Goal: Information Seeking & Learning: Learn about a topic

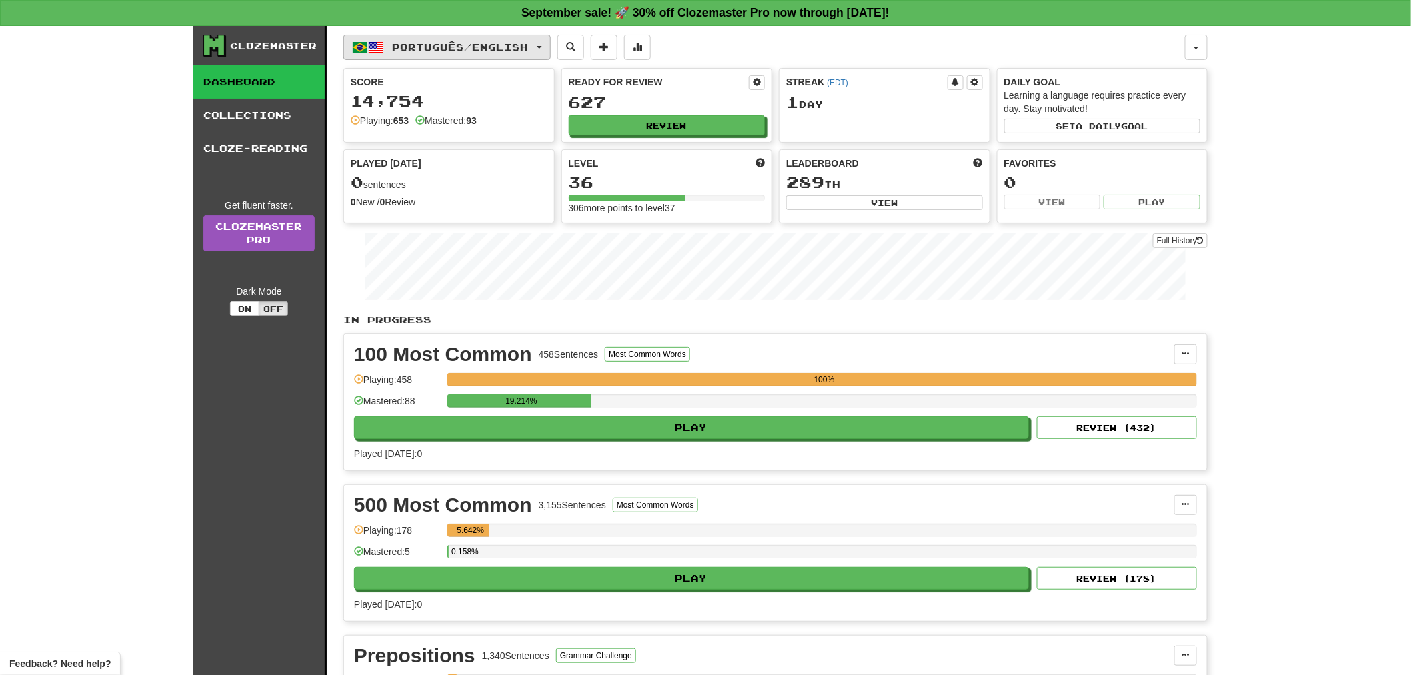
click at [445, 52] on button "Português / English" at bounding box center [446, 47] width 207 height 25
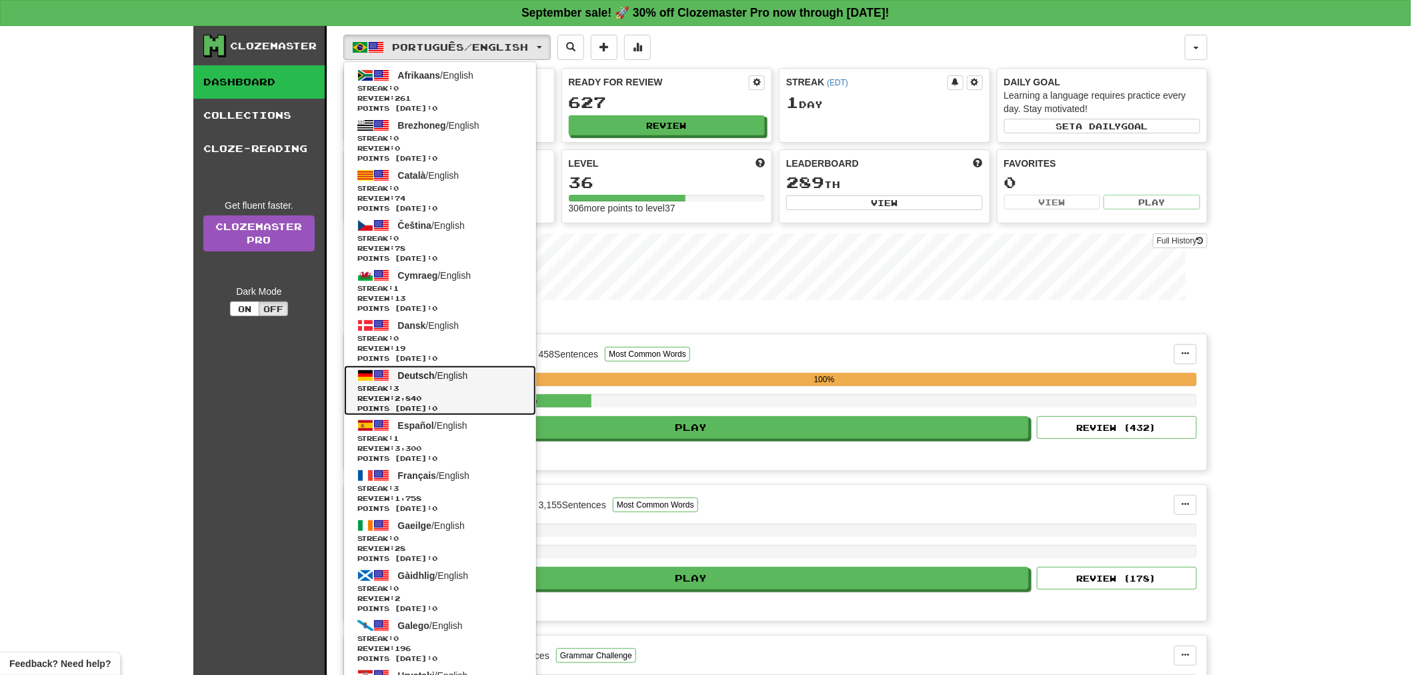
click at [410, 377] on span "Deutsch" at bounding box center [416, 375] width 37 height 11
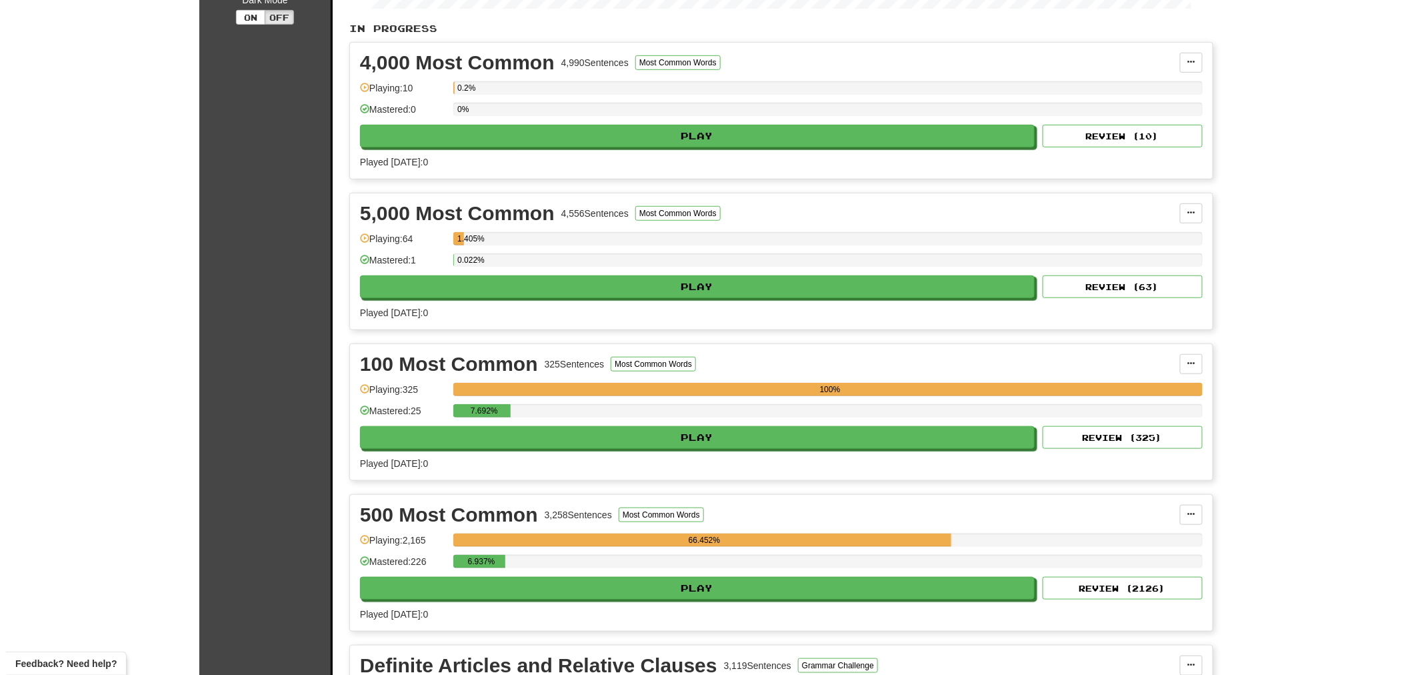
scroll to position [296, 0]
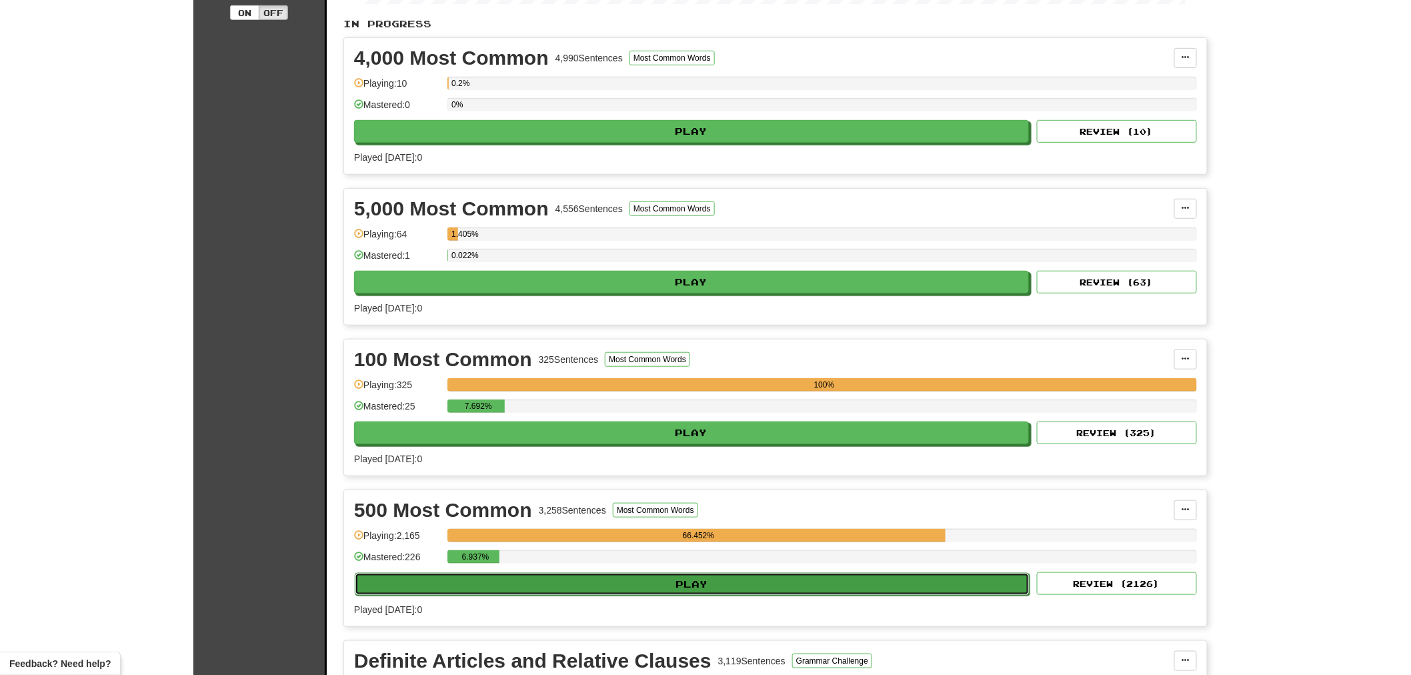
click at [547, 595] on button "Play" at bounding box center [692, 584] width 675 height 23
select select "**"
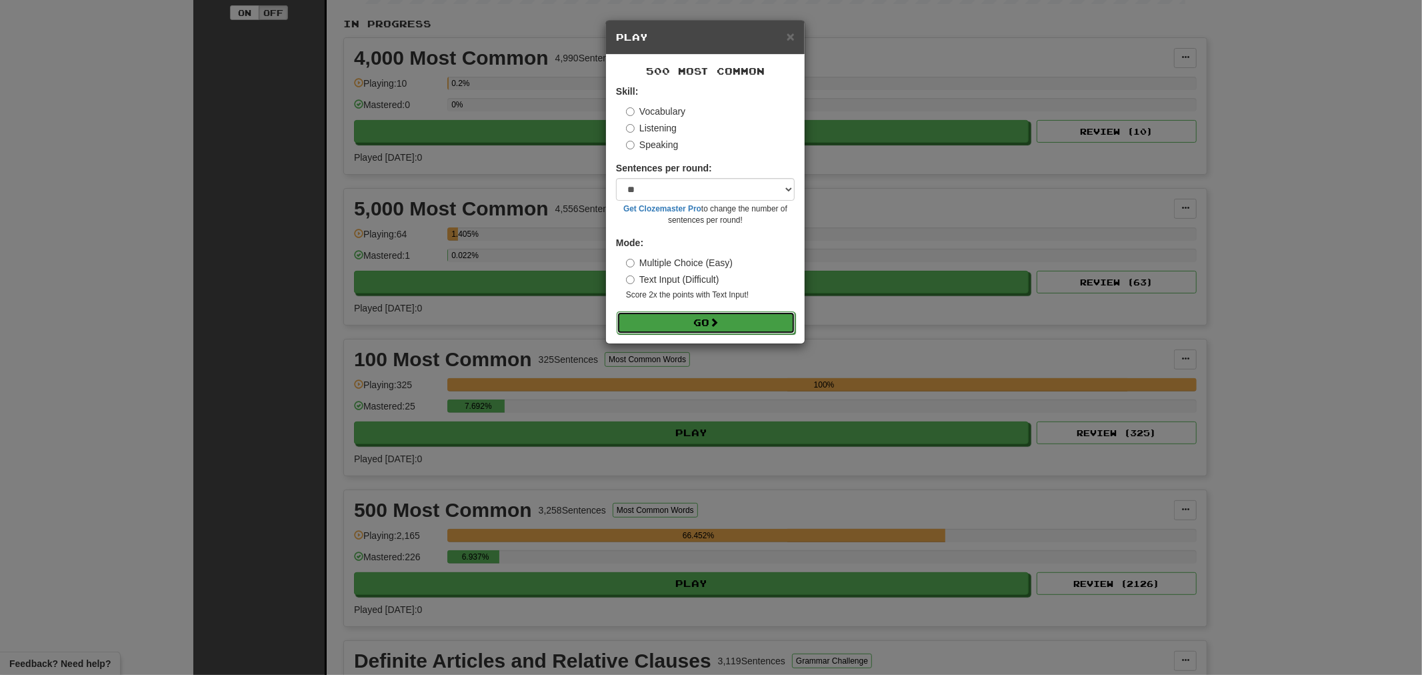
click at [705, 316] on button "Go" at bounding box center [706, 322] width 179 height 23
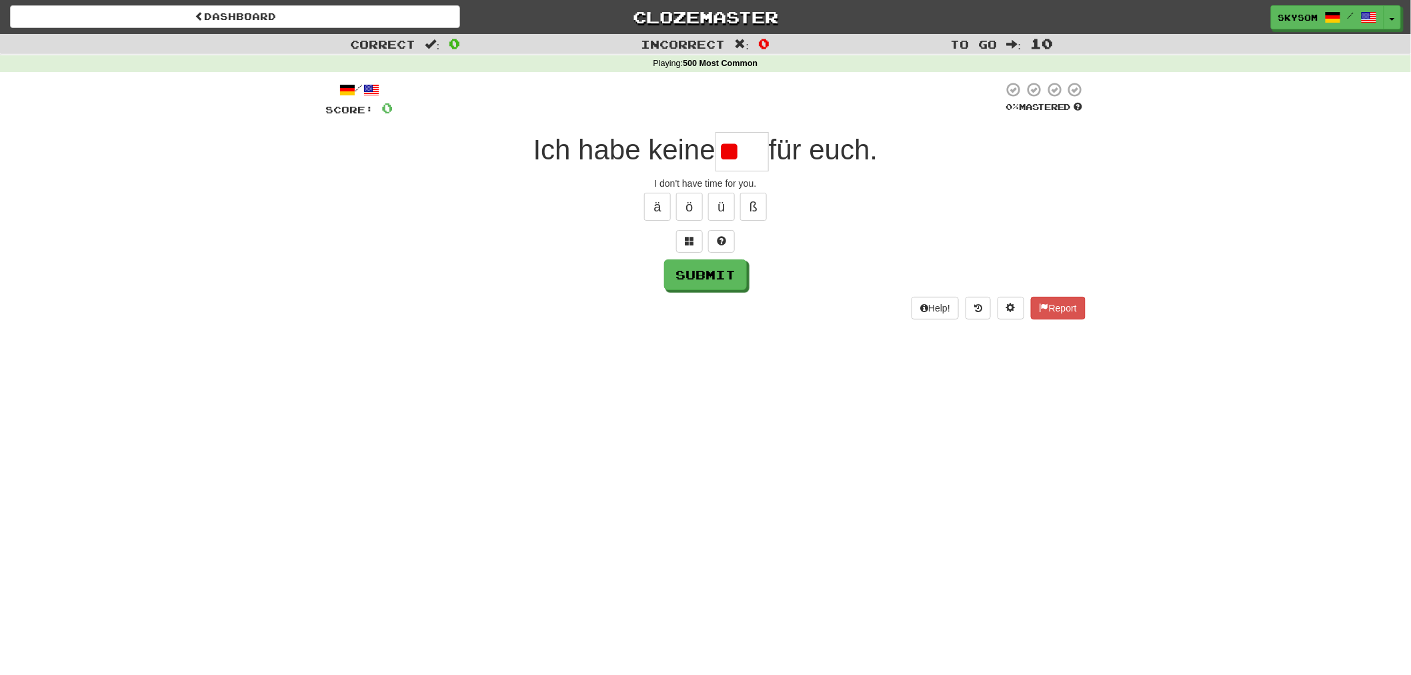
type input "*"
type input "****"
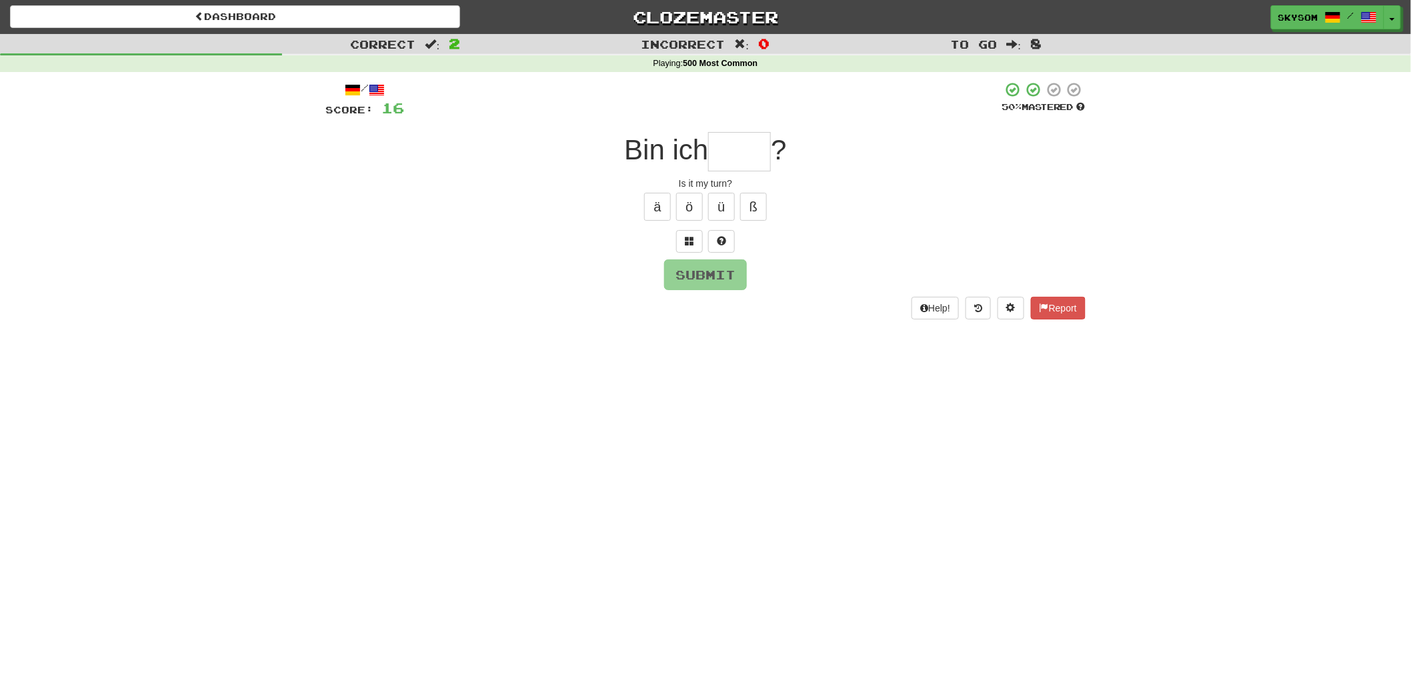
type input "*"
drag, startPoint x: 698, startPoint y: 244, endPoint x: 690, endPoint y: 244, distance: 8.0
click at [697, 244] on div at bounding box center [705, 241] width 760 height 23
click at [690, 244] on button at bounding box center [689, 241] width 27 height 23
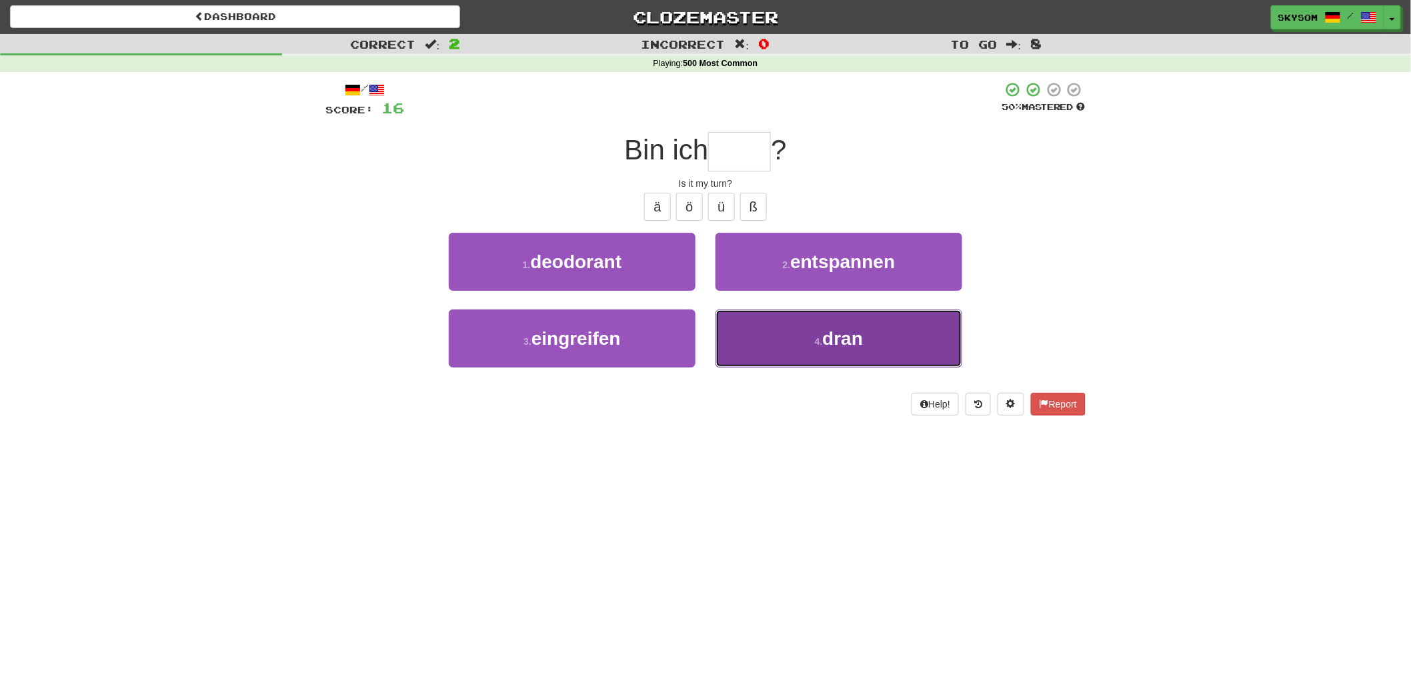
click at [811, 343] on button "4 . dran" at bounding box center [838, 338] width 247 height 58
type input "****"
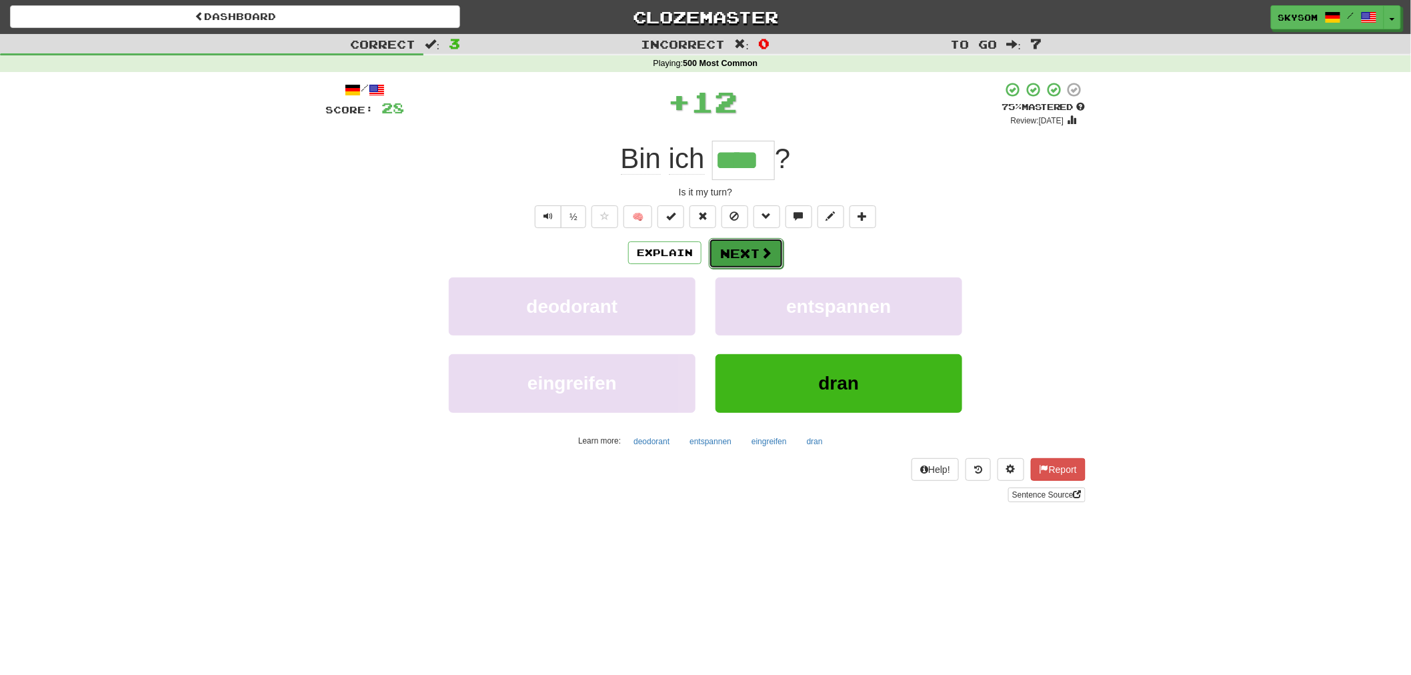
click at [769, 249] on span at bounding box center [766, 253] width 12 height 12
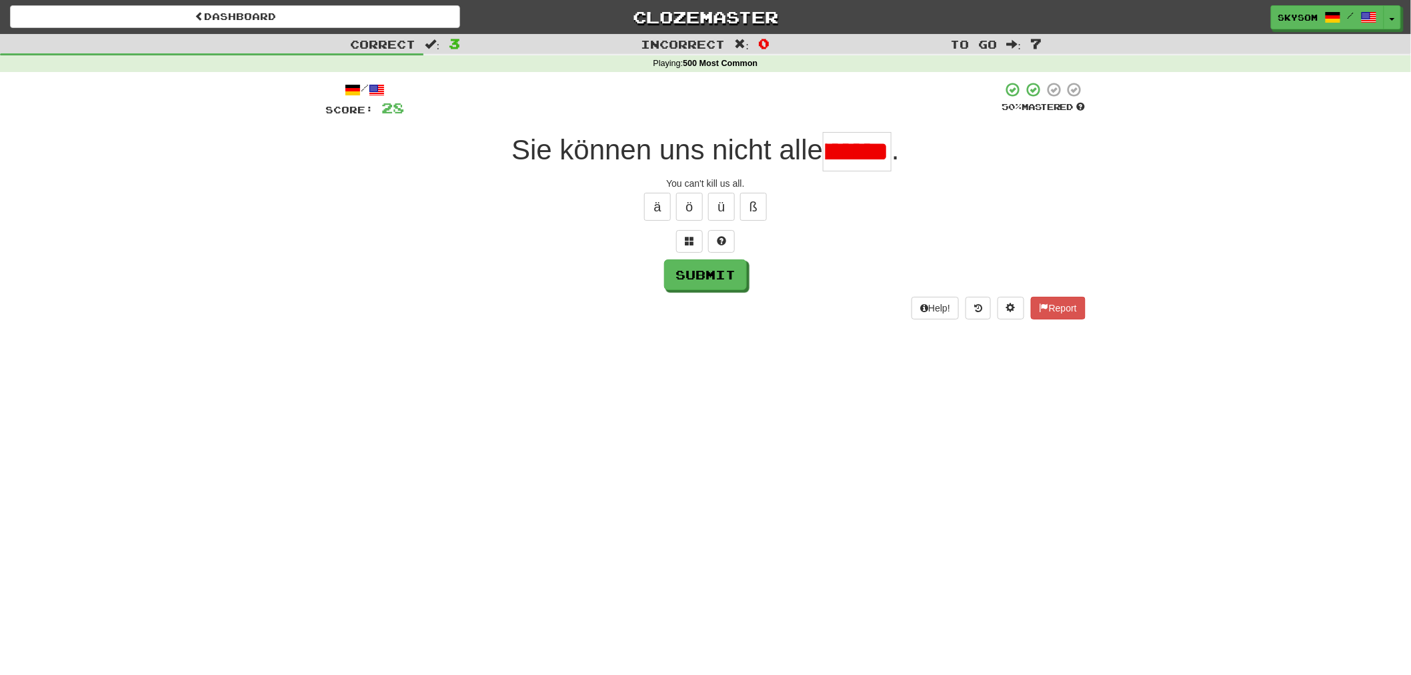
scroll to position [0, 117]
type input "*****"
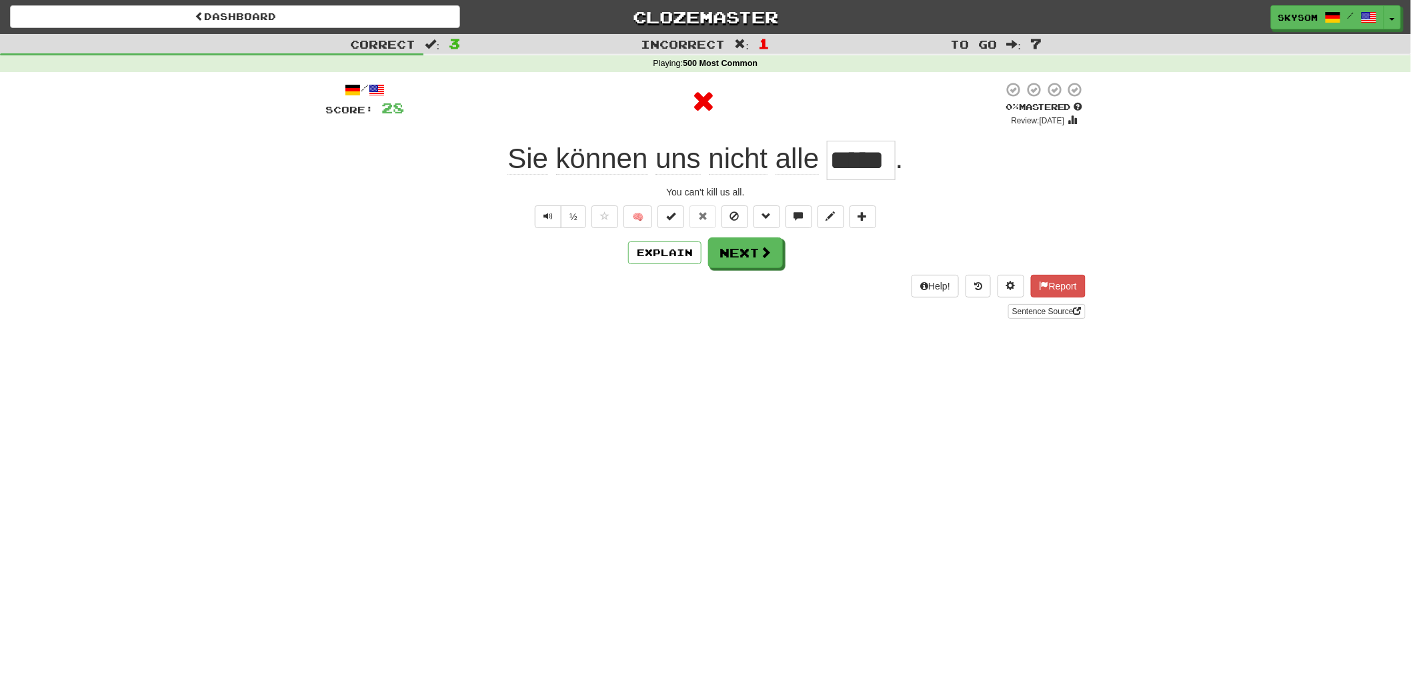
scroll to position [0, 0]
click at [764, 261] on button "Next" at bounding box center [746, 253] width 75 height 31
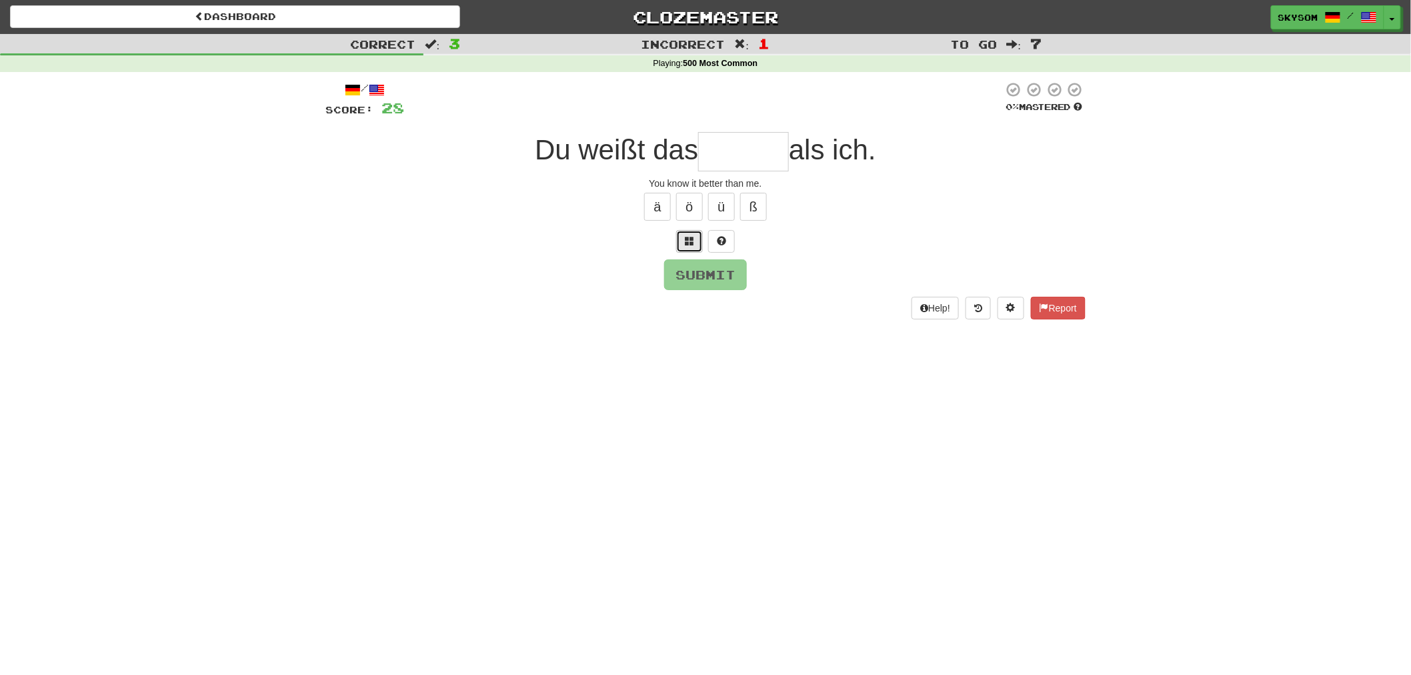
click at [694, 250] on button at bounding box center [689, 241] width 27 height 23
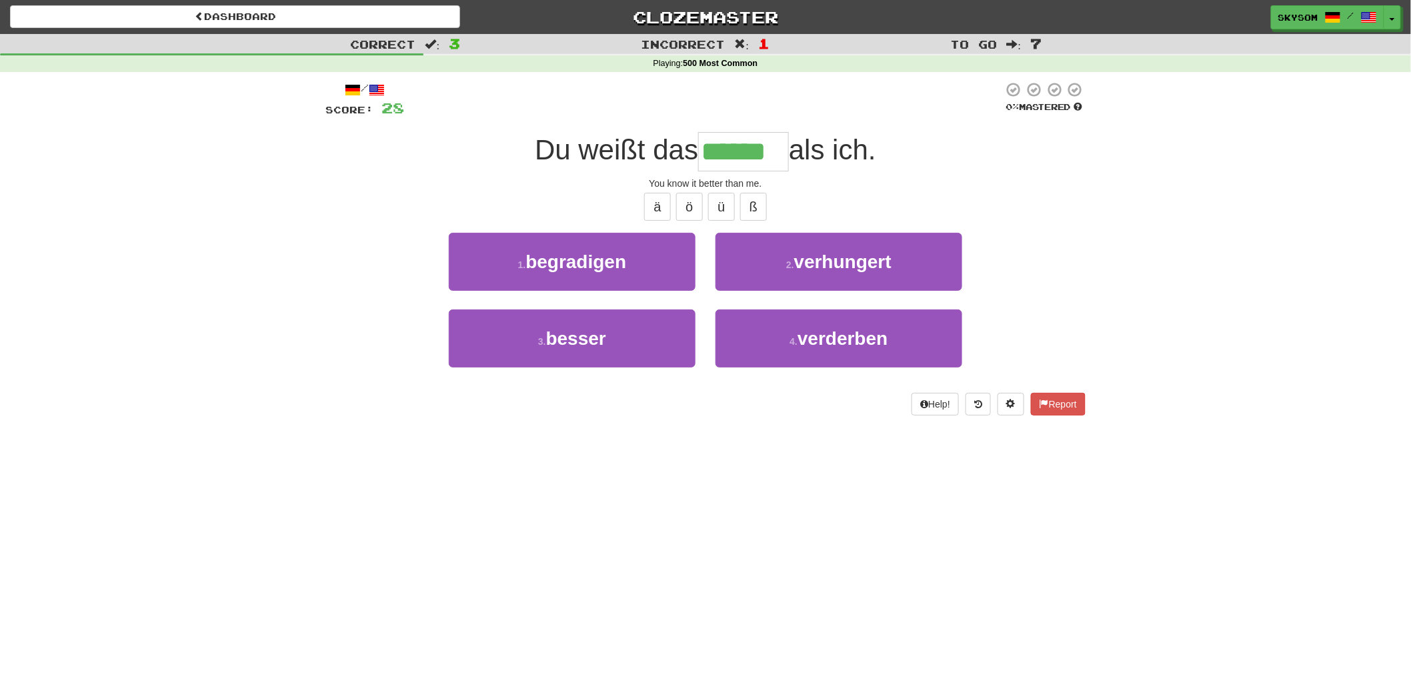
type input "******"
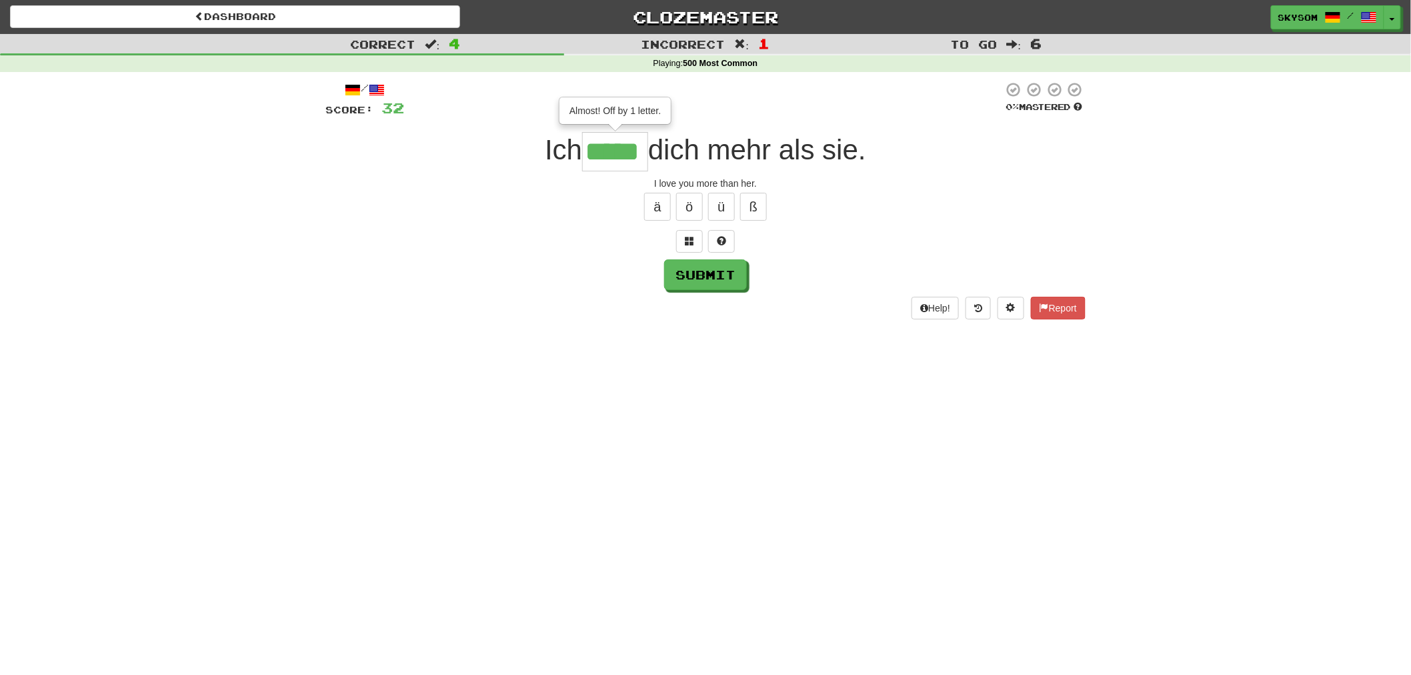
type input "*****"
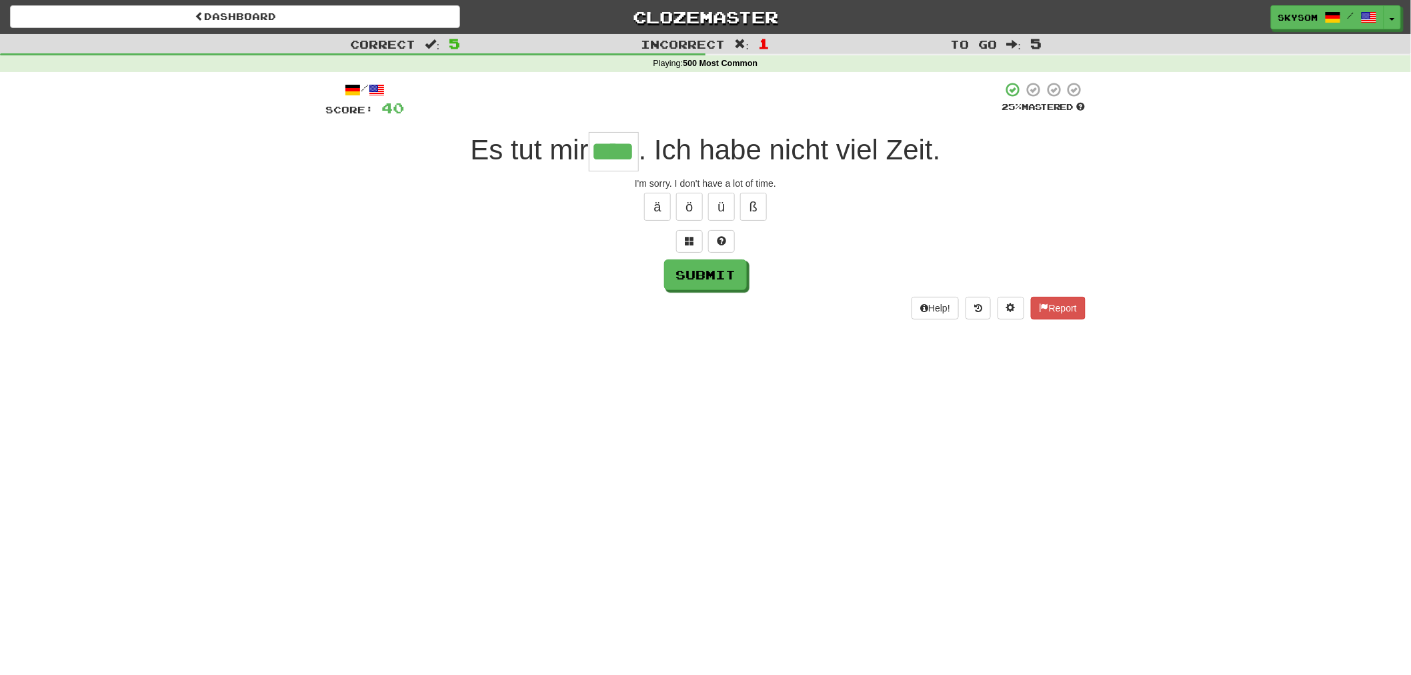
type input "****"
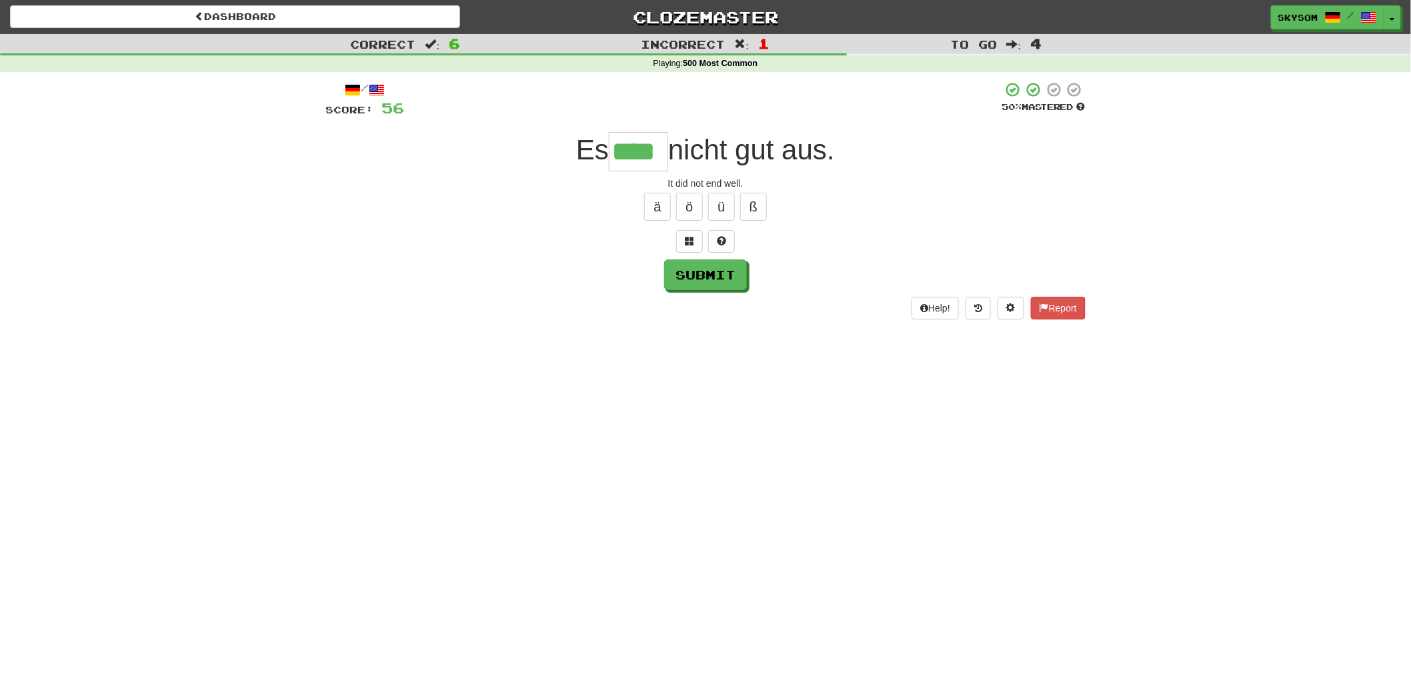
type input "****"
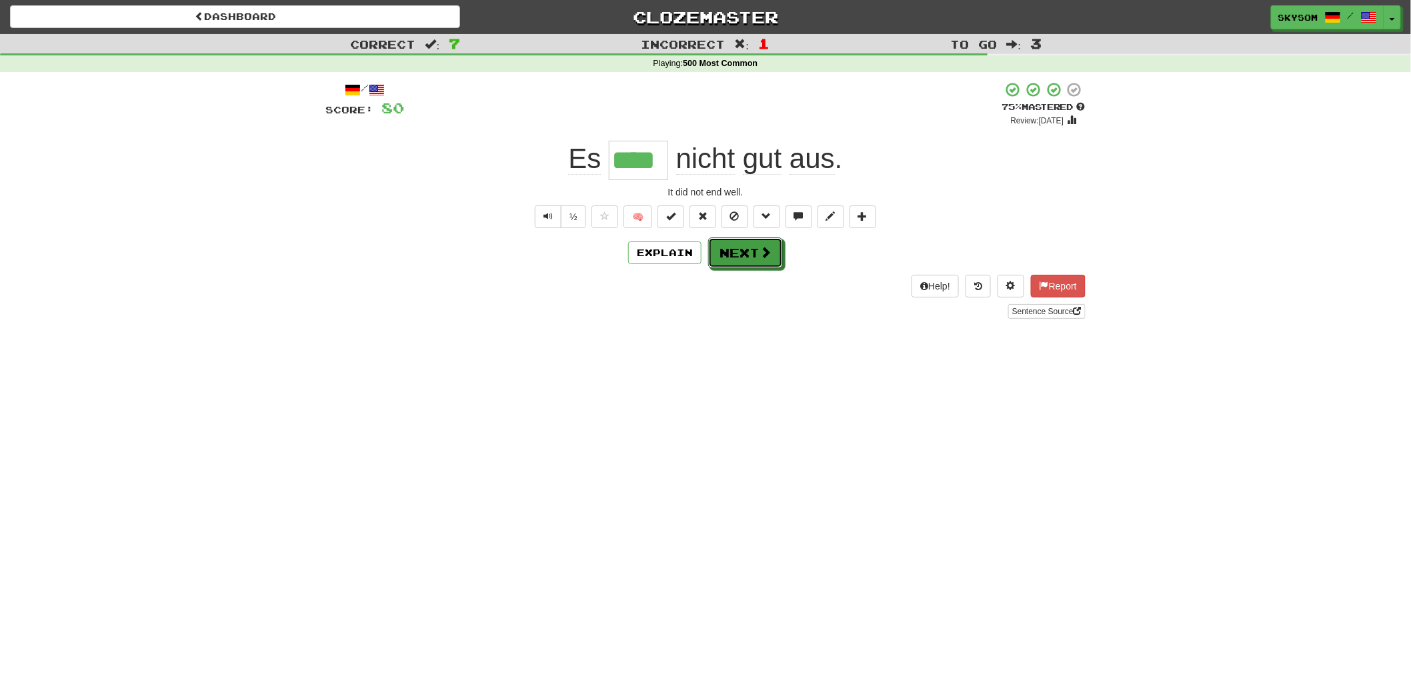
click at [756, 245] on button "Next" at bounding box center [745, 252] width 75 height 31
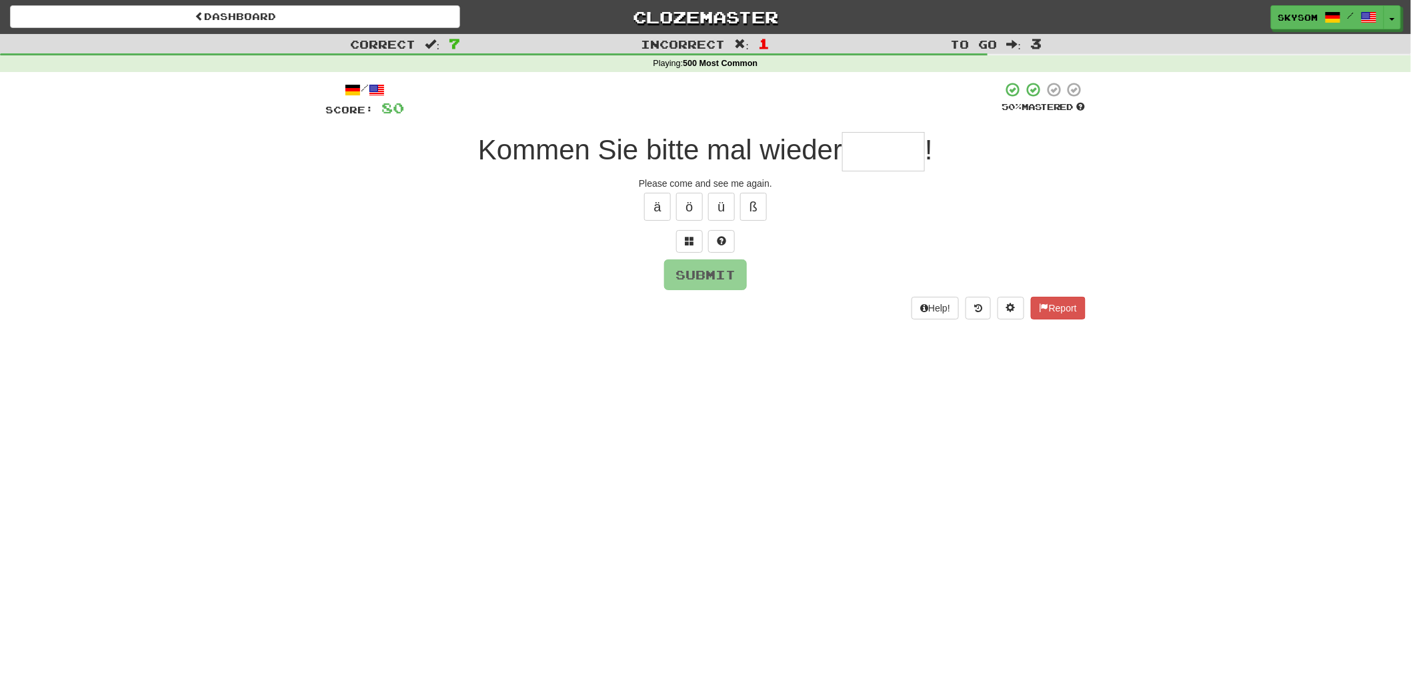
type input "*"
click at [699, 248] on button at bounding box center [689, 241] width 27 height 23
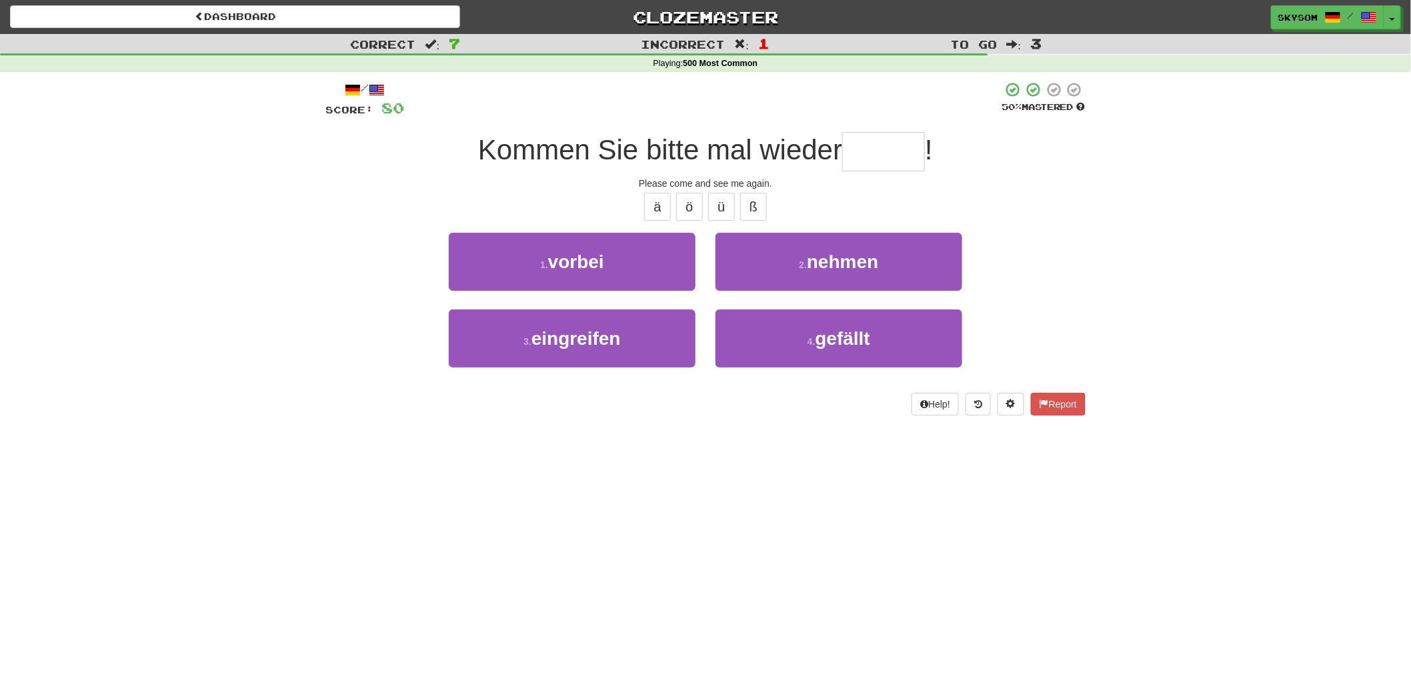
type input "*"
type input "******"
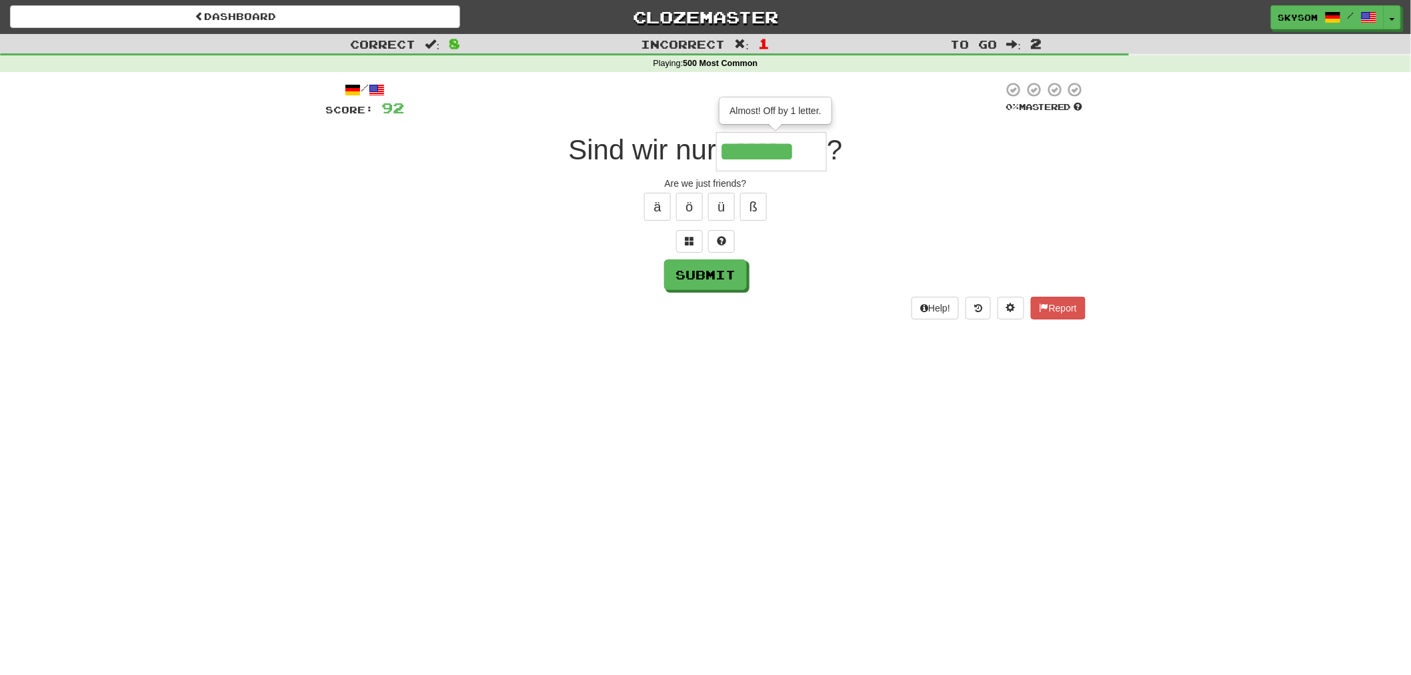
type input "*******"
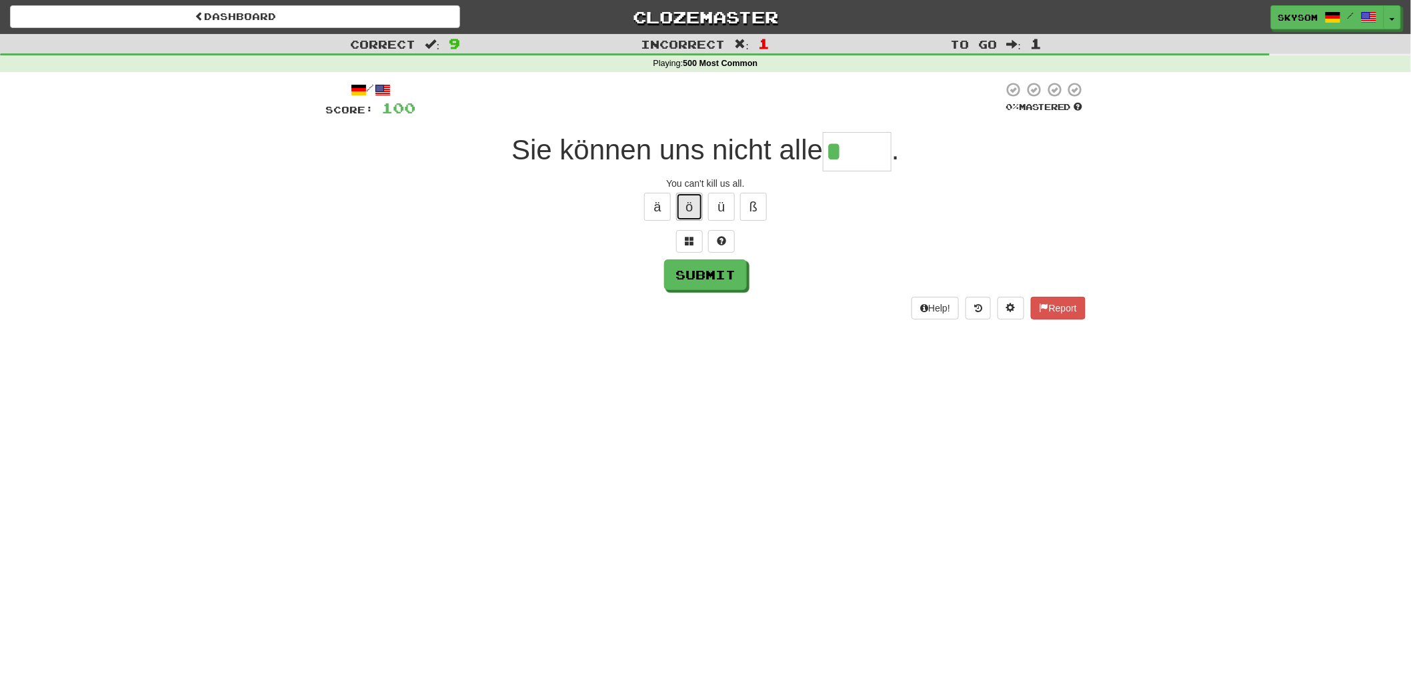
click at [696, 209] on button "ö" at bounding box center [689, 207] width 27 height 28
type input "*****"
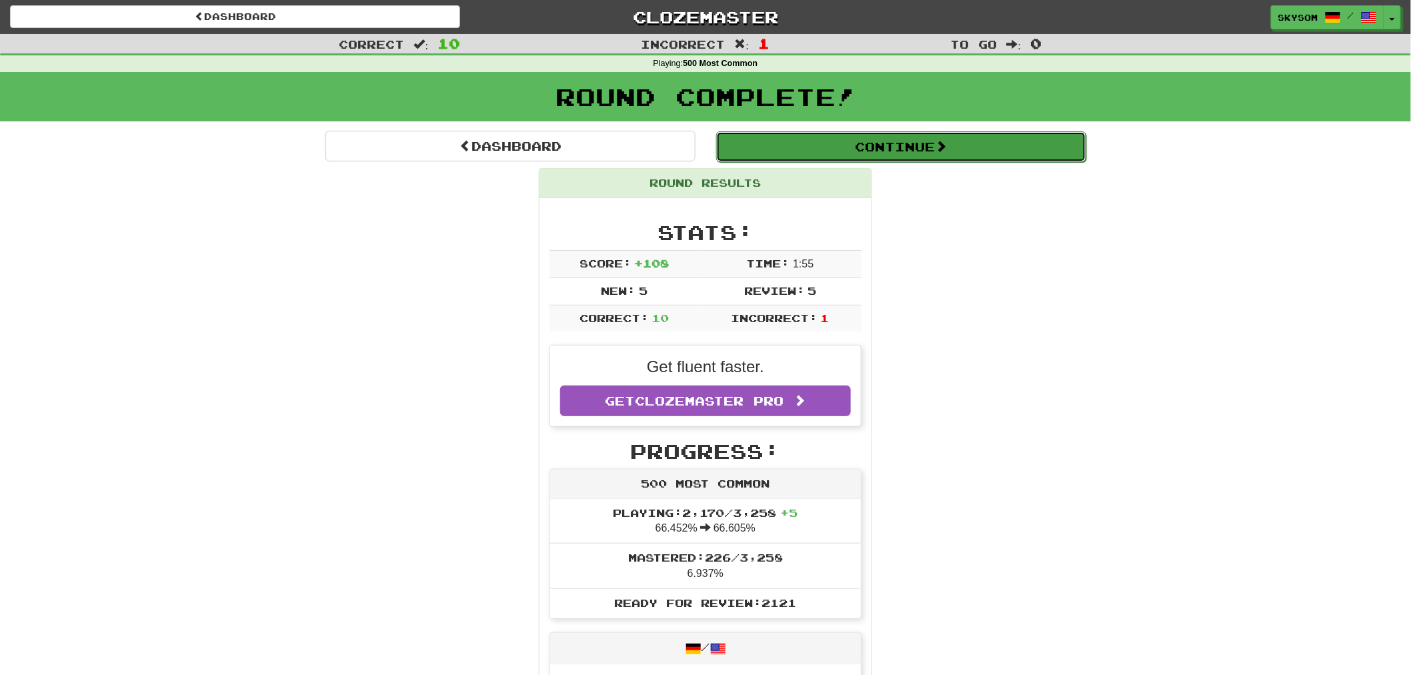
click at [907, 154] on button "Continue" at bounding box center [901, 146] width 370 height 31
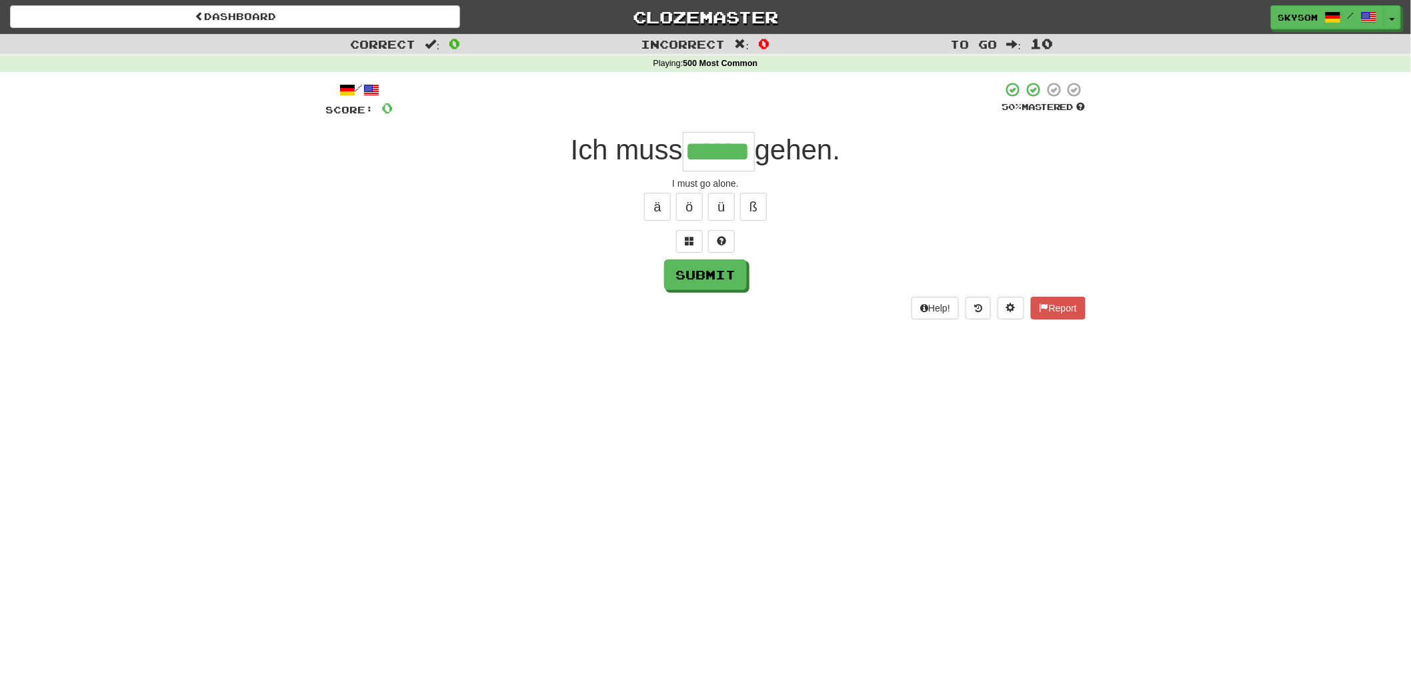
type input "******"
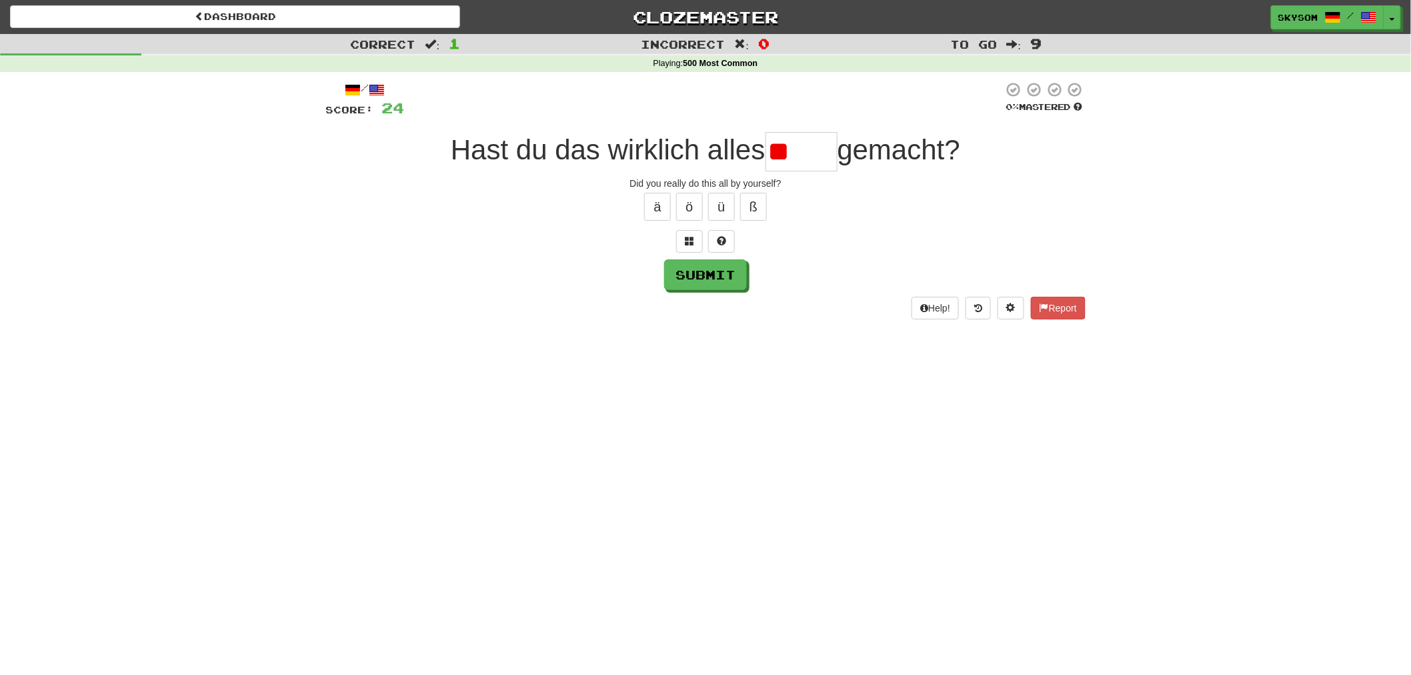
type input "*"
type input "******"
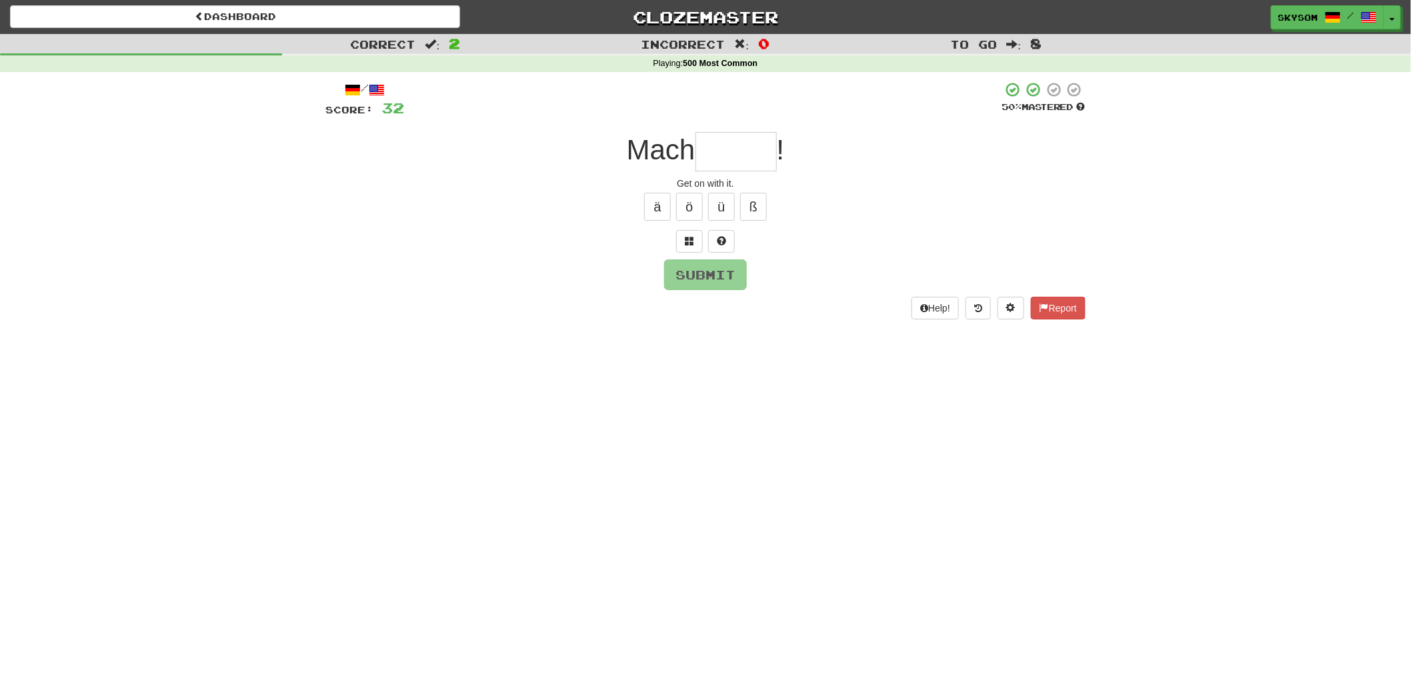
type input "*"
click at [691, 247] on button at bounding box center [689, 241] width 27 height 23
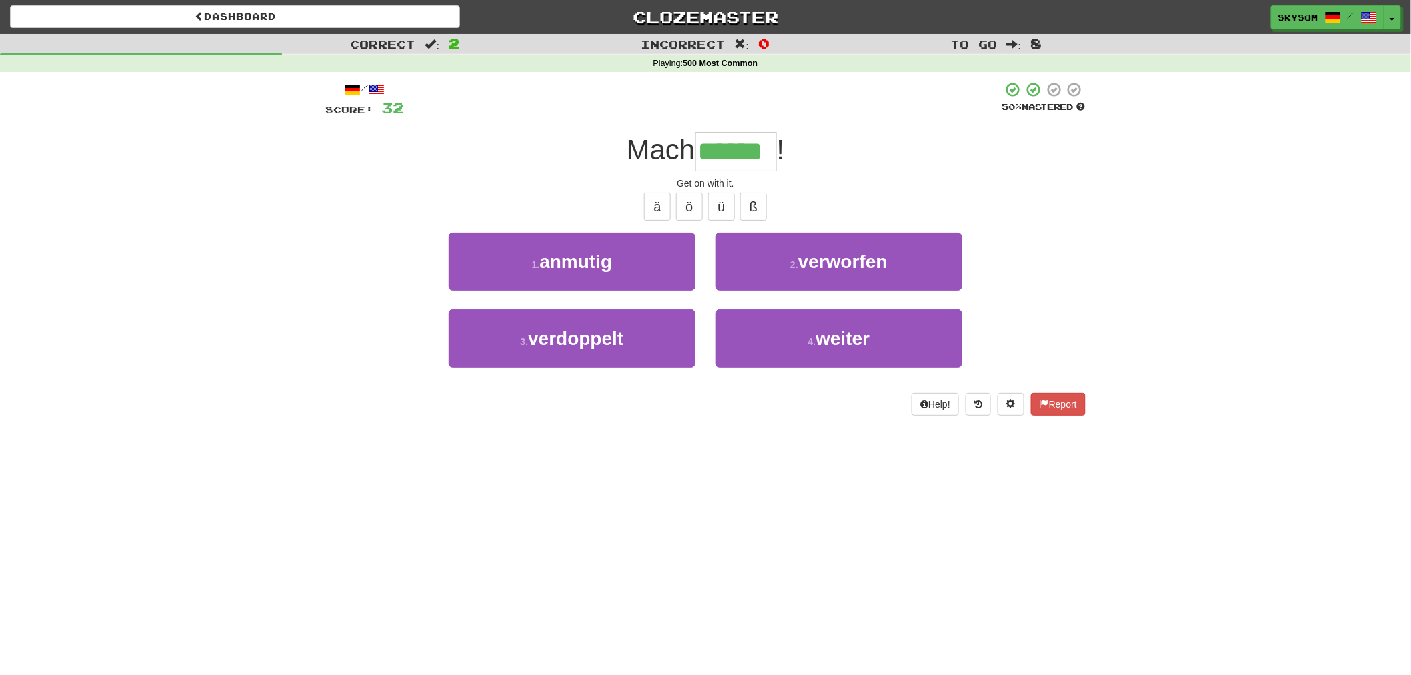
type input "******"
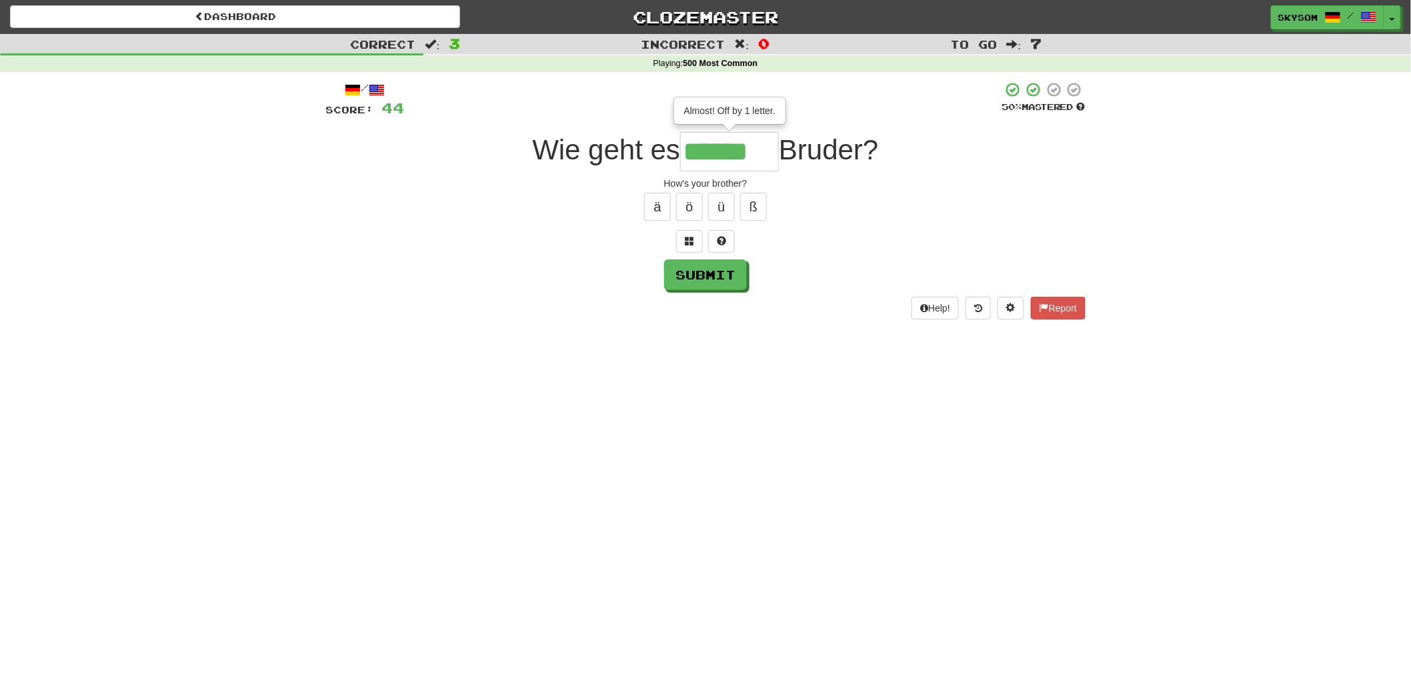
type input "******"
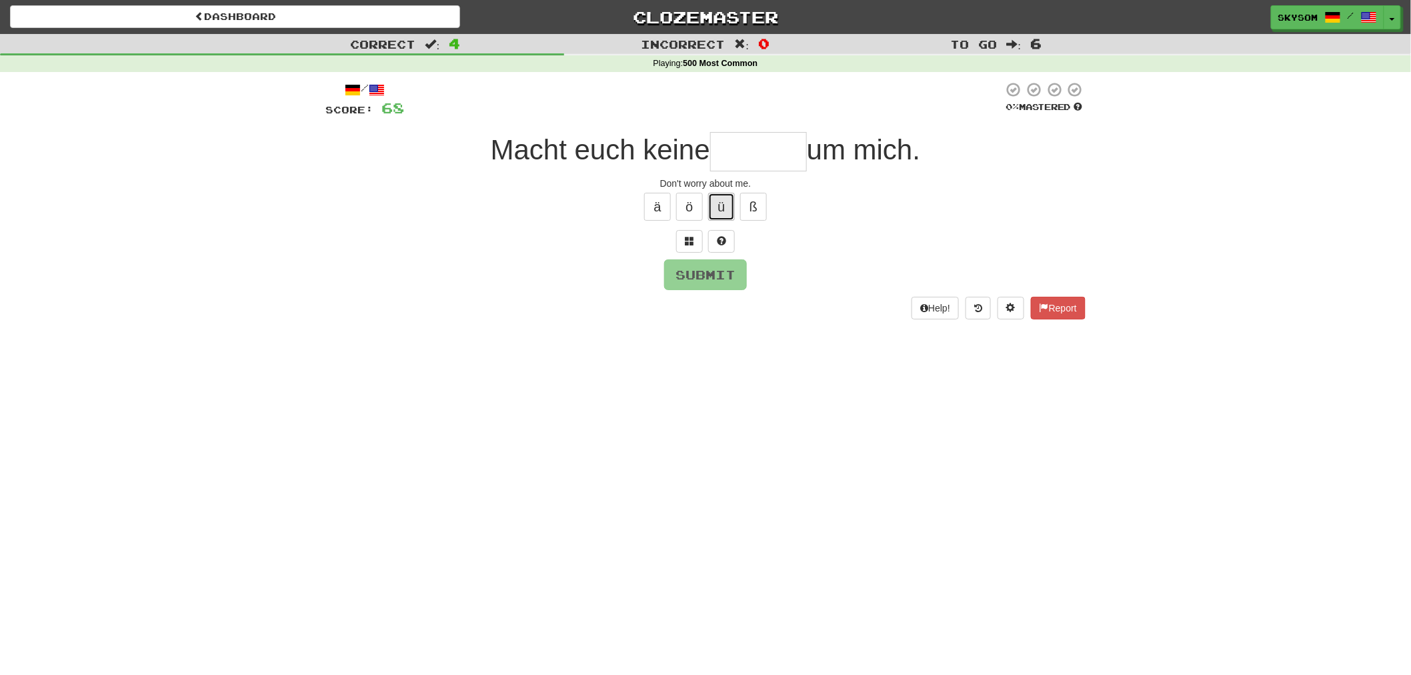
click at [725, 213] on button "ü" at bounding box center [721, 207] width 27 height 28
type input "*"
click at [698, 242] on button at bounding box center [689, 241] width 27 height 23
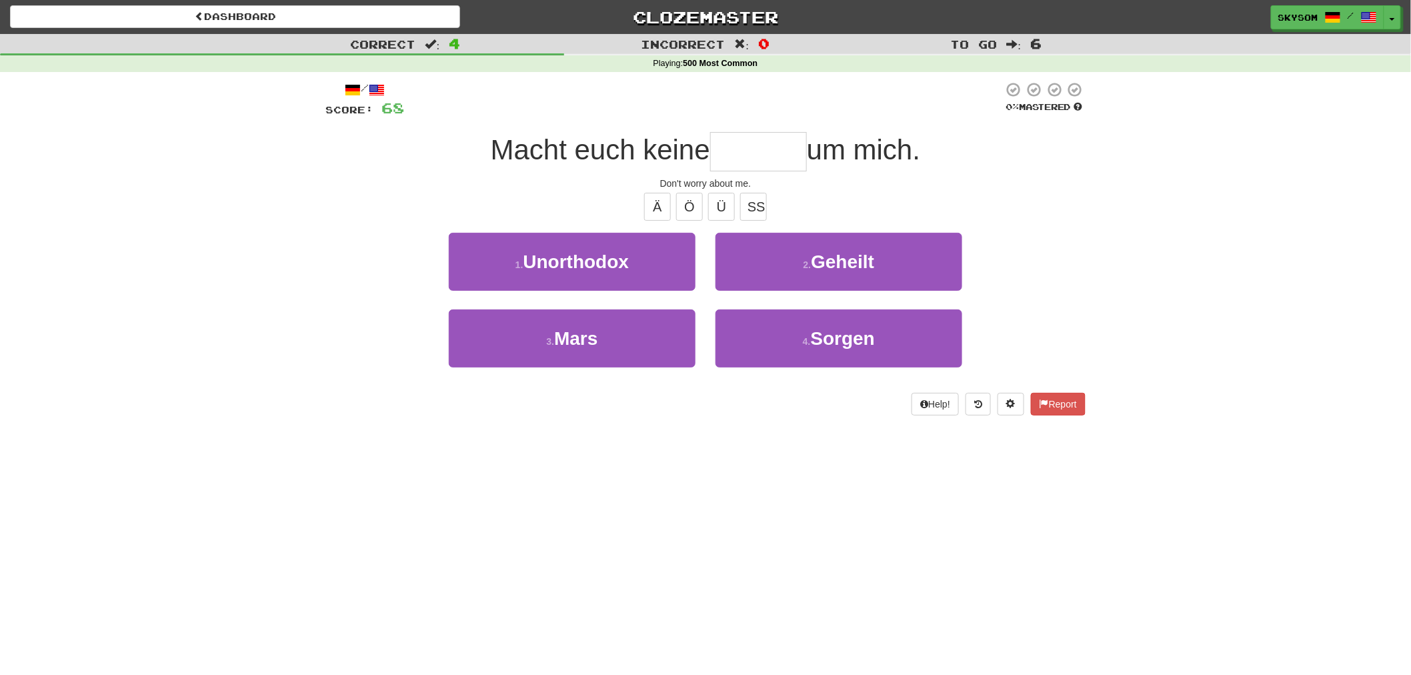
type input "*"
type input "******"
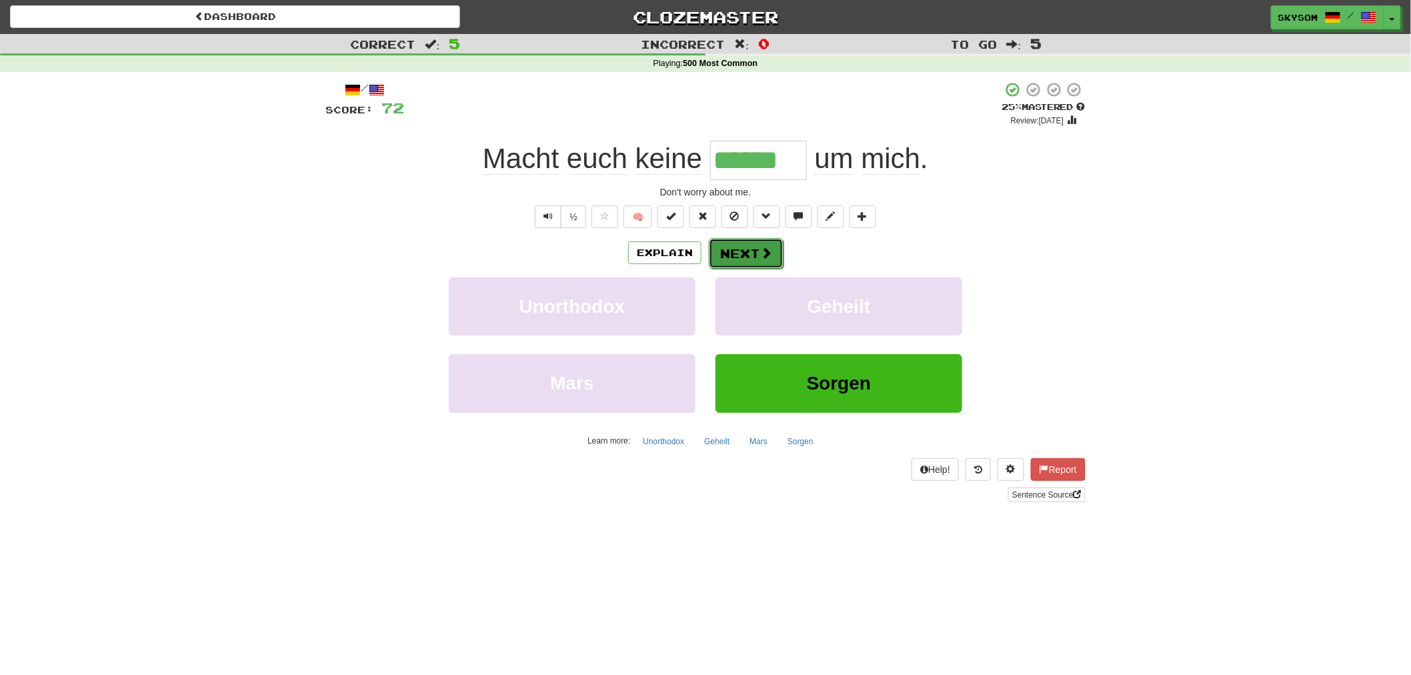
click at [751, 256] on button "Next" at bounding box center [746, 253] width 75 height 31
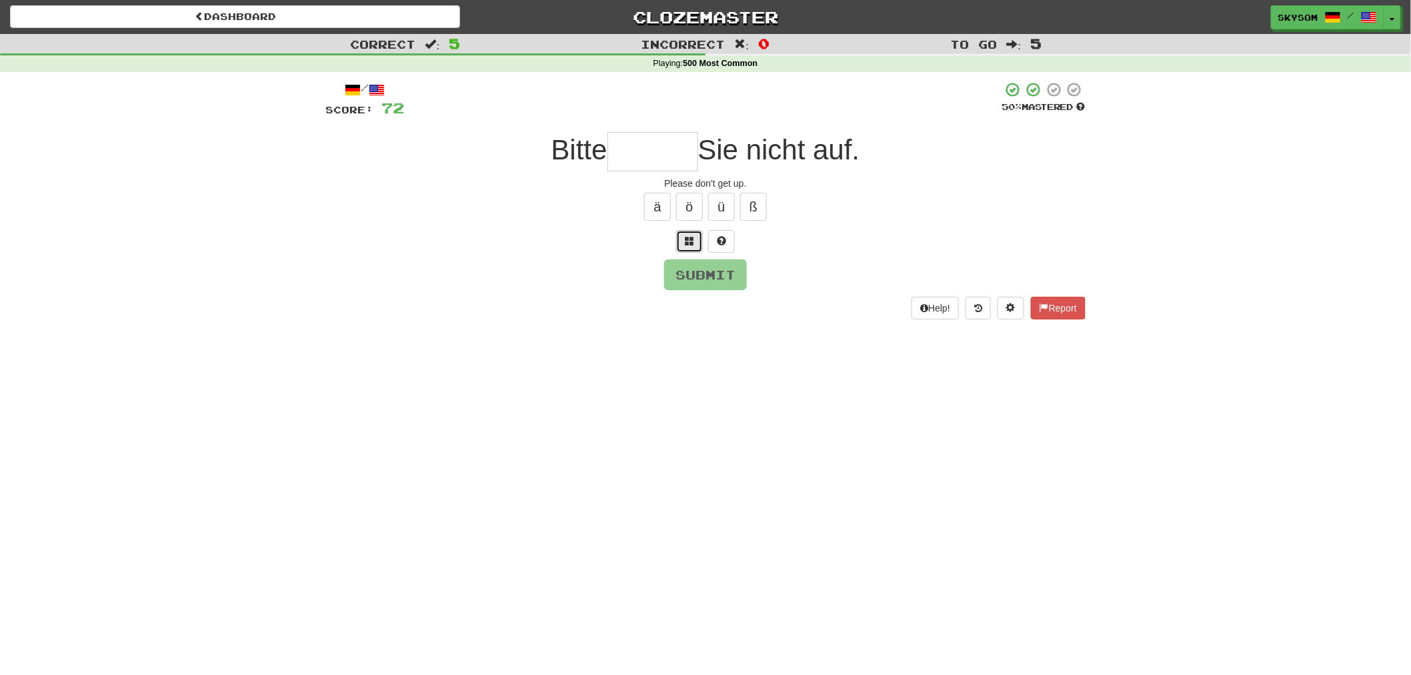
click at [696, 247] on button at bounding box center [689, 241] width 27 height 23
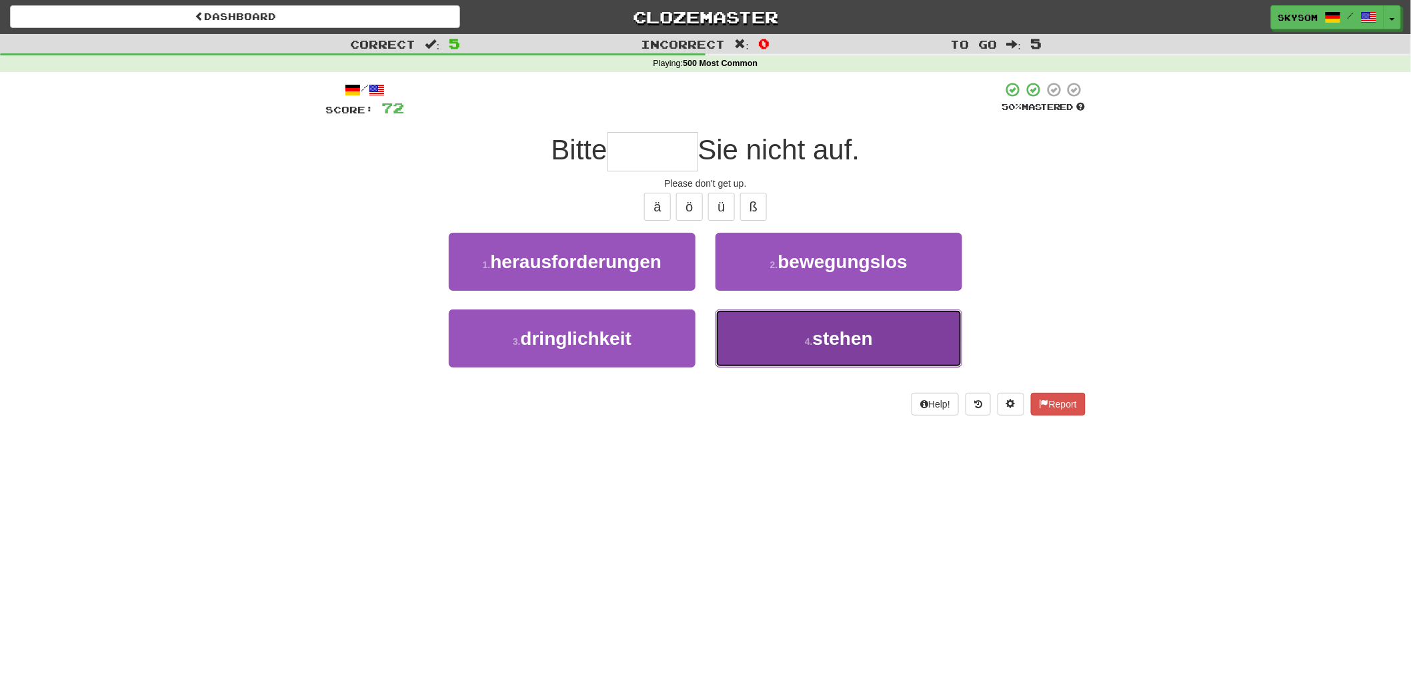
click at [824, 344] on span "stehen" at bounding box center [843, 338] width 60 height 21
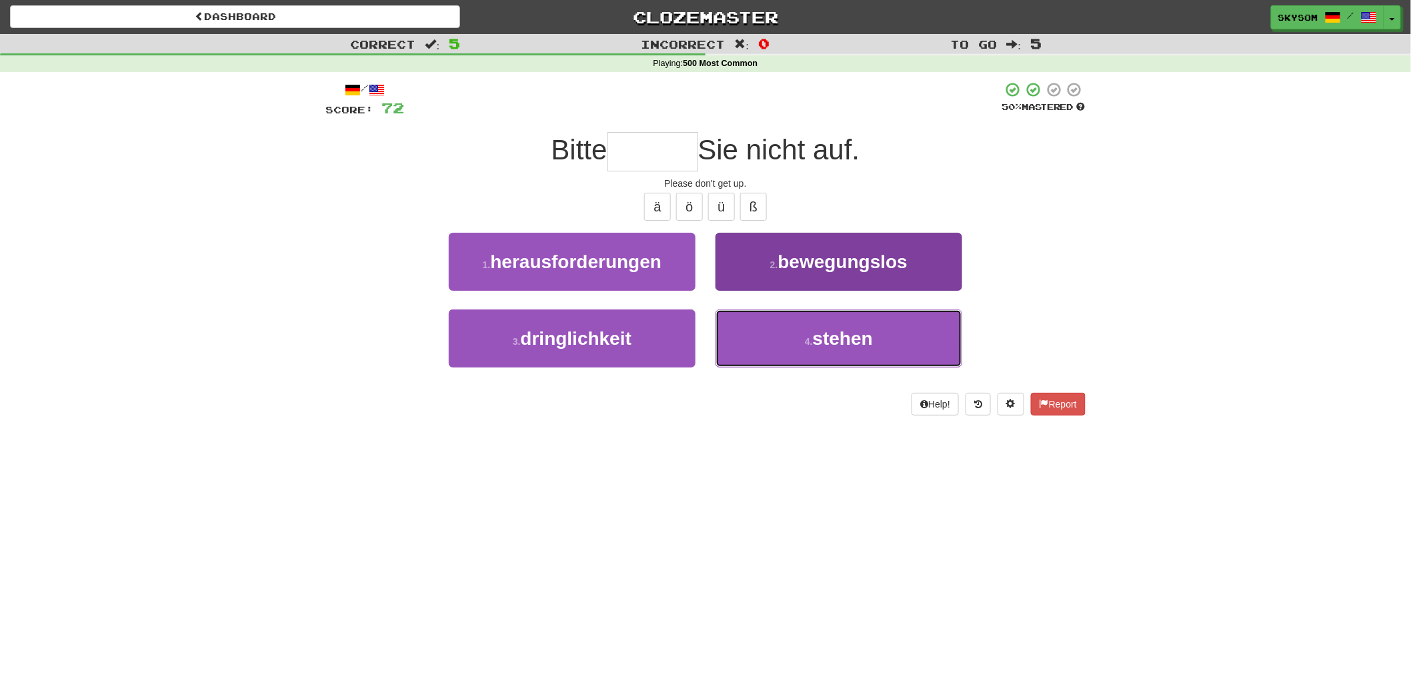
type input "******"
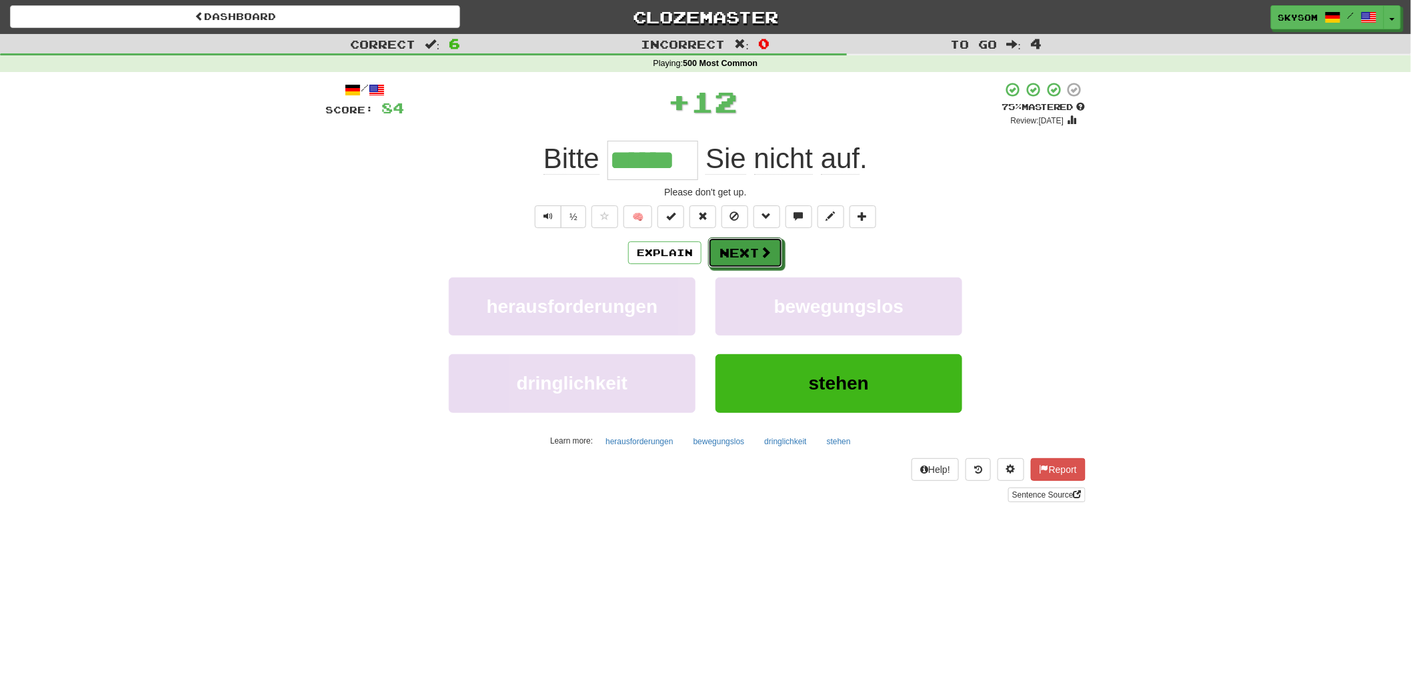
click at [745, 250] on button "Next" at bounding box center [745, 252] width 75 height 31
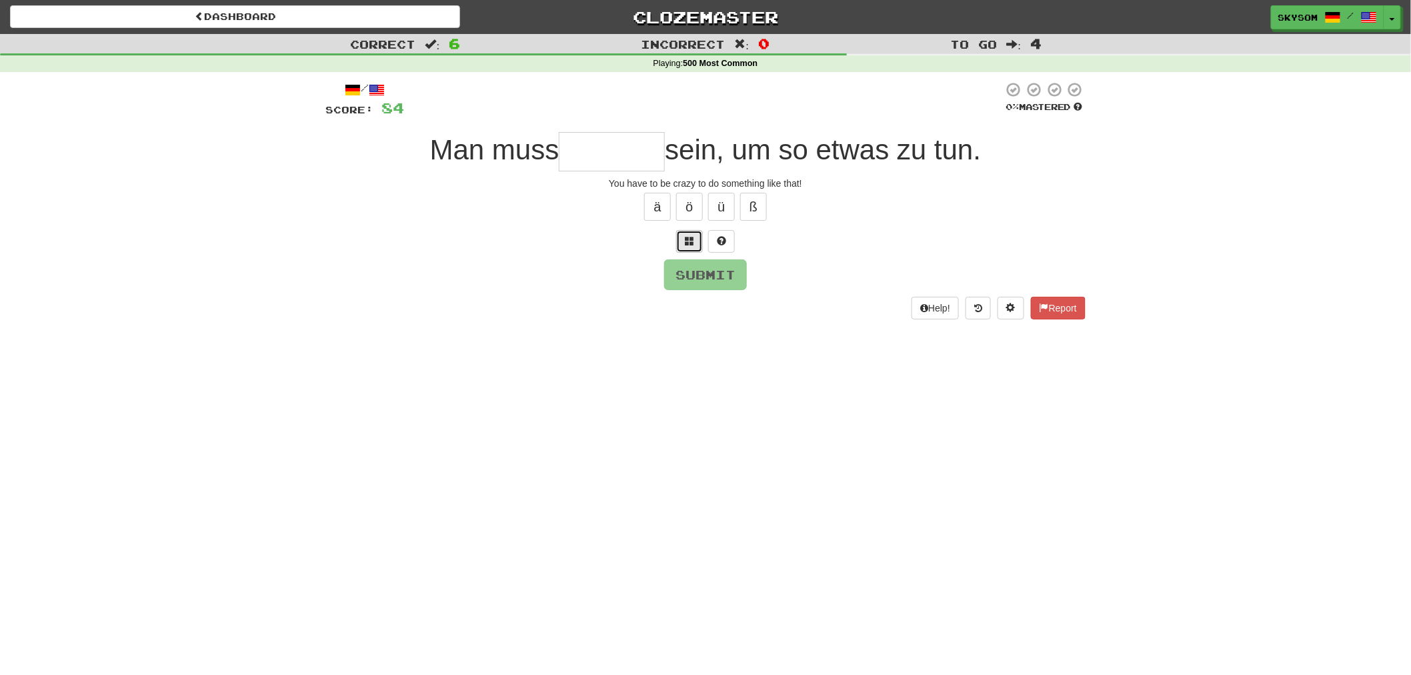
click at [691, 243] on span at bounding box center [689, 240] width 9 height 9
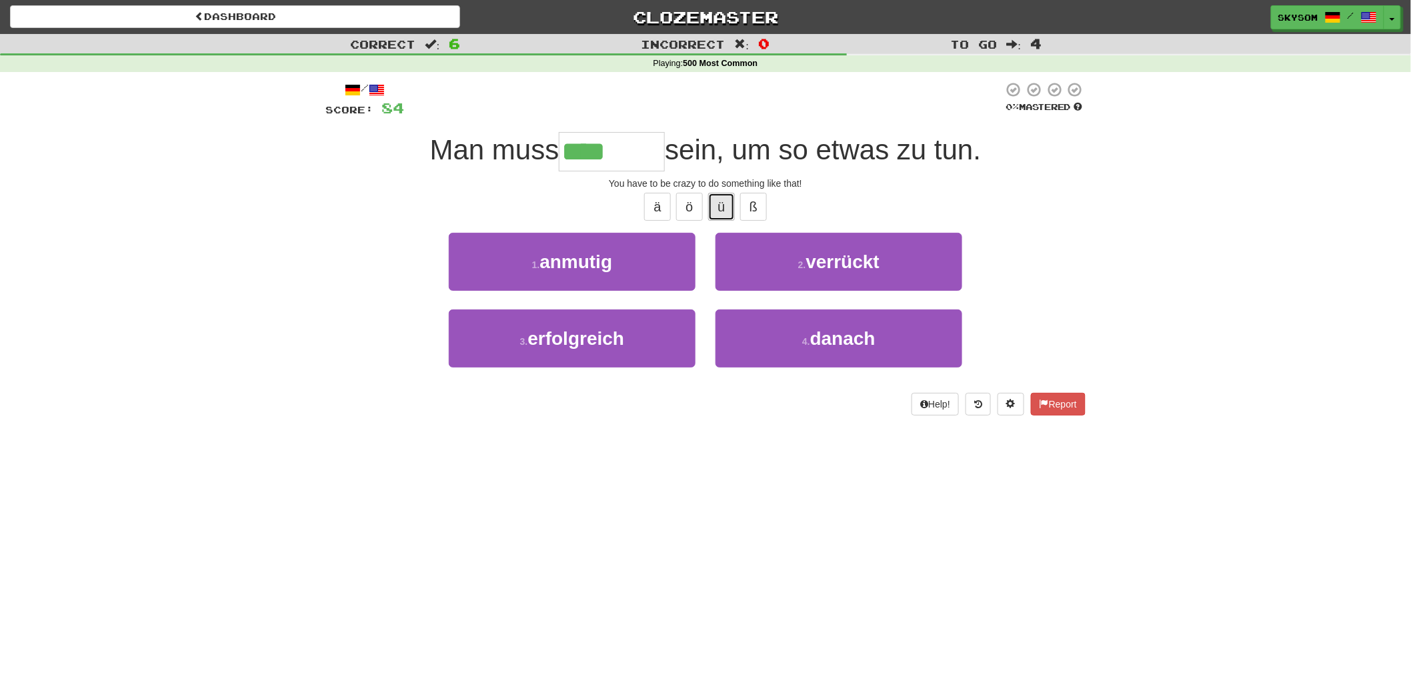
click at [731, 202] on button "ü" at bounding box center [721, 207] width 27 height 28
type input "********"
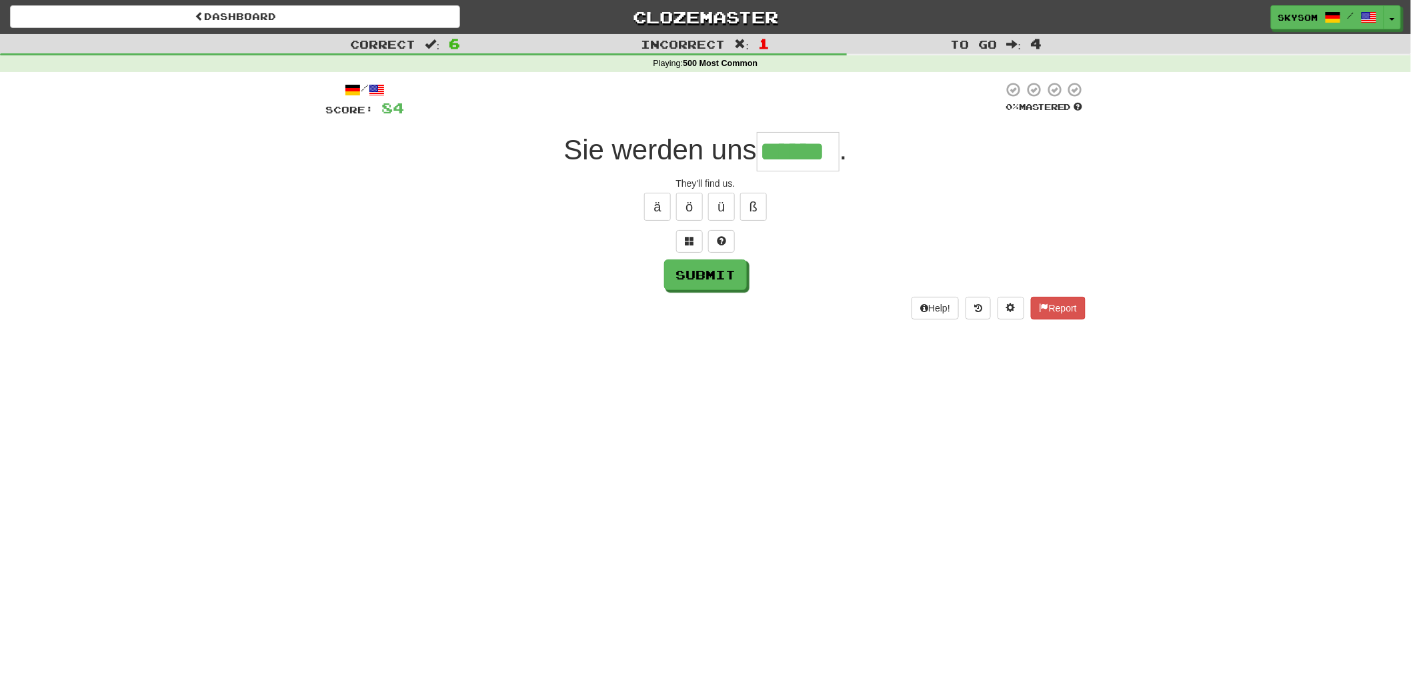
type input "******"
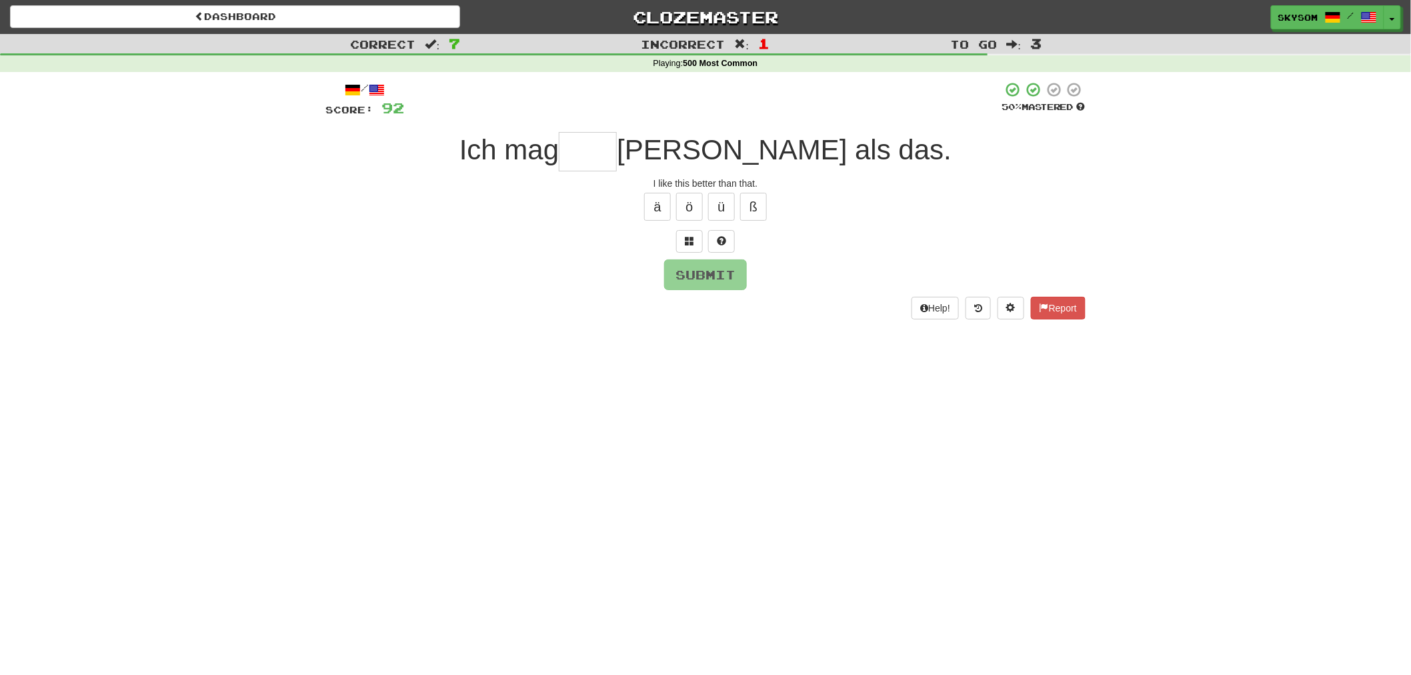
type input "*"
type input "****"
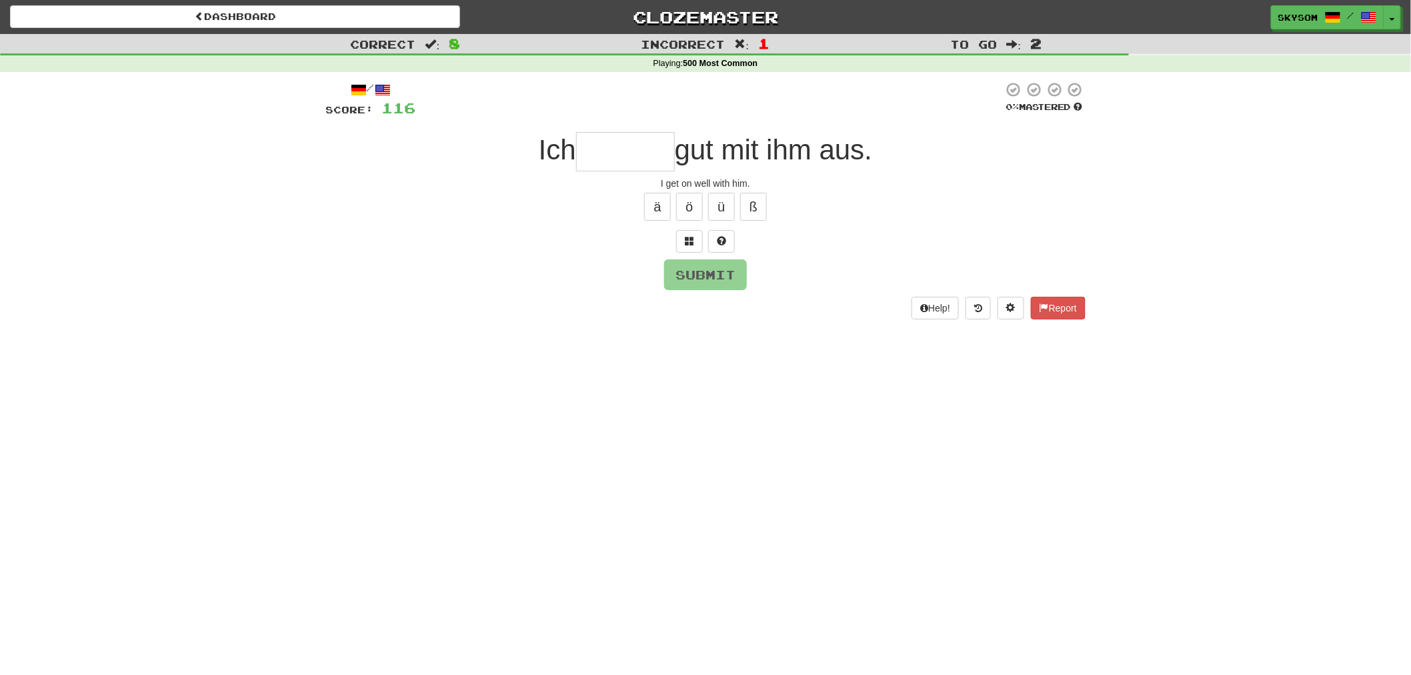
type input "*"
click at [693, 244] on button at bounding box center [689, 241] width 27 height 23
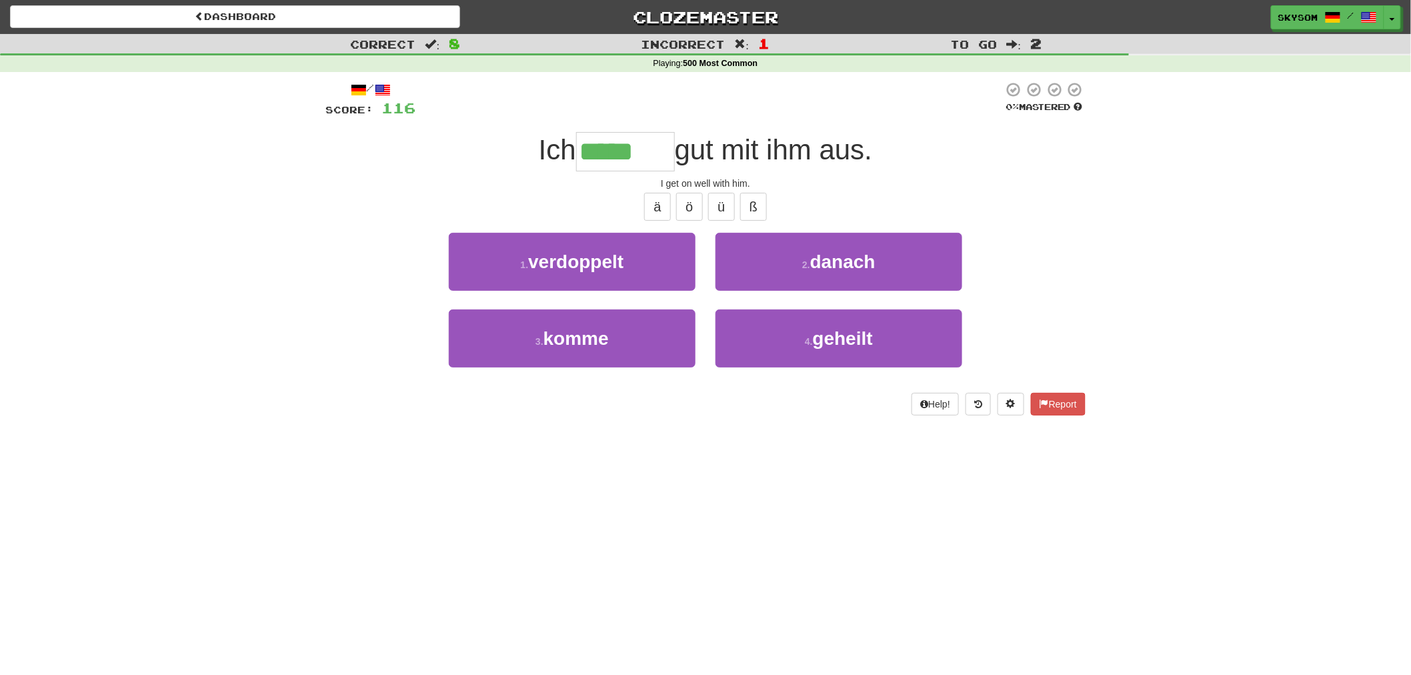
type input "*****"
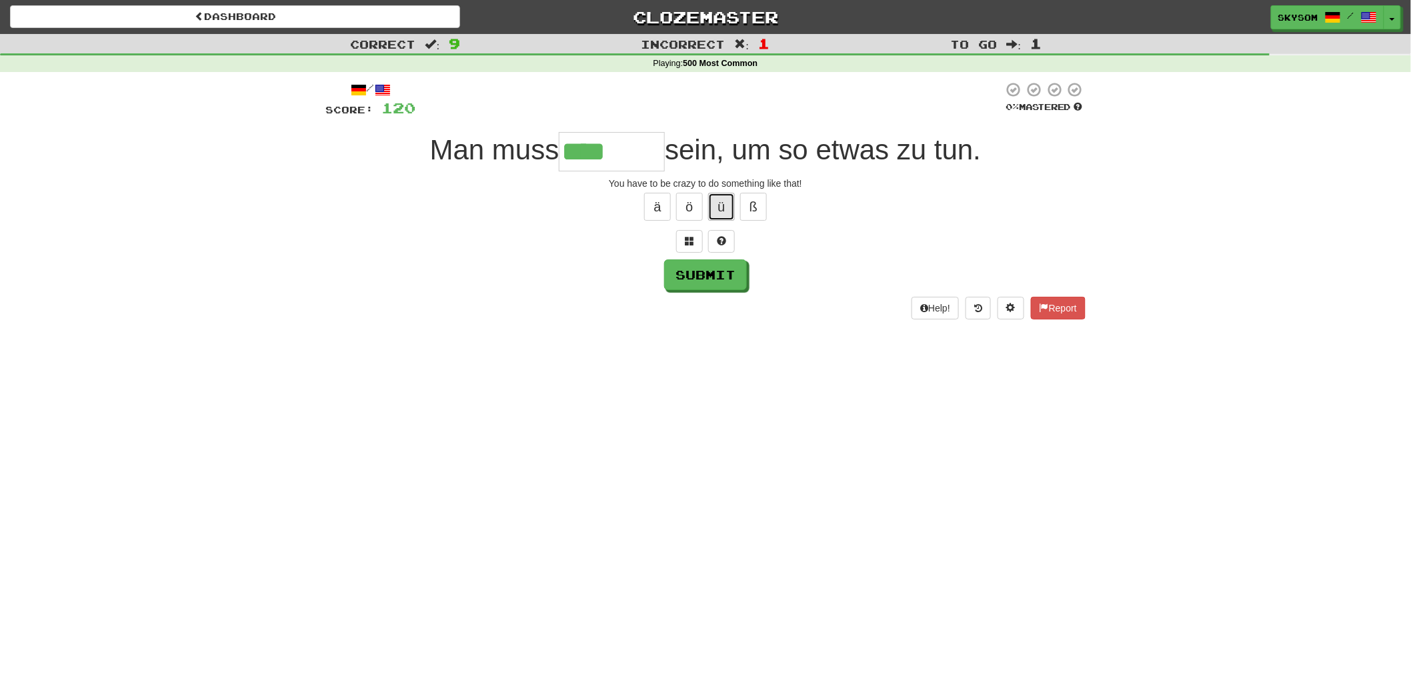
click at [721, 213] on button "ü" at bounding box center [721, 207] width 27 height 28
type input "********"
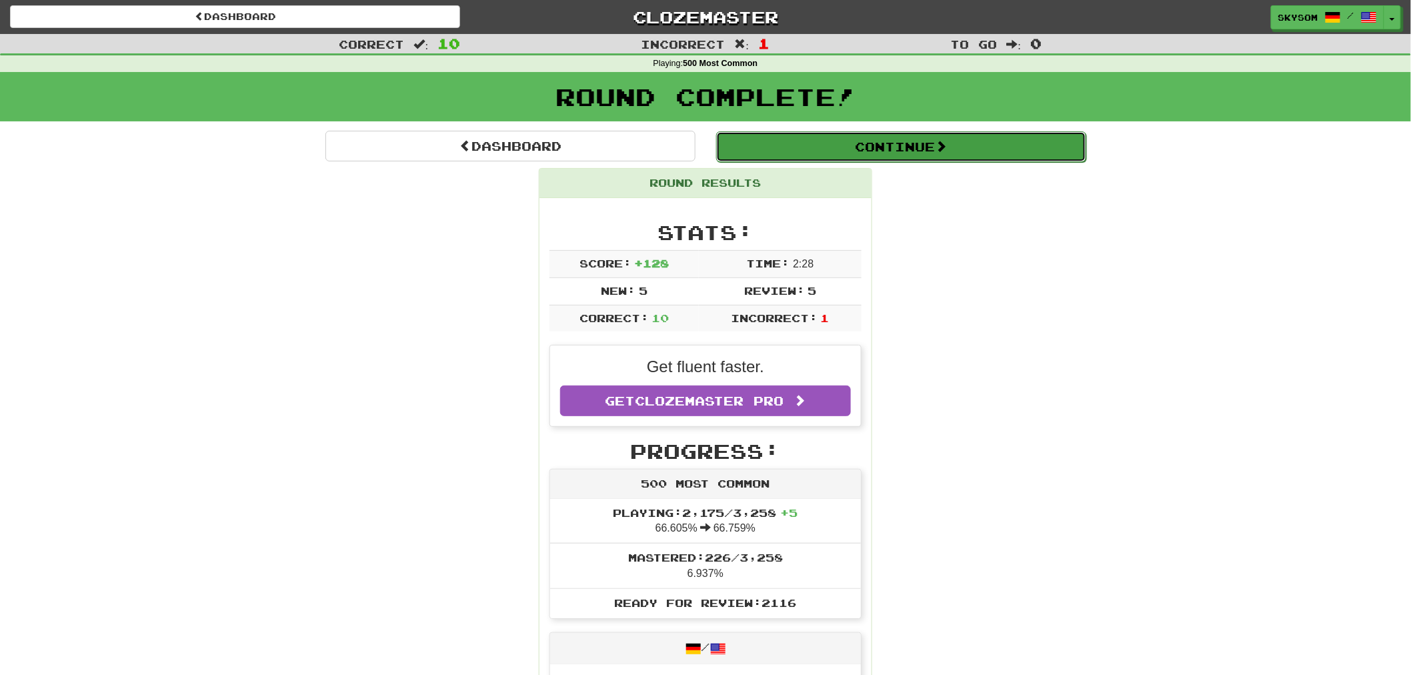
click at [997, 159] on button "Continue" at bounding box center [901, 146] width 370 height 31
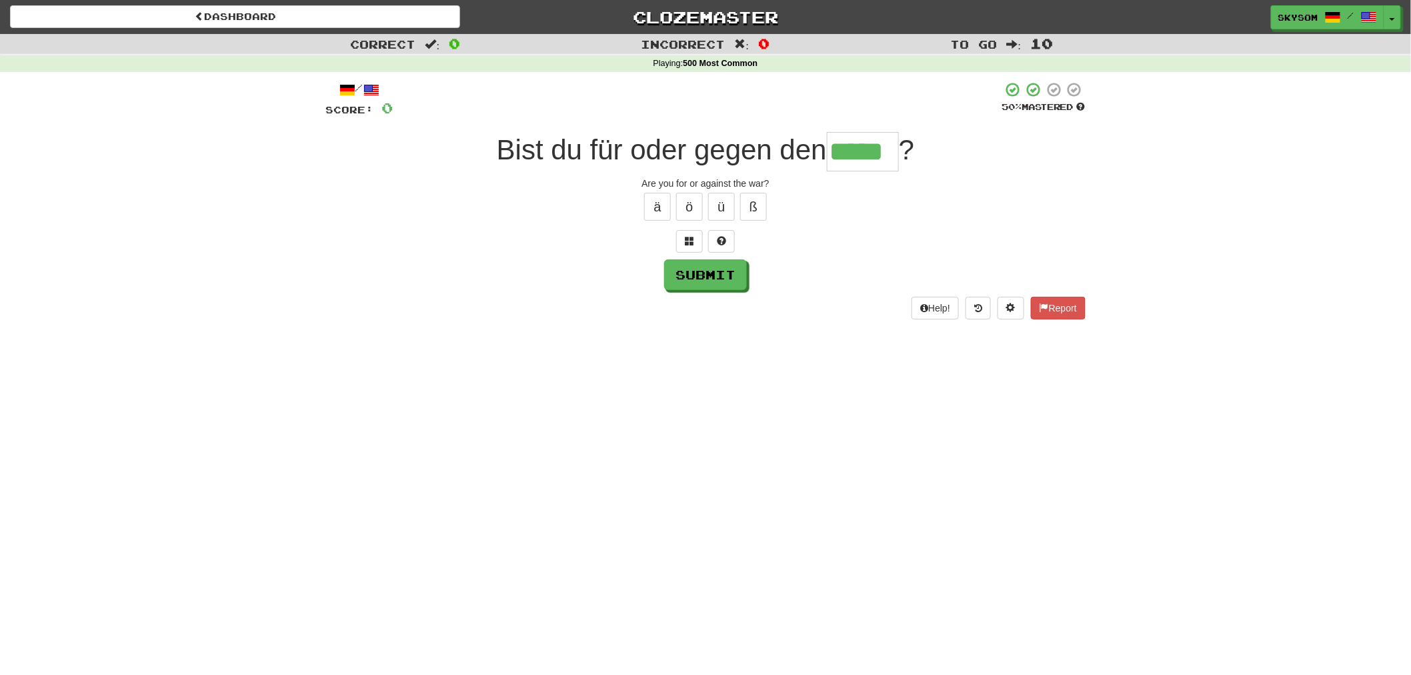
type input "*****"
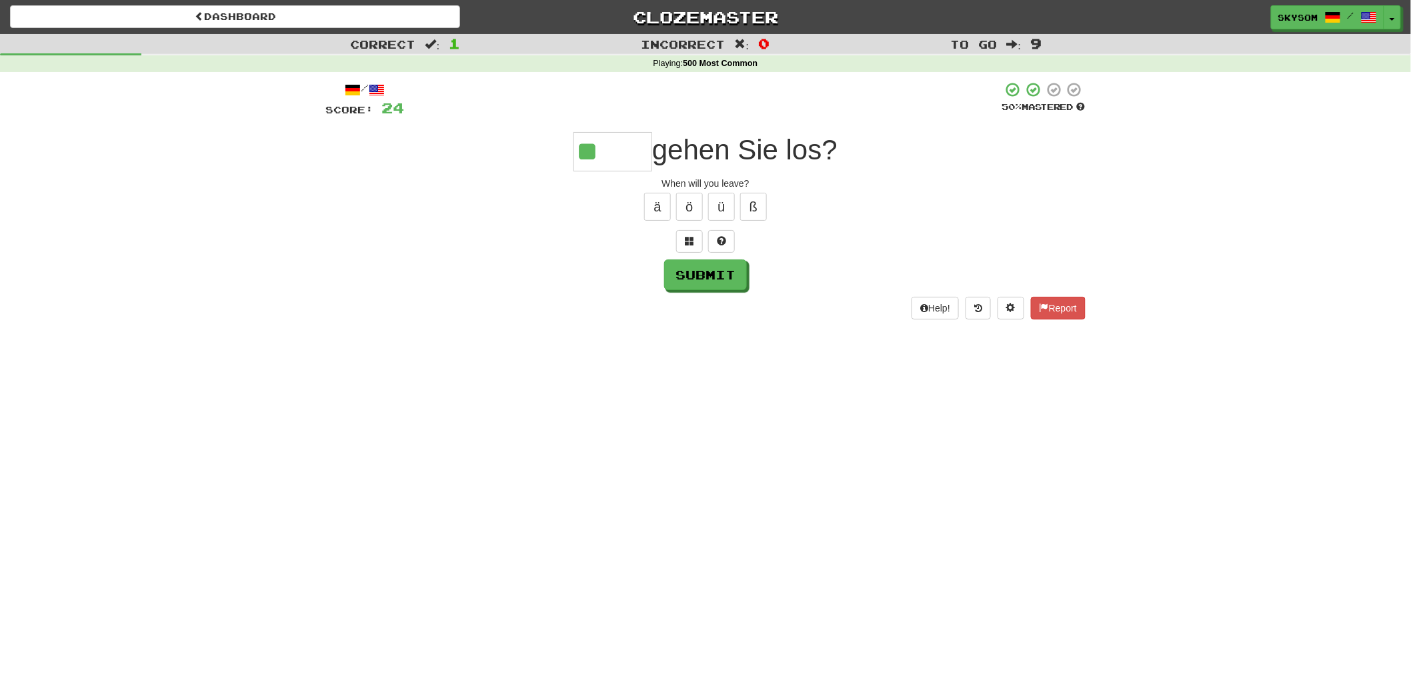
type input "*"
type input "****"
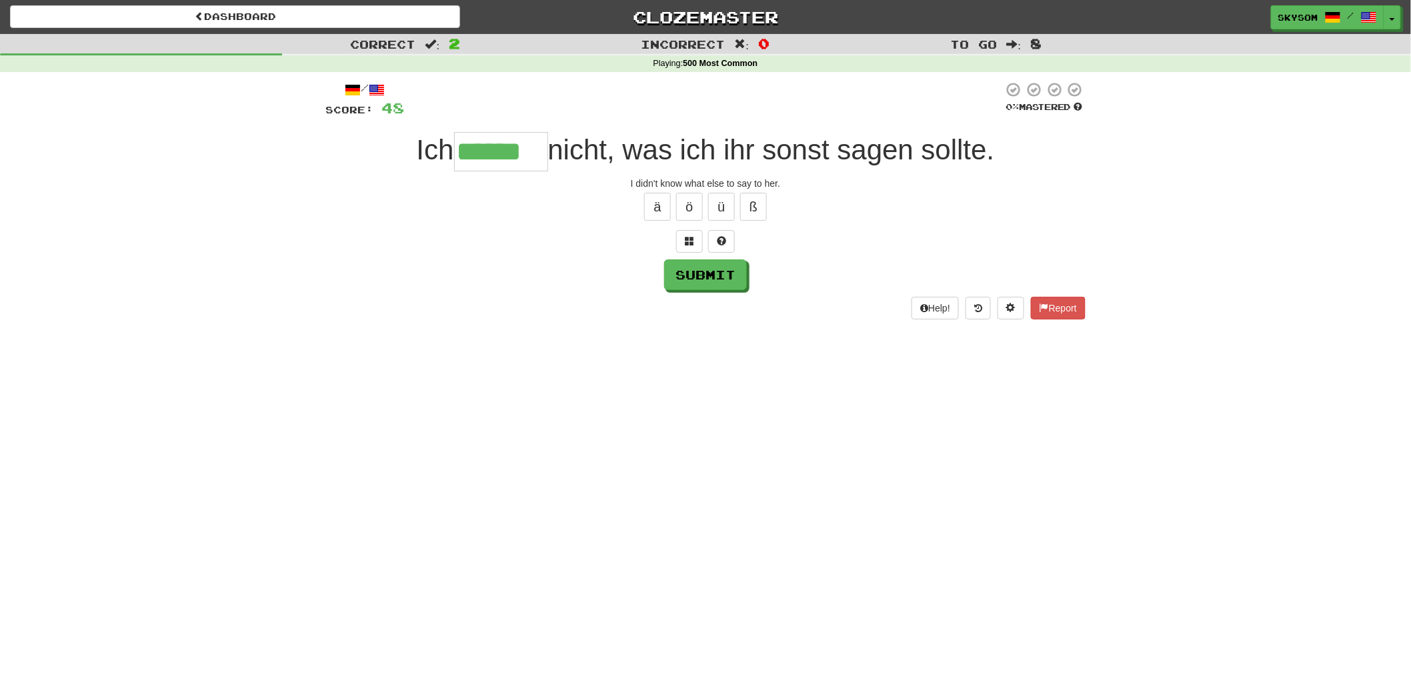
type input "******"
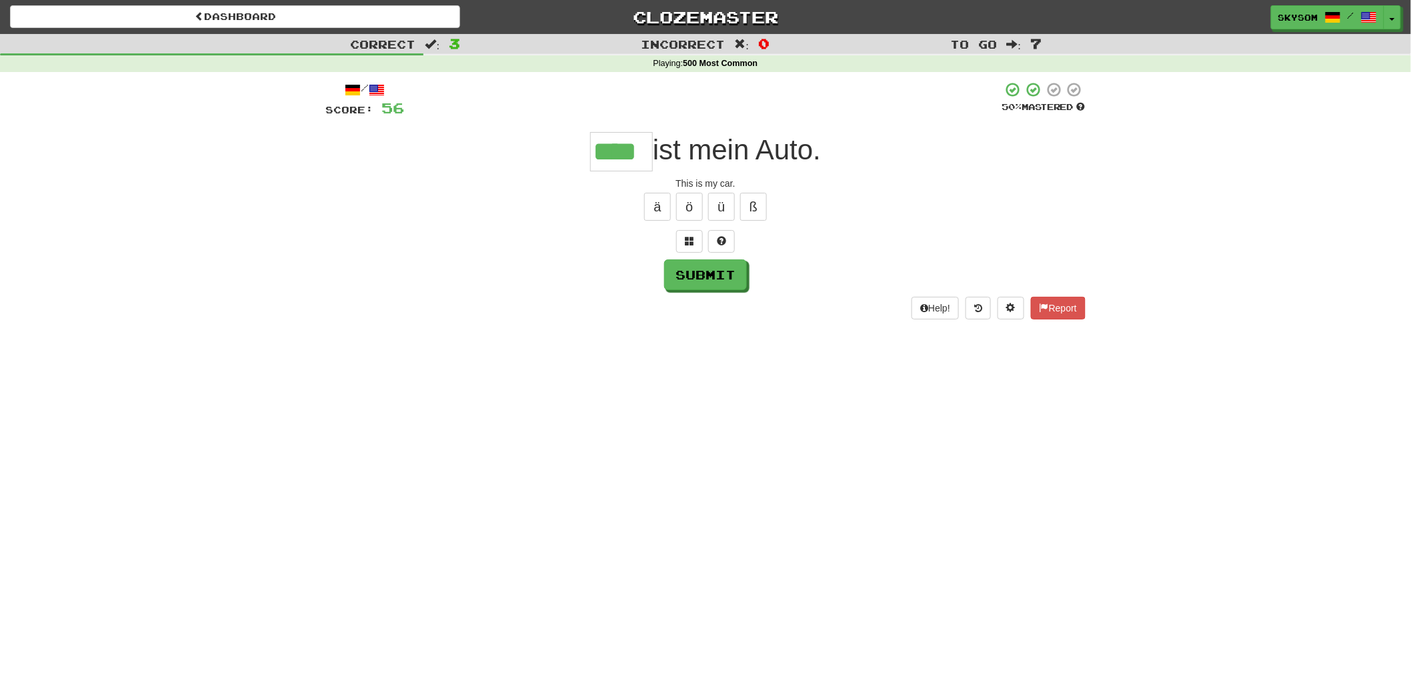
type input "****"
type input "*"
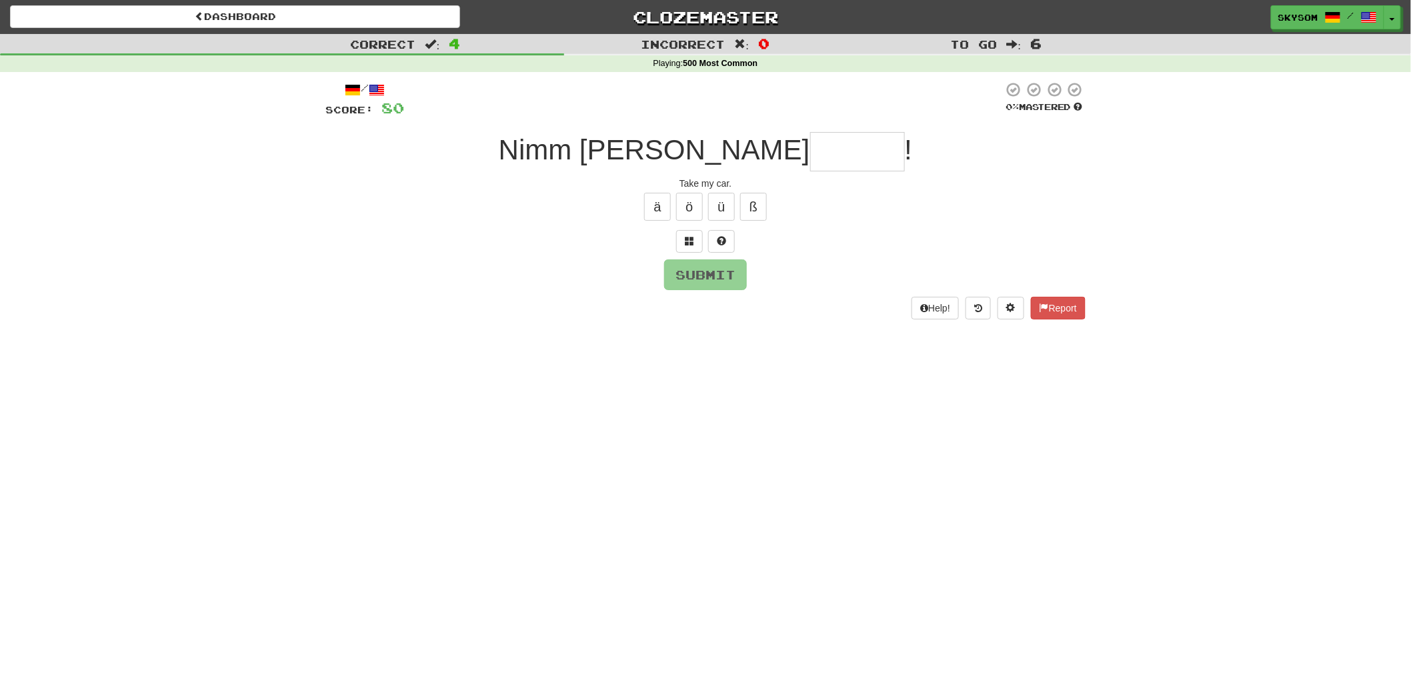
type input "*"
click at [696, 243] on button at bounding box center [689, 241] width 27 height 23
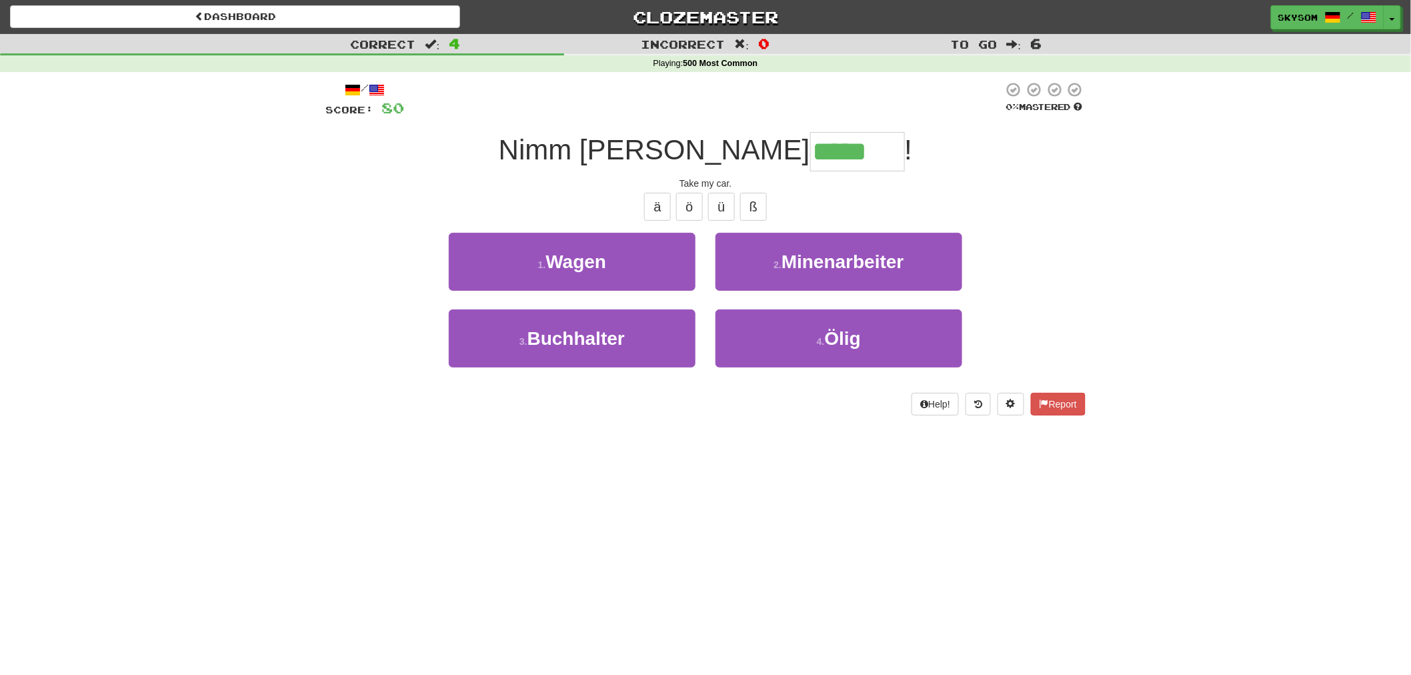
type input "*****"
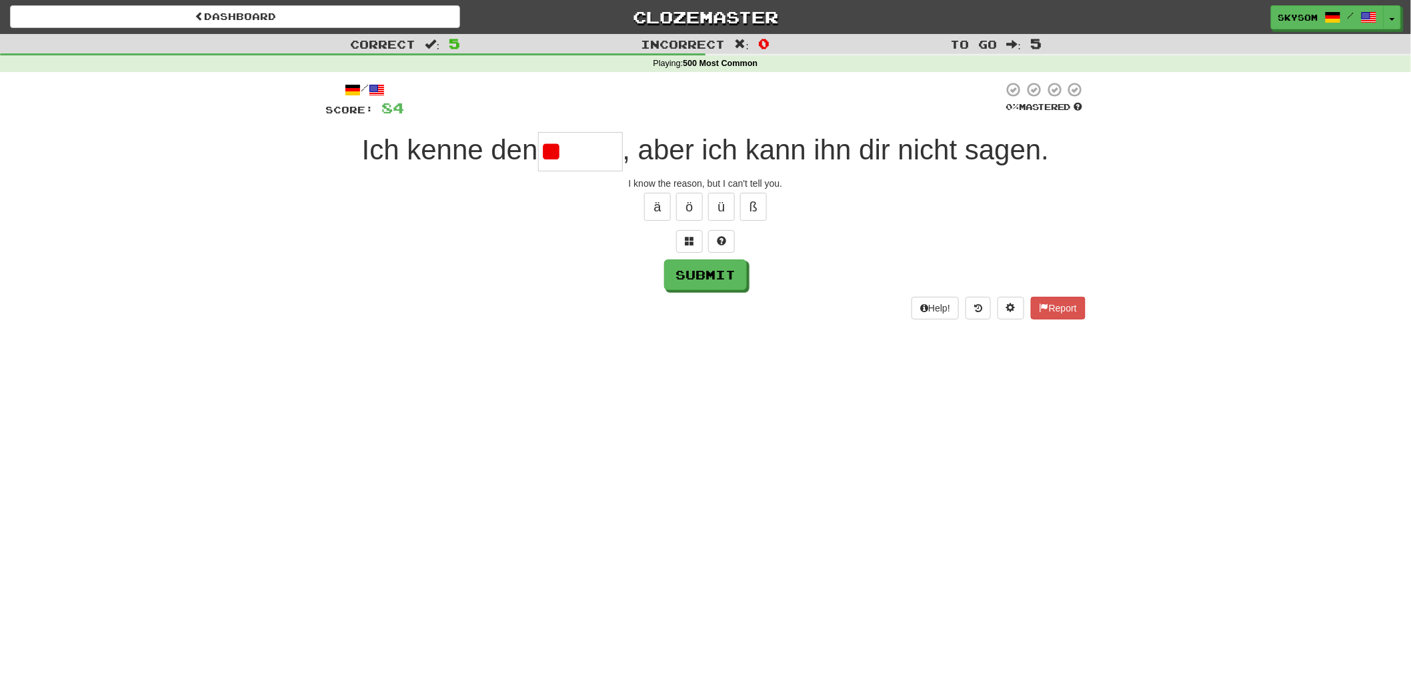
type input "*"
click at [694, 243] on span at bounding box center [689, 240] width 9 height 9
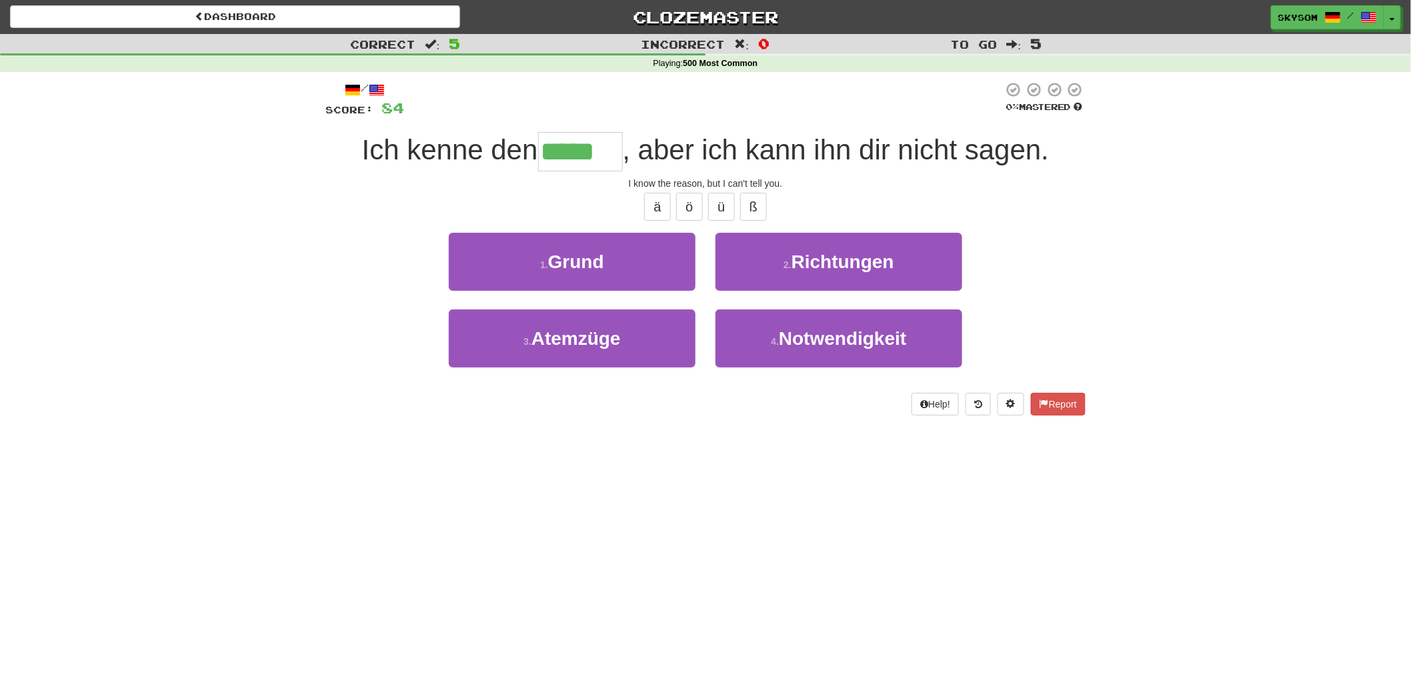
type input "*****"
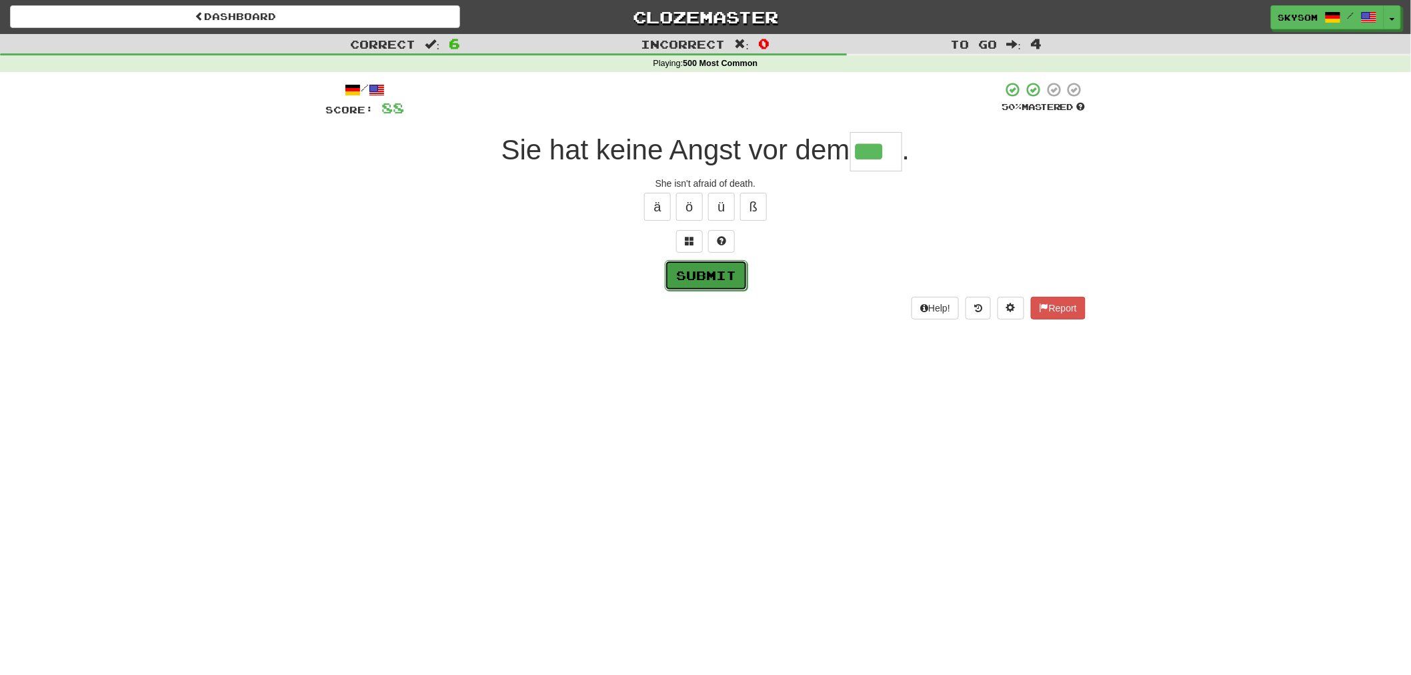
click at [667, 277] on button "Submit" at bounding box center [706, 275] width 83 height 31
type input "***"
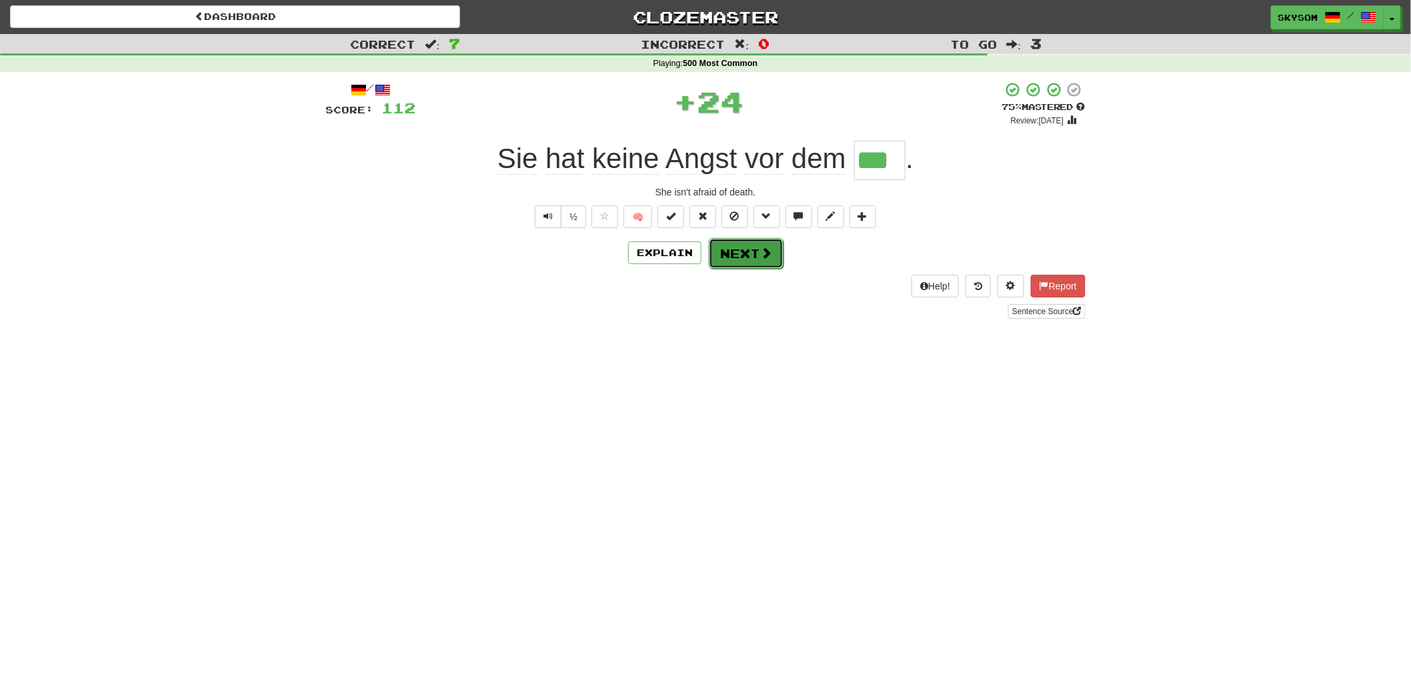
click at [767, 269] on button "Next" at bounding box center [746, 253] width 75 height 31
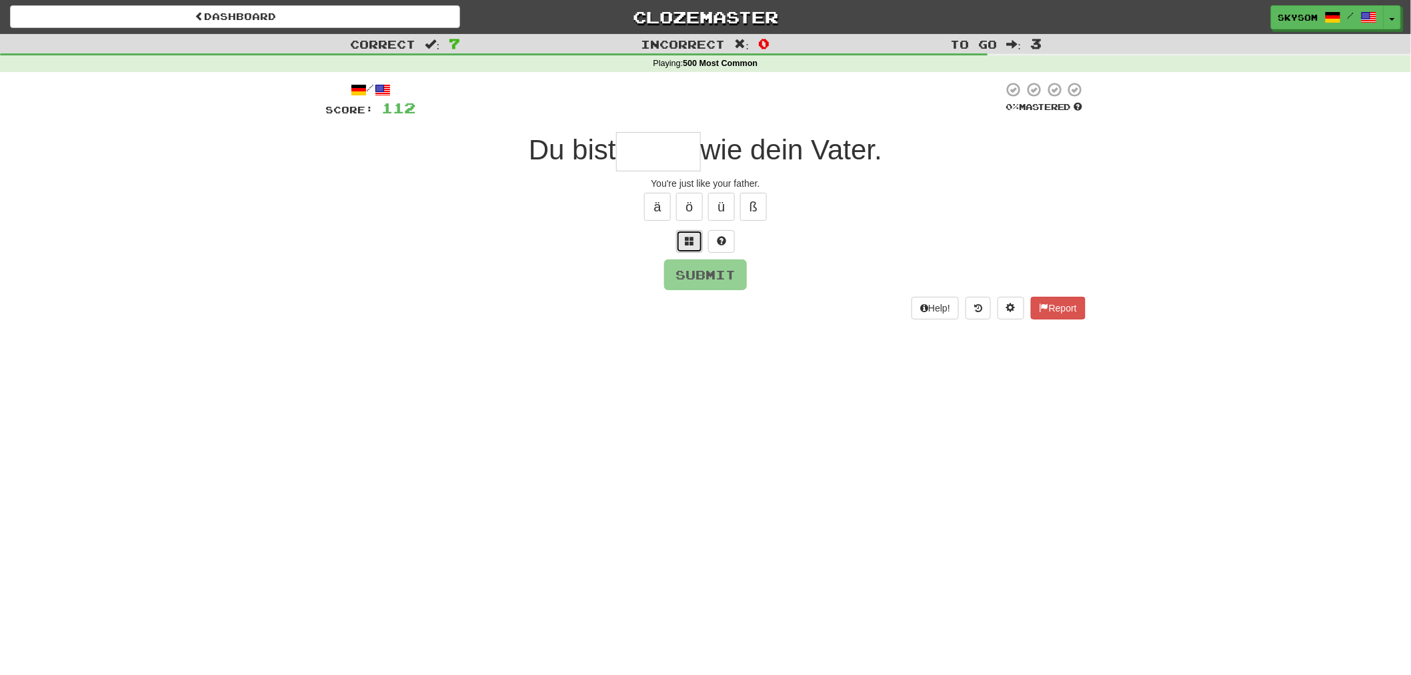
click at [688, 244] on button at bounding box center [689, 241] width 27 height 23
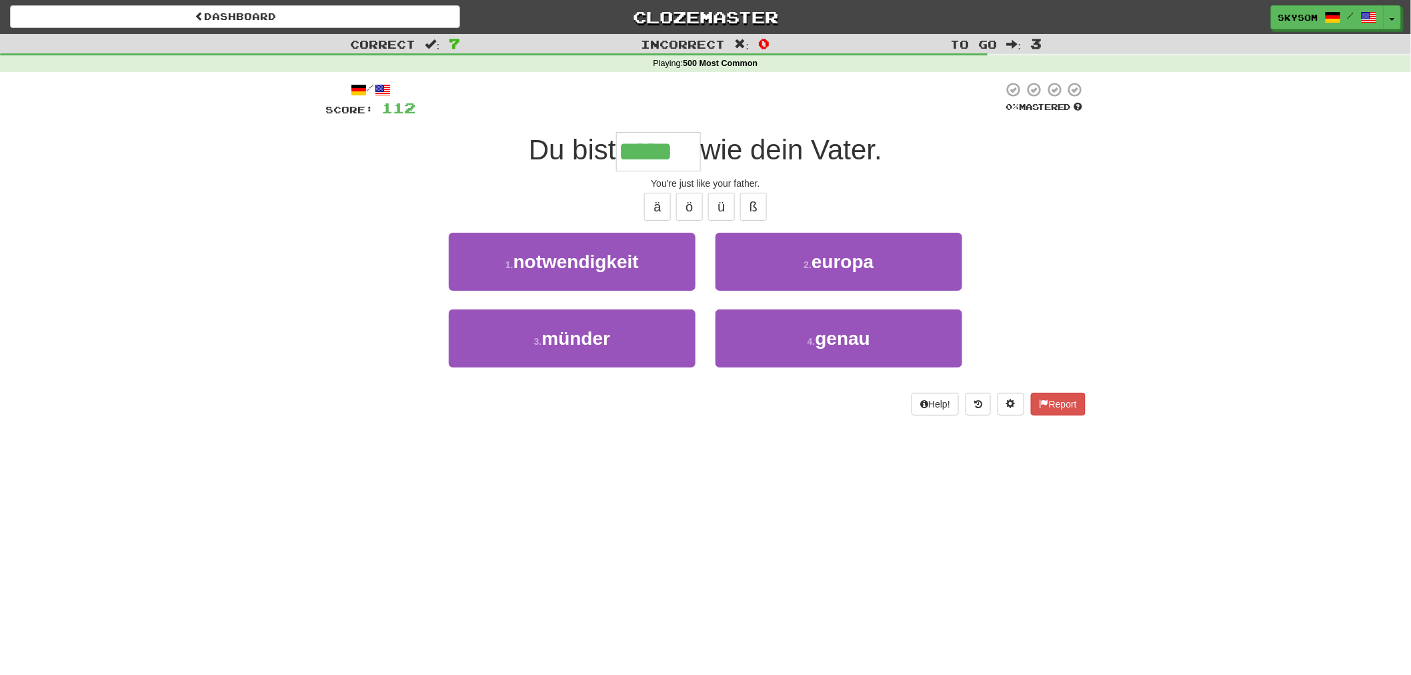
type input "*****"
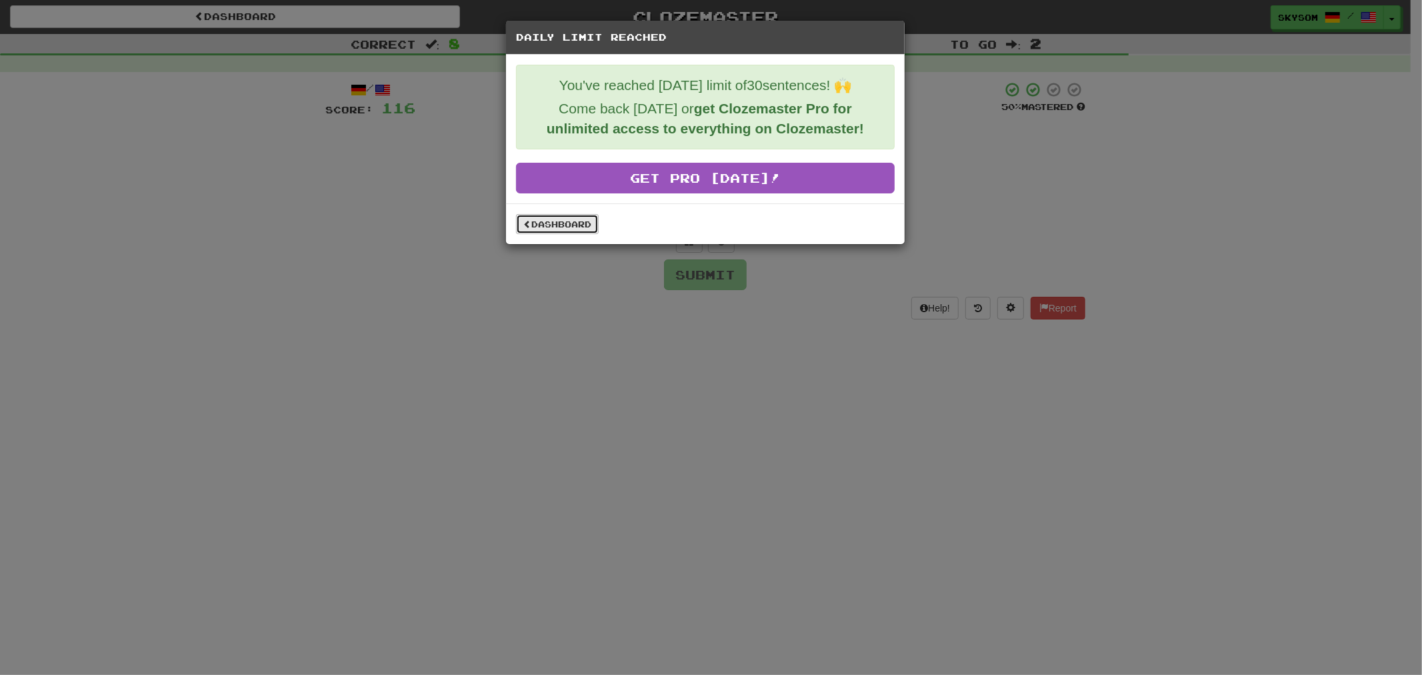
click at [585, 221] on link "Dashboard" at bounding box center [557, 224] width 83 height 20
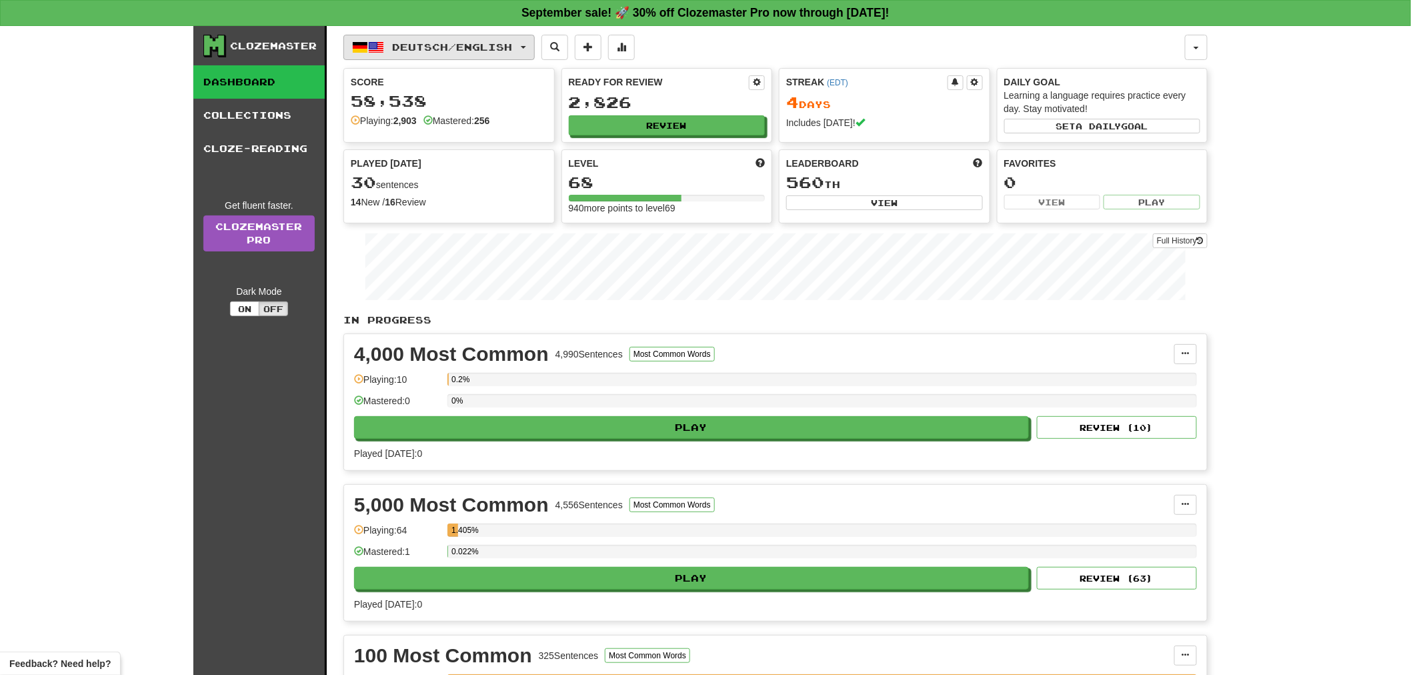
click at [415, 57] on button "Deutsch / English" at bounding box center [438, 47] width 191 height 25
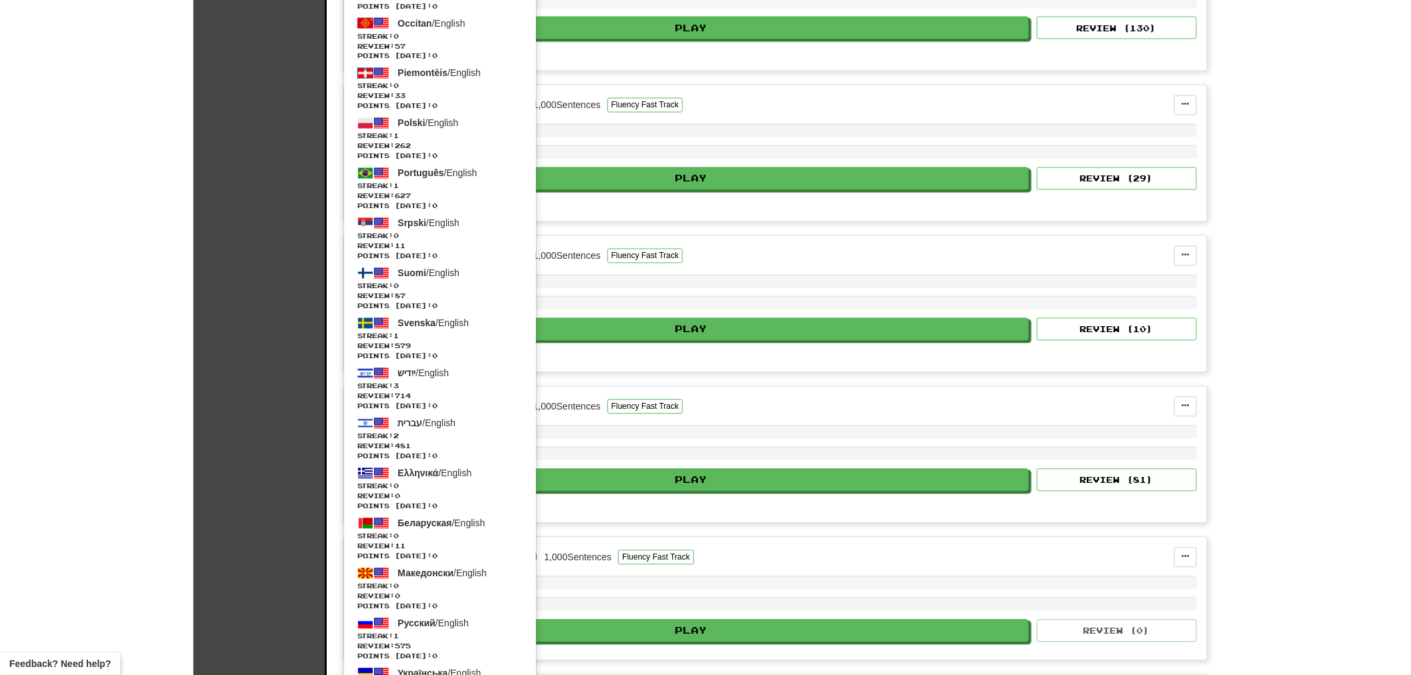
scroll to position [1037, 0]
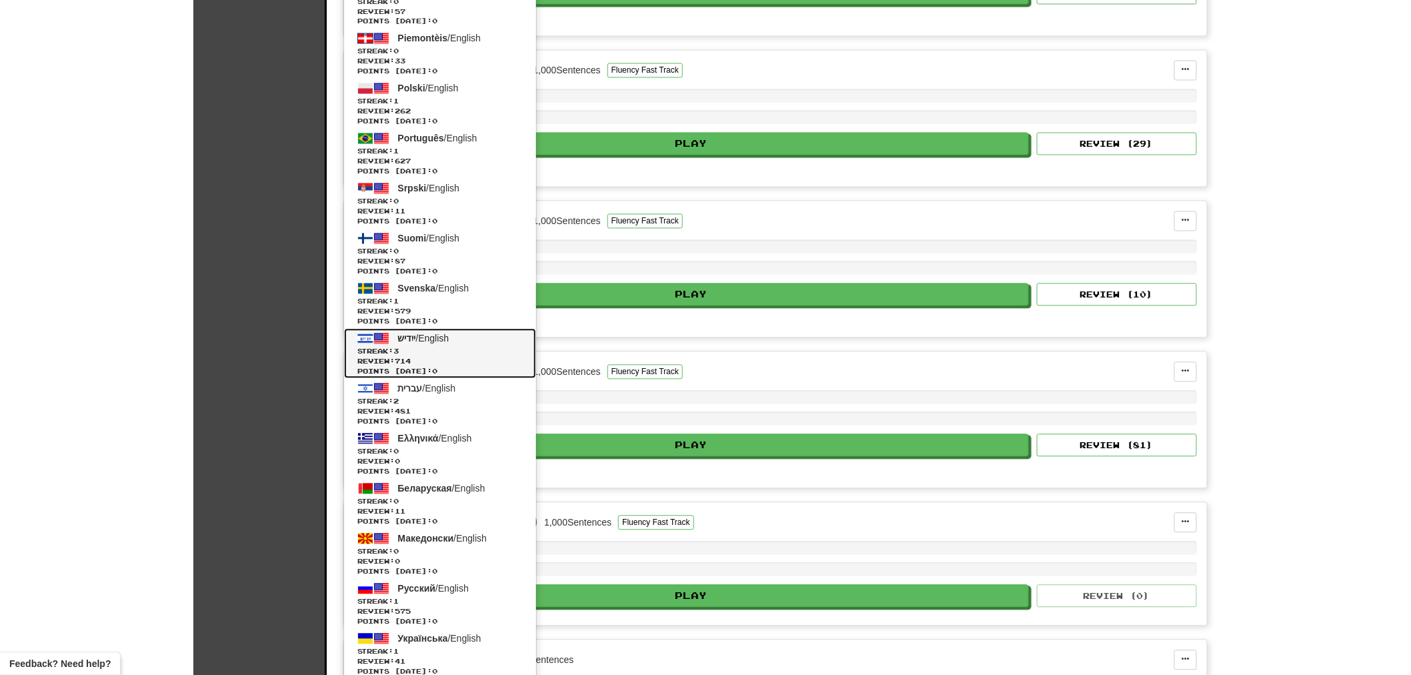
click at [508, 357] on span "Review: 714" at bounding box center [439, 362] width 165 height 10
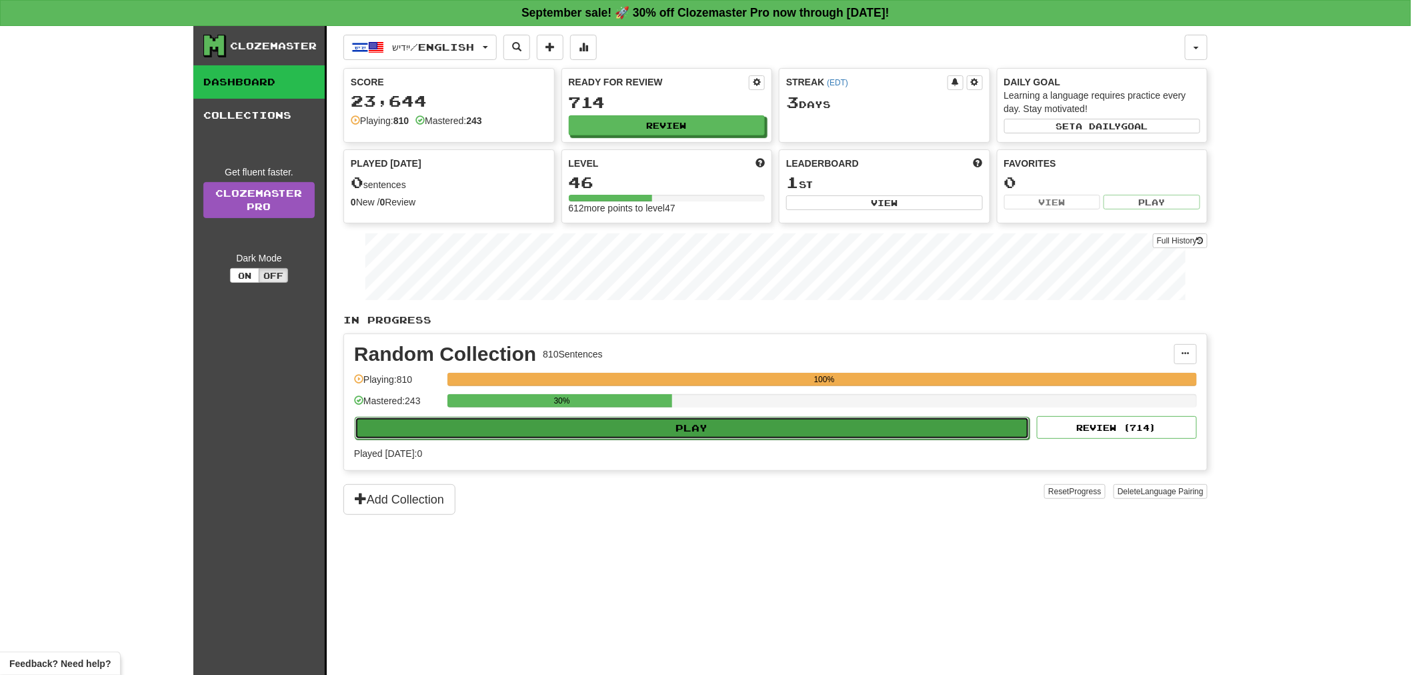
click at [583, 437] on button "Play" at bounding box center [692, 428] width 675 height 23
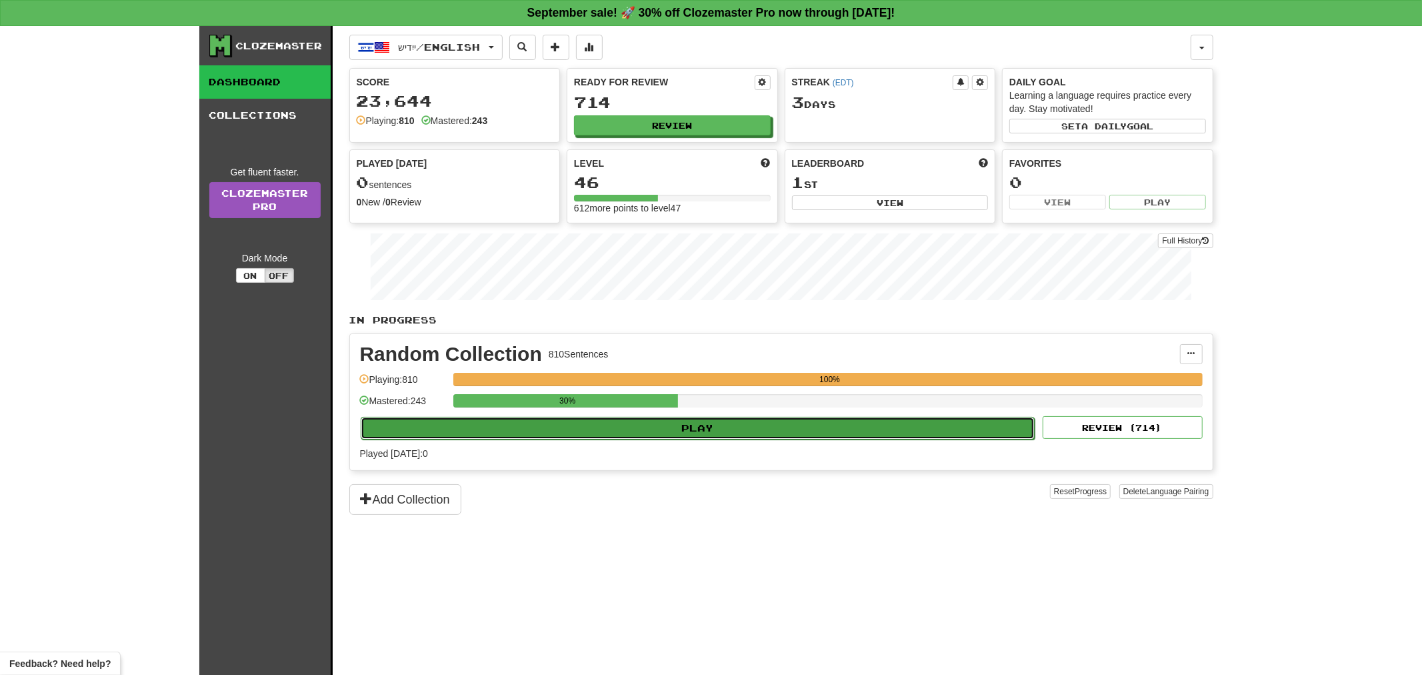
select select "**"
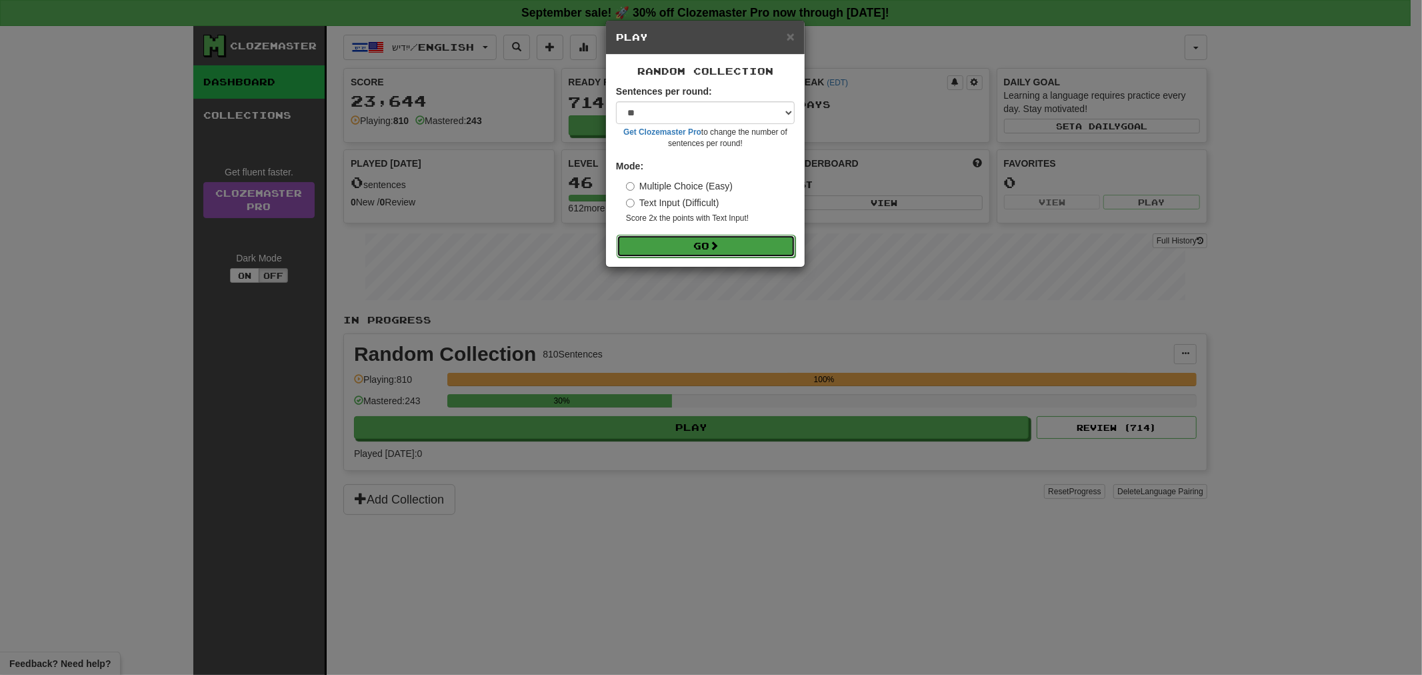
click at [689, 251] on button "Go" at bounding box center [706, 246] width 179 height 23
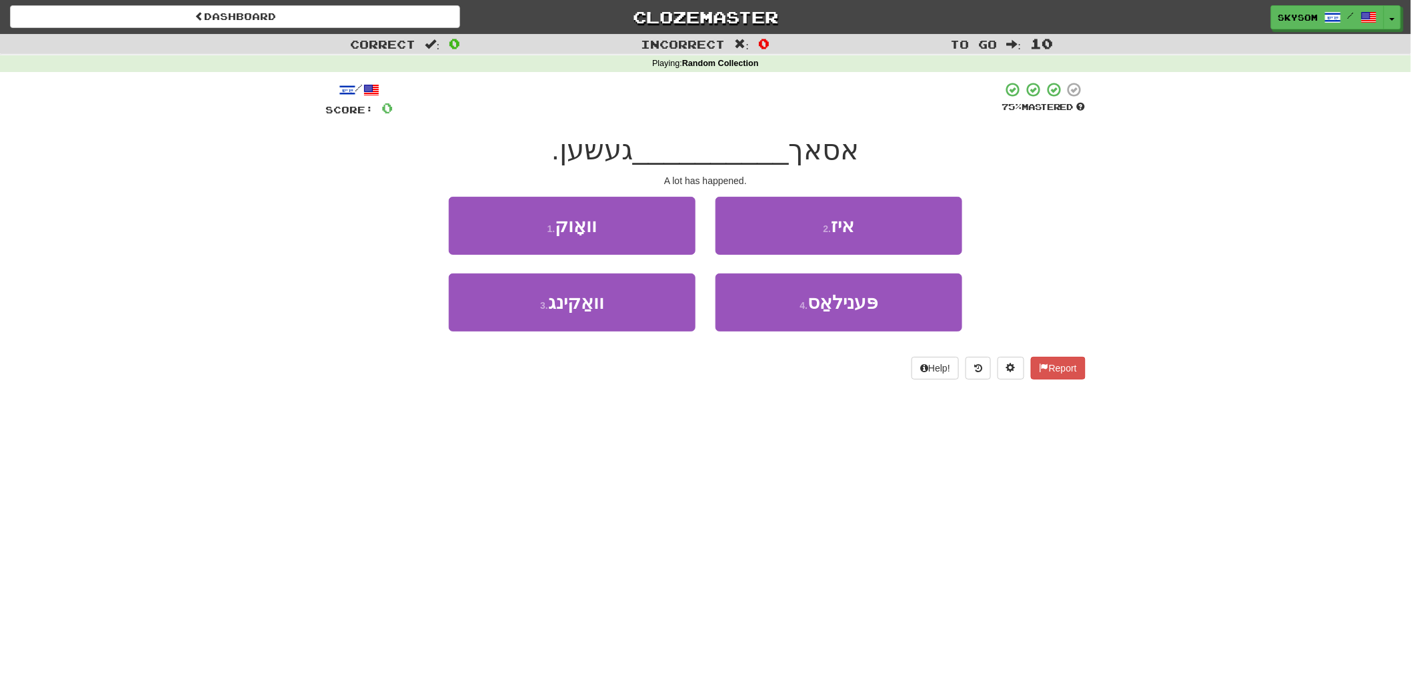
click at [777, 256] on div "2 . איז" at bounding box center [838, 235] width 267 height 77
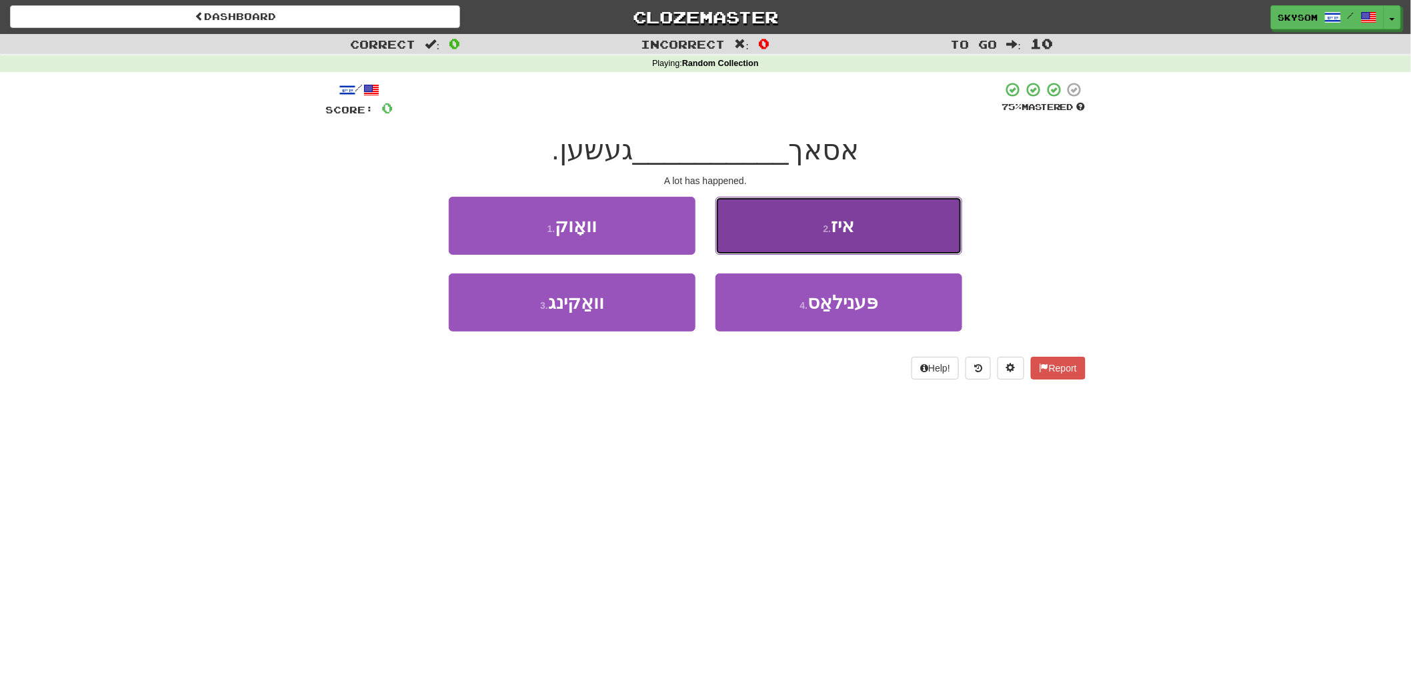
click at [772, 247] on button "2 . איז" at bounding box center [838, 226] width 247 height 58
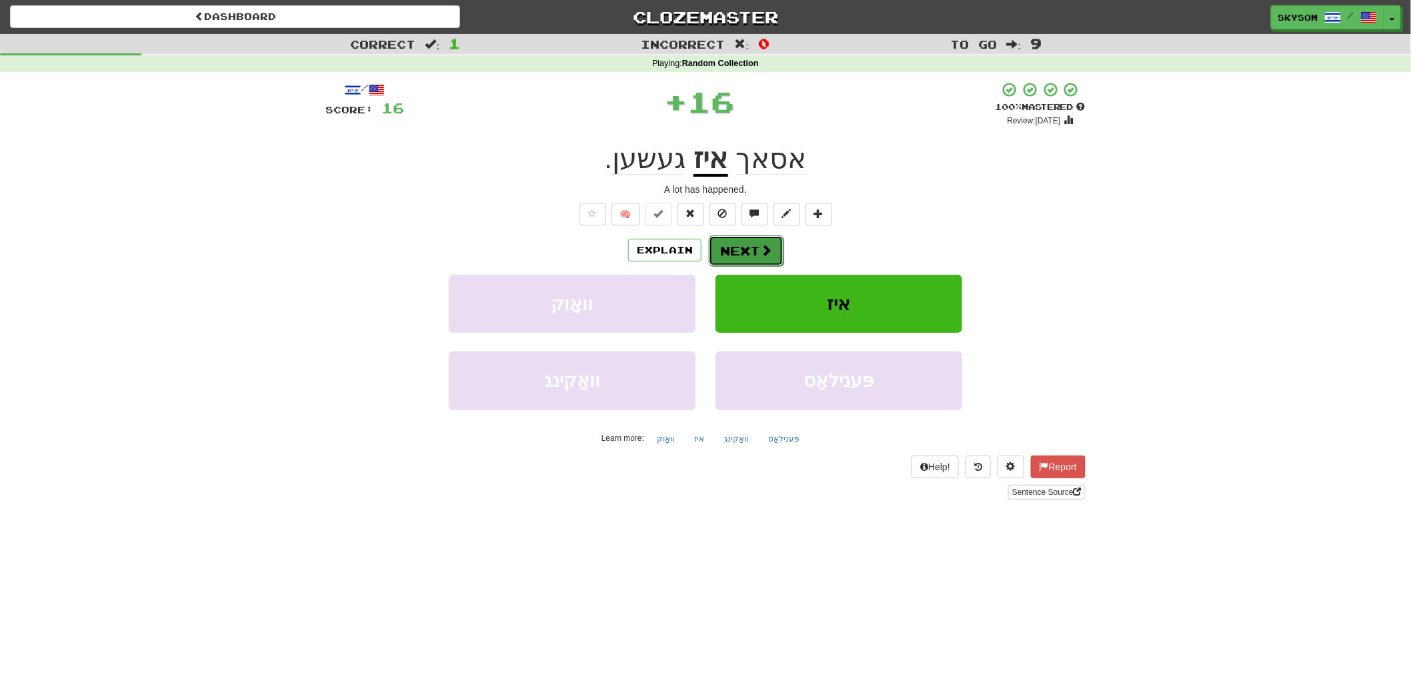
click at [771, 263] on button "Next" at bounding box center [746, 250] width 75 height 31
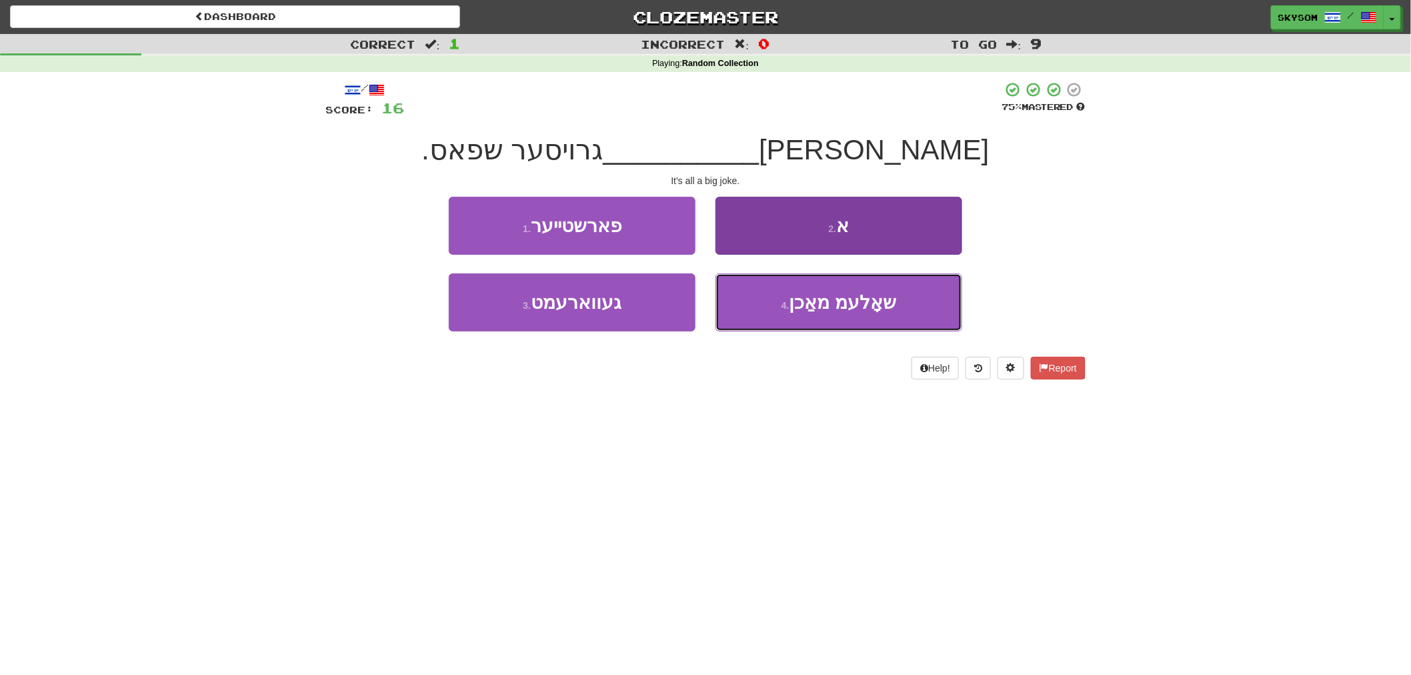
drag, startPoint x: 758, startPoint y: 275, endPoint x: 768, endPoint y: 216, distance: 59.5
click at [765, 225] on div "1 . פארשטייער 2 . א 3 . געווארעמט 4 . שאָלעמ מאַכן" at bounding box center [705, 274] width 780 height 154
click at [758, 228] on button "2 . א" at bounding box center [838, 226] width 247 height 58
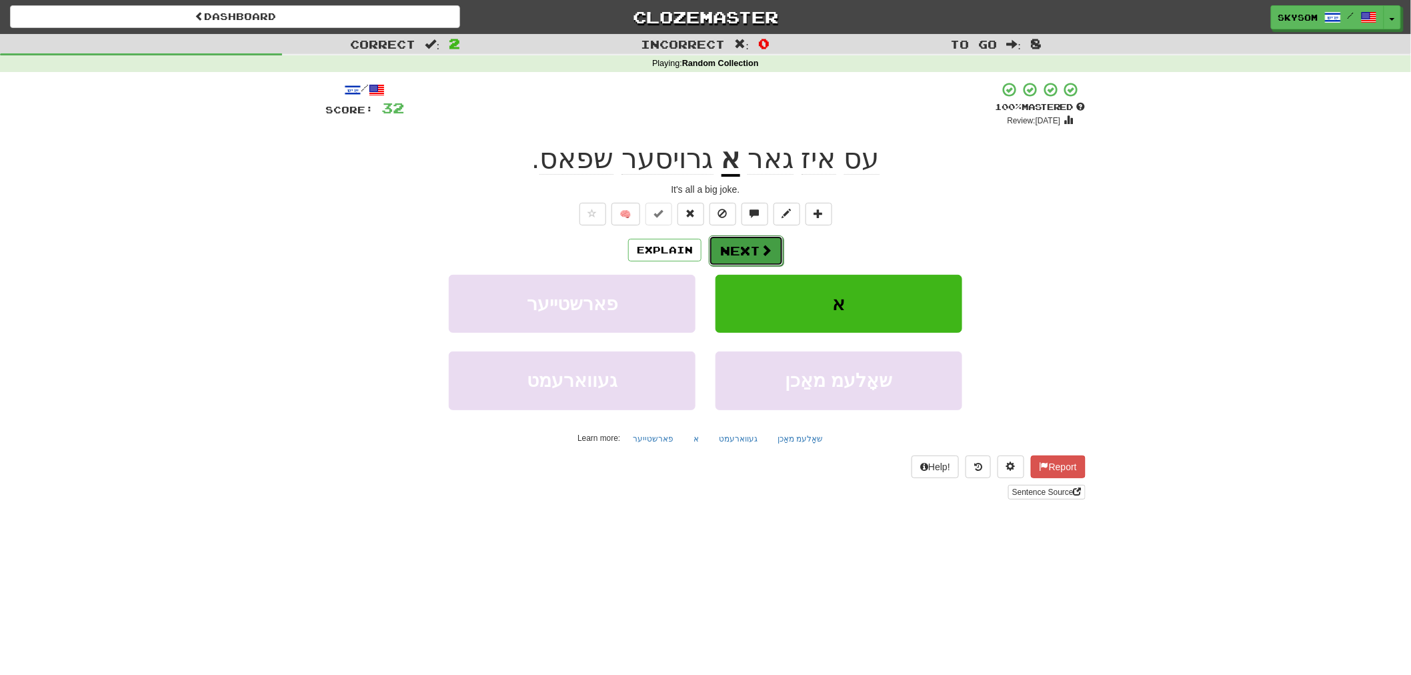
click at [732, 241] on button "Next" at bounding box center [746, 250] width 75 height 31
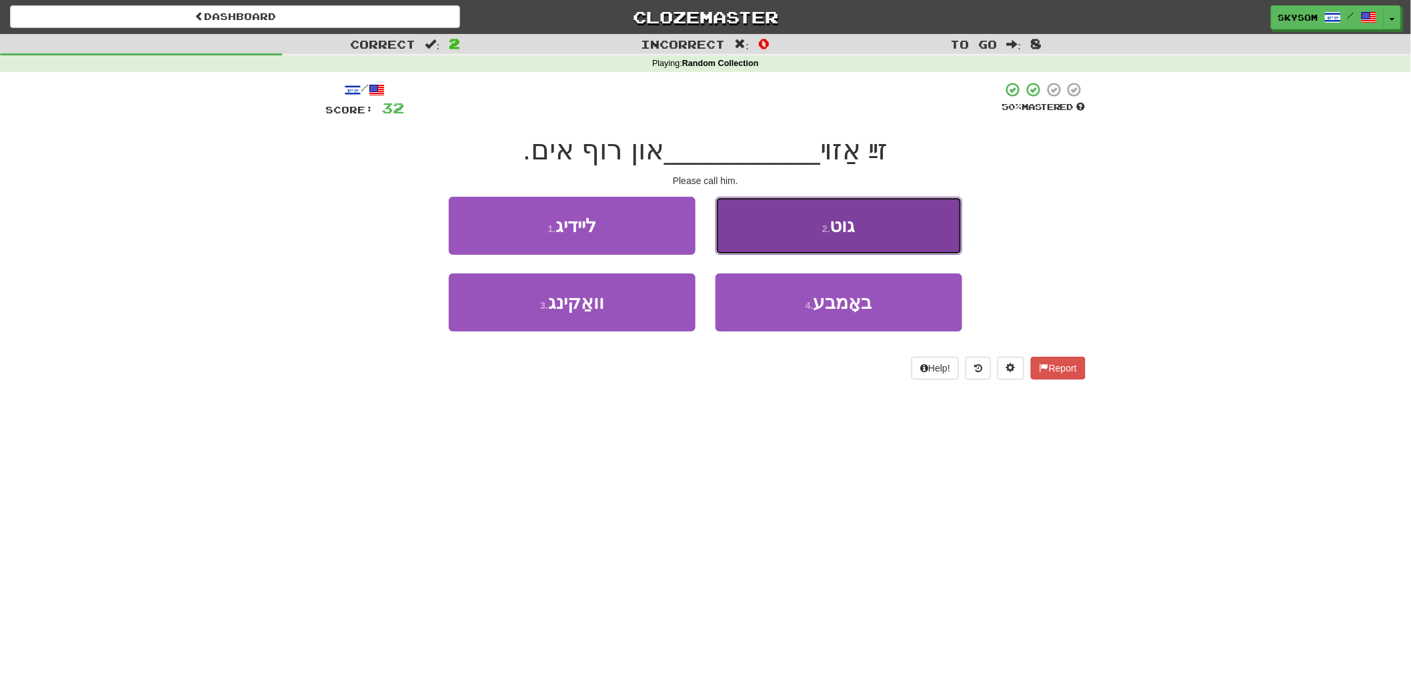
click at [882, 245] on button "2 . גוט" at bounding box center [838, 226] width 247 height 58
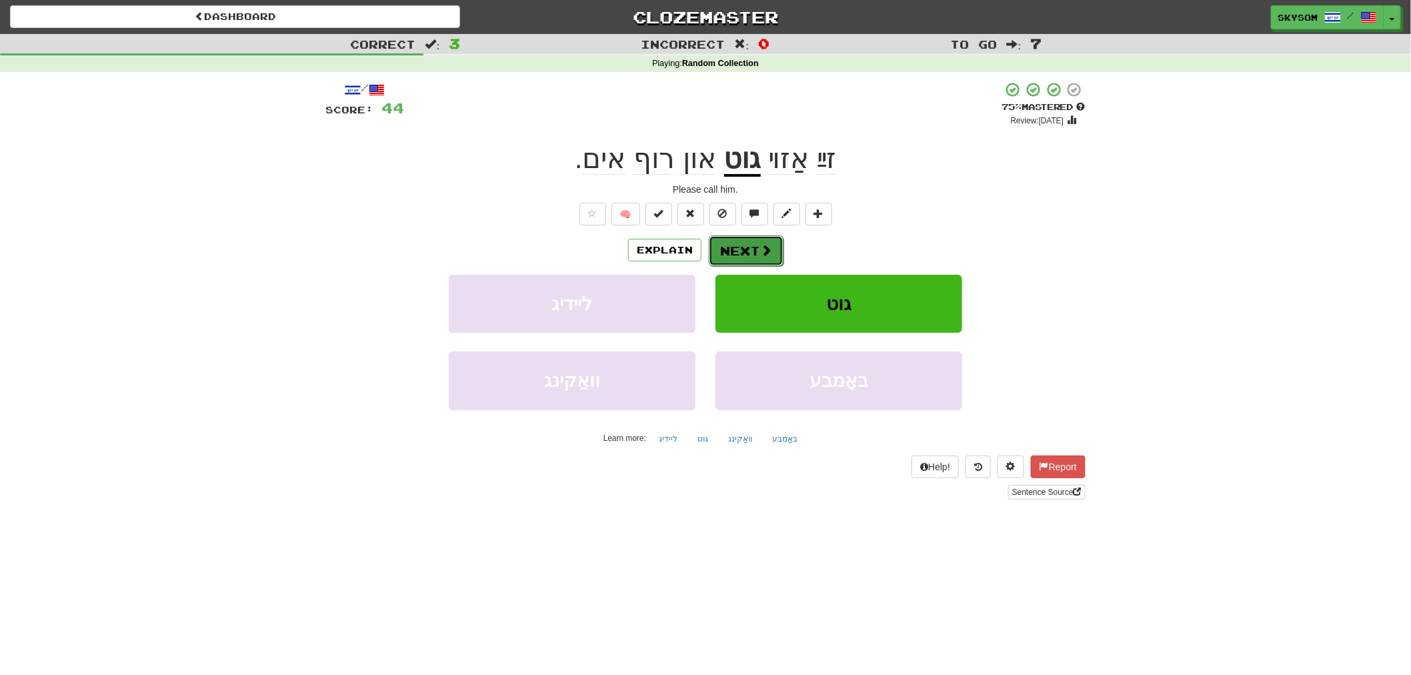
click at [763, 245] on span at bounding box center [766, 250] width 12 height 12
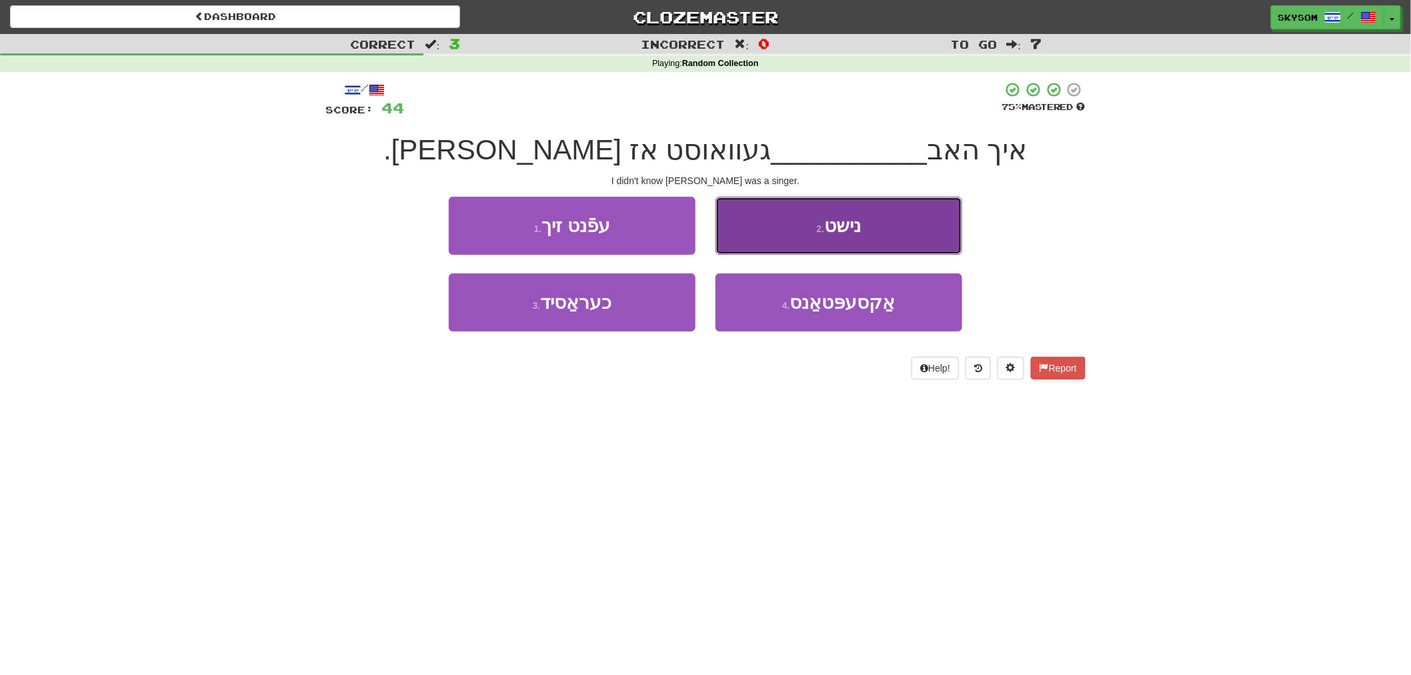
click at [817, 247] on button "2 . נישט" at bounding box center [838, 226] width 247 height 58
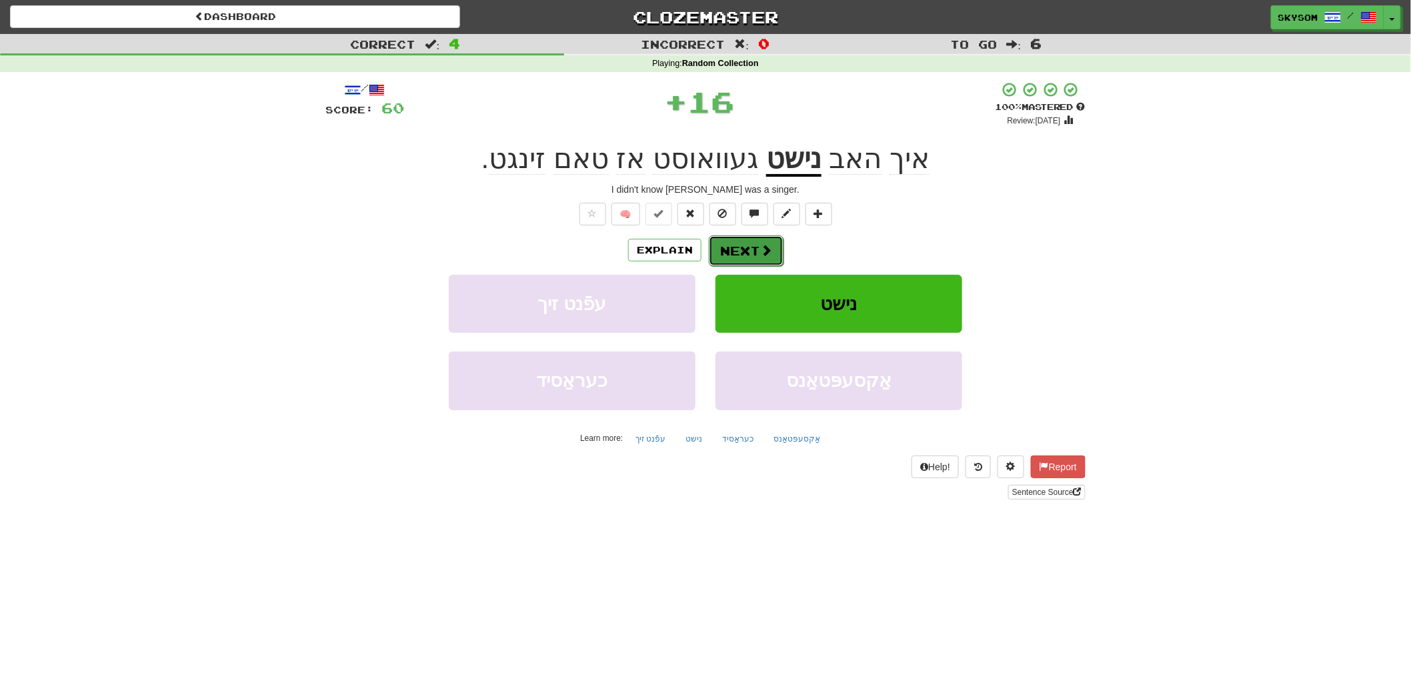
click at [763, 252] on span at bounding box center [766, 250] width 12 height 12
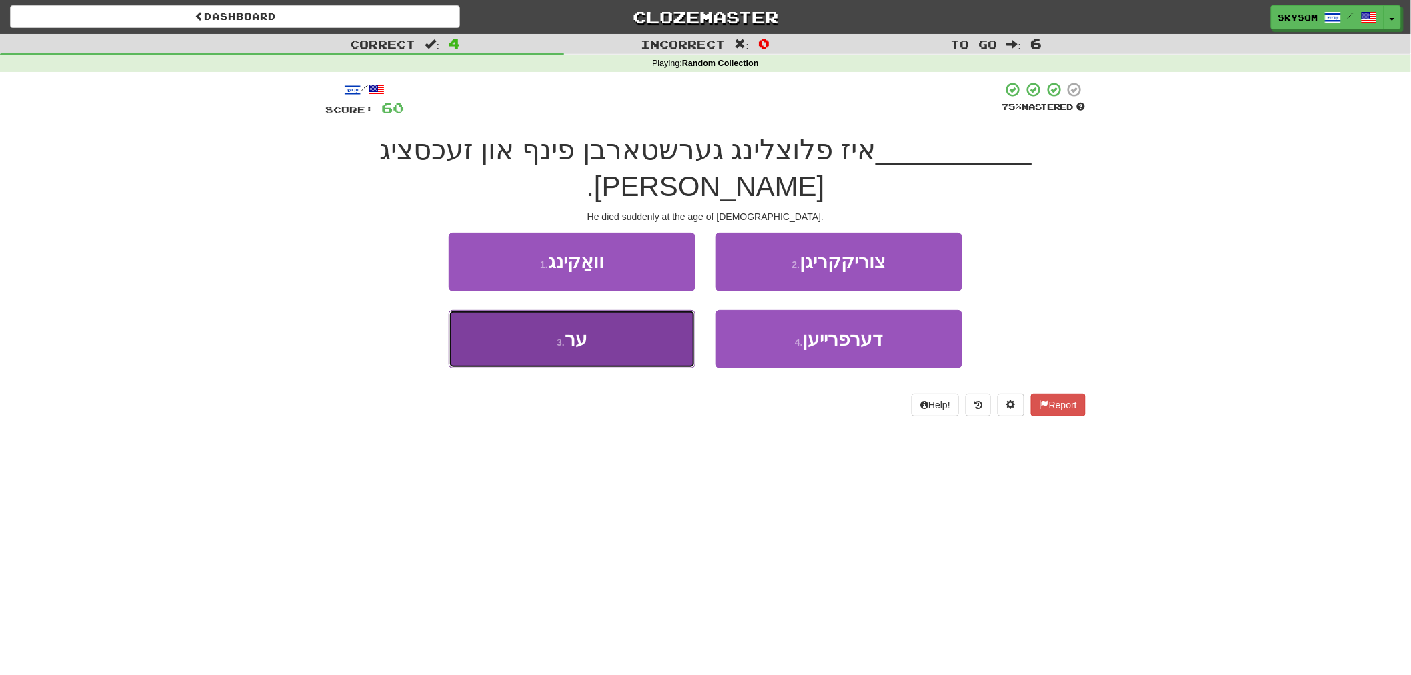
click at [631, 310] on button "3 . ער" at bounding box center [572, 339] width 247 height 58
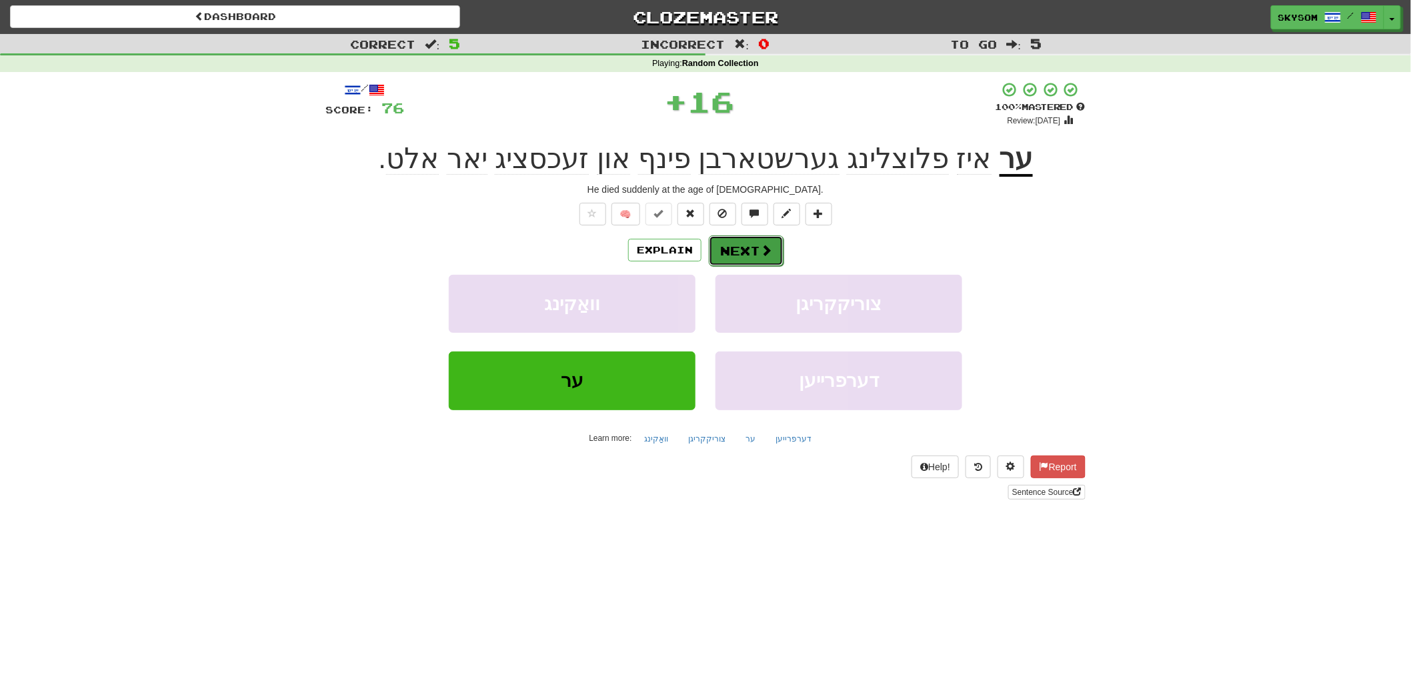
click at [767, 256] on span at bounding box center [766, 250] width 12 height 12
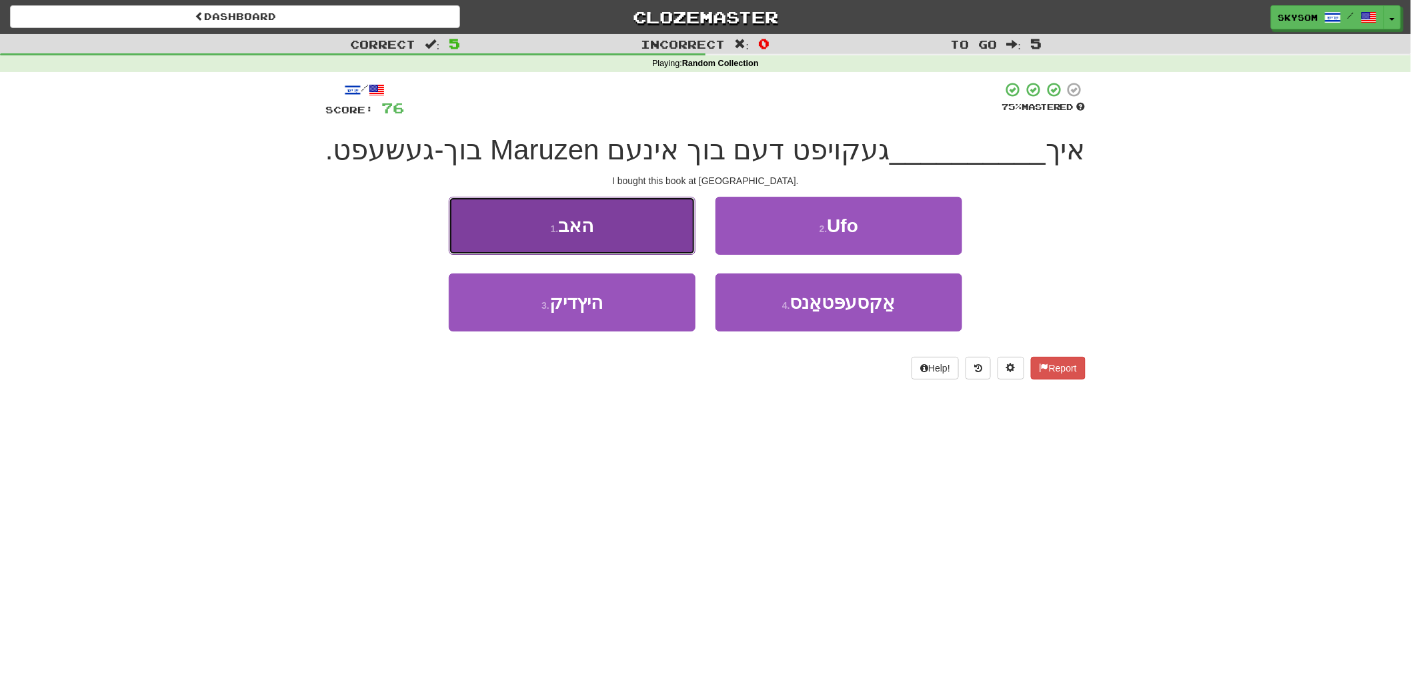
click at [675, 237] on button "1 . האב" at bounding box center [572, 226] width 247 height 58
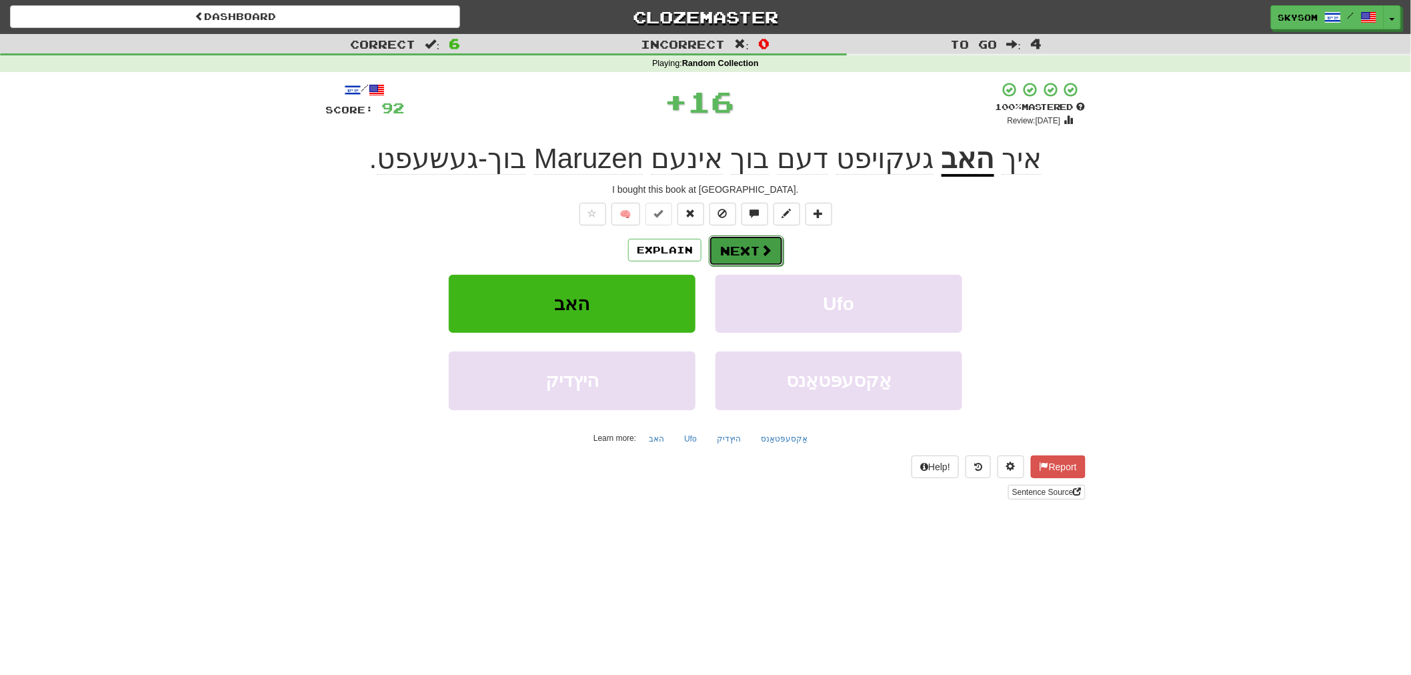
click at [742, 241] on button "Next" at bounding box center [746, 250] width 75 height 31
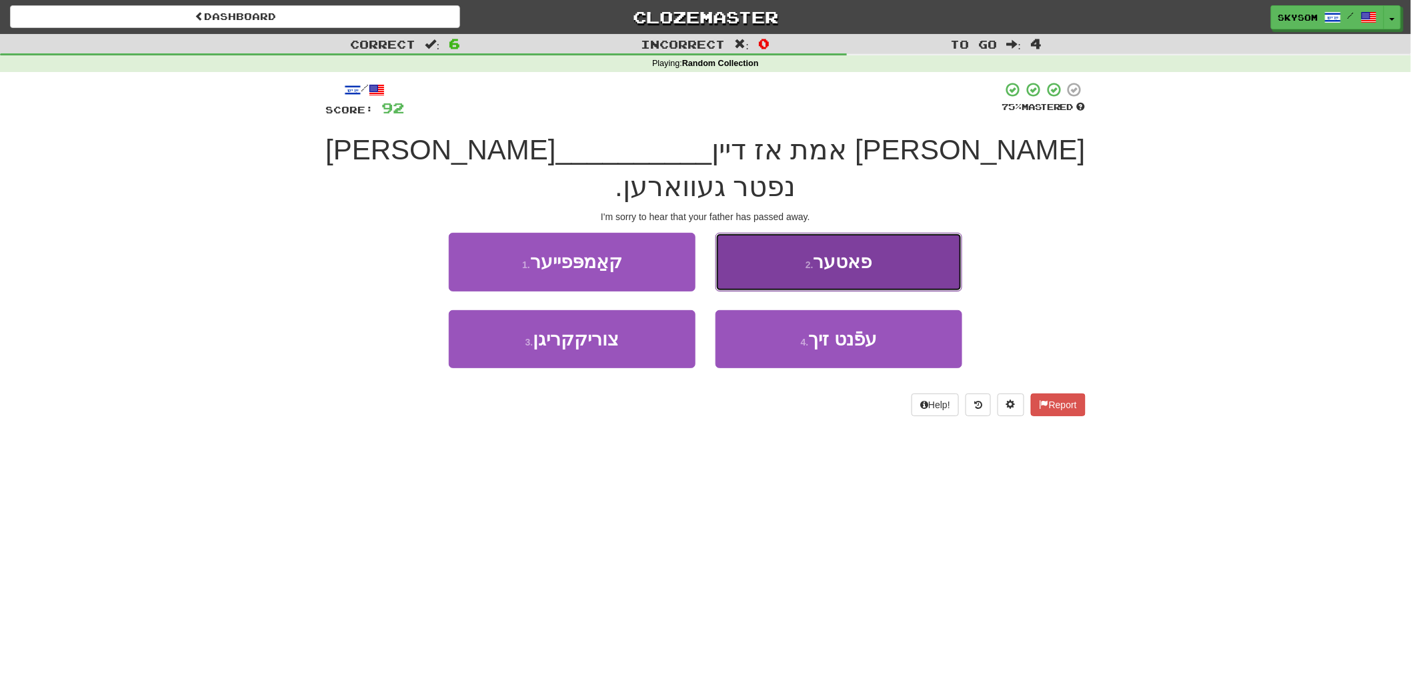
click at [809, 259] on small "2 ." at bounding box center [809, 264] width 8 height 11
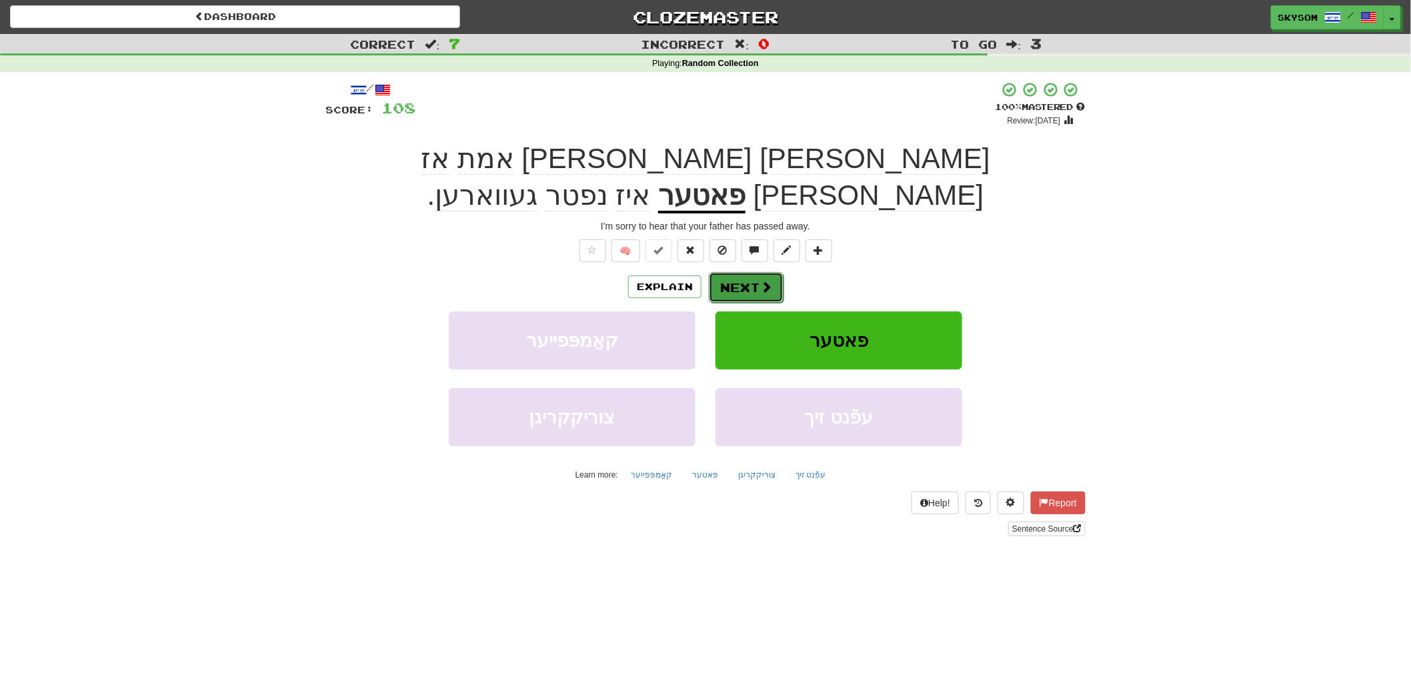
click at [750, 272] on button "Next" at bounding box center [746, 287] width 75 height 31
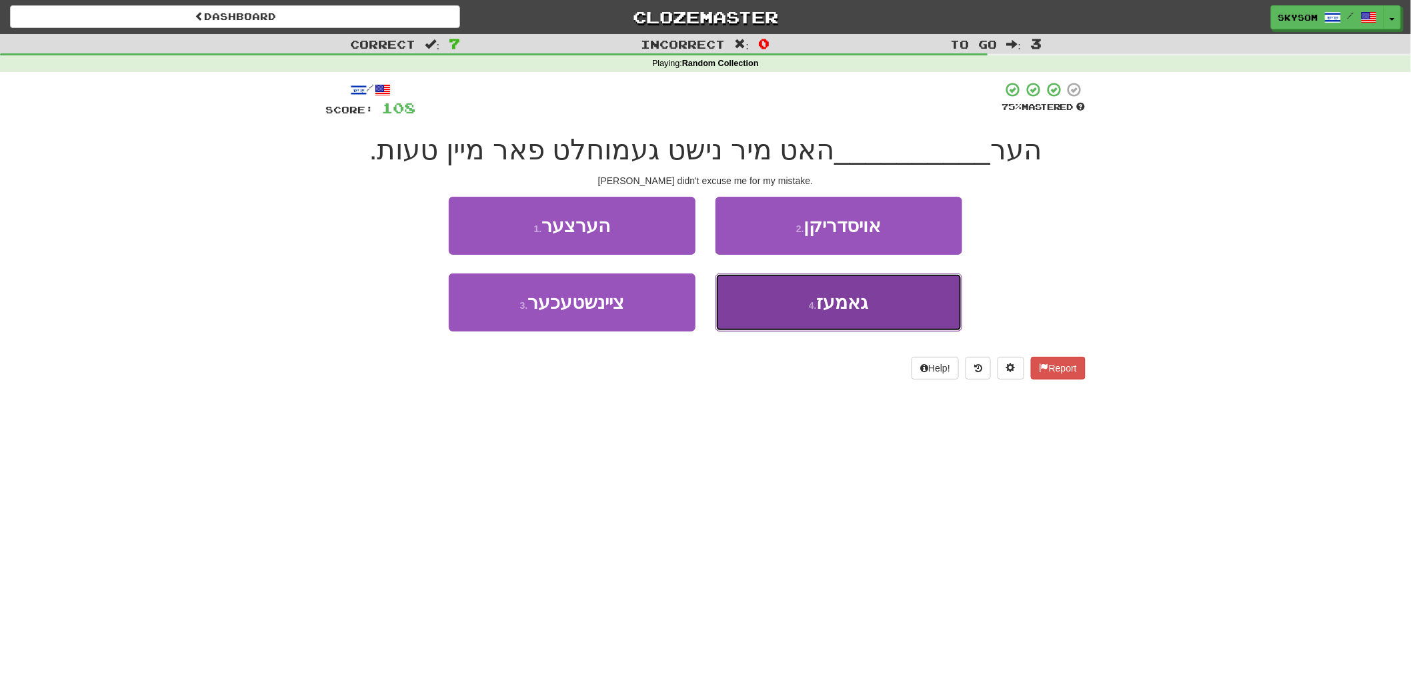
click at [884, 304] on button "4 . גאמעז" at bounding box center [838, 302] width 247 height 58
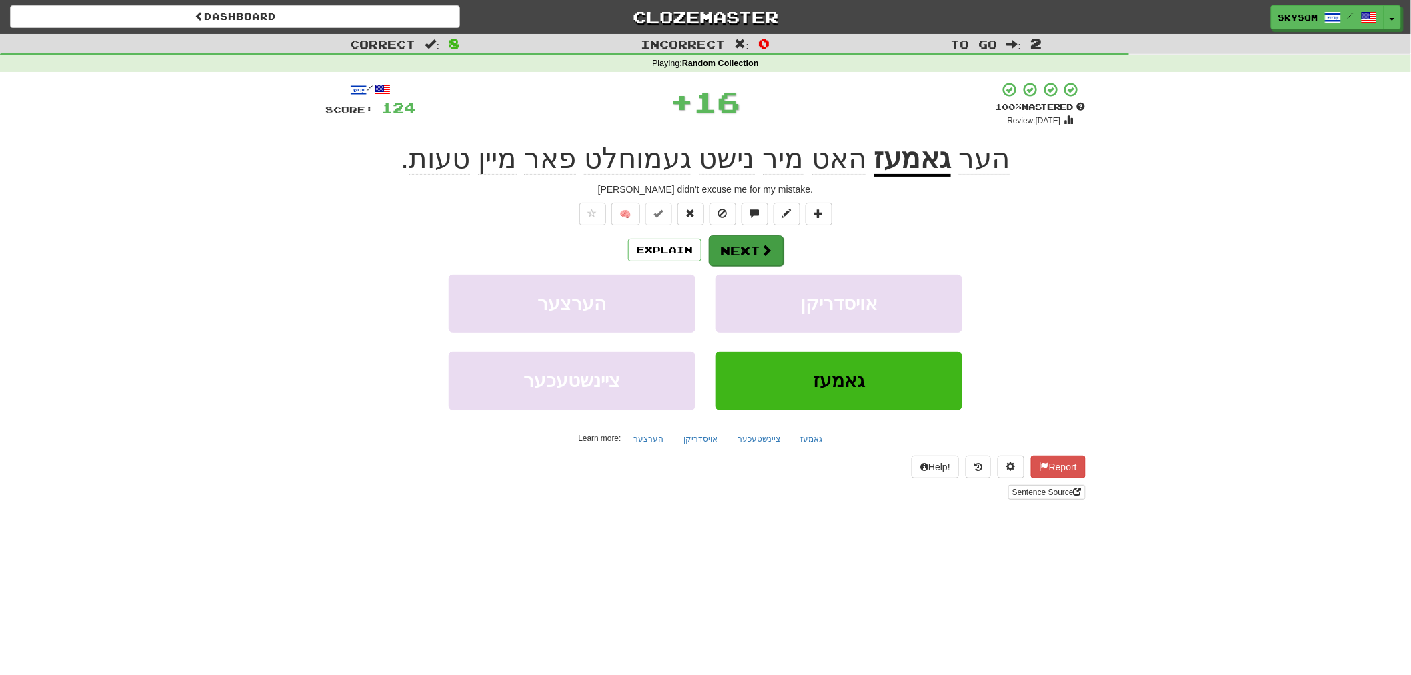
drag, startPoint x: 680, startPoint y: 231, endPoint x: 721, endPoint y: 238, distance: 41.3
click at [680, 231] on div "/ Score: 124 + 16 100 % Mastered Review: 2026-03-20 הער גאמעז האט מיר נישט געמו…" at bounding box center [705, 290] width 760 height 418
click at [735, 238] on button "Next" at bounding box center [746, 250] width 75 height 31
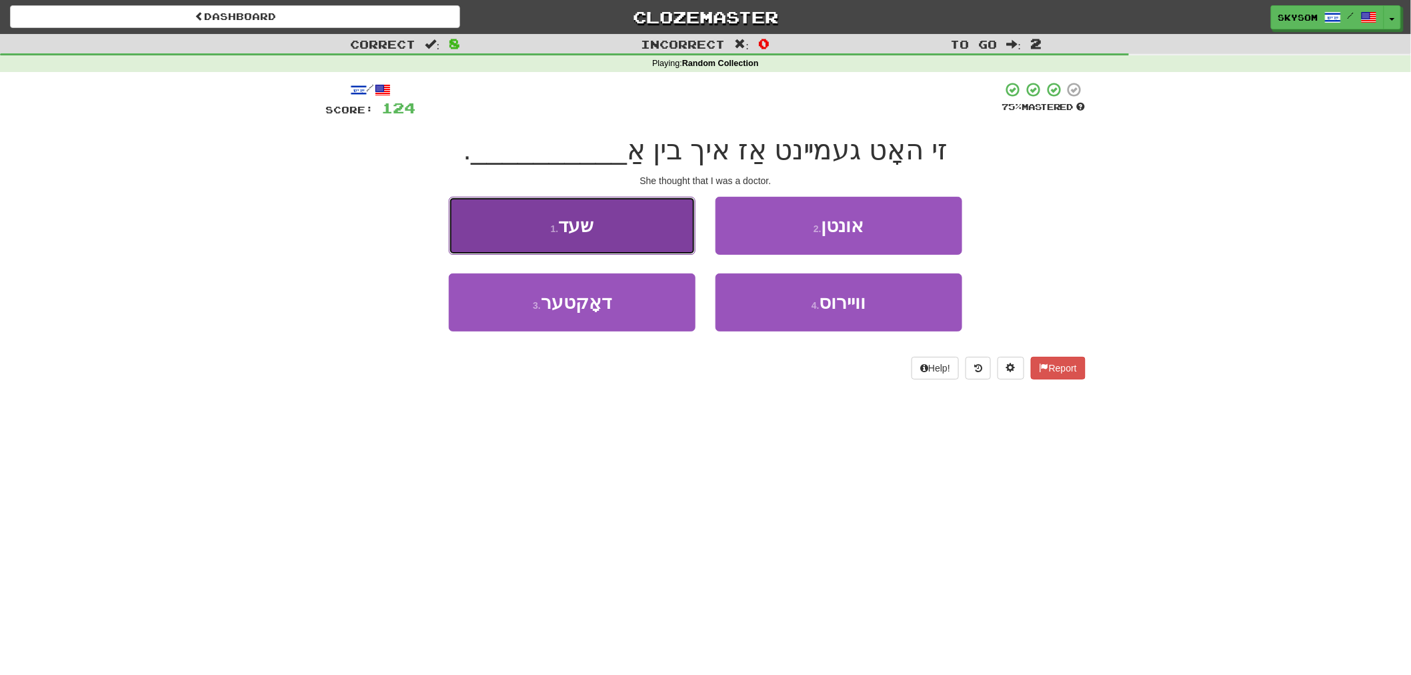
click at [633, 235] on button "1 . שעד" at bounding box center [572, 226] width 247 height 58
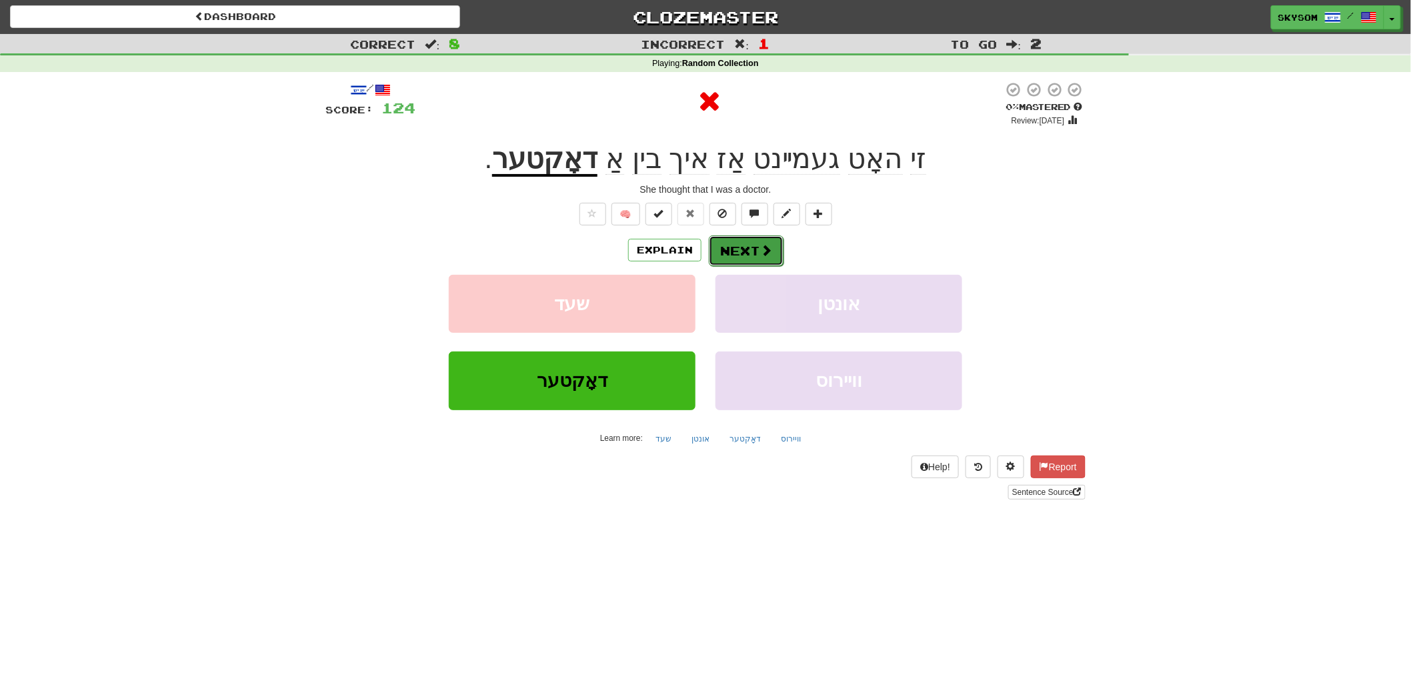
click at [748, 244] on button "Next" at bounding box center [746, 250] width 75 height 31
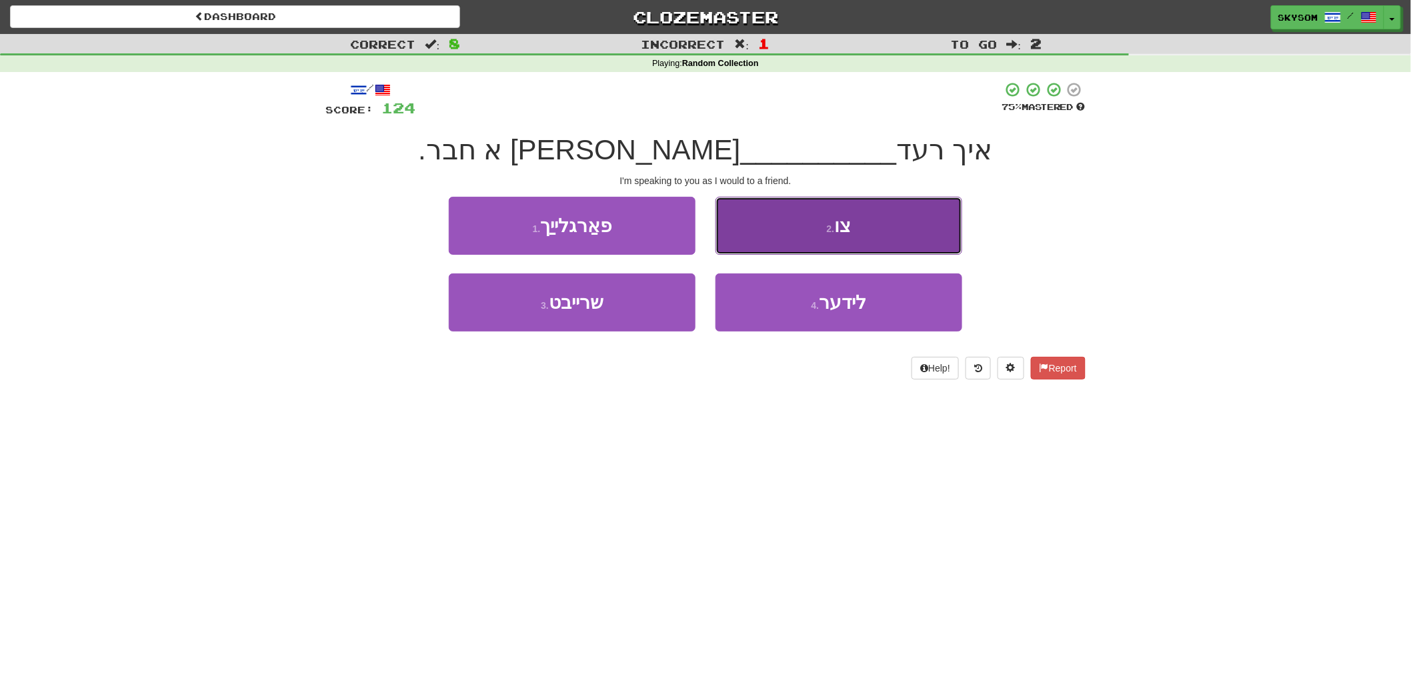
click at [785, 241] on button "2 . צו" at bounding box center [838, 226] width 247 height 58
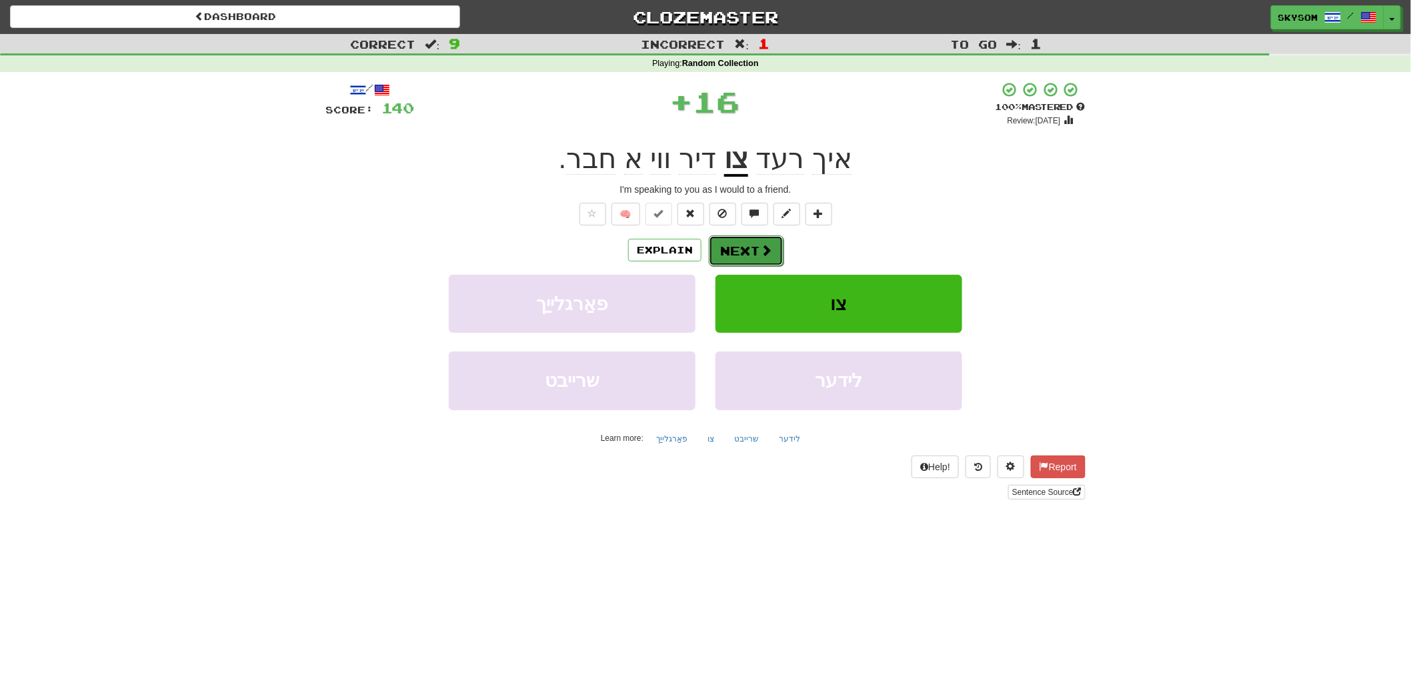
click at [743, 256] on button "Next" at bounding box center [746, 250] width 75 height 31
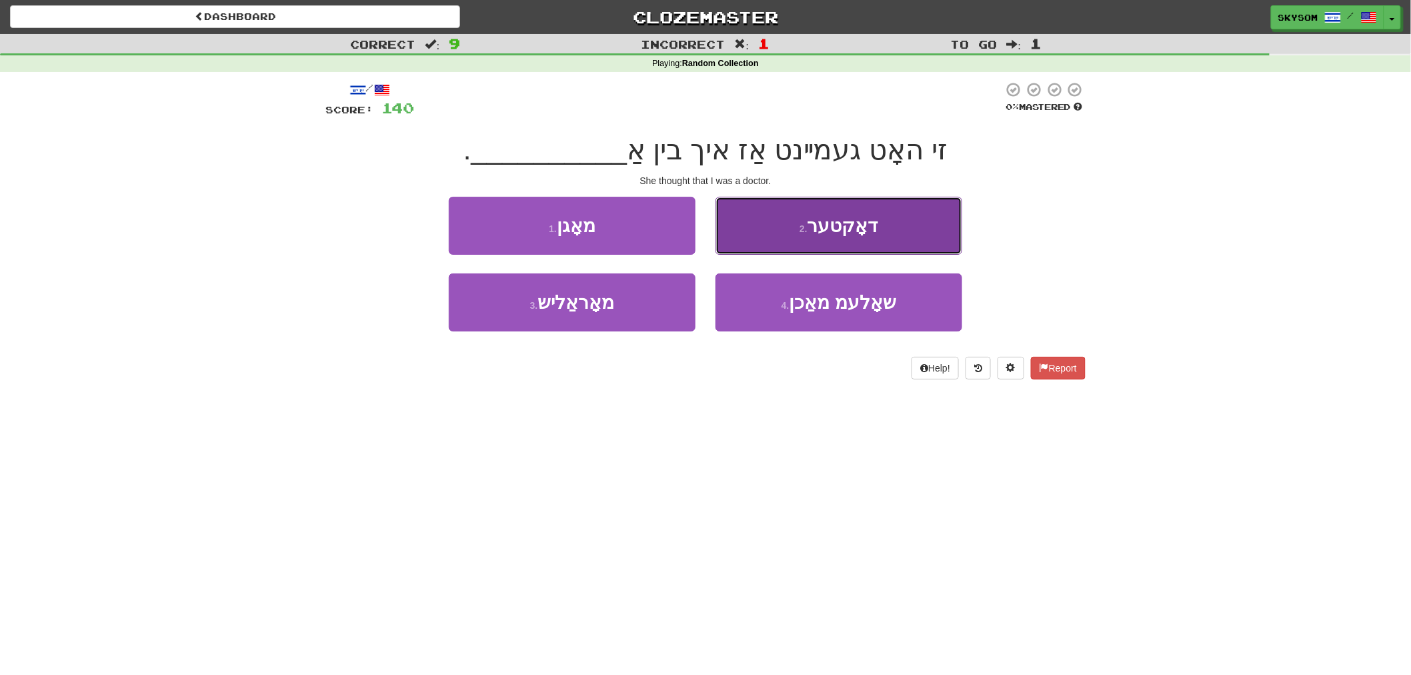
click at [767, 232] on button "2 . דאָקטער" at bounding box center [838, 226] width 247 height 58
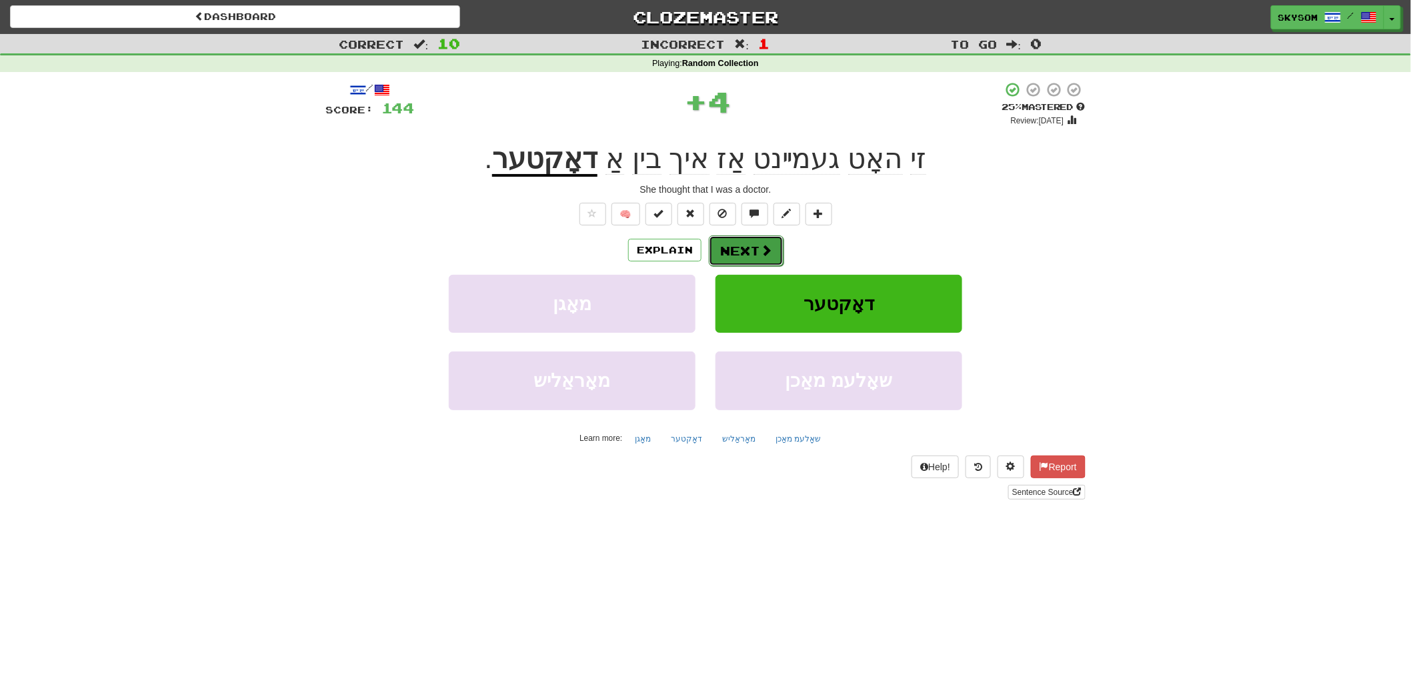
click at [762, 255] on span at bounding box center [766, 250] width 12 height 12
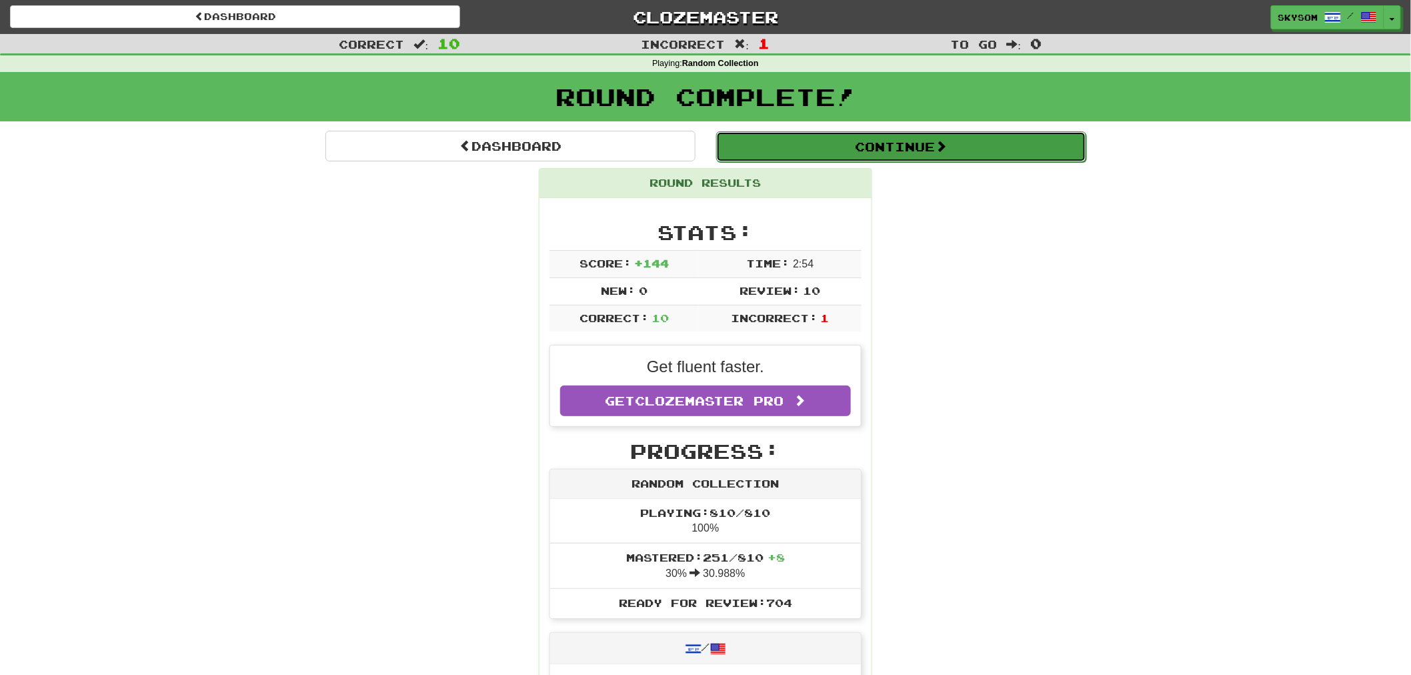
click at [905, 147] on button "Continue" at bounding box center [901, 146] width 370 height 31
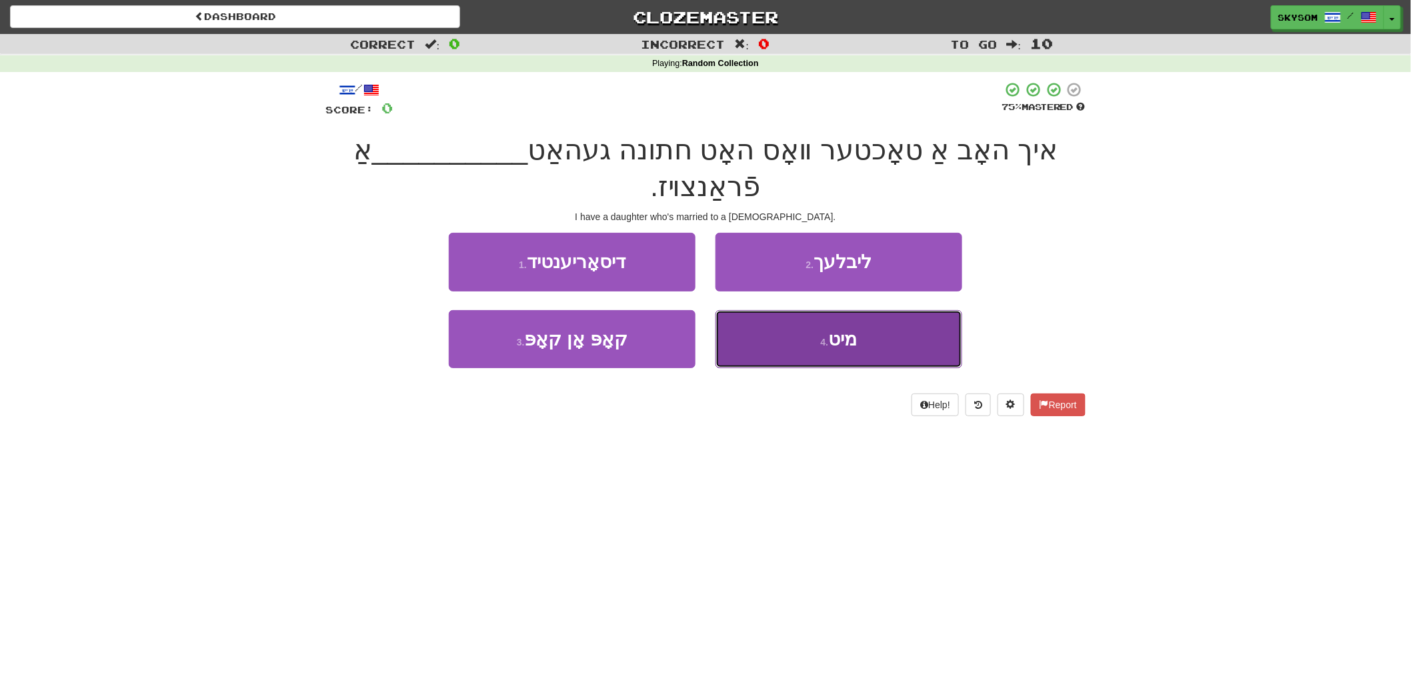
click at [924, 349] on button "4 . מיט" at bounding box center [838, 339] width 247 height 58
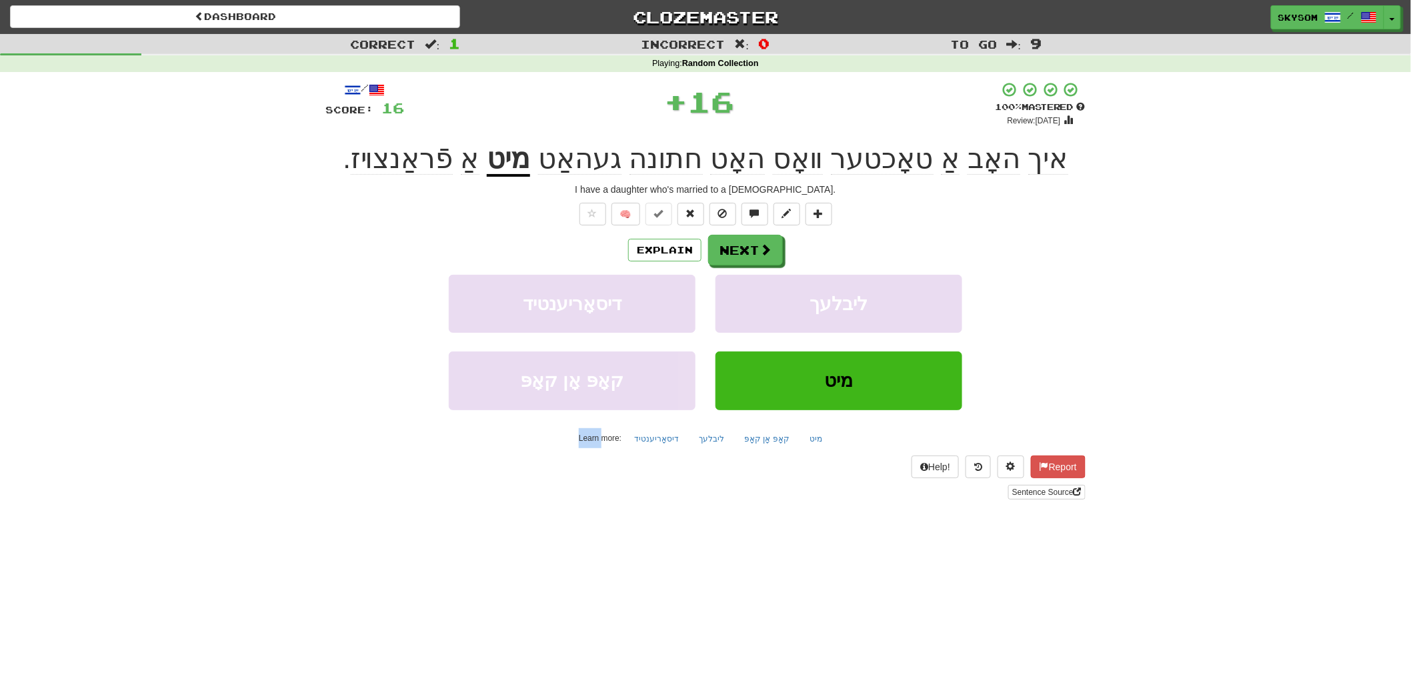
click at [924, 349] on div "ליבלעך" at bounding box center [838, 313] width 267 height 77
click at [757, 263] on button "Next" at bounding box center [746, 250] width 75 height 31
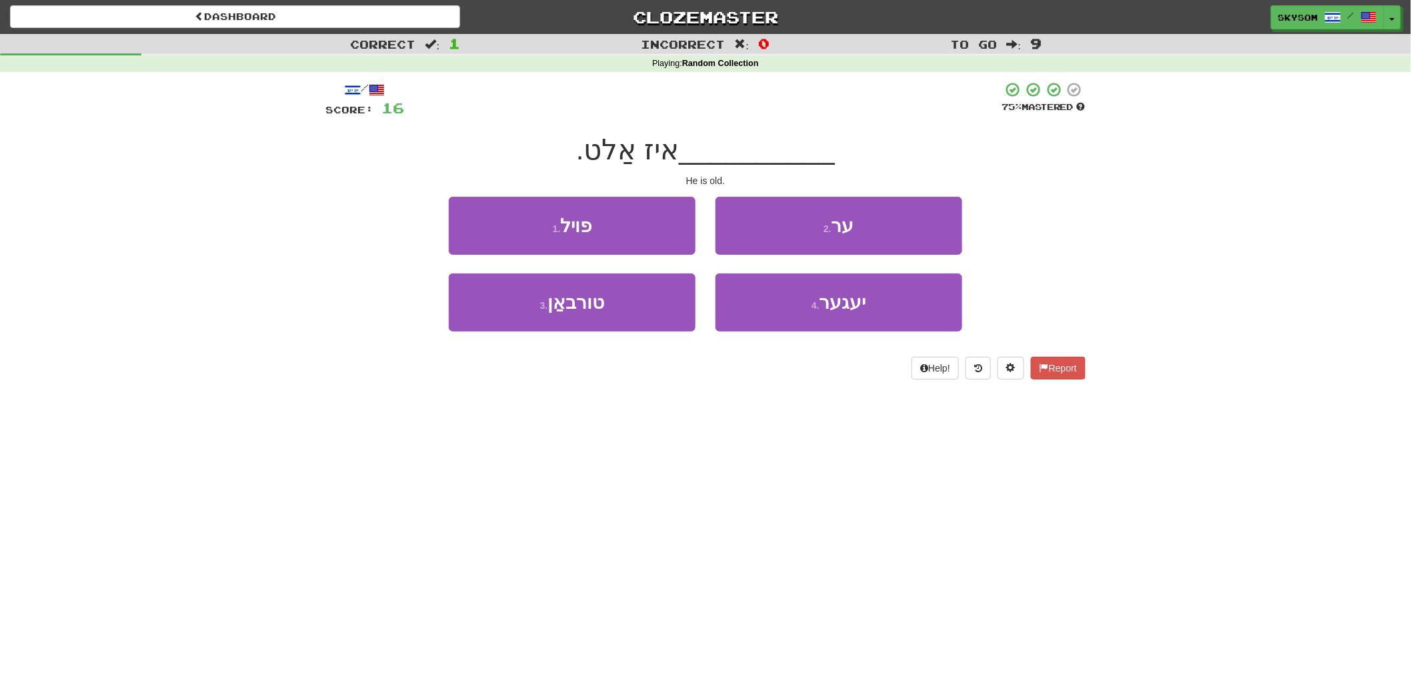
click at [767, 255] on div "2 . ער" at bounding box center [838, 235] width 267 height 77
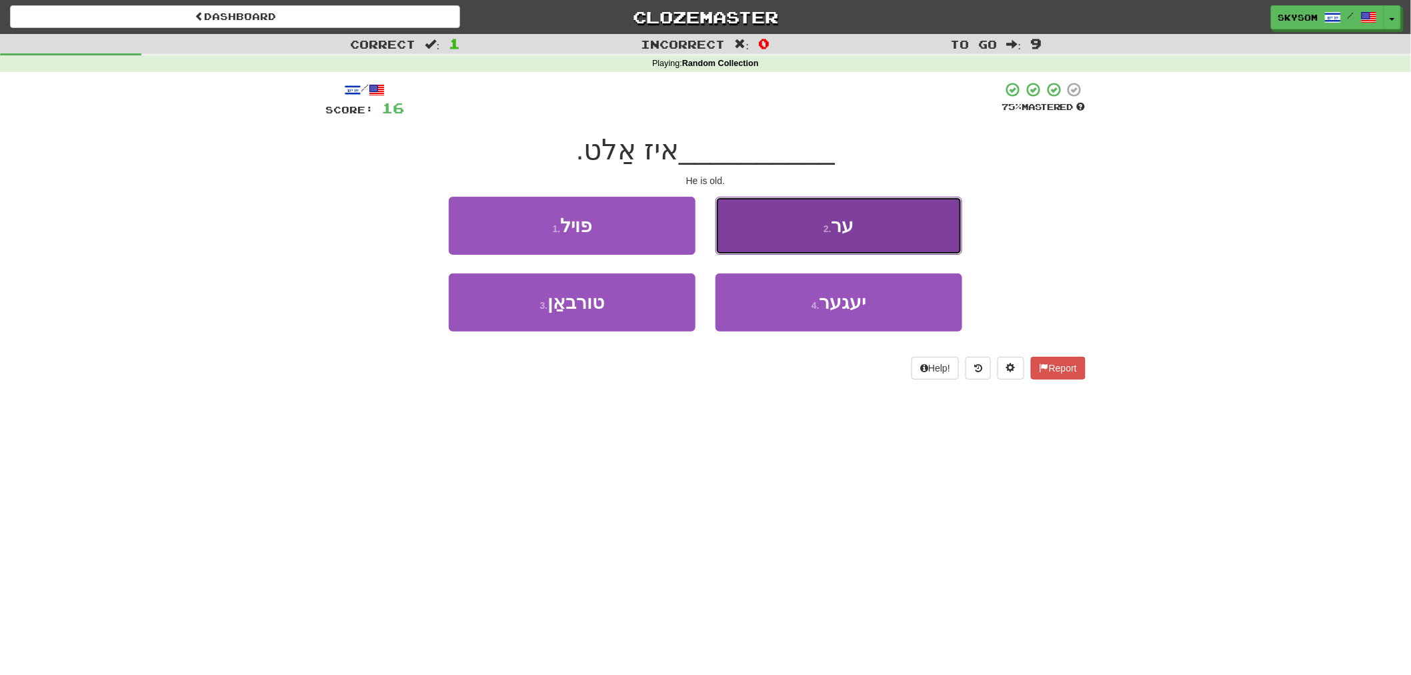
click at [767, 241] on button "2 . ער" at bounding box center [838, 226] width 247 height 58
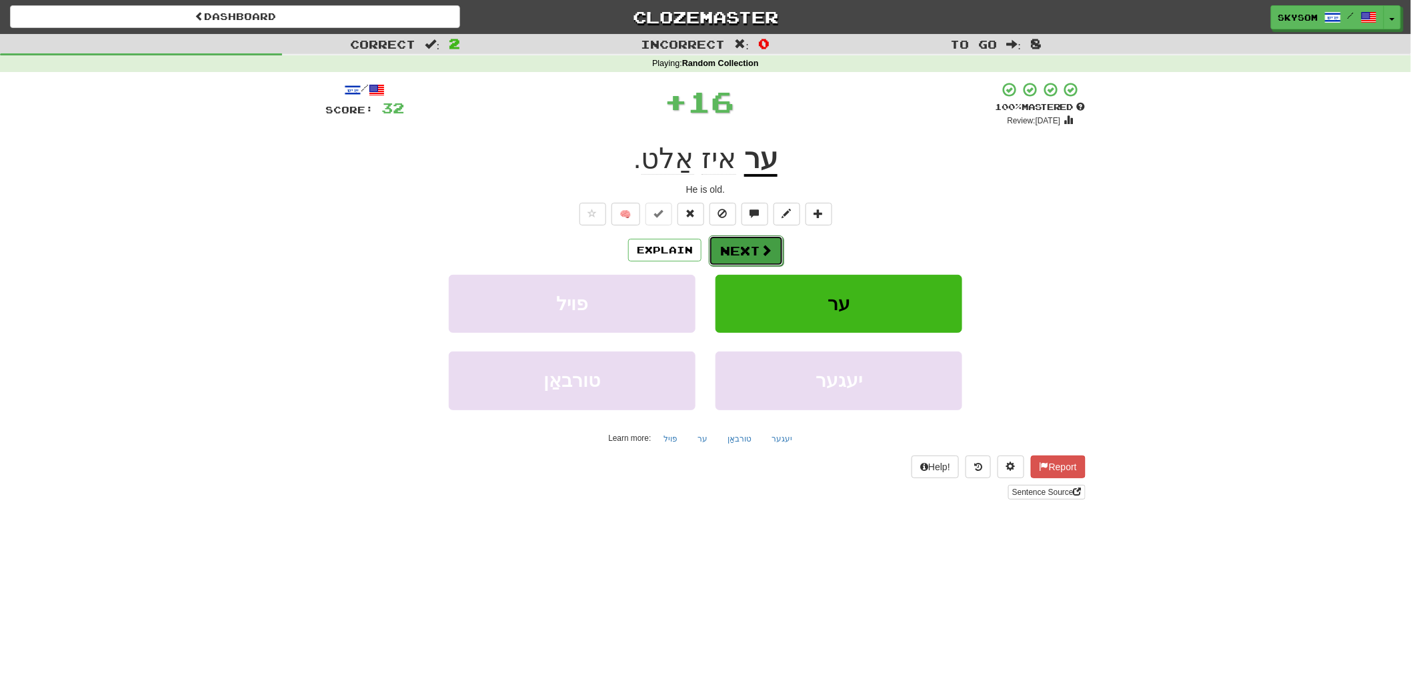
click at [767, 239] on button "Next" at bounding box center [746, 250] width 75 height 31
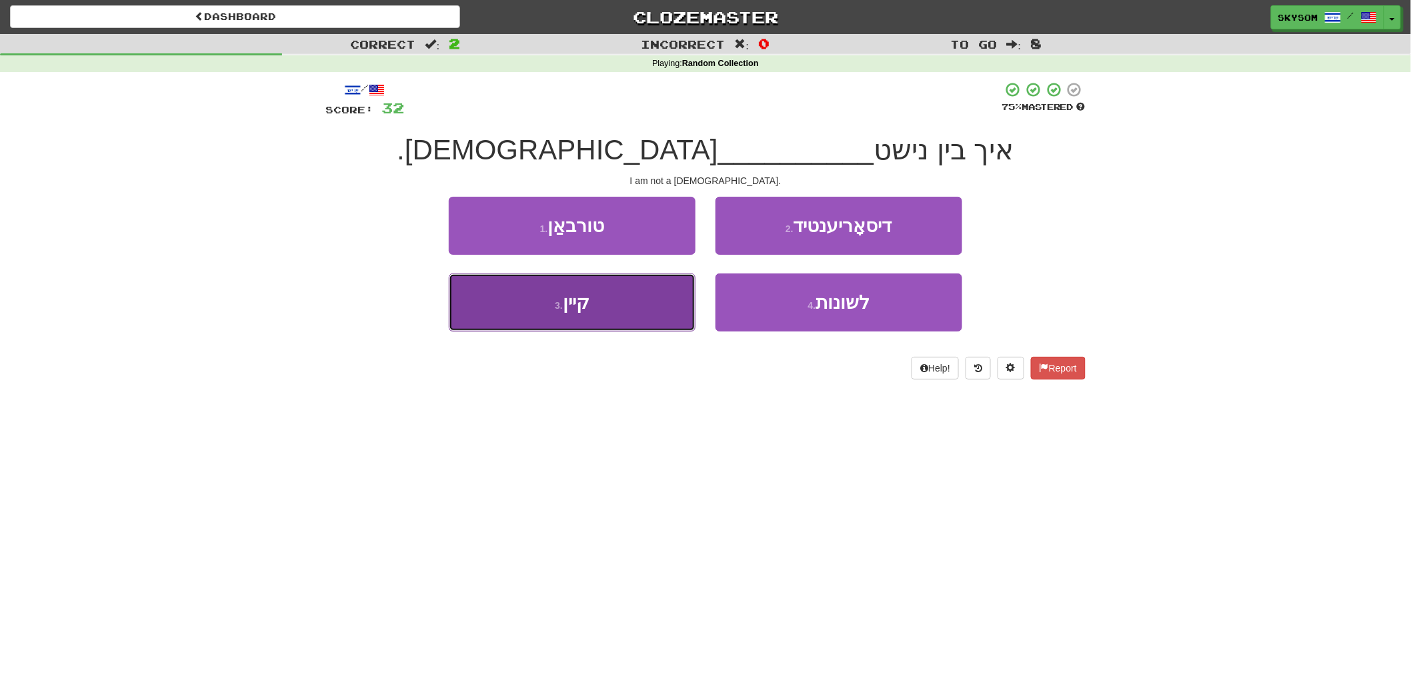
click at [655, 308] on button "3 . קיין" at bounding box center [572, 302] width 247 height 58
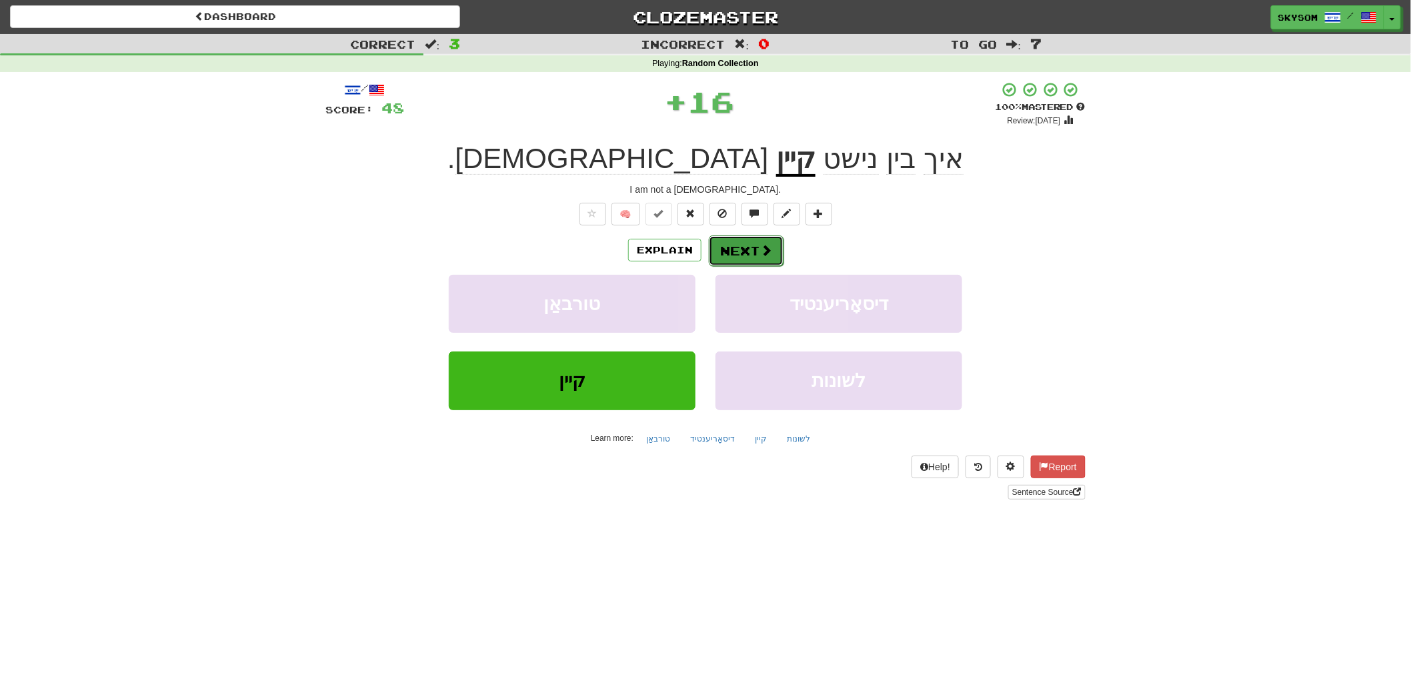
click at [743, 256] on button "Next" at bounding box center [746, 250] width 75 height 31
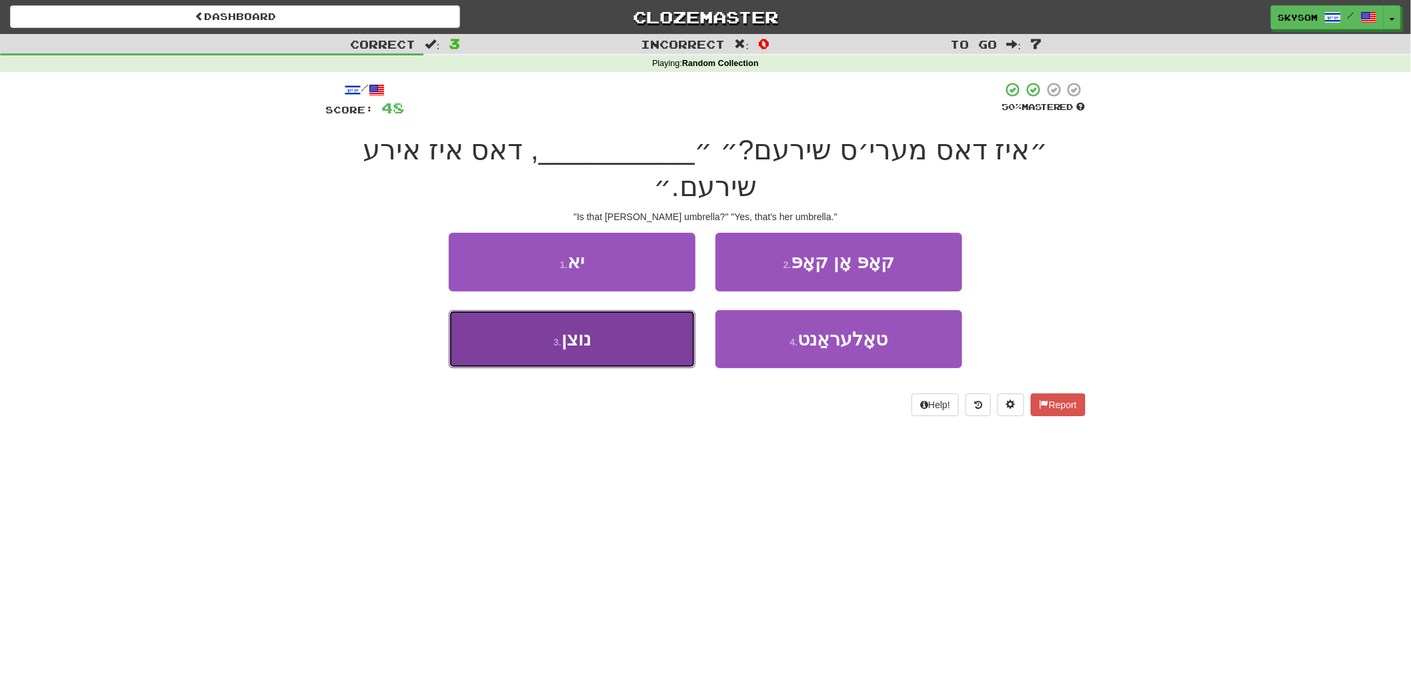
click at [671, 329] on button "3 . נוצן" at bounding box center [572, 339] width 247 height 58
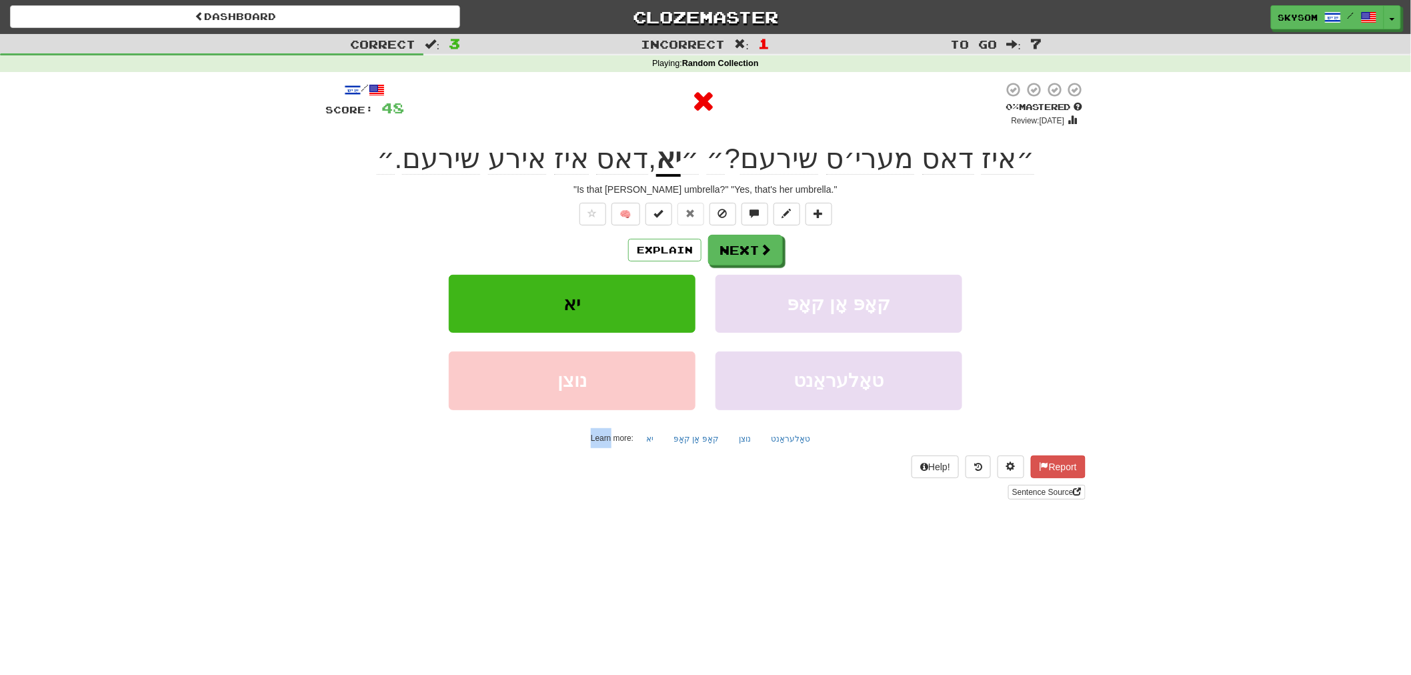
click at [784, 249] on div "Explain Next" at bounding box center [705, 250] width 760 height 31
click at [771, 249] on button "Next" at bounding box center [746, 250] width 75 height 31
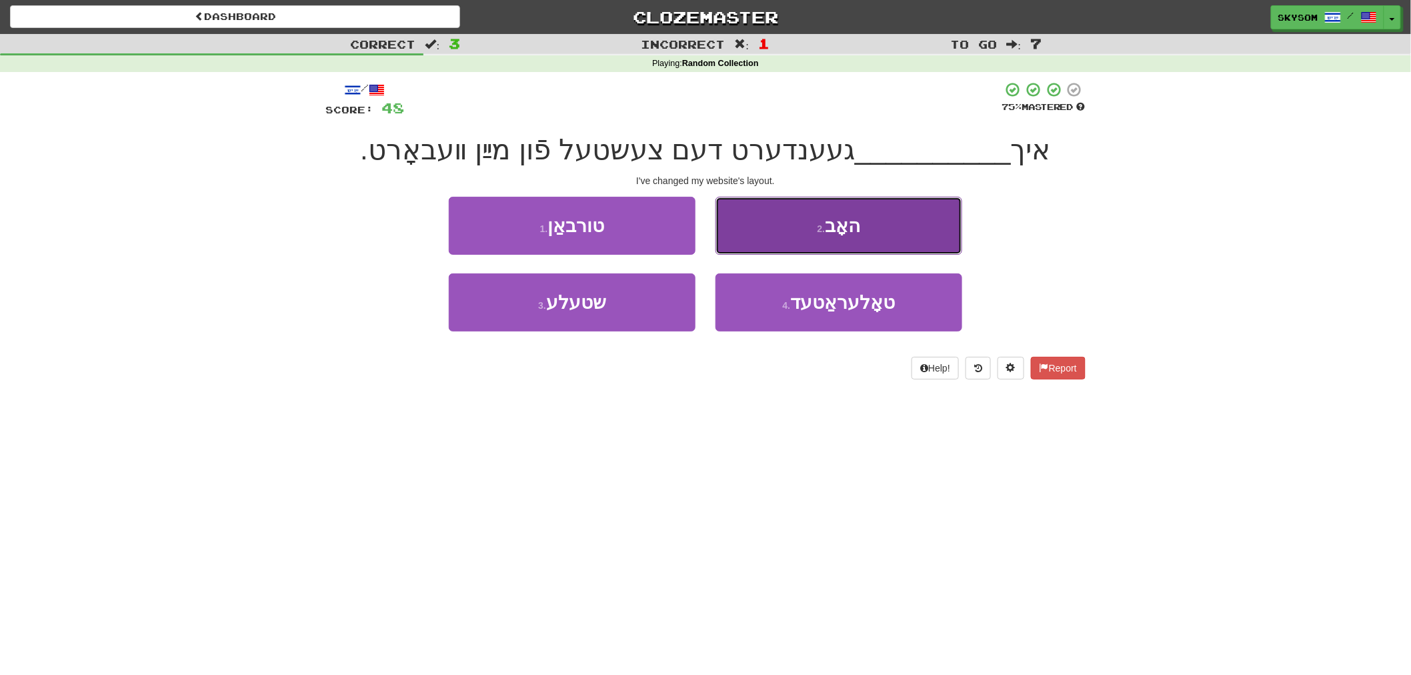
click at [823, 241] on button "2 . האָב" at bounding box center [838, 226] width 247 height 58
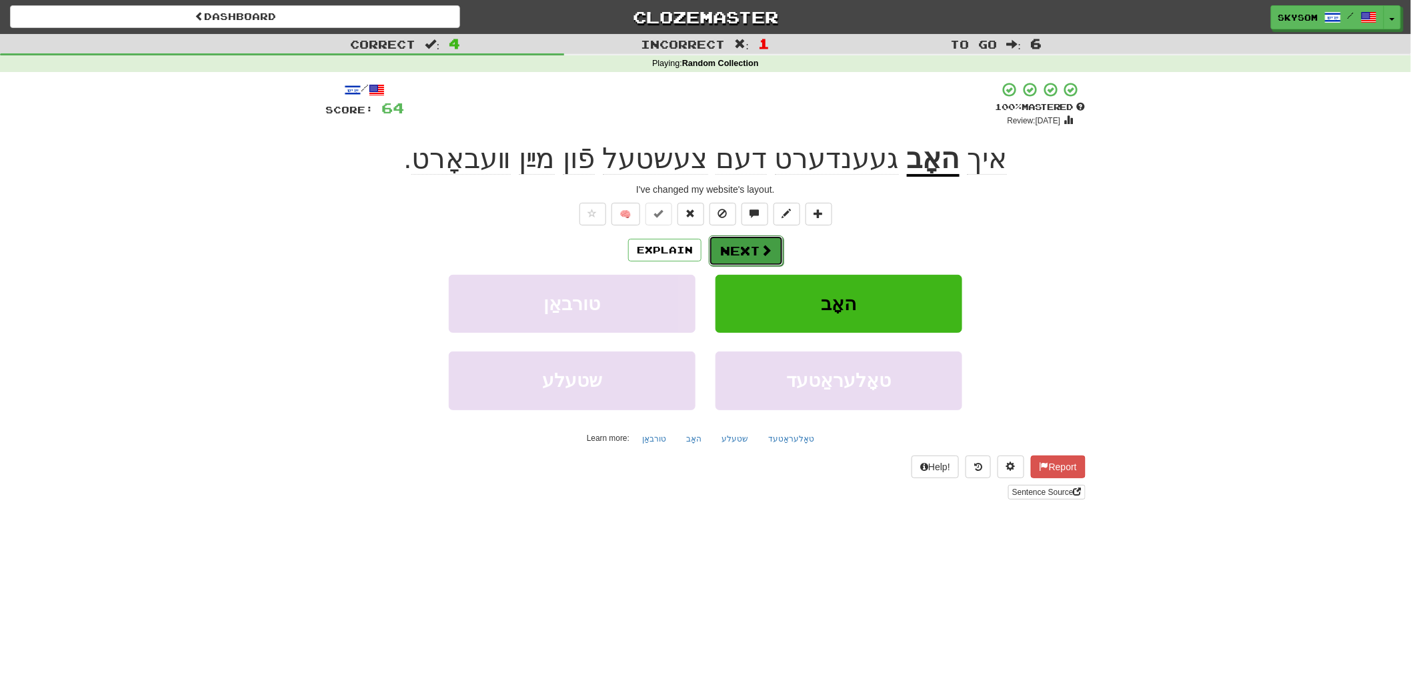
click at [763, 244] on span at bounding box center [766, 250] width 12 height 12
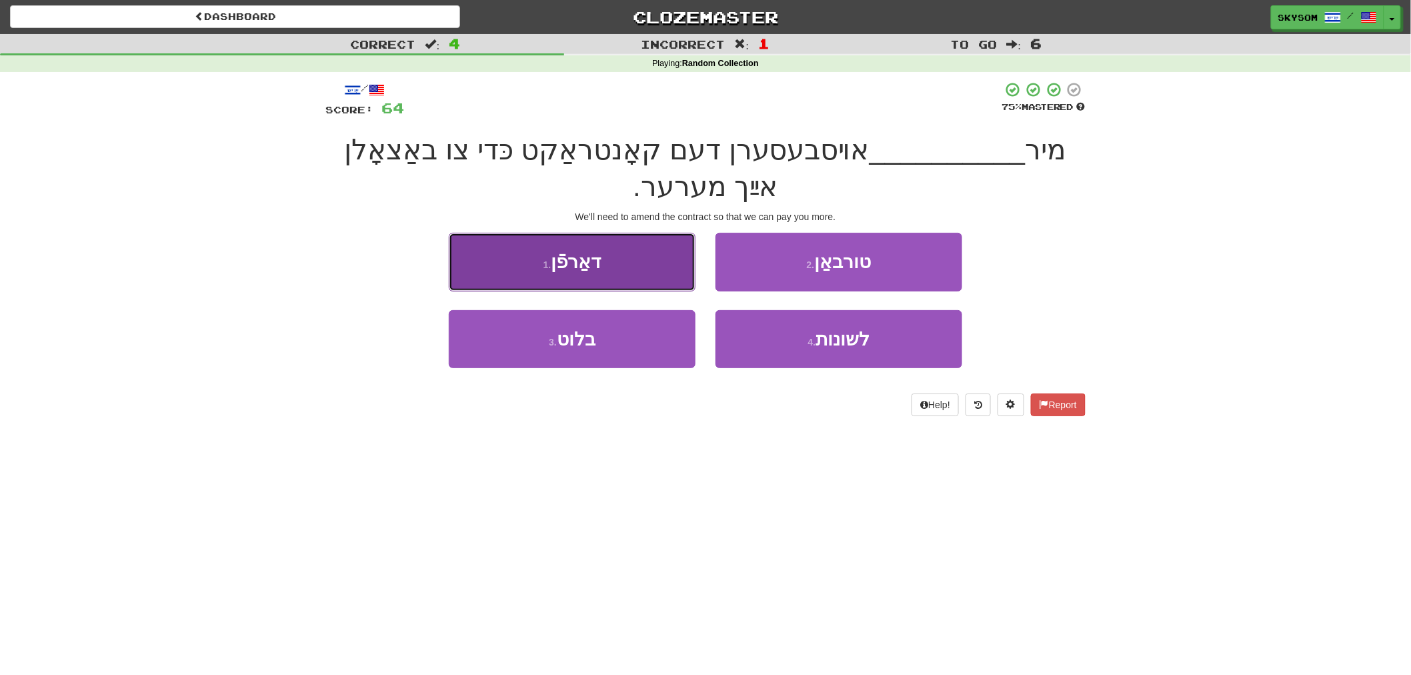
click at [656, 272] on button "1 . דאַרפֿן" at bounding box center [572, 262] width 247 height 58
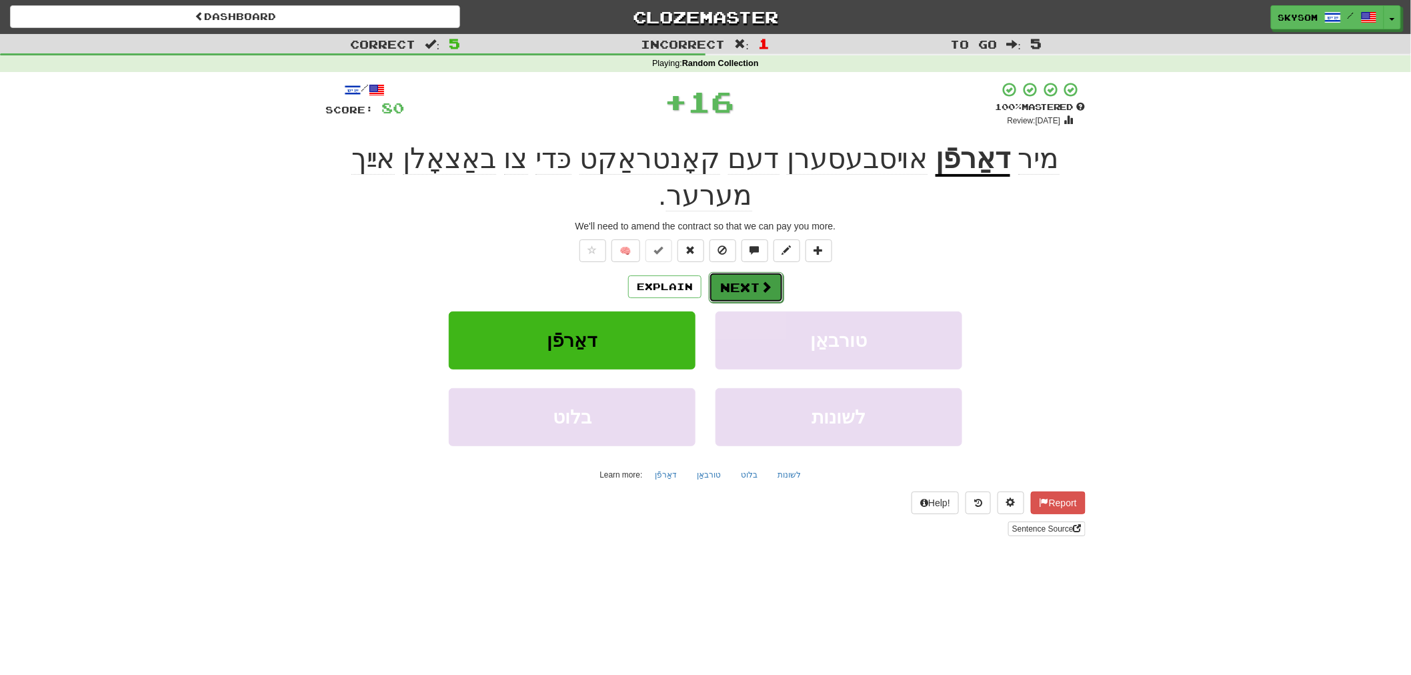
click at [725, 272] on button "Next" at bounding box center [746, 287] width 75 height 31
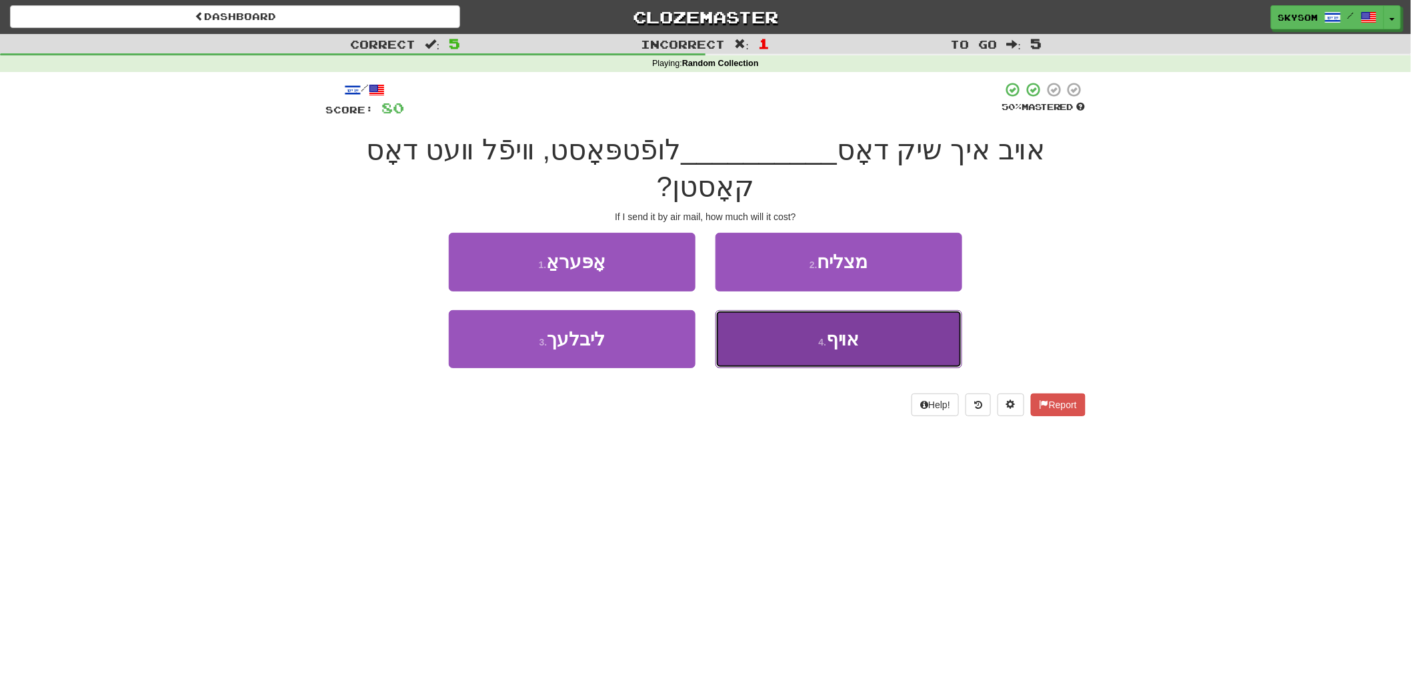
click at [834, 329] on span "אױף" at bounding box center [842, 339] width 33 height 21
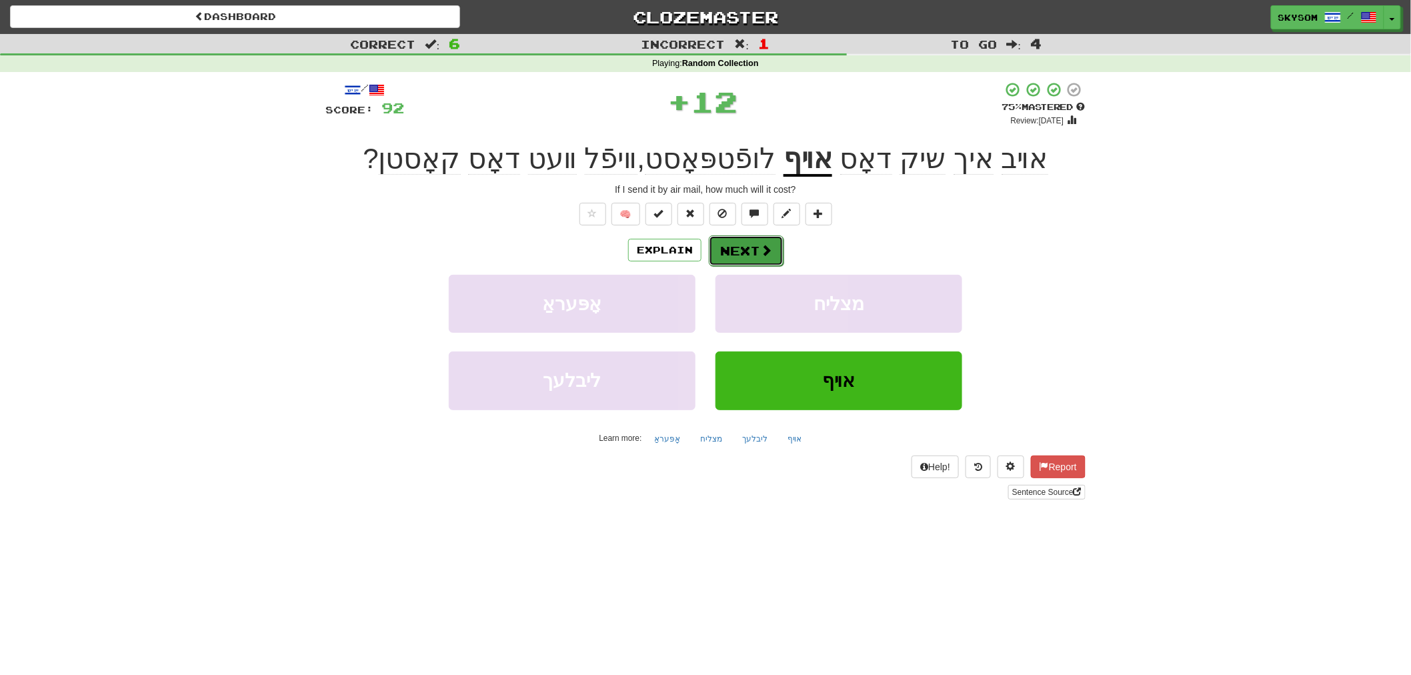
click at [758, 263] on button "Next" at bounding box center [746, 250] width 75 height 31
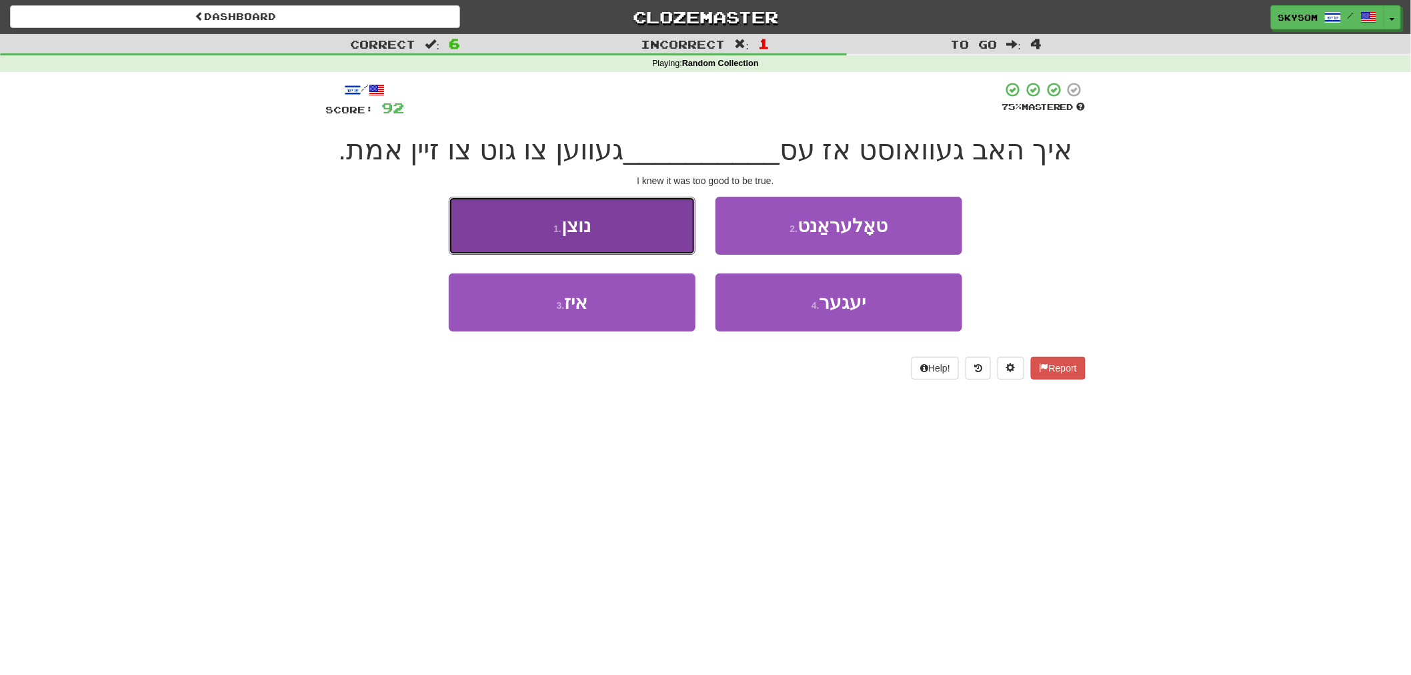
click at [611, 241] on button "1 . נוצן" at bounding box center [572, 226] width 247 height 58
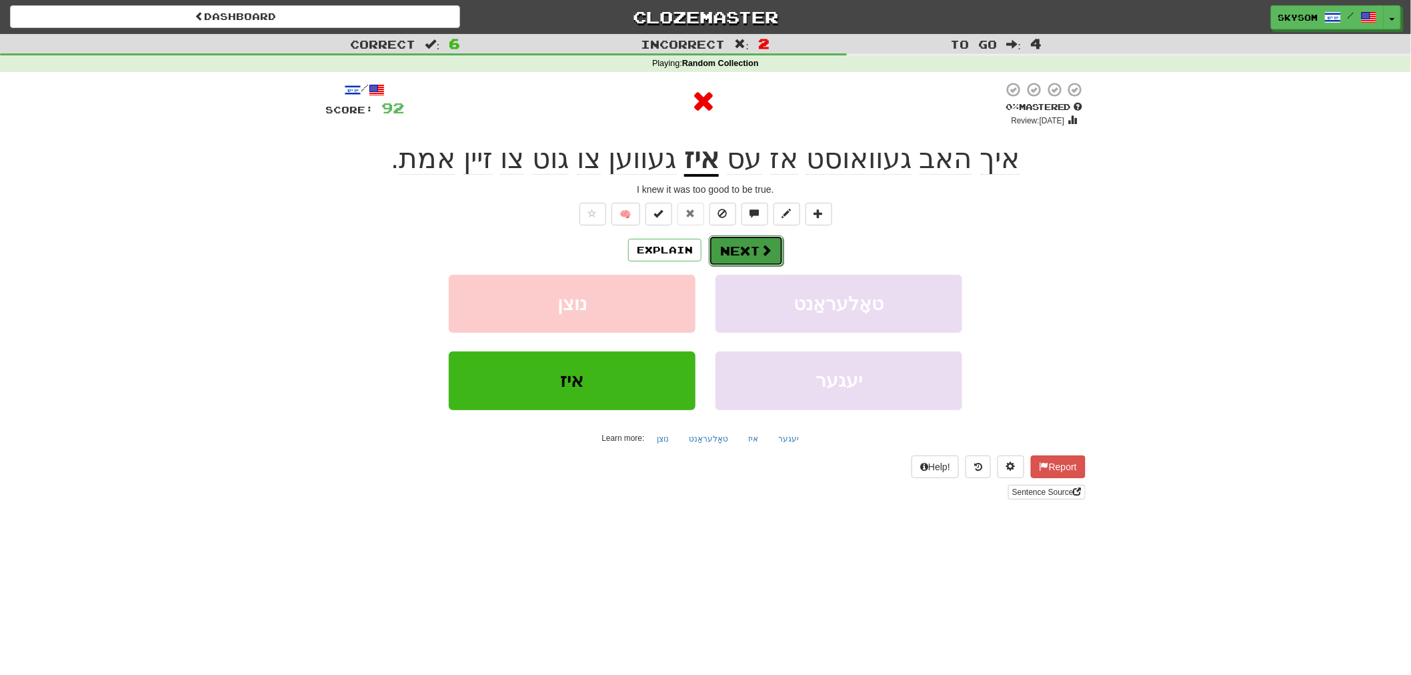
click at [782, 247] on button "Next" at bounding box center [746, 250] width 75 height 31
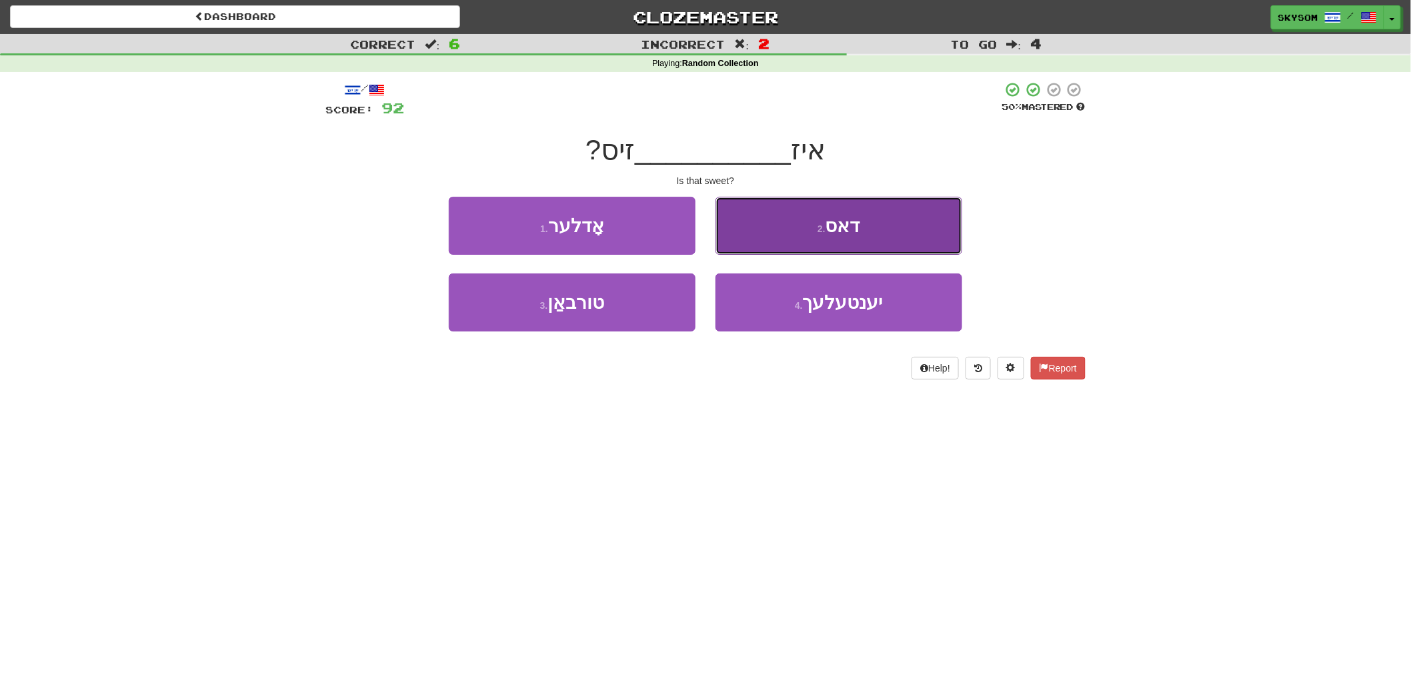
click at [781, 241] on button "2 . דאס" at bounding box center [838, 226] width 247 height 58
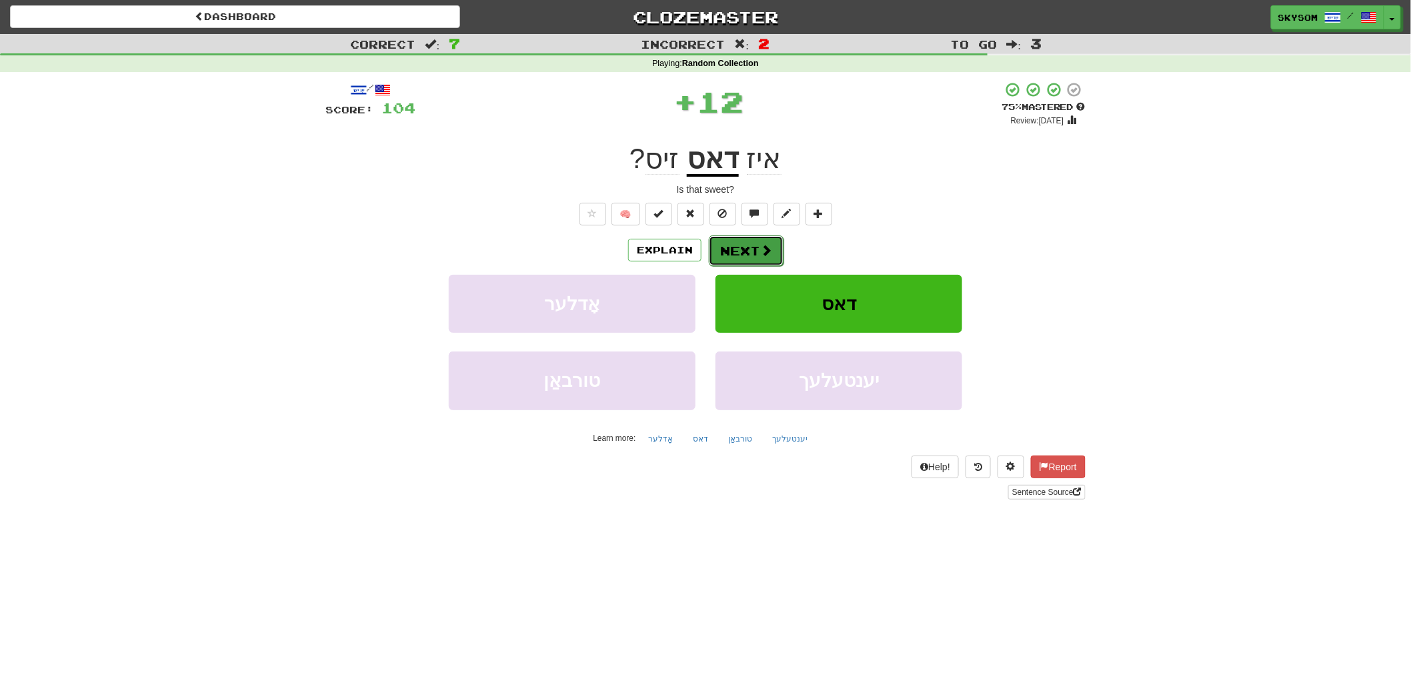
click at [767, 244] on span at bounding box center [766, 250] width 12 height 12
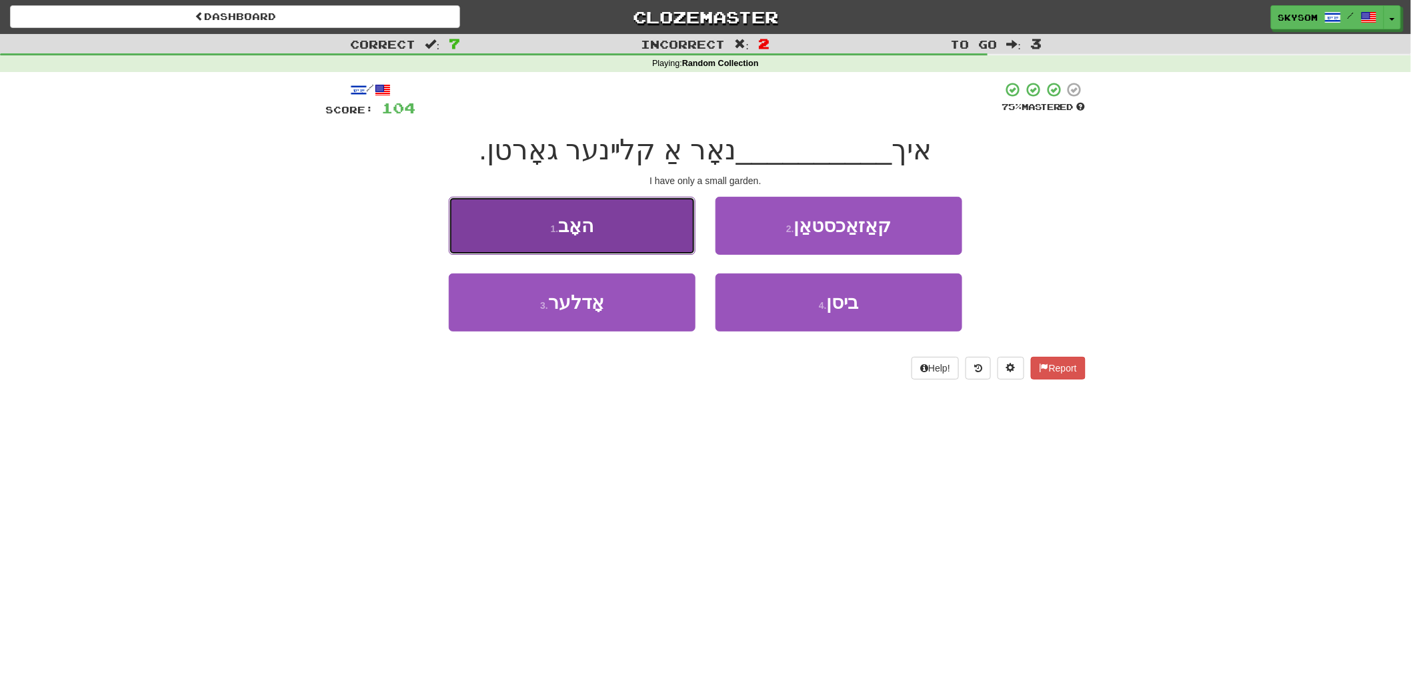
click at [661, 237] on button "1 . האָב" at bounding box center [572, 226] width 247 height 58
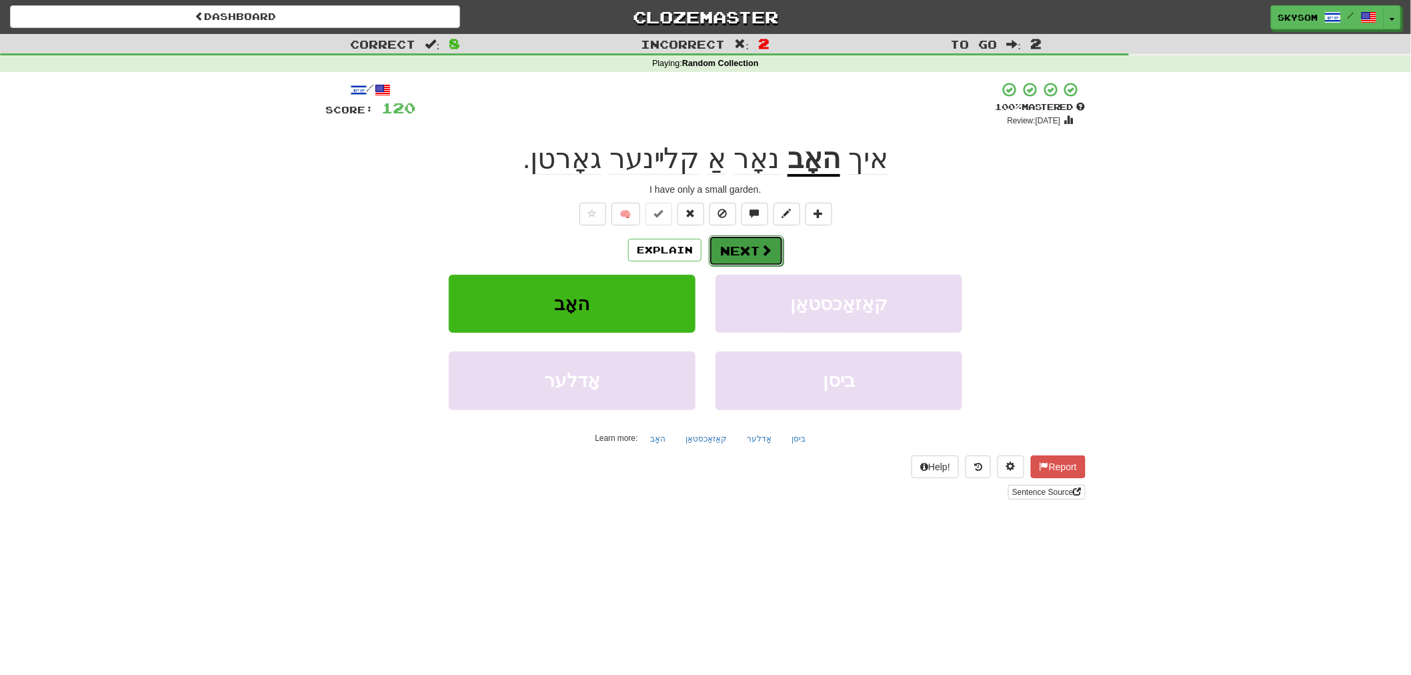
click at [763, 248] on span at bounding box center [766, 250] width 12 height 12
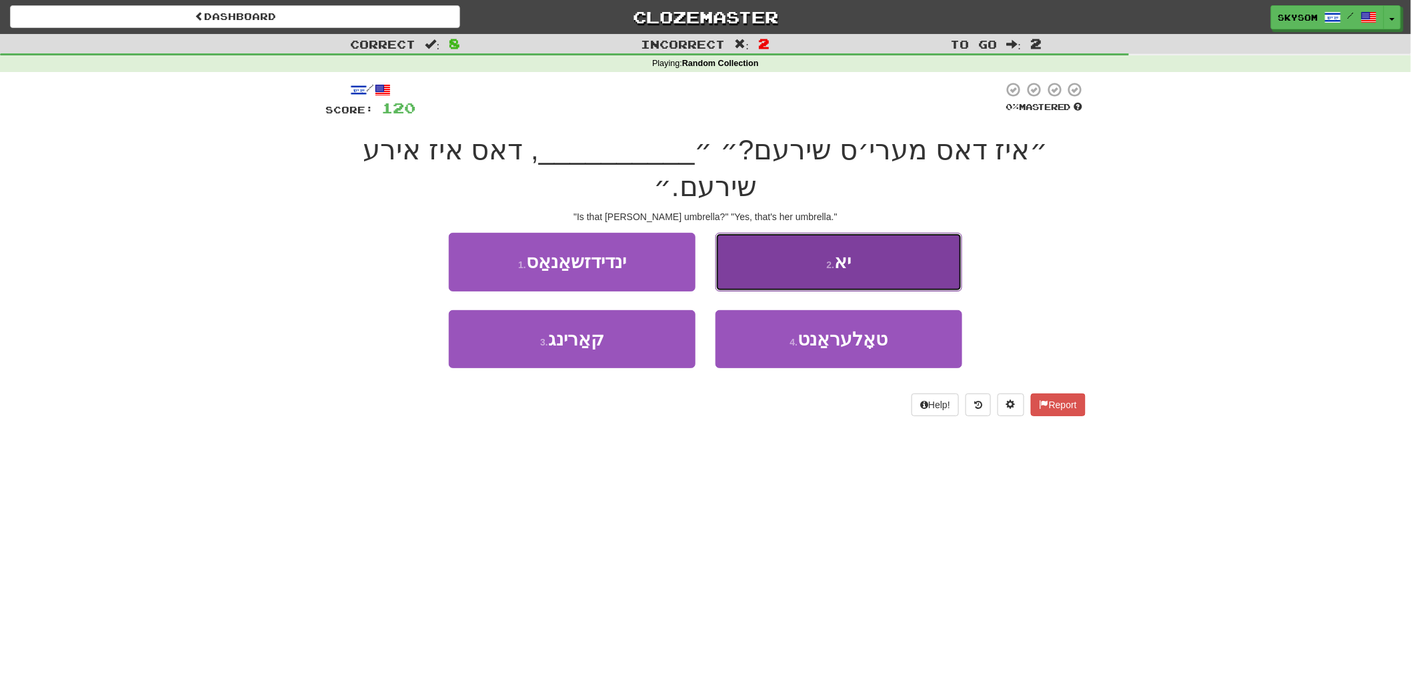
click at [921, 247] on button "2 . יא" at bounding box center [838, 262] width 247 height 58
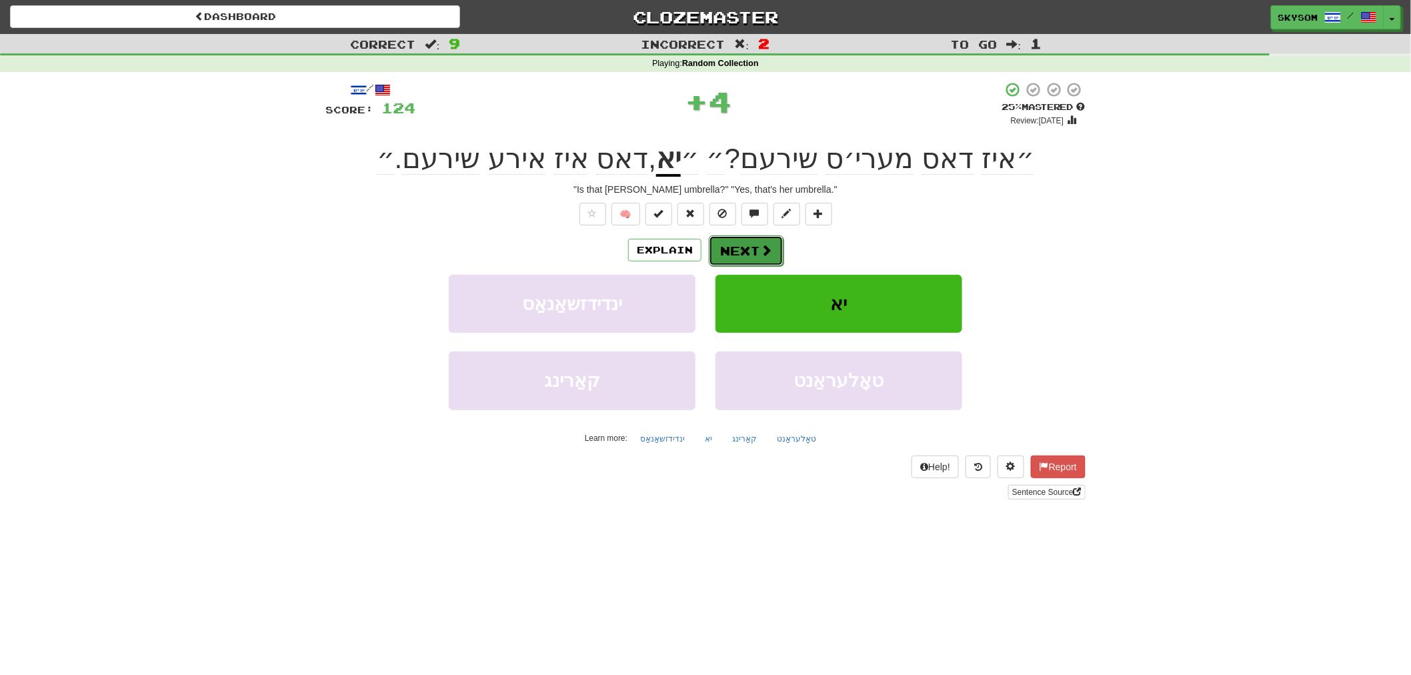
click at [763, 245] on span at bounding box center [766, 250] width 12 height 12
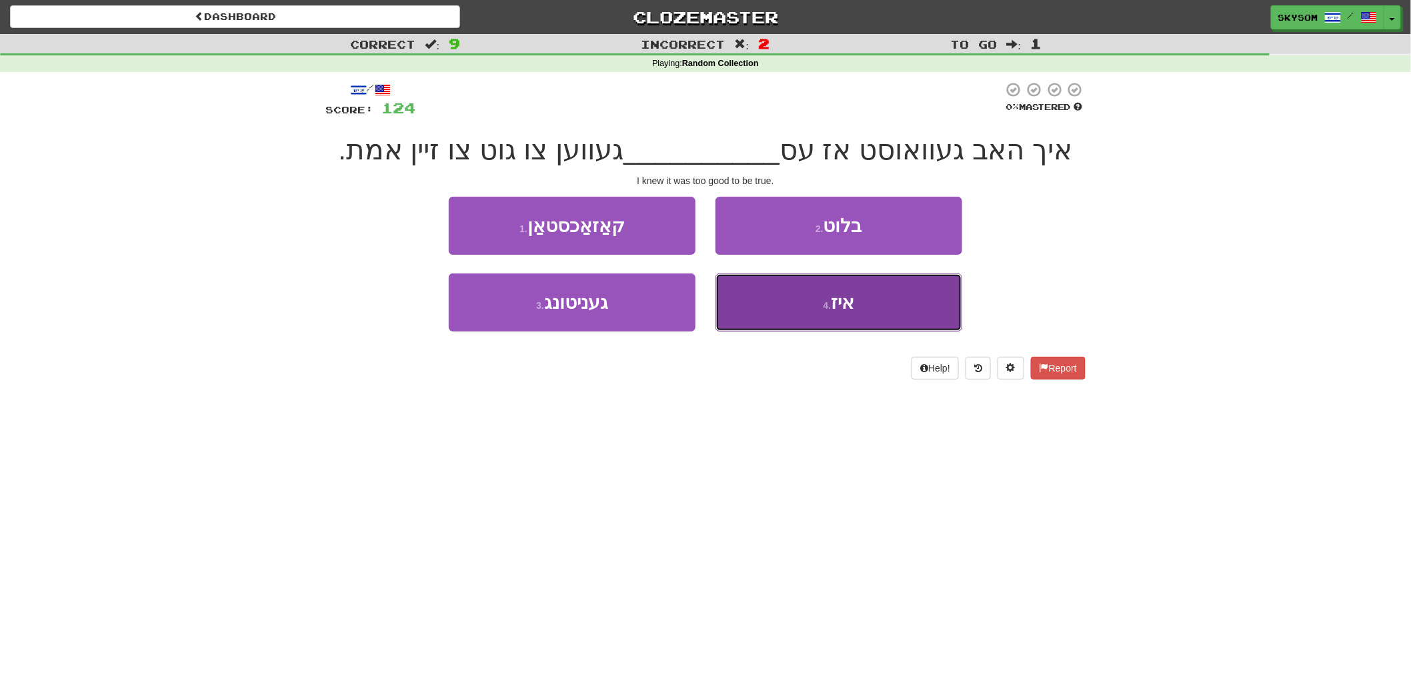
click at [793, 315] on button "4 . איז" at bounding box center [838, 302] width 247 height 58
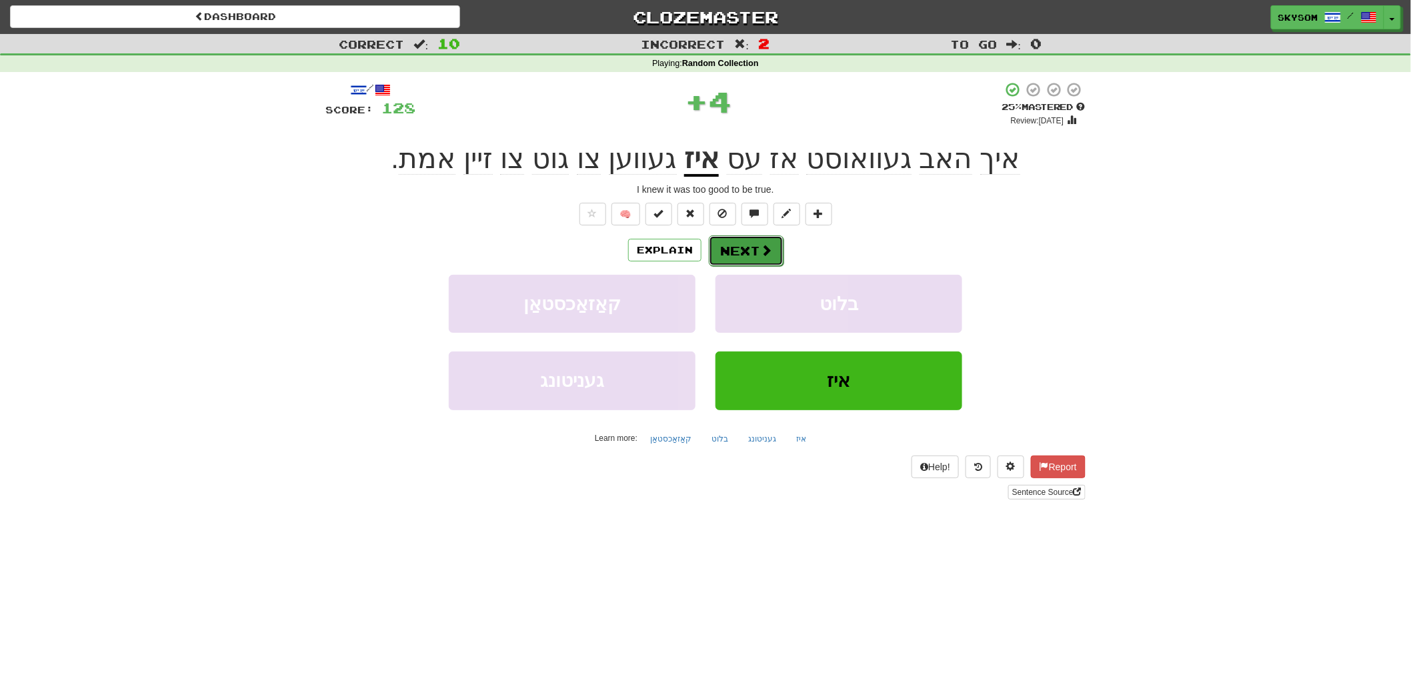
click at [754, 245] on button "Next" at bounding box center [746, 250] width 75 height 31
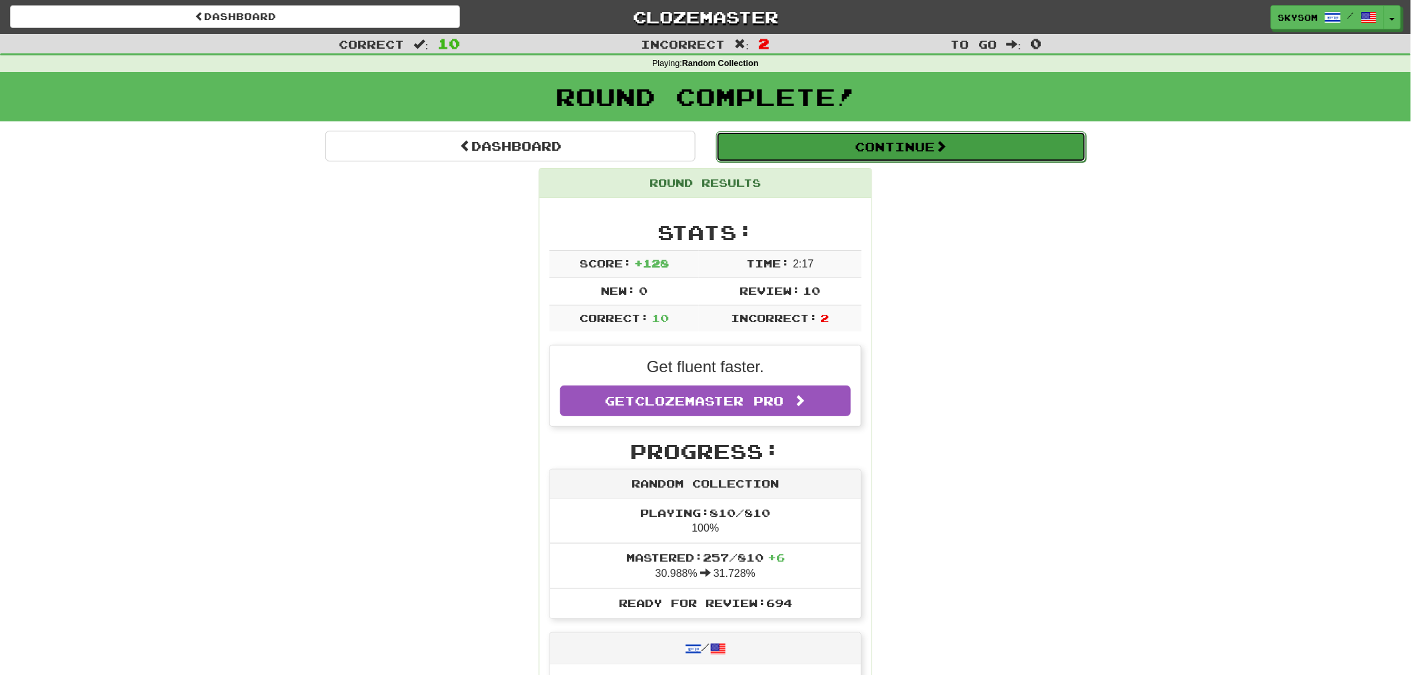
click at [899, 147] on button "Continue" at bounding box center [901, 146] width 370 height 31
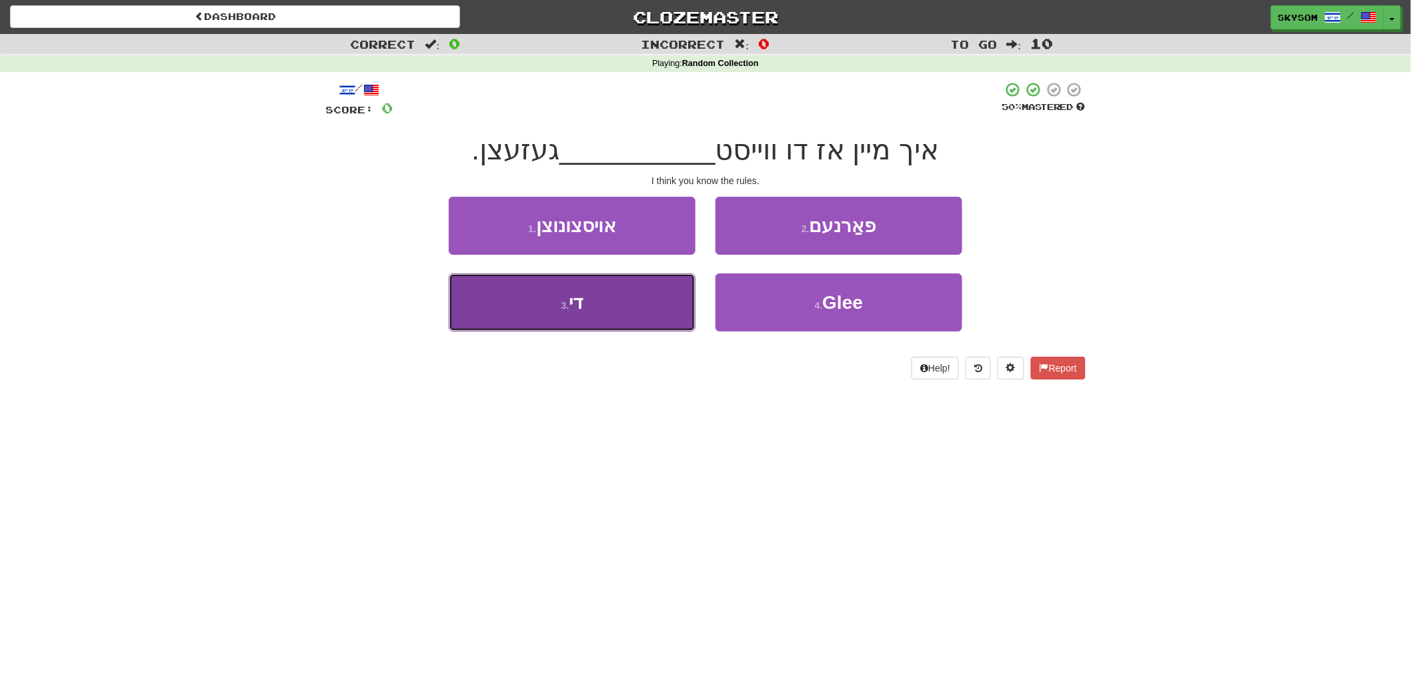
click at [675, 309] on button "3 . די" at bounding box center [572, 302] width 247 height 58
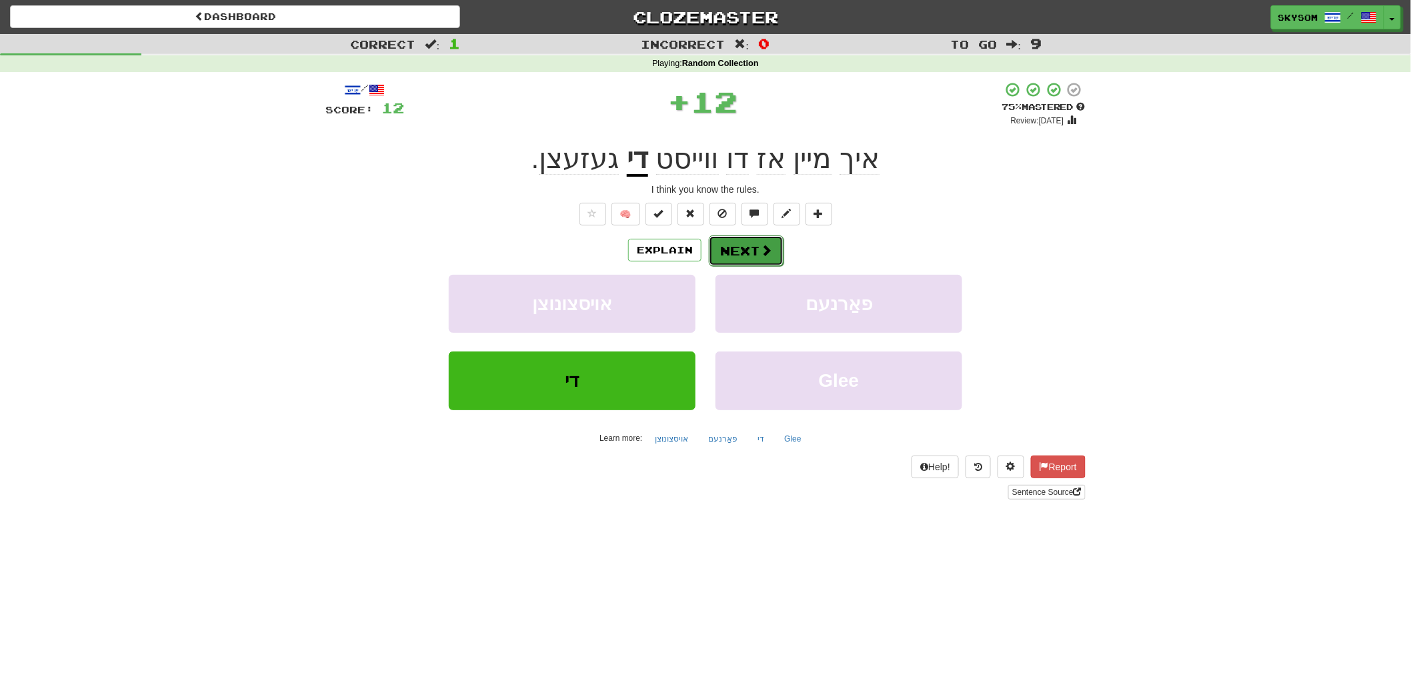
click at [738, 249] on button "Next" at bounding box center [746, 250] width 75 height 31
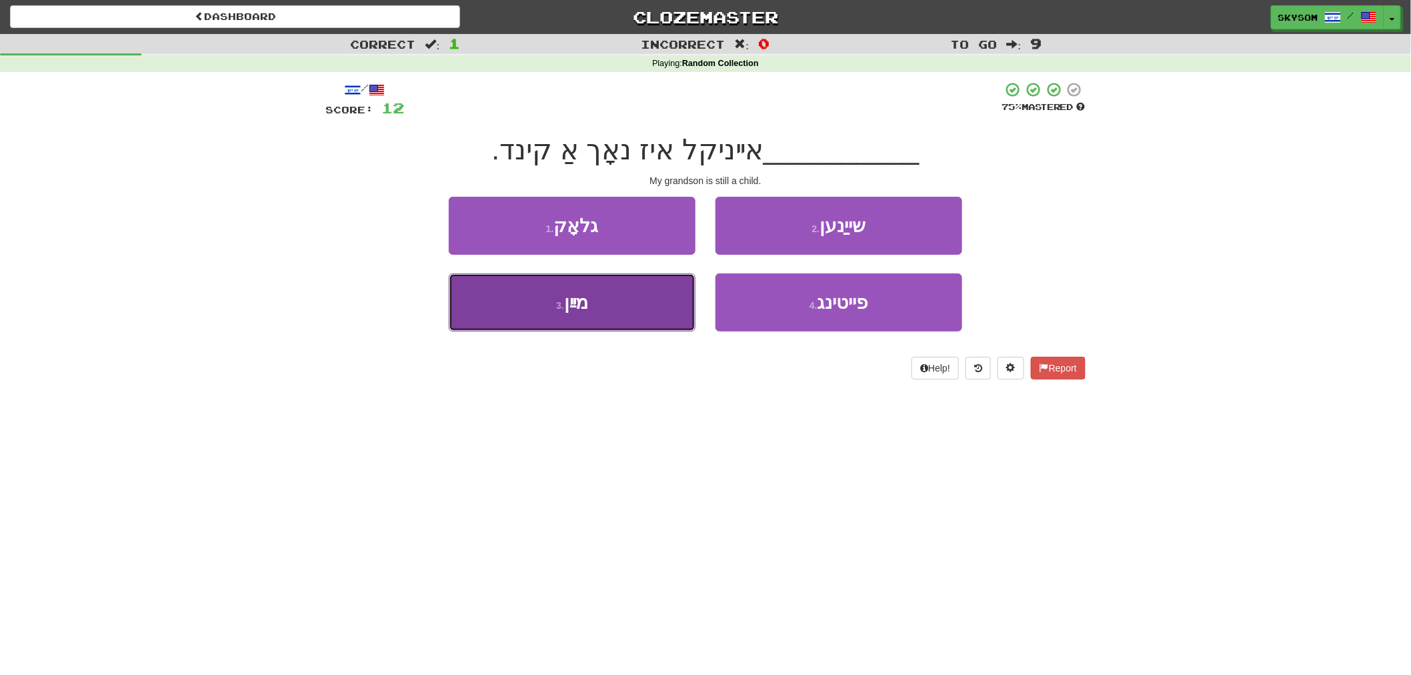
click at [643, 309] on button "3 . מײַן" at bounding box center [572, 302] width 247 height 58
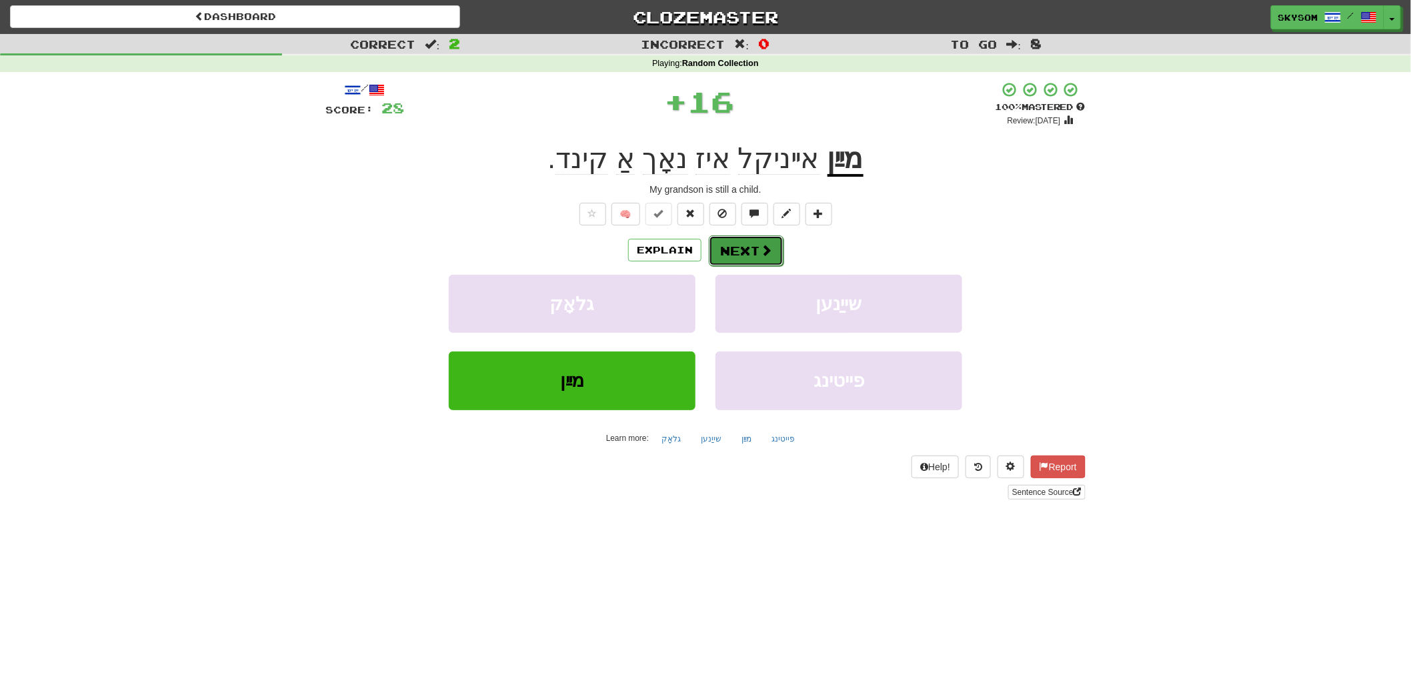
click at [754, 262] on button "Next" at bounding box center [746, 250] width 75 height 31
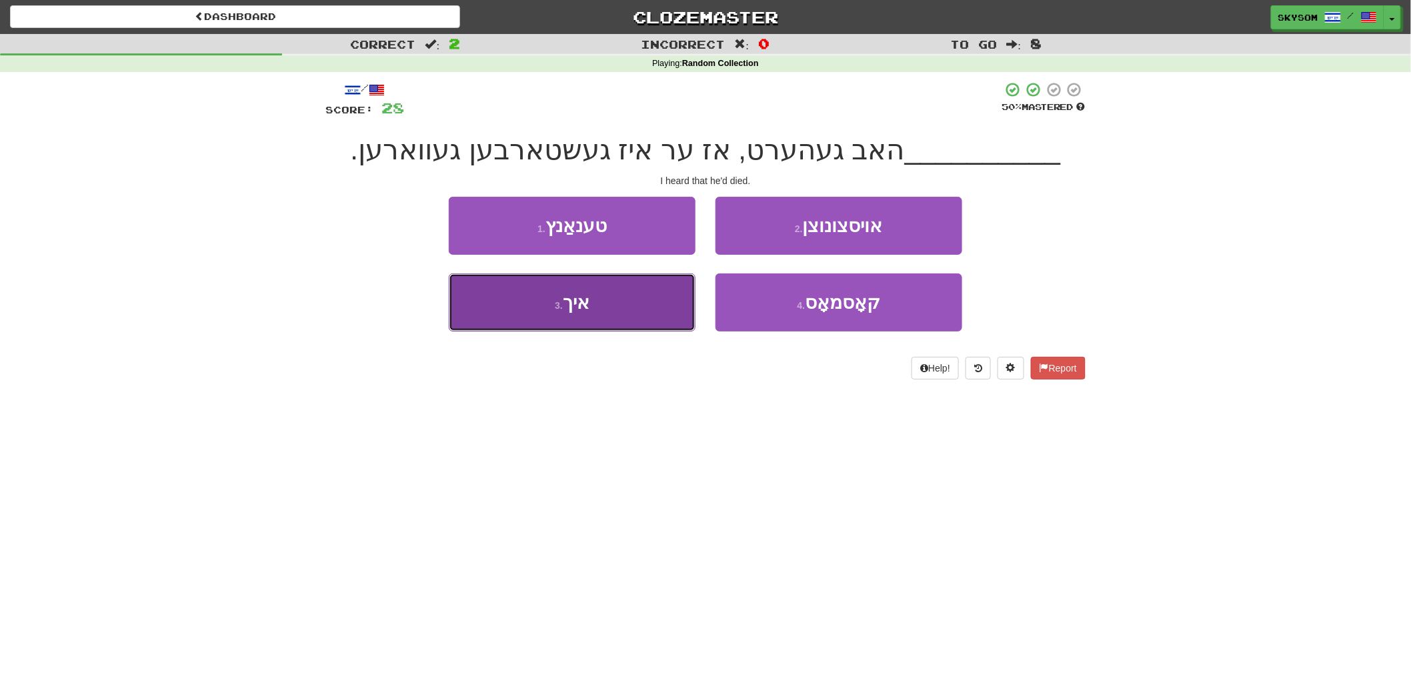
click at [681, 310] on button "3 . איך" at bounding box center [572, 302] width 247 height 58
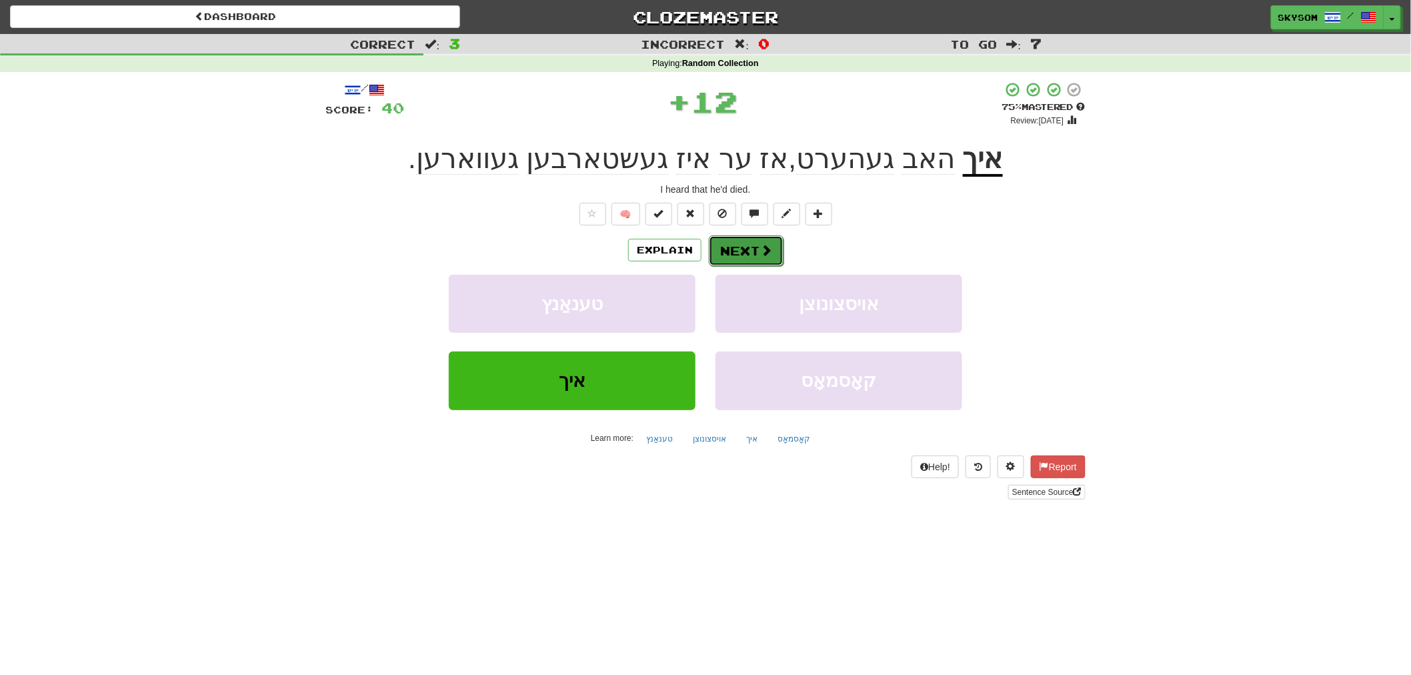
click at [751, 243] on button "Next" at bounding box center [746, 250] width 75 height 31
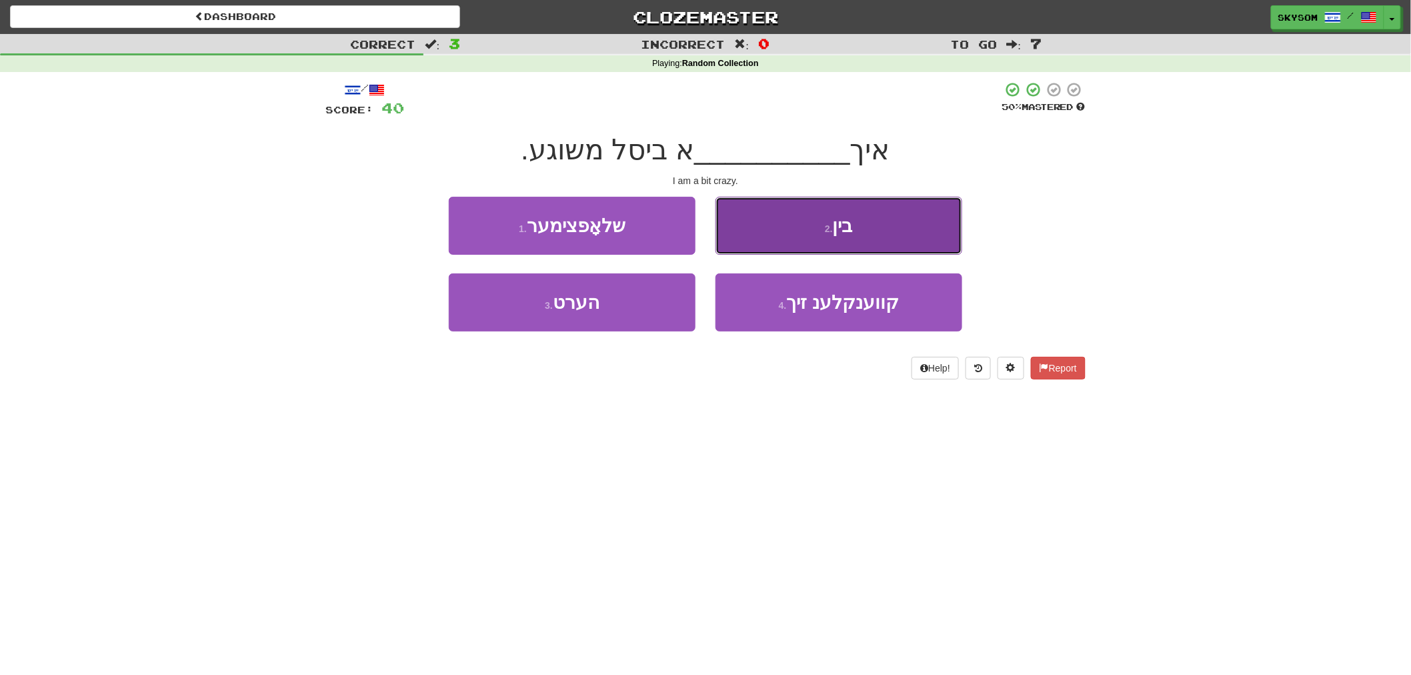
click at [770, 237] on button "2 . בין" at bounding box center [838, 226] width 247 height 58
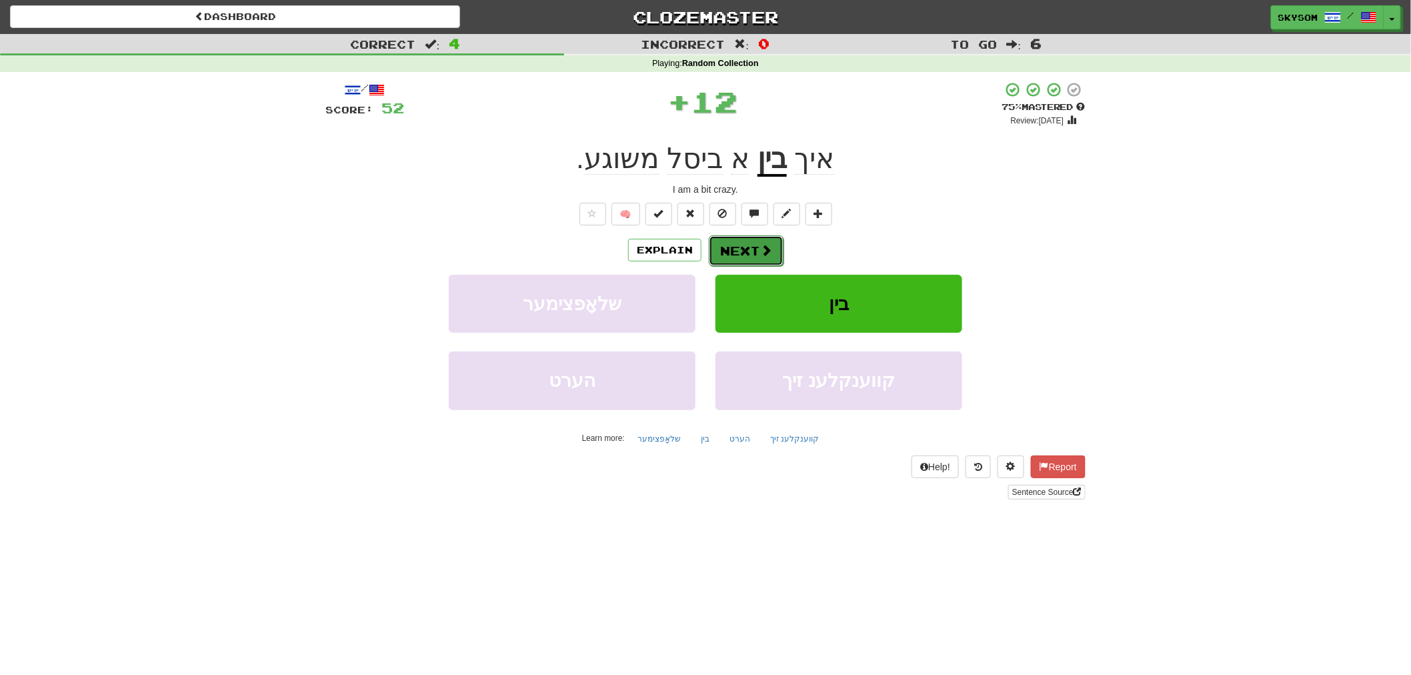
click at [755, 253] on button "Next" at bounding box center [746, 250] width 75 height 31
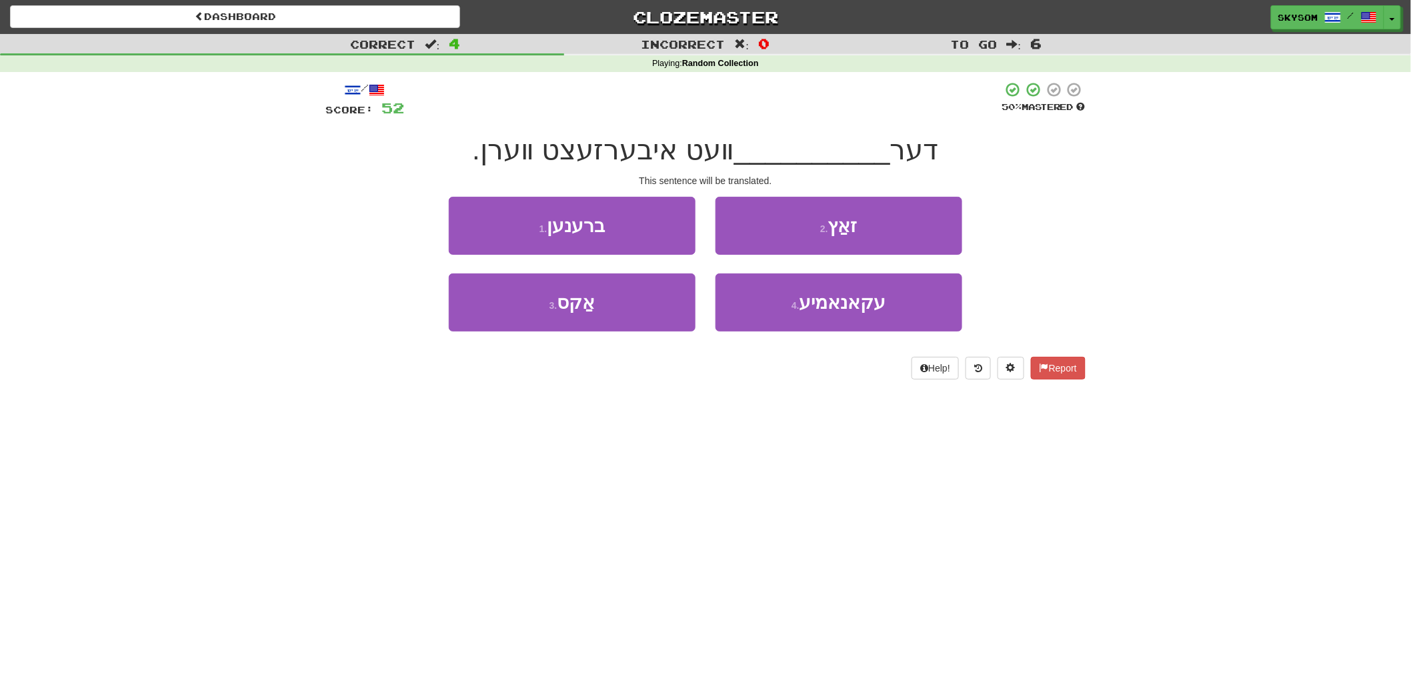
click at [765, 255] on div "2 . זאַץ" at bounding box center [838, 235] width 267 height 77
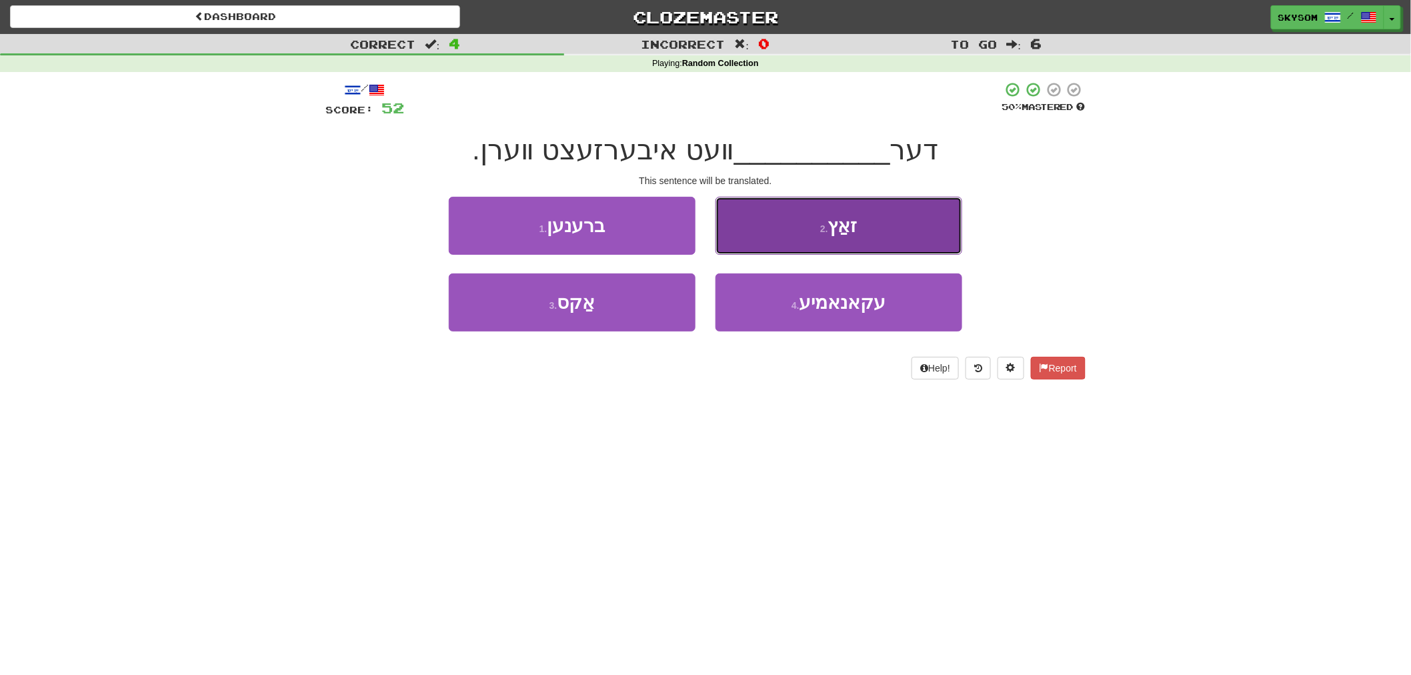
click at [762, 240] on button "2 . זאַץ" at bounding box center [838, 226] width 247 height 58
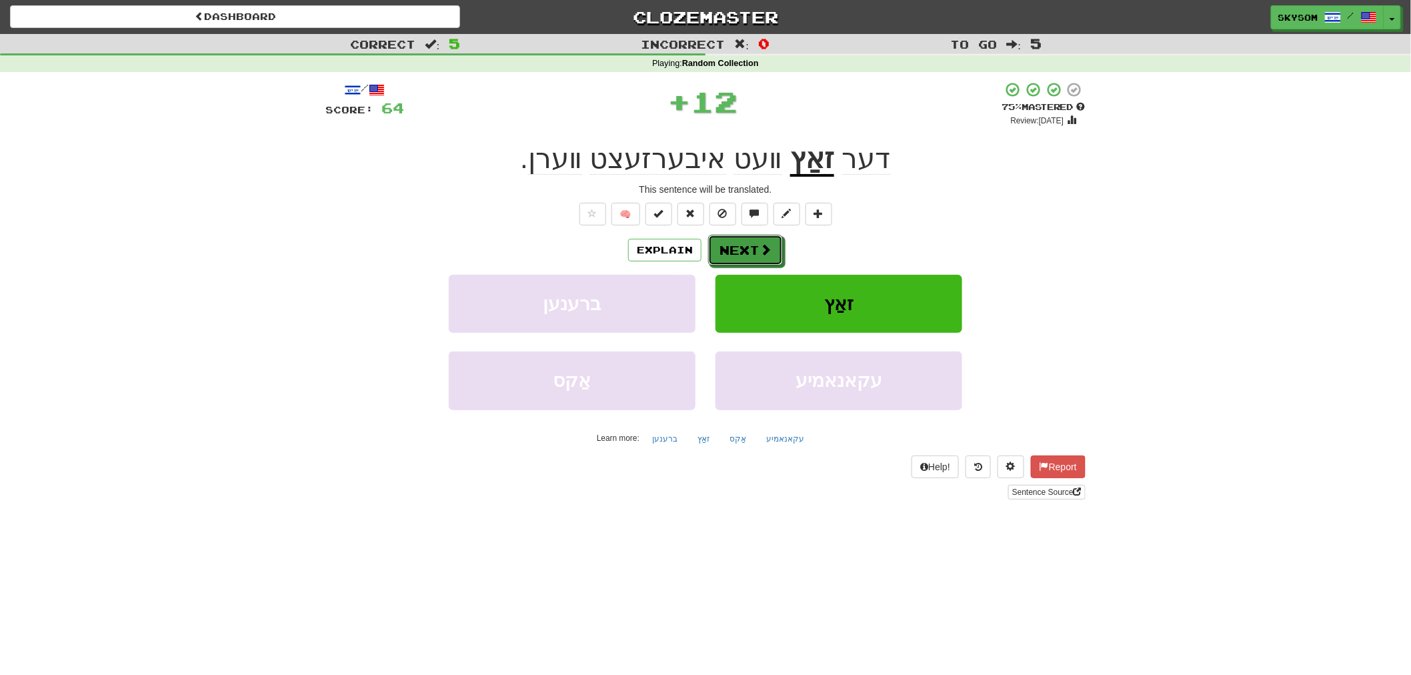
click at [762, 240] on button "Next" at bounding box center [745, 250] width 75 height 31
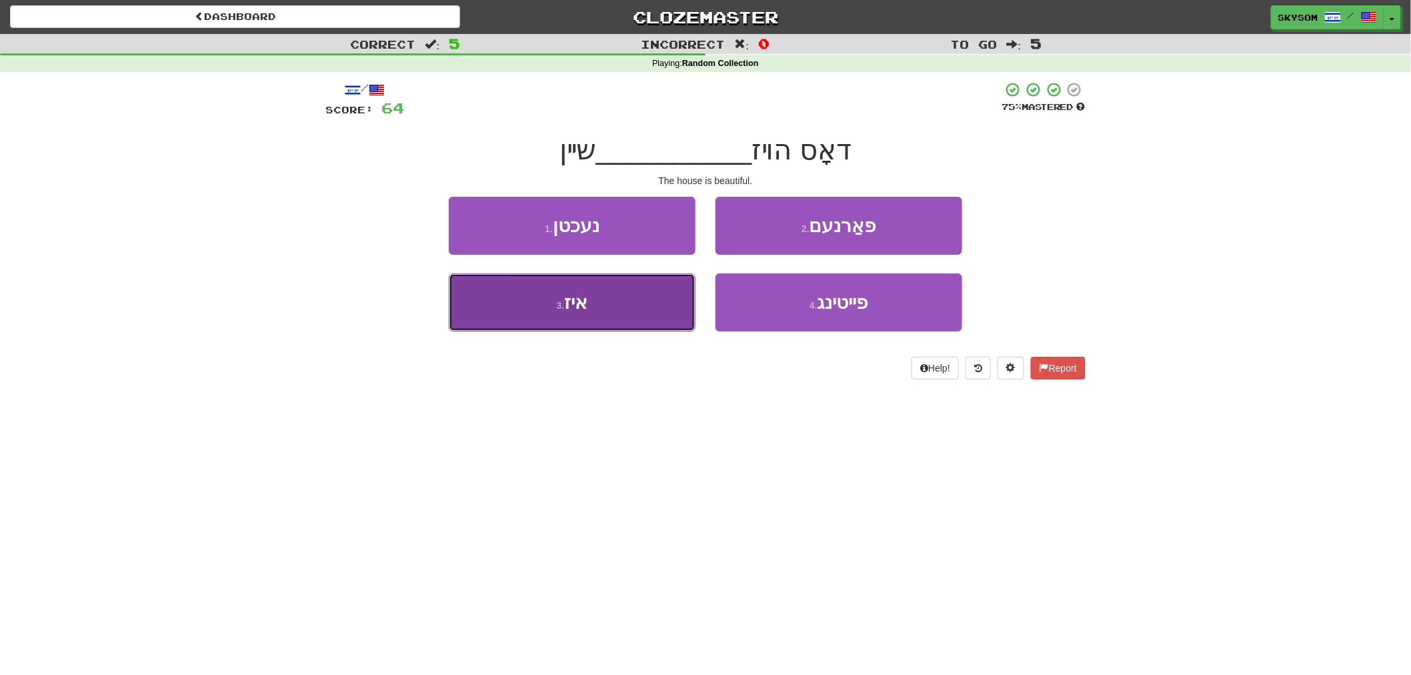
click at [651, 301] on button "3 . איז" at bounding box center [572, 302] width 247 height 58
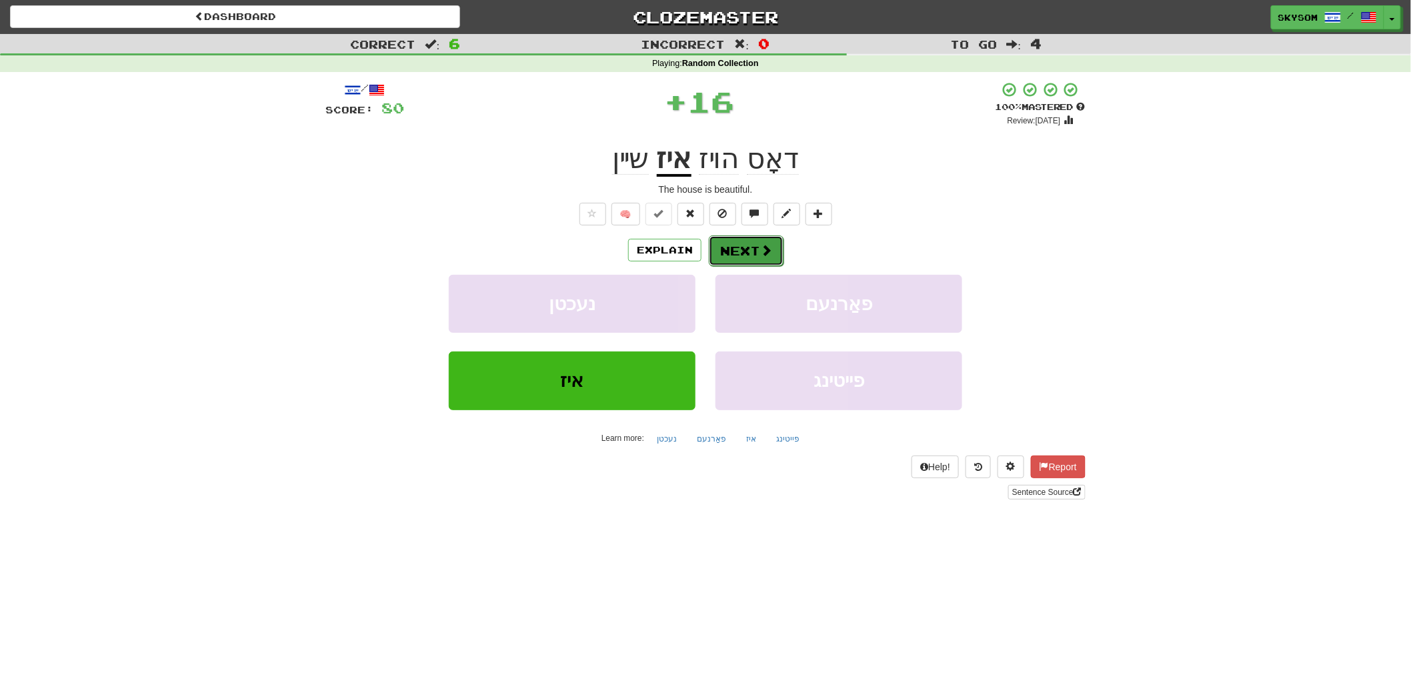
click at [753, 259] on button "Next" at bounding box center [746, 250] width 75 height 31
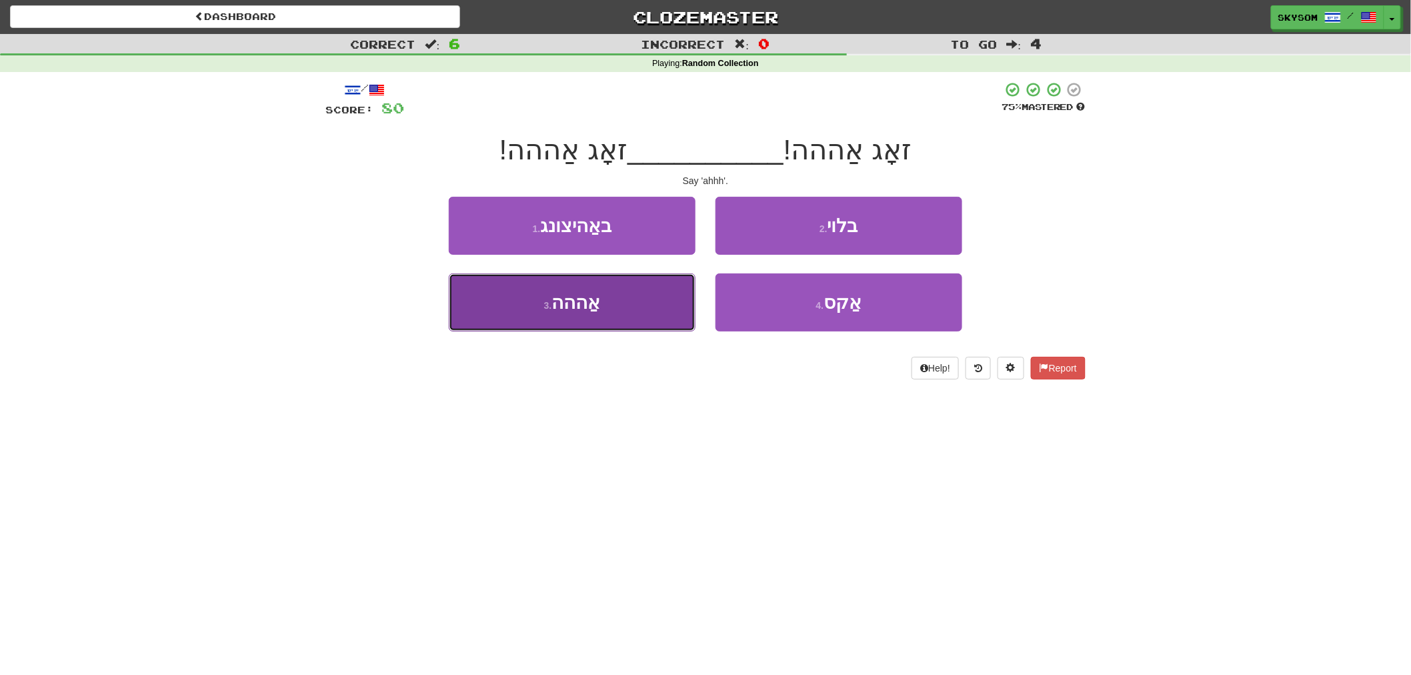
click at [672, 317] on button "3 . אַההה" at bounding box center [572, 302] width 247 height 58
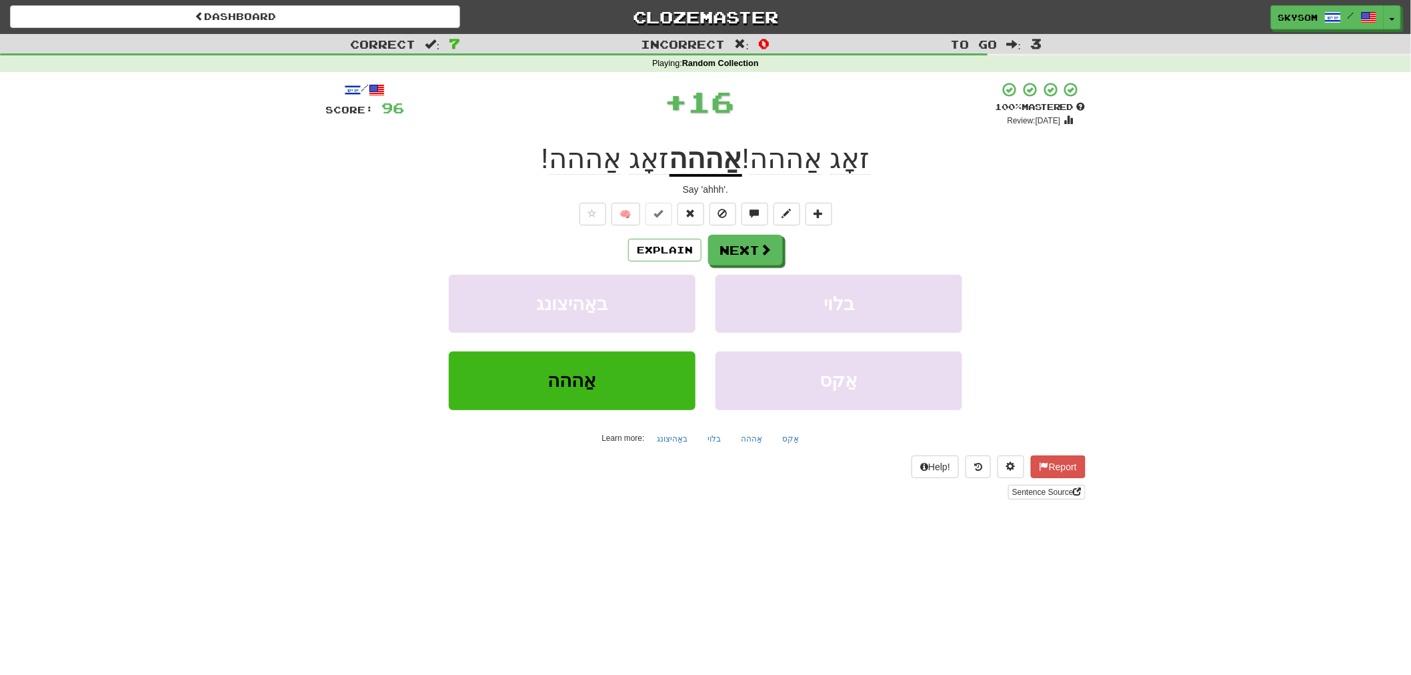
click at [763, 267] on div "Explain Next באַהיצונג בלוי אַההה אַקס Learn more: באַהיצונג בלוי אַההה אַקס" at bounding box center [705, 342] width 760 height 214
click at [761, 262] on button "Next" at bounding box center [746, 250] width 75 height 31
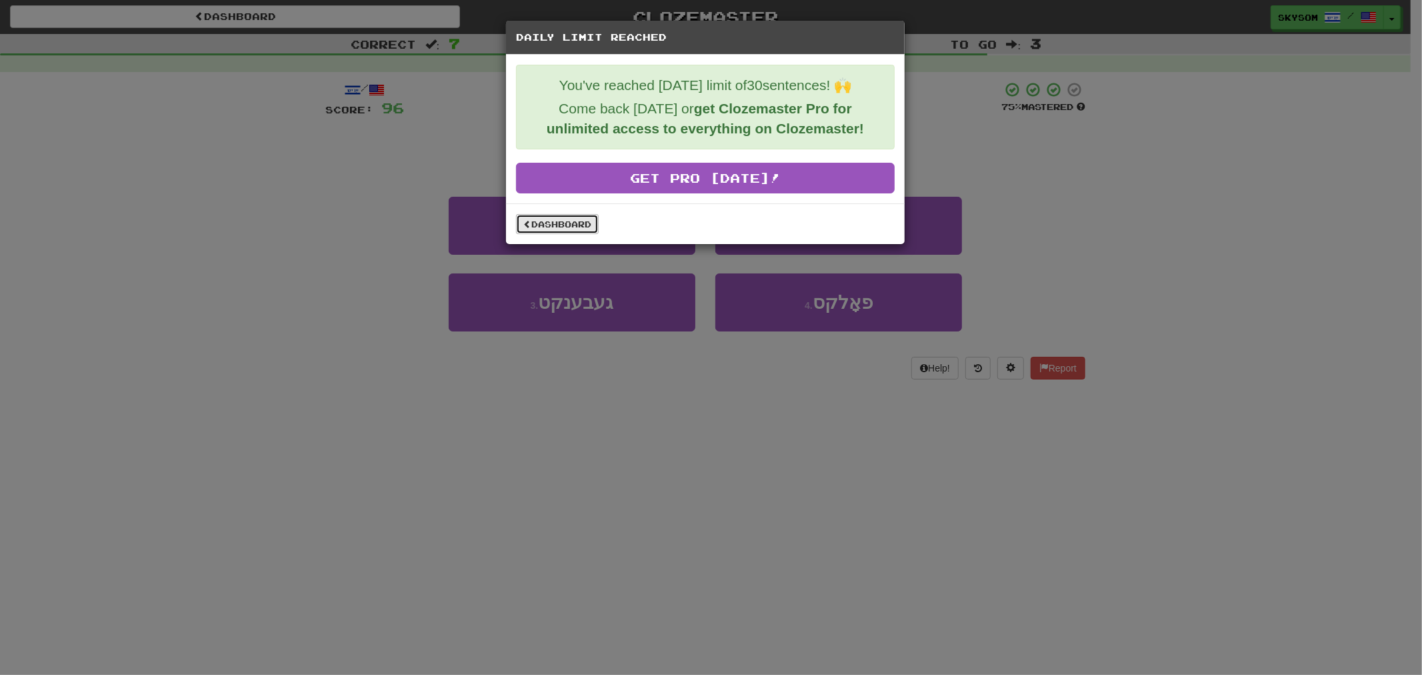
click at [567, 228] on link "Dashboard" at bounding box center [557, 224] width 83 height 20
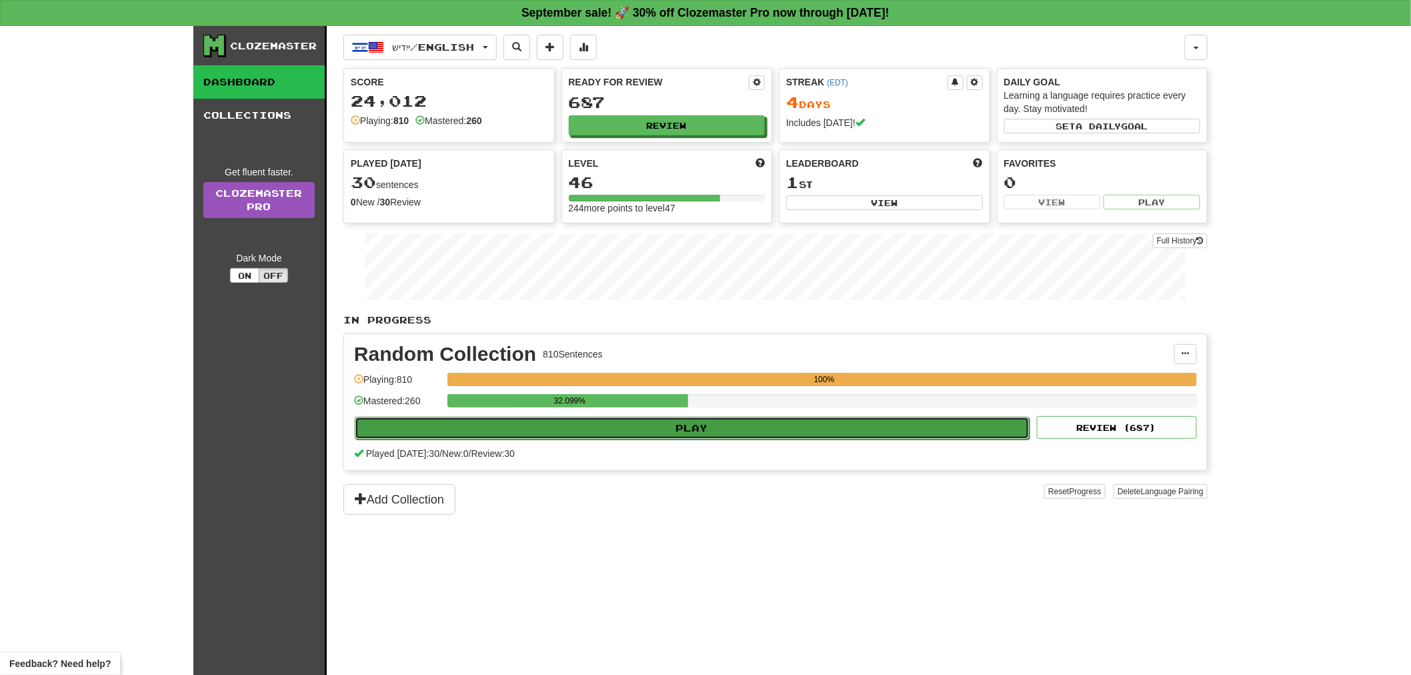
click at [709, 431] on button "Play" at bounding box center [692, 428] width 675 height 23
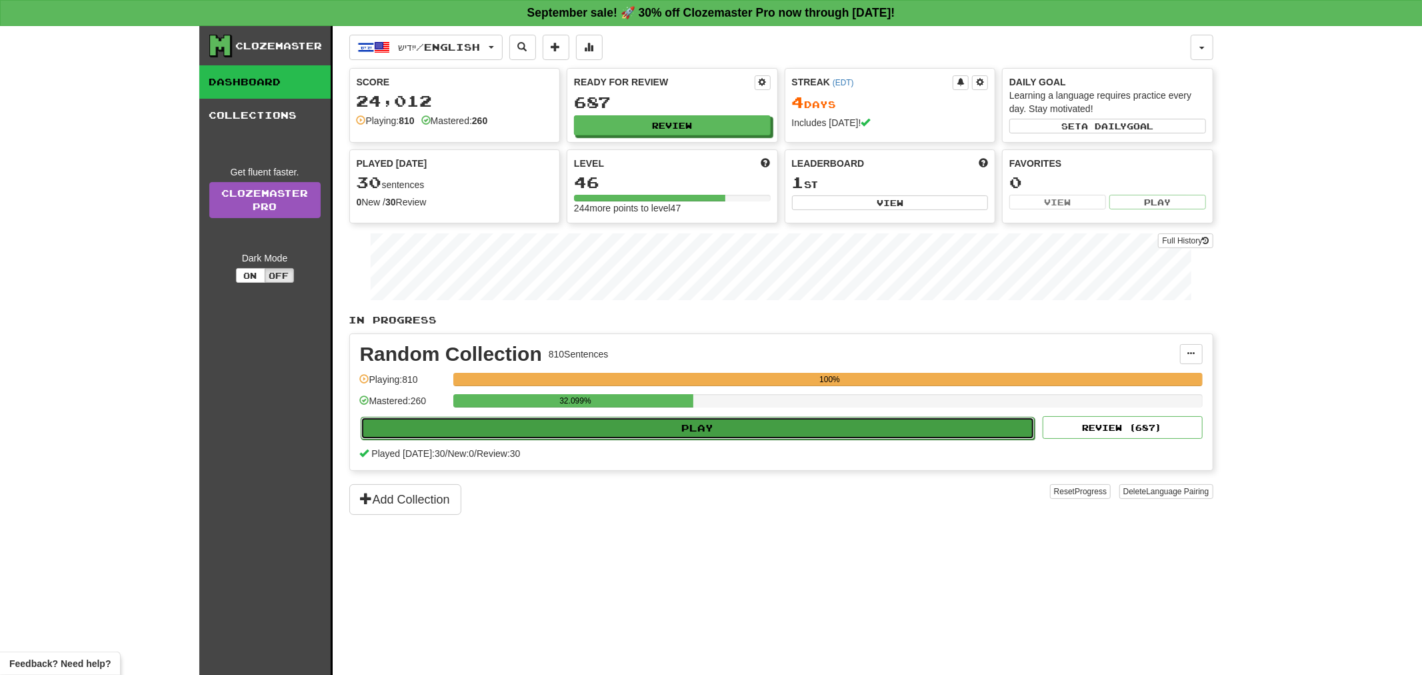
select select "**"
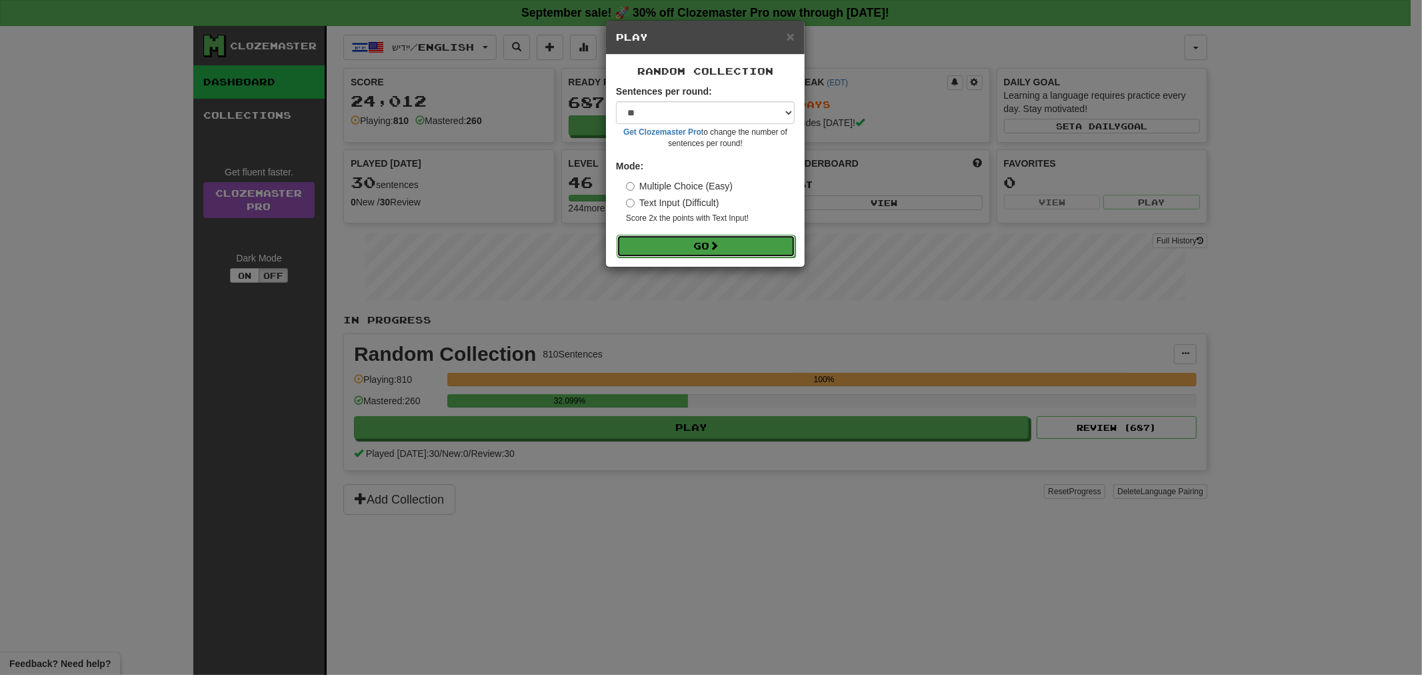
click at [704, 252] on button "Go" at bounding box center [706, 246] width 179 height 23
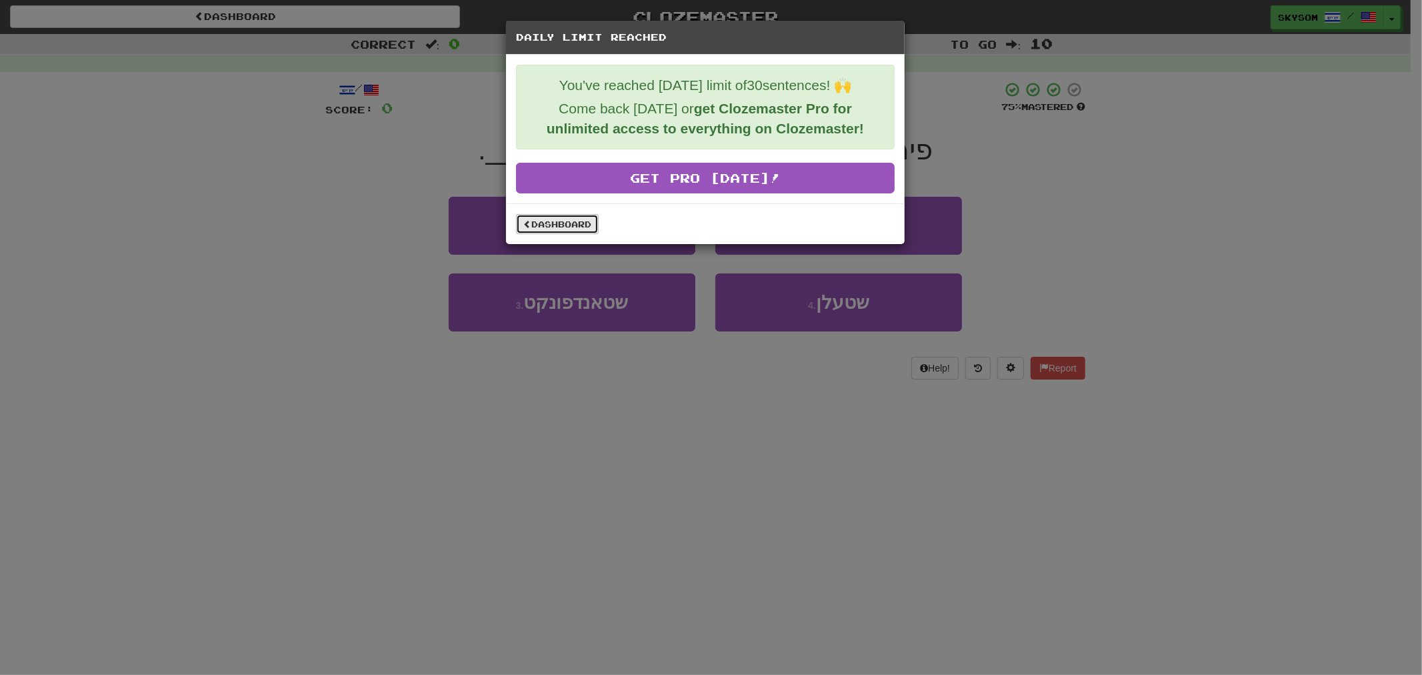
click at [589, 221] on link "Dashboard" at bounding box center [557, 224] width 83 height 20
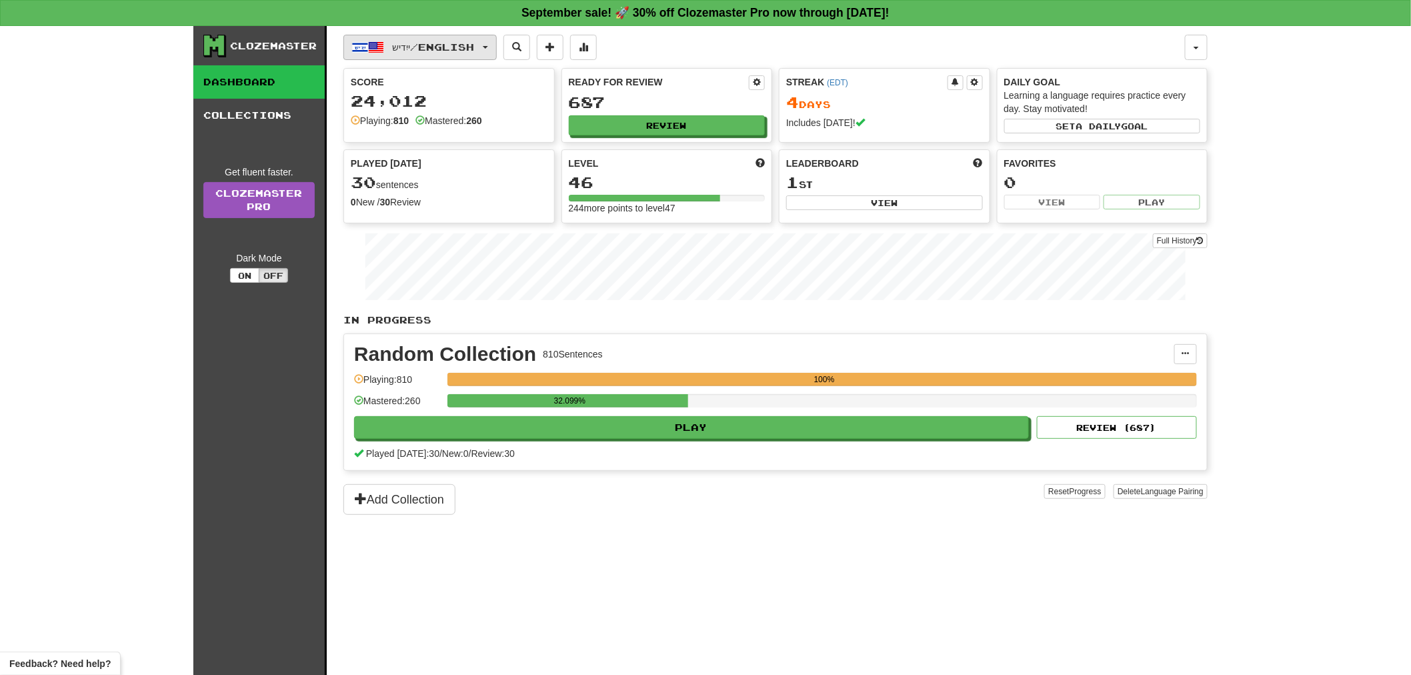
click at [434, 50] on span "ייִדיש / English" at bounding box center [434, 46] width 82 height 11
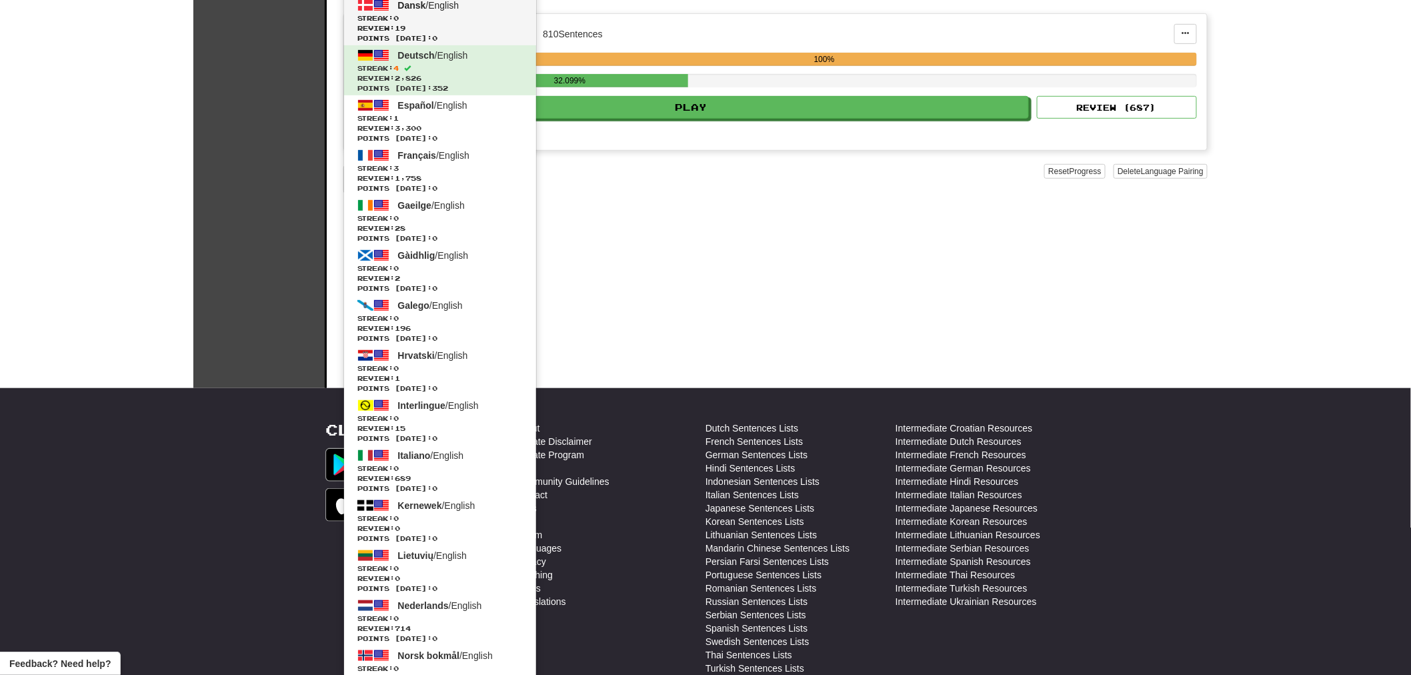
scroll to position [370, 0]
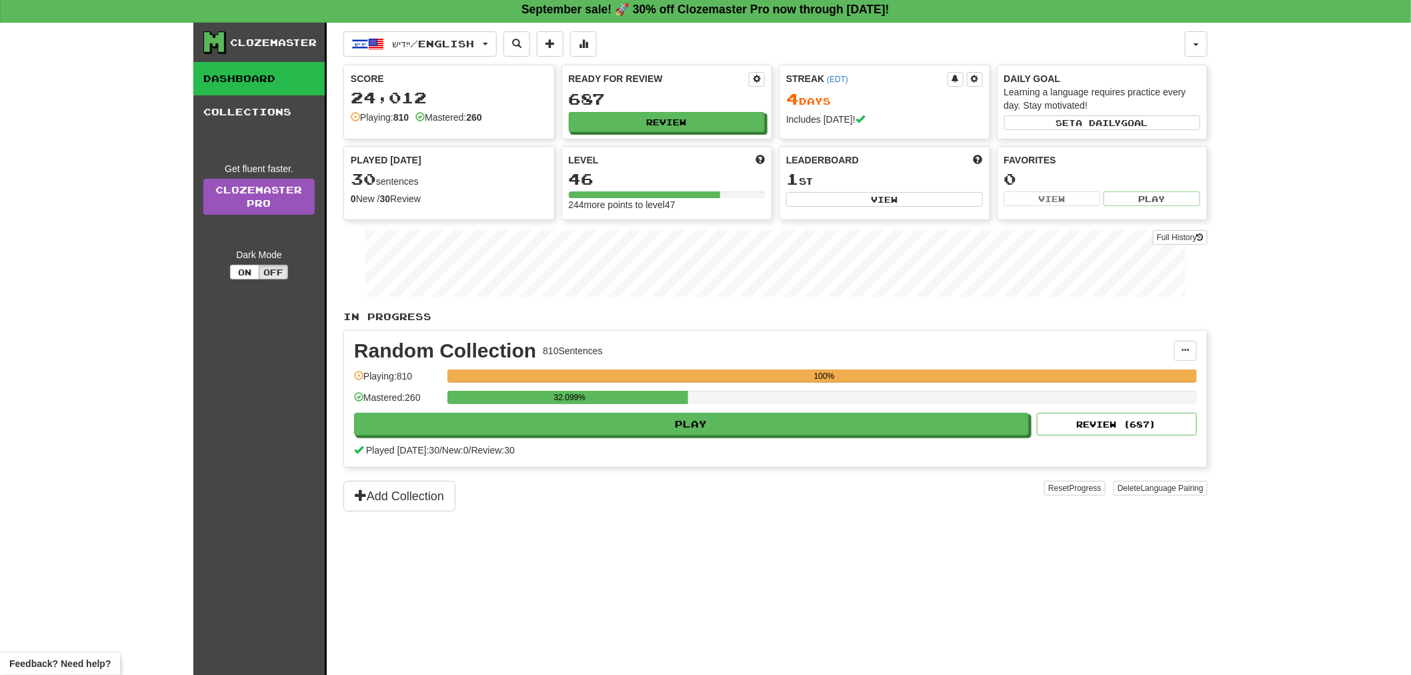
scroll to position [0, 0]
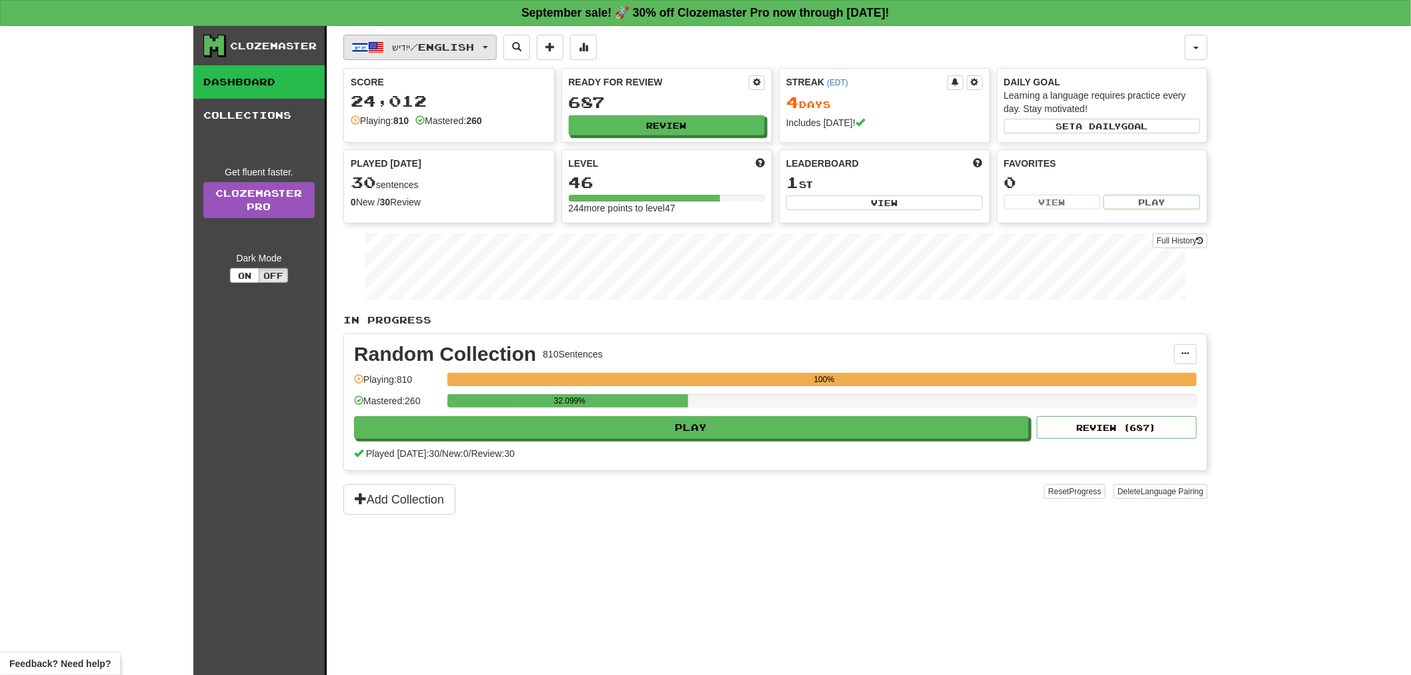
click at [418, 50] on span "ייִדיש / English" at bounding box center [434, 46] width 82 height 11
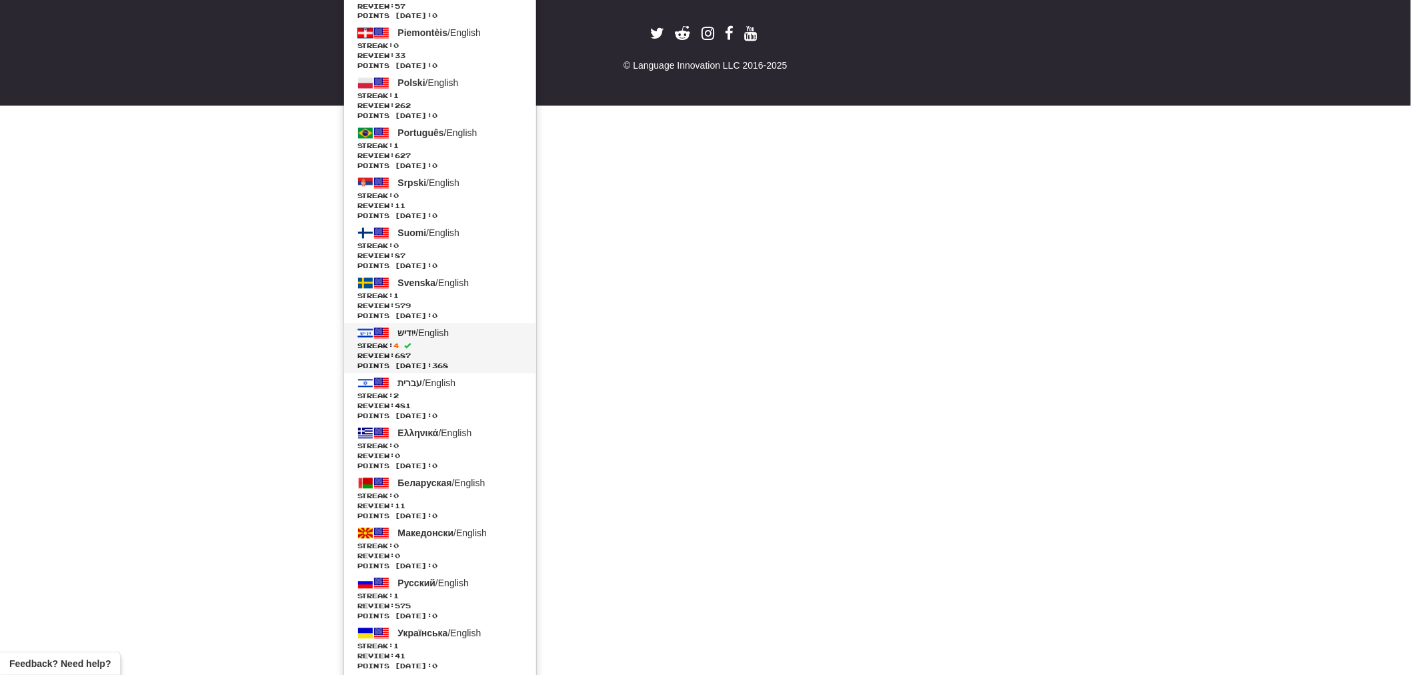
scroll to position [1076, 0]
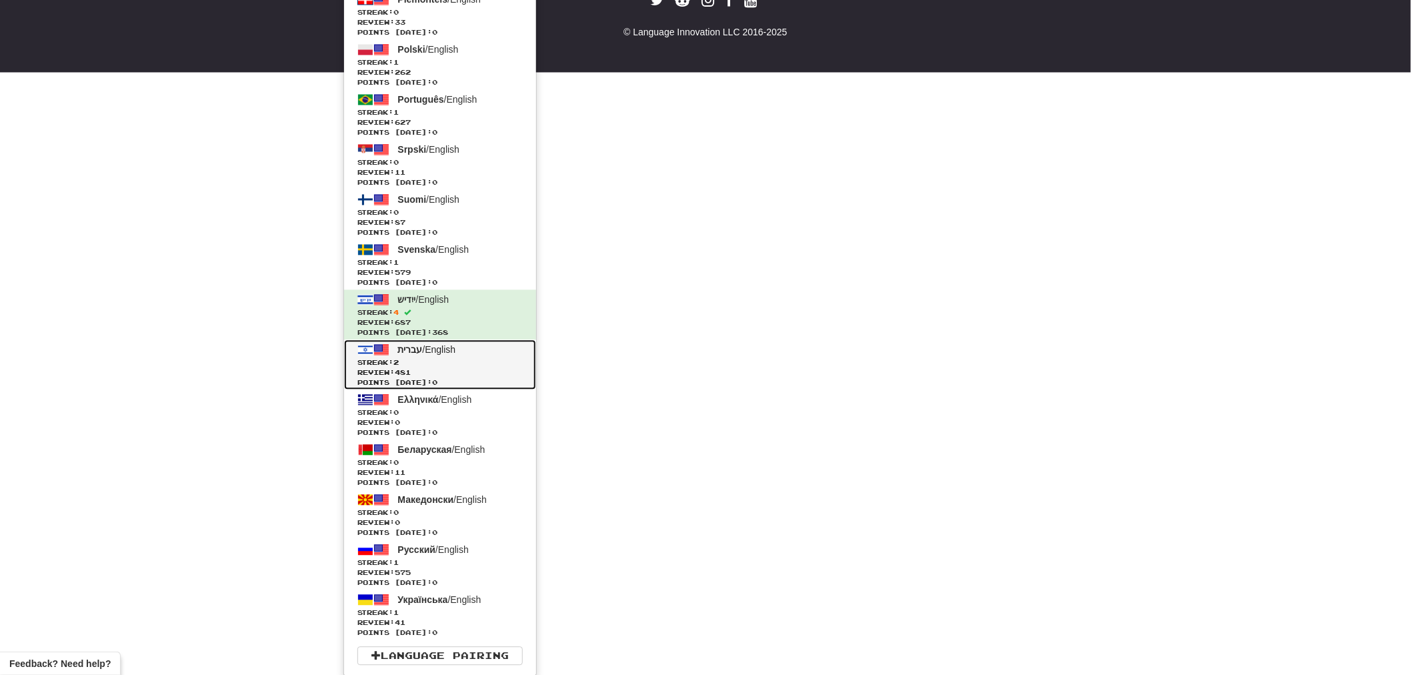
click at [415, 349] on span "עברית" at bounding box center [410, 349] width 25 height 11
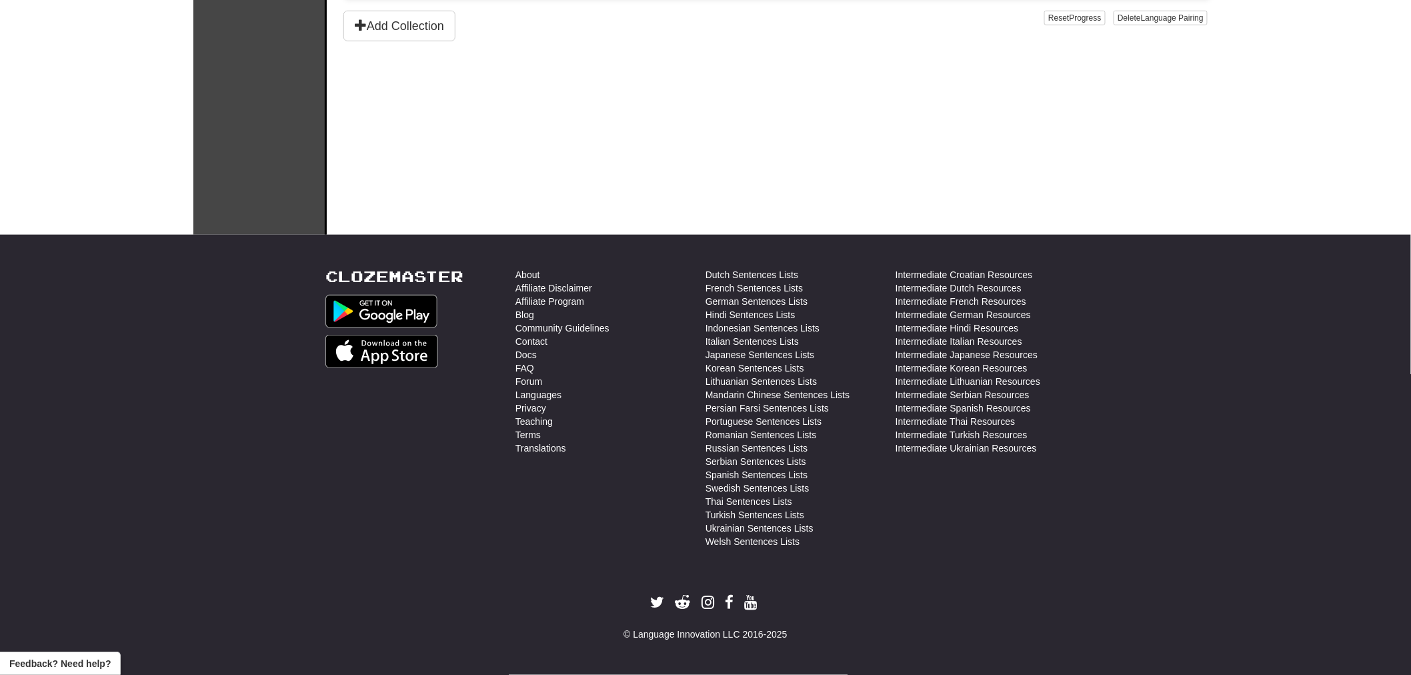
scroll to position [473, 0]
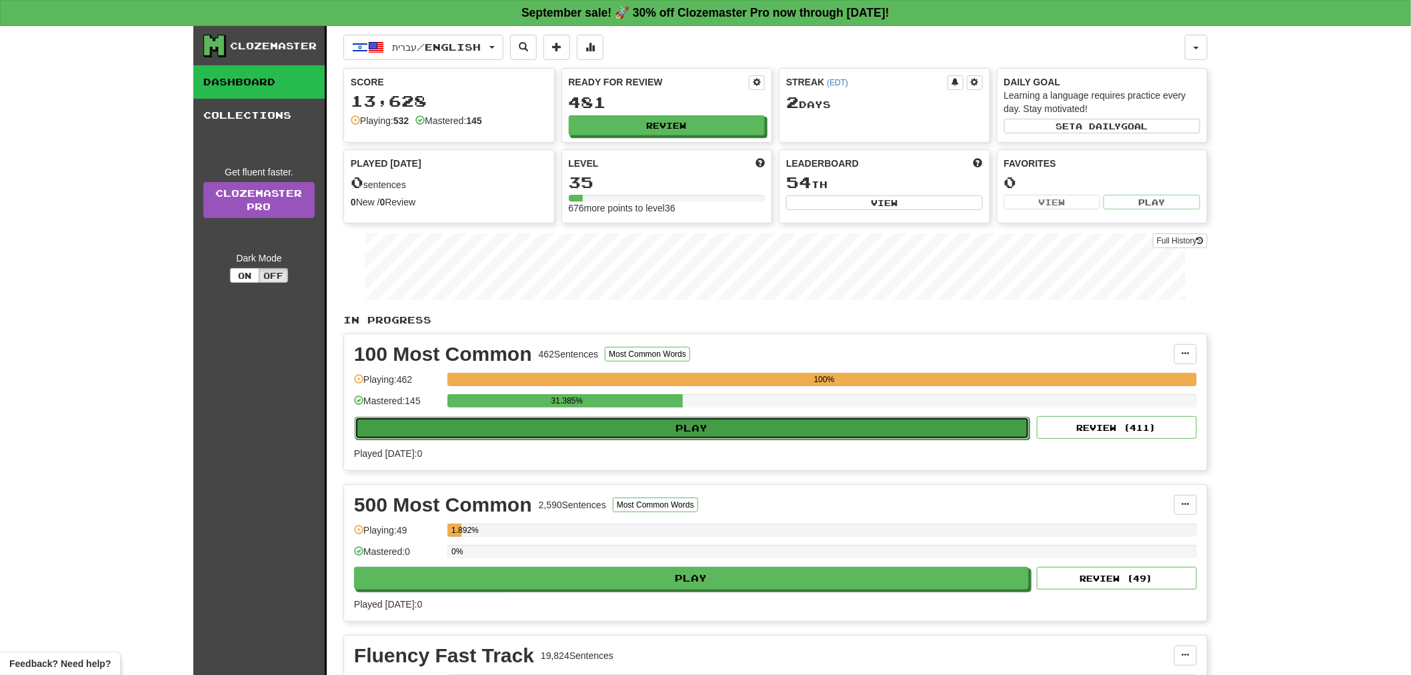
click at [948, 418] on button "Play" at bounding box center [692, 428] width 675 height 23
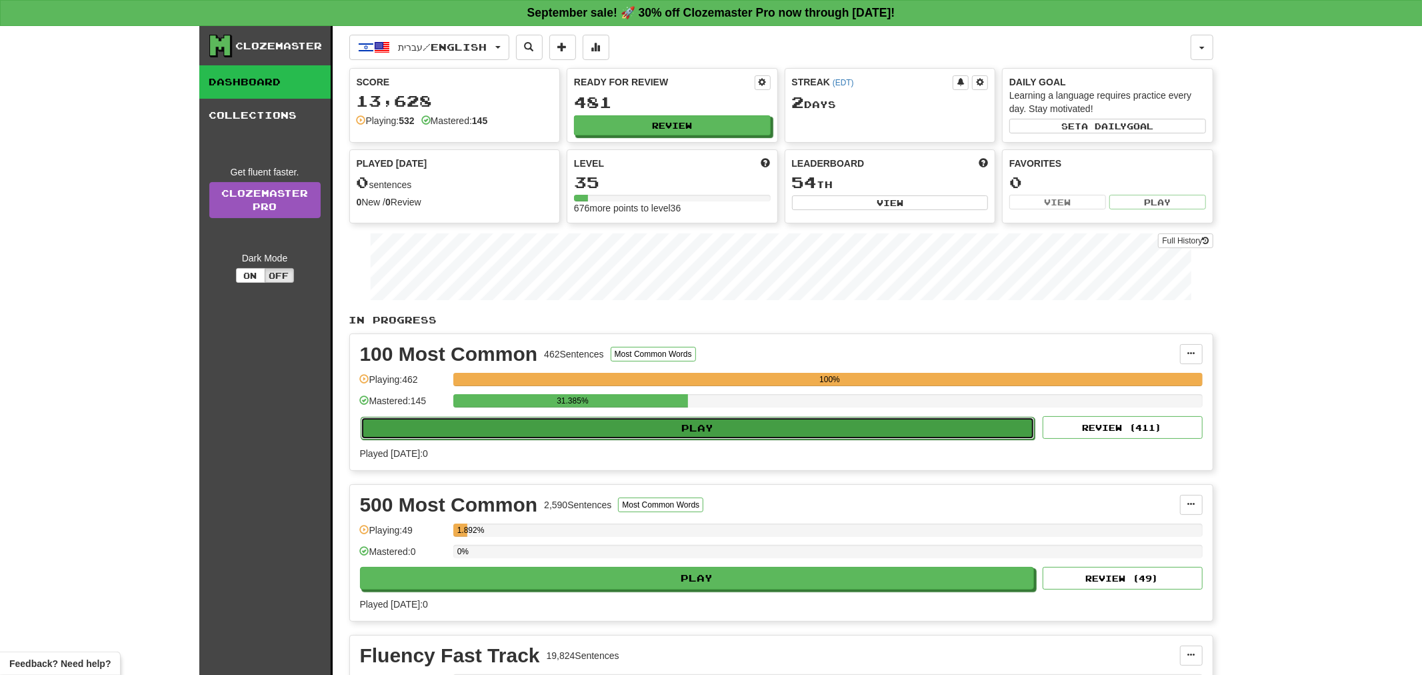
select select "**"
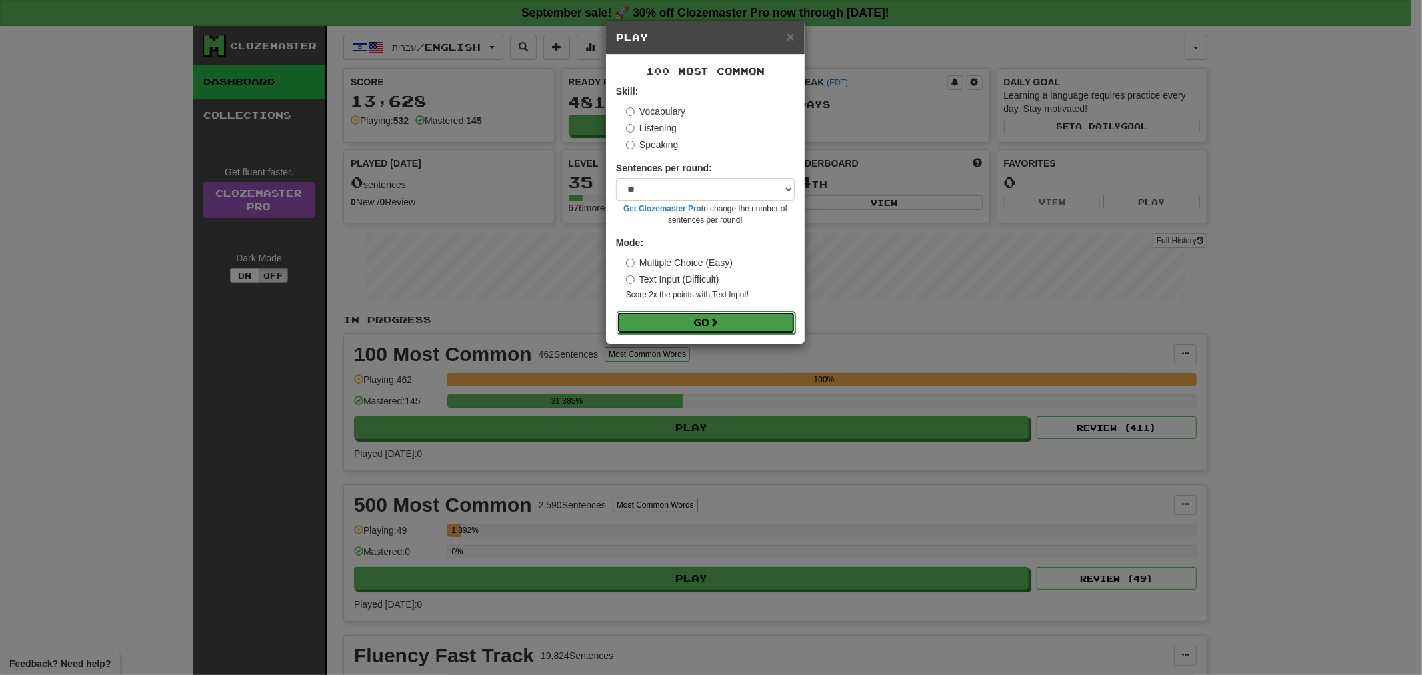
click at [728, 322] on button "Go" at bounding box center [706, 322] width 179 height 23
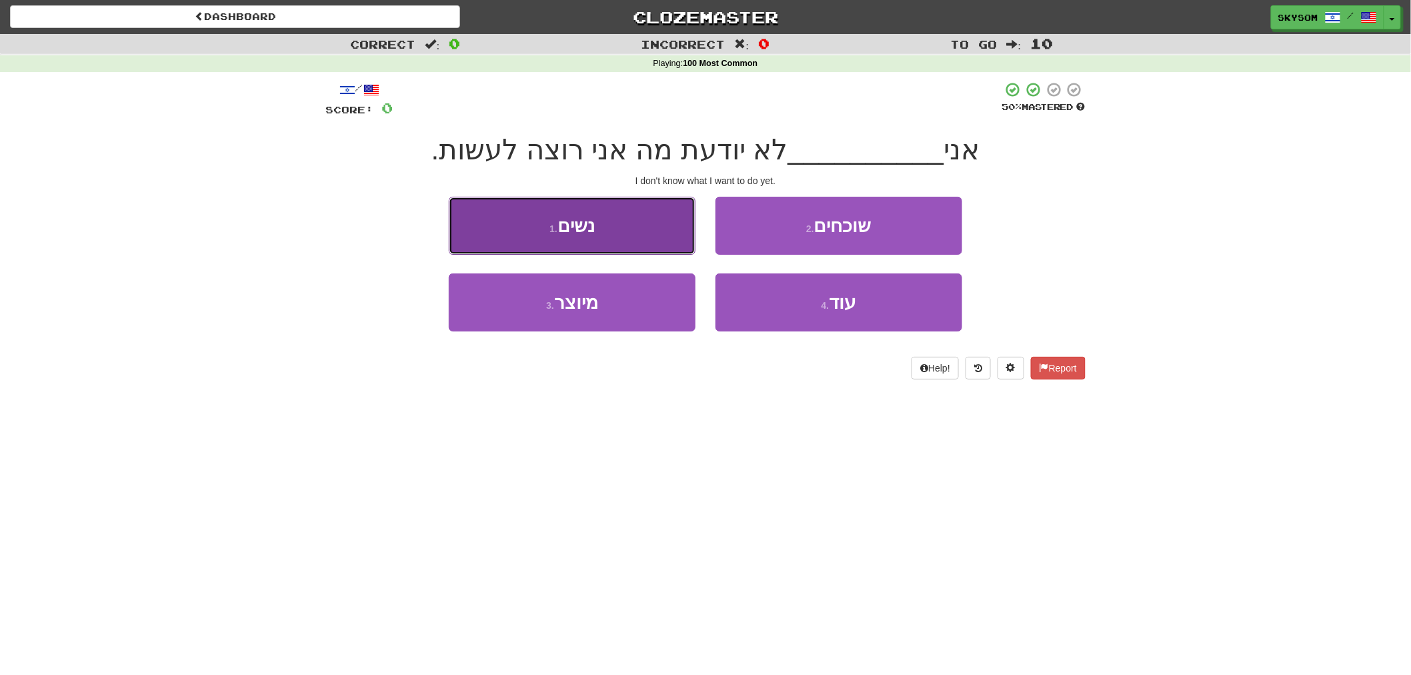
click at [632, 240] on button "1 . נשים" at bounding box center [572, 226] width 247 height 58
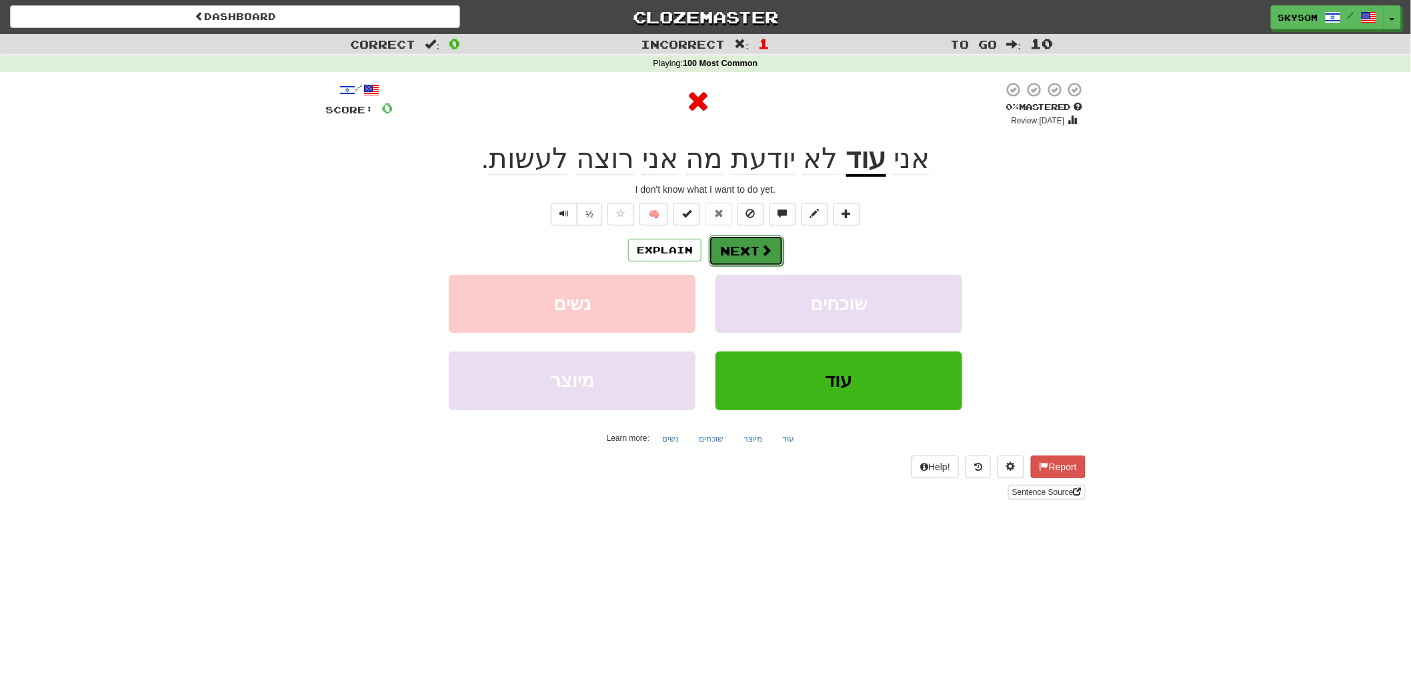
click at [743, 242] on button "Next" at bounding box center [746, 250] width 75 height 31
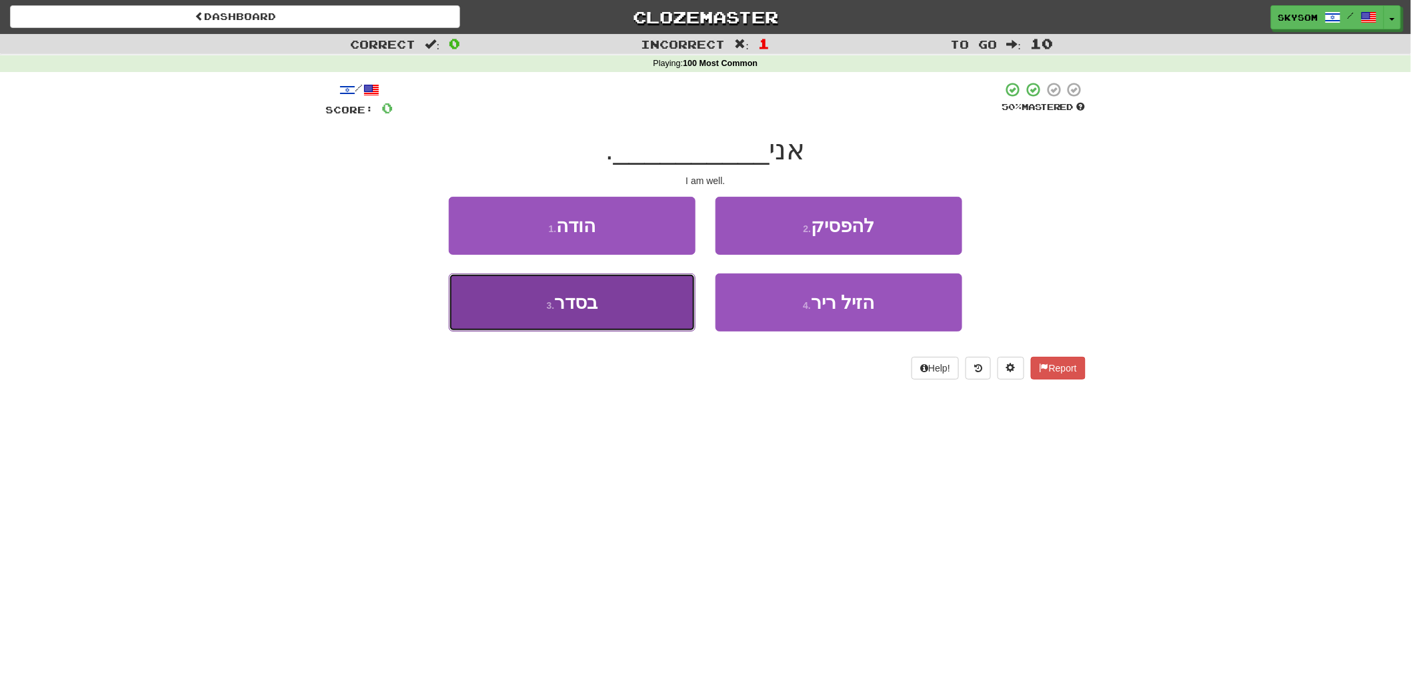
click at [647, 308] on button "3 . בסדר" at bounding box center [572, 302] width 247 height 58
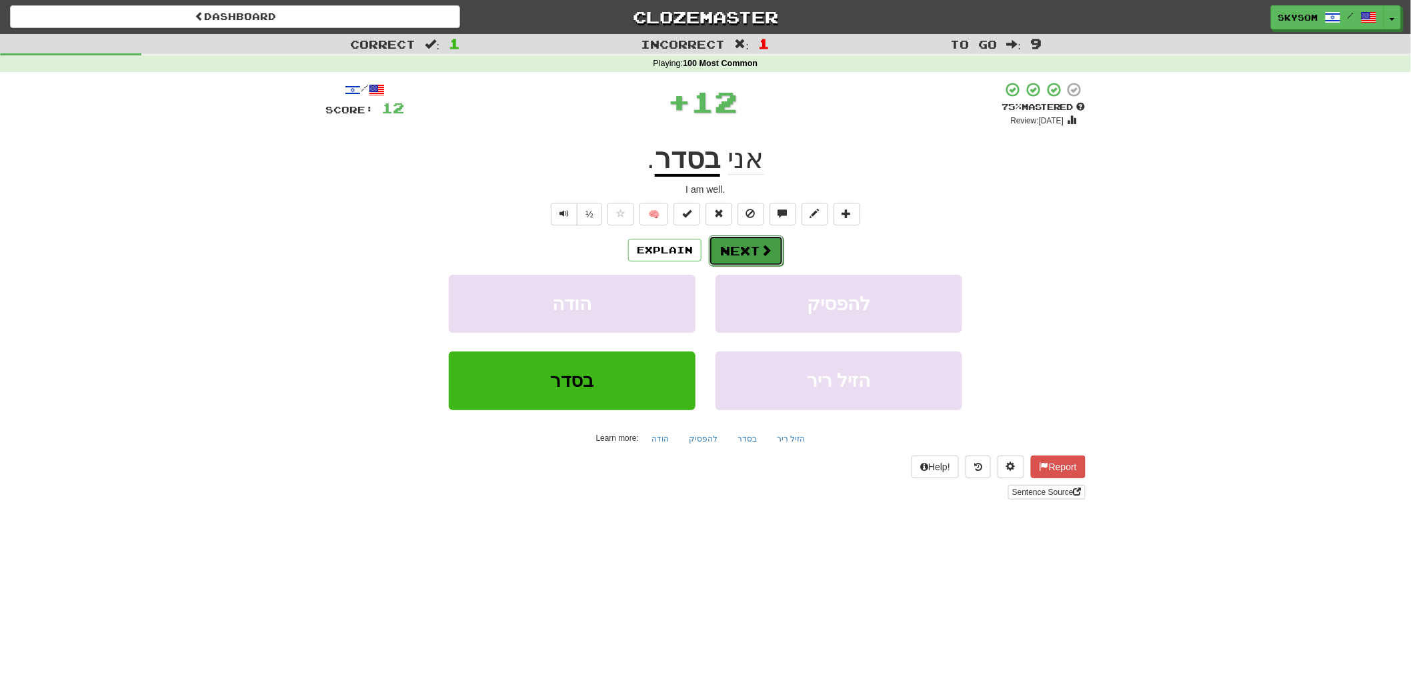
click at [721, 245] on button "Next" at bounding box center [746, 250] width 75 height 31
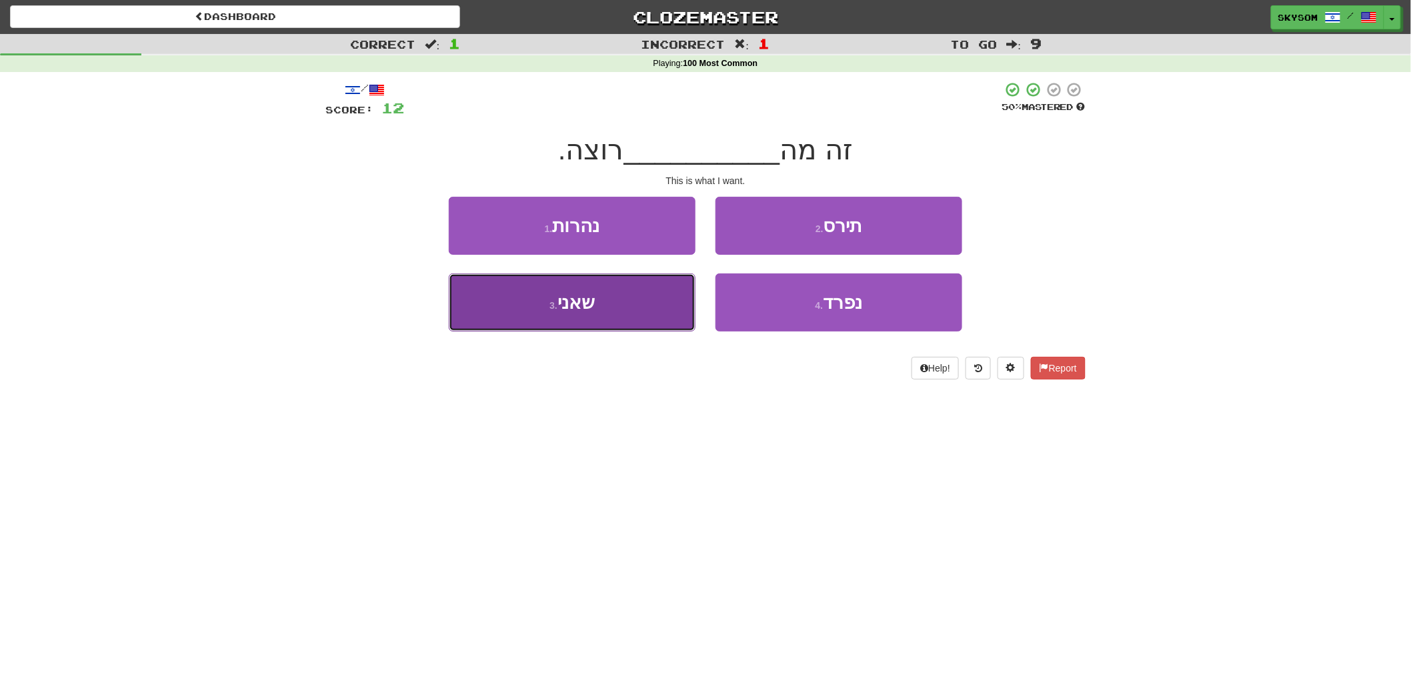
click at [649, 307] on button "3 . שאני" at bounding box center [572, 302] width 247 height 58
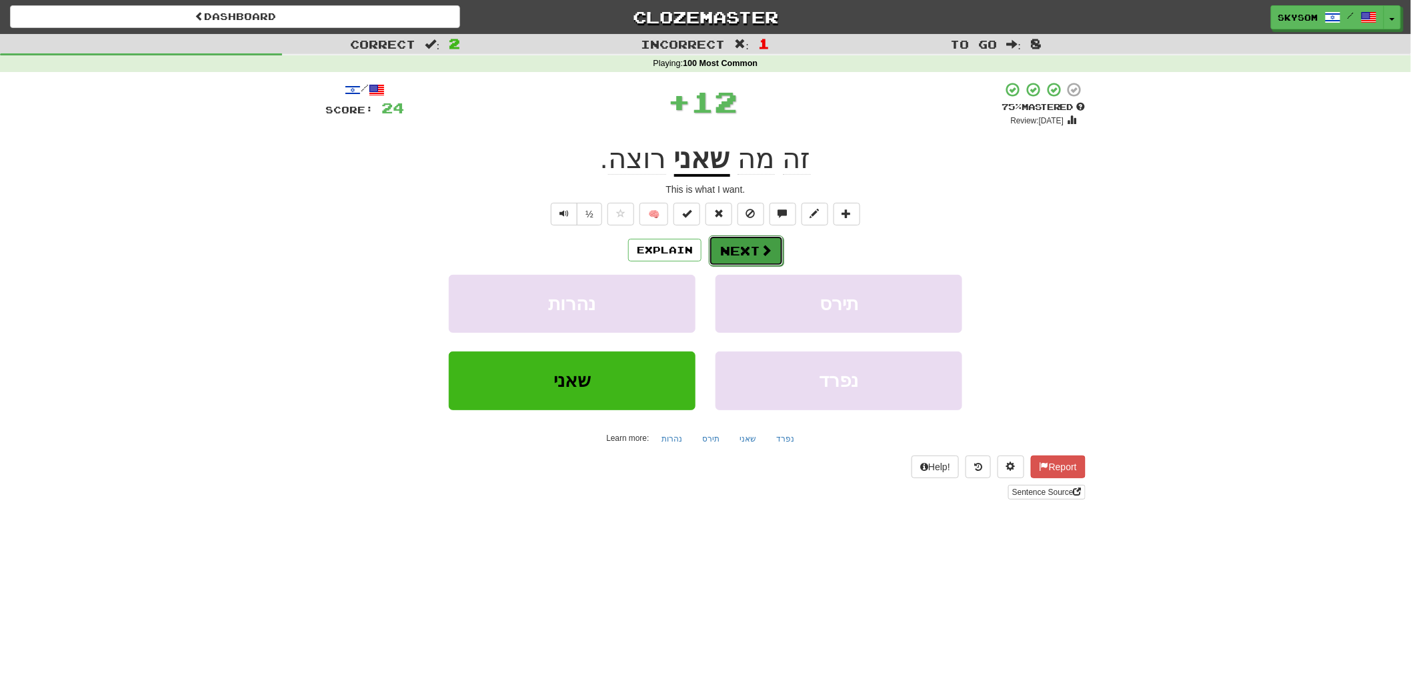
click at [736, 247] on button "Next" at bounding box center [746, 250] width 75 height 31
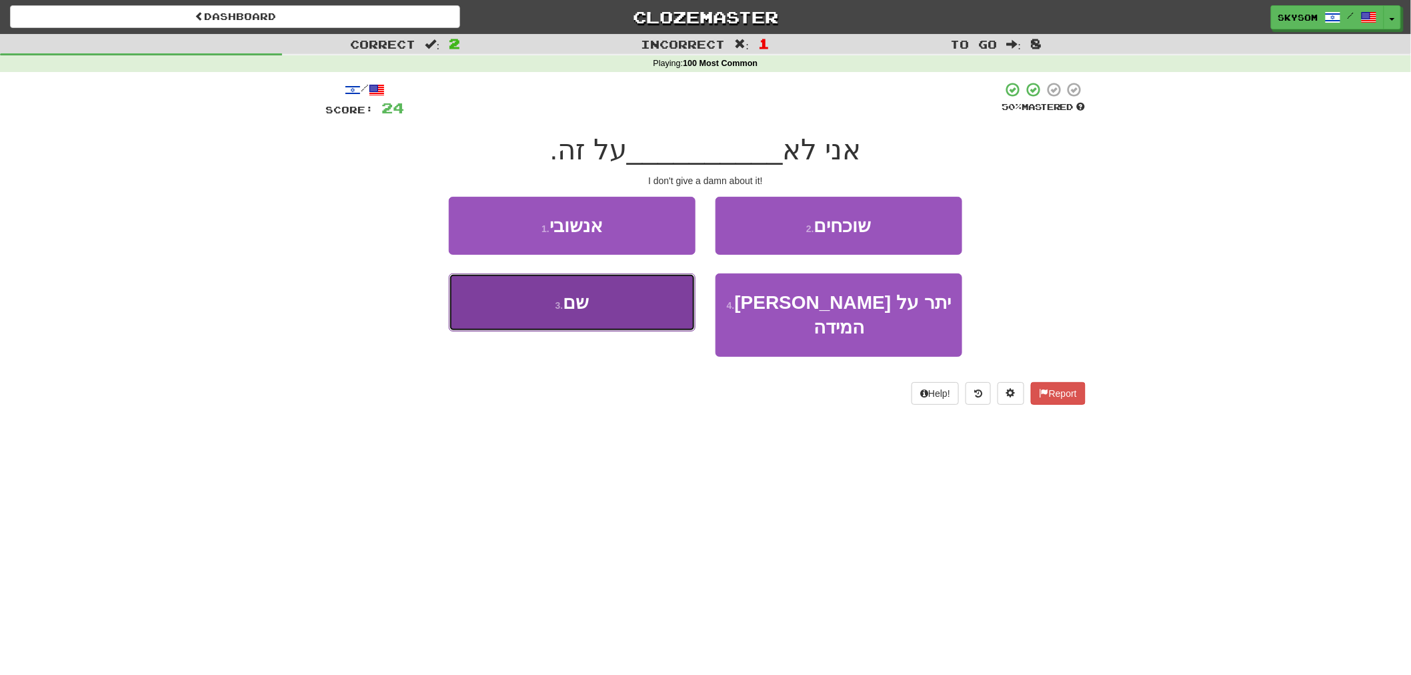
click at [660, 309] on button "3 . שם" at bounding box center [572, 302] width 247 height 58
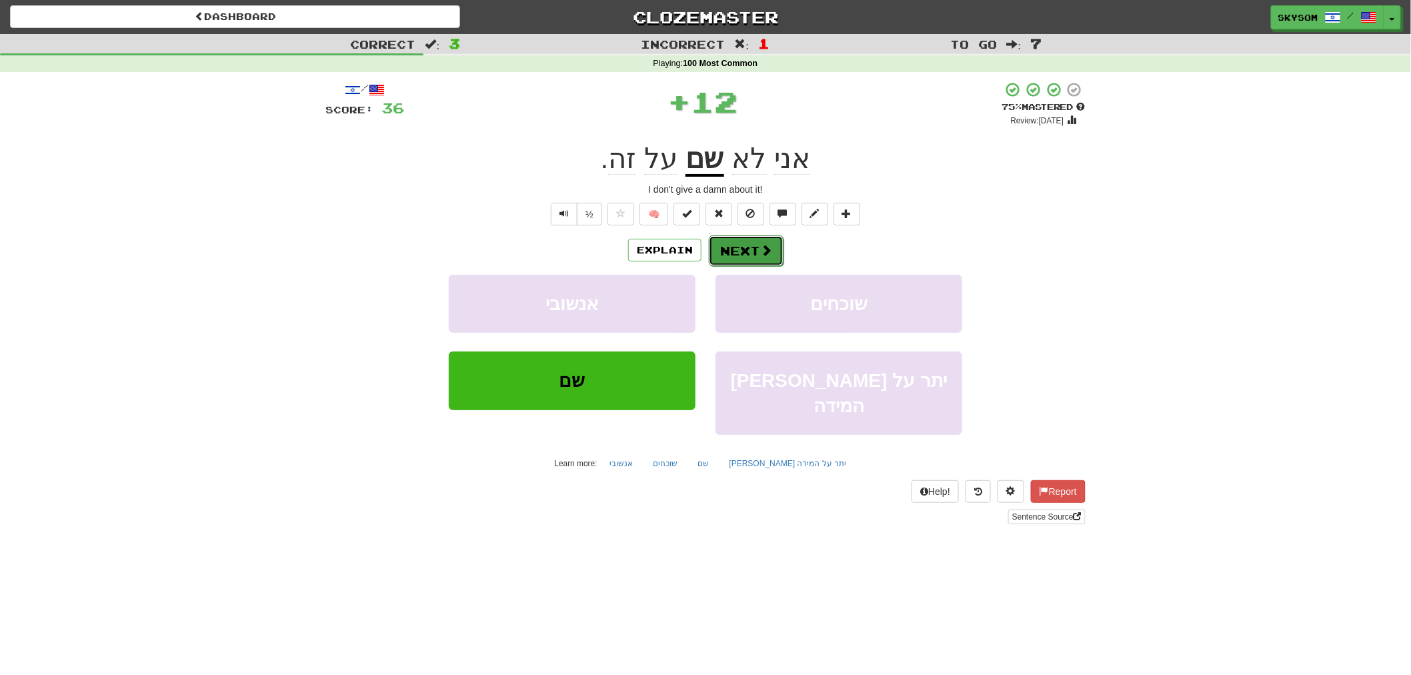
click at [763, 254] on span at bounding box center [766, 250] width 12 height 12
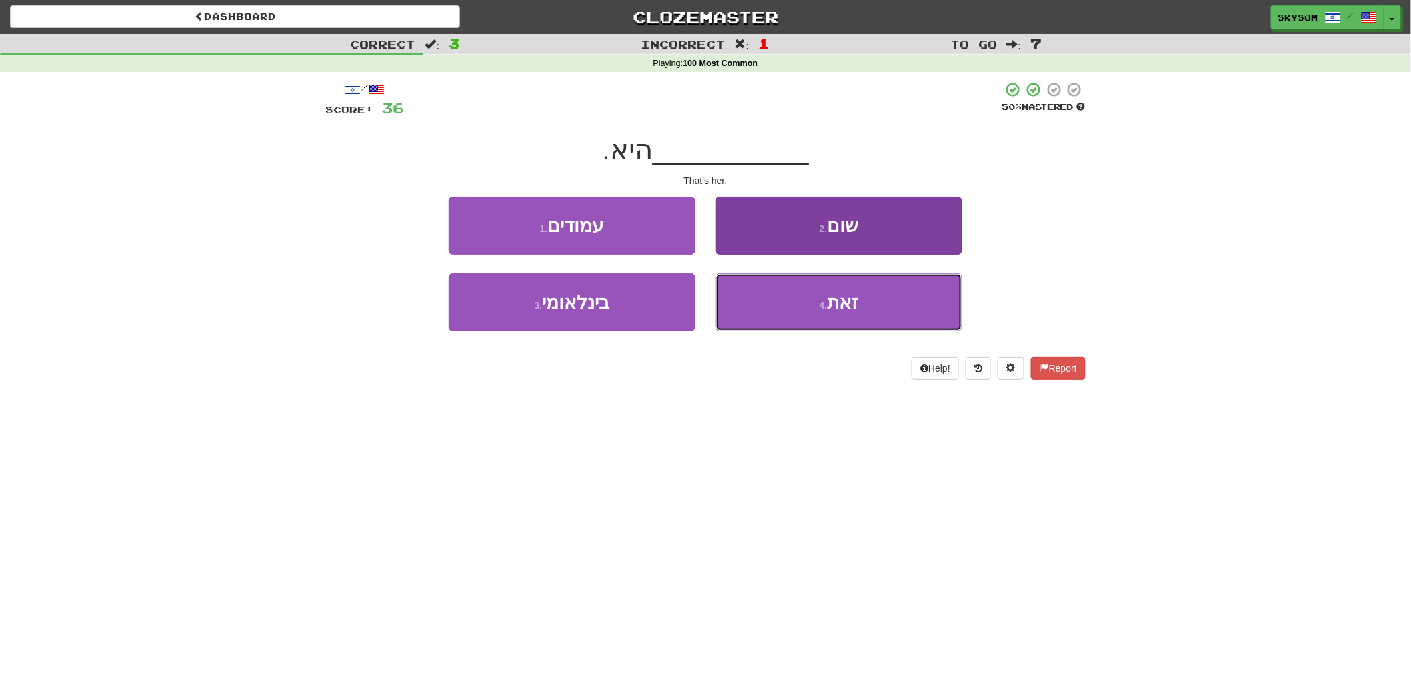
click at [740, 302] on button "4 . זאת" at bounding box center [838, 302] width 247 height 58
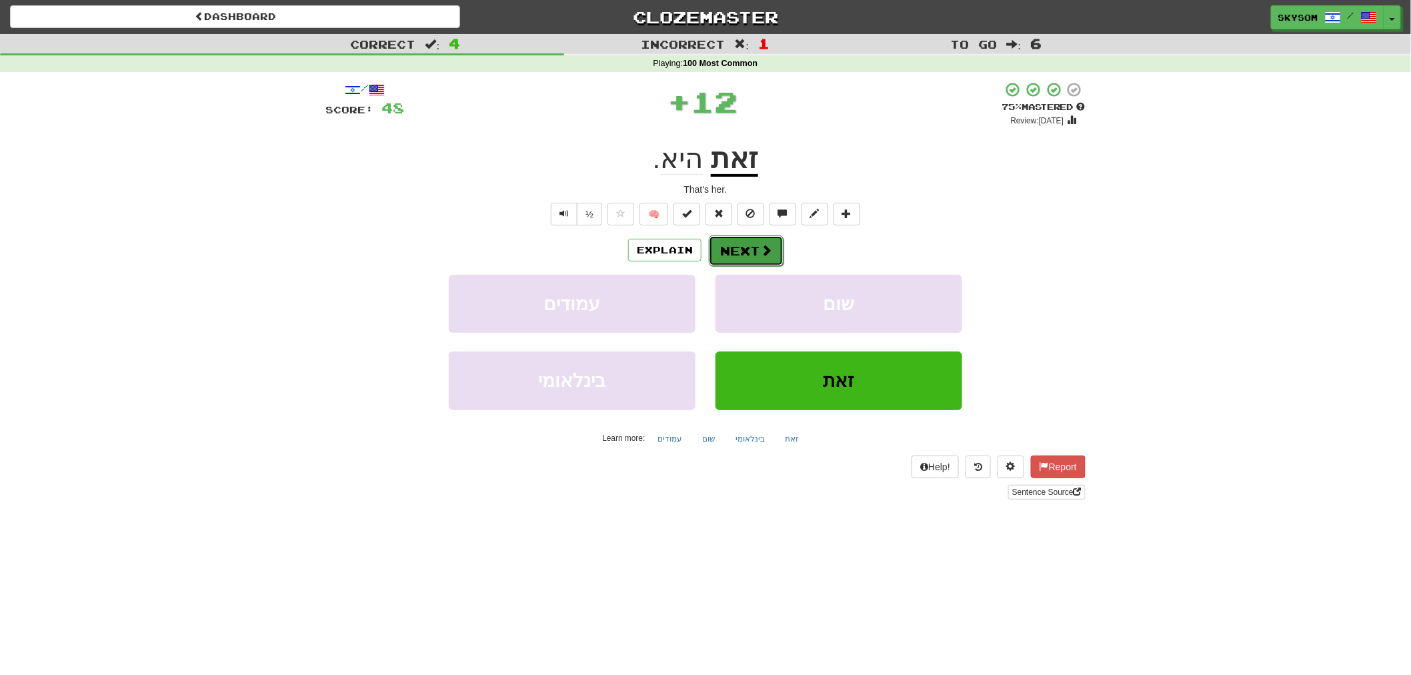
click at [744, 243] on button "Next" at bounding box center [746, 250] width 75 height 31
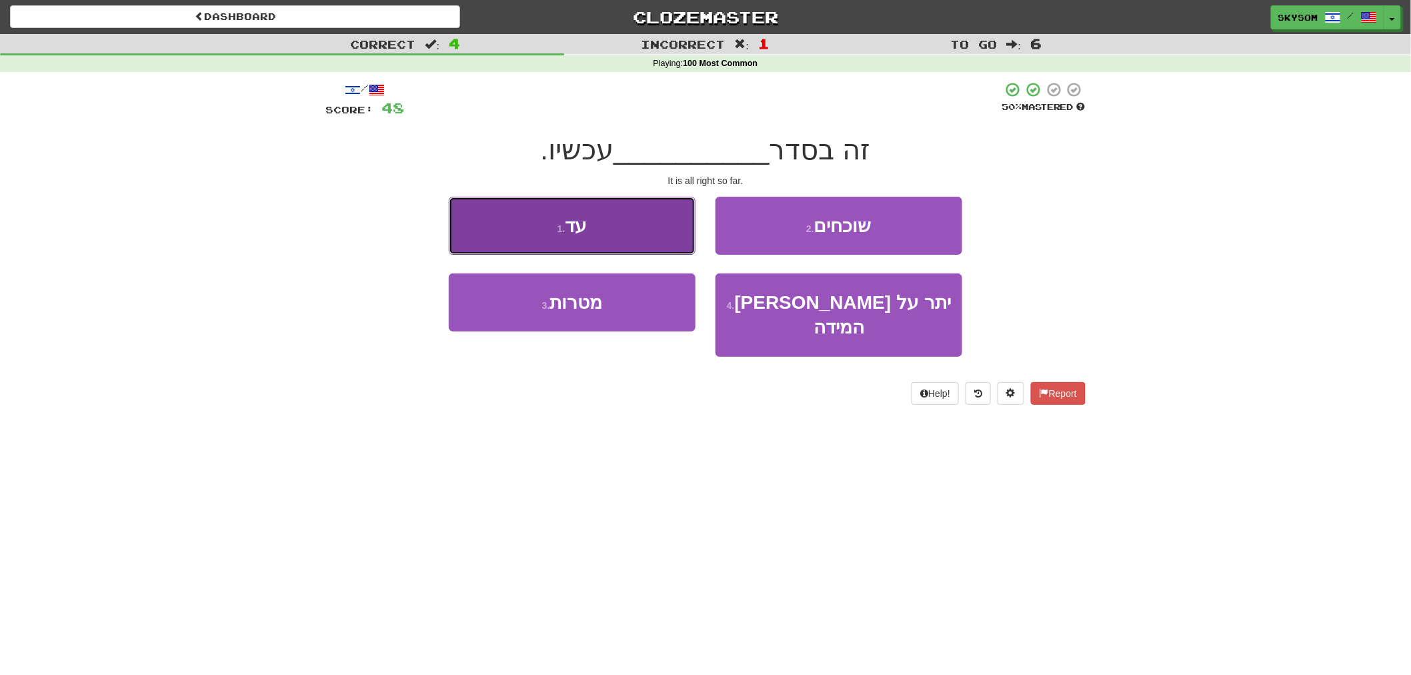
click at [669, 252] on button "1 . עד" at bounding box center [572, 226] width 247 height 58
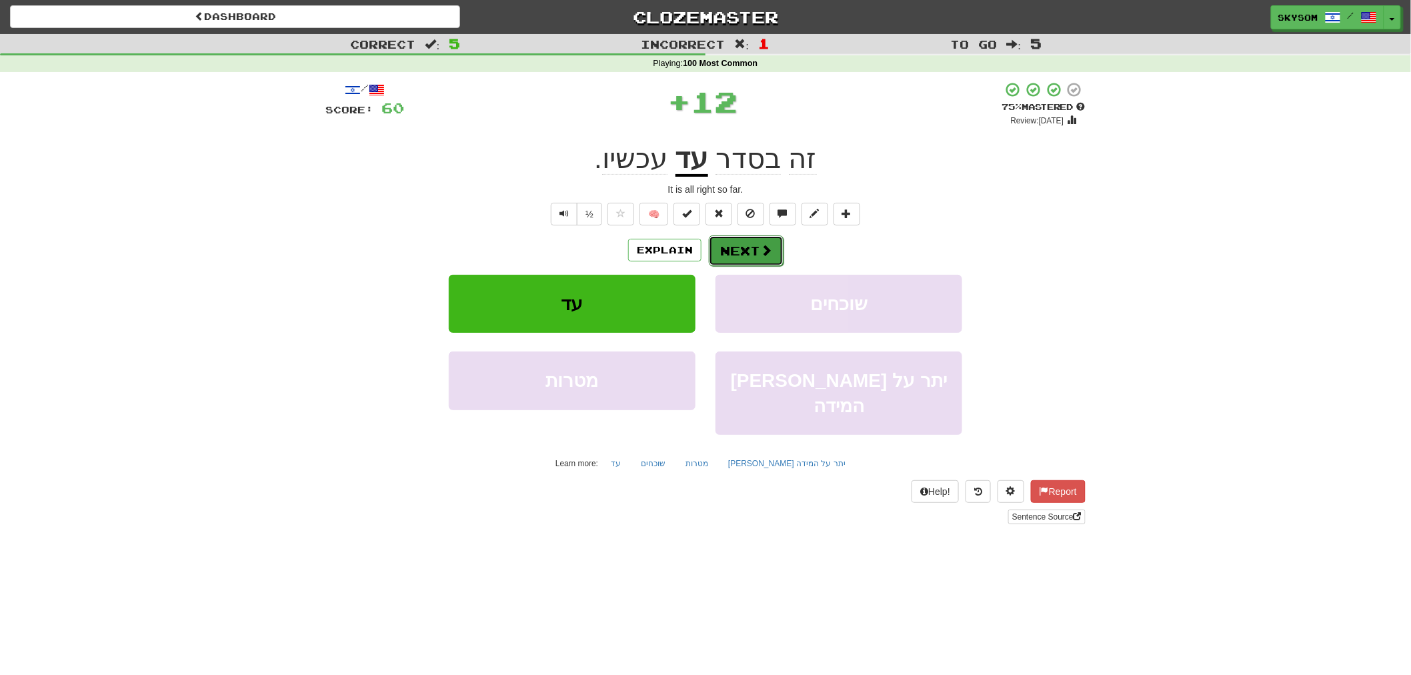
click at [737, 247] on button "Next" at bounding box center [746, 250] width 75 height 31
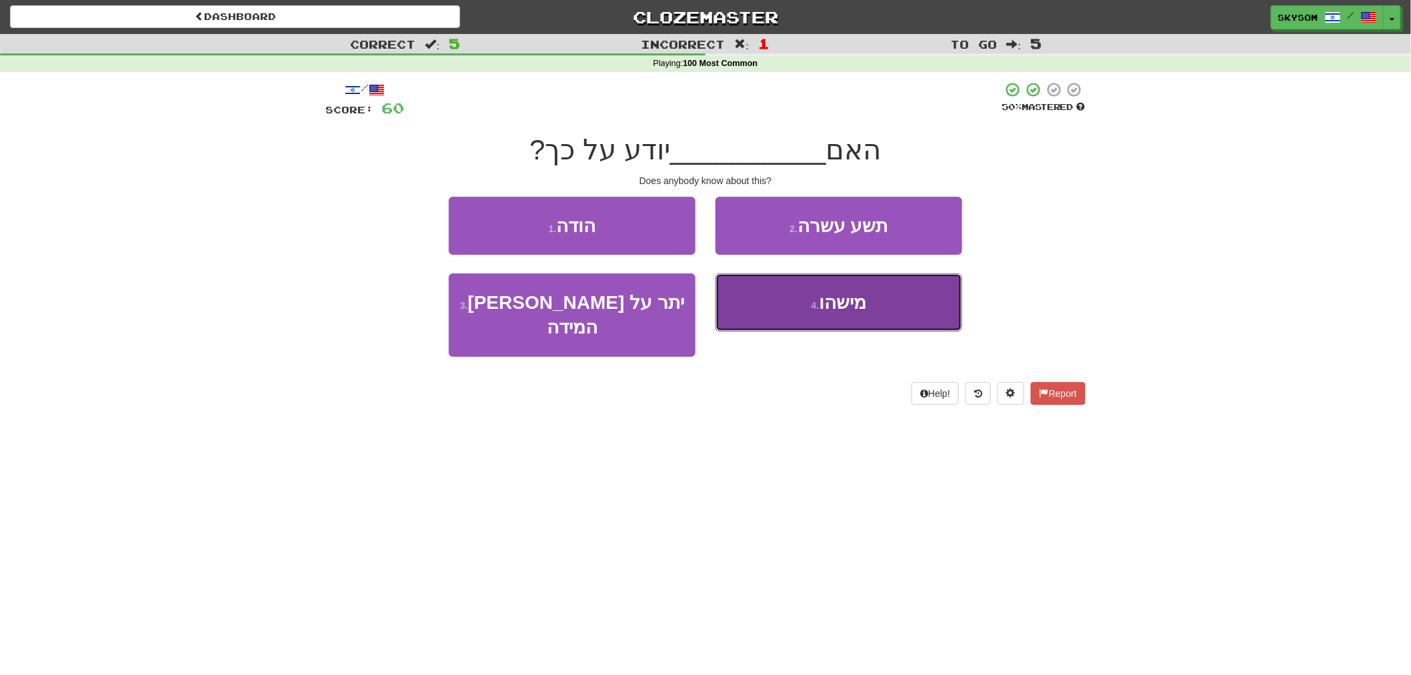
click at [751, 297] on button "4 . מישהו" at bounding box center [838, 302] width 247 height 58
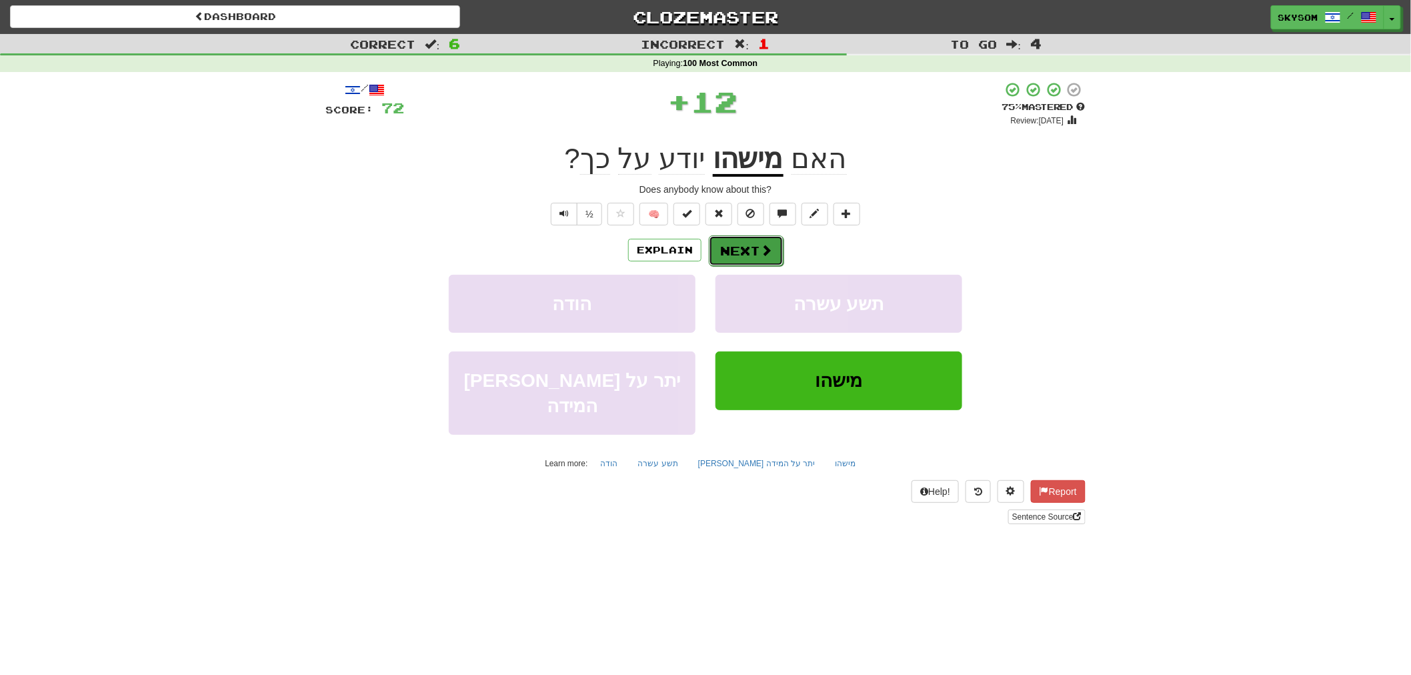
click at [748, 244] on button "Next" at bounding box center [746, 250] width 75 height 31
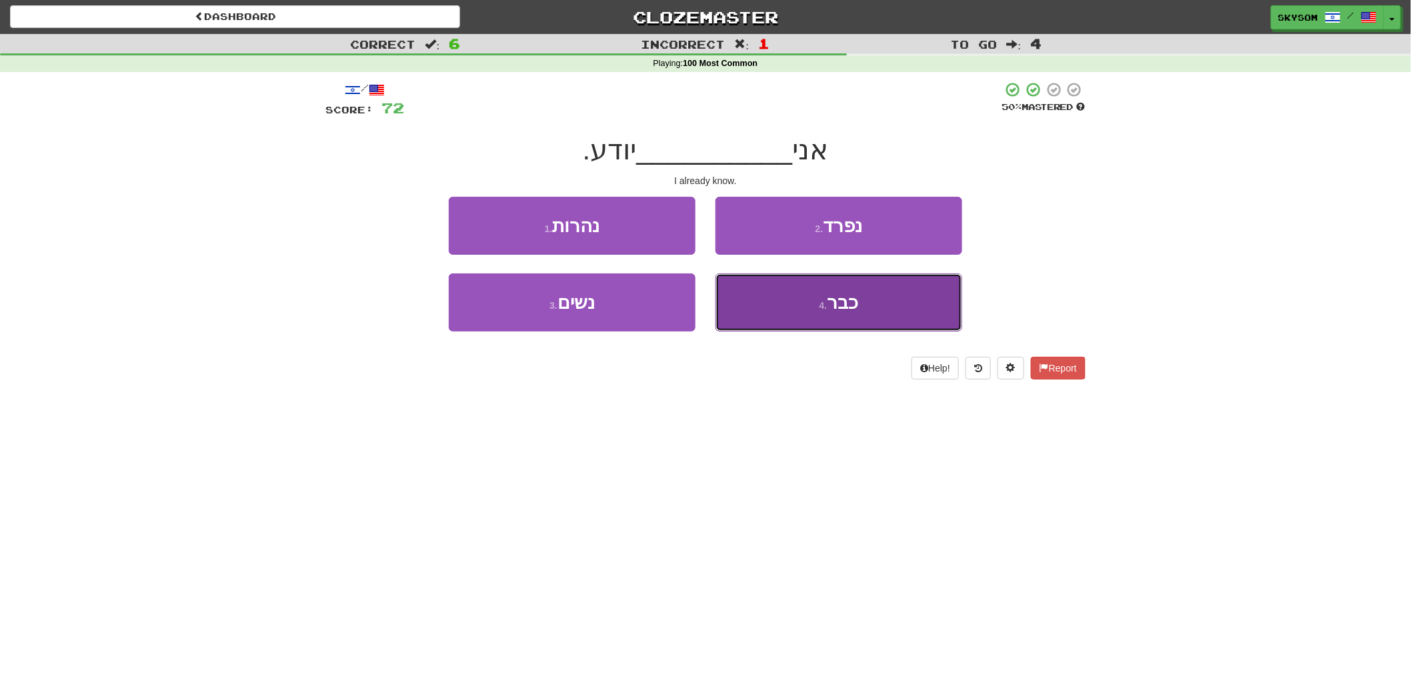
click at [769, 311] on button "4 . כבר" at bounding box center [838, 302] width 247 height 58
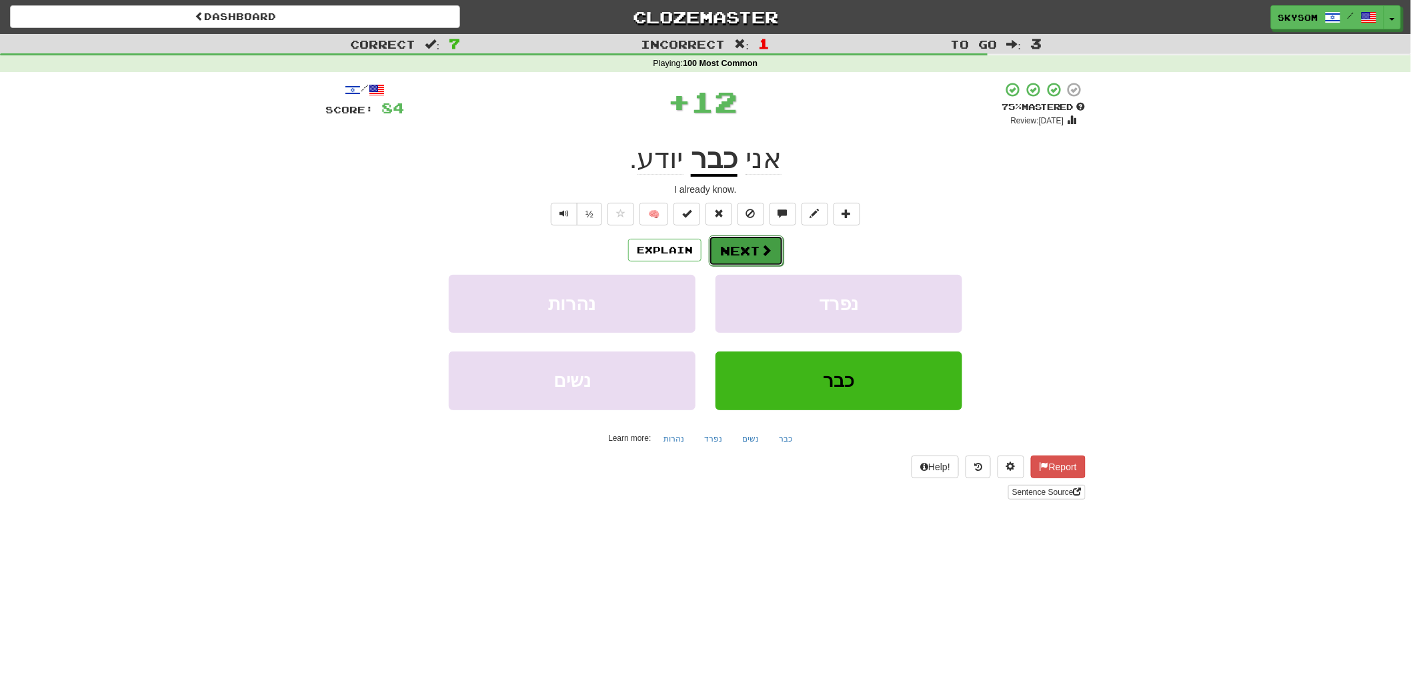
click at [750, 253] on button "Next" at bounding box center [746, 250] width 75 height 31
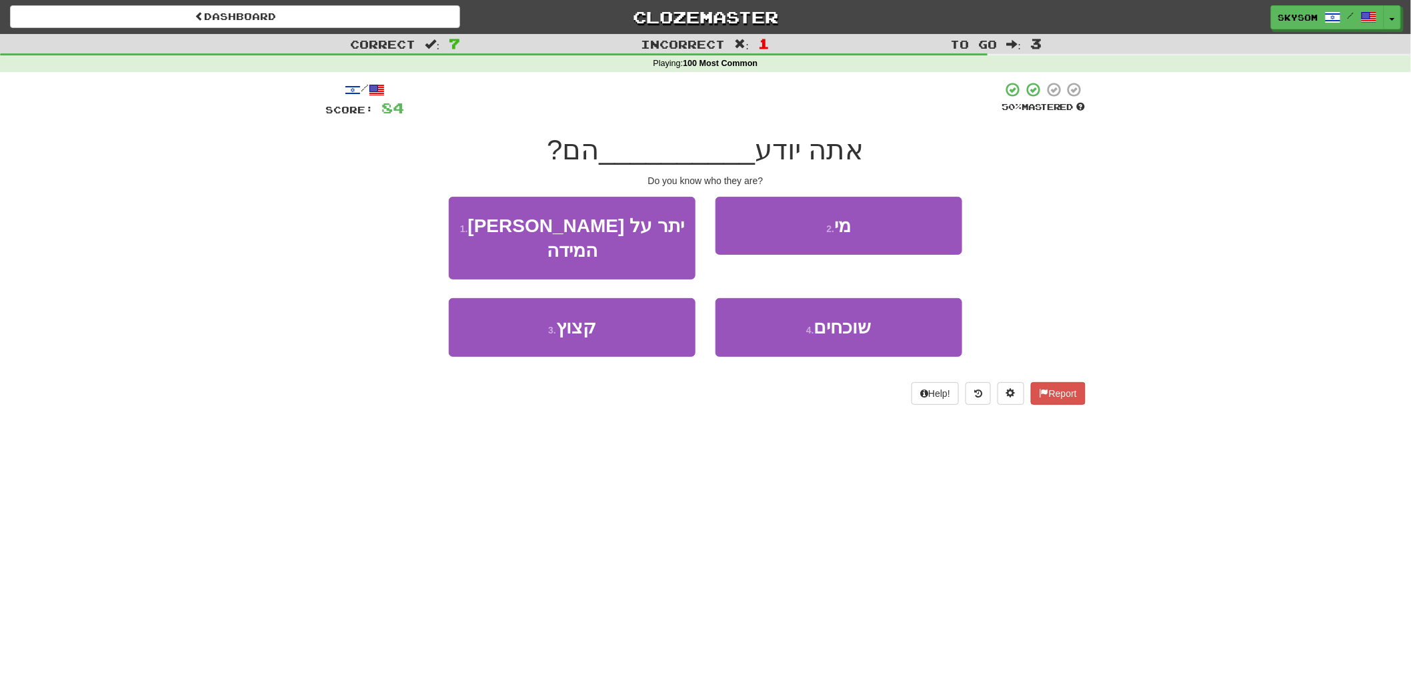
click at [633, 151] on span "__________" at bounding box center [677, 149] width 156 height 31
drag, startPoint x: 631, startPoint y: 141, endPoint x: 635, endPoint y: 156, distance: 15.7
click at [631, 143] on span "__________" at bounding box center [677, 149] width 156 height 31
click at [635, 156] on span "__________" at bounding box center [677, 149] width 156 height 31
click at [672, 101] on div at bounding box center [702, 99] width 597 height 37
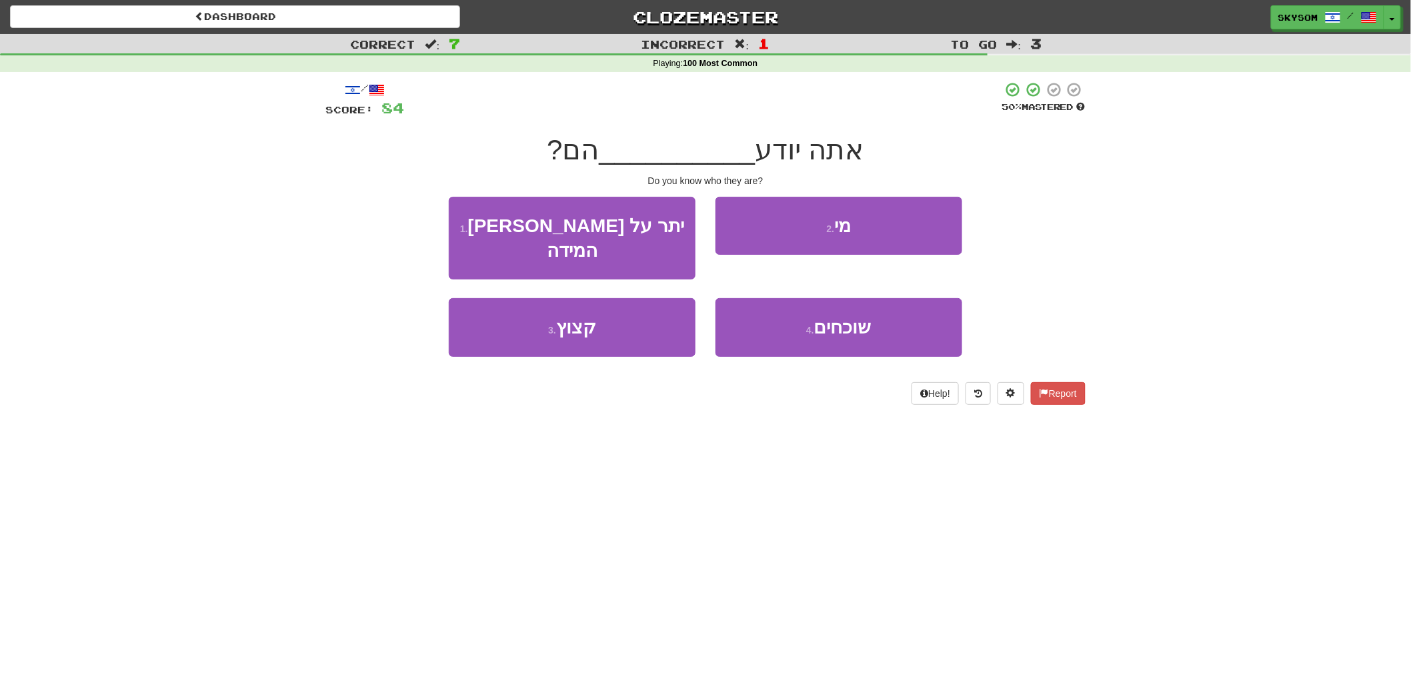
drag, startPoint x: 740, startPoint y: 145, endPoint x: 741, endPoint y: 155, distance: 9.4
click at [741, 155] on span "__________" at bounding box center [677, 149] width 156 height 31
drag, startPoint x: 741, startPoint y: 155, endPoint x: 683, endPoint y: 143, distance: 59.2
click at [683, 143] on span "__________" at bounding box center [677, 149] width 156 height 31
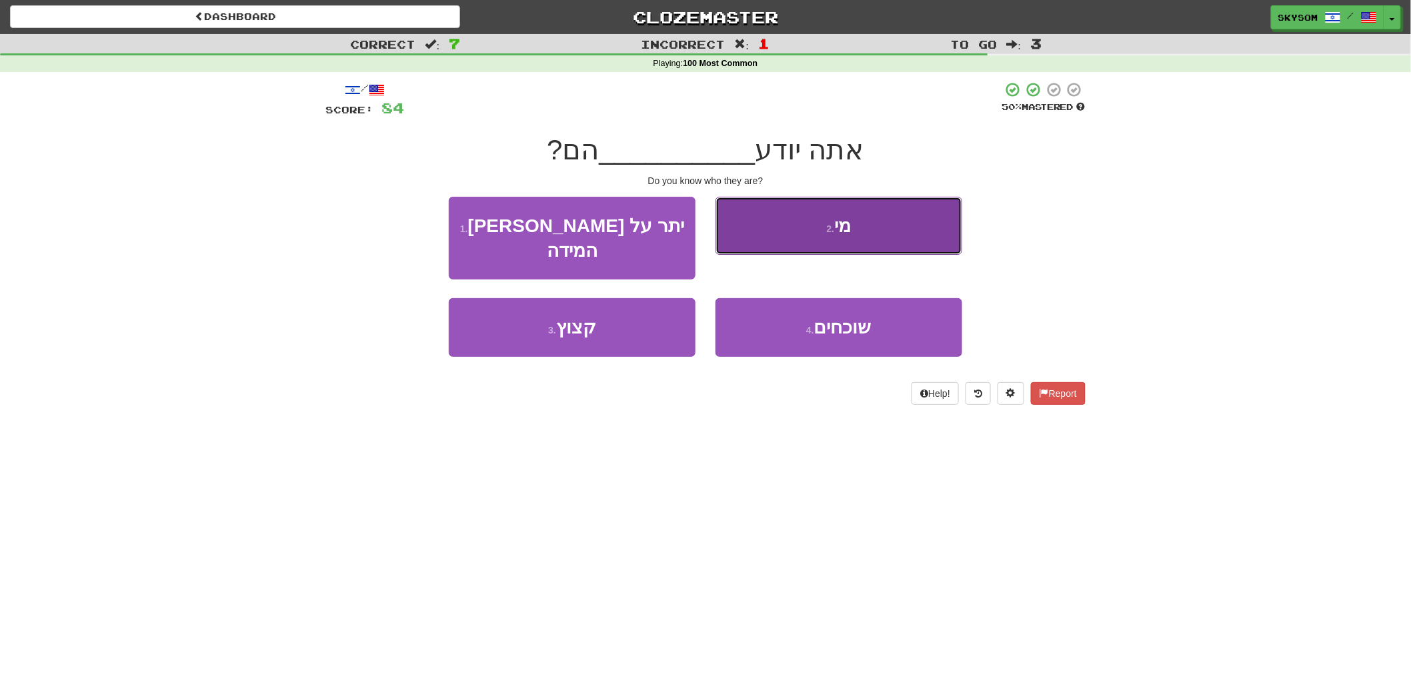
click at [783, 223] on button "2 . מי" at bounding box center [838, 226] width 247 height 58
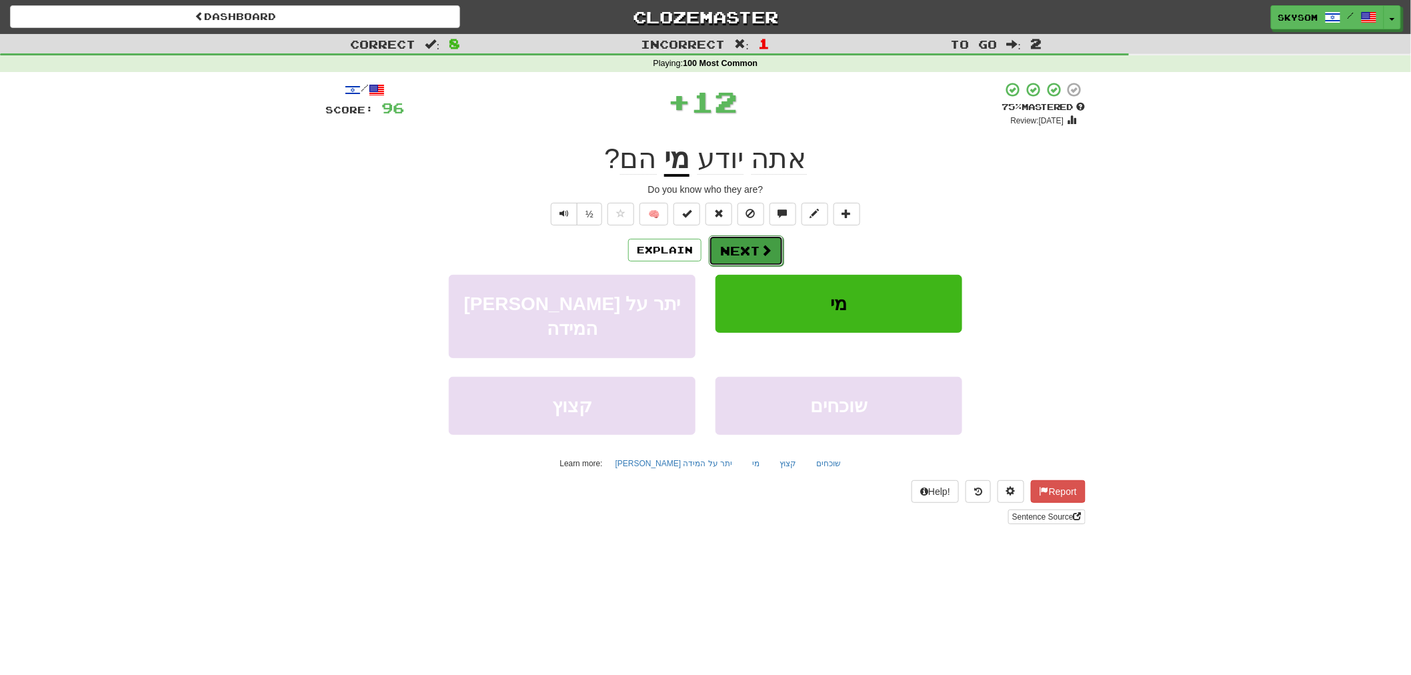
click at [745, 247] on button "Next" at bounding box center [746, 250] width 75 height 31
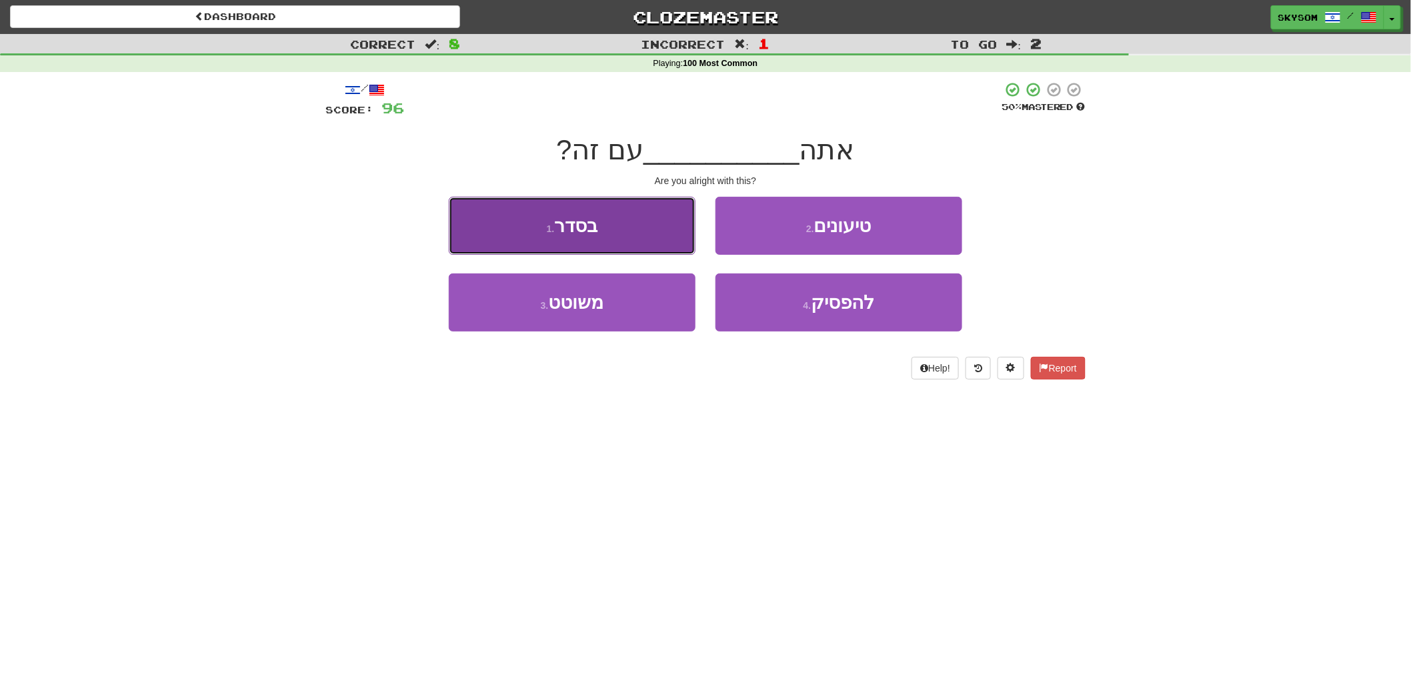
click at [685, 241] on button "1 . בסדר" at bounding box center [572, 226] width 247 height 58
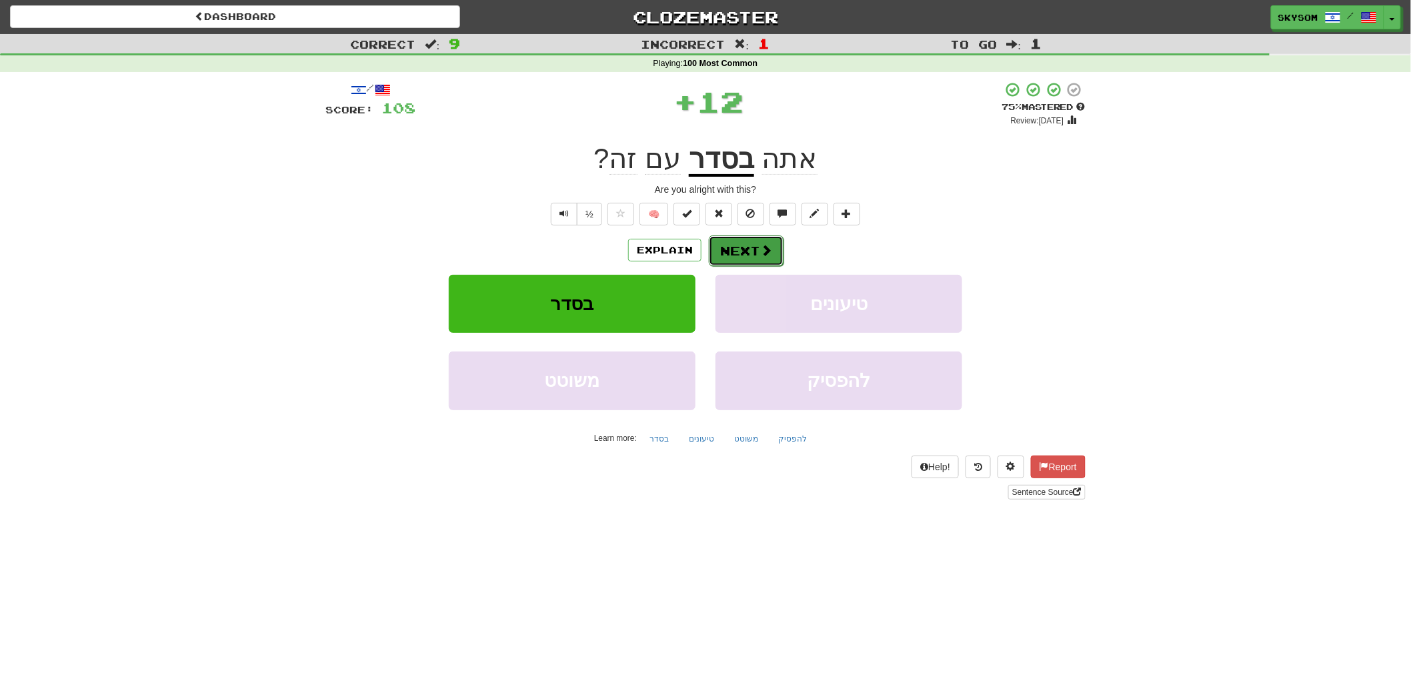
click at [750, 248] on button "Next" at bounding box center [746, 250] width 75 height 31
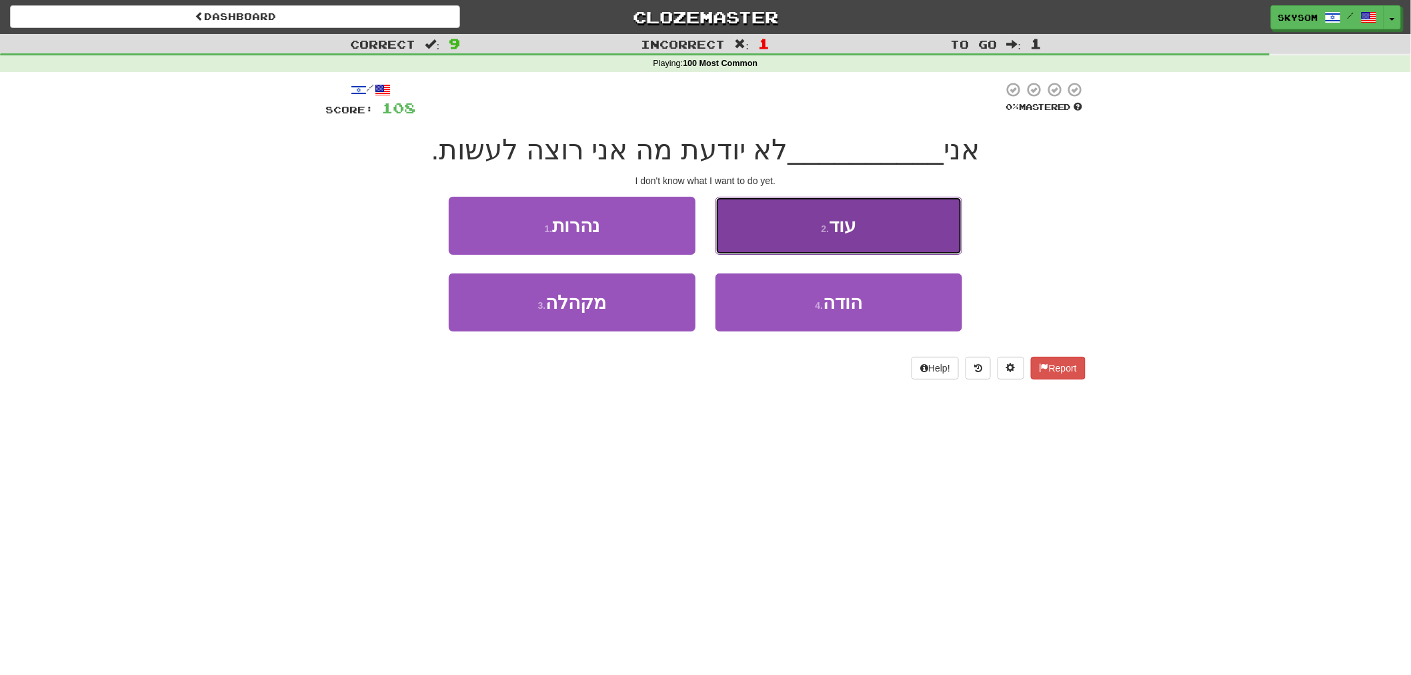
click at [814, 243] on button "2 . עוד" at bounding box center [838, 226] width 247 height 58
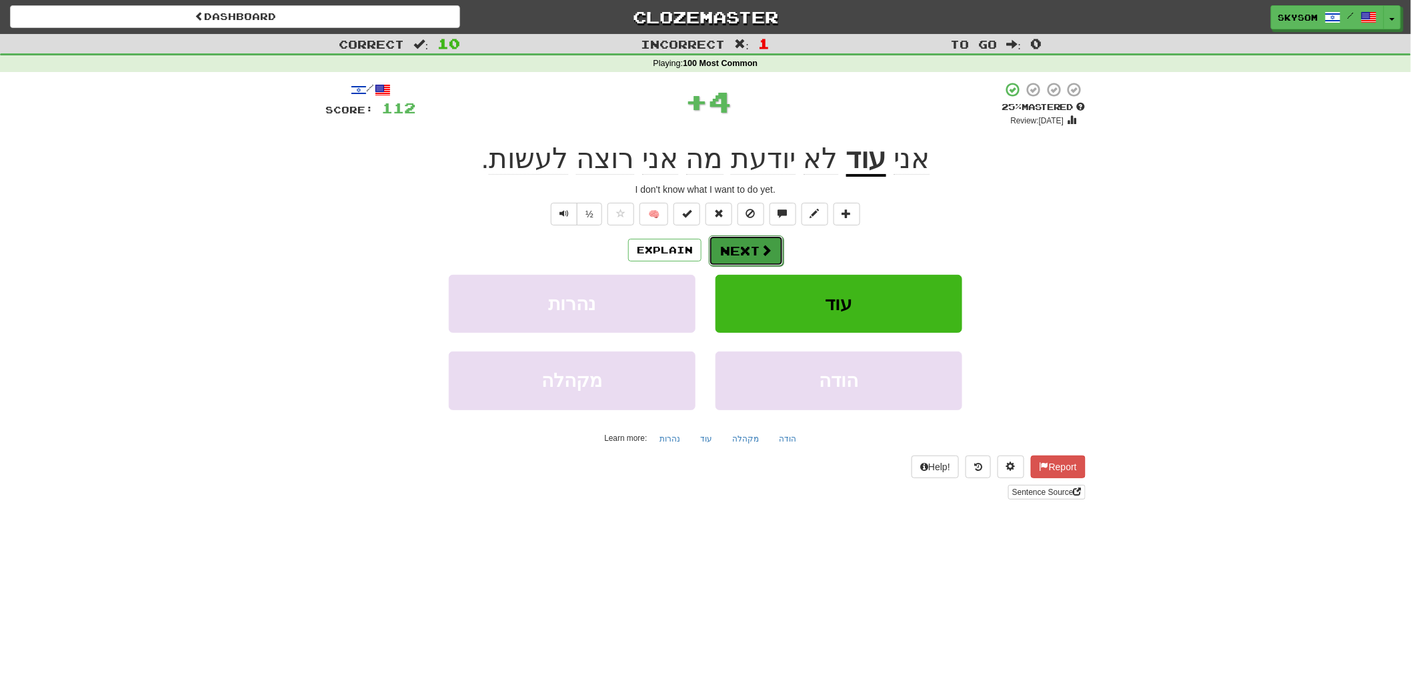
click at [743, 248] on button "Next" at bounding box center [746, 250] width 75 height 31
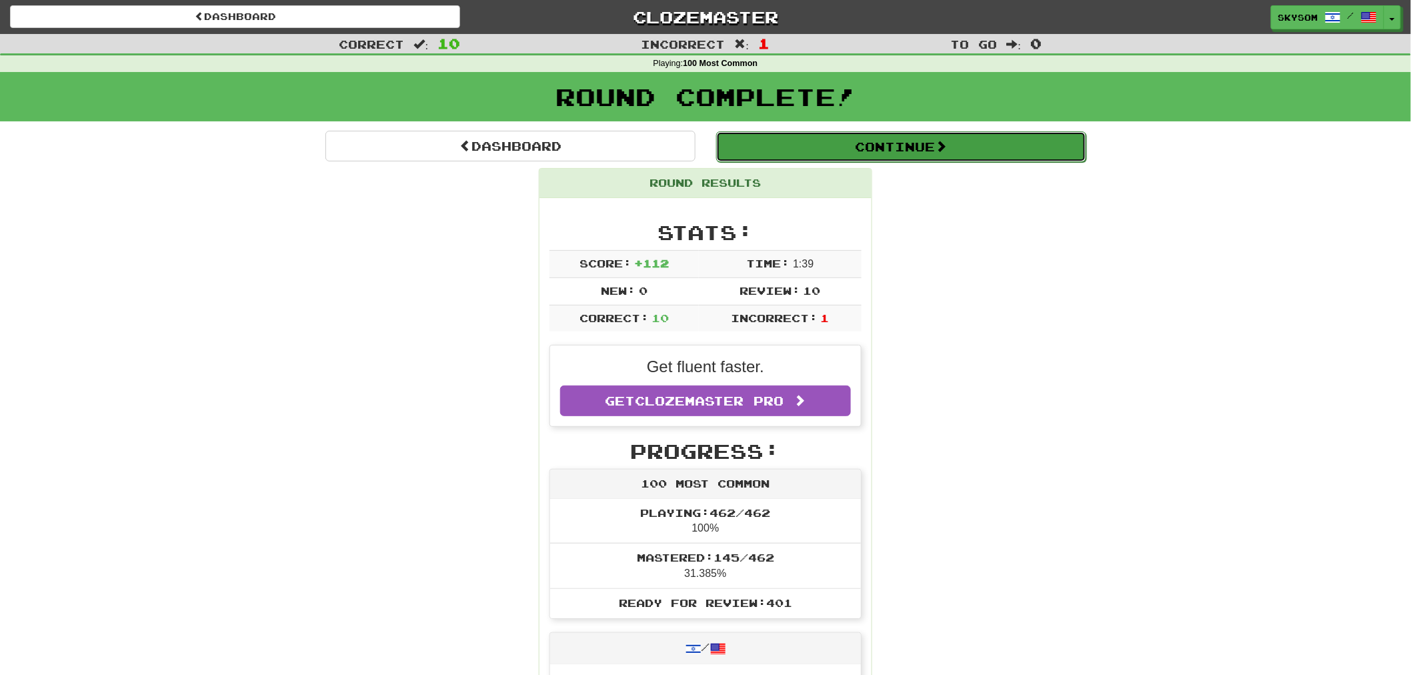
click at [1029, 134] on button "Continue" at bounding box center [901, 146] width 370 height 31
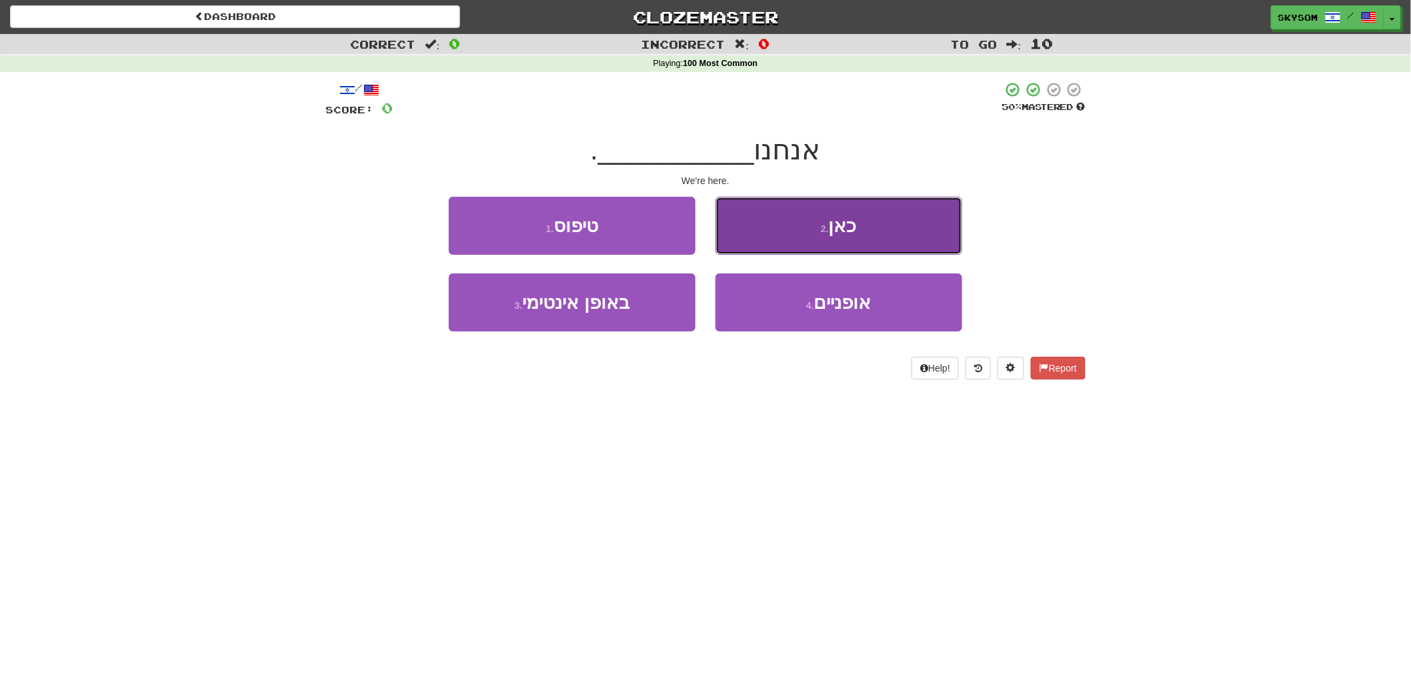
click at [755, 229] on button "2 . כאן" at bounding box center [838, 226] width 247 height 58
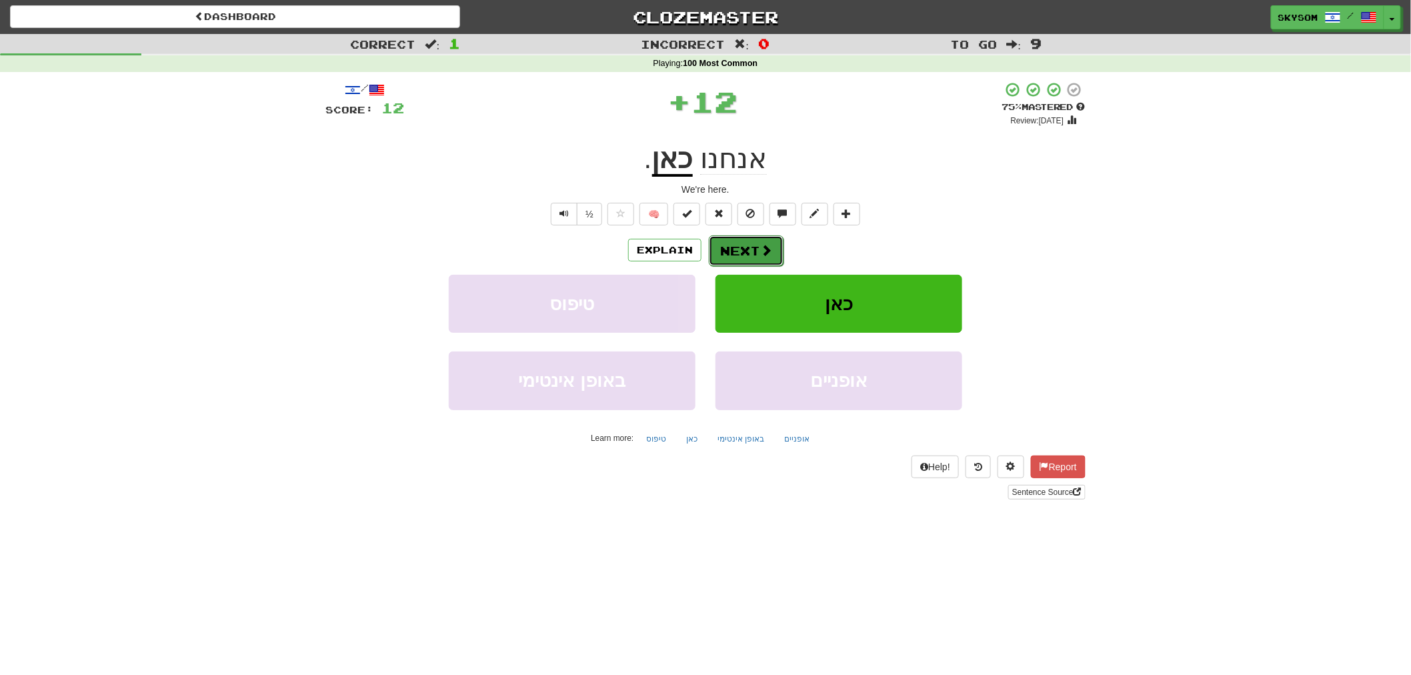
click at [751, 251] on button "Next" at bounding box center [746, 250] width 75 height 31
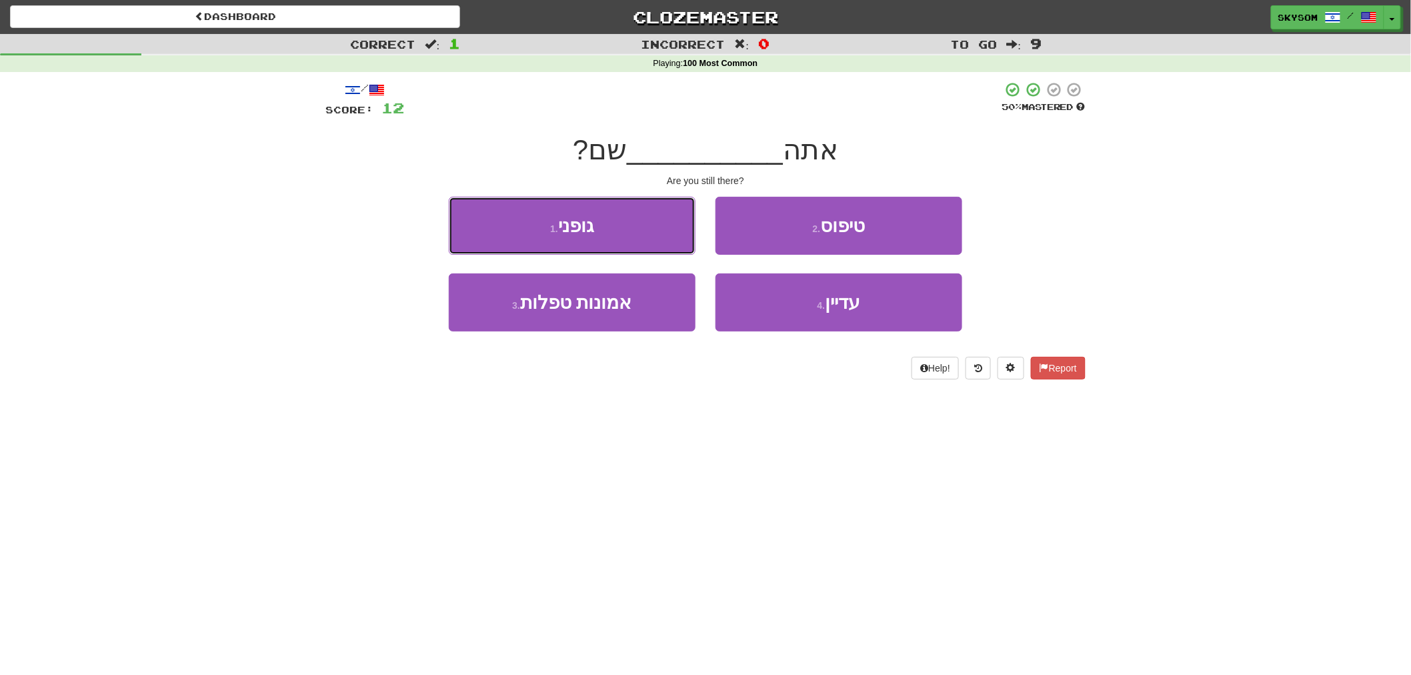
drag, startPoint x: 688, startPoint y: 243, endPoint x: 759, endPoint y: 353, distance: 130.8
click at [758, 353] on div "/ Score: 12 50 % Mastered אתה __________ שם? Are you still there? 1 . גופני 2 .…" at bounding box center [705, 230] width 760 height 298
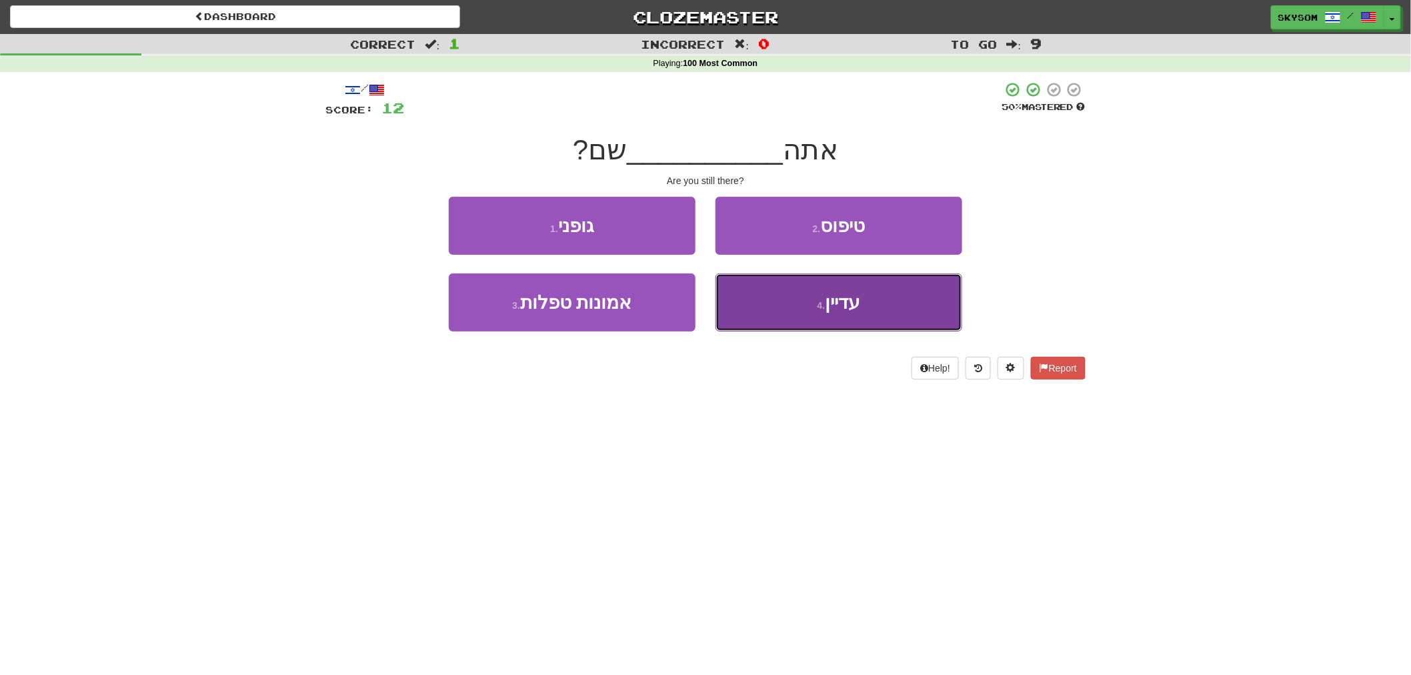
click at [781, 303] on button "4 . עדיין" at bounding box center [838, 302] width 247 height 58
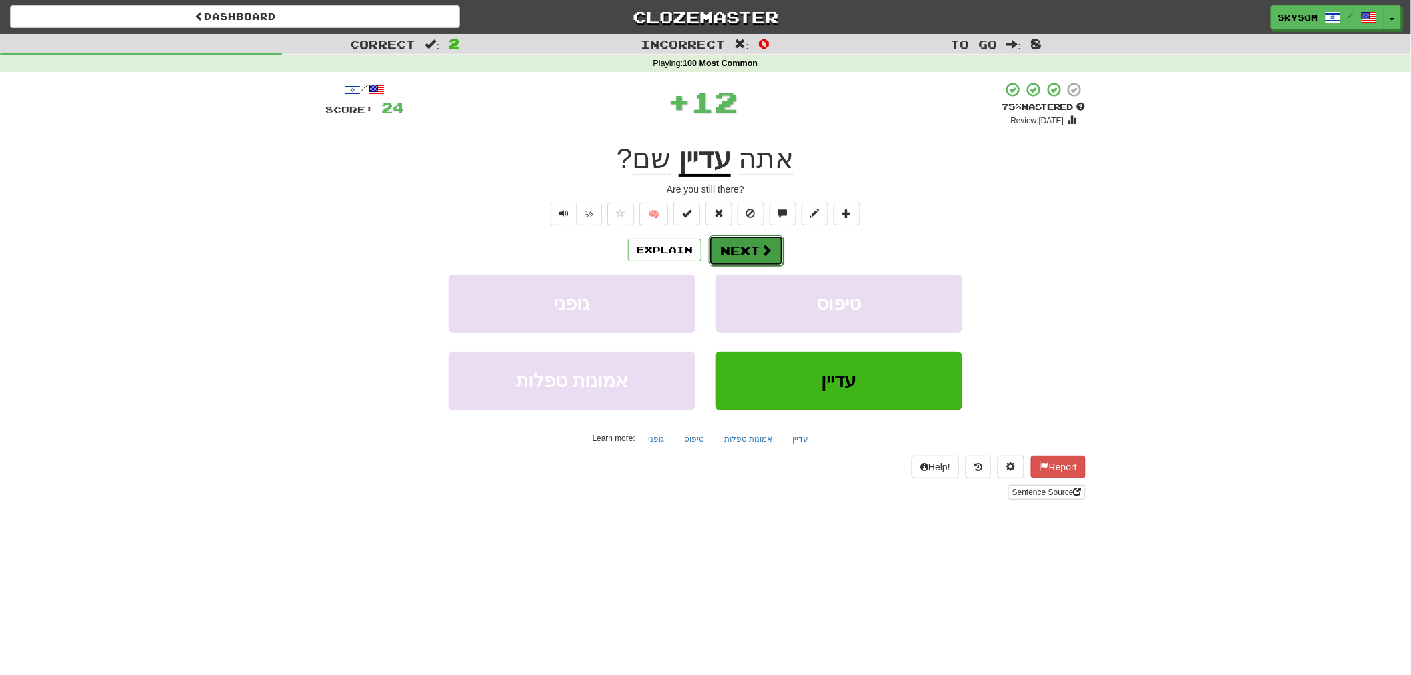
click at [763, 254] on span at bounding box center [766, 250] width 12 height 12
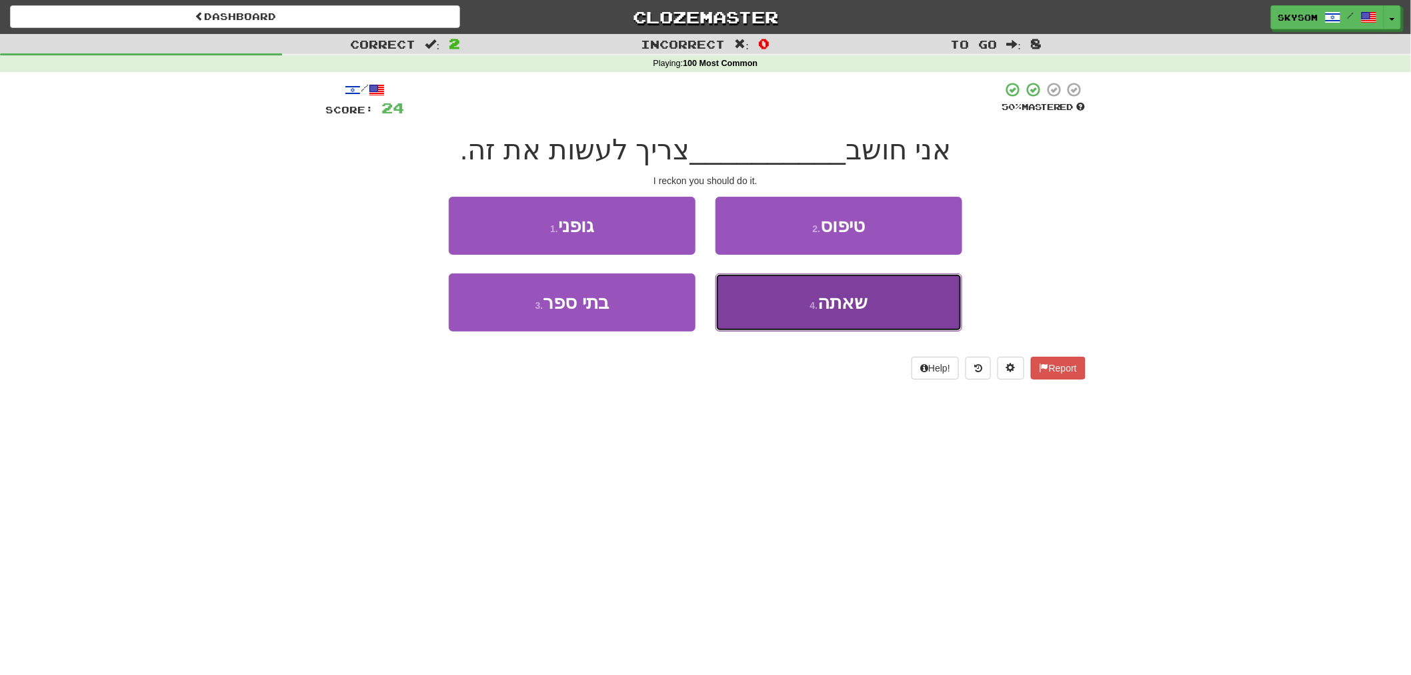
click at [767, 289] on button "4 . שאתה" at bounding box center [838, 302] width 247 height 58
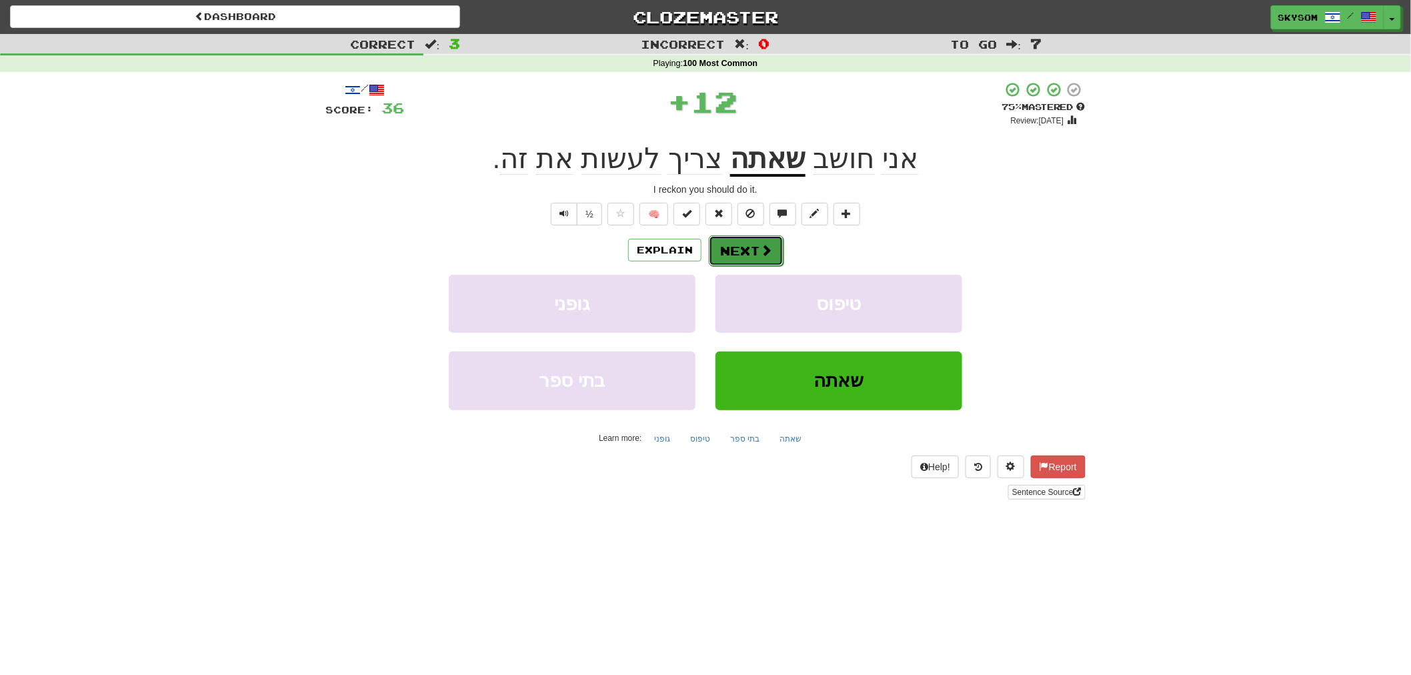
click at [771, 252] on button "Next" at bounding box center [746, 250] width 75 height 31
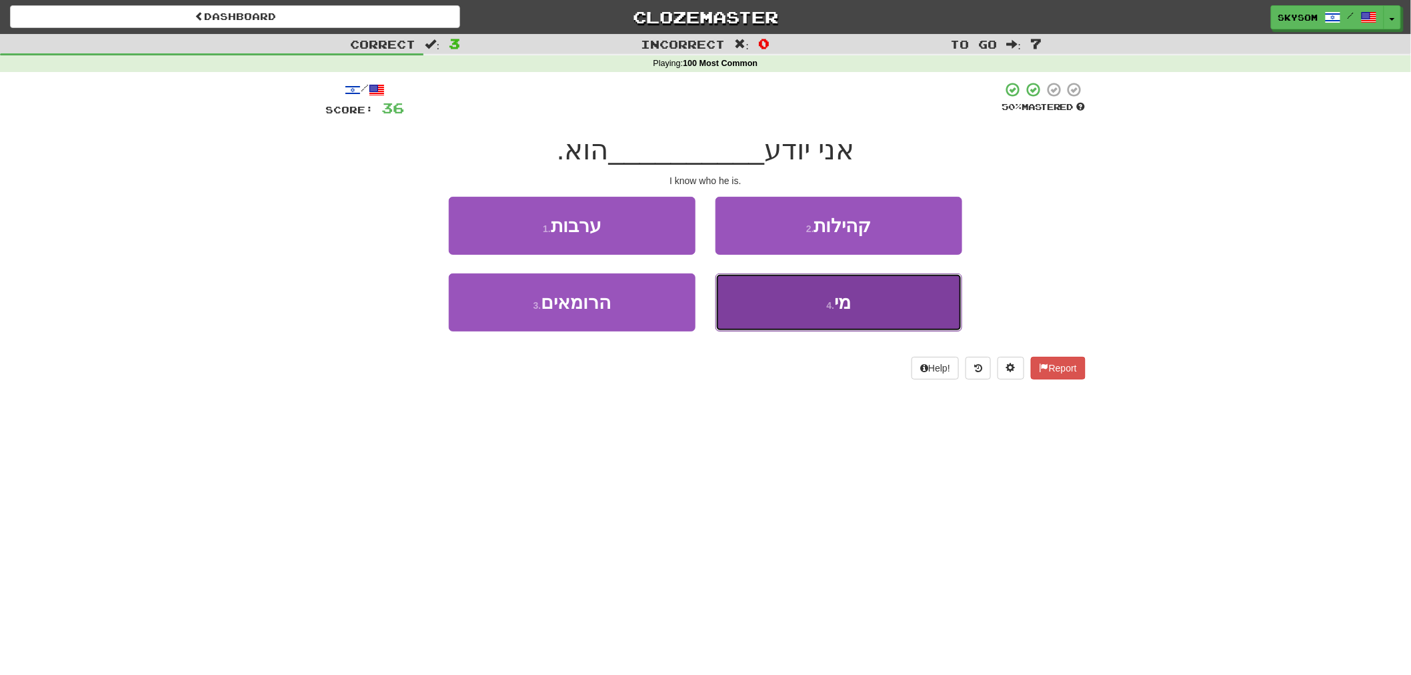
click at [768, 303] on button "4 . מי" at bounding box center [838, 302] width 247 height 58
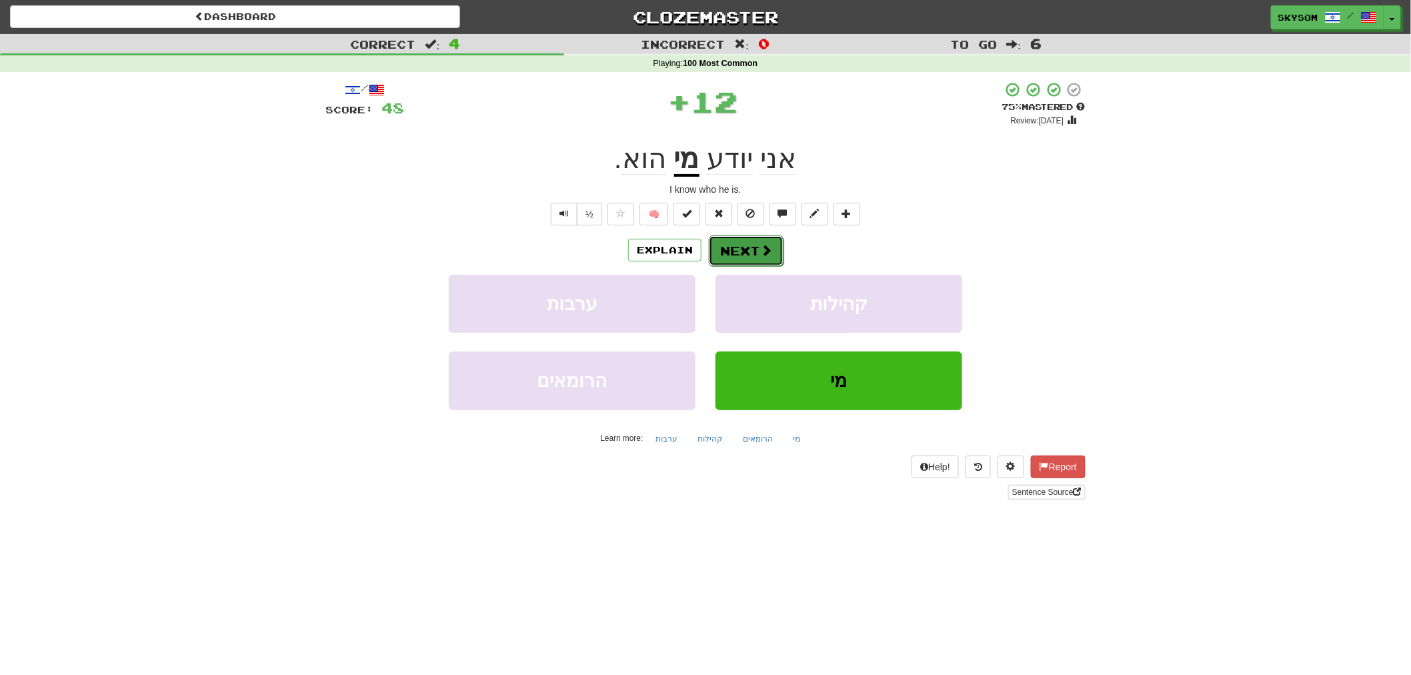
click at [760, 247] on span at bounding box center [766, 250] width 12 height 12
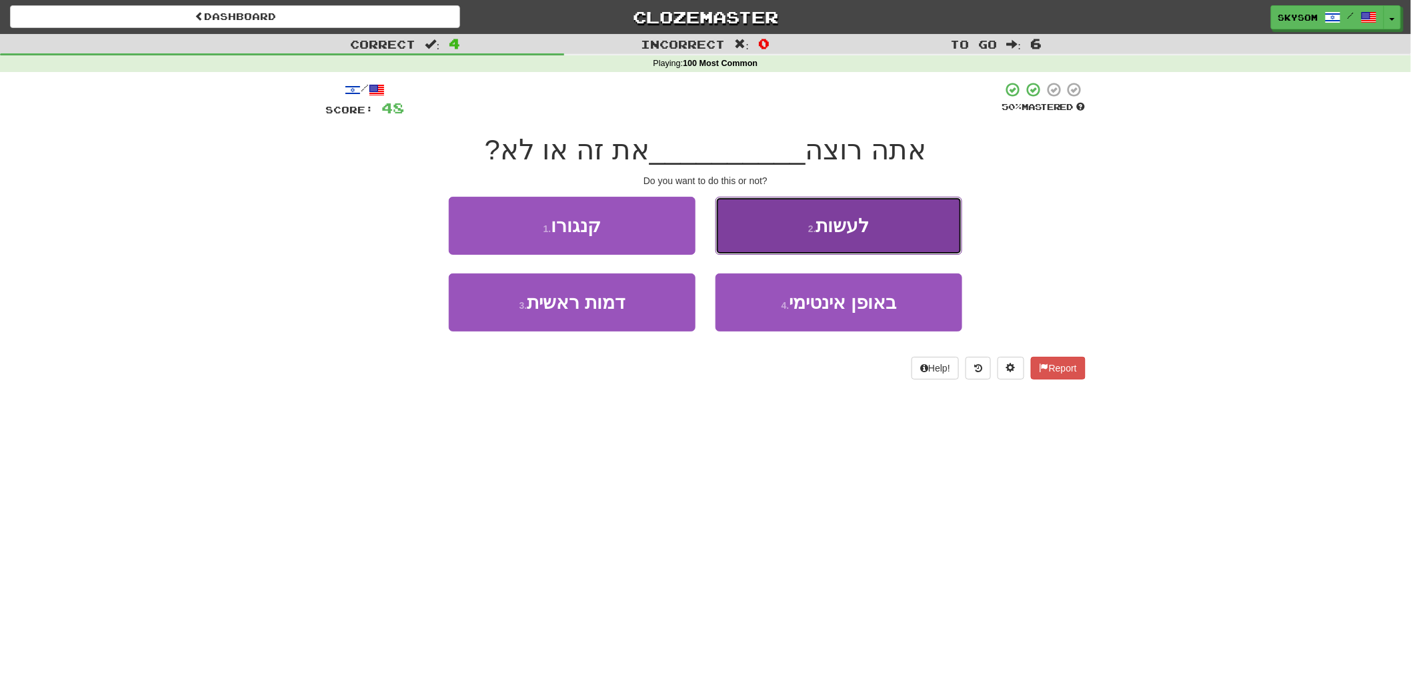
click at [764, 231] on button "2 . לעשות" at bounding box center [838, 226] width 247 height 58
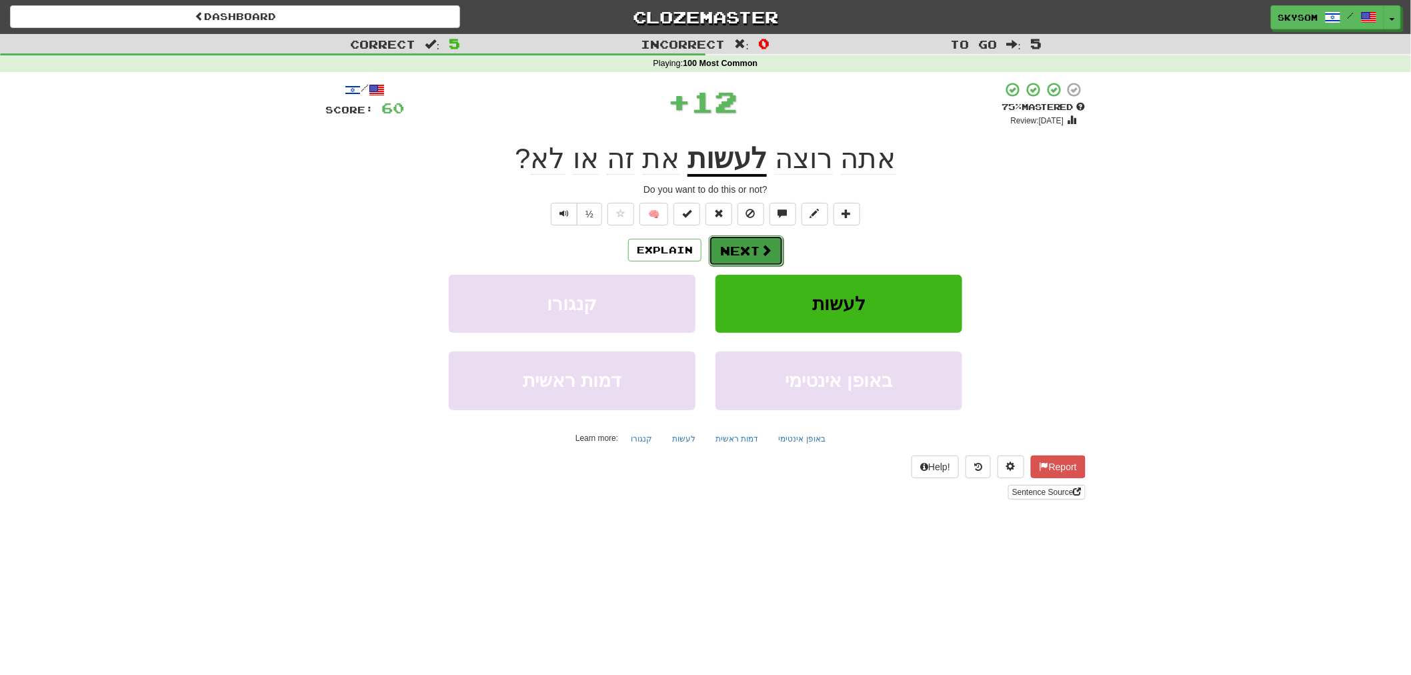
click at [745, 251] on button "Next" at bounding box center [746, 250] width 75 height 31
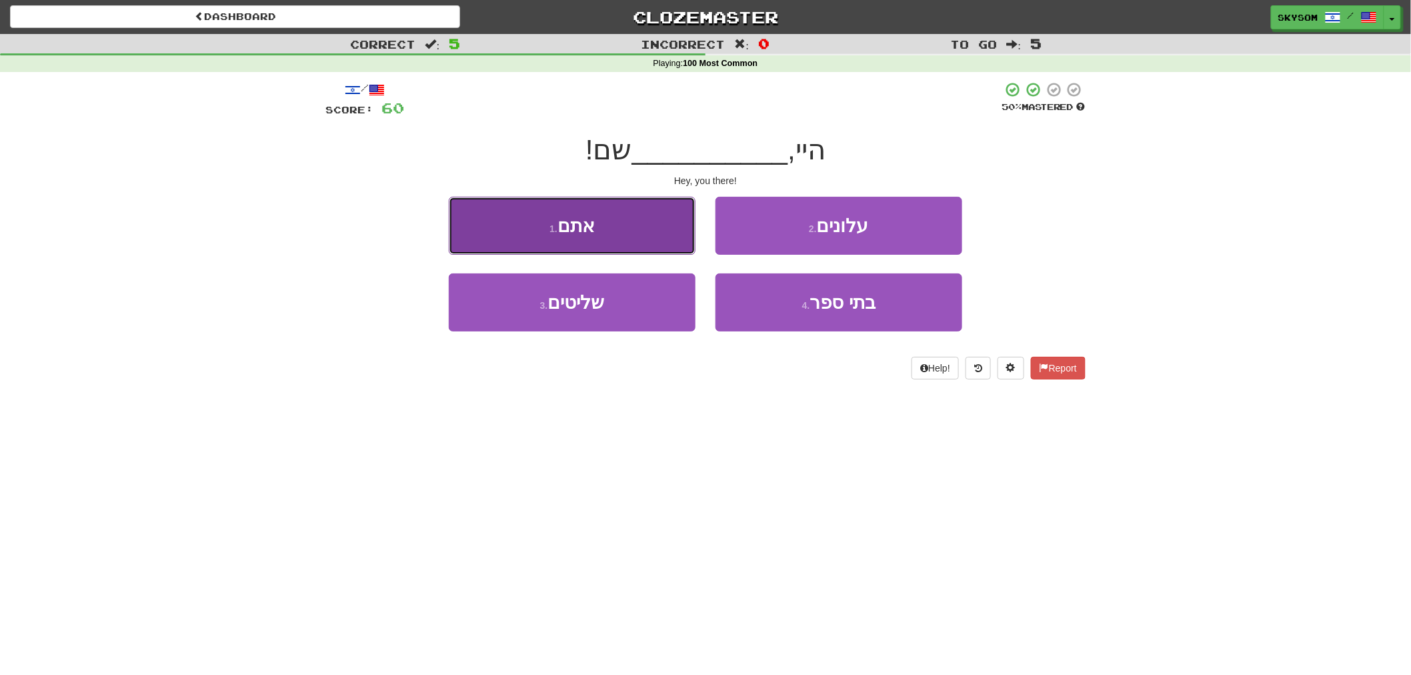
click at [661, 243] on button "1 . אתם" at bounding box center [572, 226] width 247 height 58
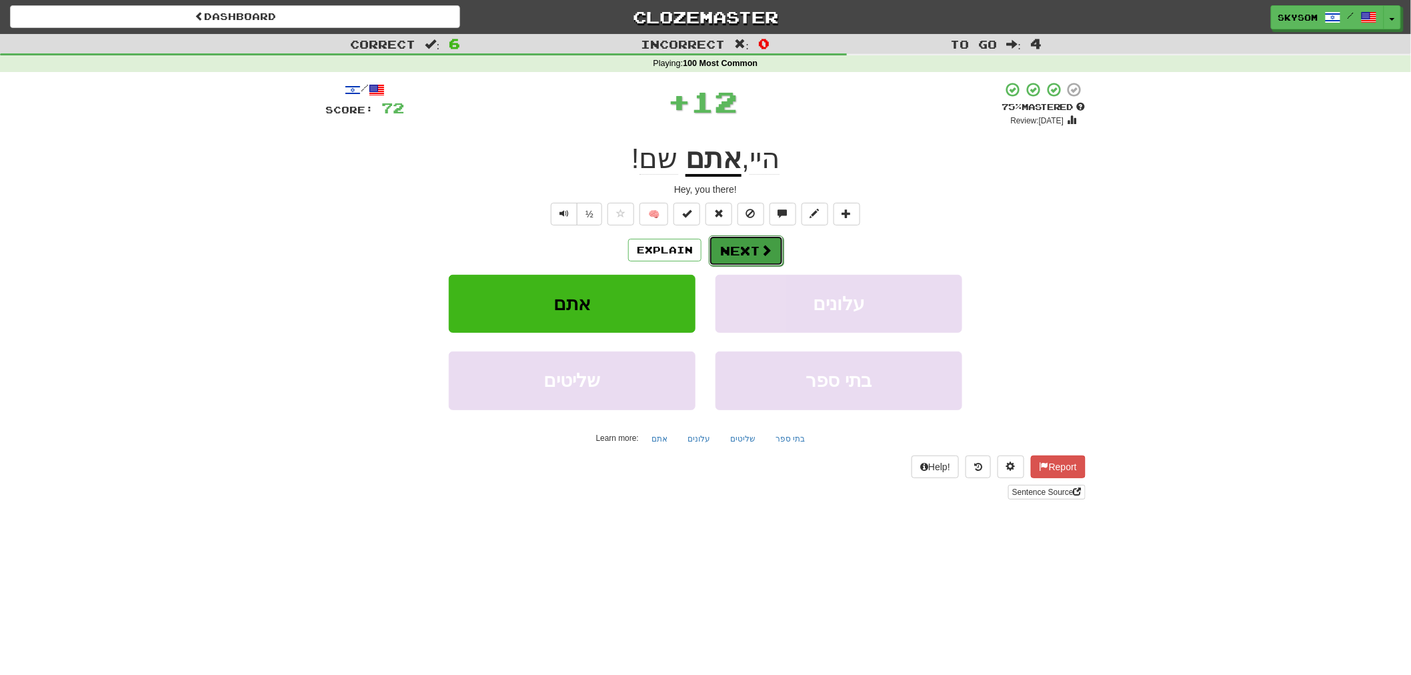
click at [763, 245] on span at bounding box center [766, 250] width 12 height 12
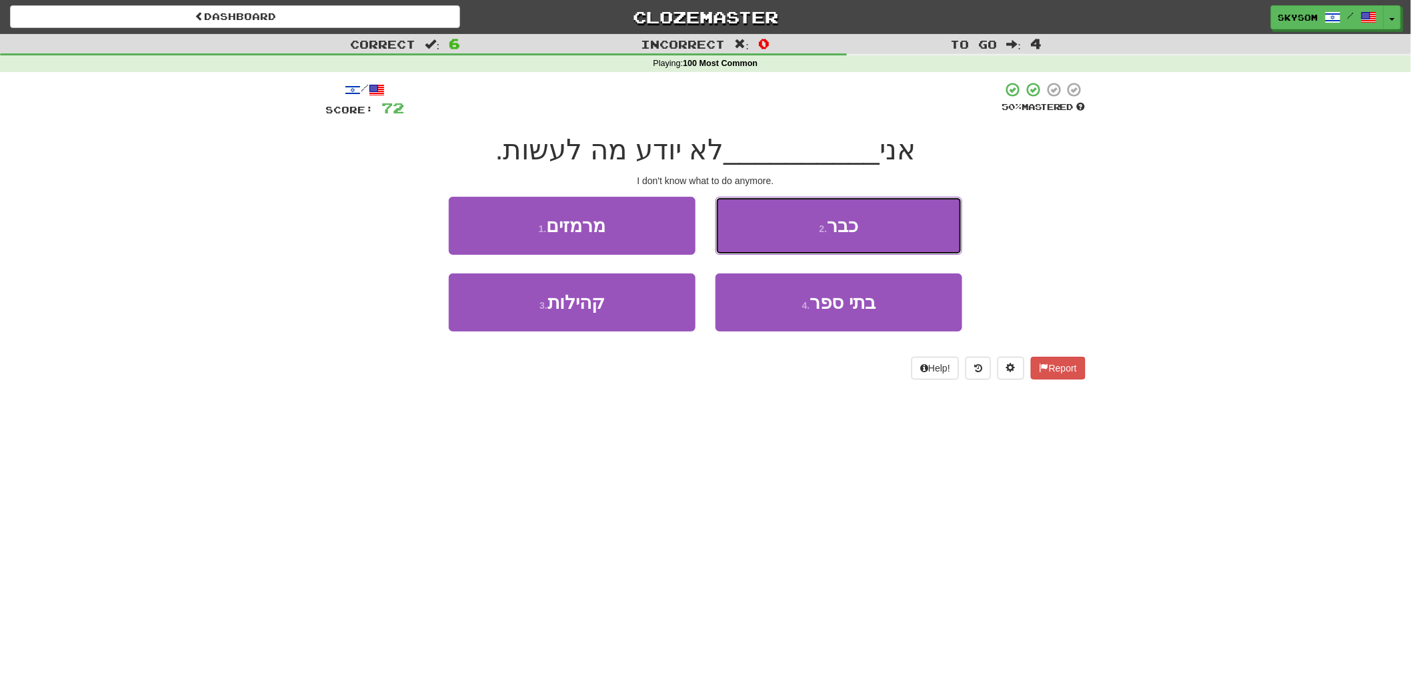
click at [763, 245] on button "2 . כבר" at bounding box center [838, 226] width 247 height 58
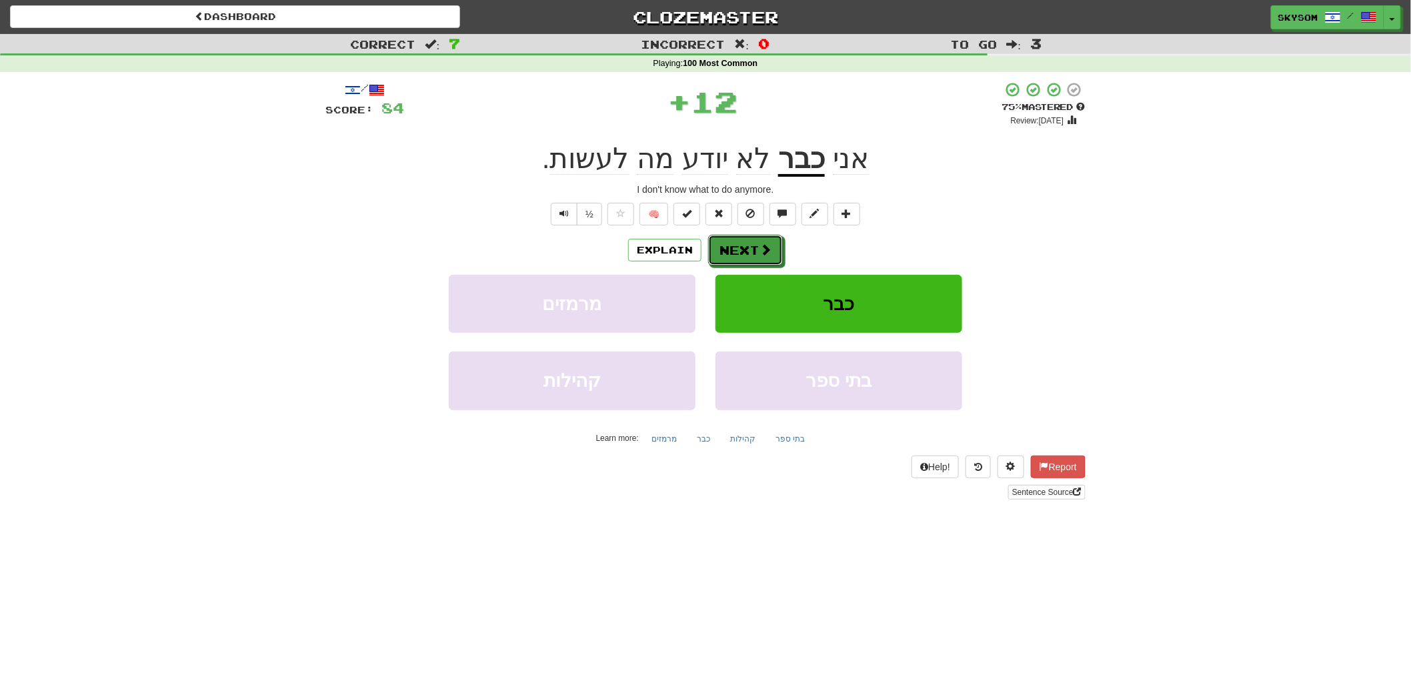
click at [763, 245] on span at bounding box center [765, 249] width 12 height 12
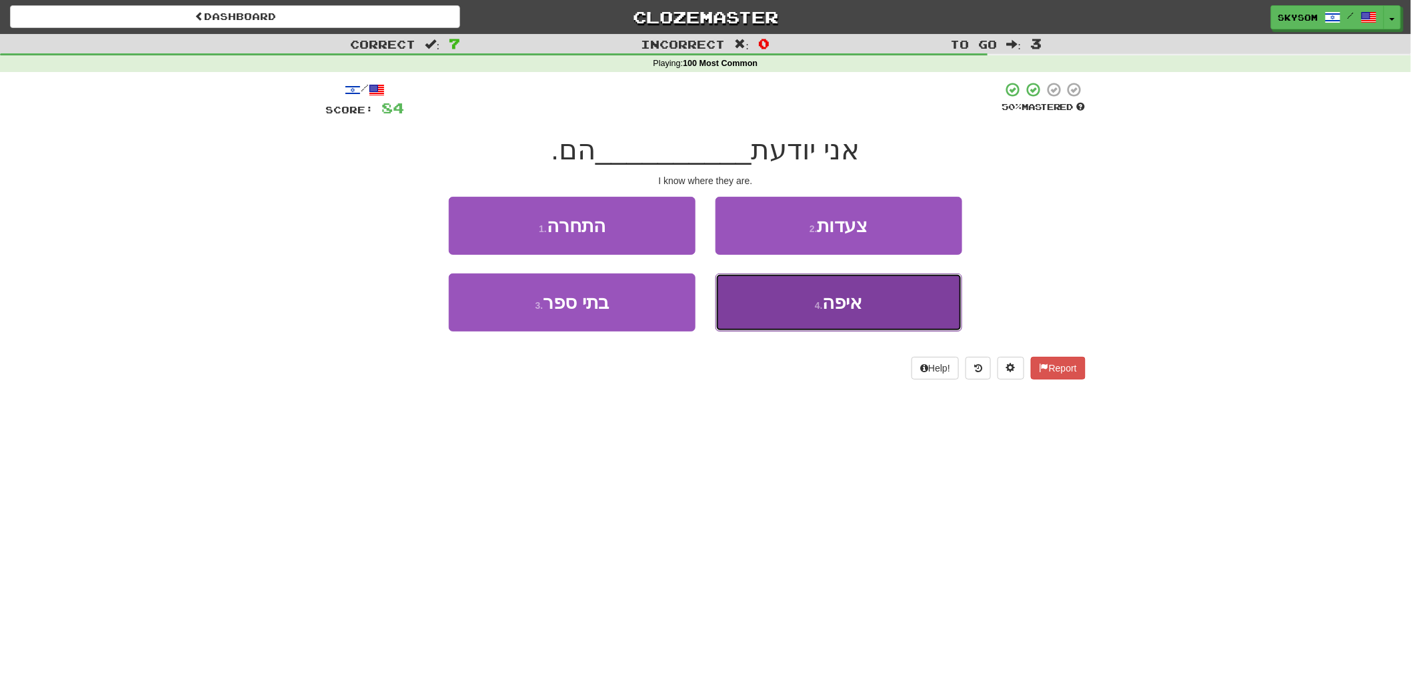
click at [745, 324] on button "4 . איפה" at bounding box center [838, 302] width 247 height 58
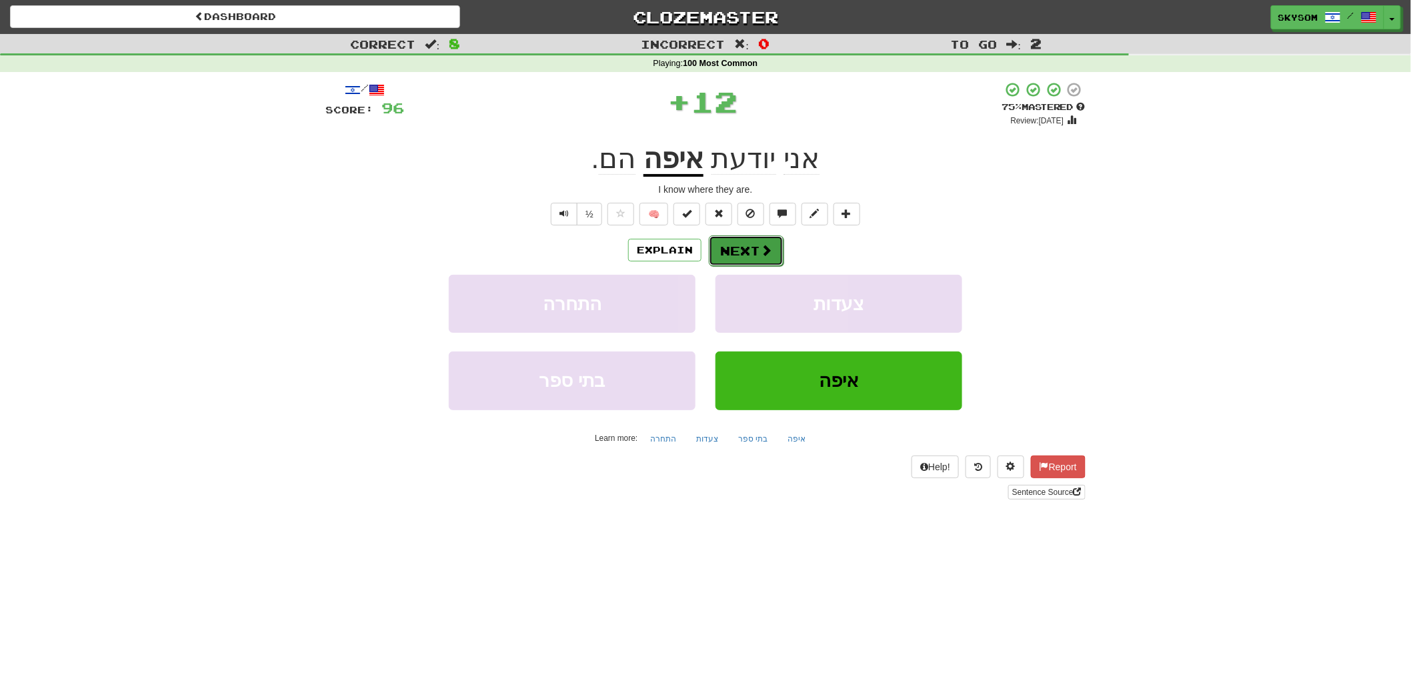
click at [762, 237] on button "Next" at bounding box center [746, 250] width 75 height 31
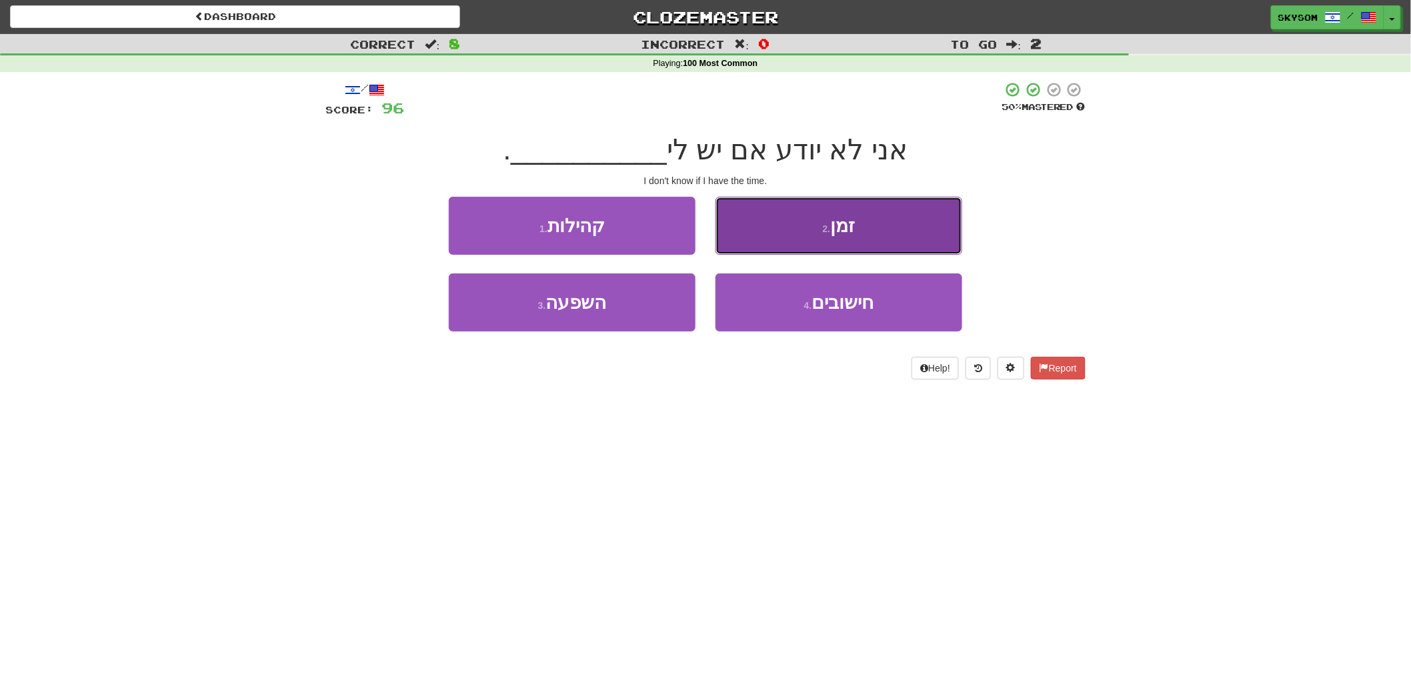
click at [763, 239] on button "2 . זמן" at bounding box center [838, 226] width 247 height 58
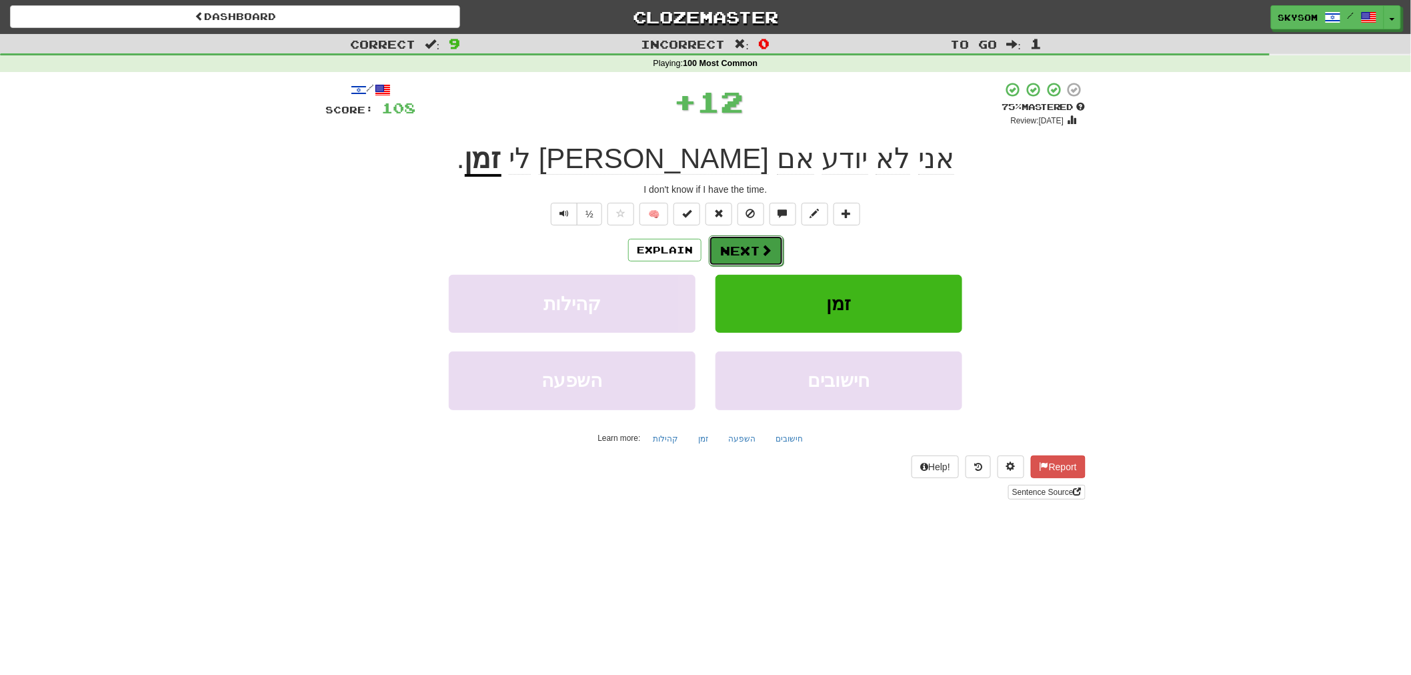
click at [763, 241] on button "Next" at bounding box center [746, 250] width 75 height 31
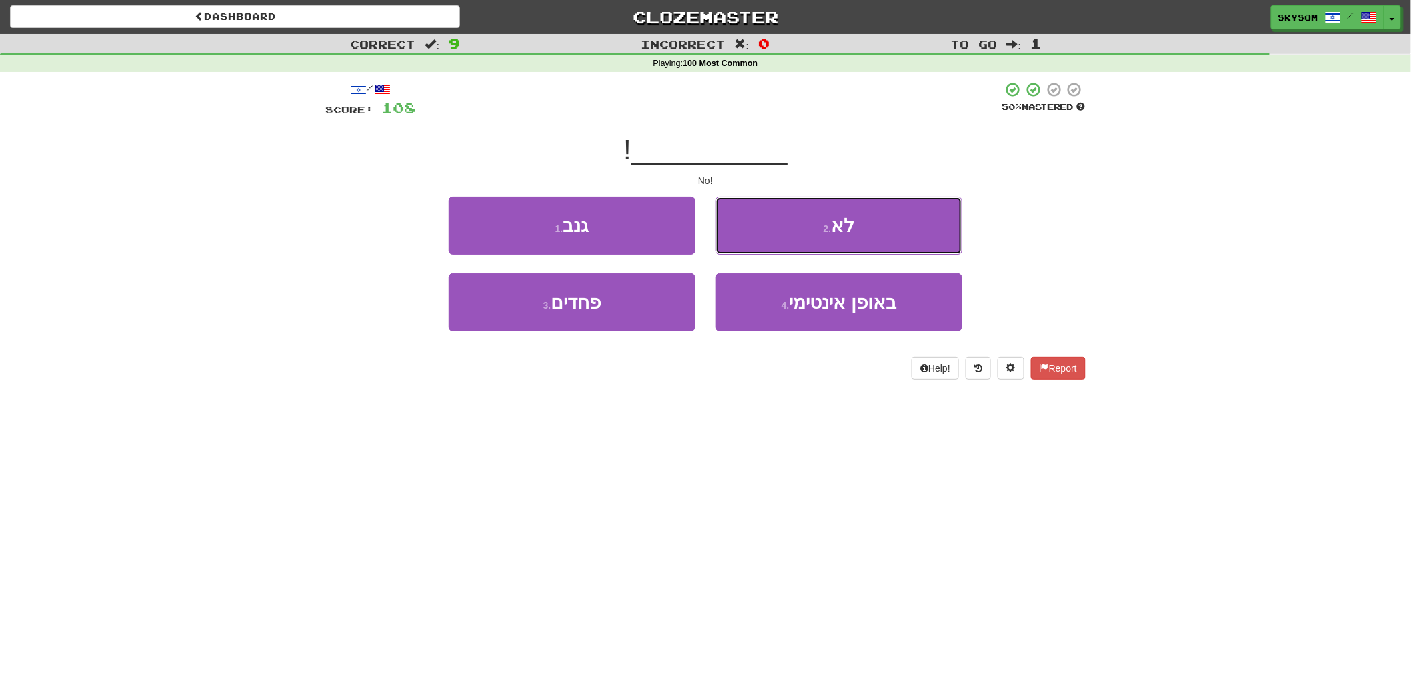
click at [763, 241] on button "2 . לא" at bounding box center [838, 226] width 247 height 58
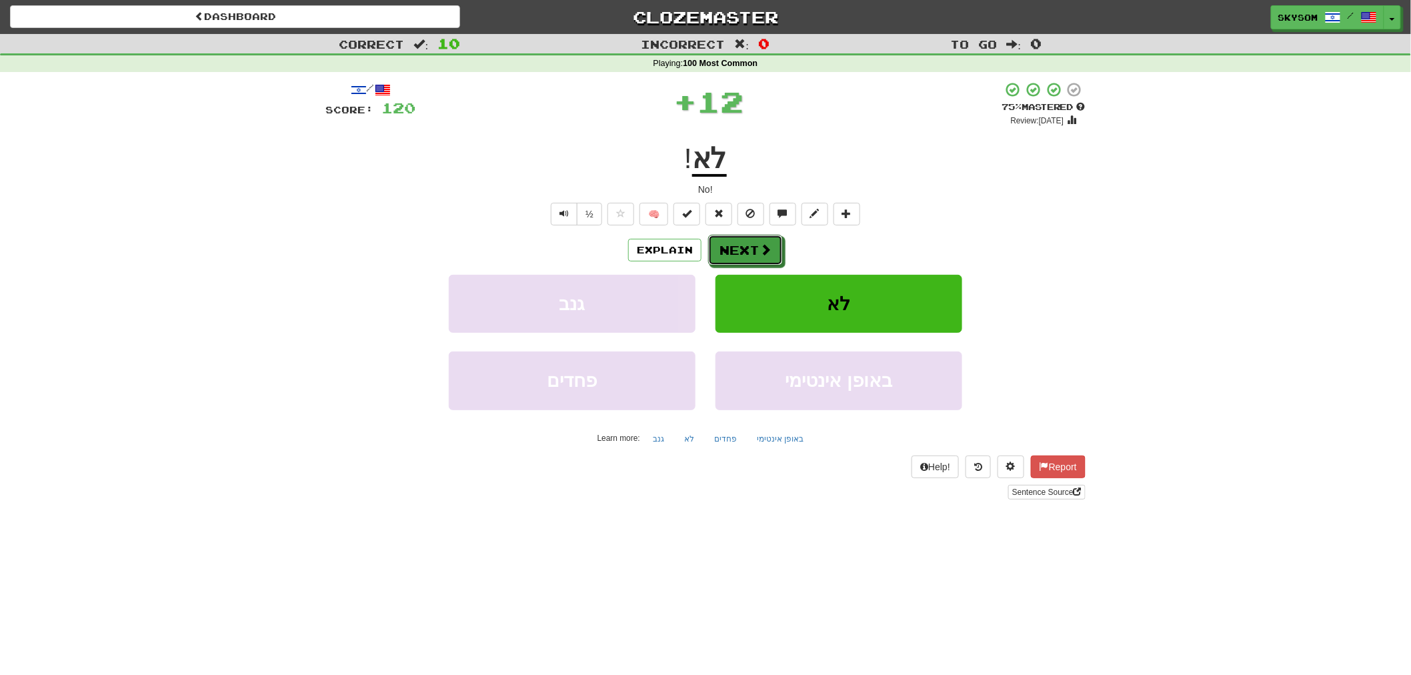
click at [763, 241] on button "Next" at bounding box center [745, 250] width 75 height 31
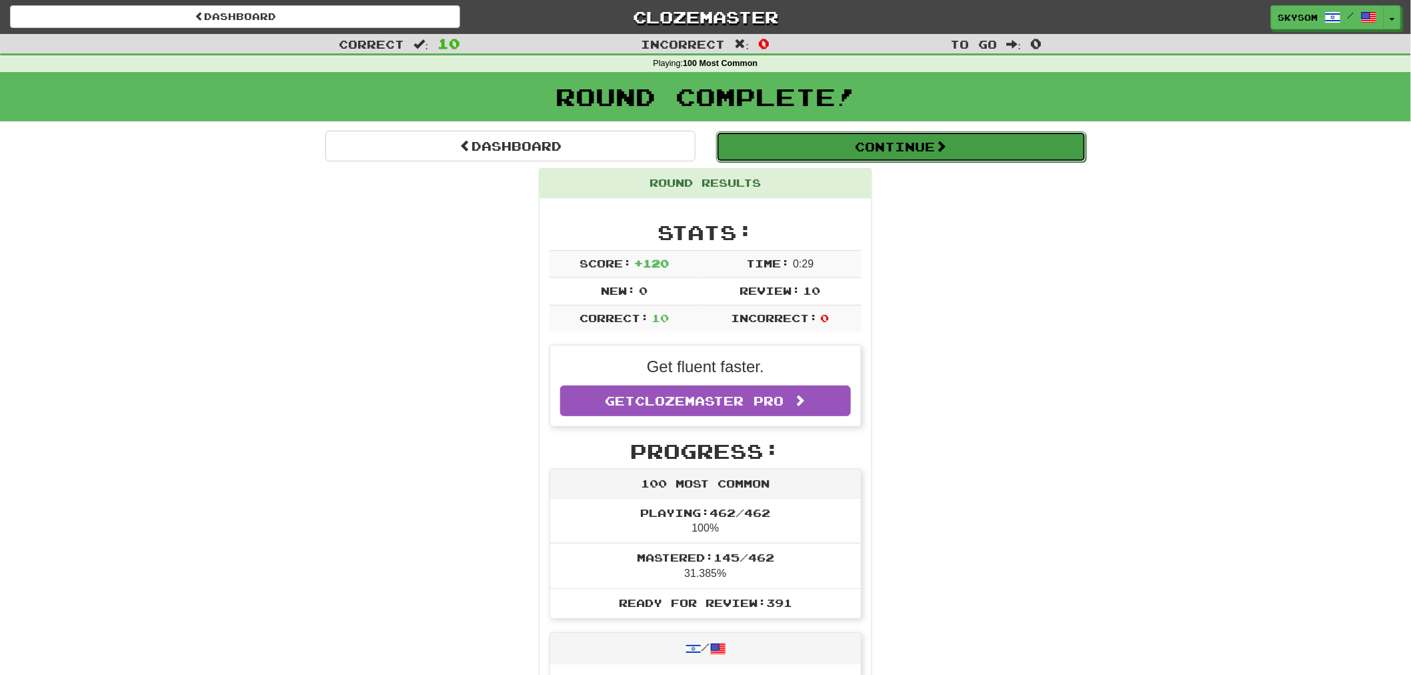
click at [918, 156] on button "Continue" at bounding box center [901, 146] width 370 height 31
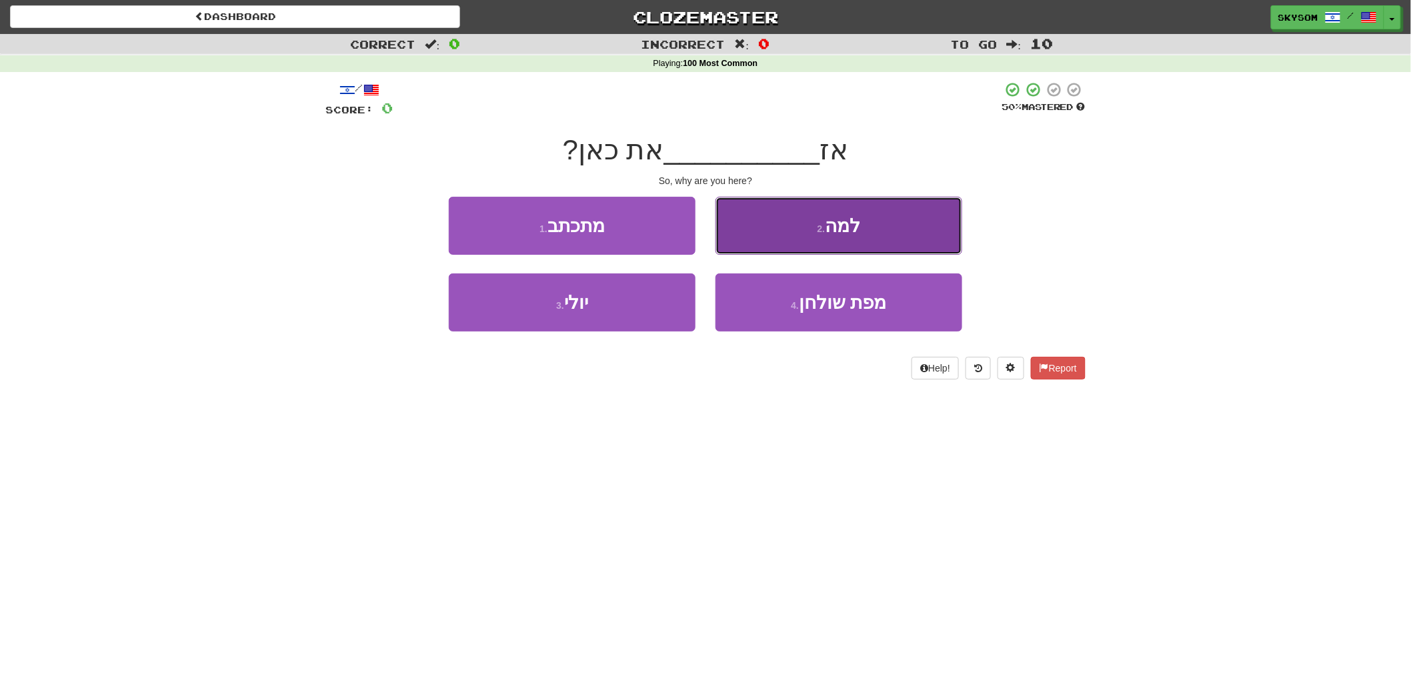
click at [885, 241] on button "2 . למה" at bounding box center [838, 226] width 247 height 58
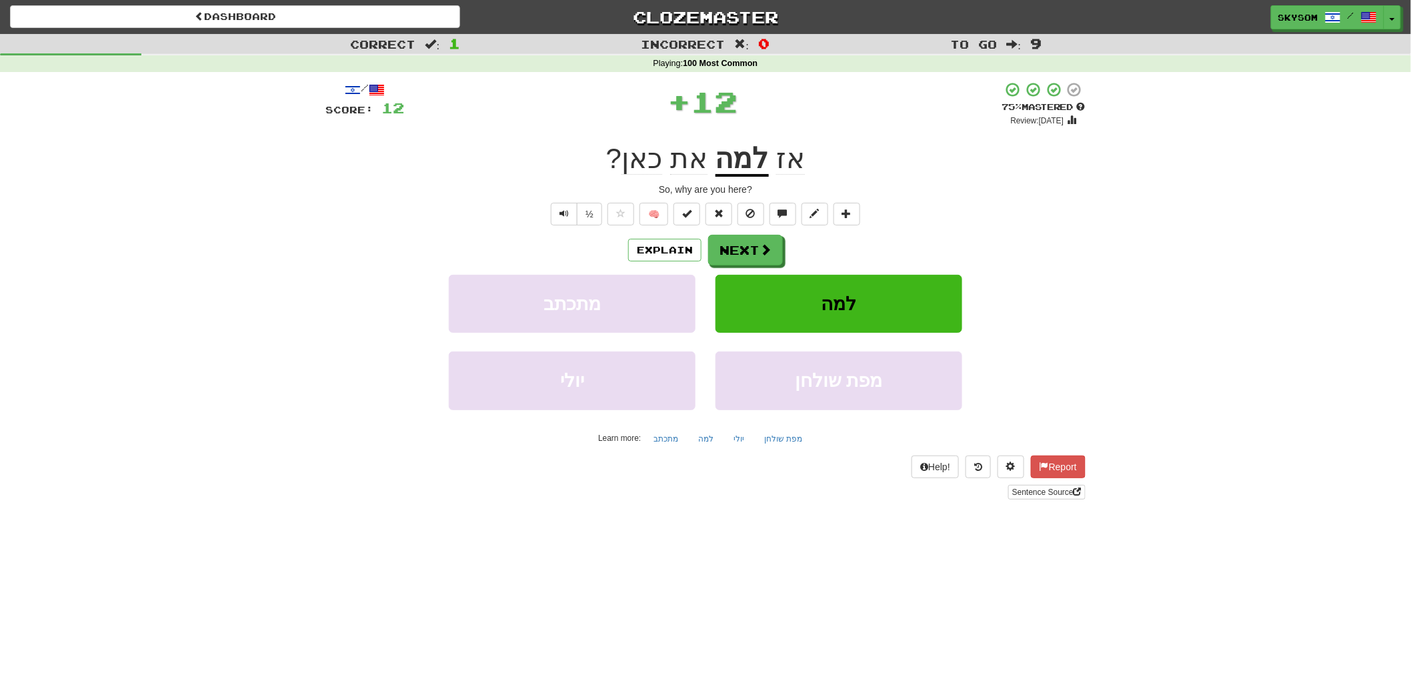
click at [783, 258] on div "Explain Next" at bounding box center [705, 250] width 760 height 31
click at [757, 258] on button "Next" at bounding box center [746, 250] width 75 height 31
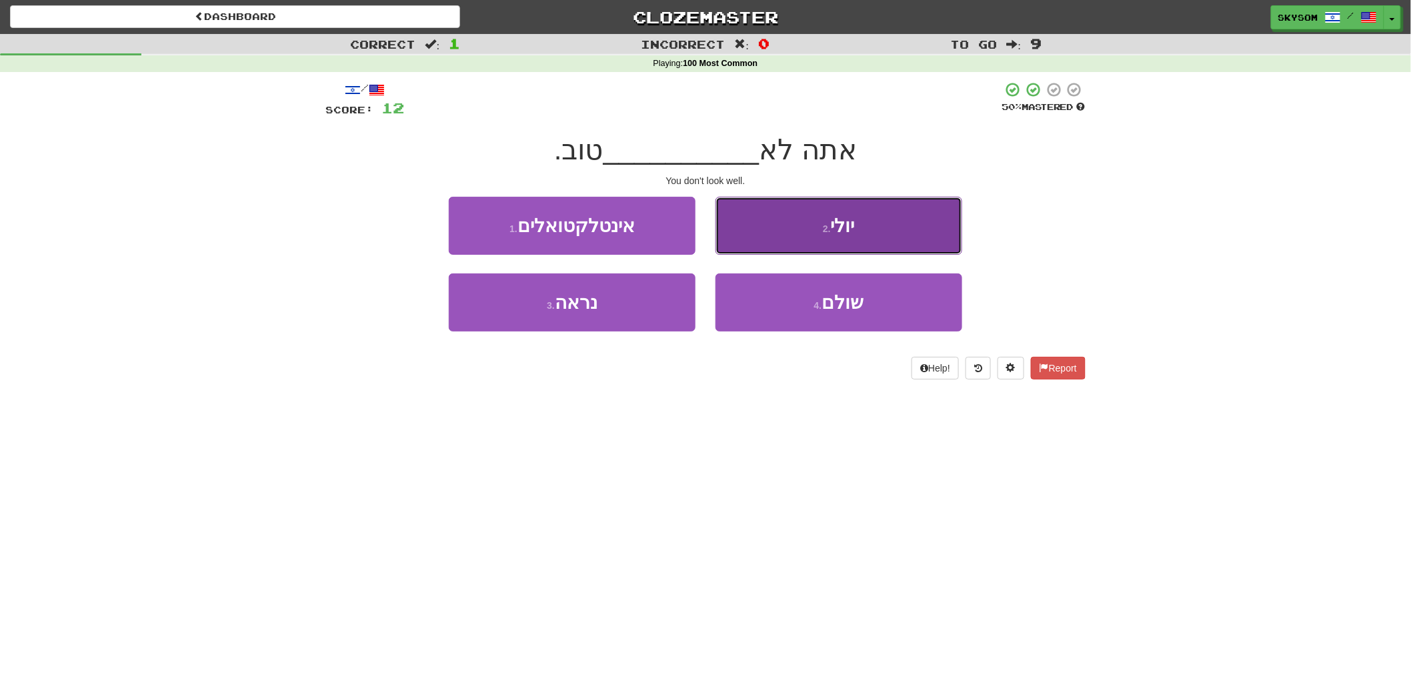
click at [755, 249] on button "2 . יולי" at bounding box center [838, 226] width 247 height 58
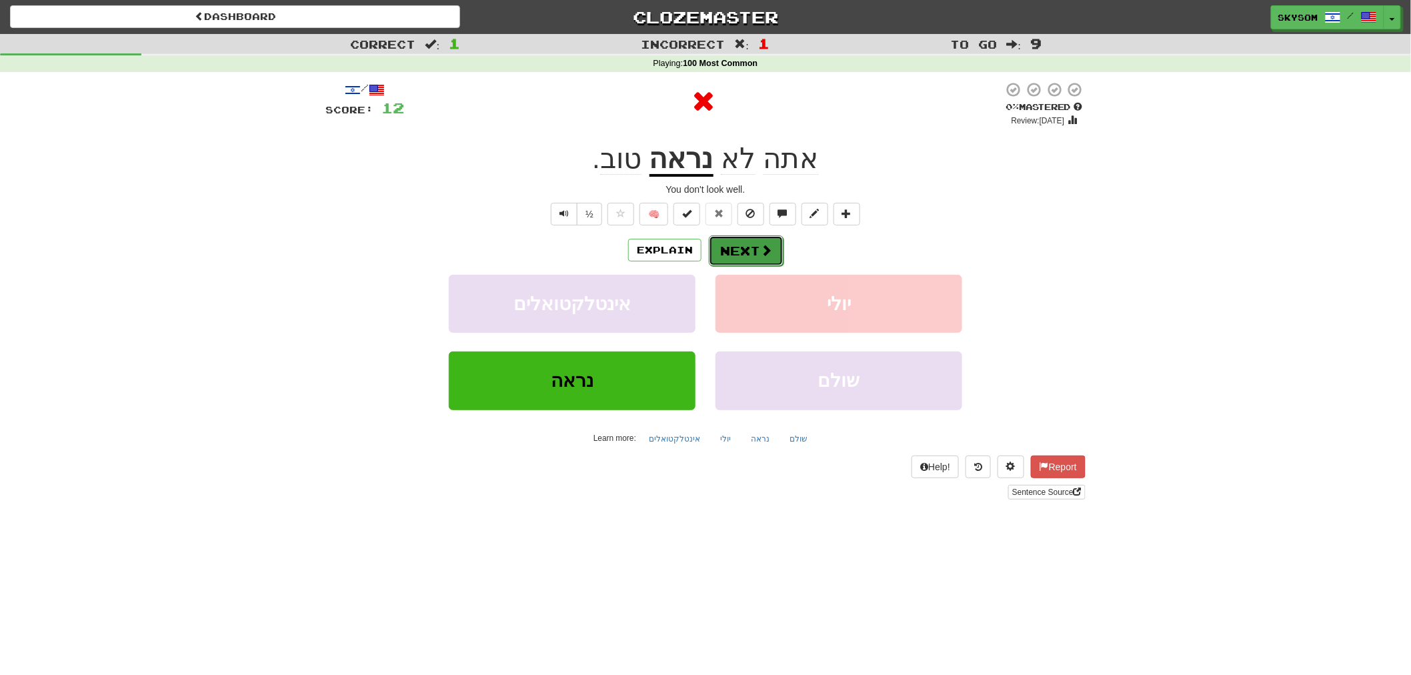
click at [760, 254] on span at bounding box center [766, 250] width 12 height 12
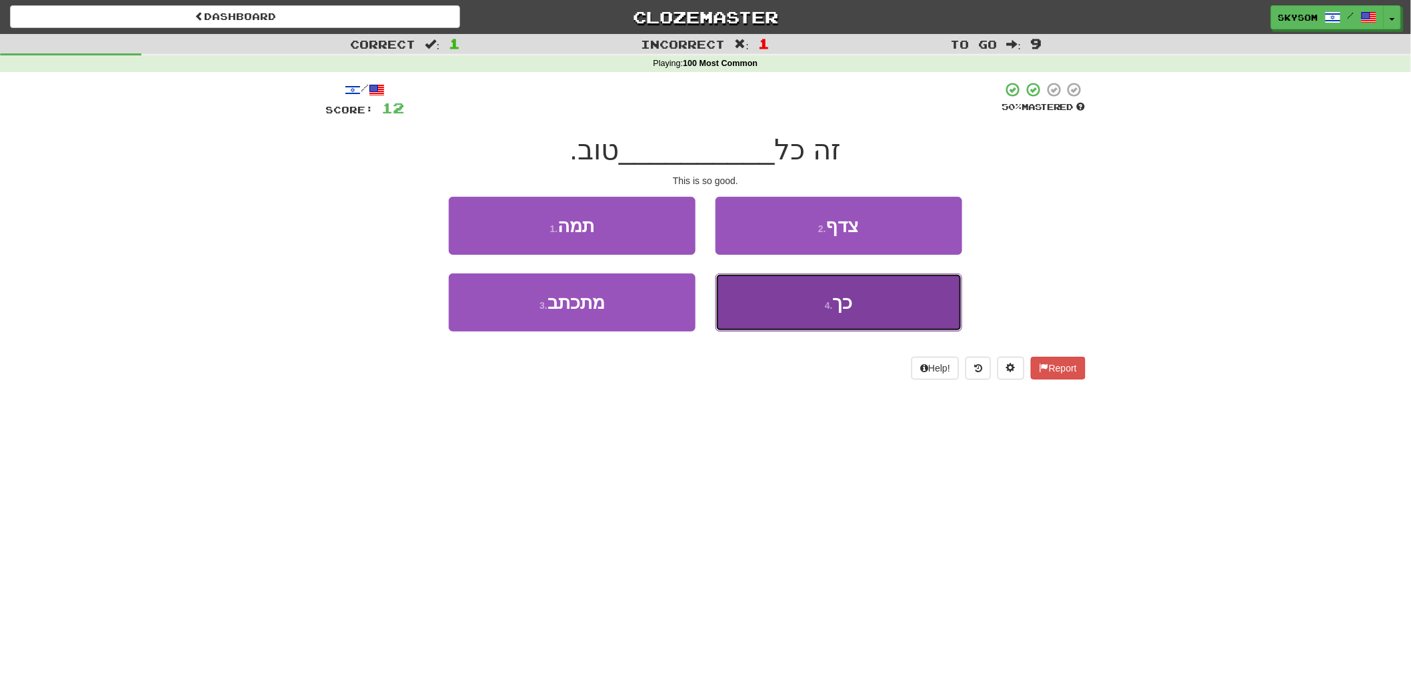
click at [795, 290] on button "4 . כך" at bounding box center [838, 302] width 247 height 58
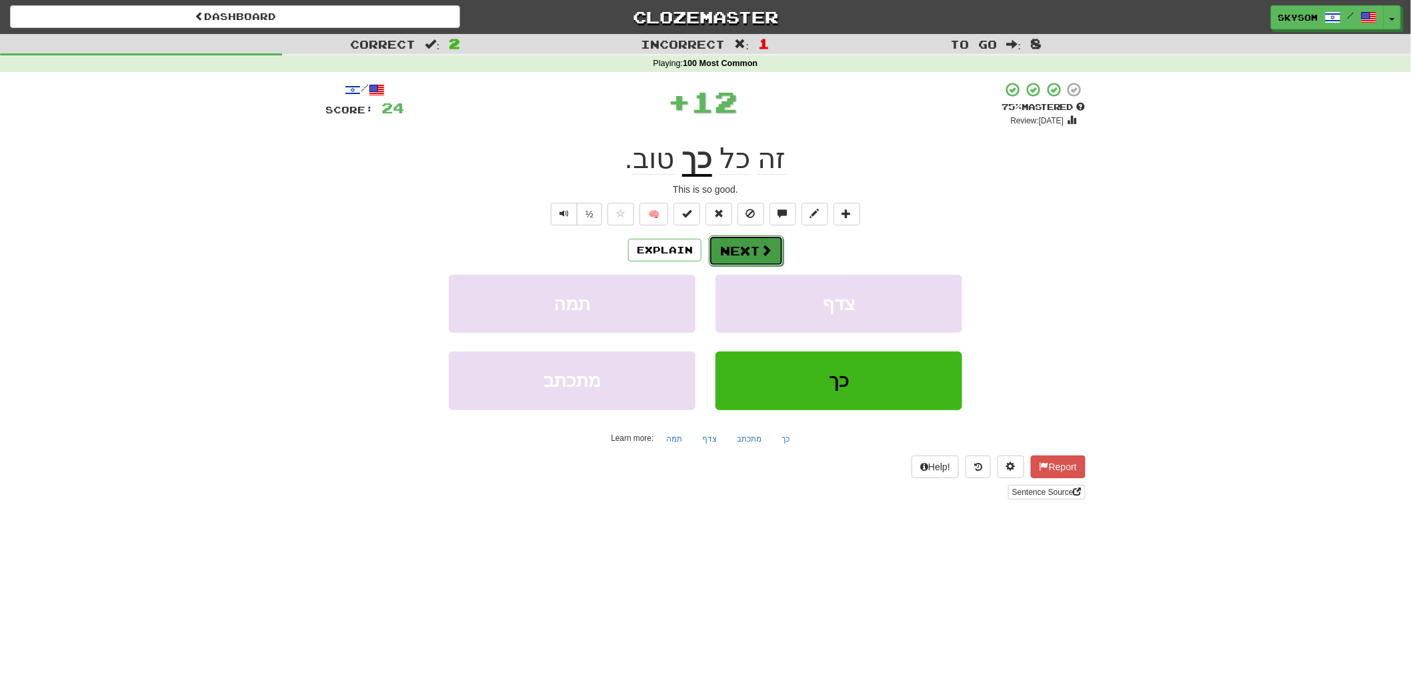
click at [749, 250] on button "Next" at bounding box center [746, 250] width 75 height 31
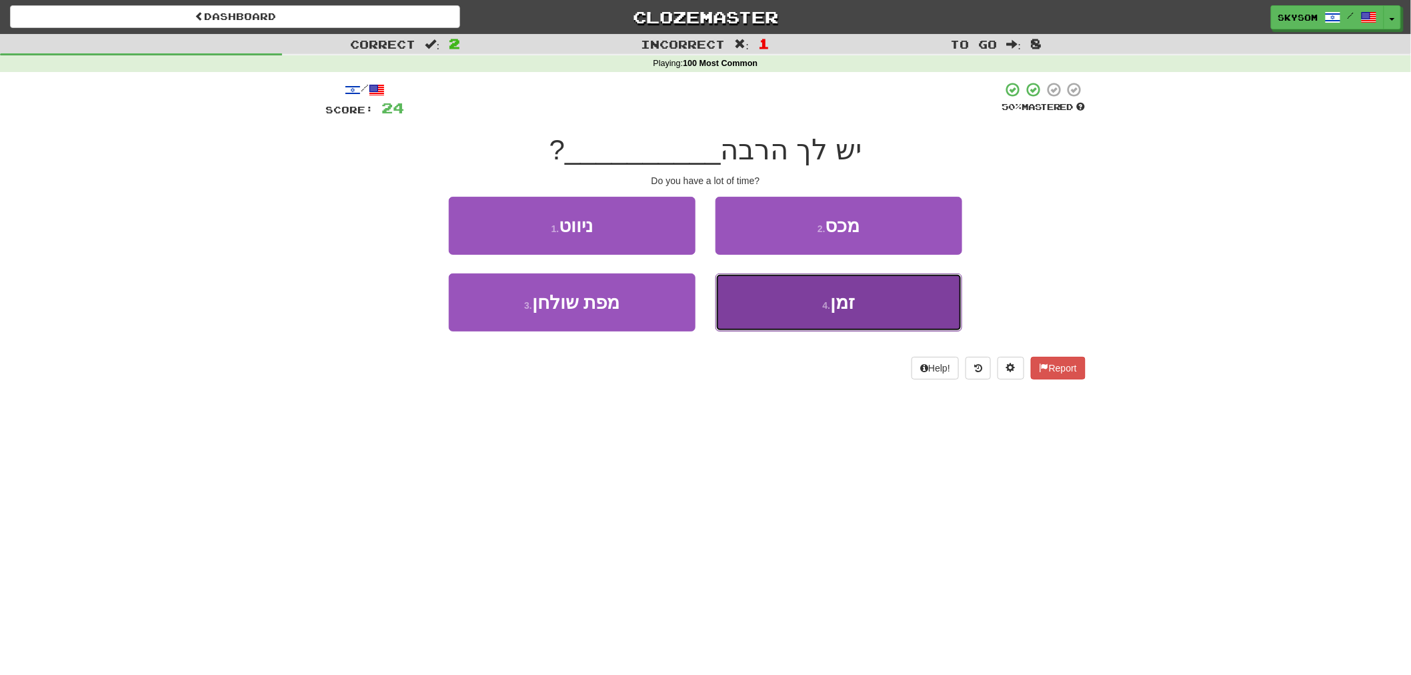
click at [777, 296] on button "4 . זמן" at bounding box center [838, 302] width 247 height 58
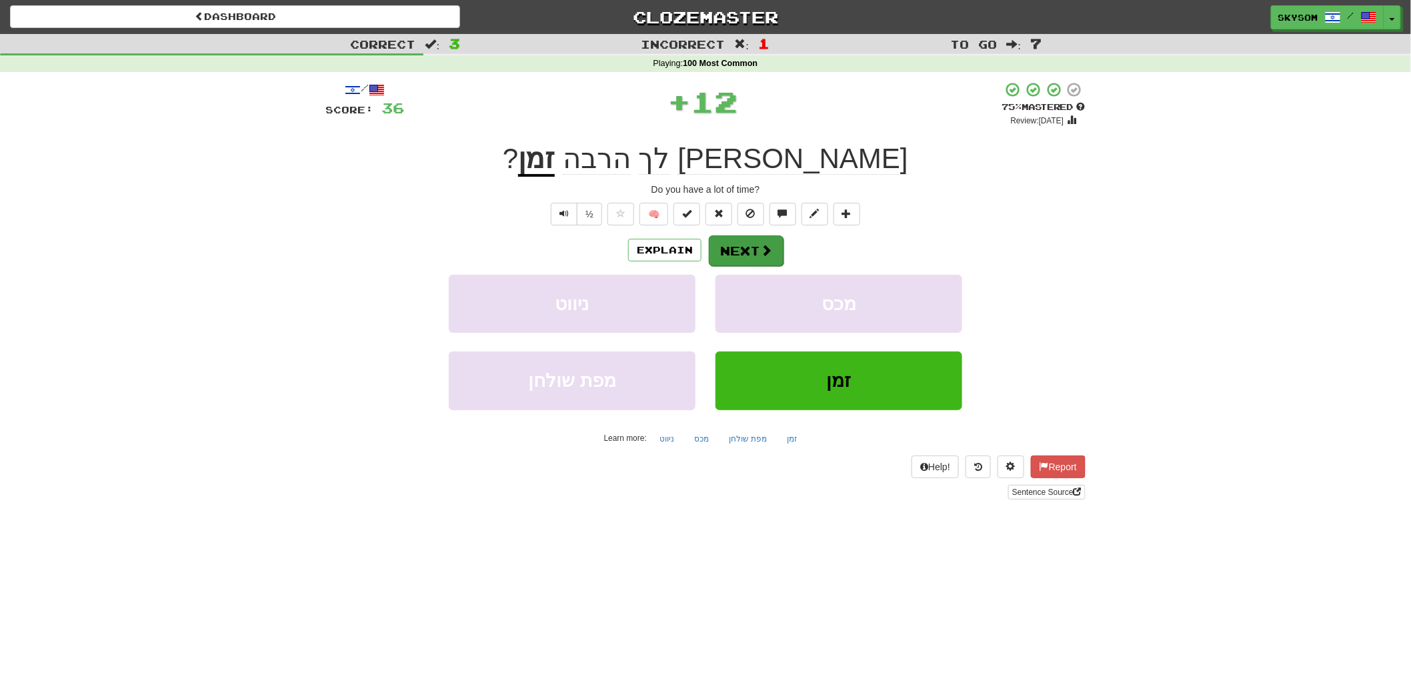
drag, startPoint x: 777, startPoint y: 272, endPoint x: 775, endPoint y: 264, distance: 8.2
click at [775, 268] on div "Explain Next ניווט מכס מפת שולחן זמן Learn more: ניווט מכס מפת שולחן זמן" at bounding box center [705, 342] width 760 height 214
click at [775, 264] on button "Next" at bounding box center [746, 250] width 75 height 31
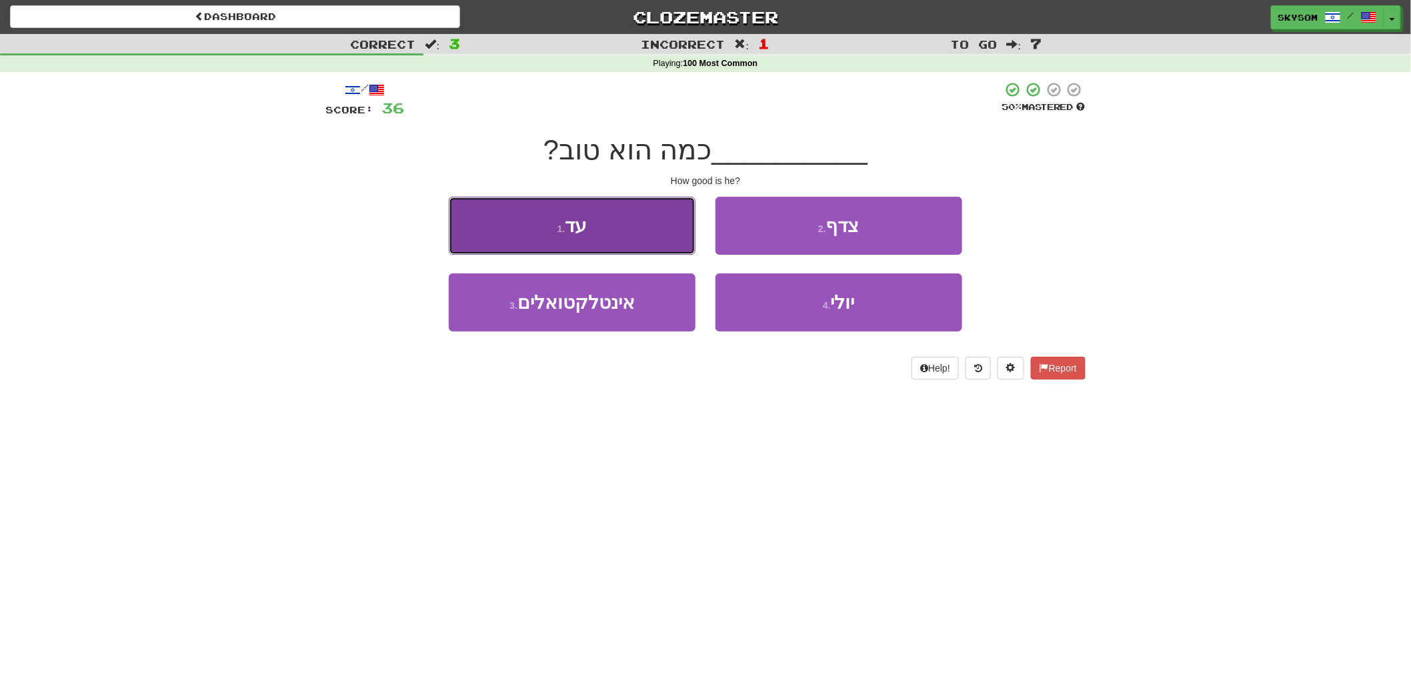
click at [680, 242] on button "1 . עד" at bounding box center [572, 226] width 247 height 58
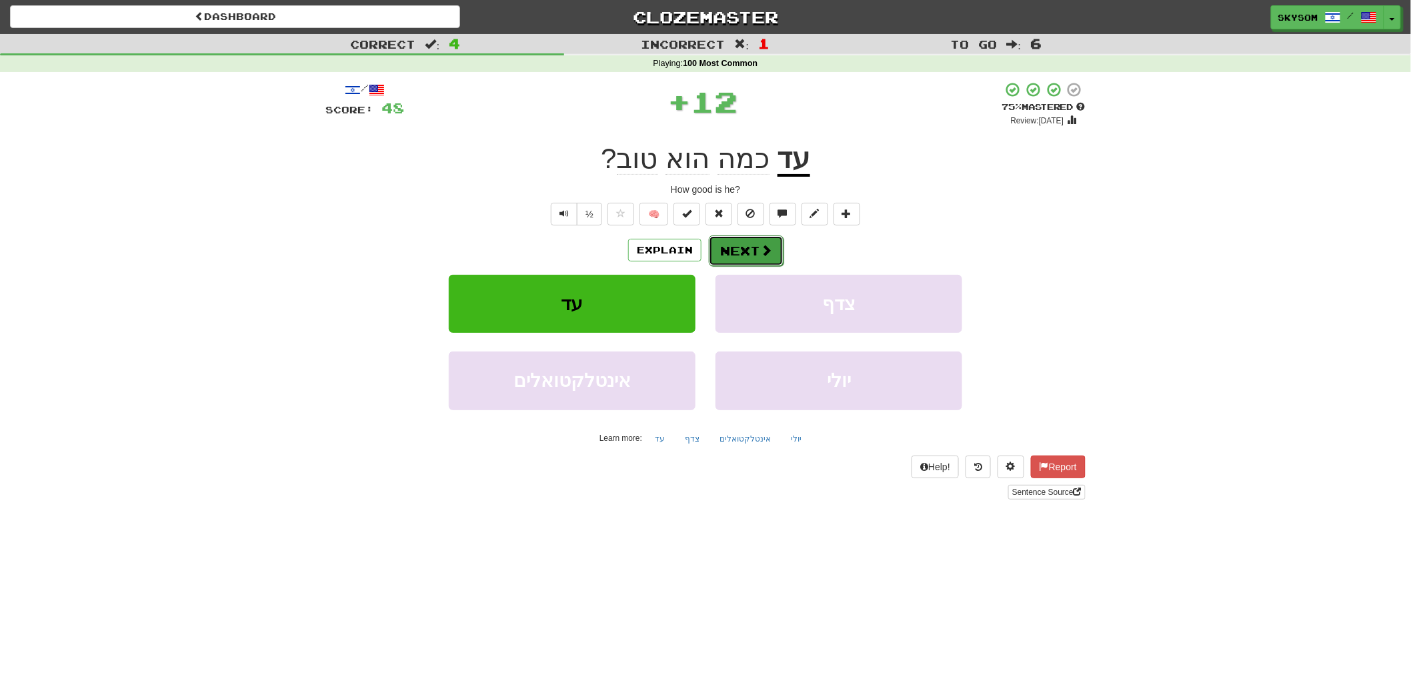
click at [735, 241] on button "Next" at bounding box center [746, 250] width 75 height 31
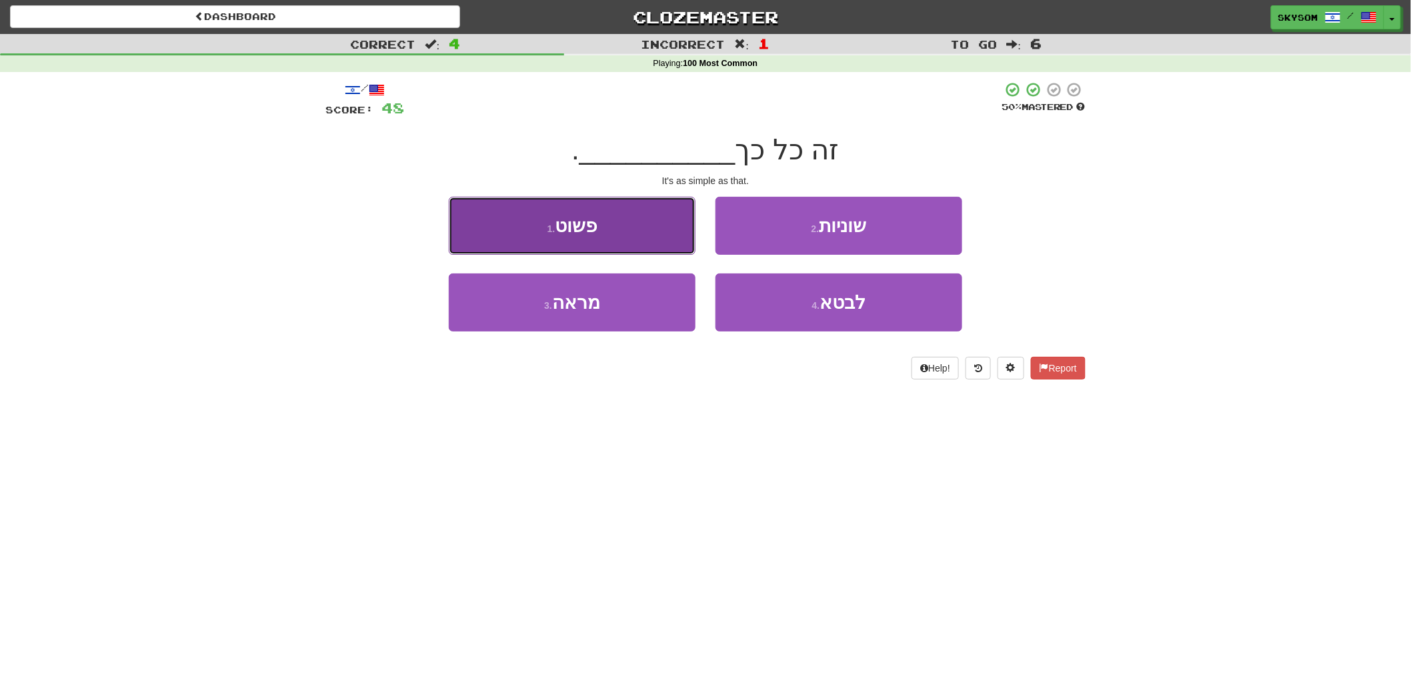
click at [683, 244] on button "1 . פשוט" at bounding box center [572, 226] width 247 height 58
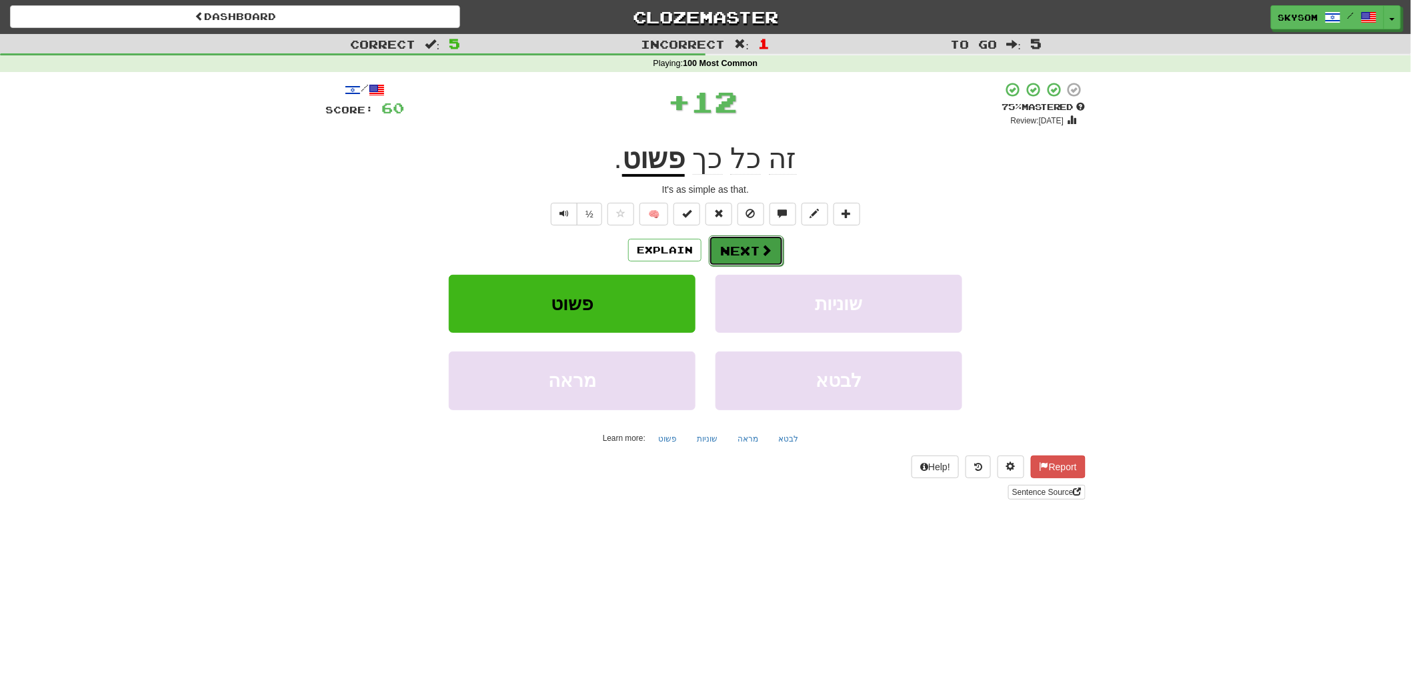
click at [760, 253] on span at bounding box center [766, 250] width 12 height 12
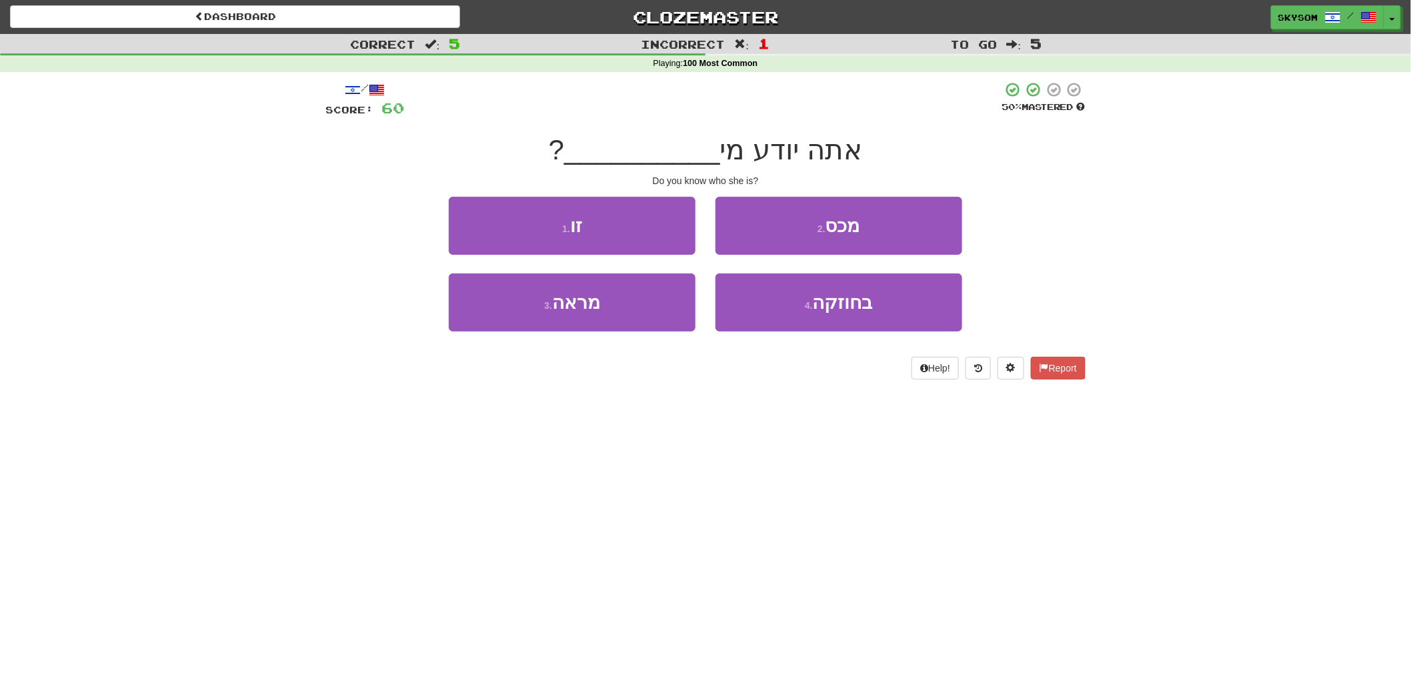
click at [698, 248] on div "1 . זו" at bounding box center [572, 235] width 267 height 77
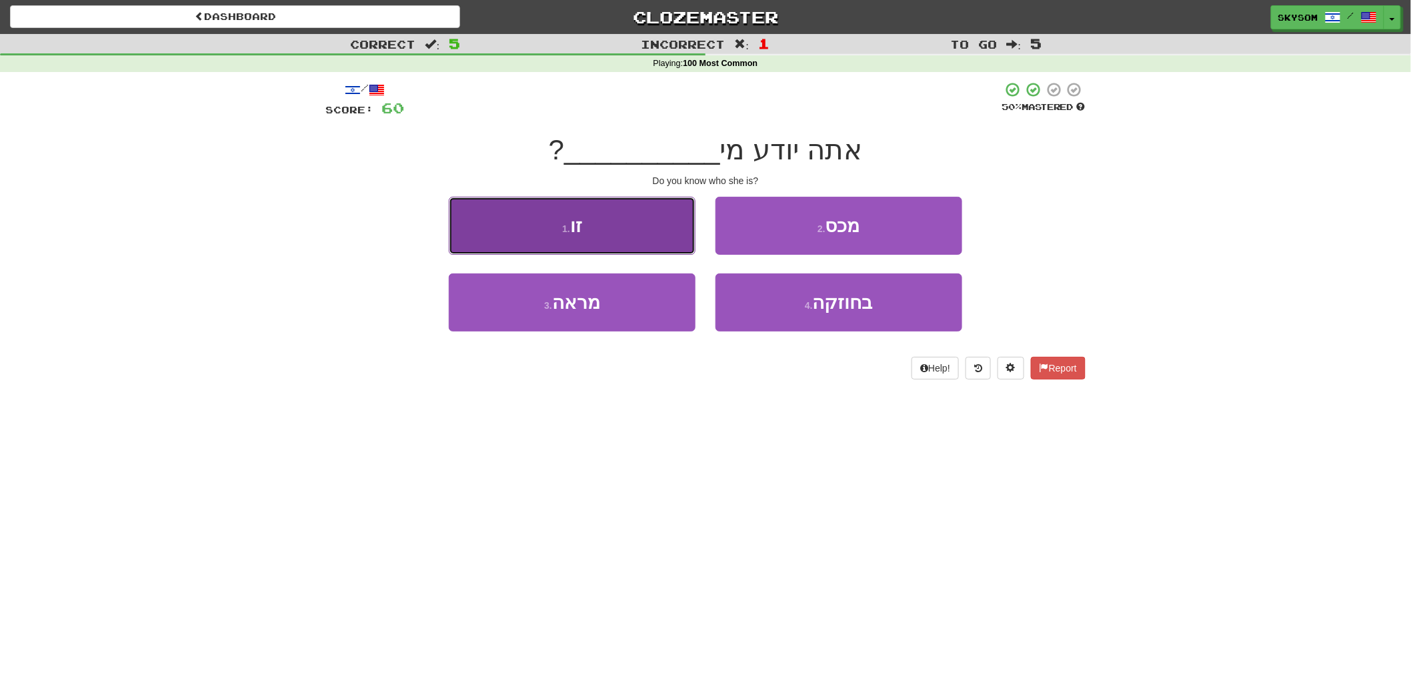
click at [681, 241] on button "1 . זו" at bounding box center [572, 226] width 247 height 58
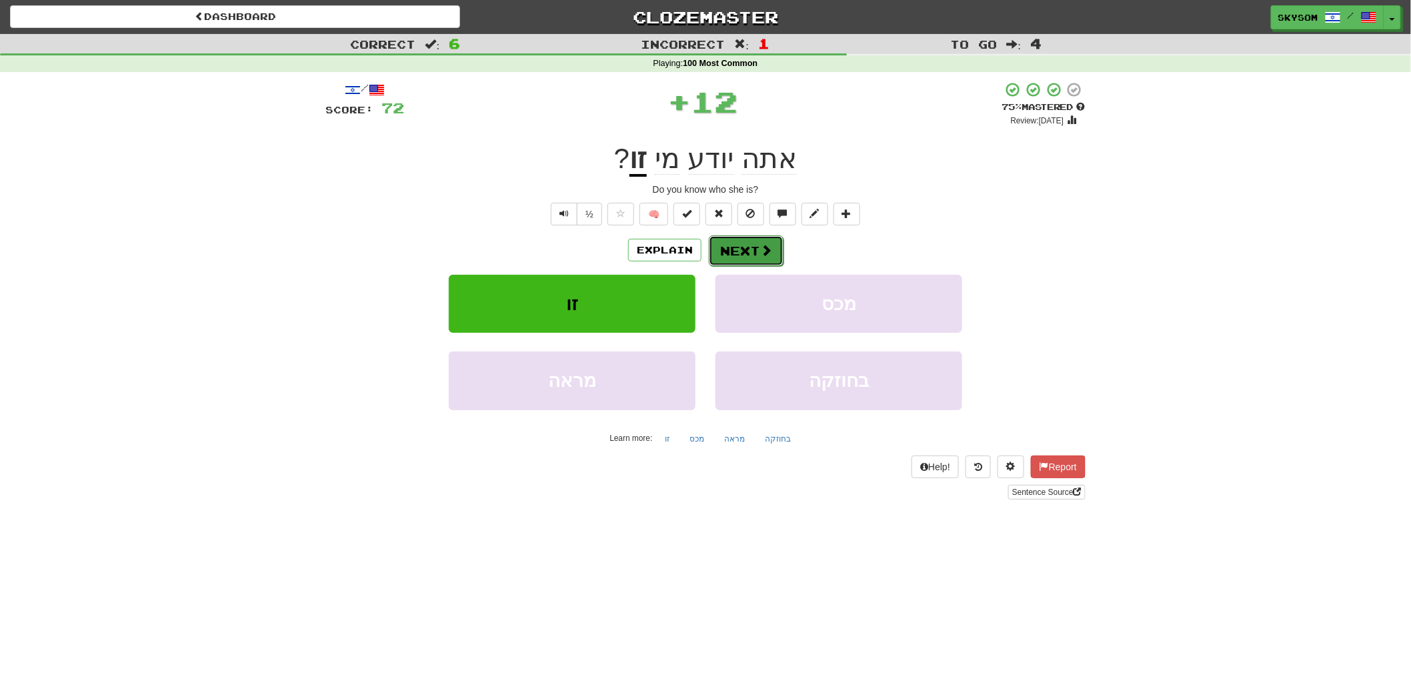
click at [769, 250] on span at bounding box center [766, 250] width 12 height 12
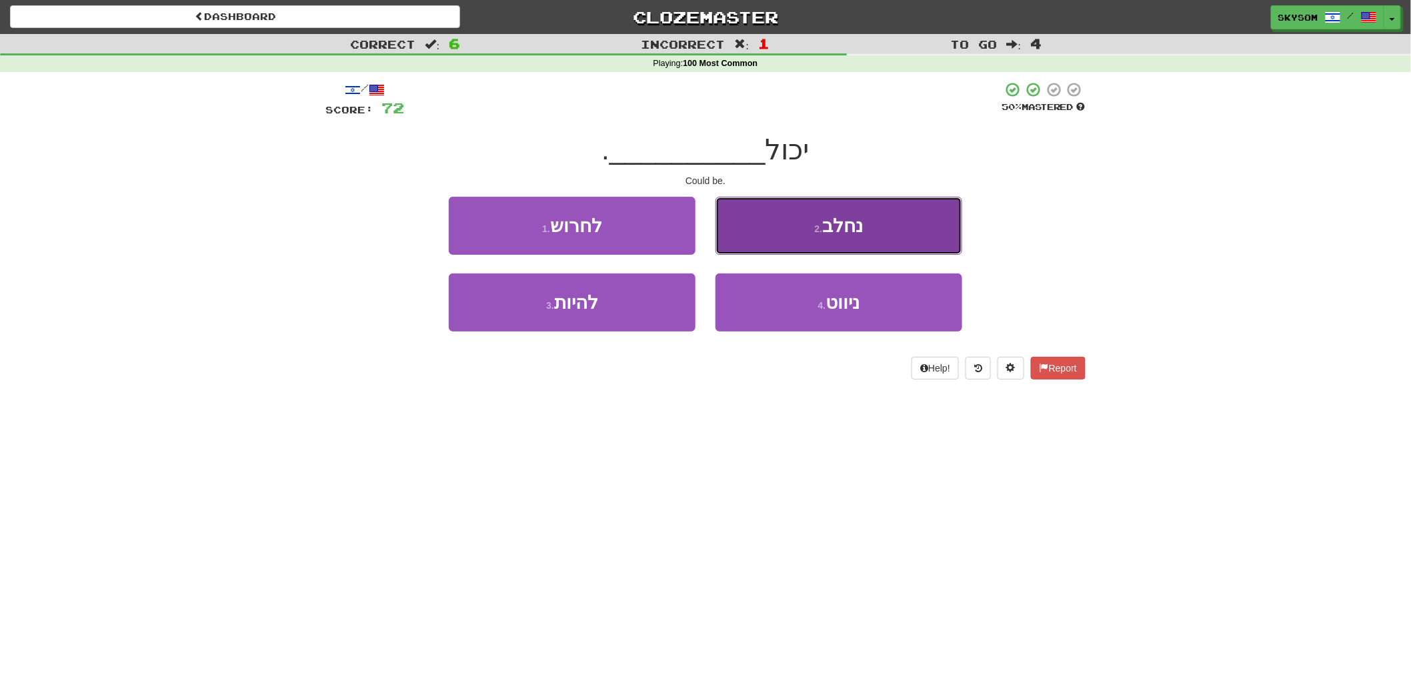
click at [771, 251] on button "2 . נחלב" at bounding box center [838, 226] width 247 height 58
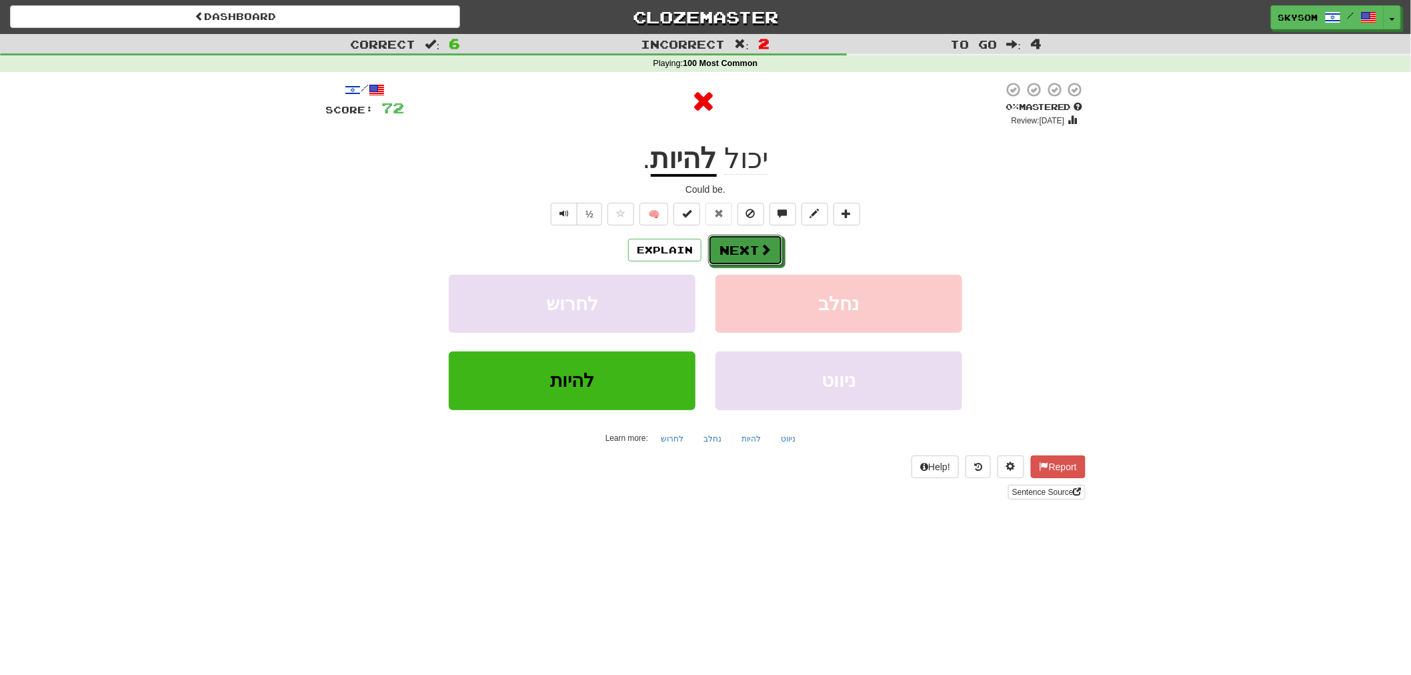
click at [771, 251] on span at bounding box center [765, 249] width 12 height 12
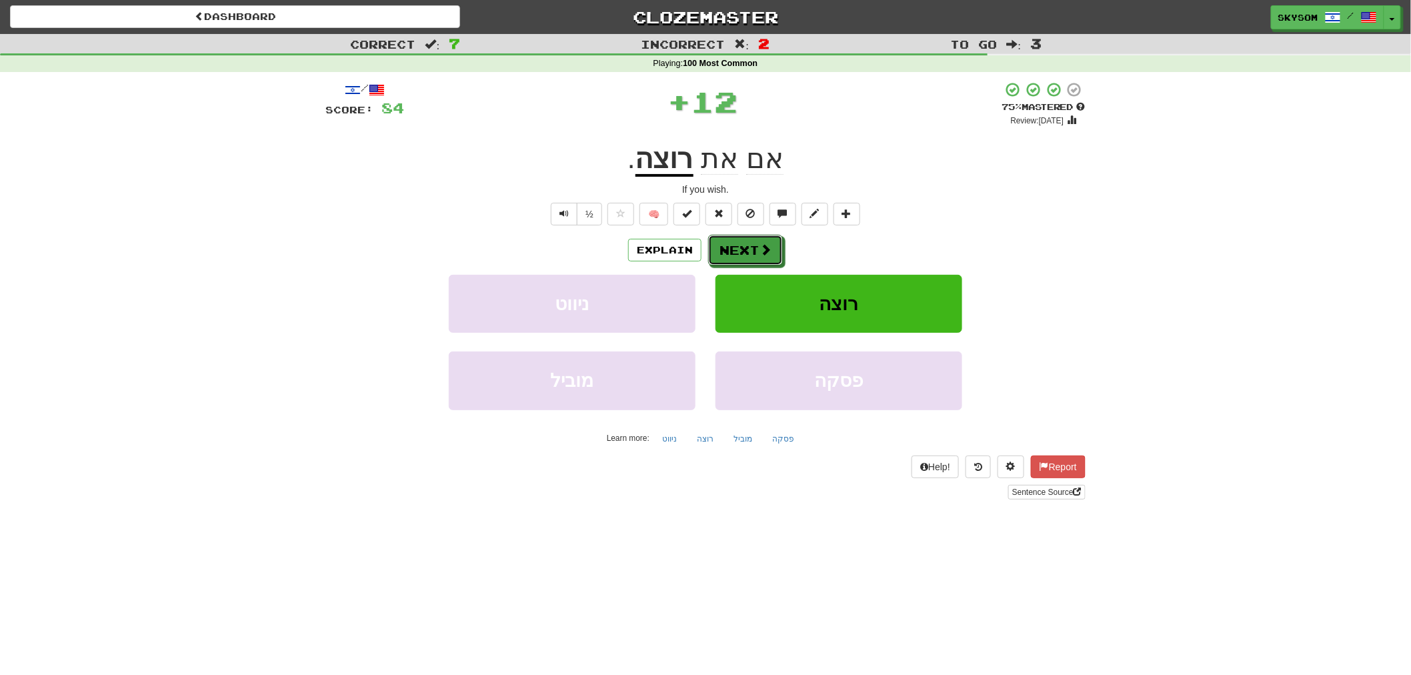
click at [771, 251] on span at bounding box center [765, 249] width 12 height 12
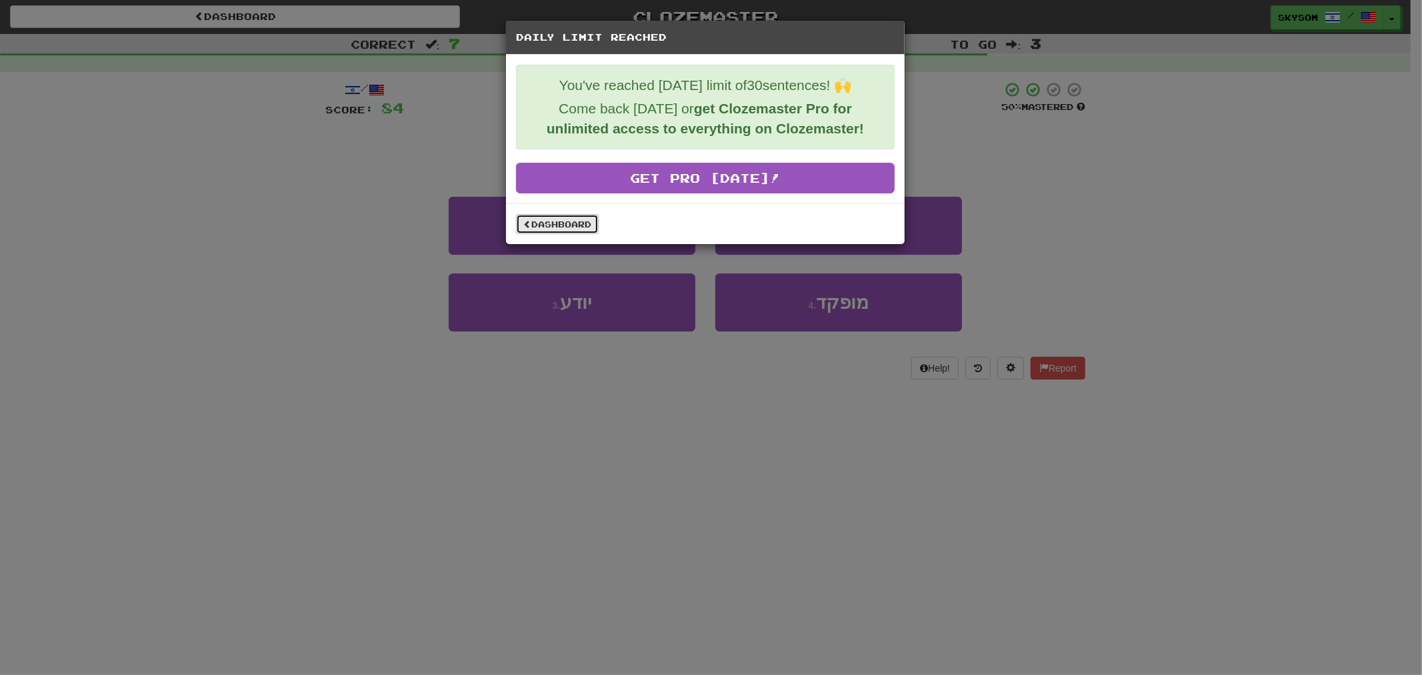
click at [561, 228] on link "Dashboard" at bounding box center [557, 224] width 83 height 20
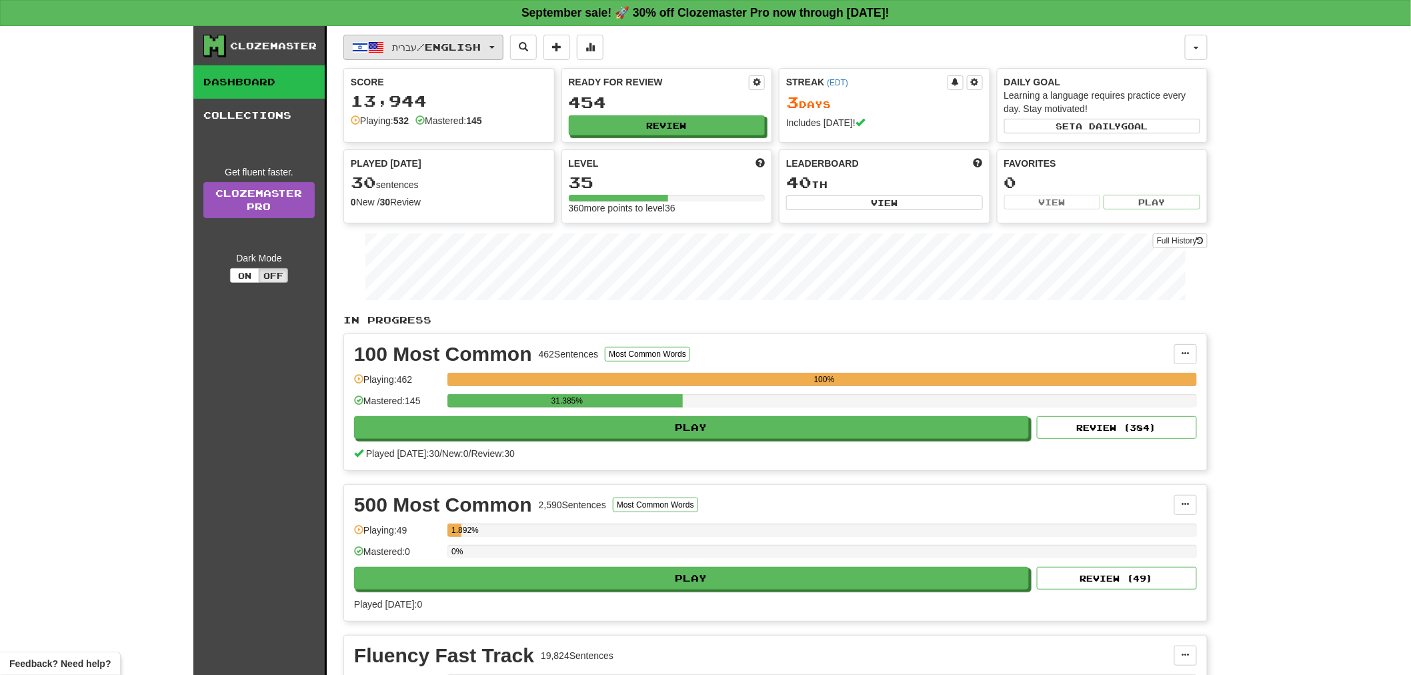
click at [472, 43] on span "עברית / English" at bounding box center [437, 46] width 89 height 11
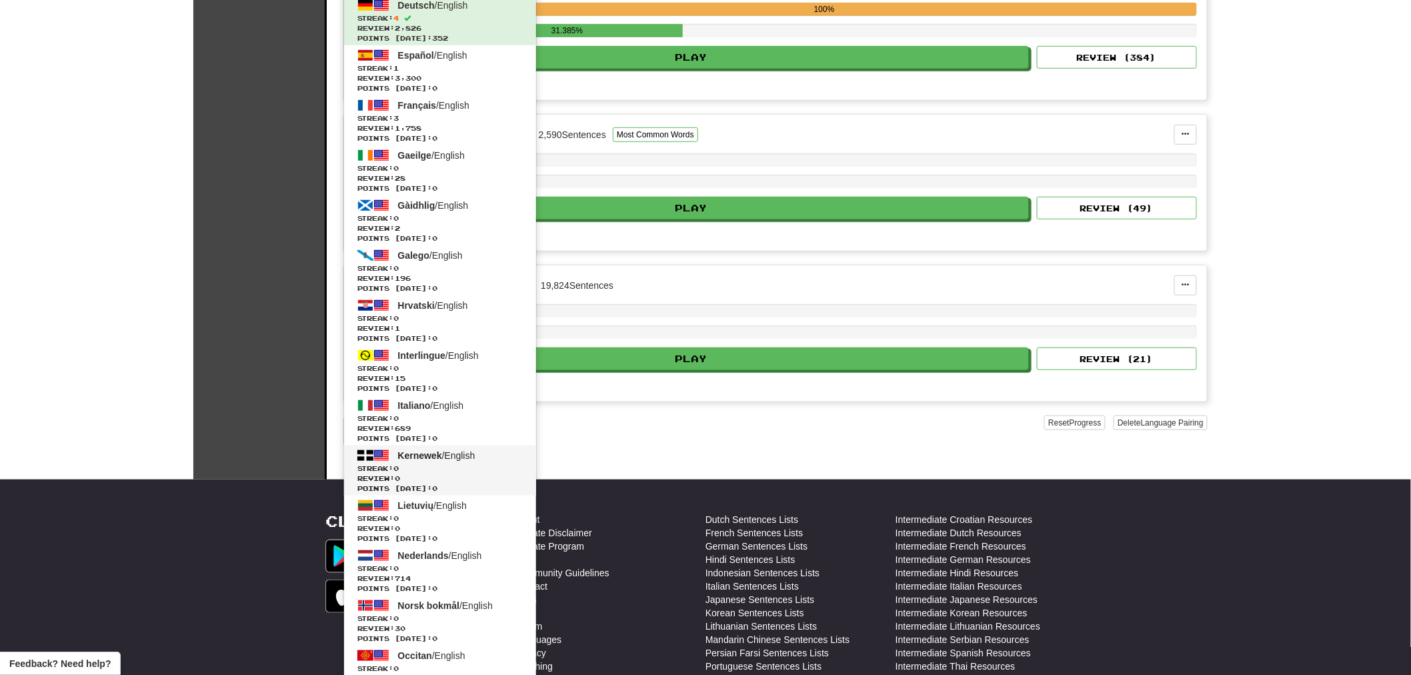
scroll to position [261, 0]
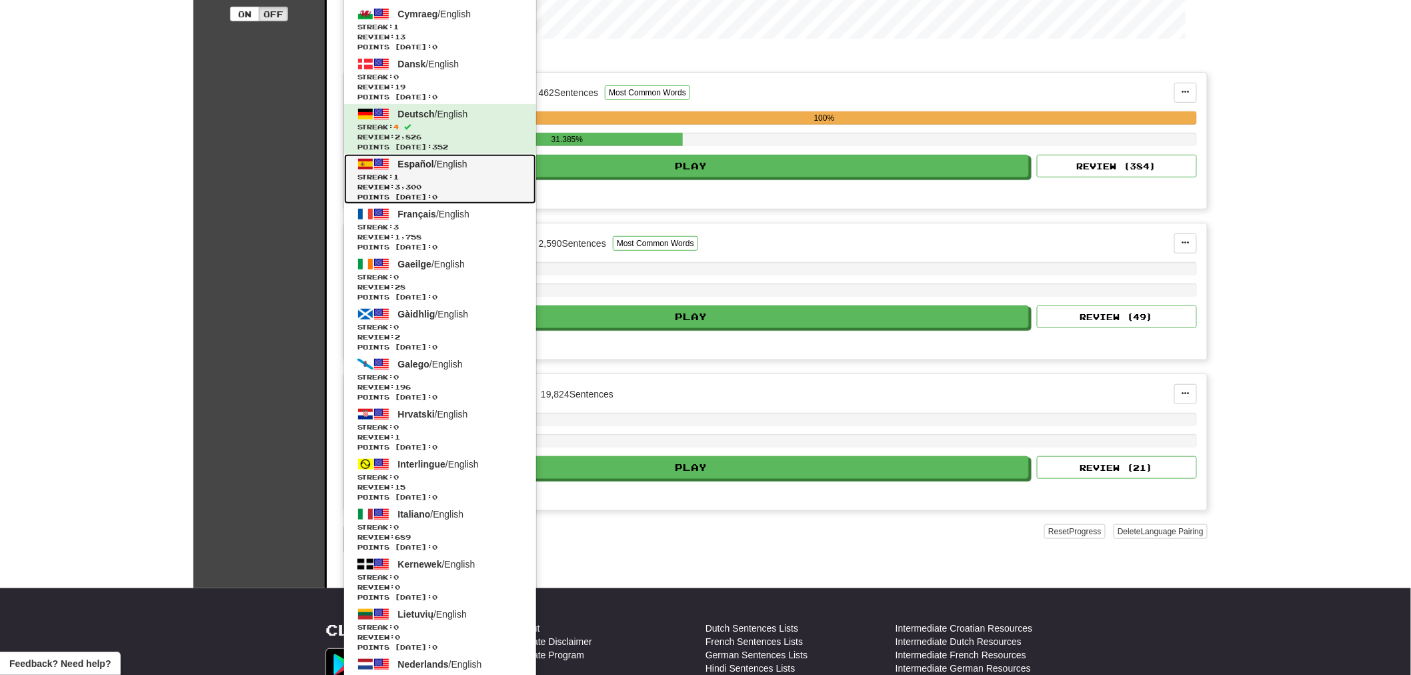
click at [443, 163] on span "Español / English" at bounding box center [432, 164] width 69 height 11
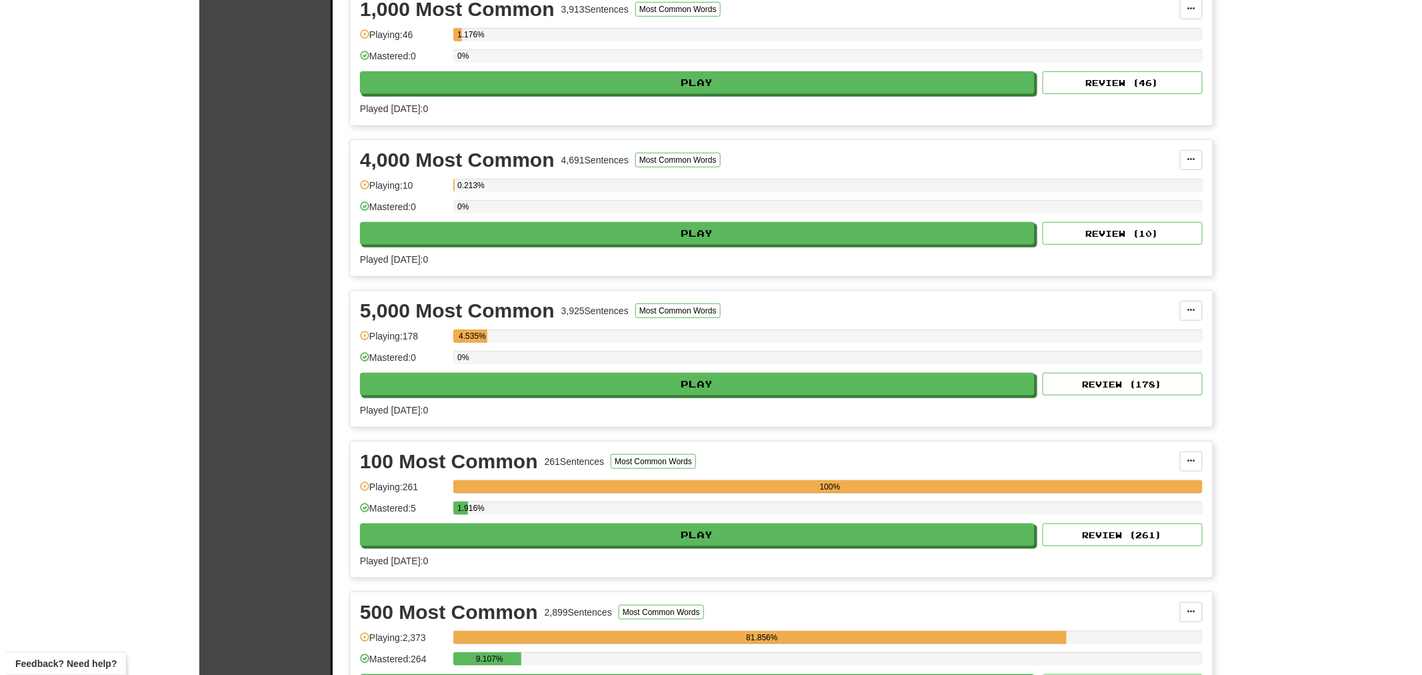
scroll to position [518, 0]
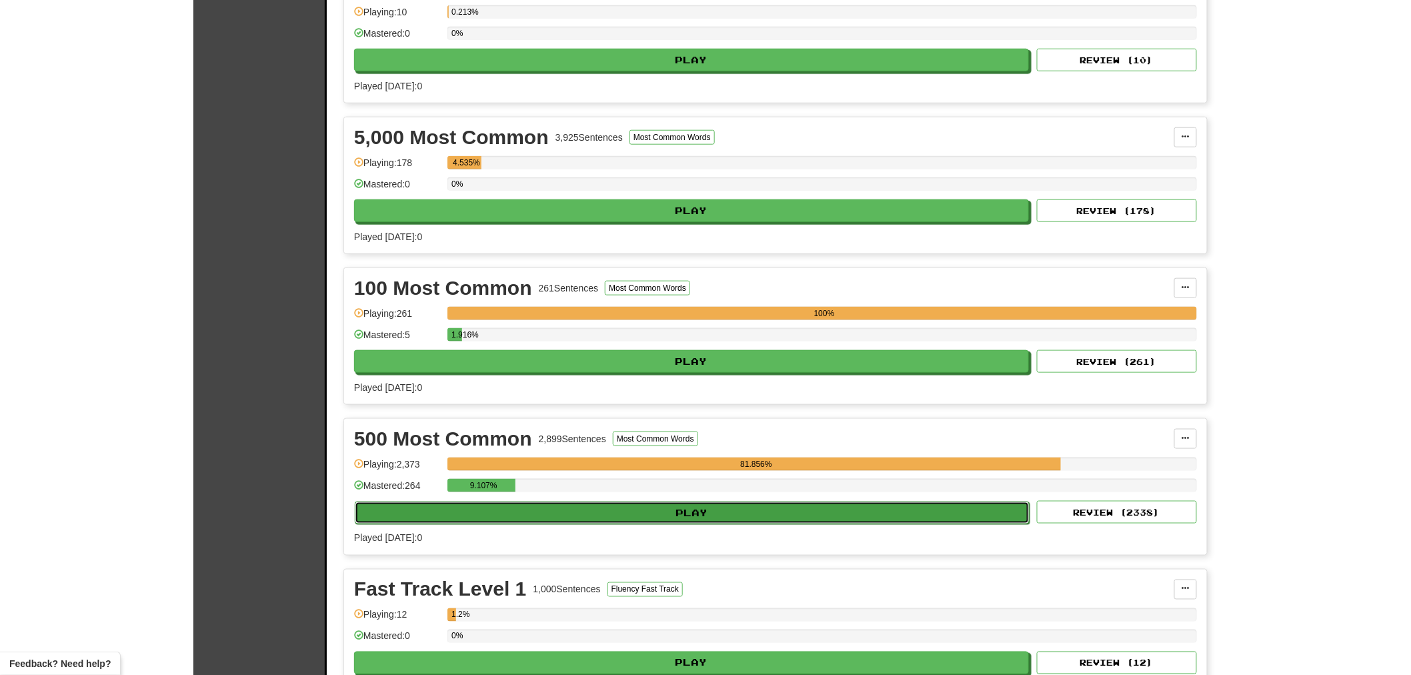
click at [677, 520] on button "Play" at bounding box center [692, 512] width 675 height 23
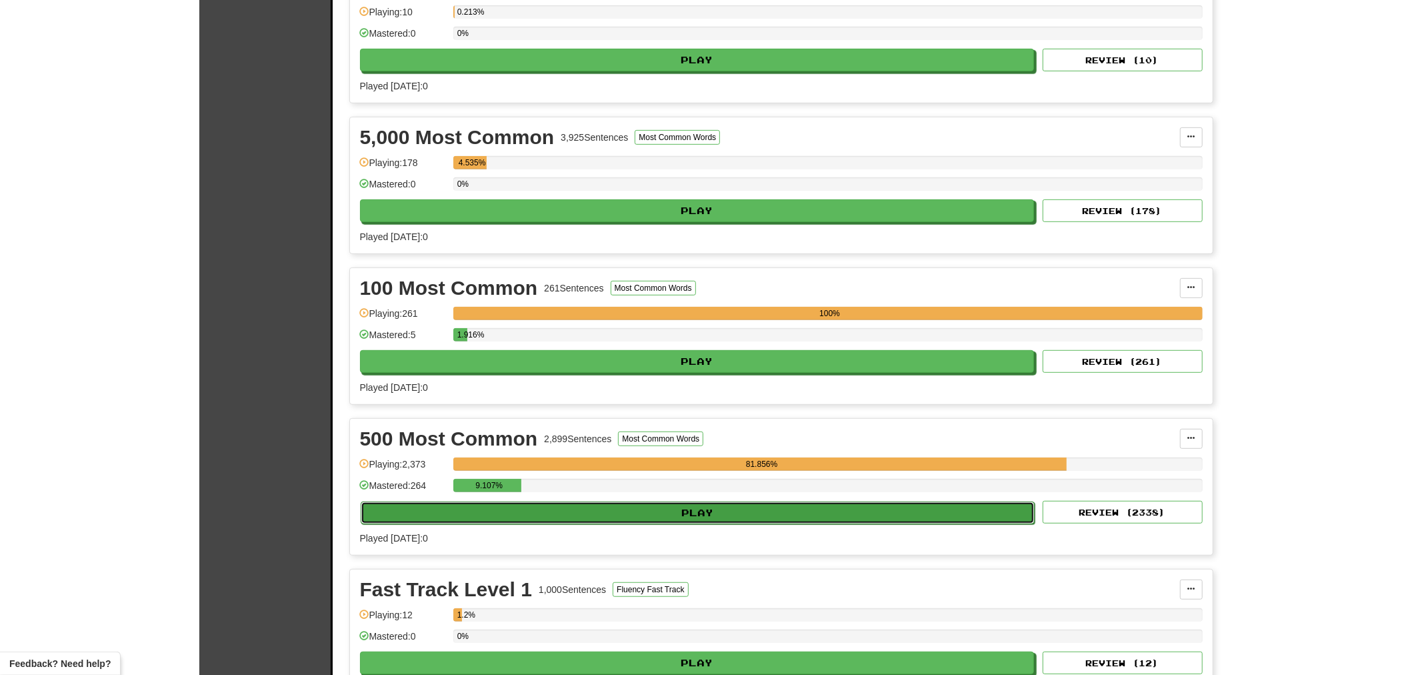
select select "**"
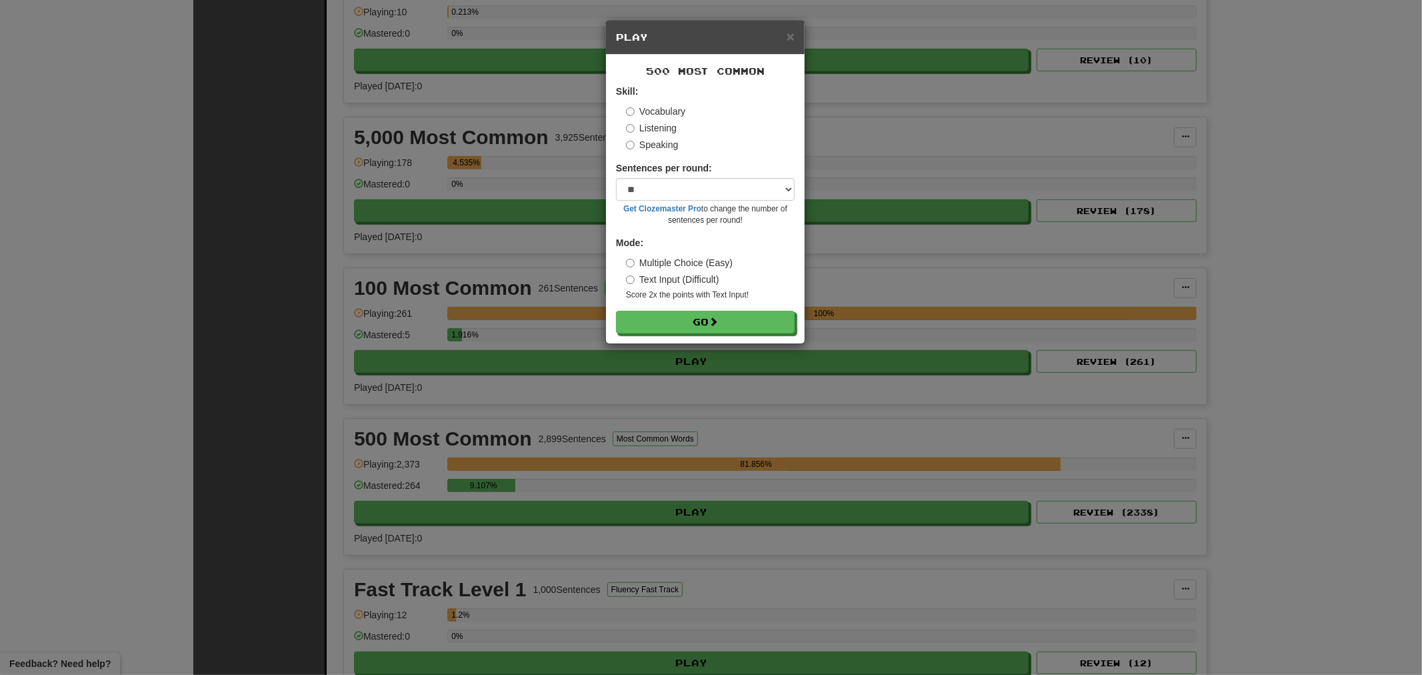
click at [698, 309] on form "Skill: Vocabulary Listening Speaking Sentences per round: * ** ** ** ** ** *** …" at bounding box center [705, 209] width 179 height 249
click at [695, 318] on button "Go" at bounding box center [706, 322] width 179 height 23
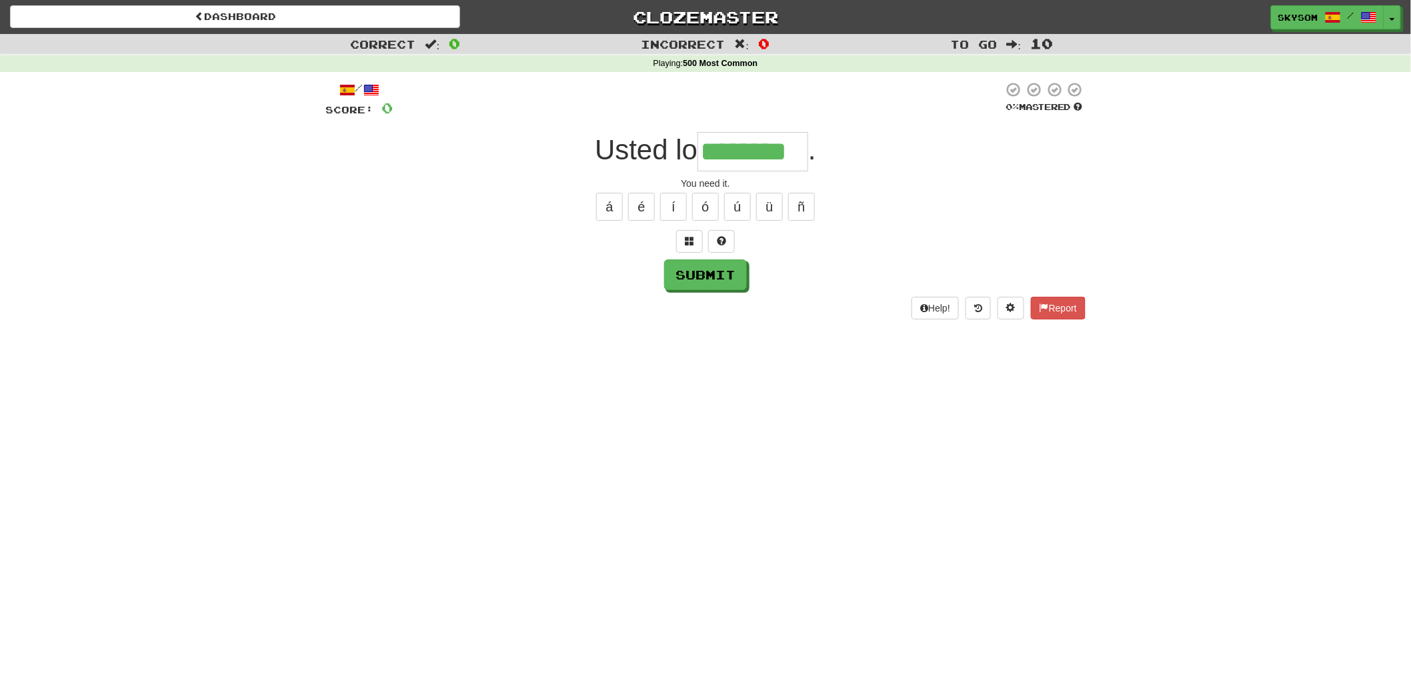
type input "********"
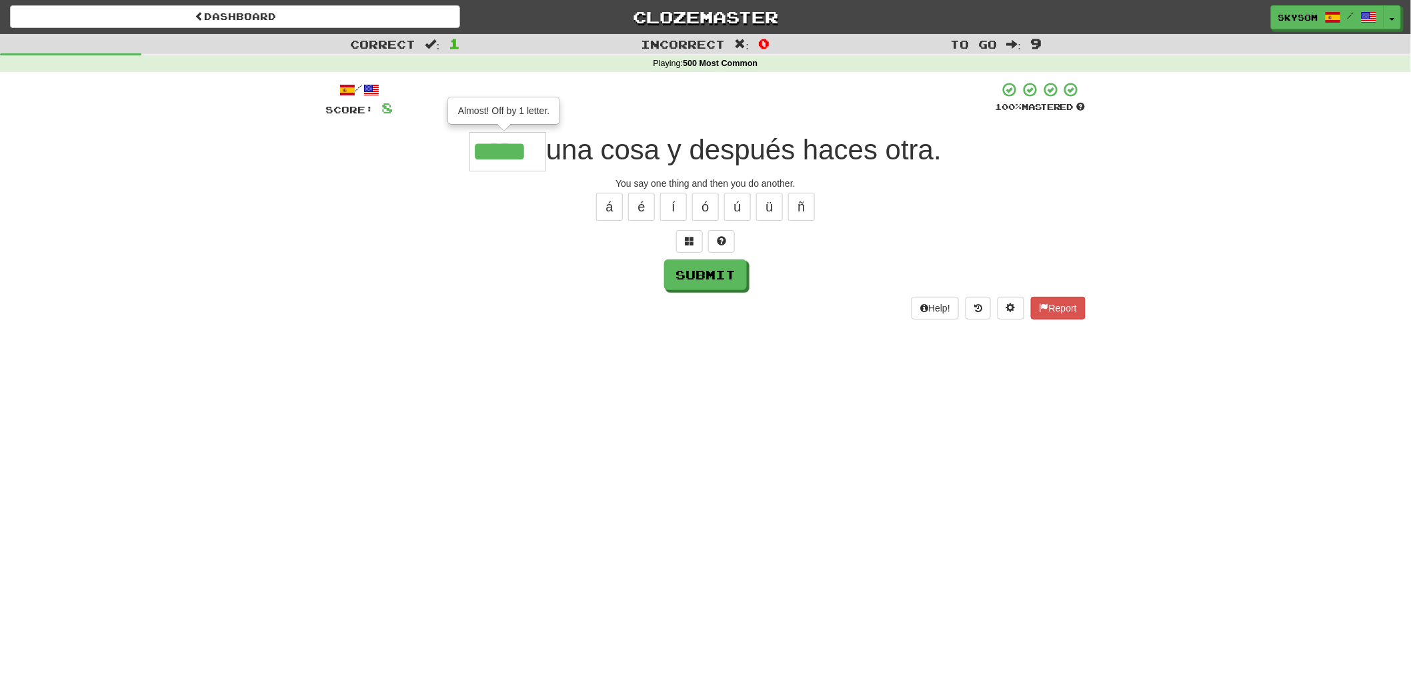
type input "*****"
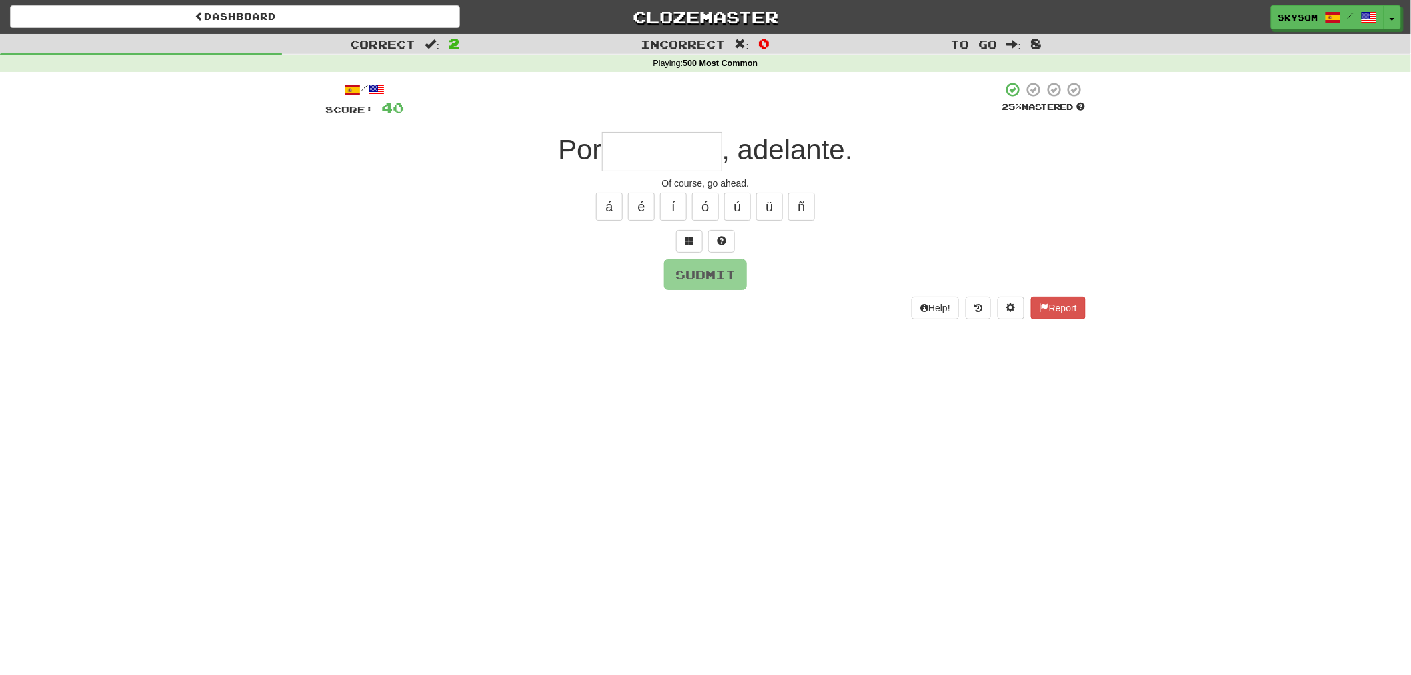
type input "*"
type input "********"
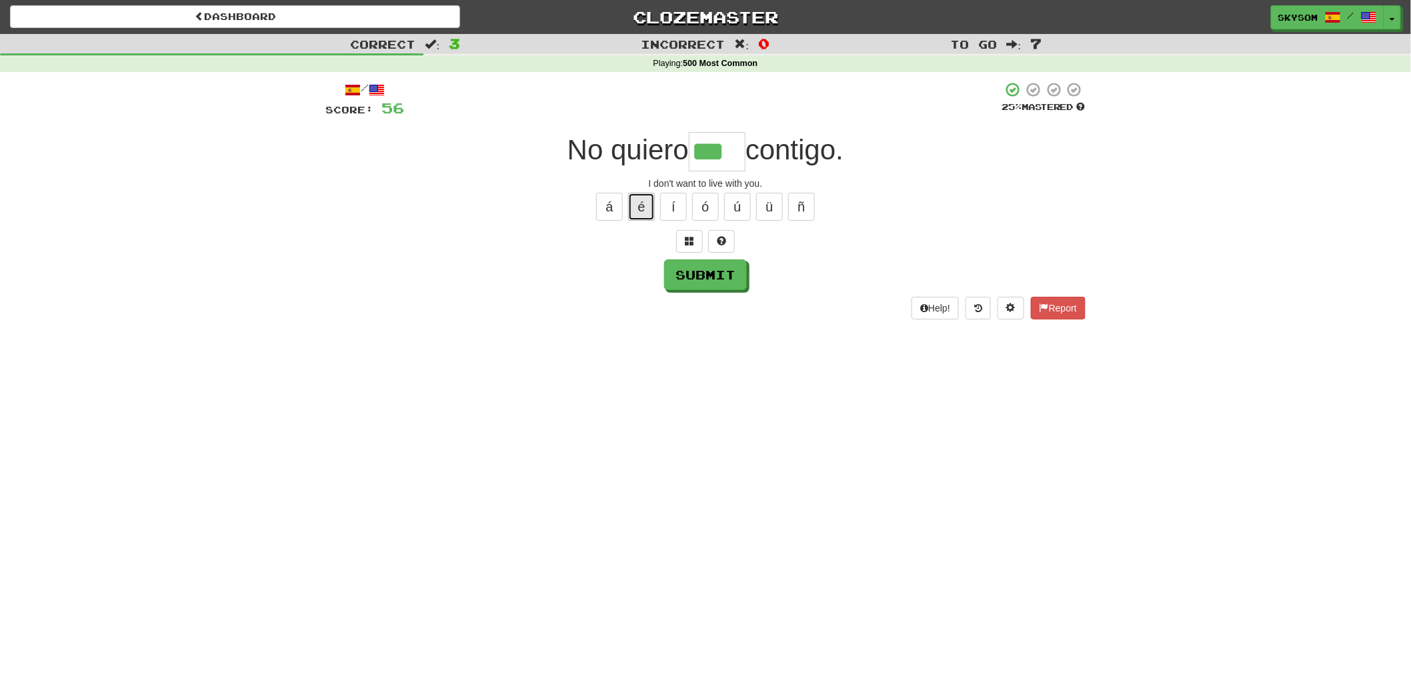
click at [647, 204] on button "é" at bounding box center [641, 207] width 27 height 28
click at [613, 220] on button "á" at bounding box center [609, 207] width 27 height 28
click at [677, 212] on button "í" at bounding box center [673, 207] width 27 height 28
type input "****"
click at [731, 284] on button "Submit" at bounding box center [706, 275] width 83 height 31
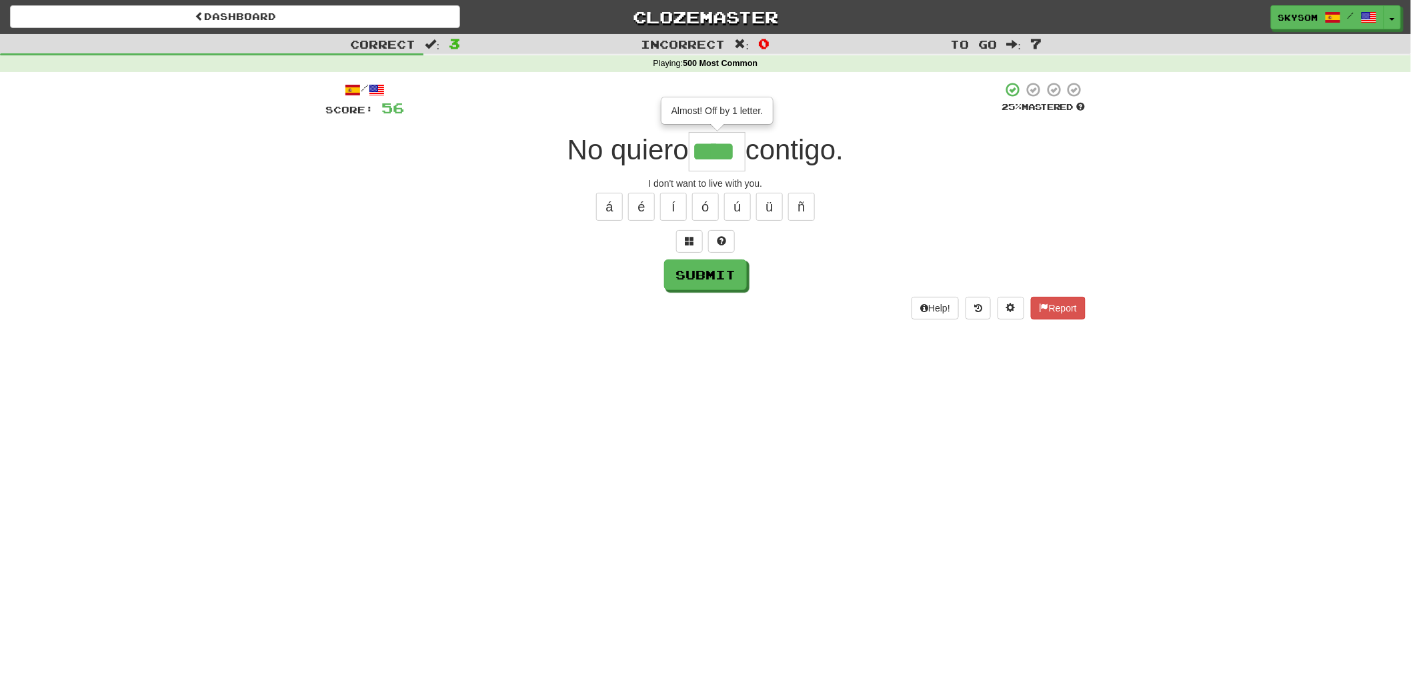
click at [735, 165] on input "****" at bounding box center [717, 151] width 57 height 39
type input "*****"
click at [728, 274] on button "Submit" at bounding box center [706, 275] width 83 height 31
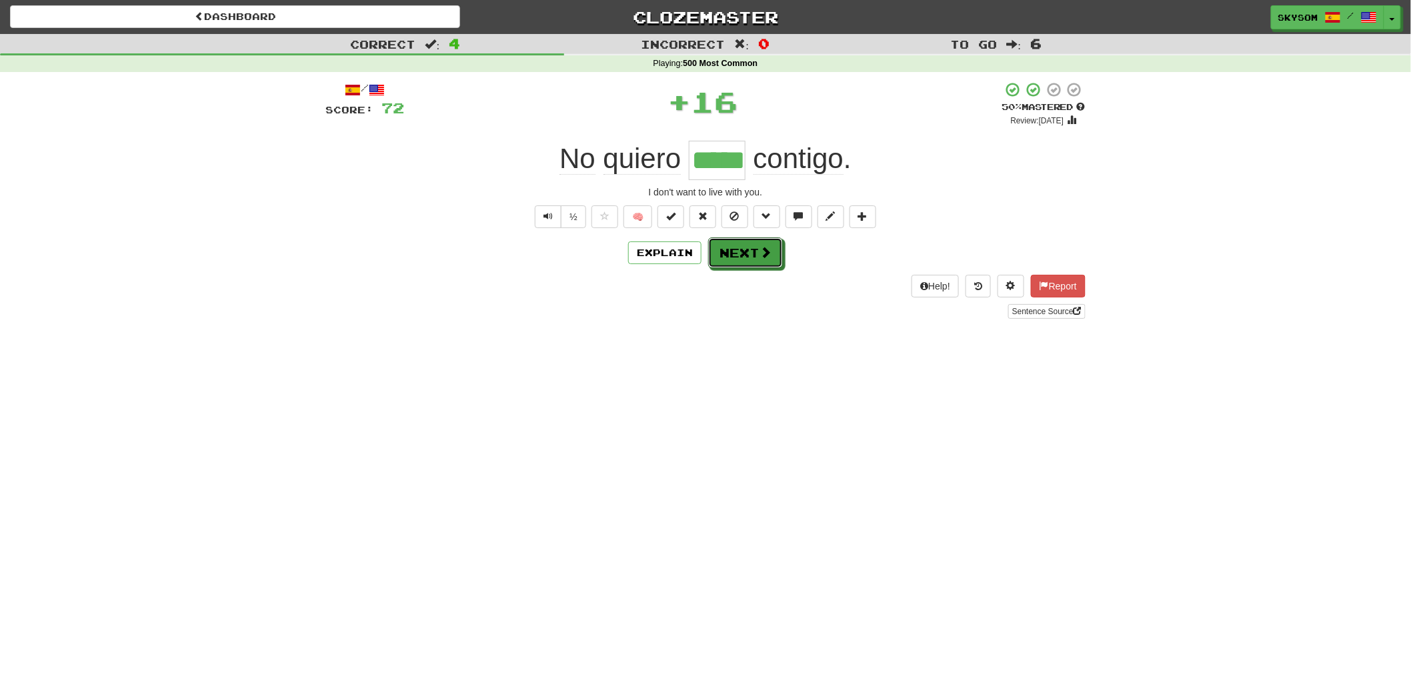
click at [745, 254] on button "Next" at bounding box center [745, 252] width 75 height 31
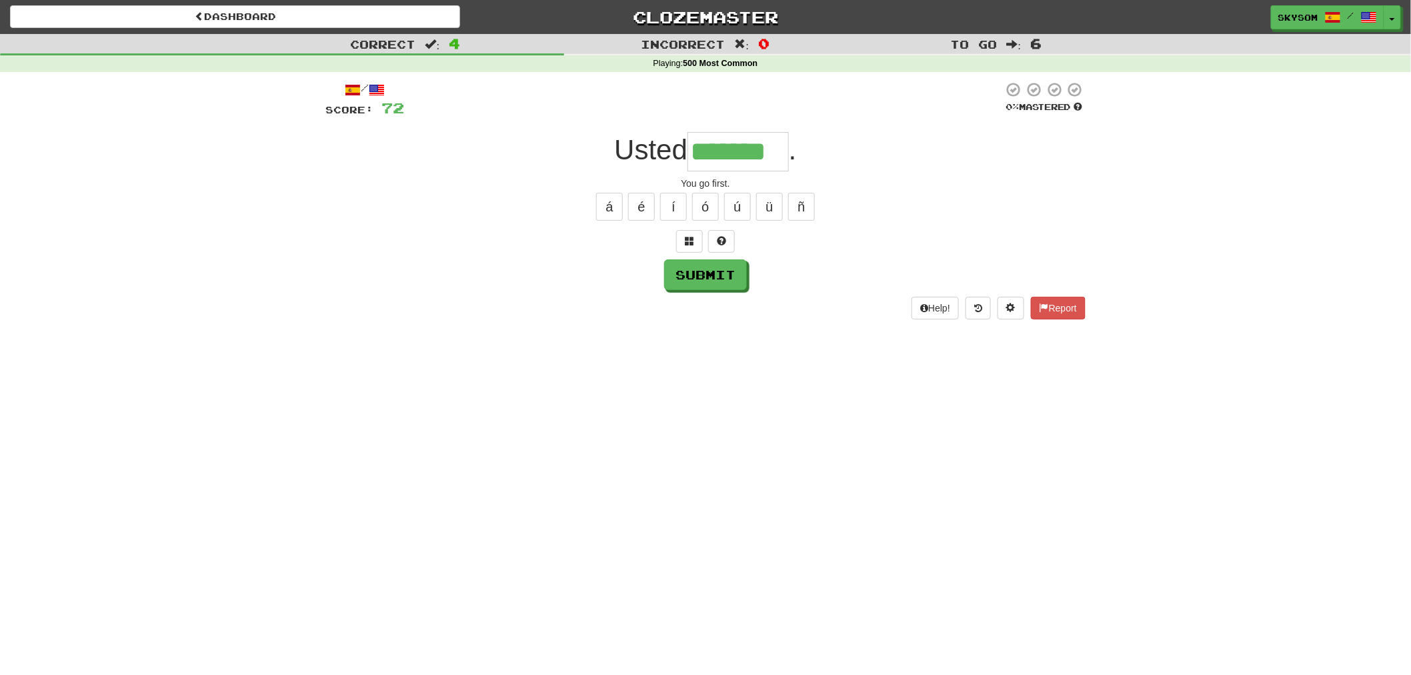
type input "*******"
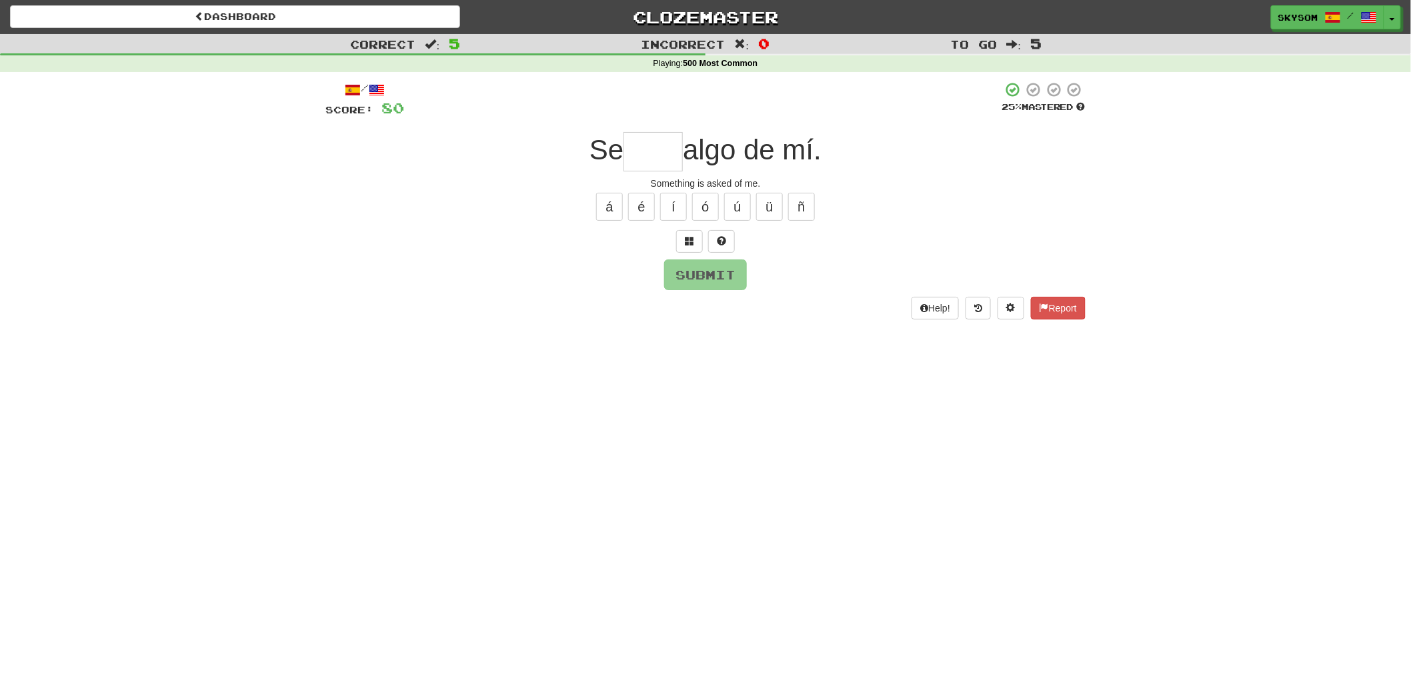
click at [689, 257] on div "/ Score: 80 25 % Mastered Se algo de mí. Something is asked of me. á é í ó ú ü …" at bounding box center [705, 199] width 760 height 237
click at [689, 243] on span at bounding box center [689, 240] width 9 height 9
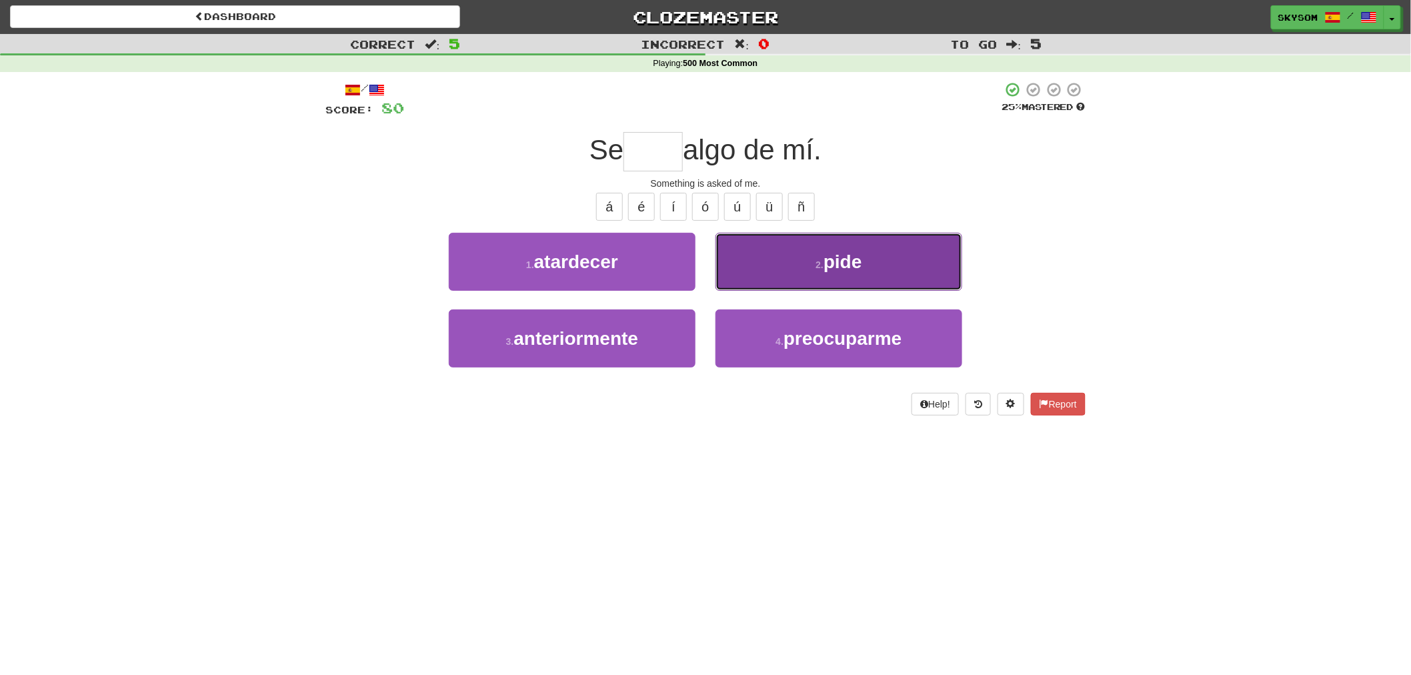
click at [767, 264] on button "2 . pide" at bounding box center [838, 262] width 247 height 58
type input "****"
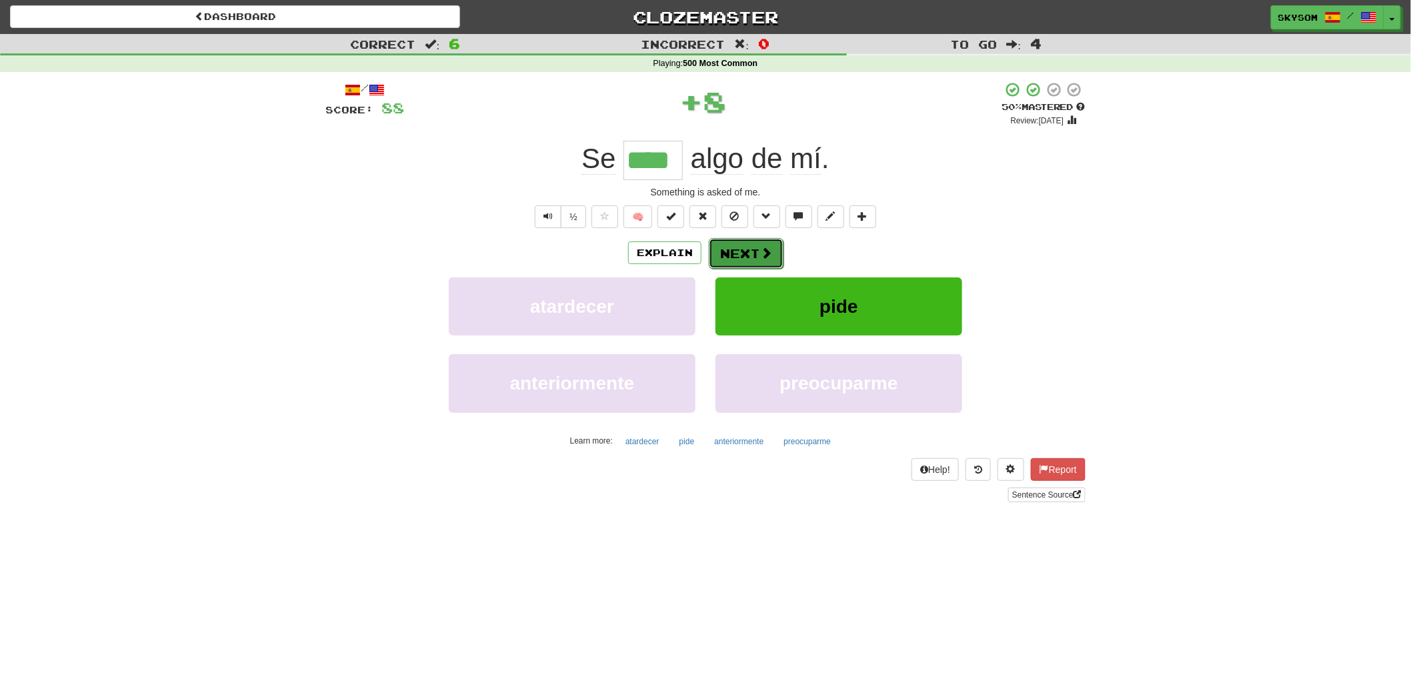
click at [761, 250] on span at bounding box center [766, 253] width 12 height 12
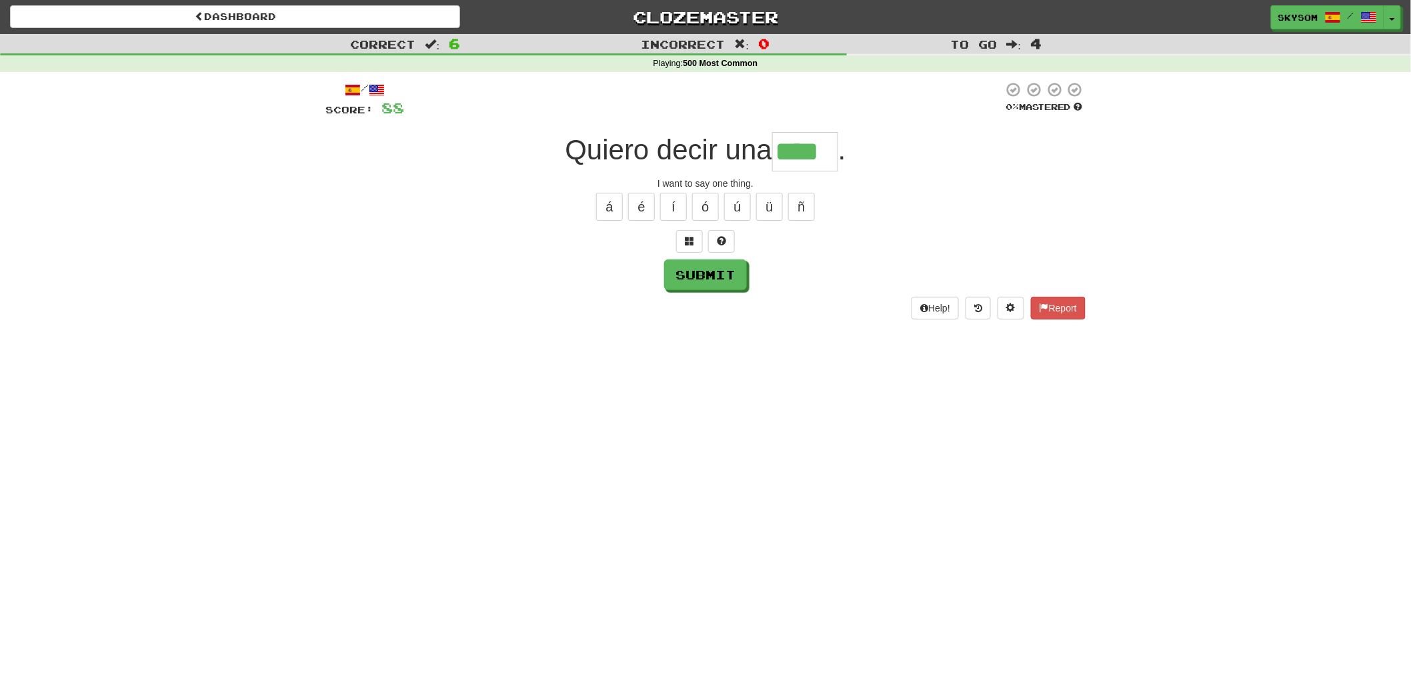
type input "****"
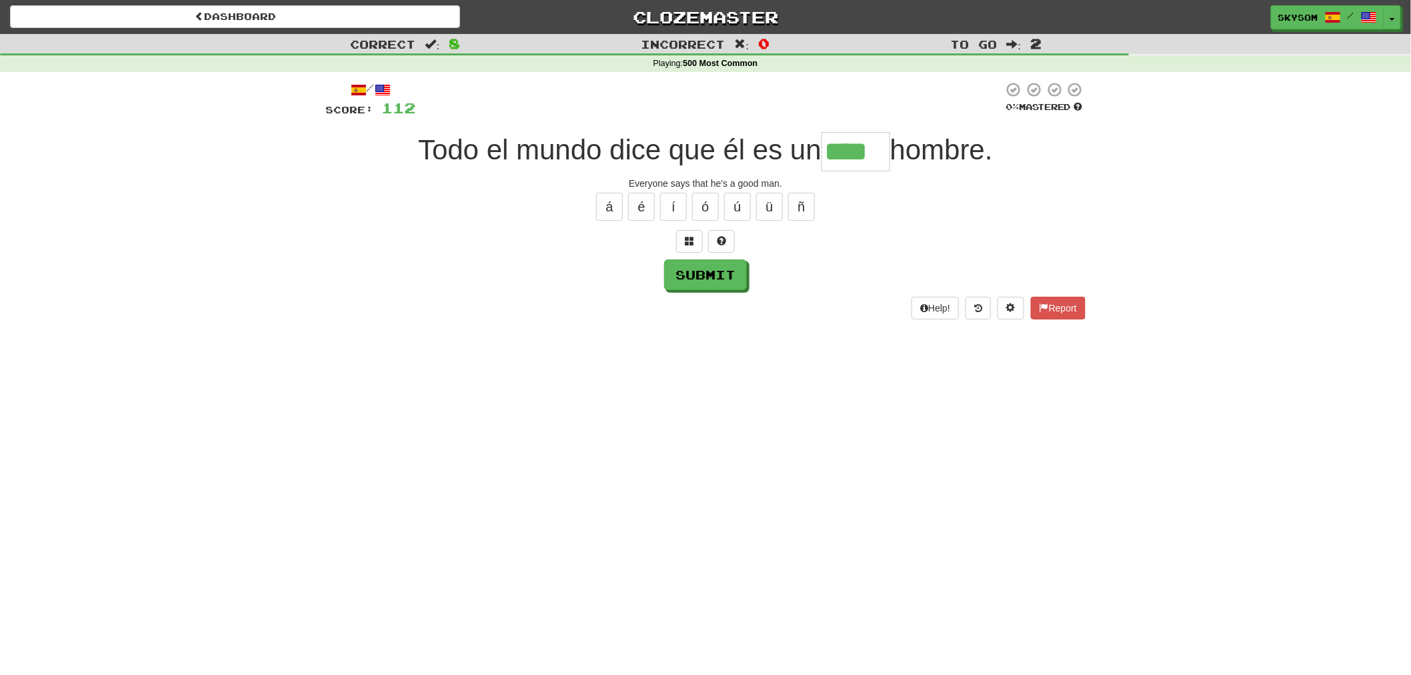
type input "****"
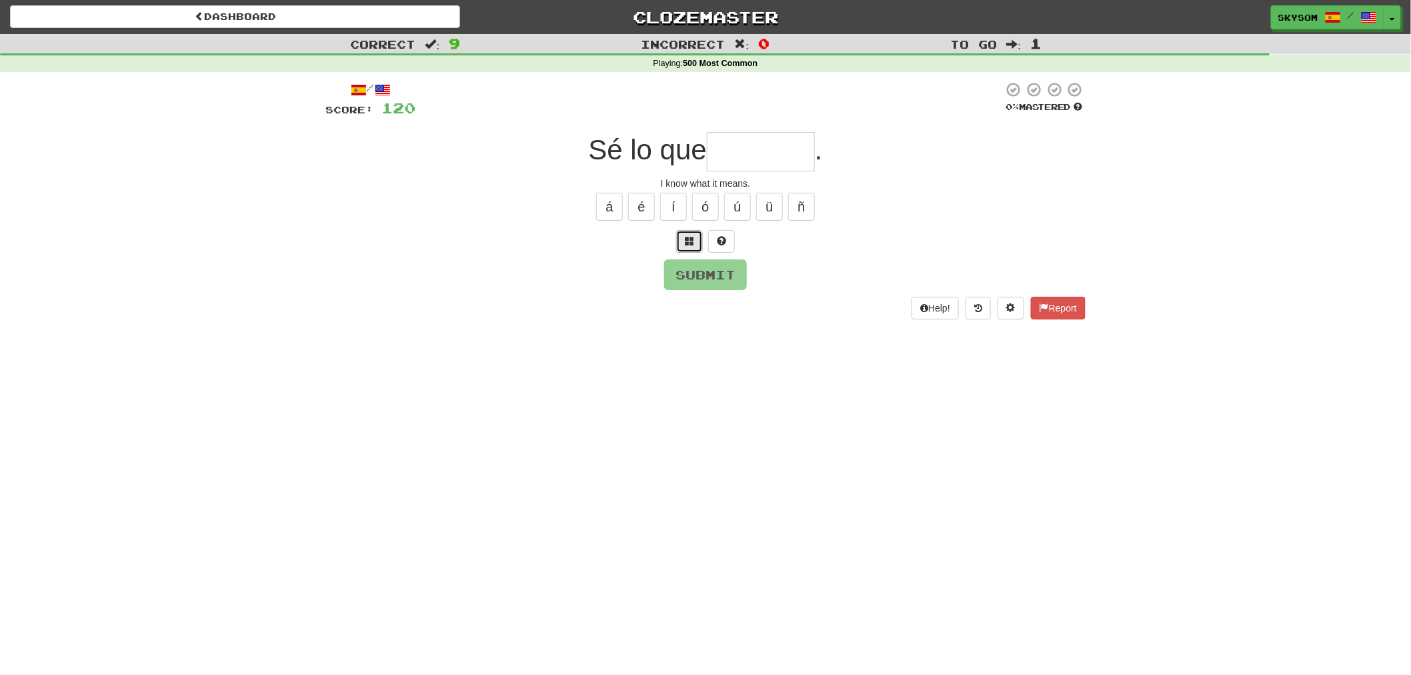
click at [689, 230] on button at bounding box center [689, 241] width 27 height 23
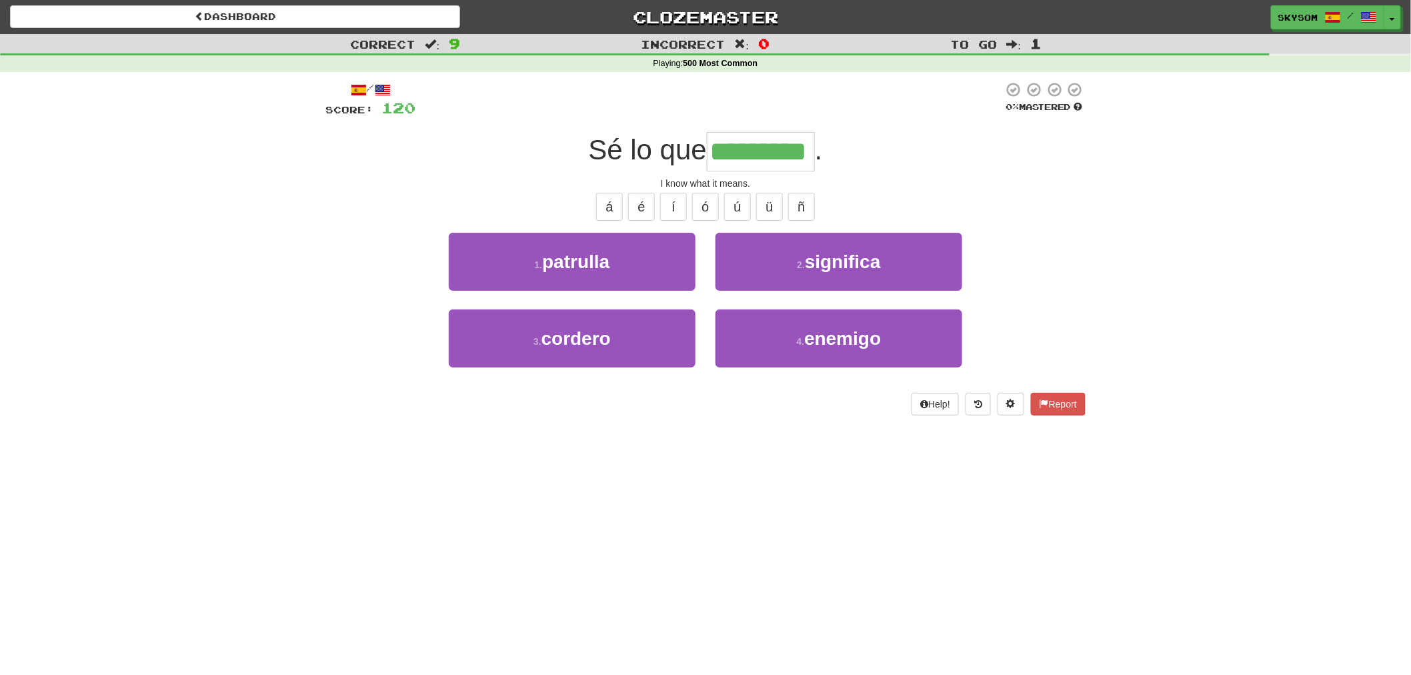
type input "*********"
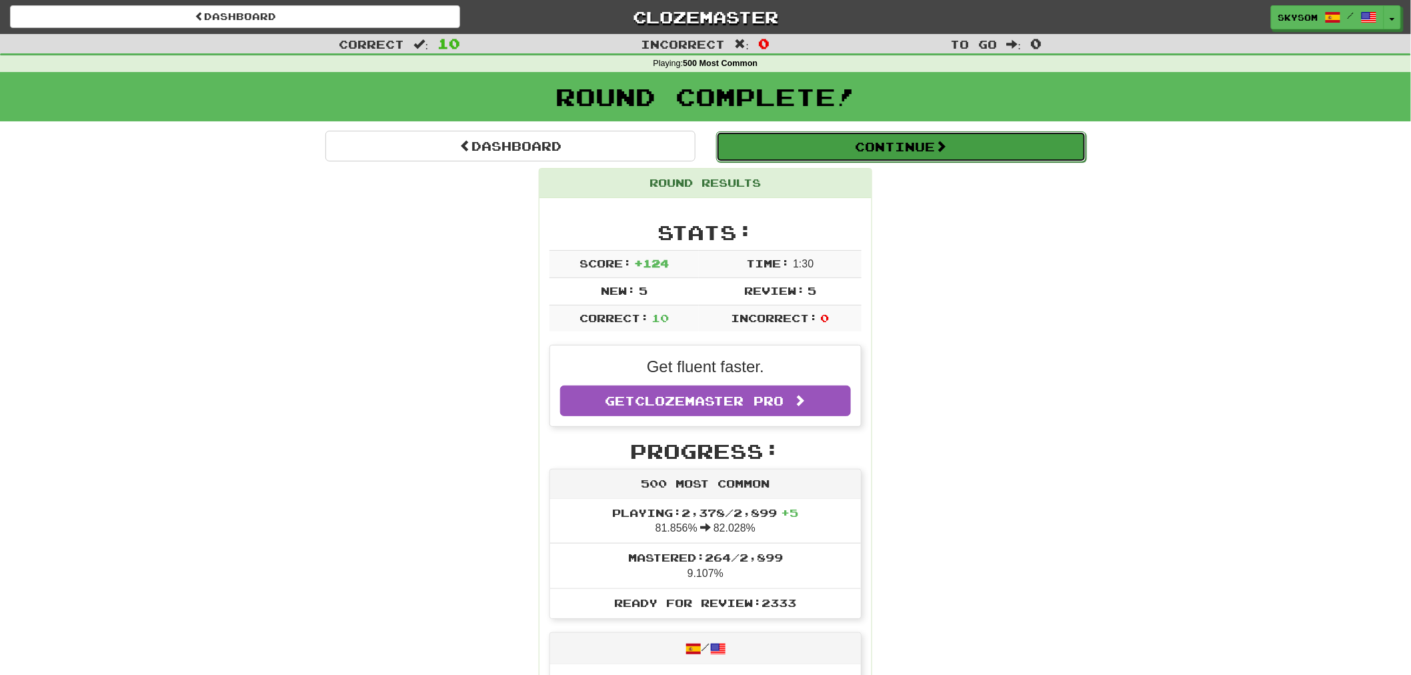
click at [911, 155] on button "Continue" at bounding box center [901, 146] width 370 height 31
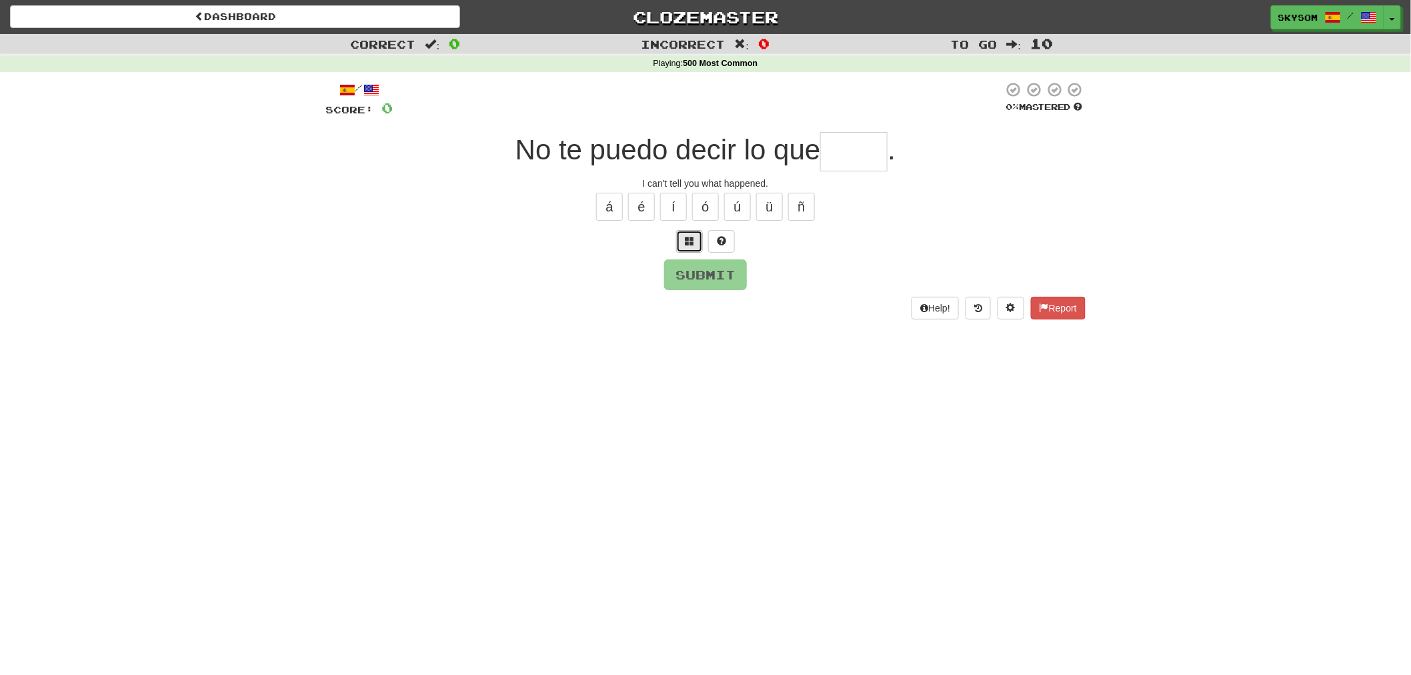
click at [695, 240] on button at bounding box center [689, 241] width 27 height 23
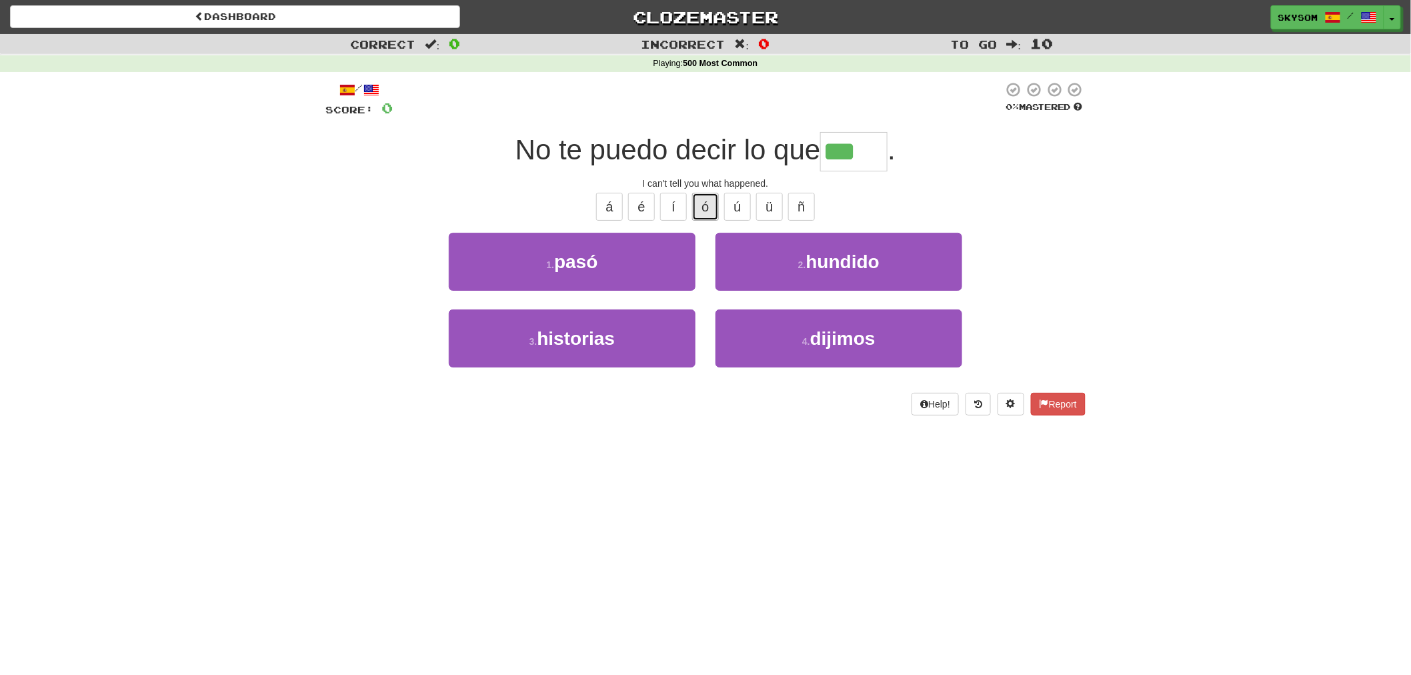
click at [708, 215] on button "ó" at bounding box center [705, 207] width 27 height 28
type input "****"
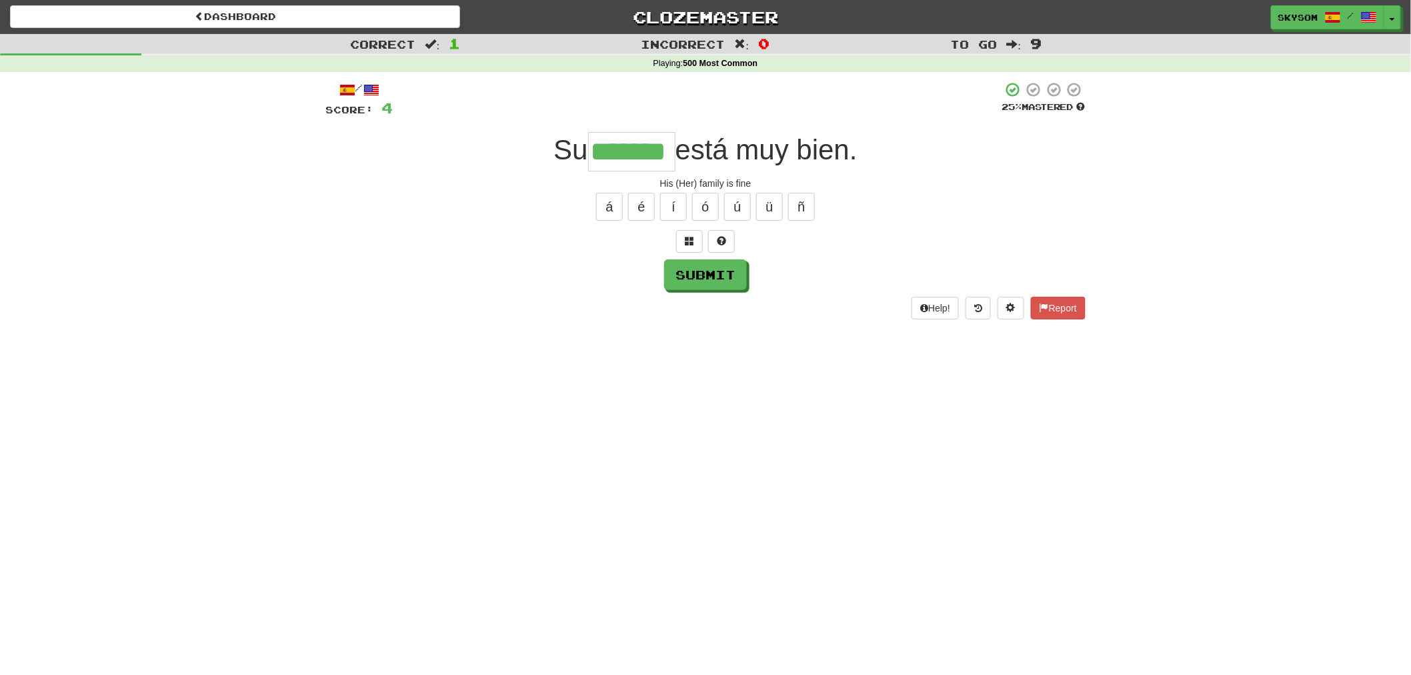
type input "*******"
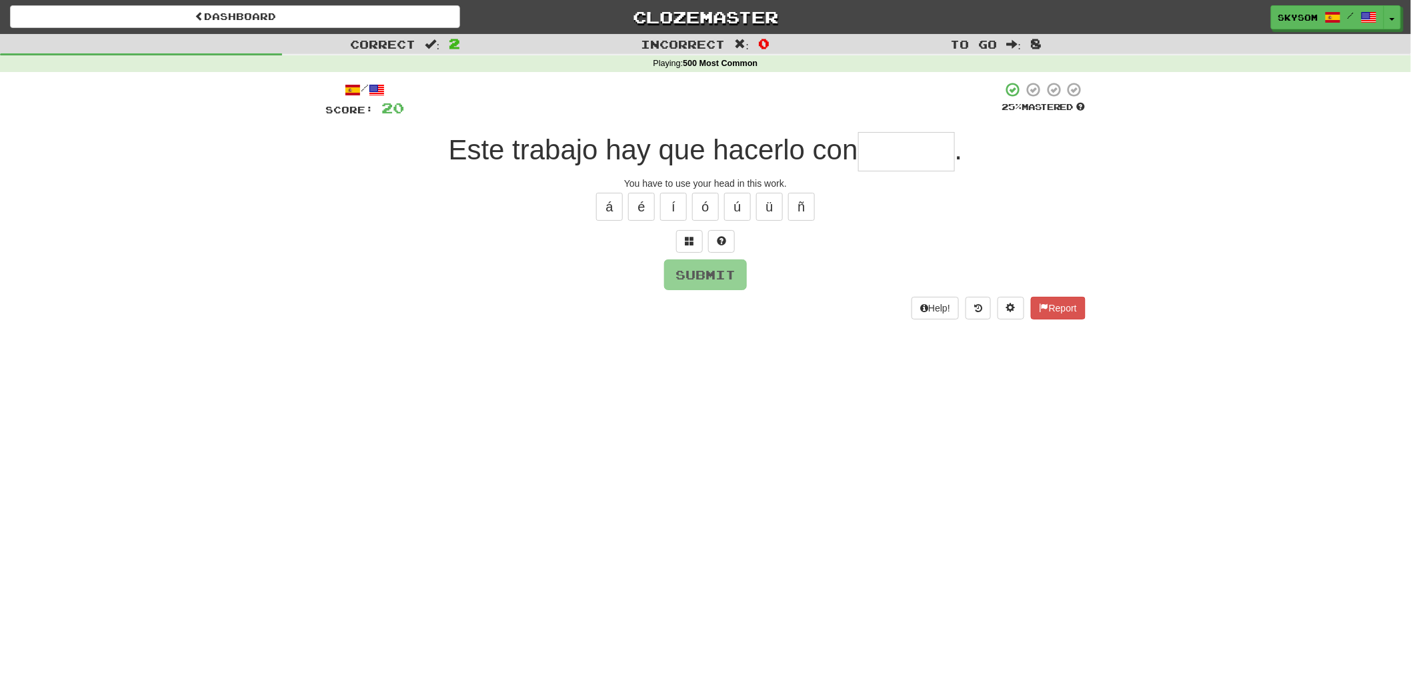
type input "*"
click at [693, 237] on span at bounding box center [689, 240] width 9 height 9
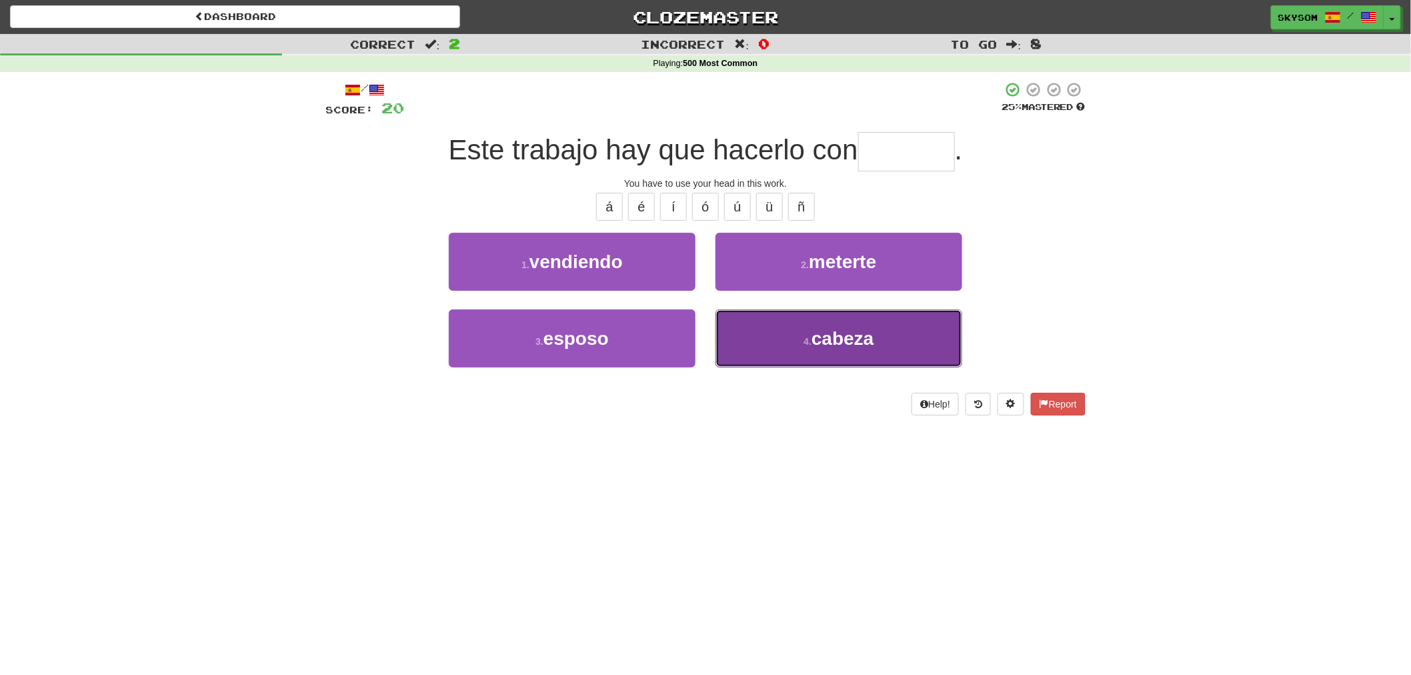
click at [731, 347] on button "4 . cabeza" at bounding box center [838, 338] width 247 height 58
type input "******"
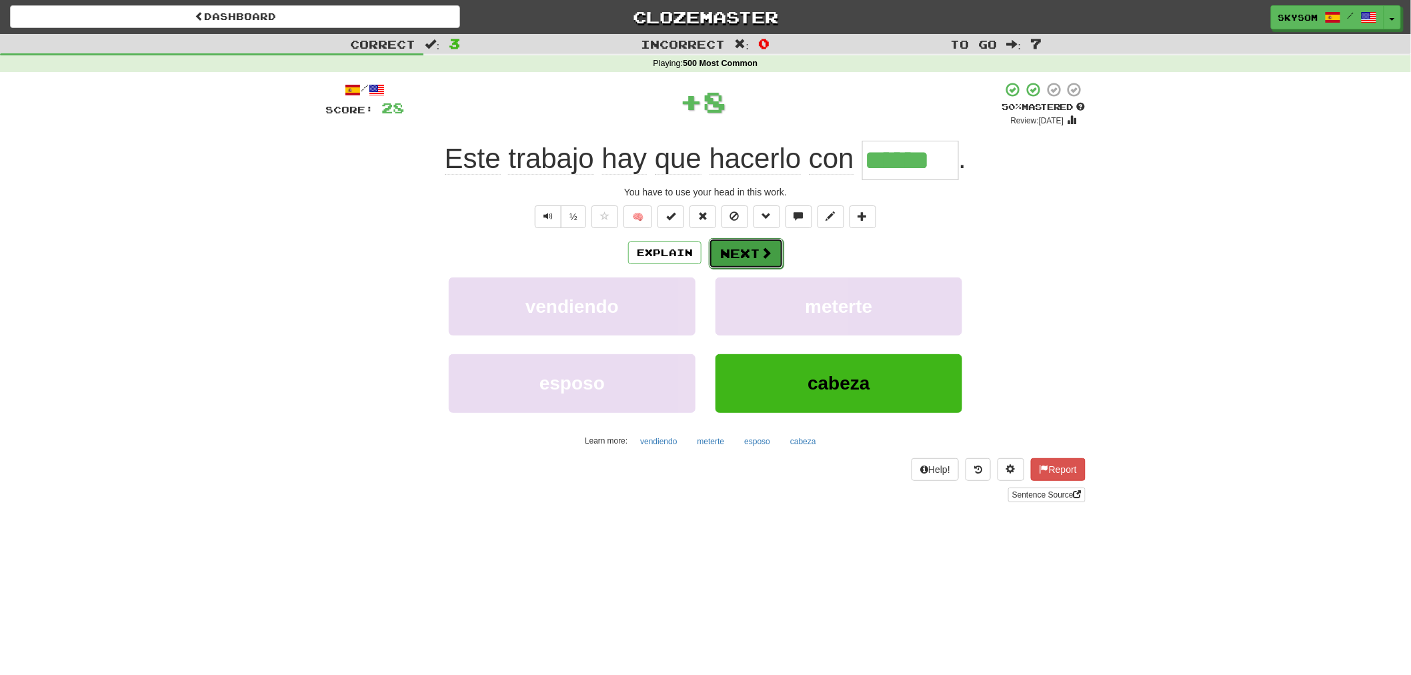
click at [737, 248] on button "Next" at bounding box center [746, 253] width 75 height 31
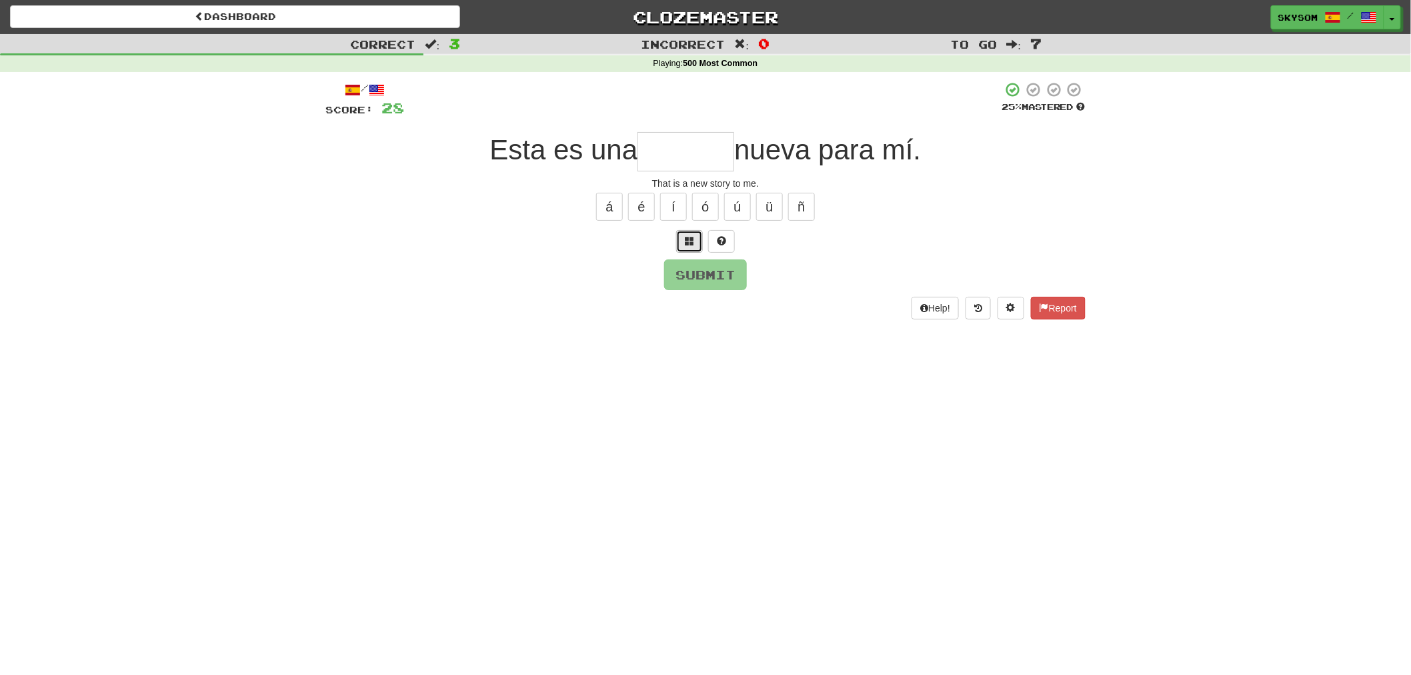
click at [683, 242] on button at bounding box center [689, 241] width 27 height 23
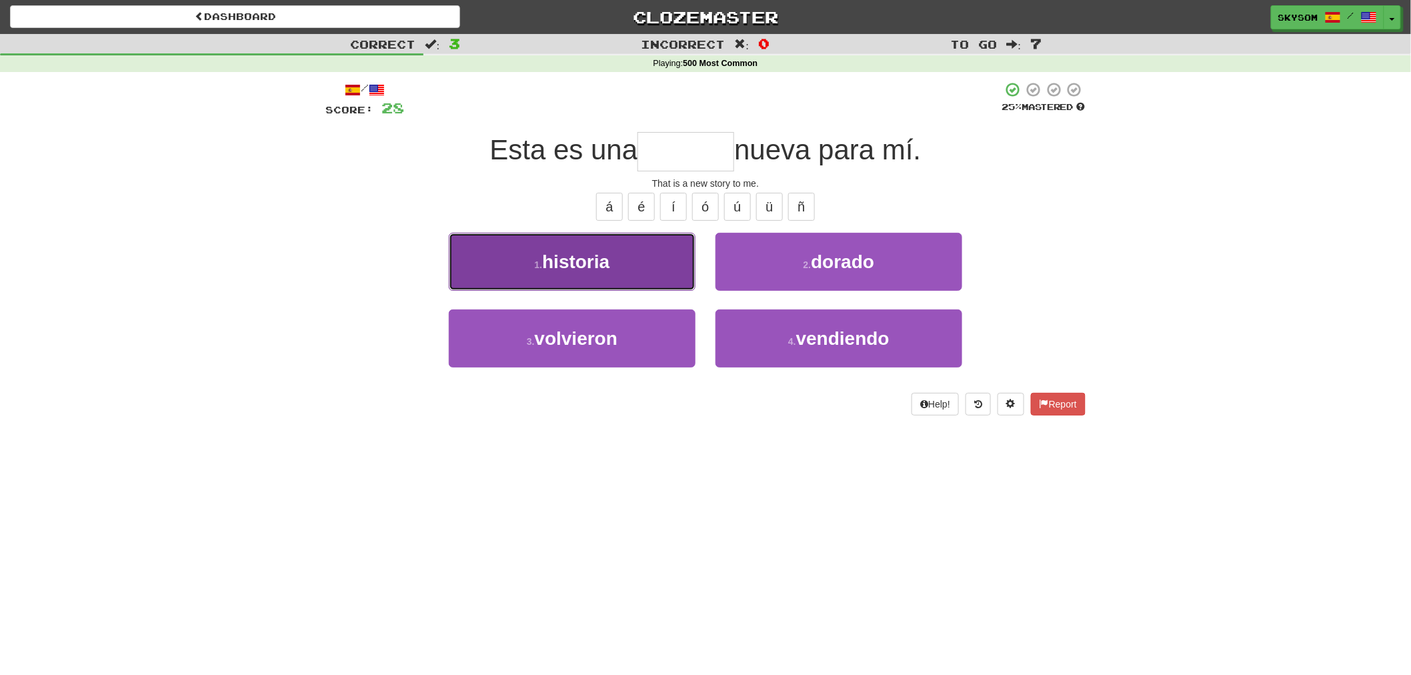
click at [690, 251] on button "1 . historia" at bounding box center [572, 262] width 247 height 58
type input "********"
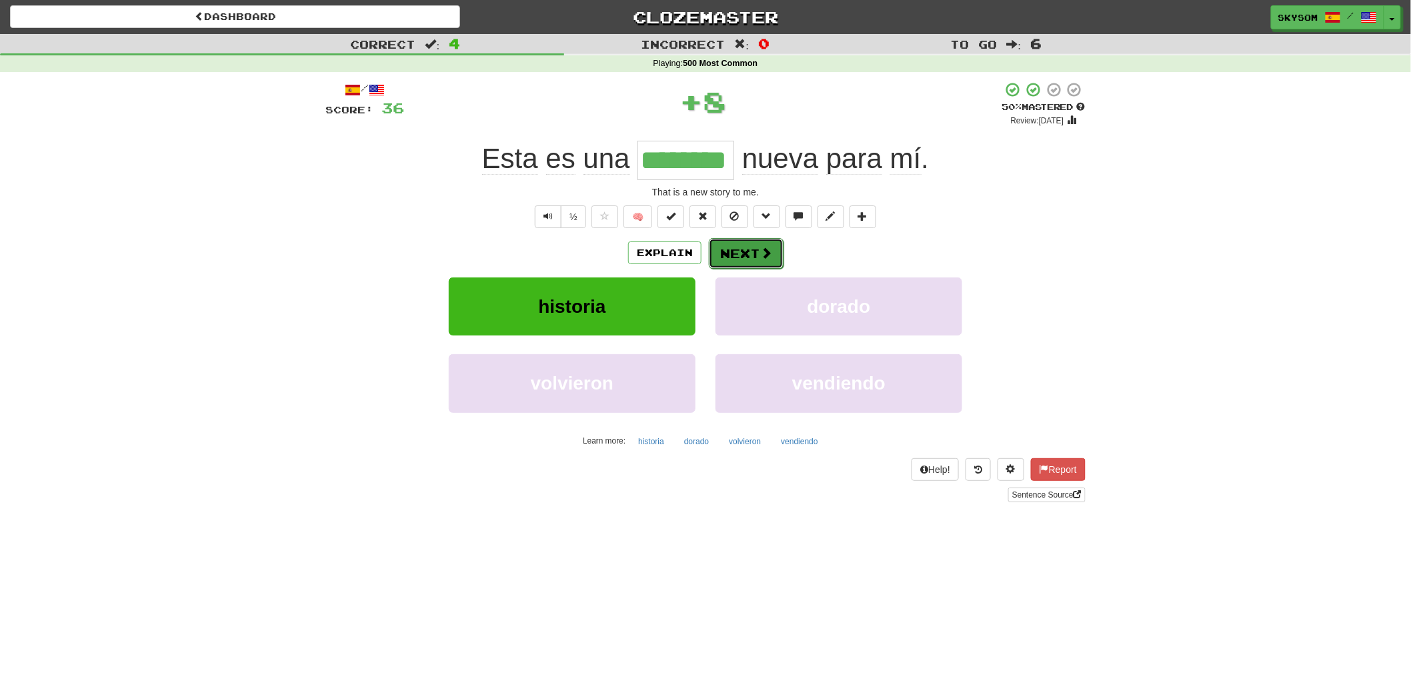
click at [731, 265] on button "Next" at bounding box center [746, 253] width 75 height 31
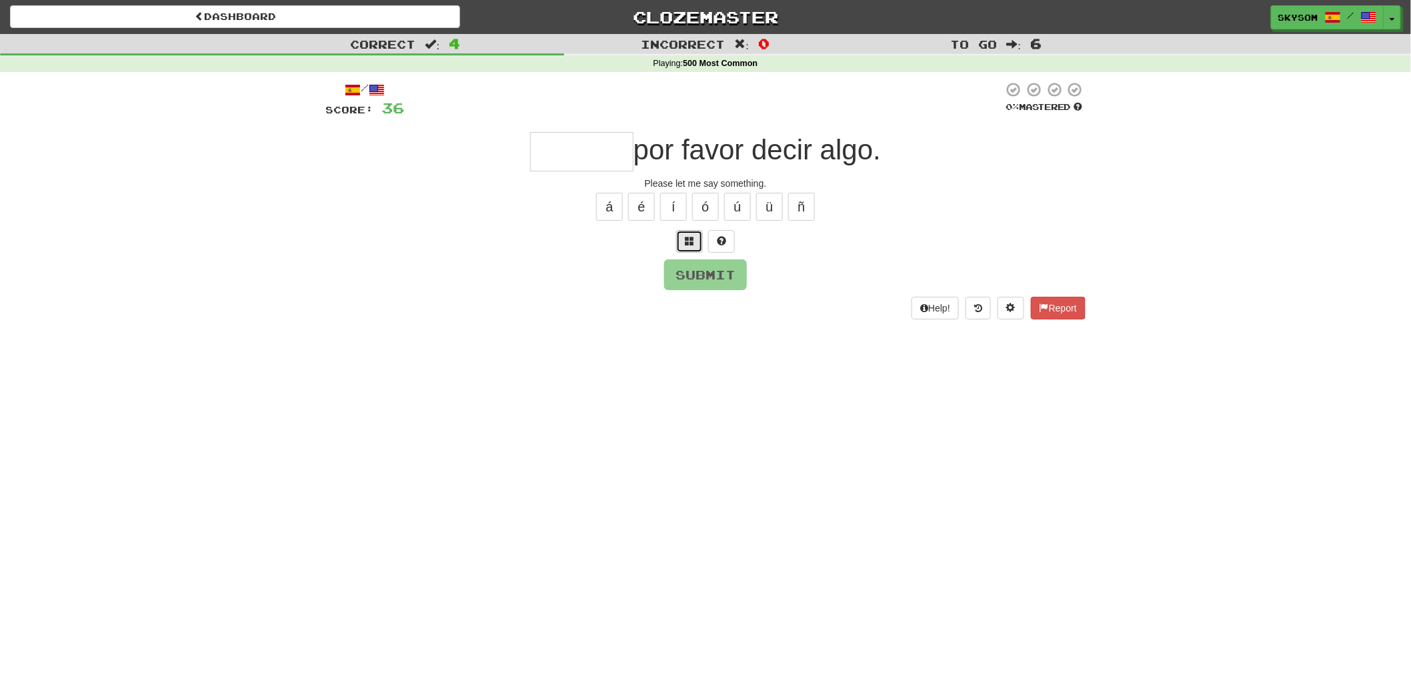
click at [689, 247] on button at bounding box center [689, 241] width 27 height 23
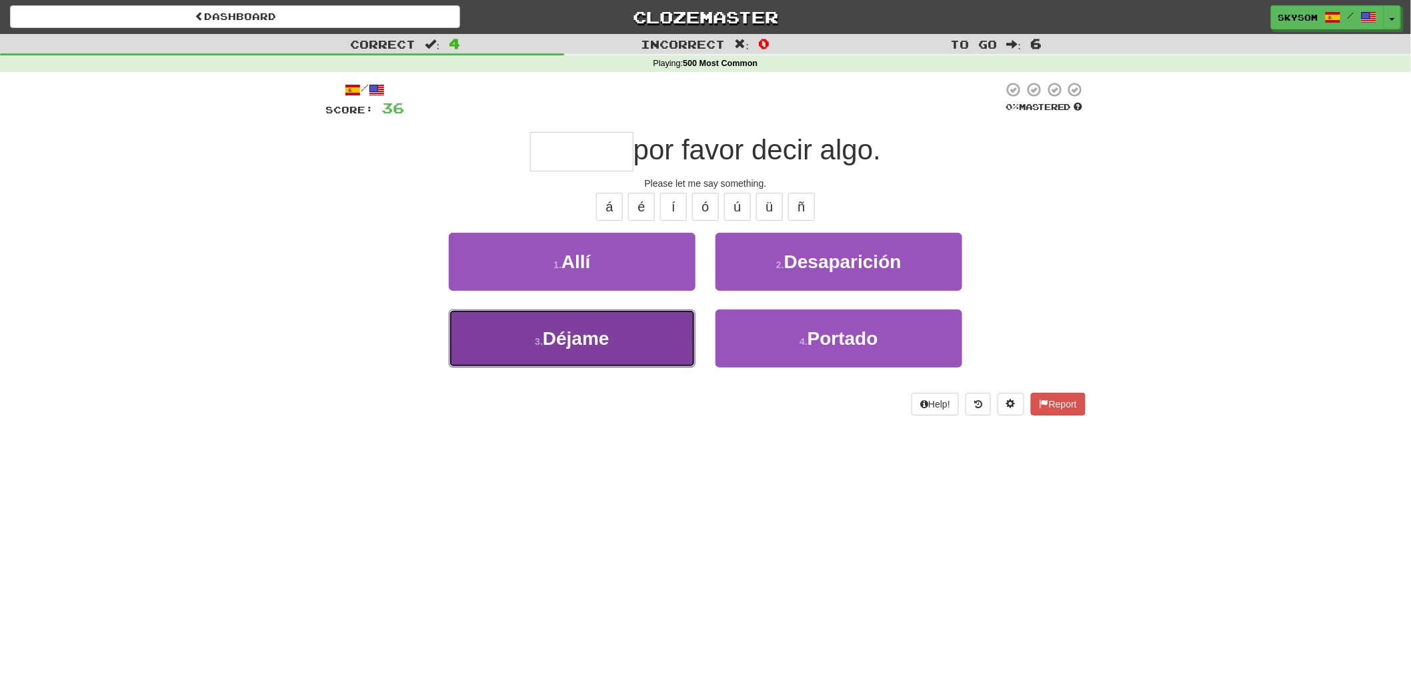
click at [676, 347] on button "3 . Déjame" at bounding box center [572, 338] width 247 height 58
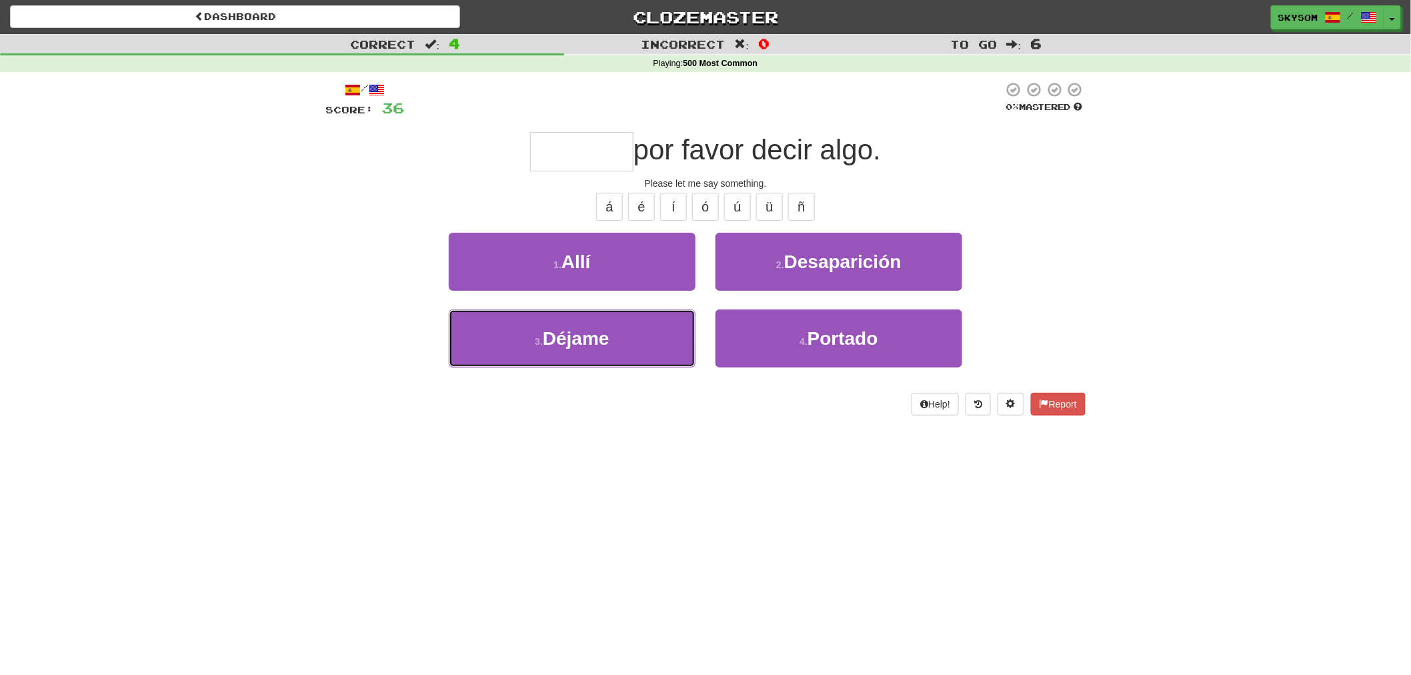
type input "******"
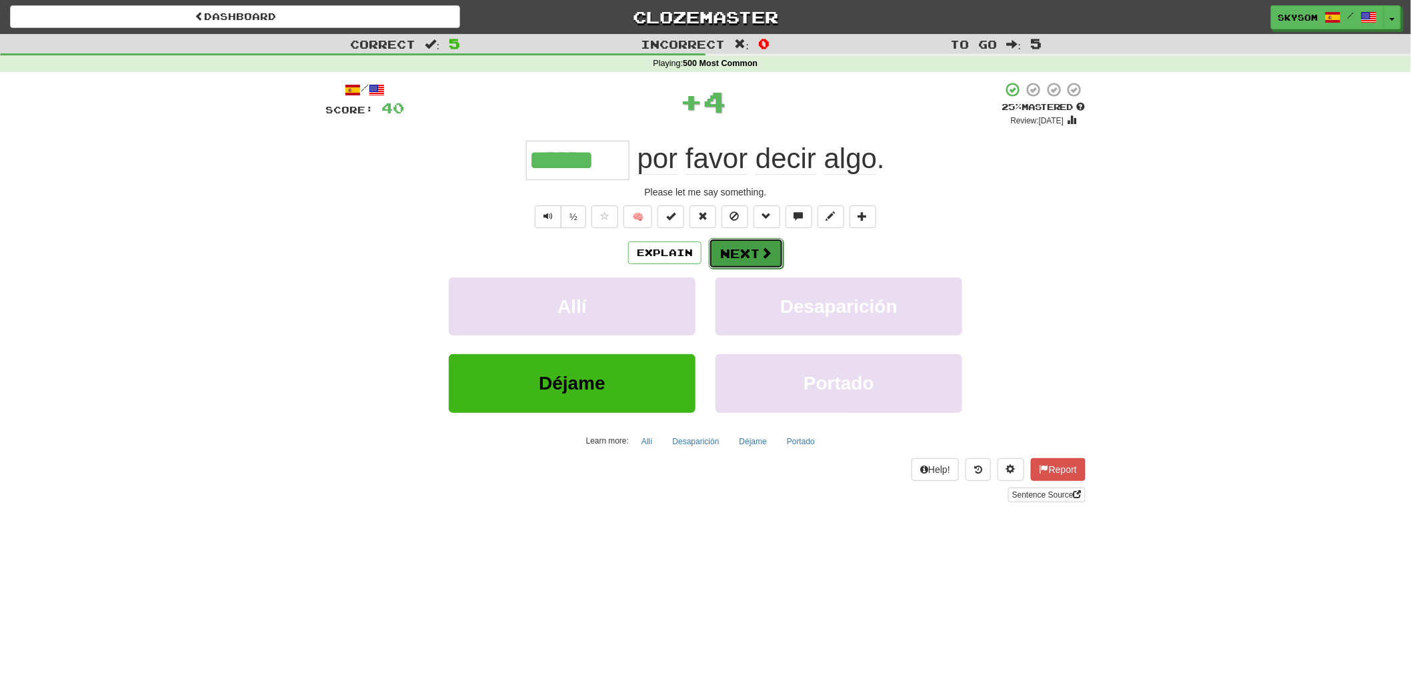
click at [737, 251] on button "Next" at bounding box center [746, 253] width 75 height 31
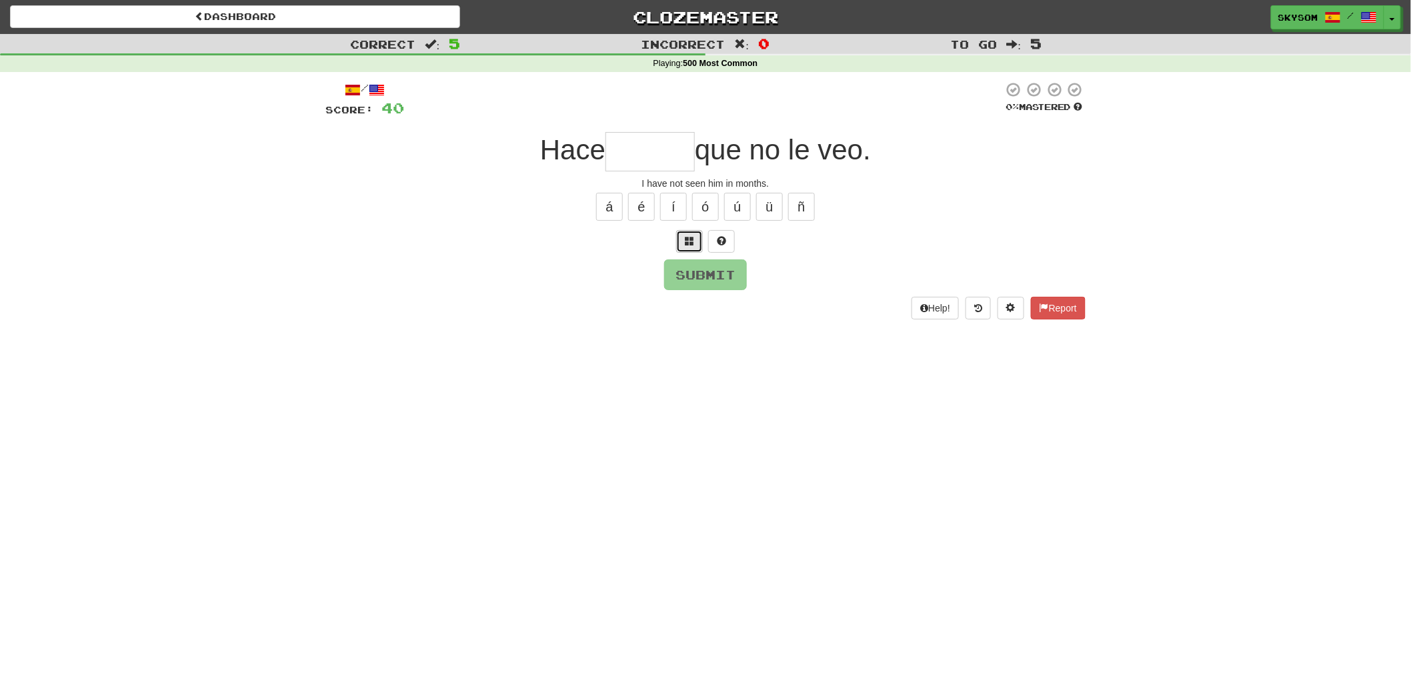
click at [680, 249] on button at bounding box center [689, 241] width 27 height 23
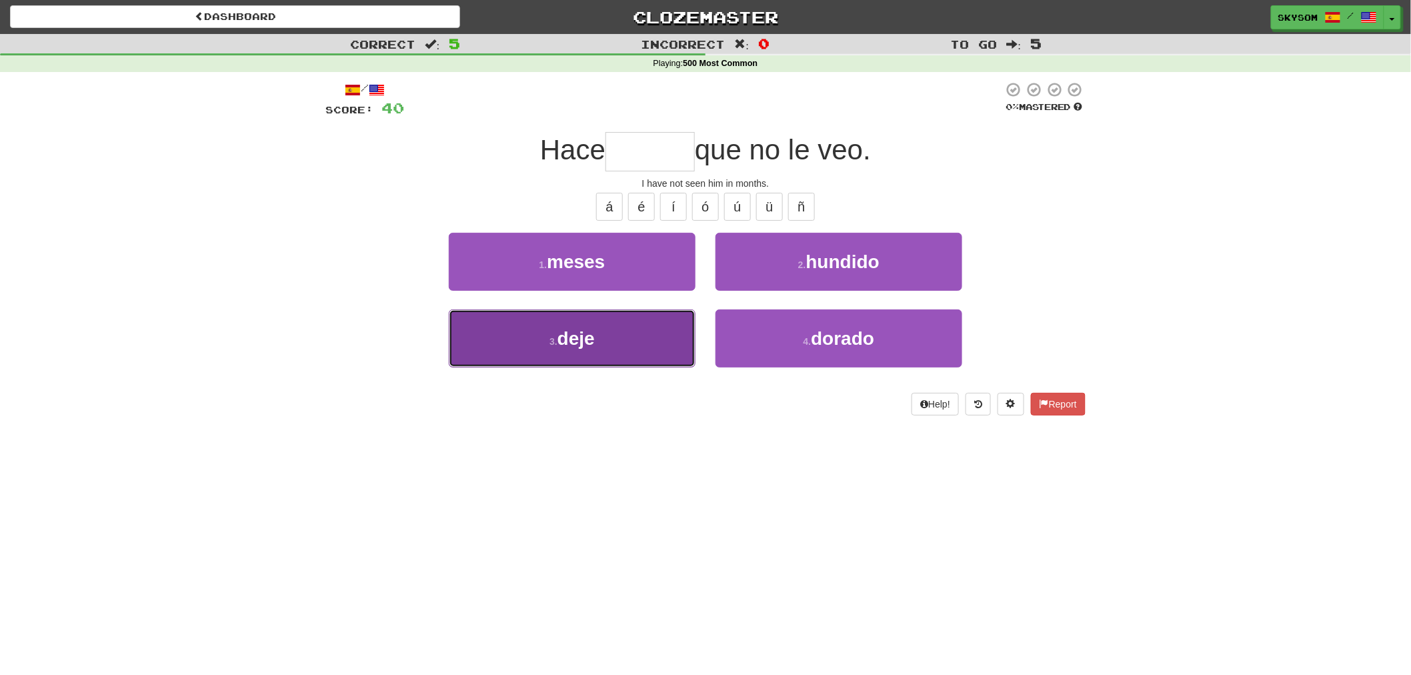
click at [667, 335] on button "3 . deje" at bounding box center [572, 338] width 247 height 58
type input "*****"
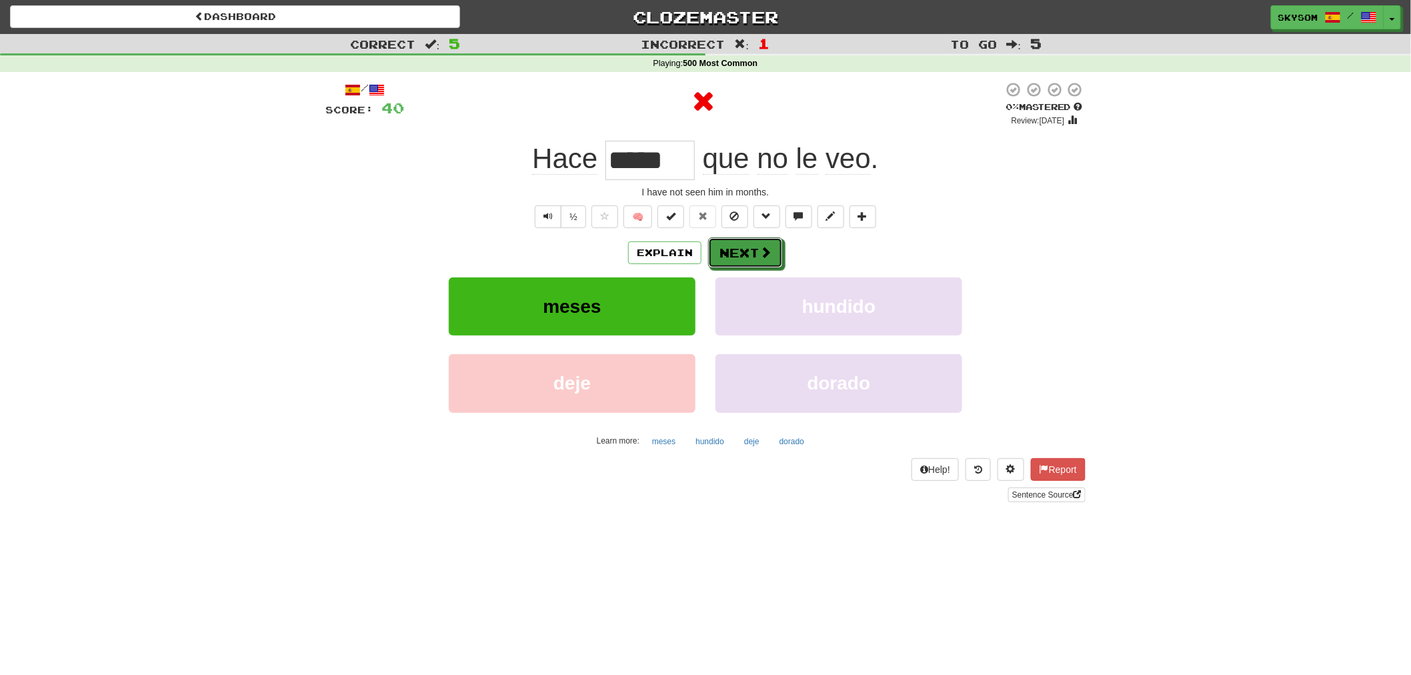
click at [743, 249] on button "Next" at bounding box center [745, 252] width 75 height 31
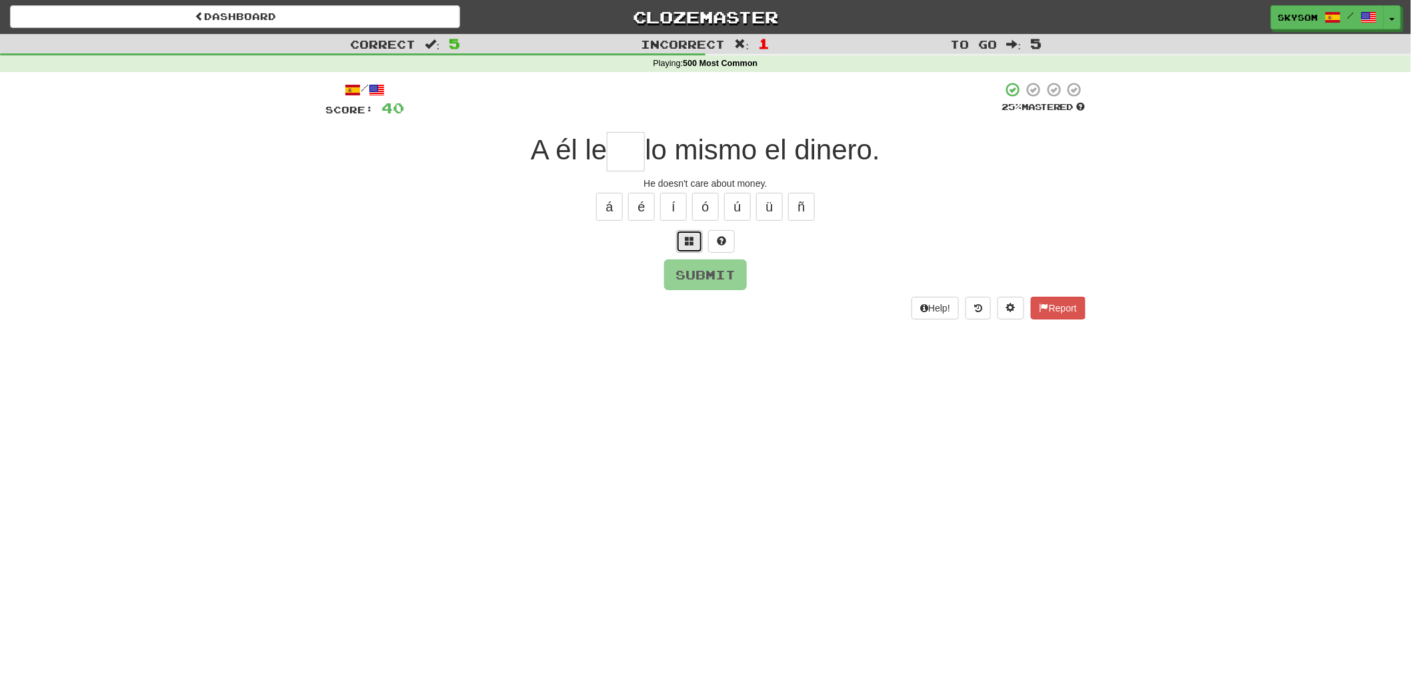
click at [681, 249] on button at bounding box center [689, 241] width 27 height 23
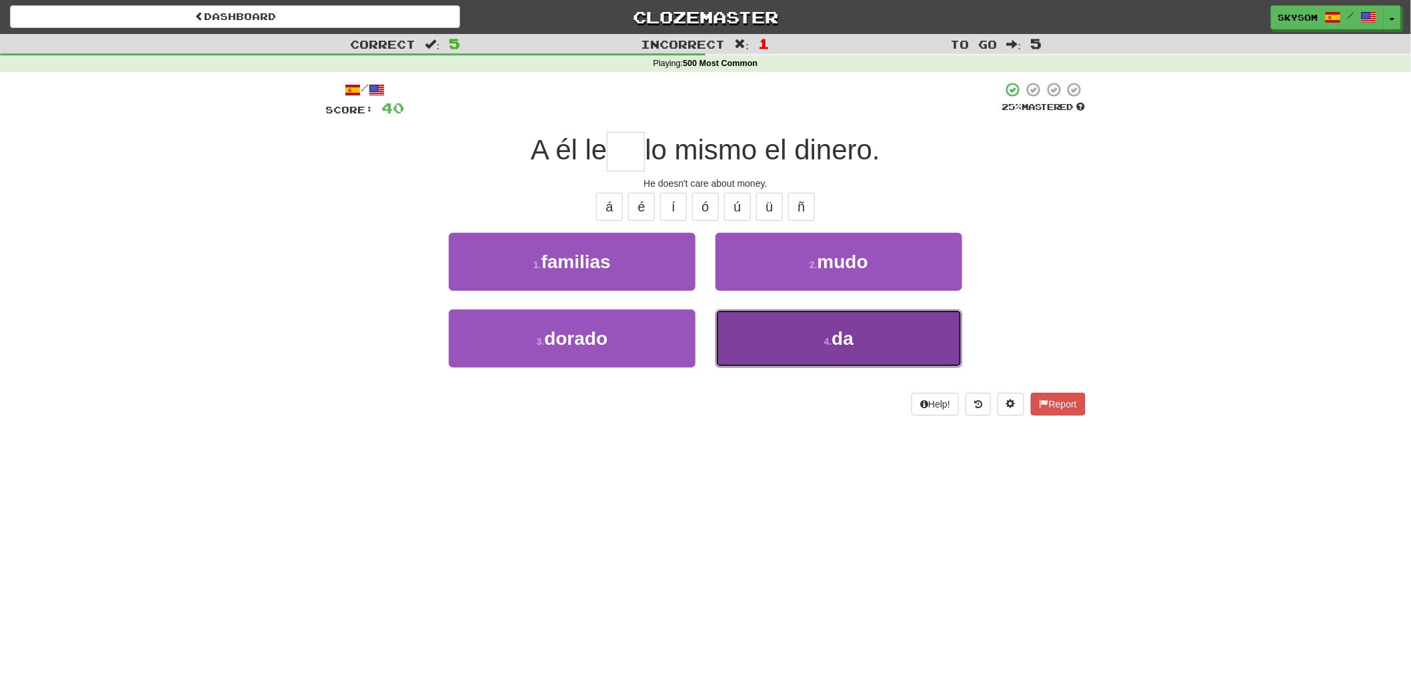
click at [776, 329] on button "4 . da" at bounding box center [838, 338] width 247 height 58
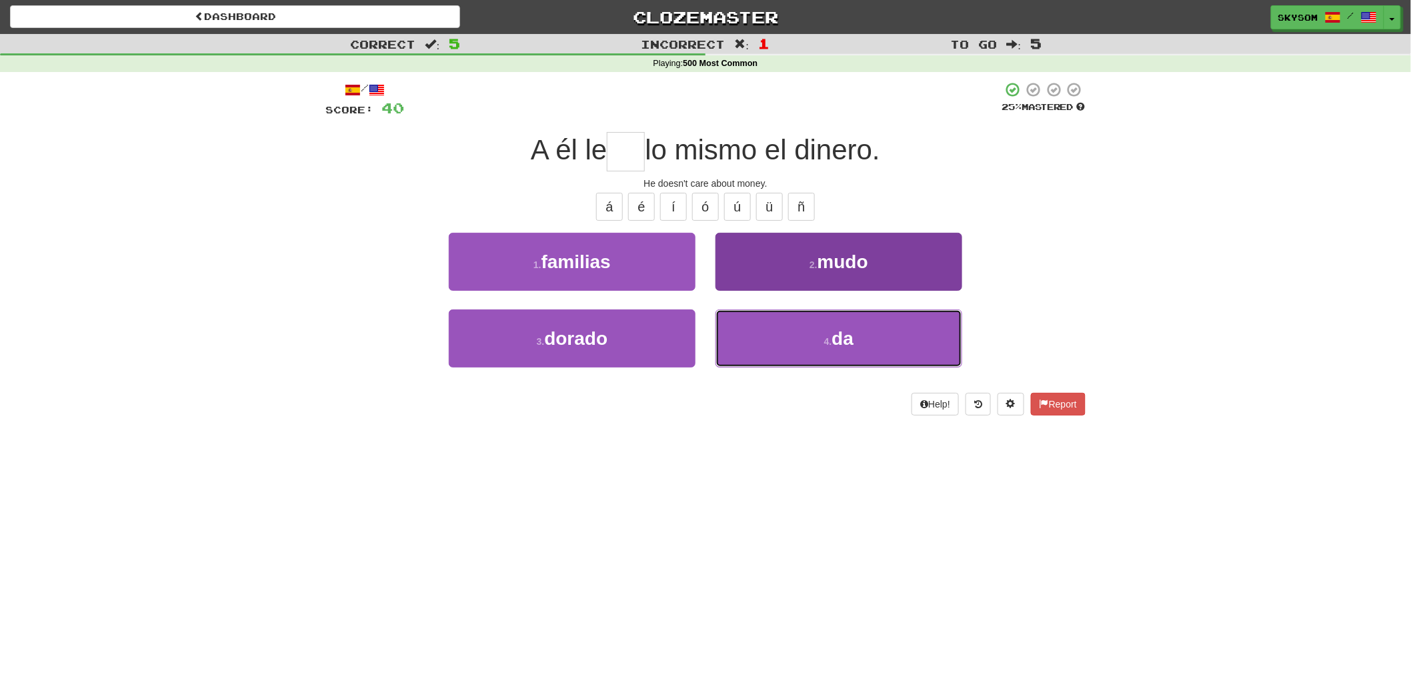
type input "**"
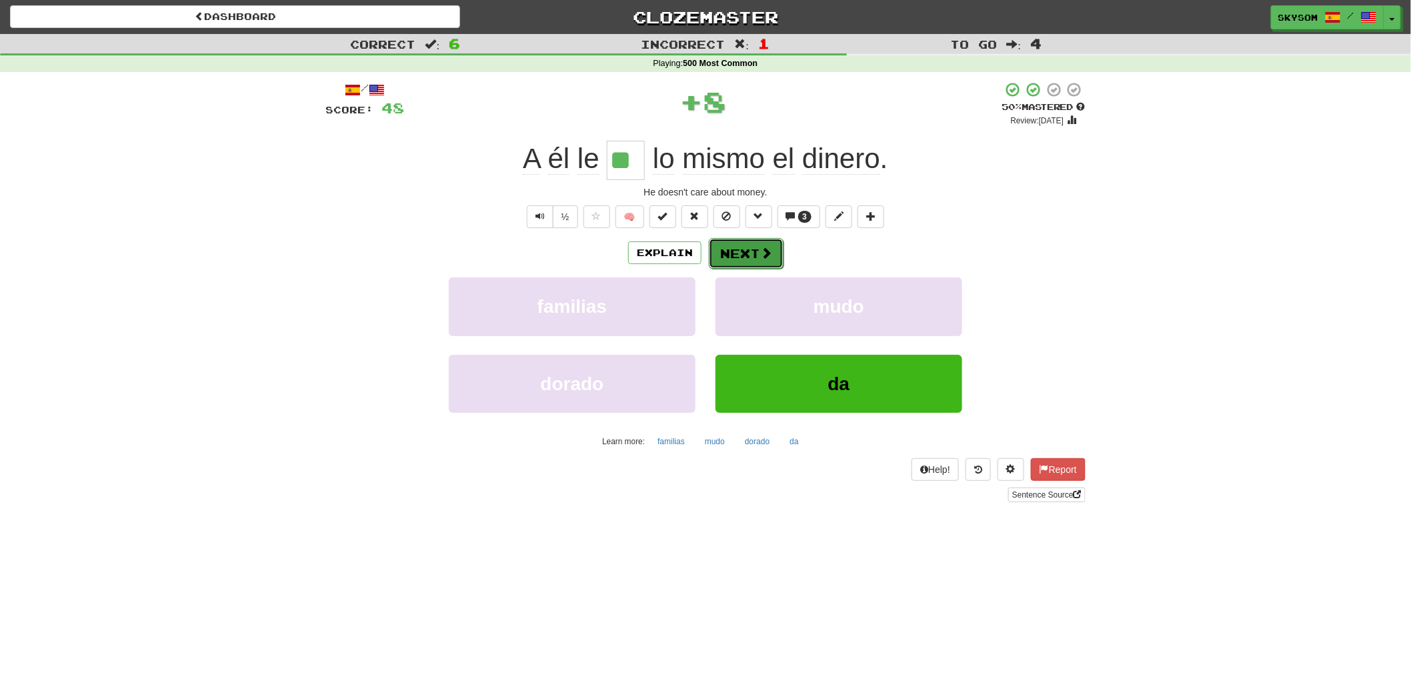
click at [745, 257] on button "Next" at bounding box center [746, 253] width 75 height 31
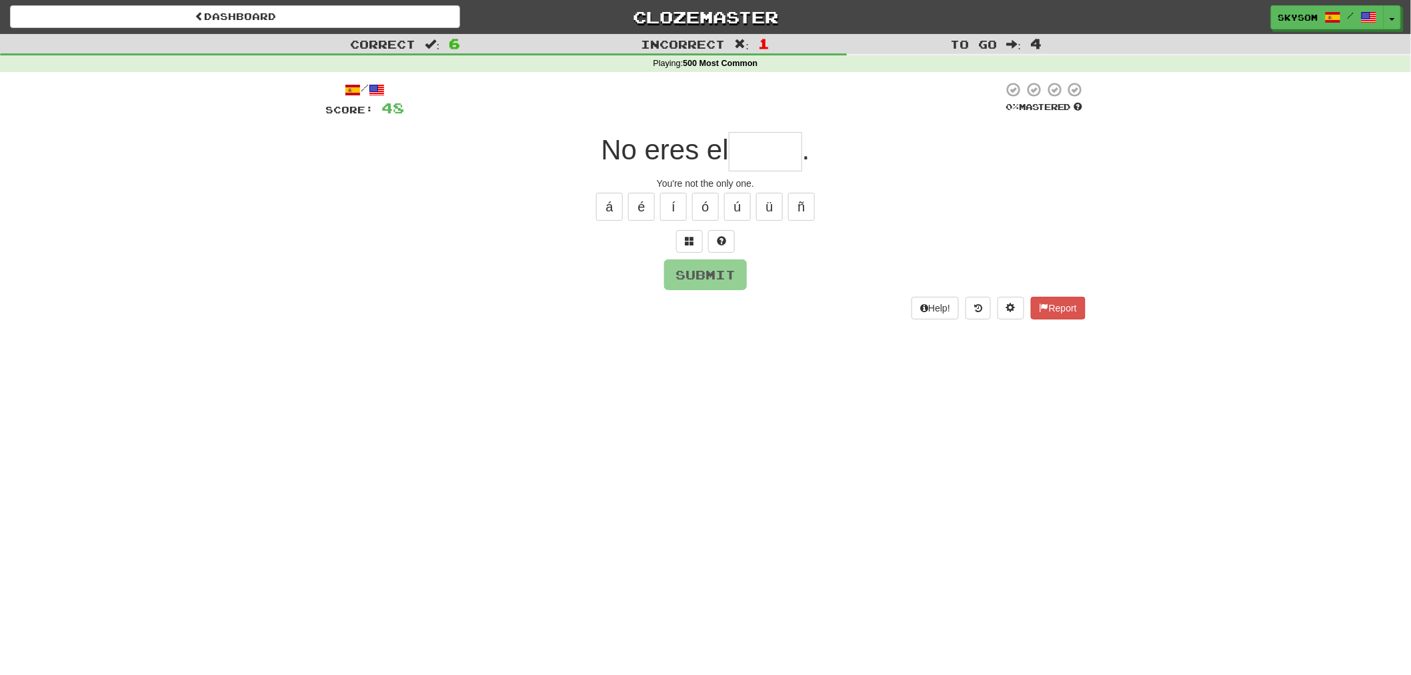
click at [685, 252] on div "/ Score: 48 0 % Mastered No eres el . You're not the only one. á é í ó ú ü ñ Su…" at bounding box center [705, 199] width 760 height 237
click at [685, 245] on button at bounding box center [689, 241] width 27 height 23
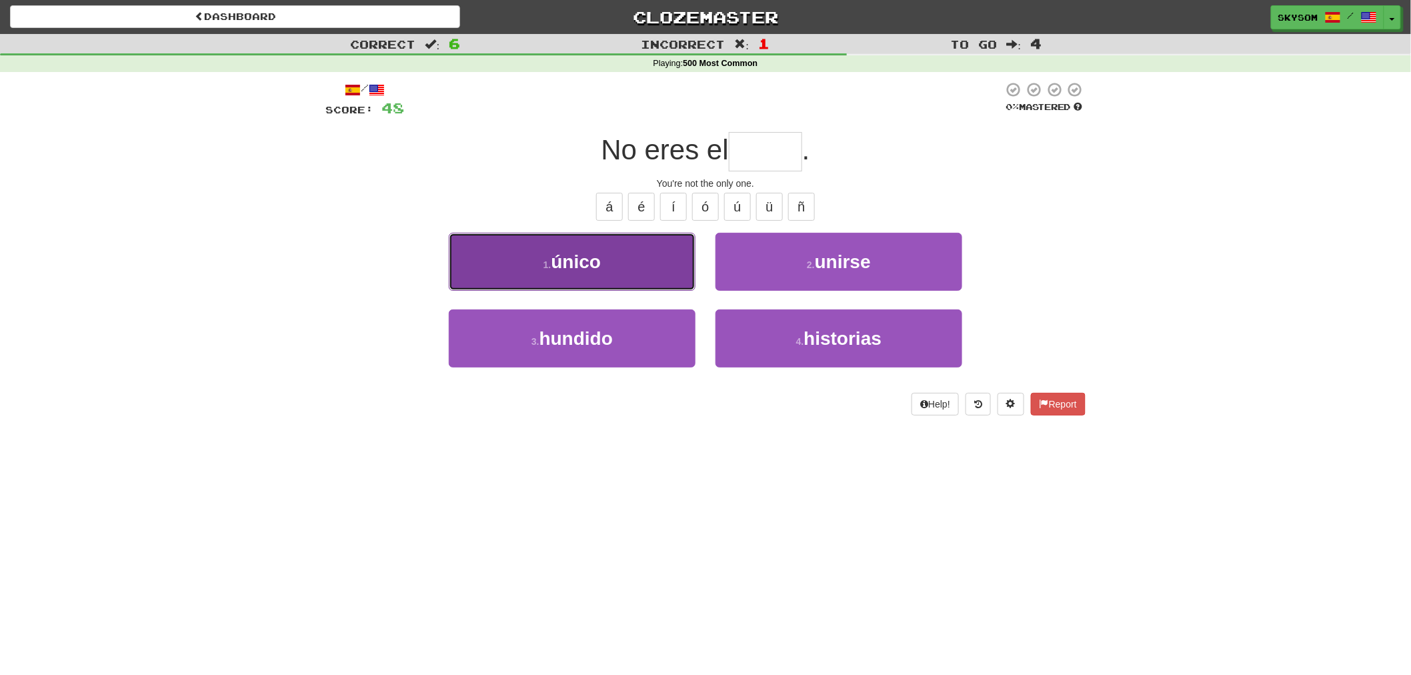
click at [690, 261] on button "1 . único" at bounding box center [572, 262] width 247 height 58
type input "*****"
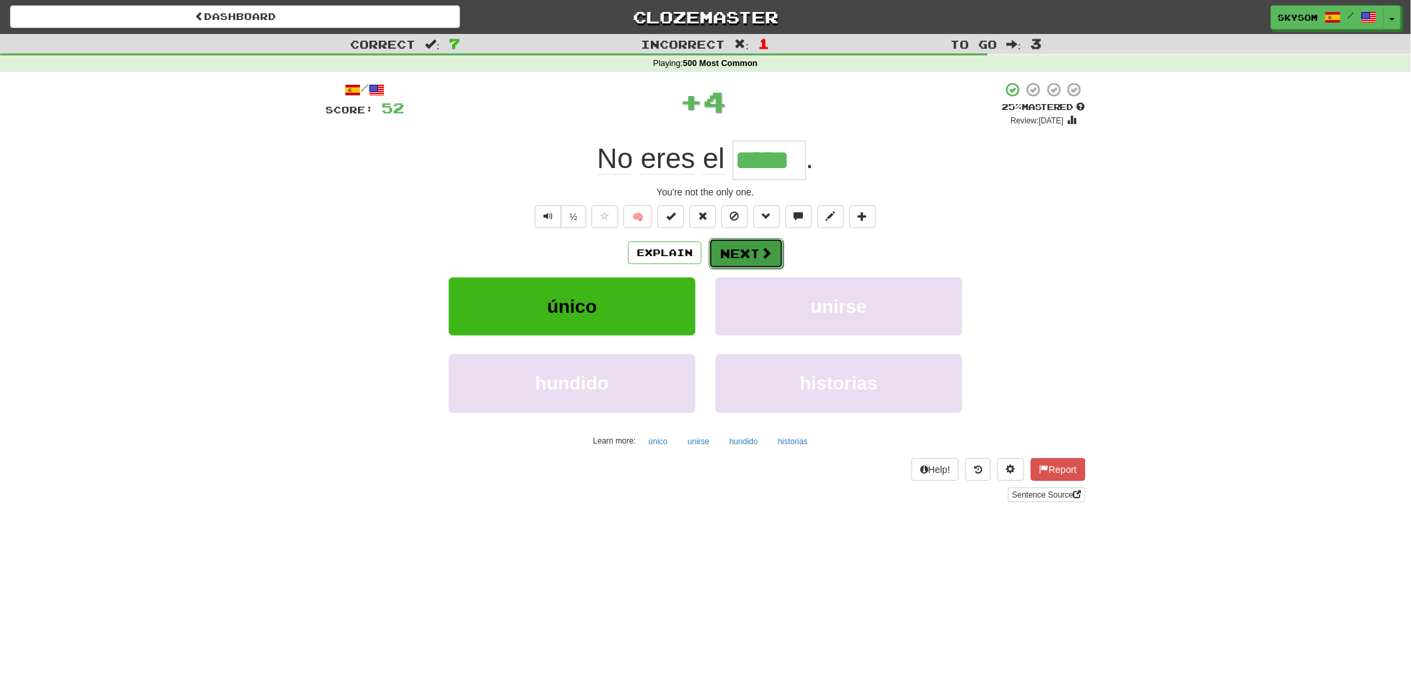
click at [723, 256] on button "Next" at bounding box center [746, 253] width 75 height 31
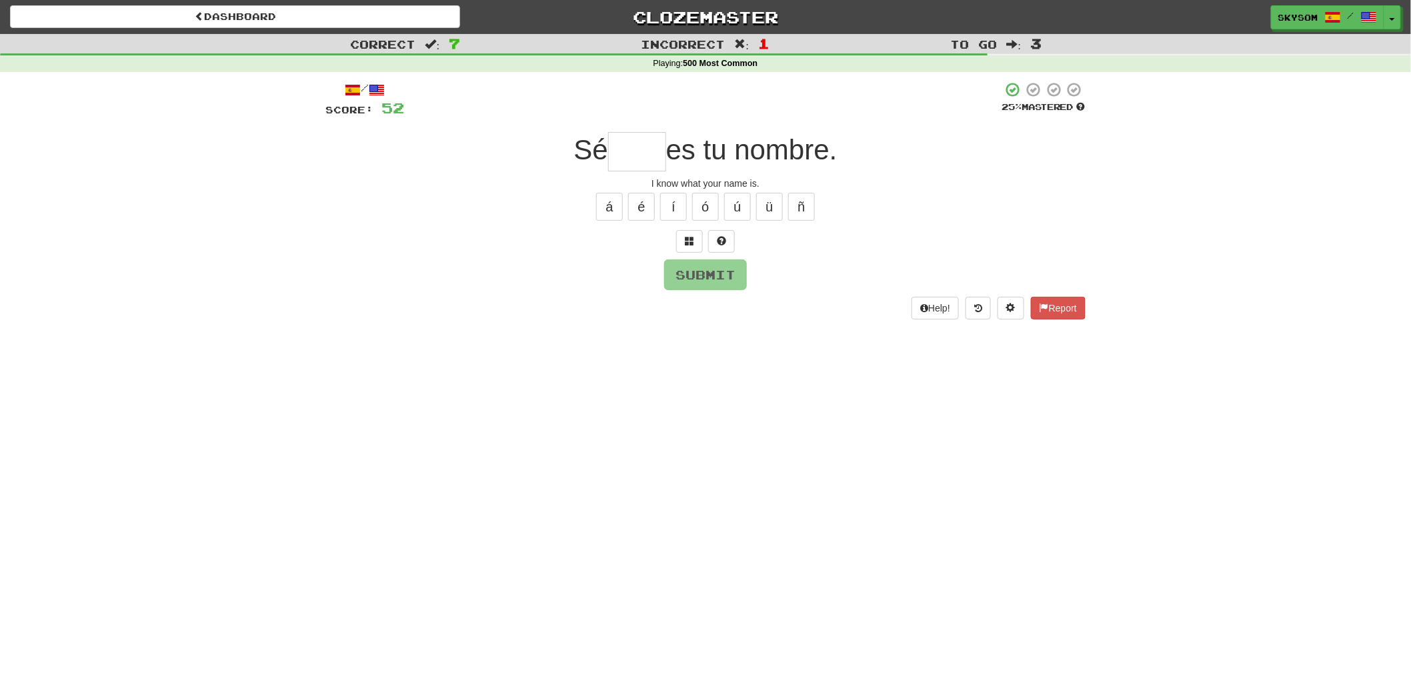
click at [674, 249] on div at bounding box center [705, 241] width 760 height 23
click at [679, 245] on button at bounding box center [689, 241] width 27 height 23
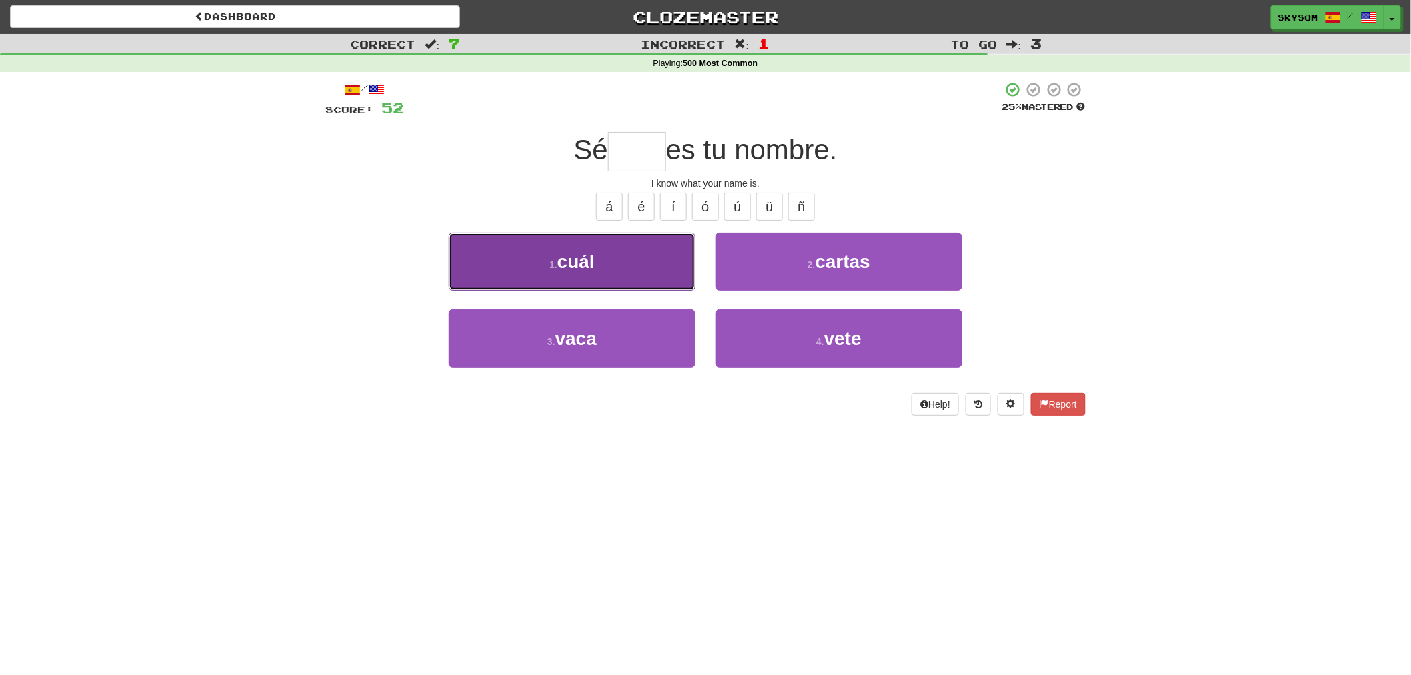
click at [671, 271] on button "1 . cuál" at bounding box center [572, 262] width 247 height 58
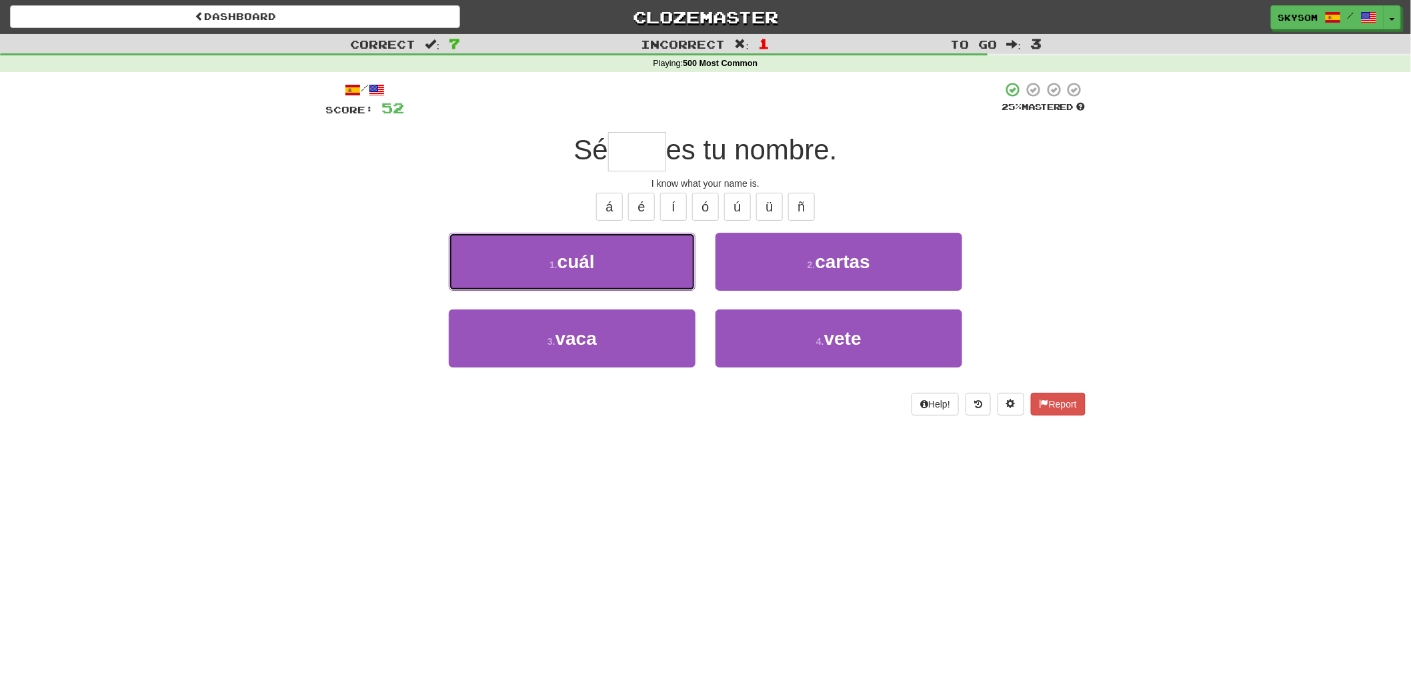
type input "****"
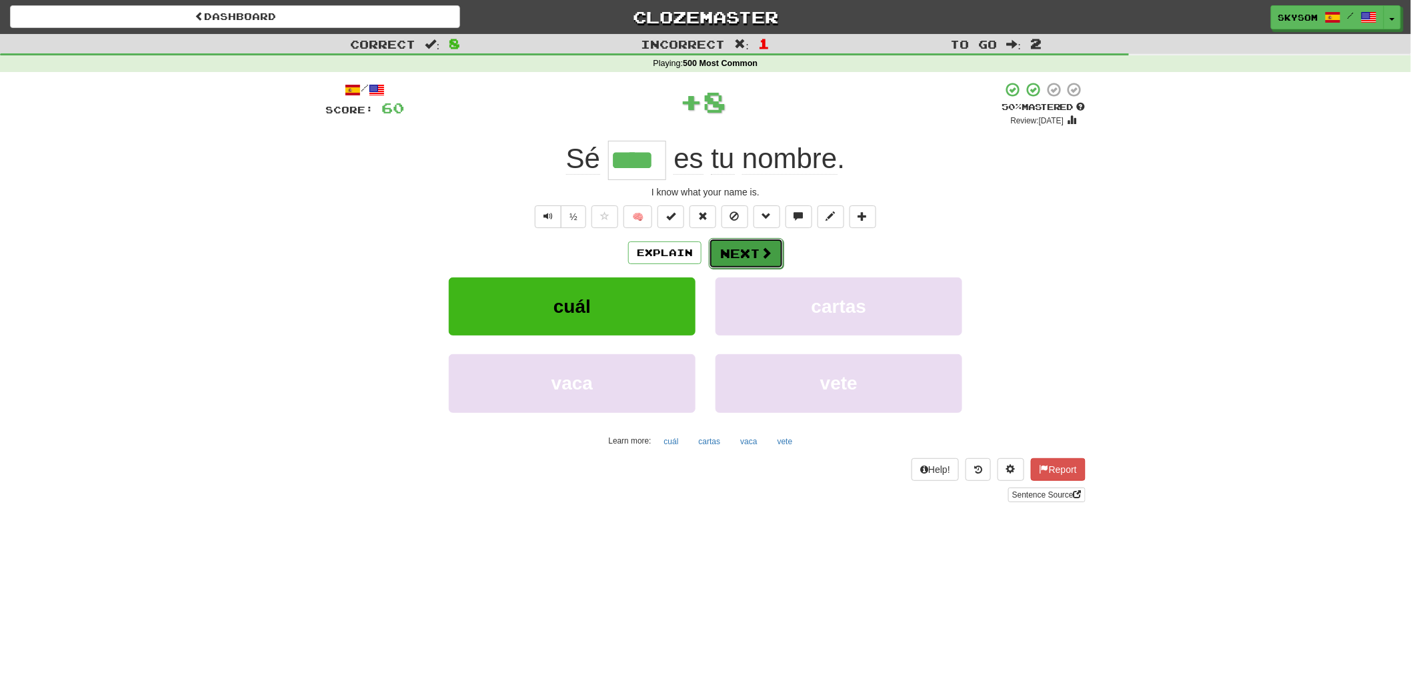
click at [751, 264] on button "Next" at bounding box center [746, 253] width 75 height 31
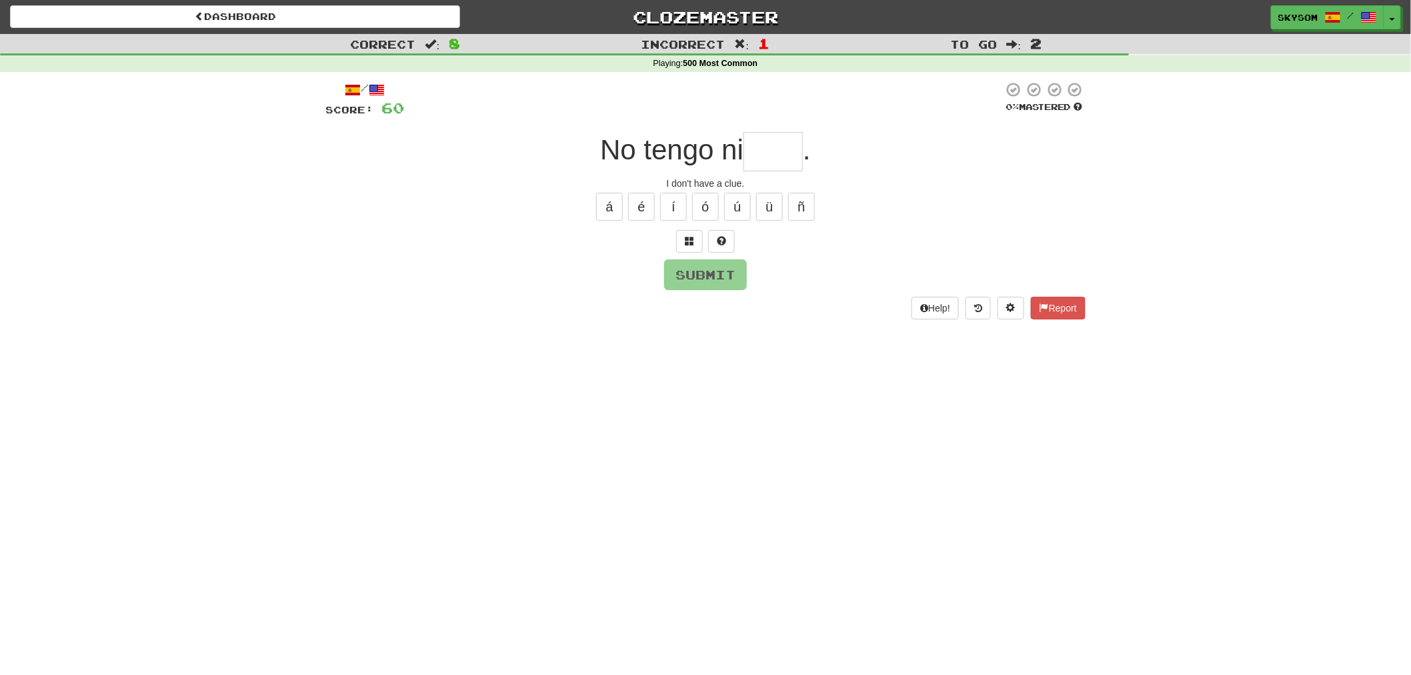
click at [673, 248] on div at bounding box center [705, 241] width 760 height 23
click at [676, 242] on button at bounding box center [689, 241] width 27 height 23
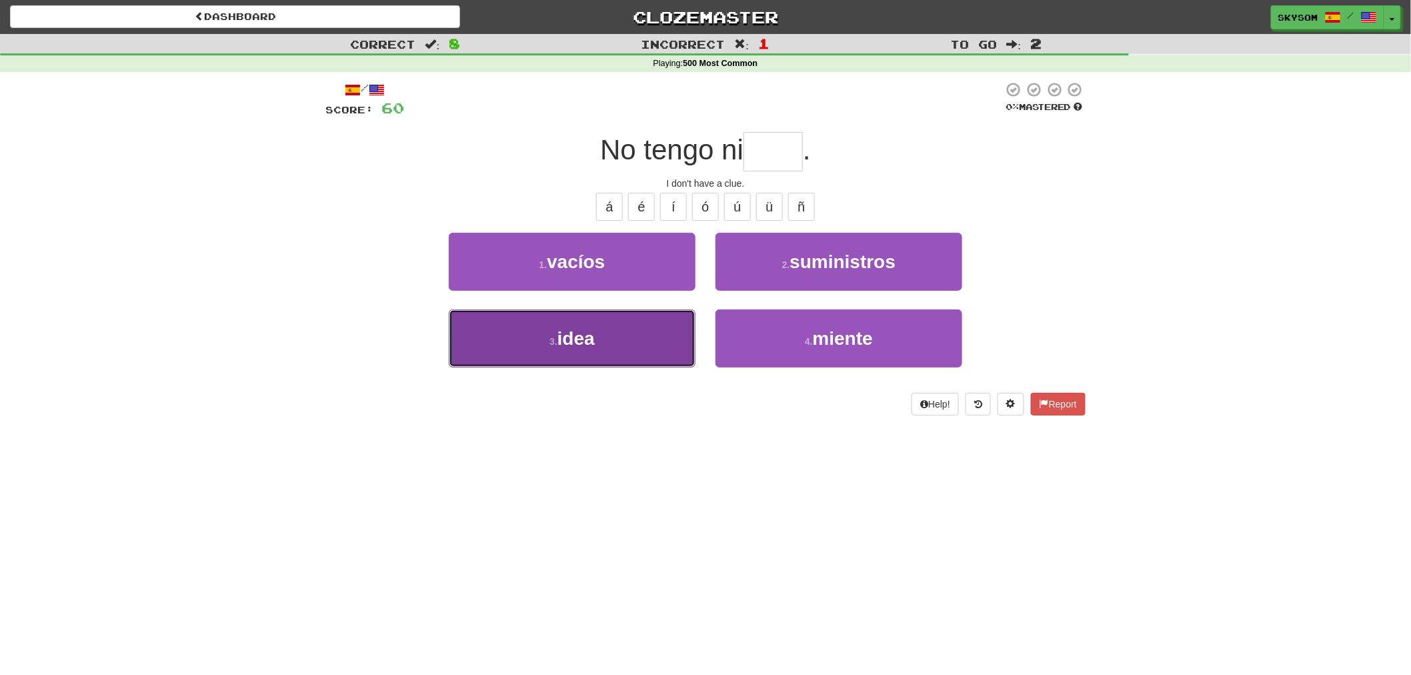
click at [671, 318] on button "3 . idea" at bounding box center [572, 338] width 247 height 58
type input "****"
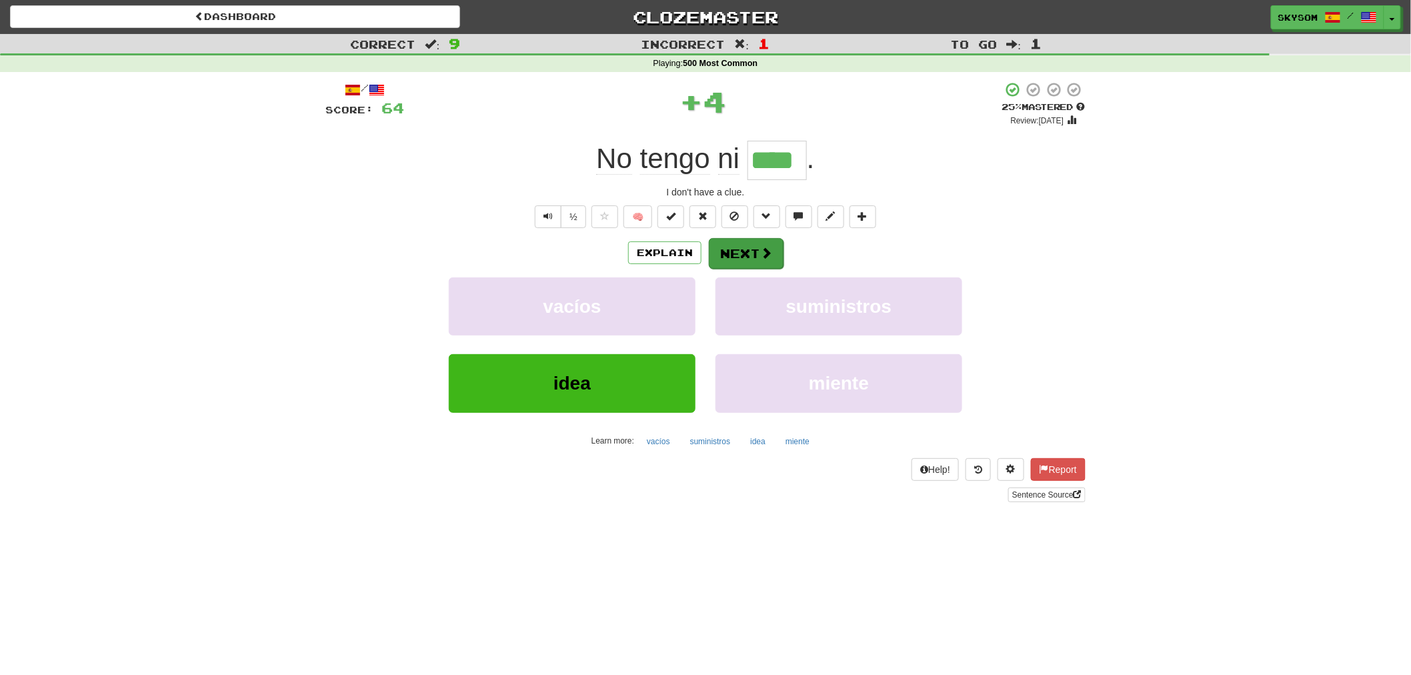
click at [731, 263] on div "Explain Next vacíos suministros idea miente Learn more: vacíos suministros idea…" at bounding box center [705, 344] width 760 height 214
click at [730, 257] on button "Next" at bounding box center [746, 253] width 75 height 31
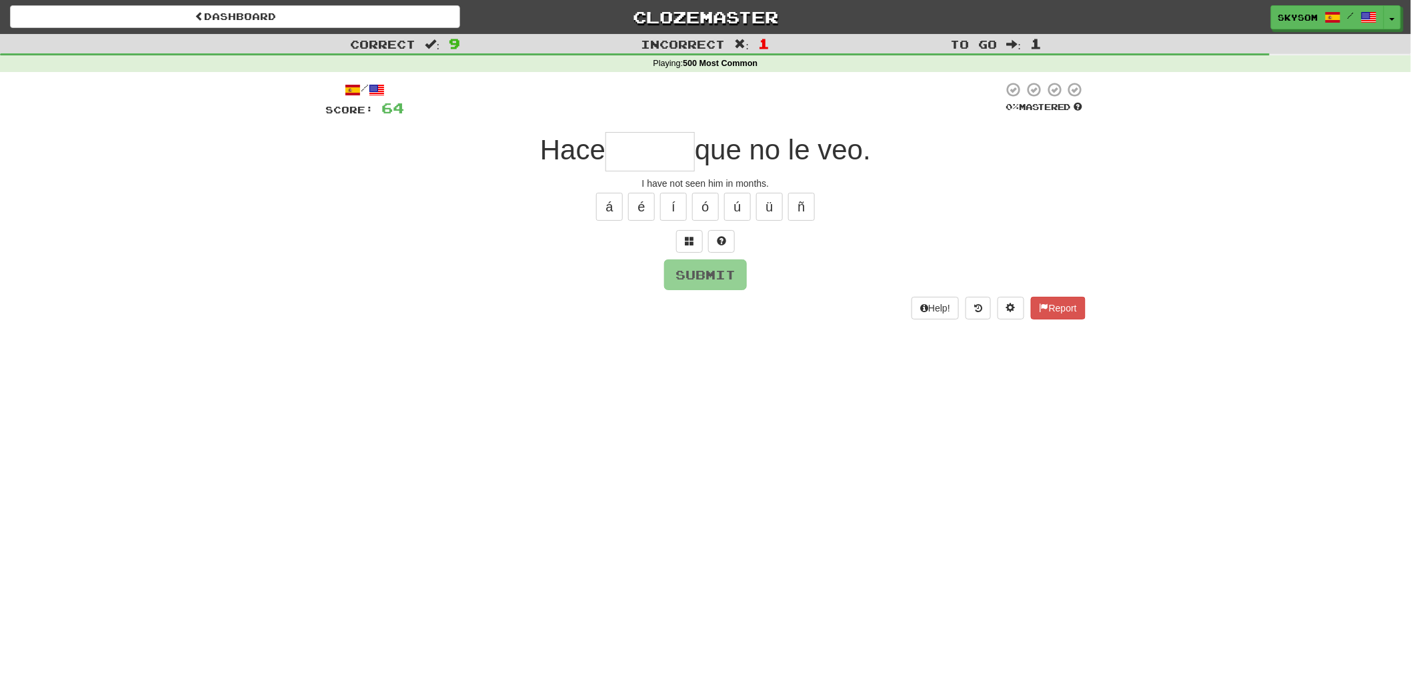
click at [675, 239] on div at bounding box center [705, 241] width 760 height 23
click at [676, 237] on button at bounding box center [689, 241] width 27 height 23
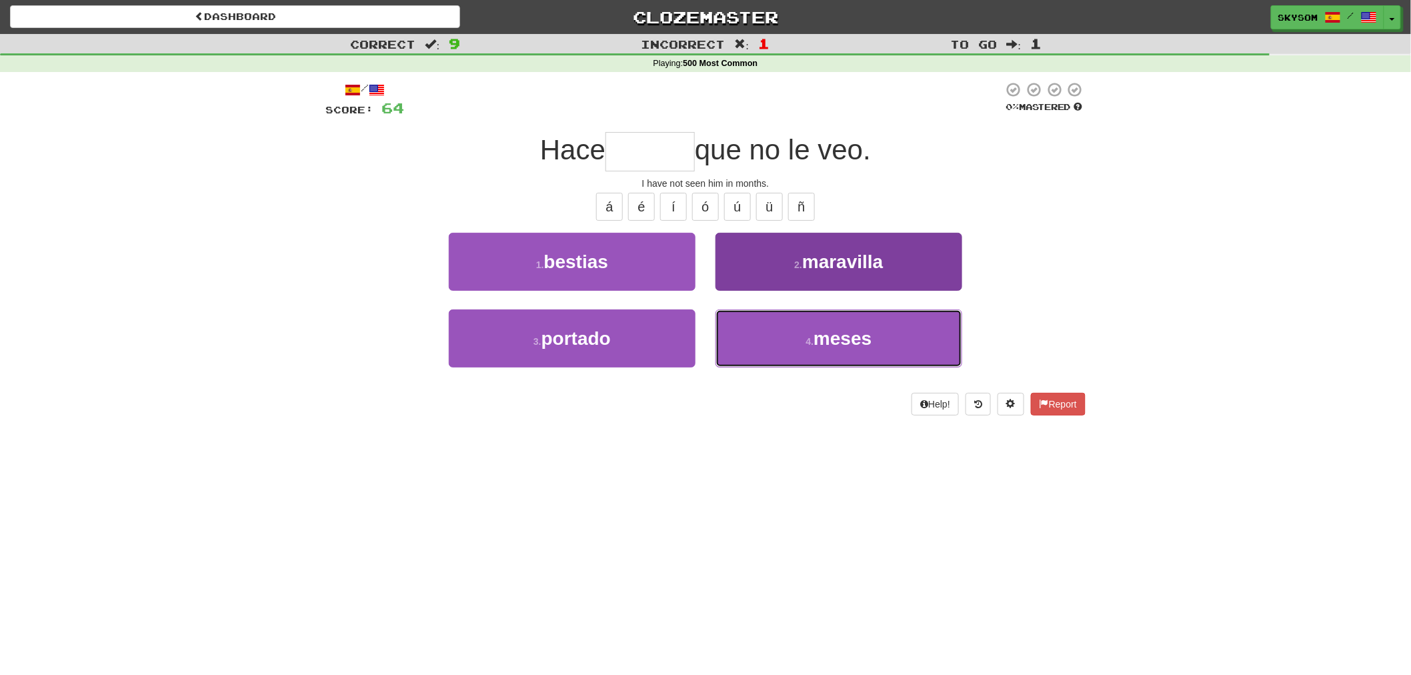
drag, startPoint x: 774, startPoint y: 337, endPoint x: 757, endPoint y: 309, distance: 32.9
click at [771, 332] on button "4 . meses" at bounding box center [838, 338] width 247 height 58
type input "*****"
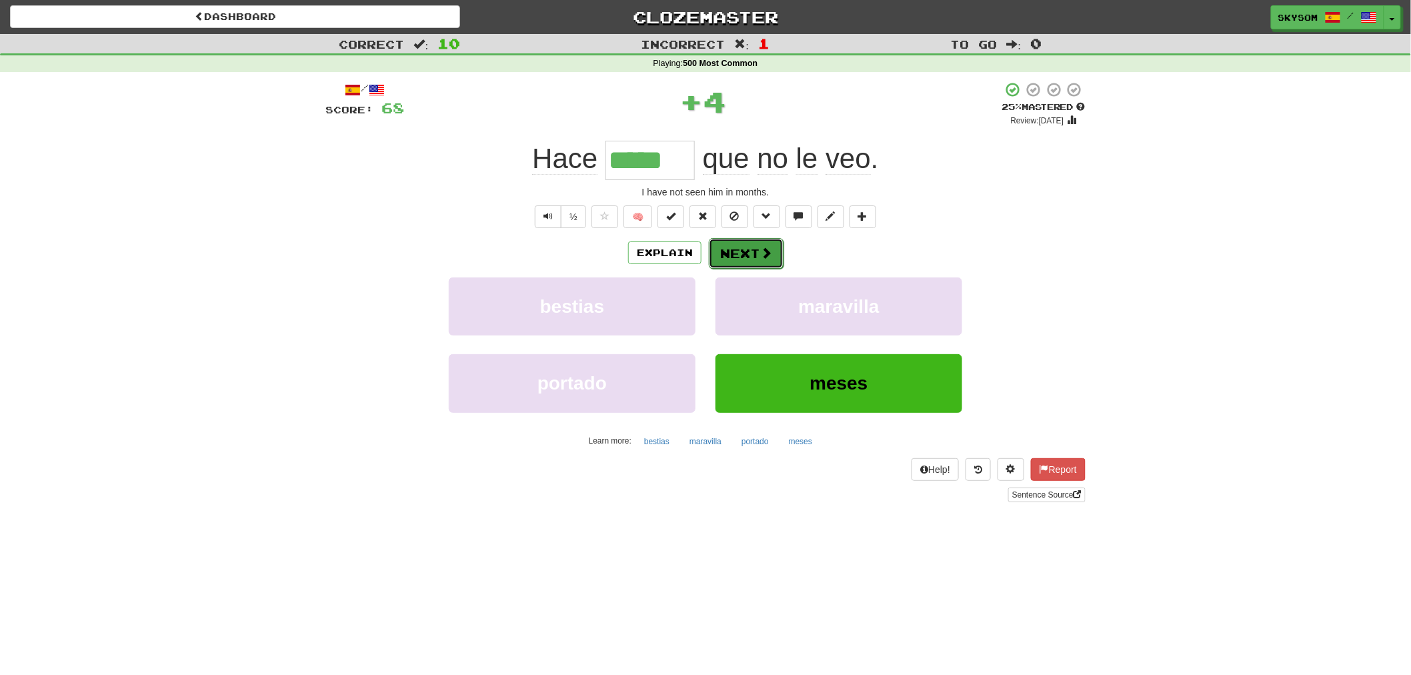
click at [735, 247] on button "Next" at bounding box center [746, 253] width 75 height 31
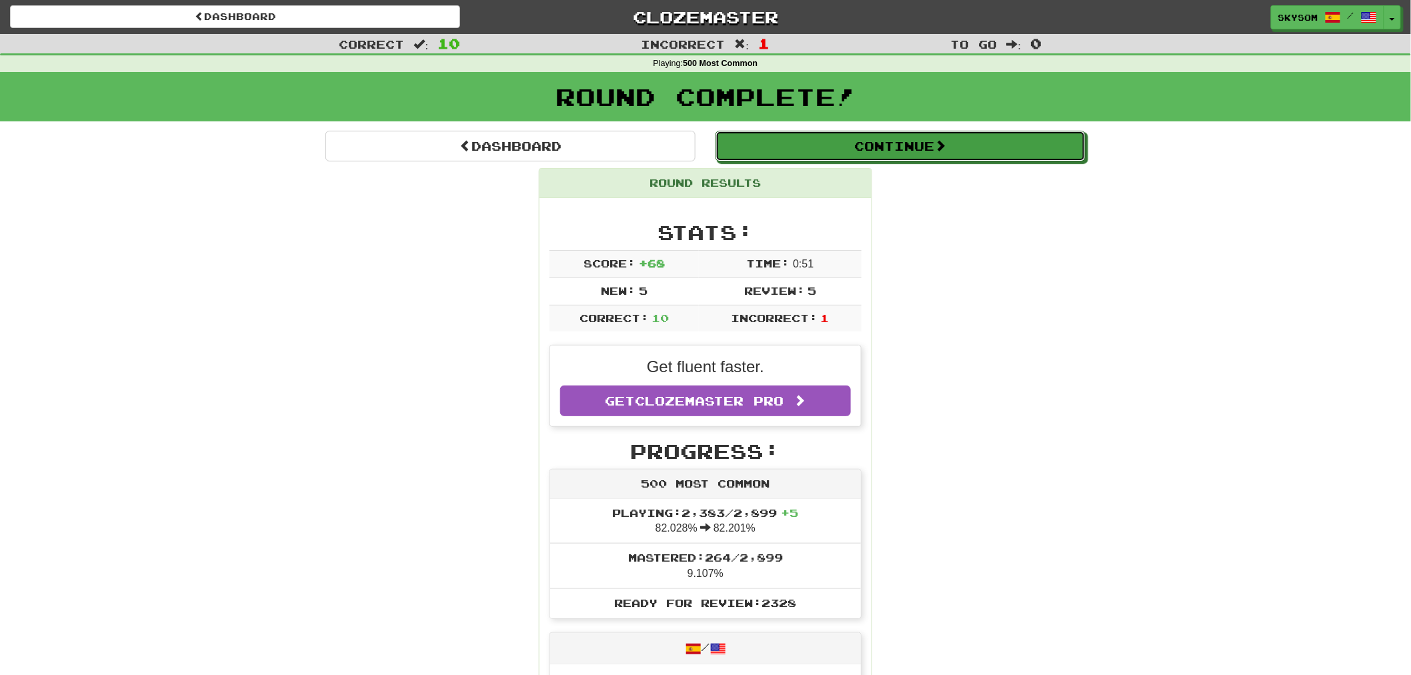
click at [854, 155] on button "Continue" at bounding box center [900, 146] width 370 height 31
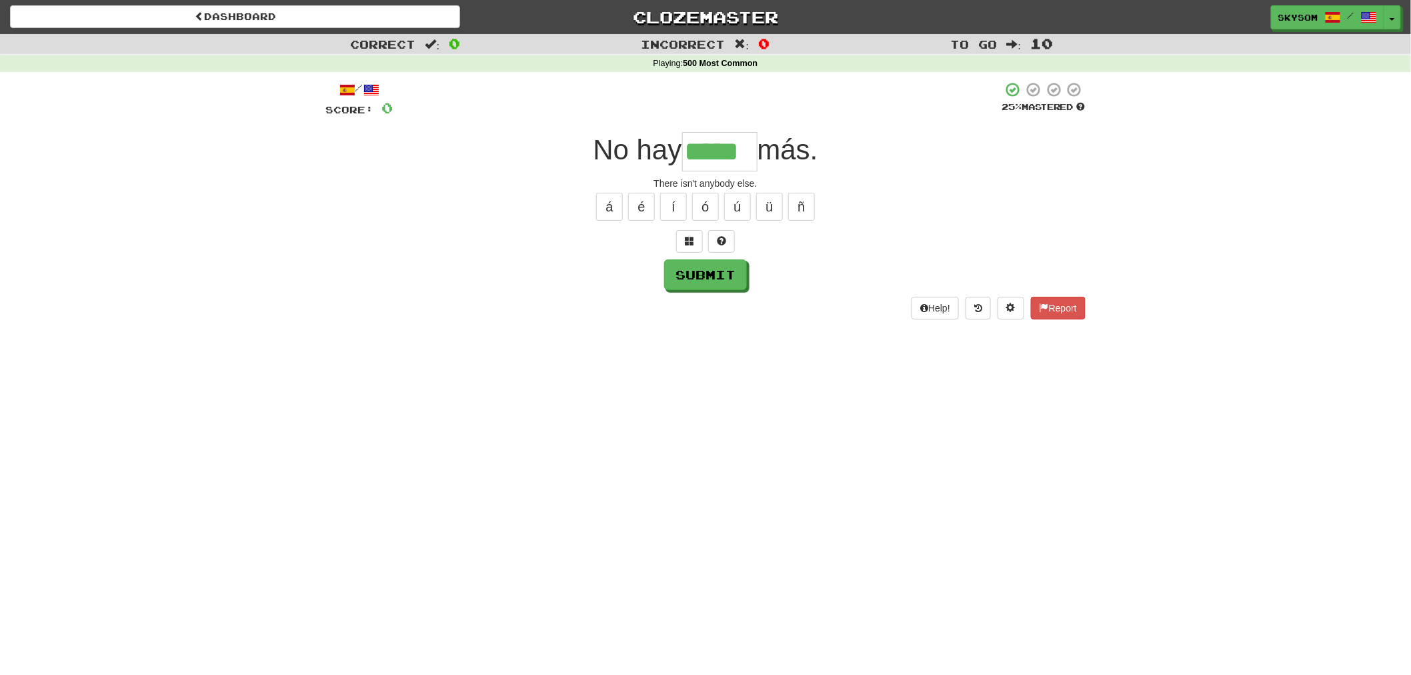
type input "*****"
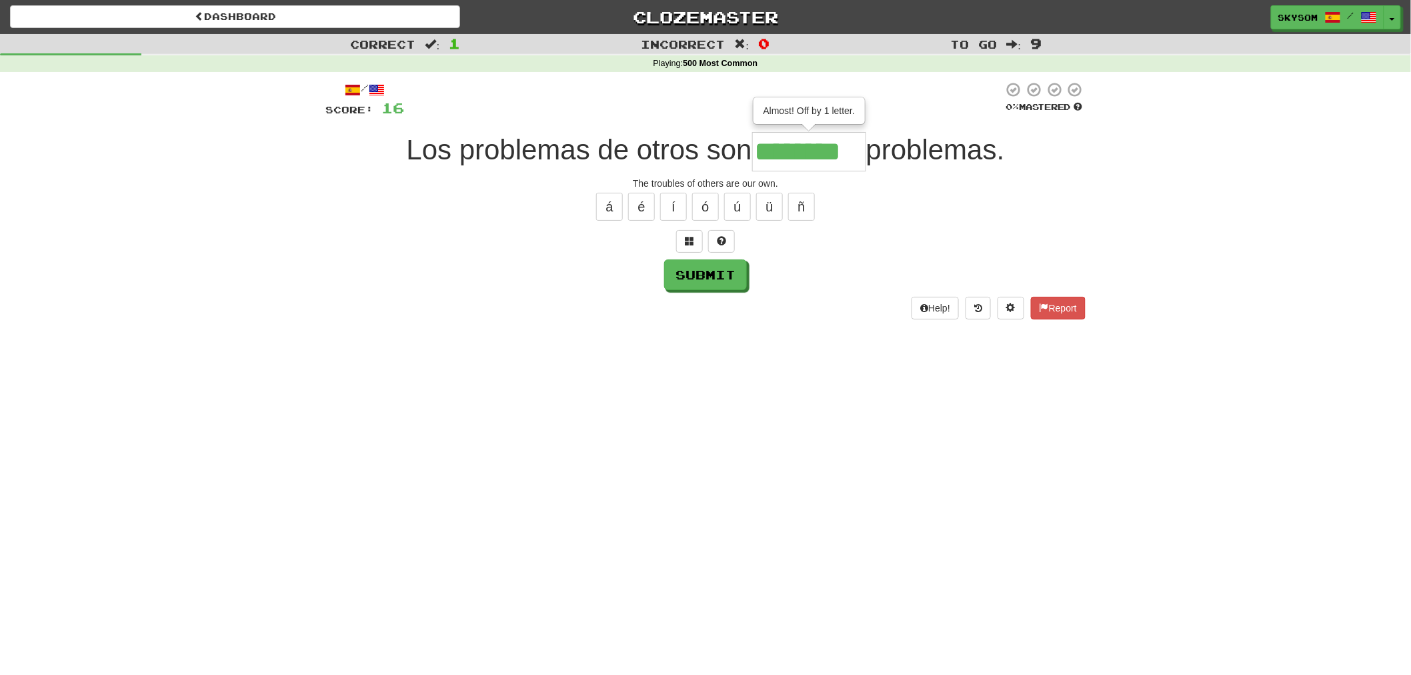
type input "********"
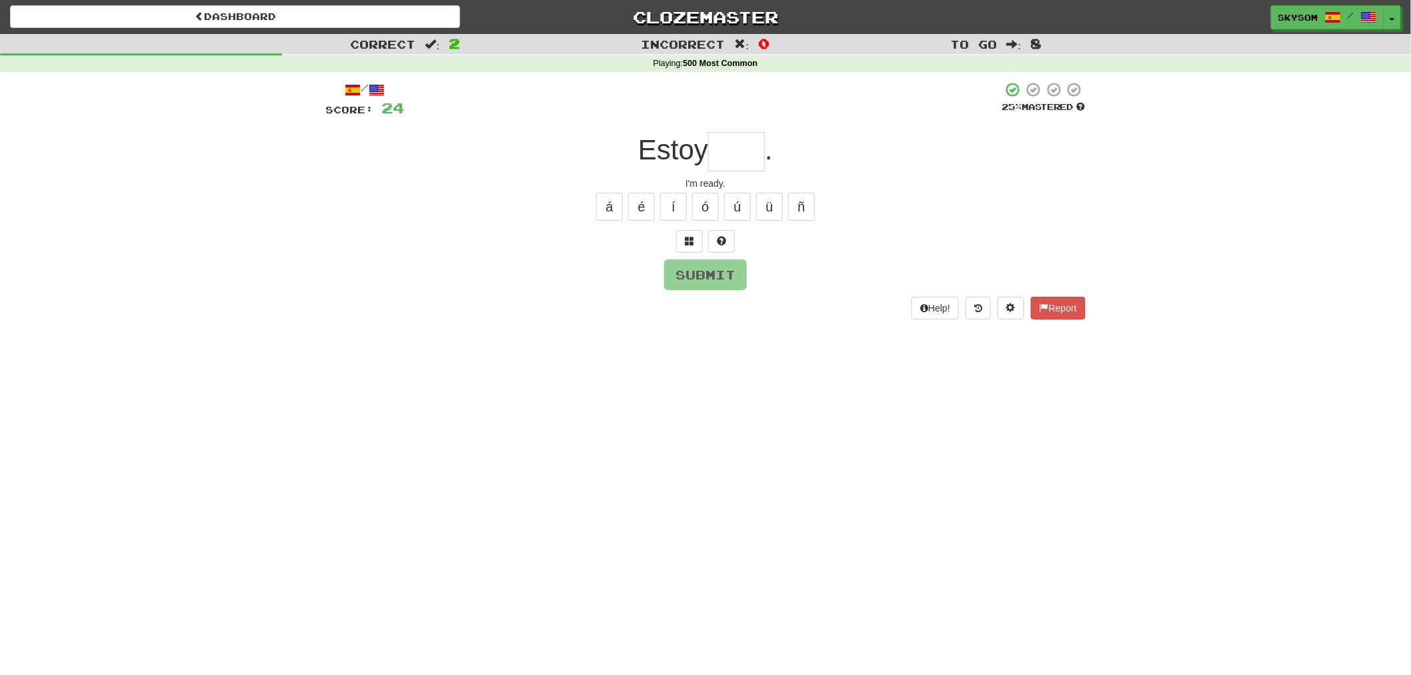
type input "*"
click at [688, 245] on button at bounding box center [689, 241] width 27 height 23
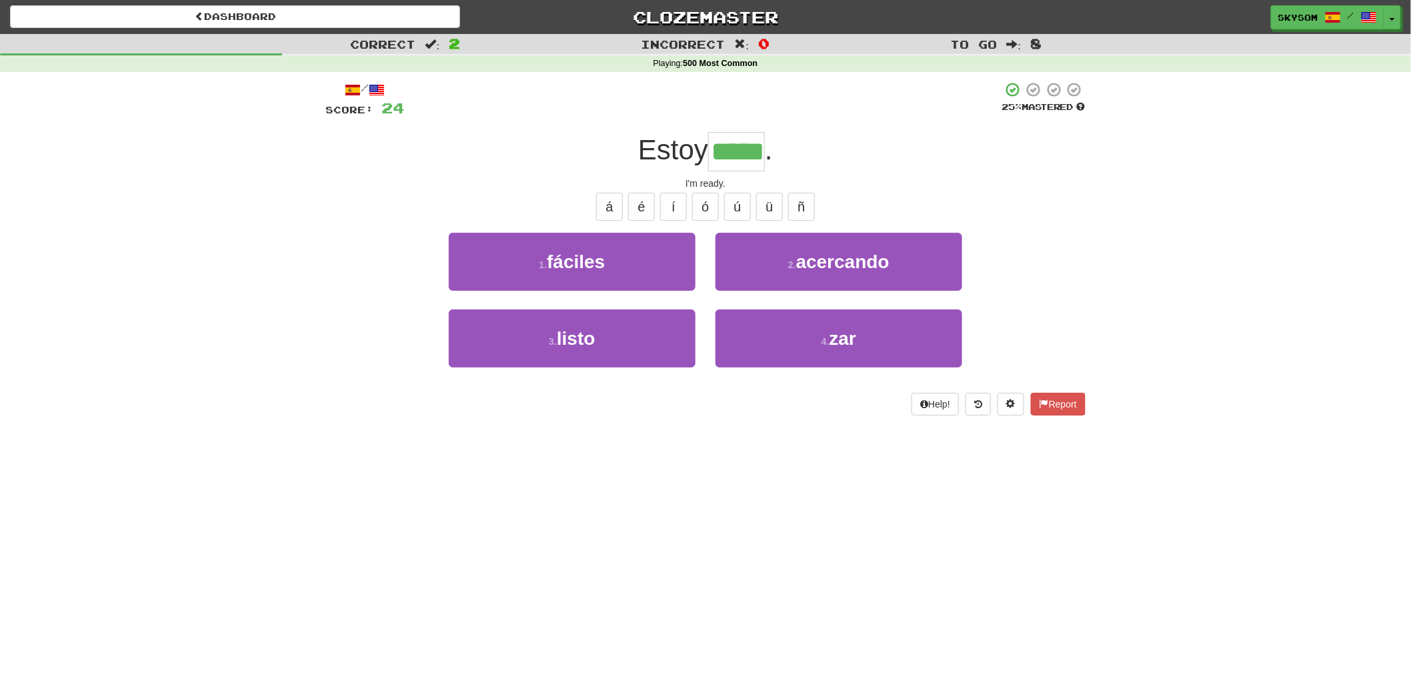
type input "*****"
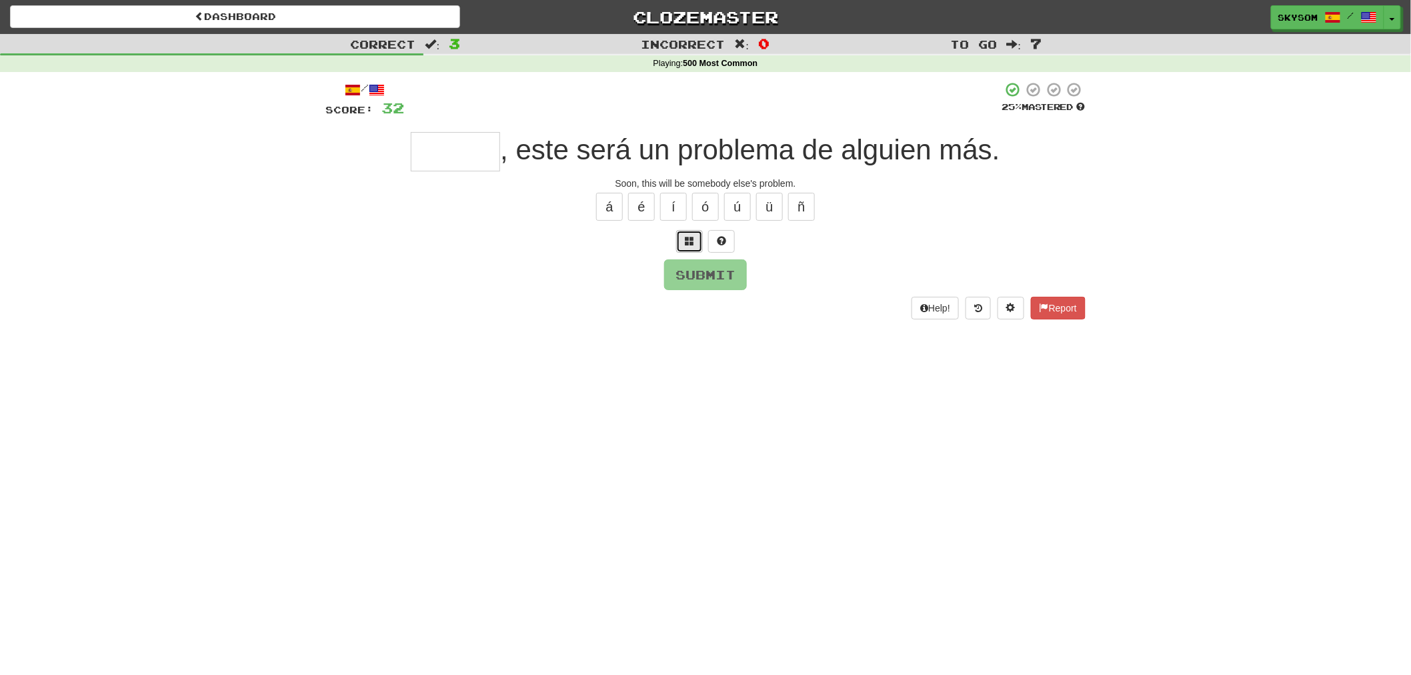
click at [701, 241] on button at bounding box center [689, 241] width 27 height 23
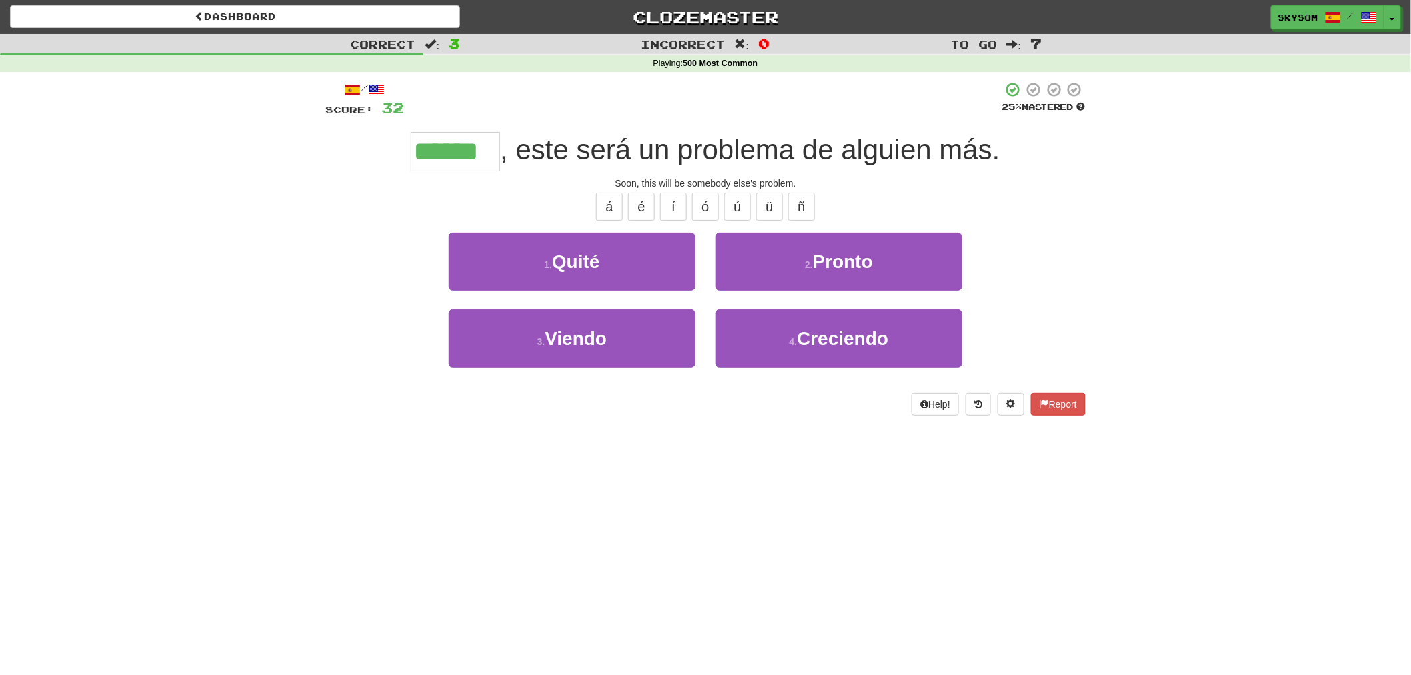
type input "******"
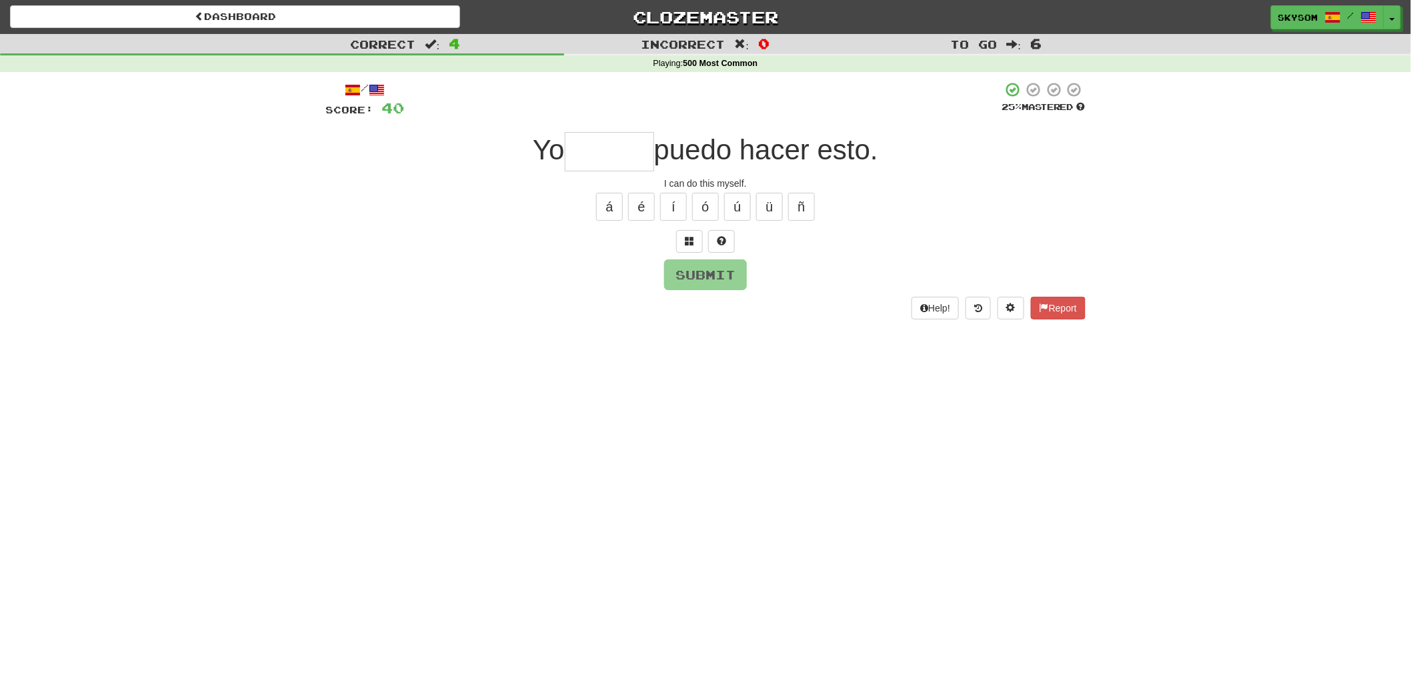
type input "*"
click at [692, 241] on span at bounding box center [689, 240] width 9 height 9
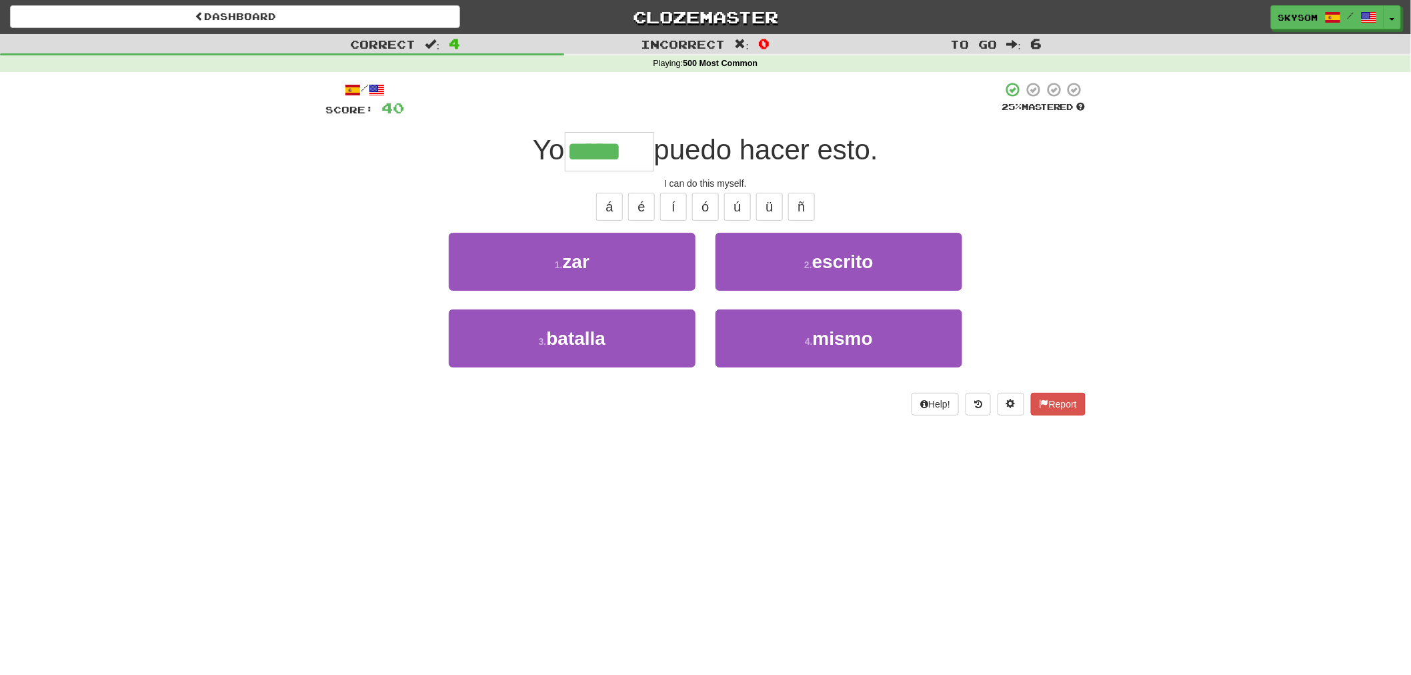
type input "*****"
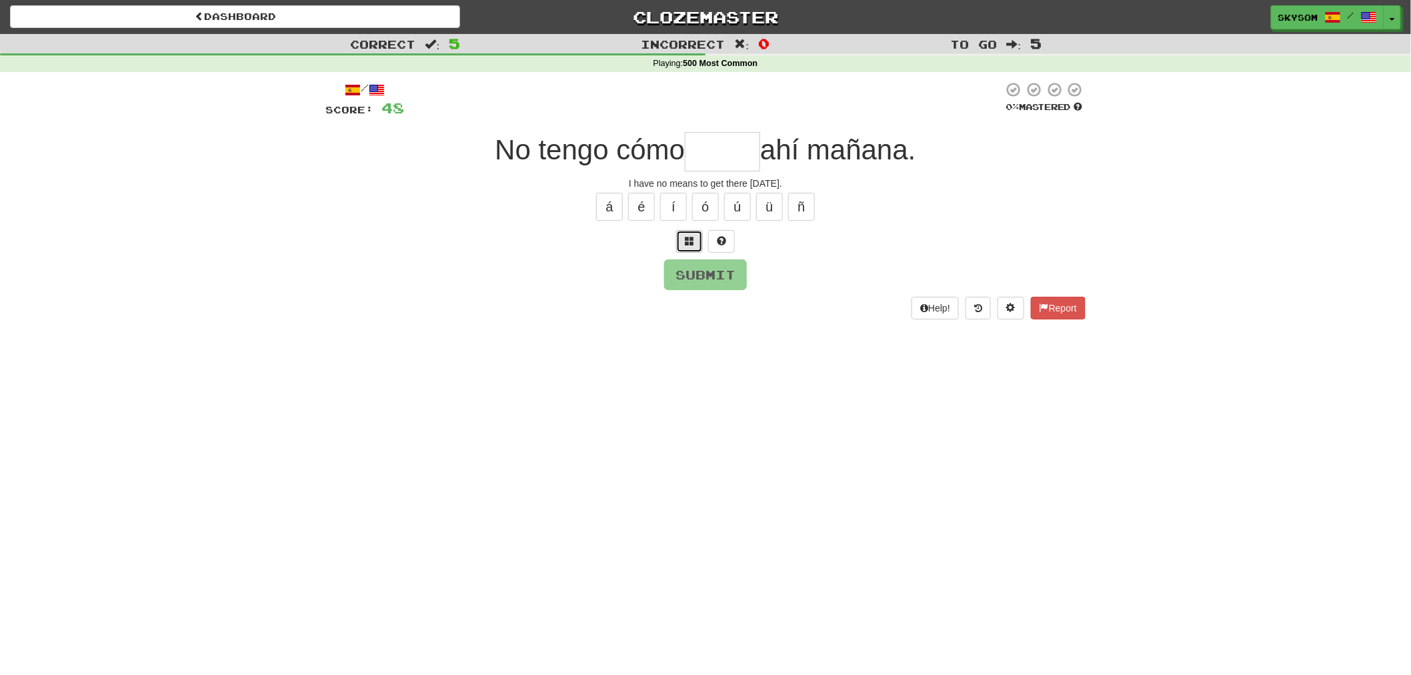
click at [689, 247] on button at bounding box center [689, 241] width 27 height 23
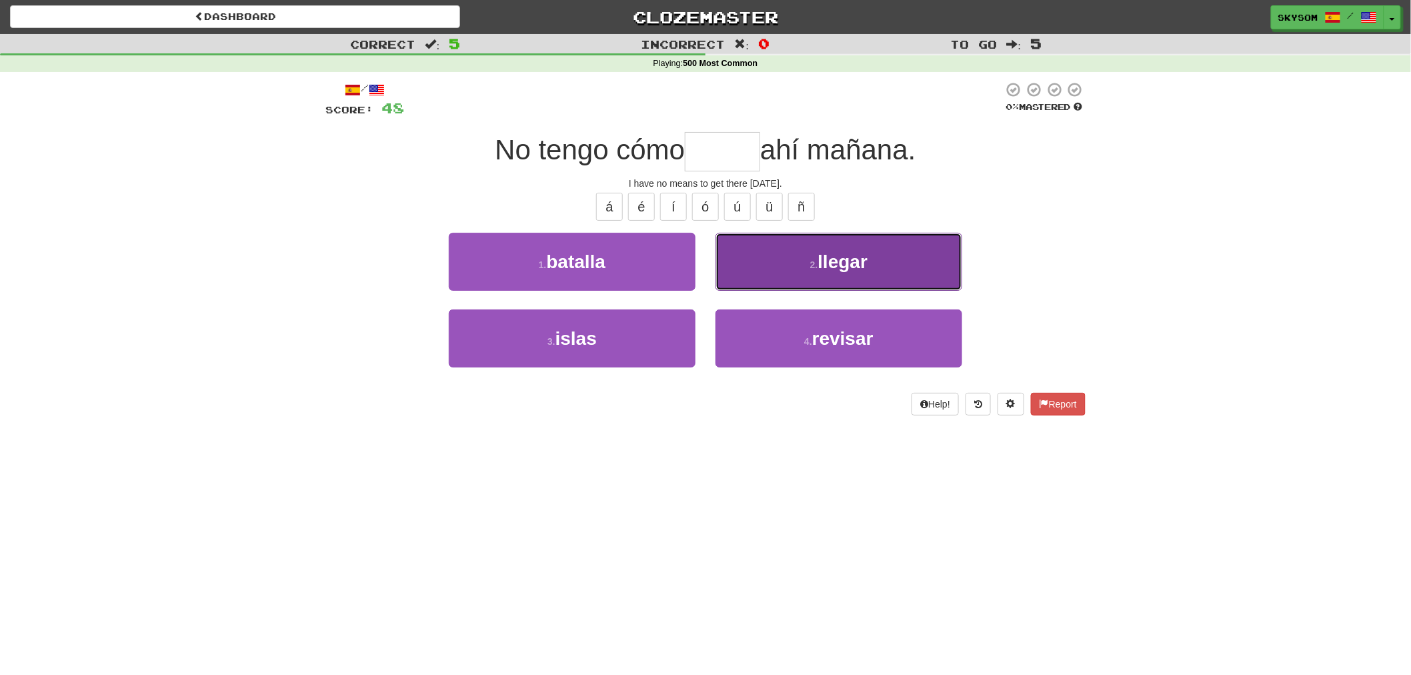
click at [760, 263] on button "2 . llegar" at bounding box center [838, 262] width 247 height 58
type input "******"
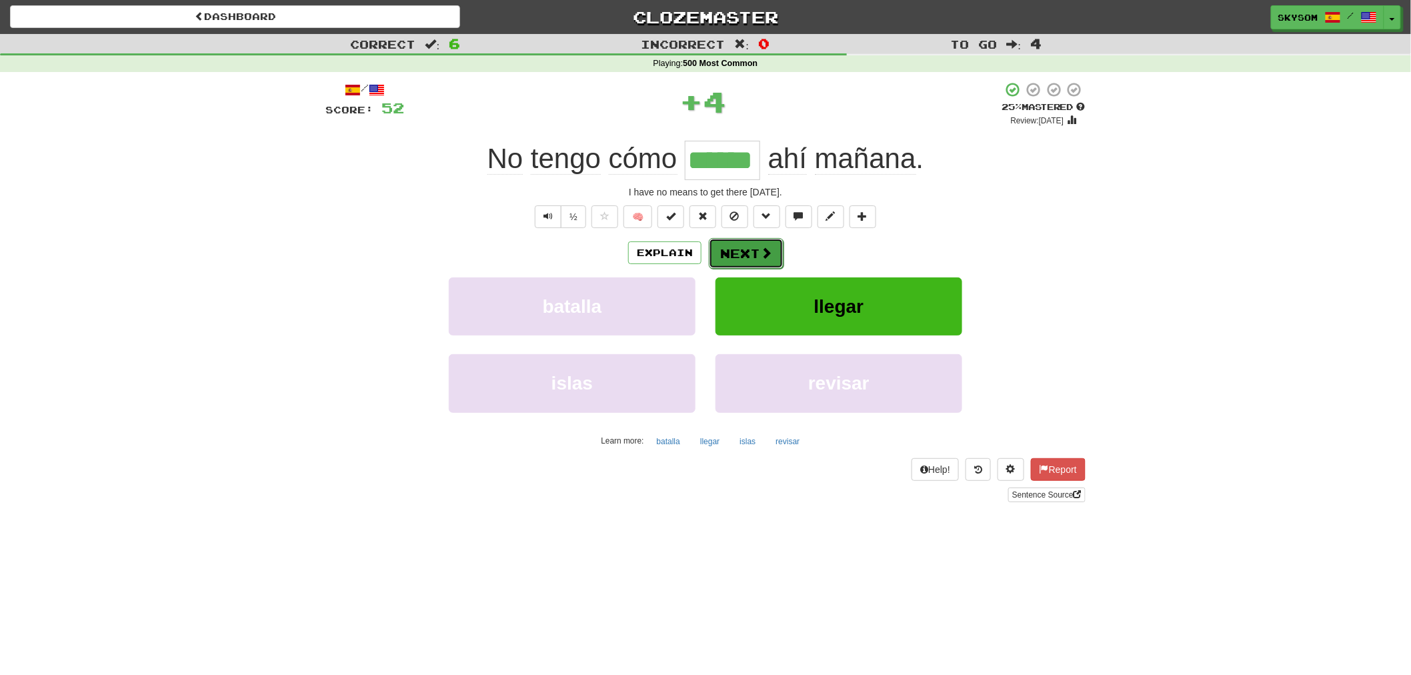
click at [753, 257] on button "Next" at bounding box center [746, 253] width 75 height 31
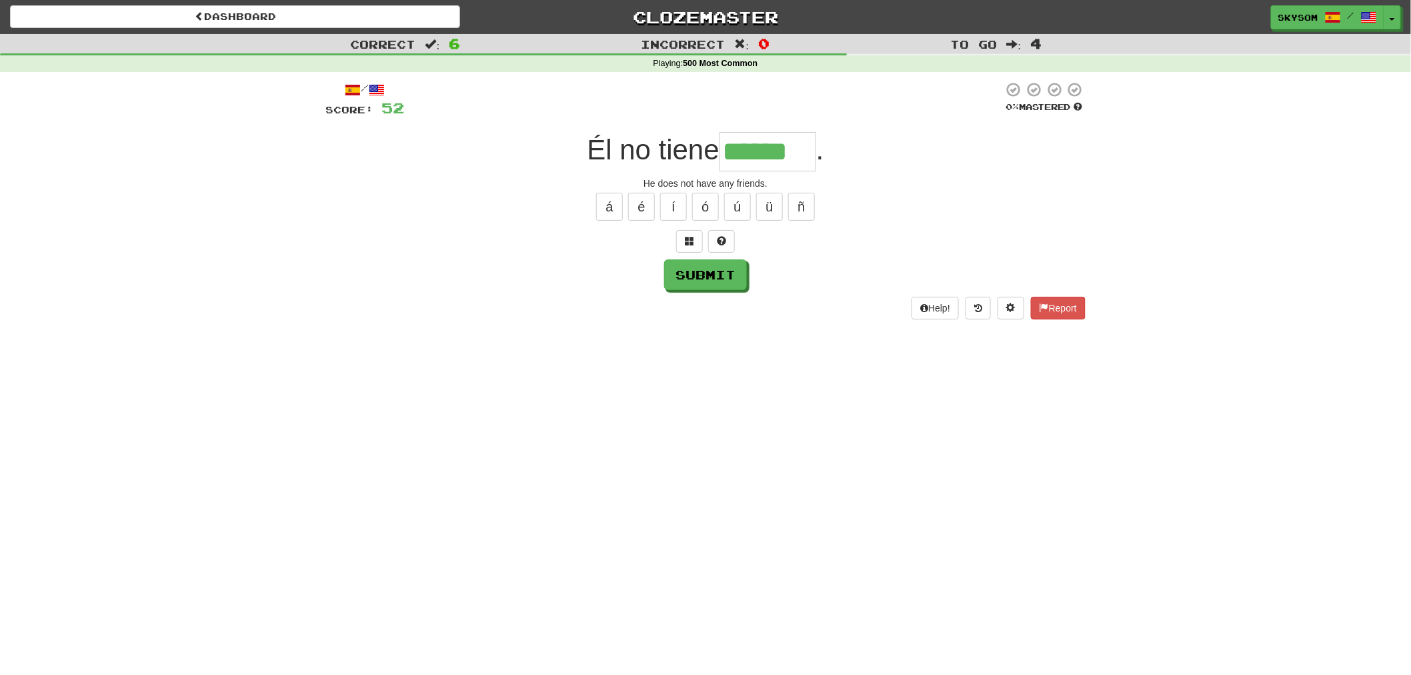
type input "******"
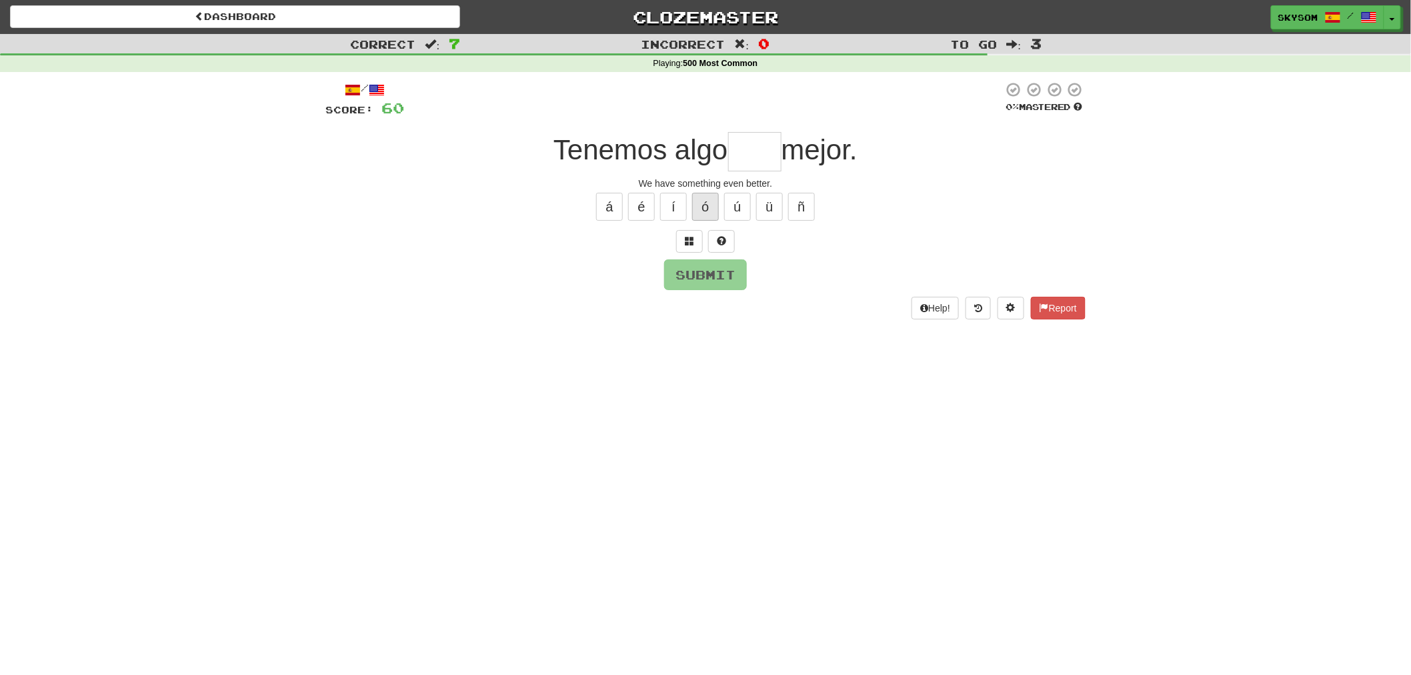
type input "*"
click at [701, 242] on button at bounding box center [689, 241] width 27 height 23
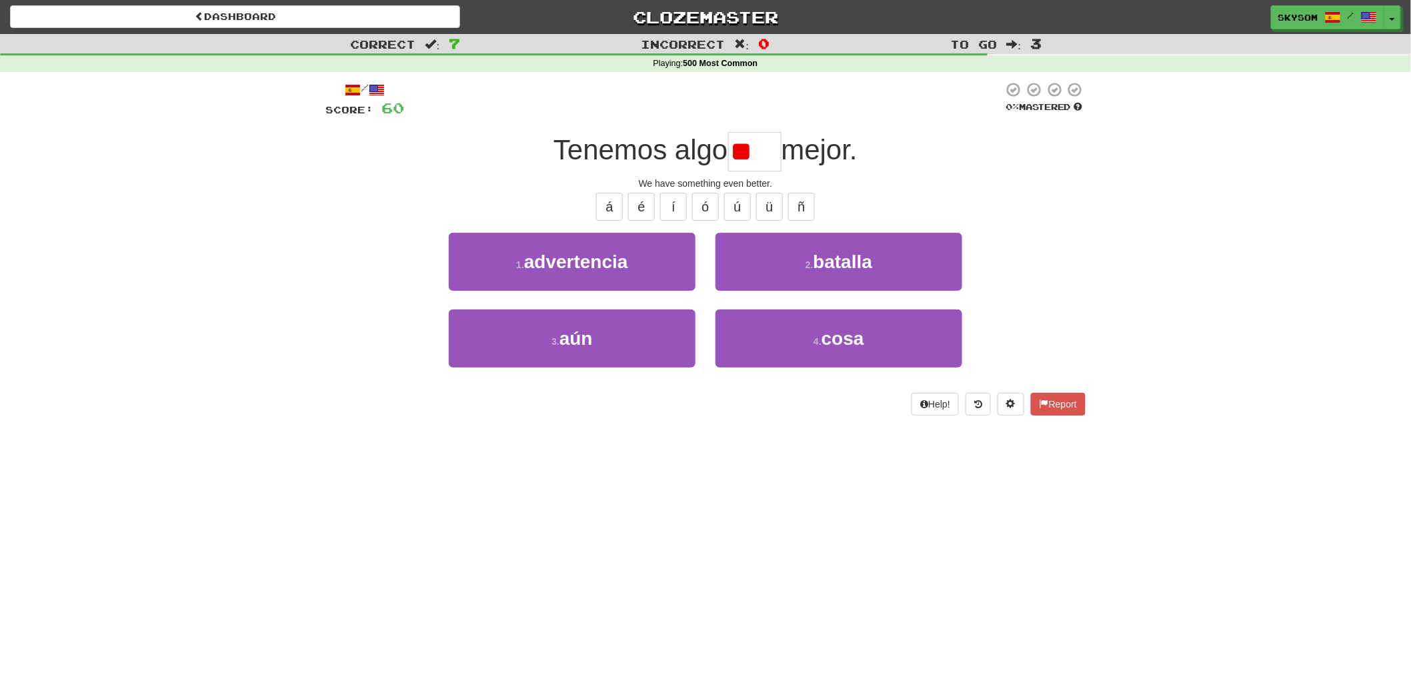
type input "*"
click at [744, 207] on button "ú" at bounding box center [737, 207] width 27 height 28
type input "***"
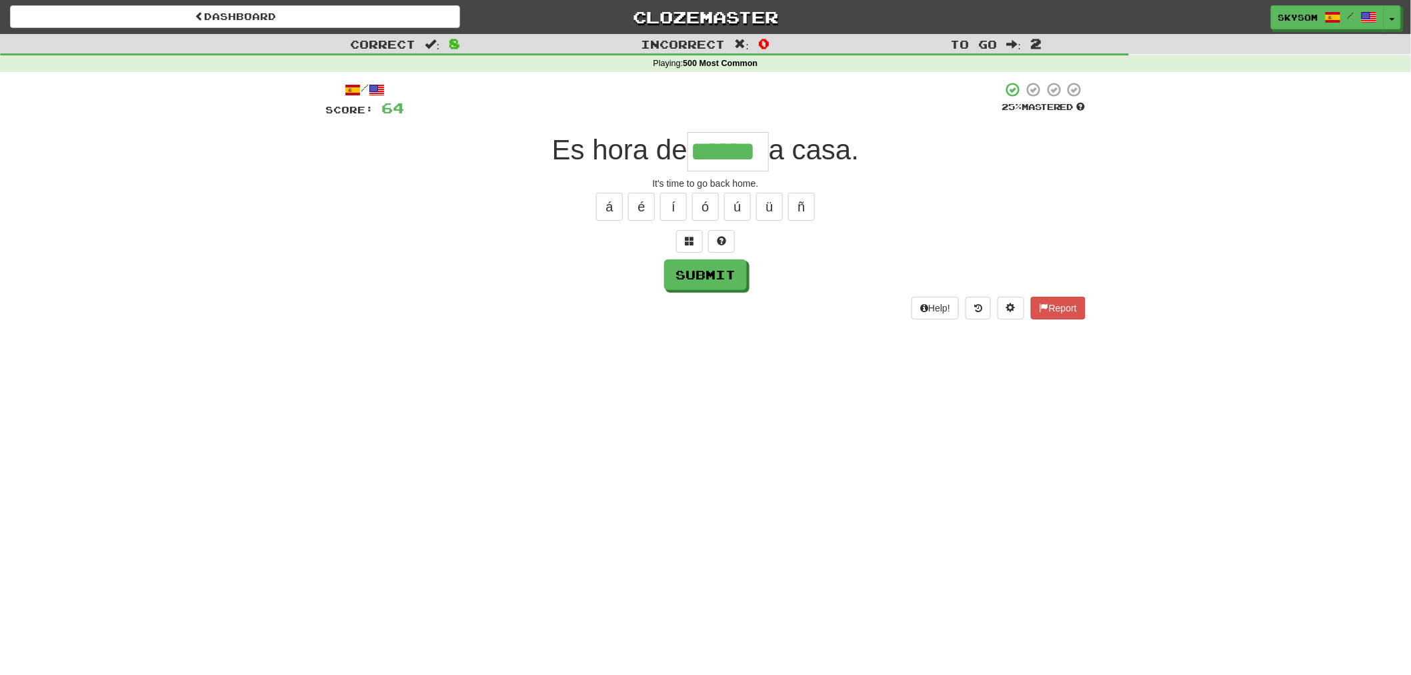
type input "******"
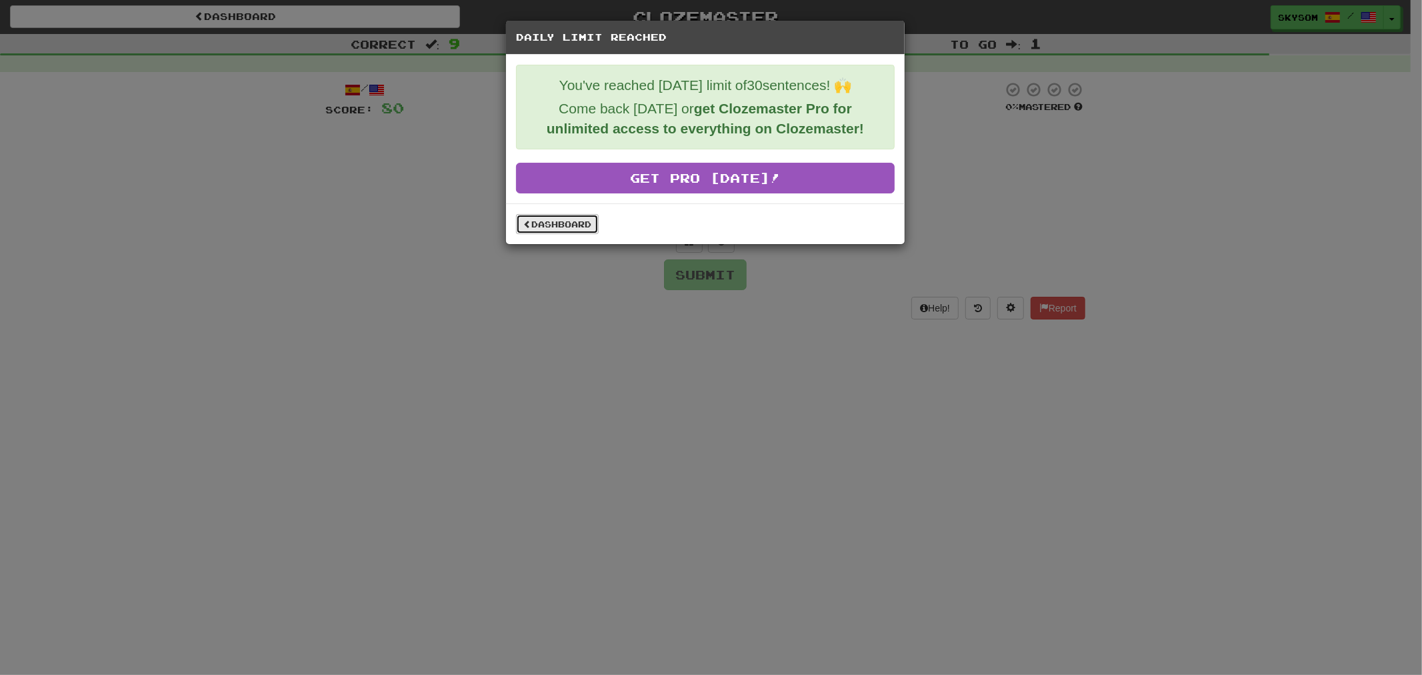
click at [558, 221] on link "Dashboard" at bounding box center [557, 224] width 83 height 20
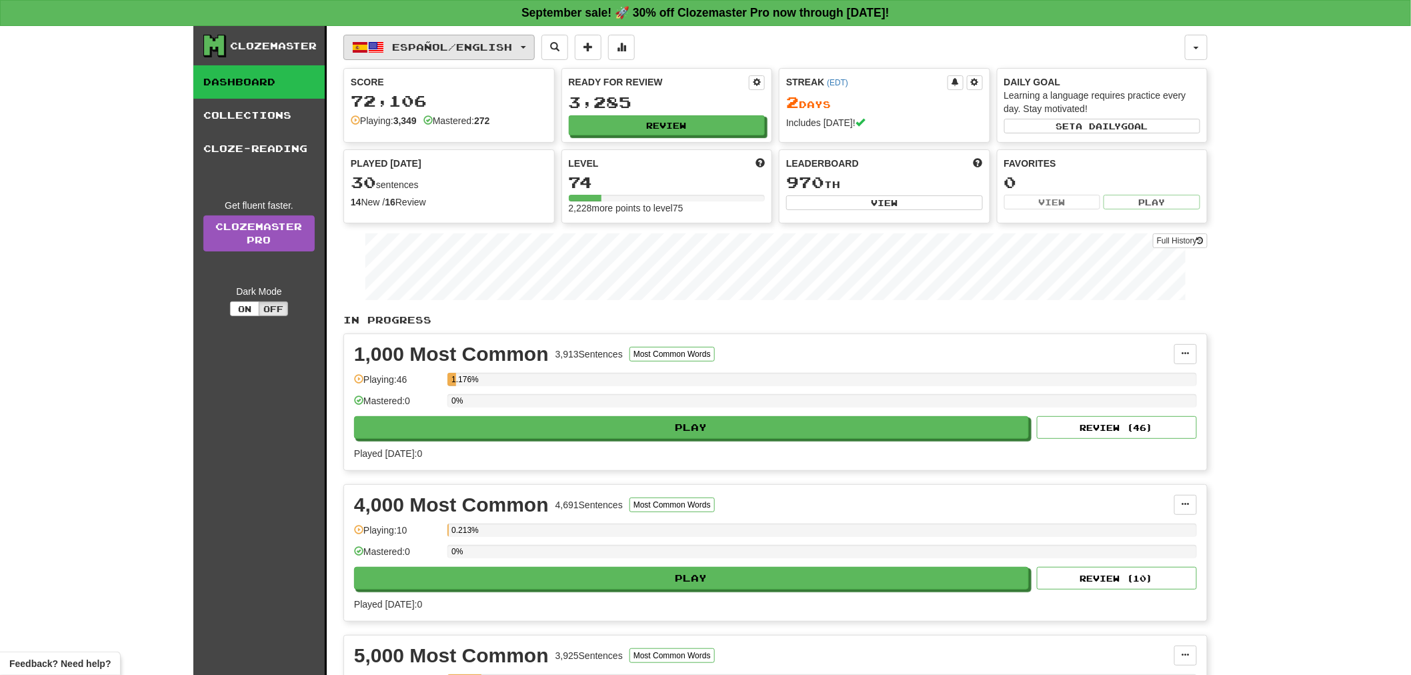
click at [429, 40] on button "Español / English" at bounding box center [438, 47] width 191 height 25
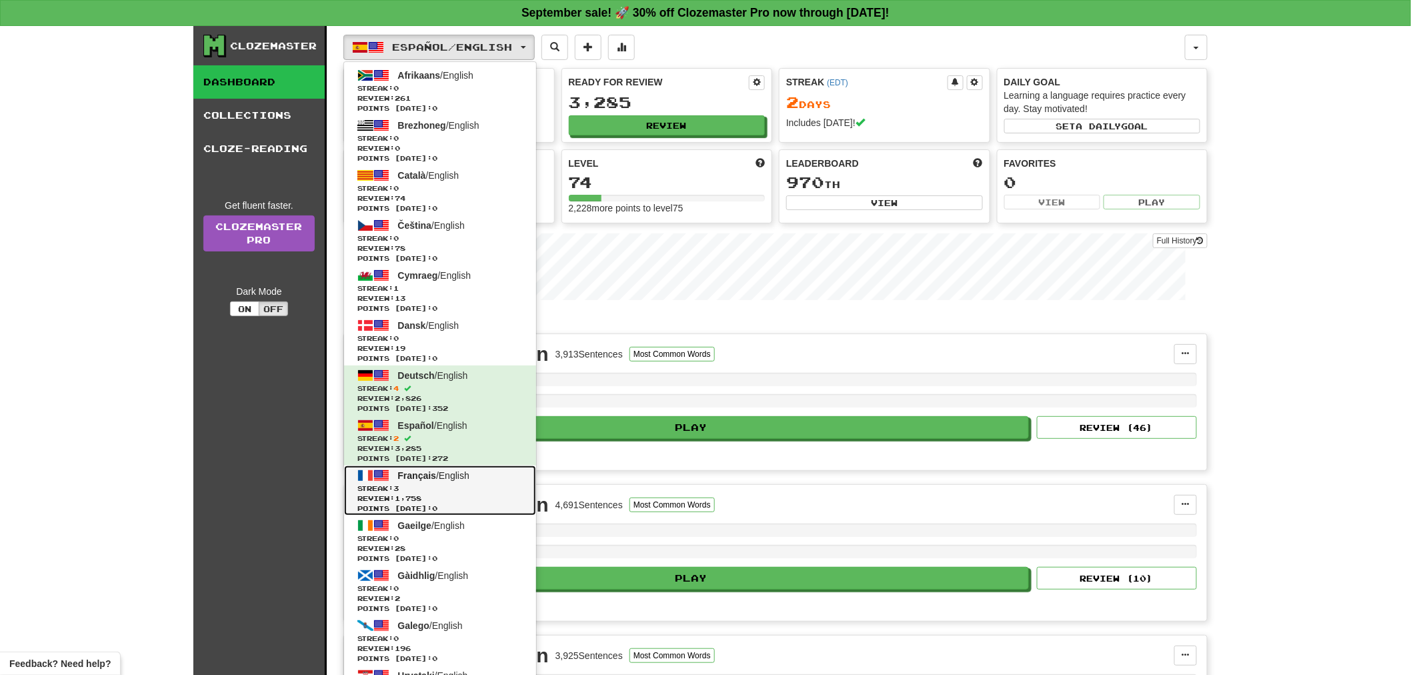
click at [453, 501] on span "Review: 1,758" at bounding box center [439, 498] width 165 height 10
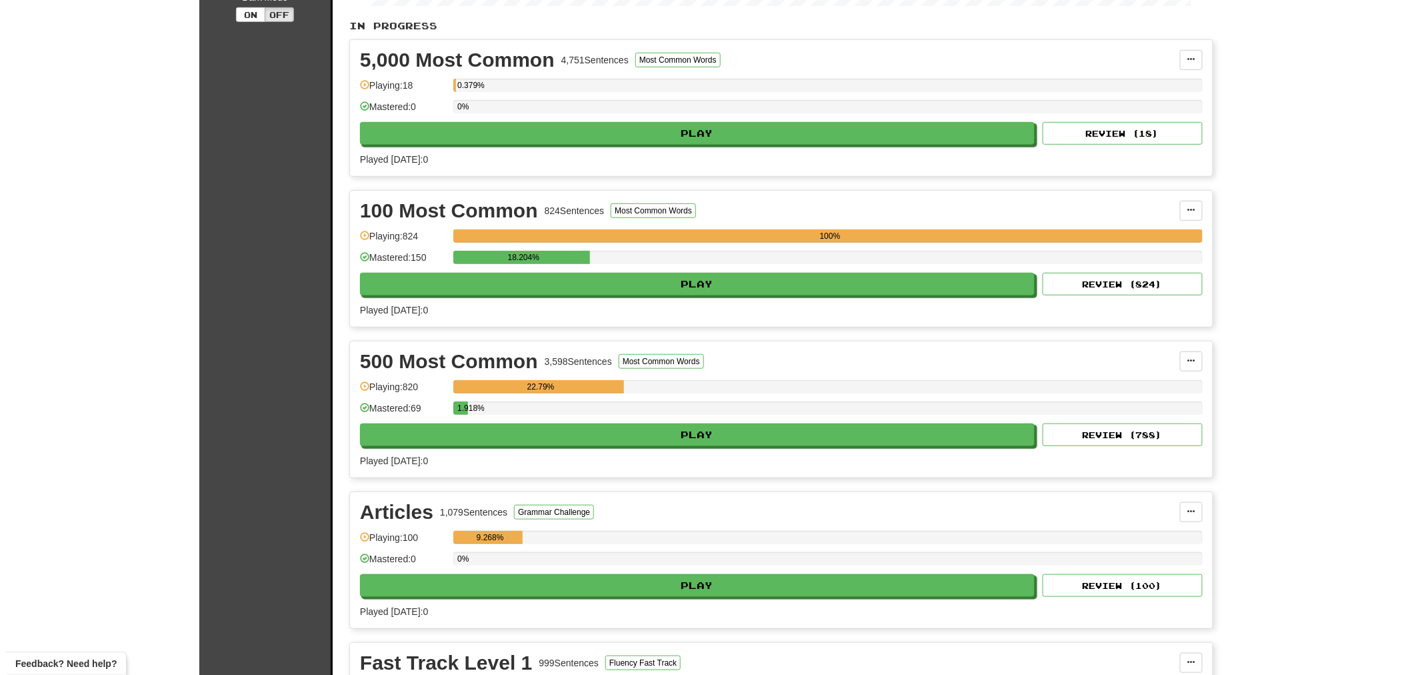
scroll to position [296, 0]
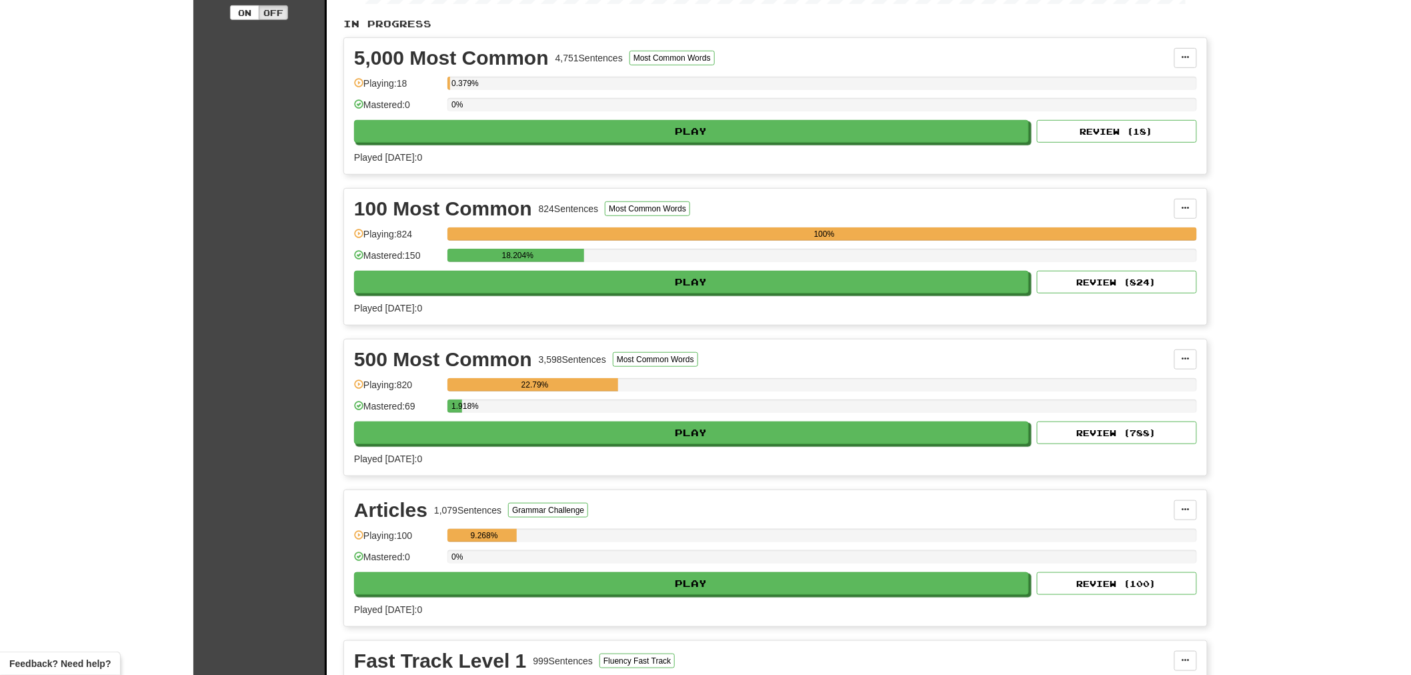
click at [930, 447] on div "500 Most Common 3,598 Sentences Most Common Words Manage Sentences Unpin from D…" at bounding box center [775, 407] width 863 height 136
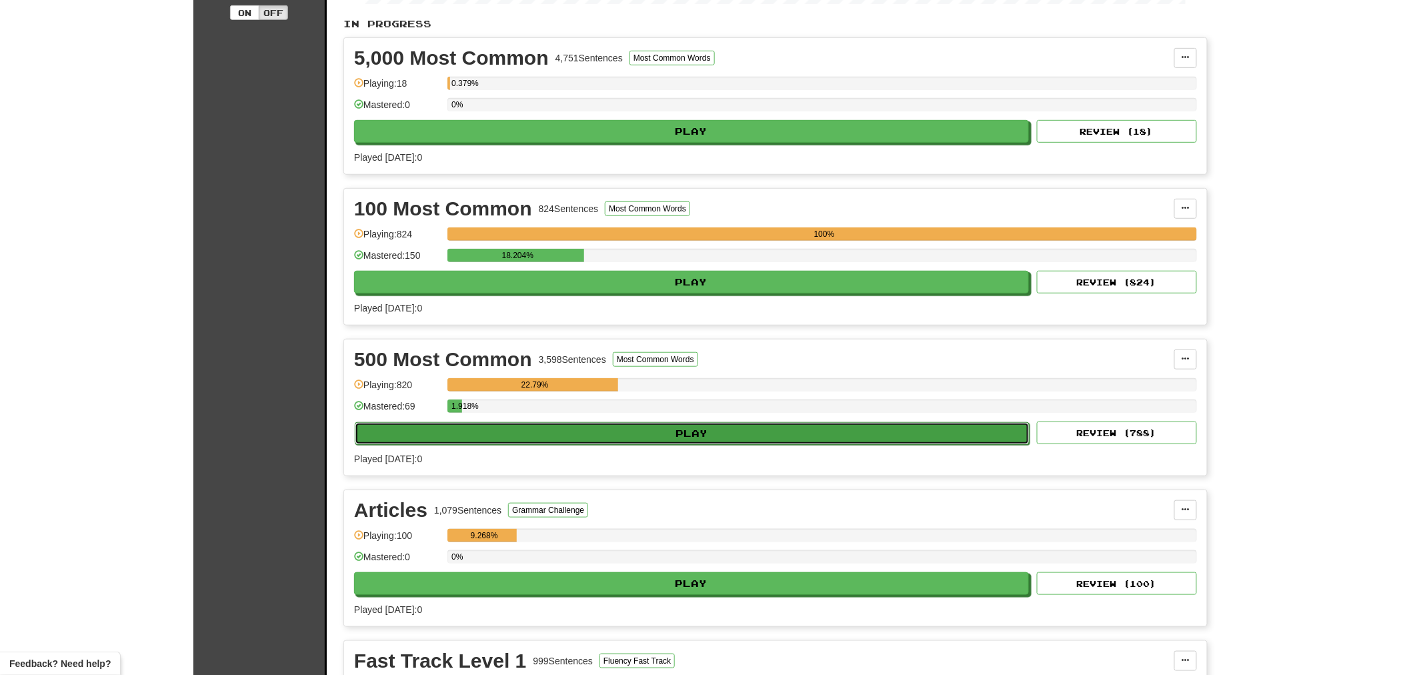
click at [929, 442] on button "Play" at bounding box center [692, 433] width 675 height 23
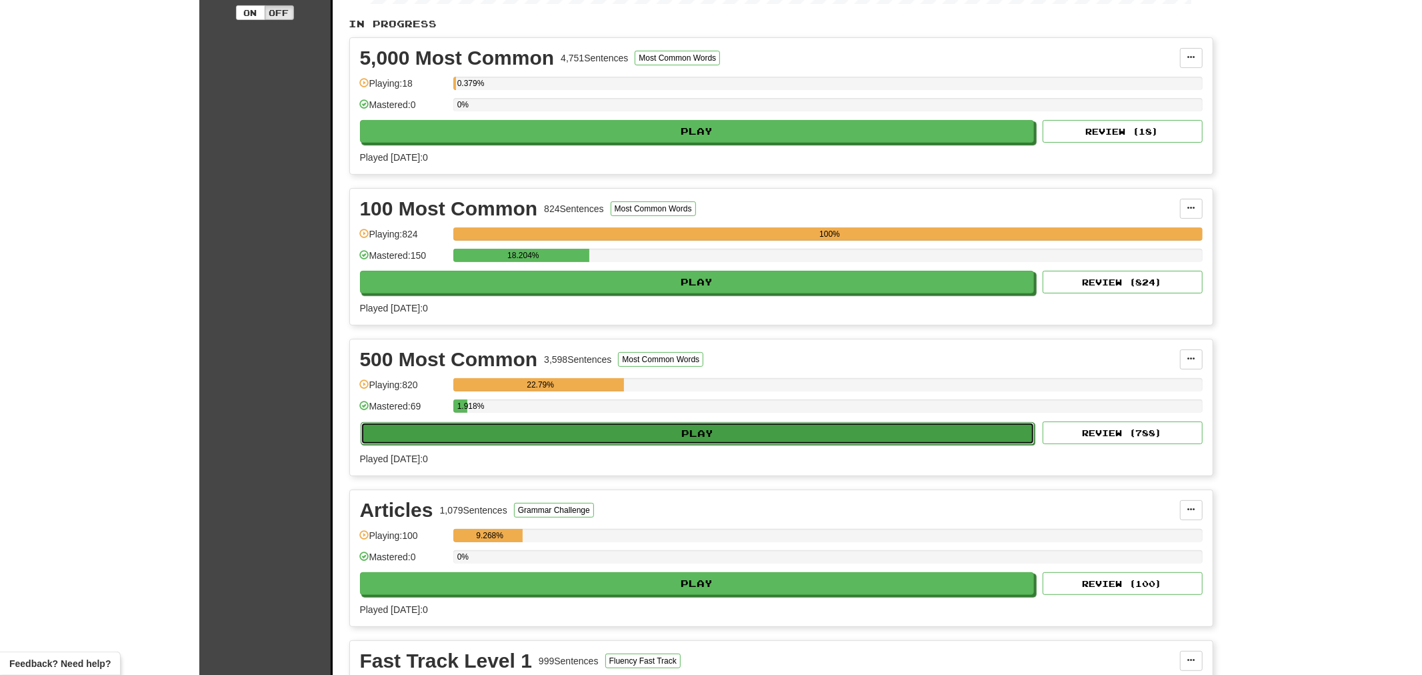
select select "**"
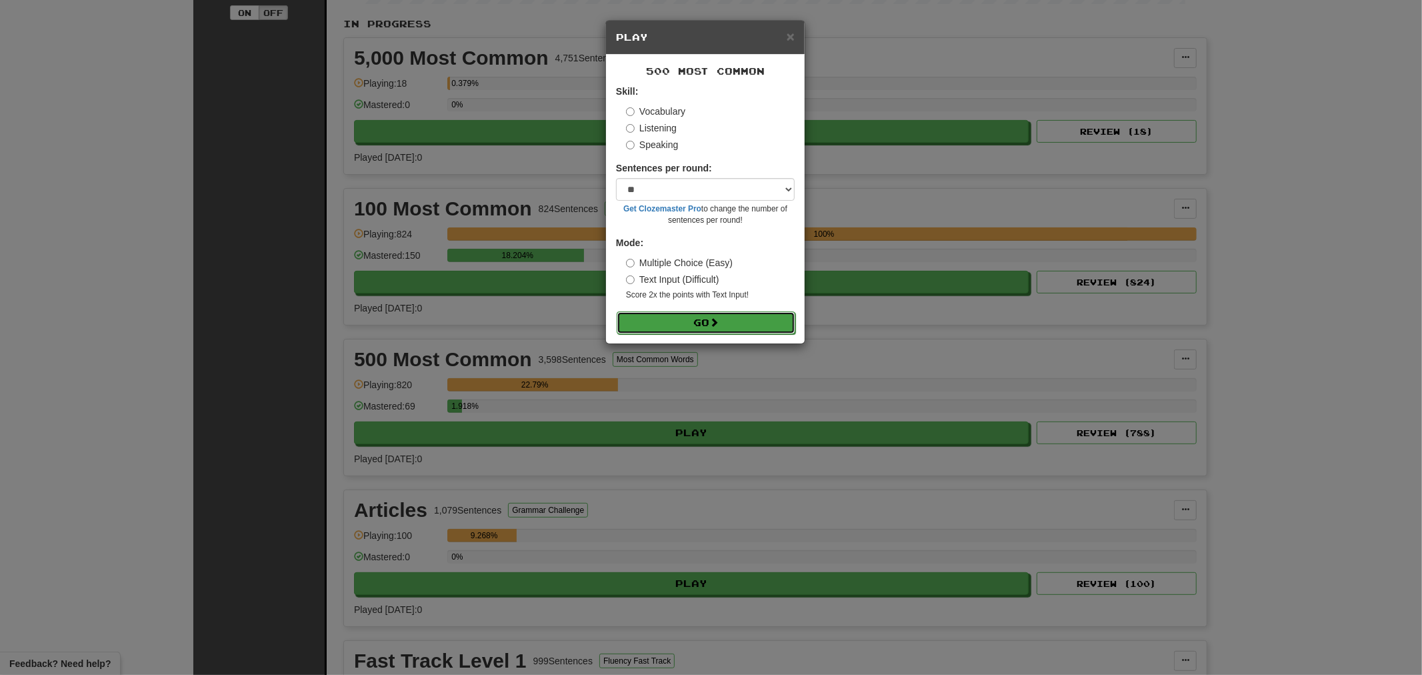
click at [739, 334] on button "Go" at bounding box center [706, 322] width 179 height 23
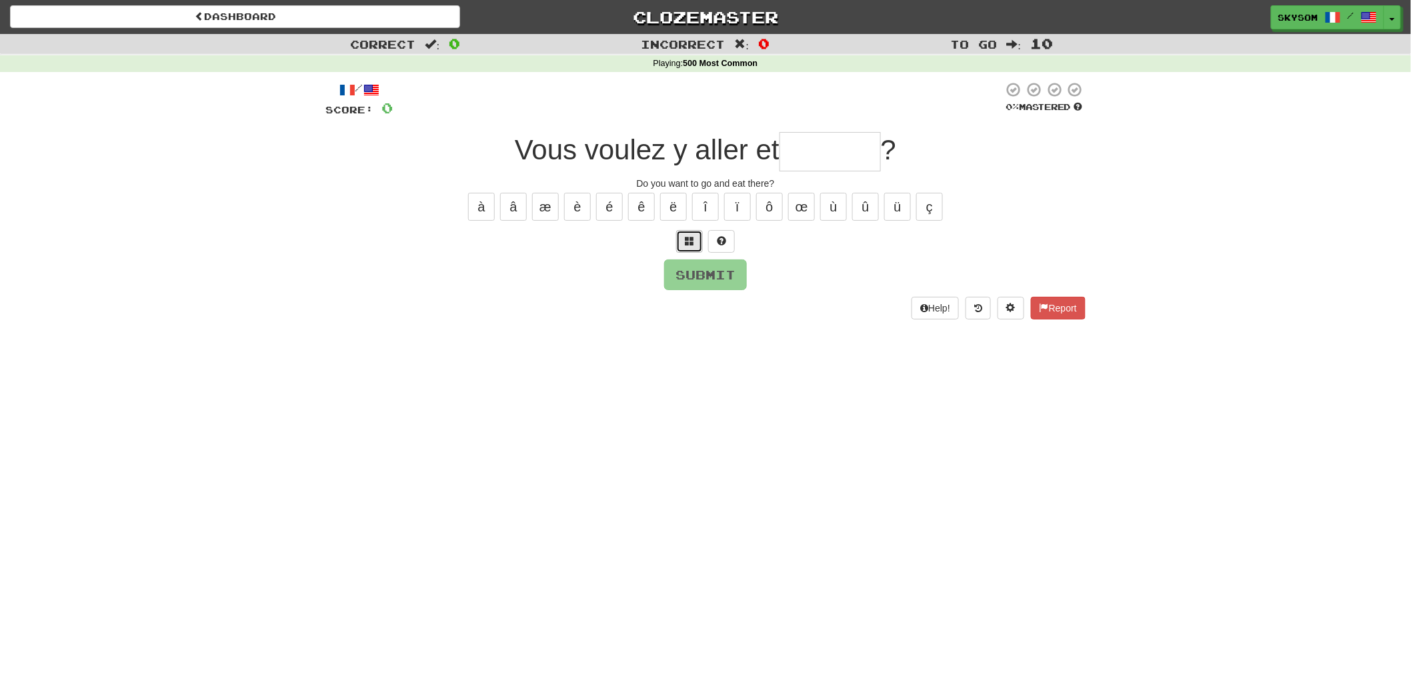
click at [685, 237] on button at bounding box center [689, 241] width 27 height 23
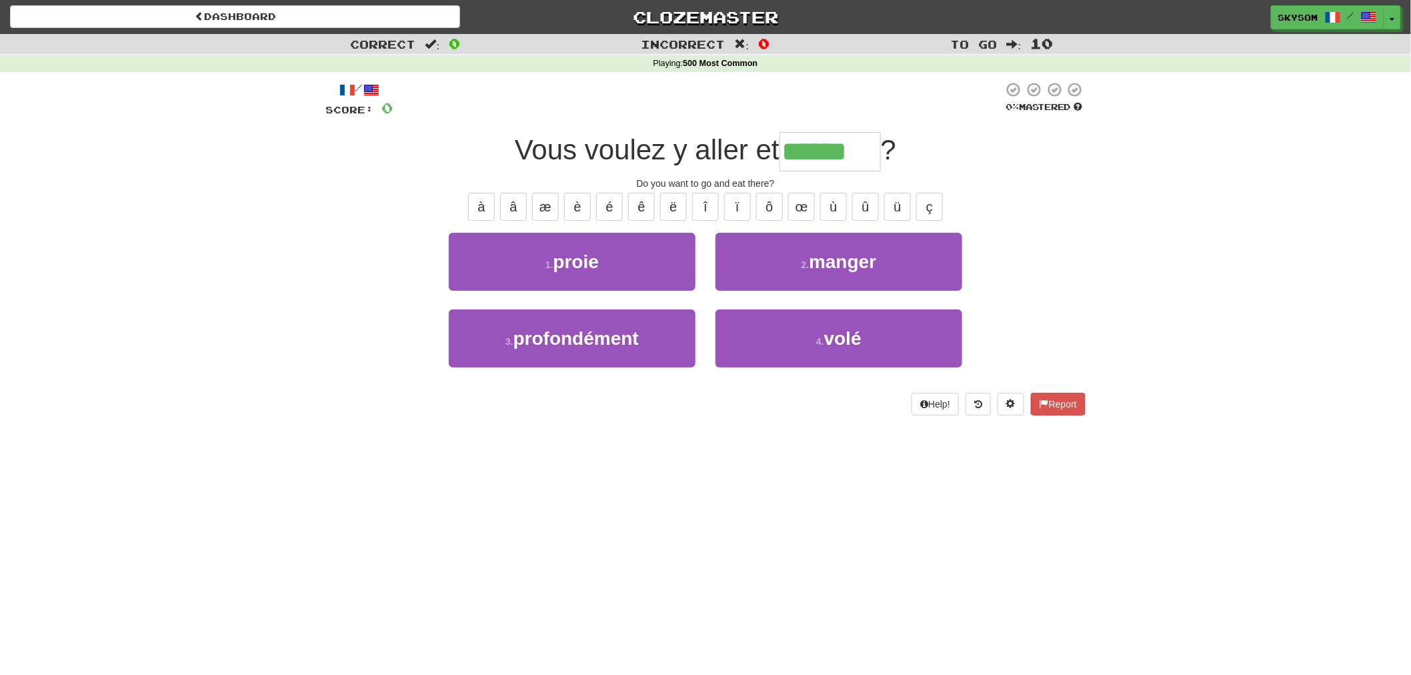
type input "******"
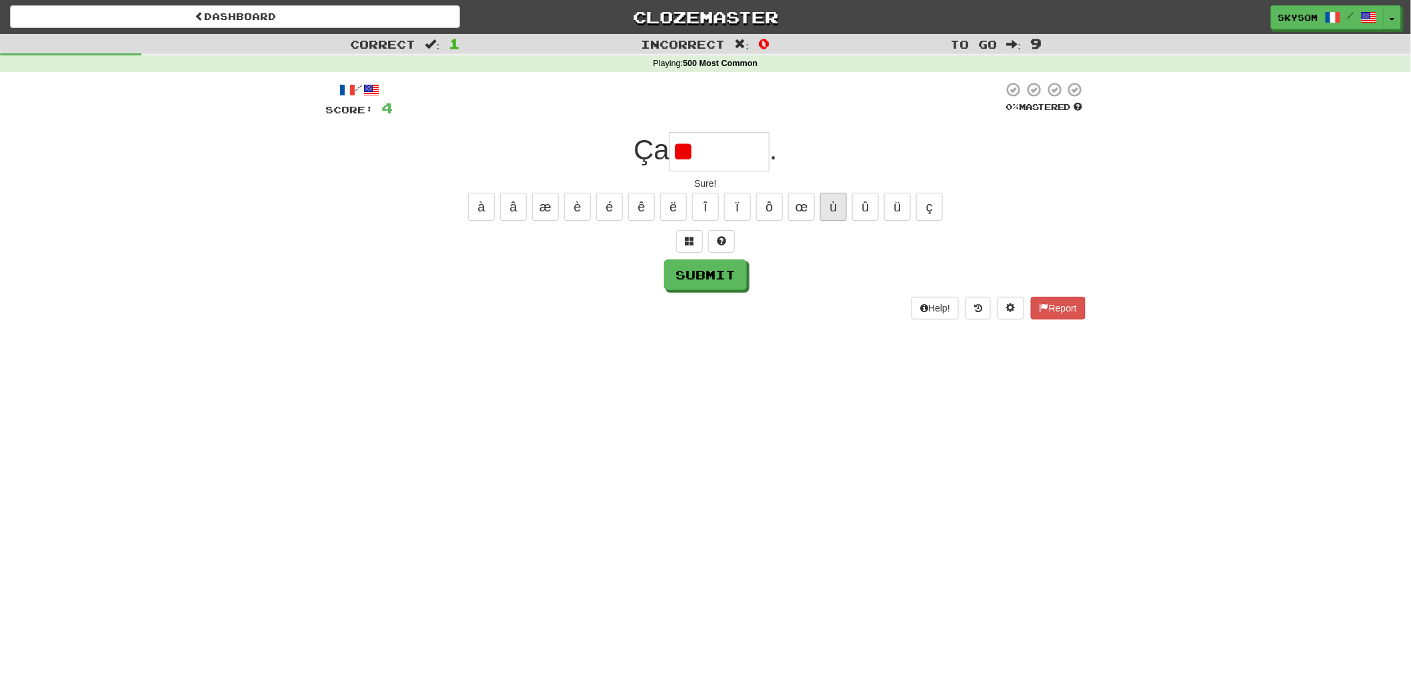
type input "*"
click at [691, 249] on button at bounding box center [689, 241] width 27 height 23
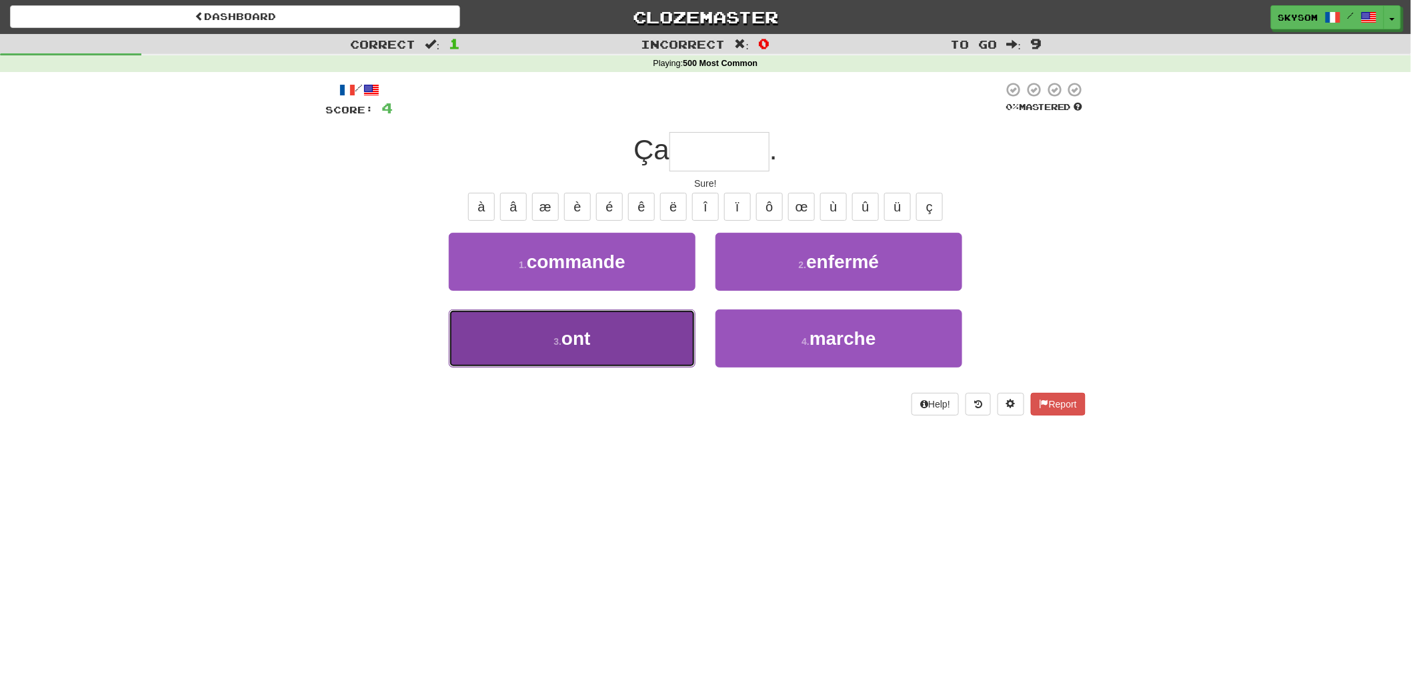
click at [675, 341] on button "3 . ont" at bounding box center [572, 338] width 247 height 58
type input "******"
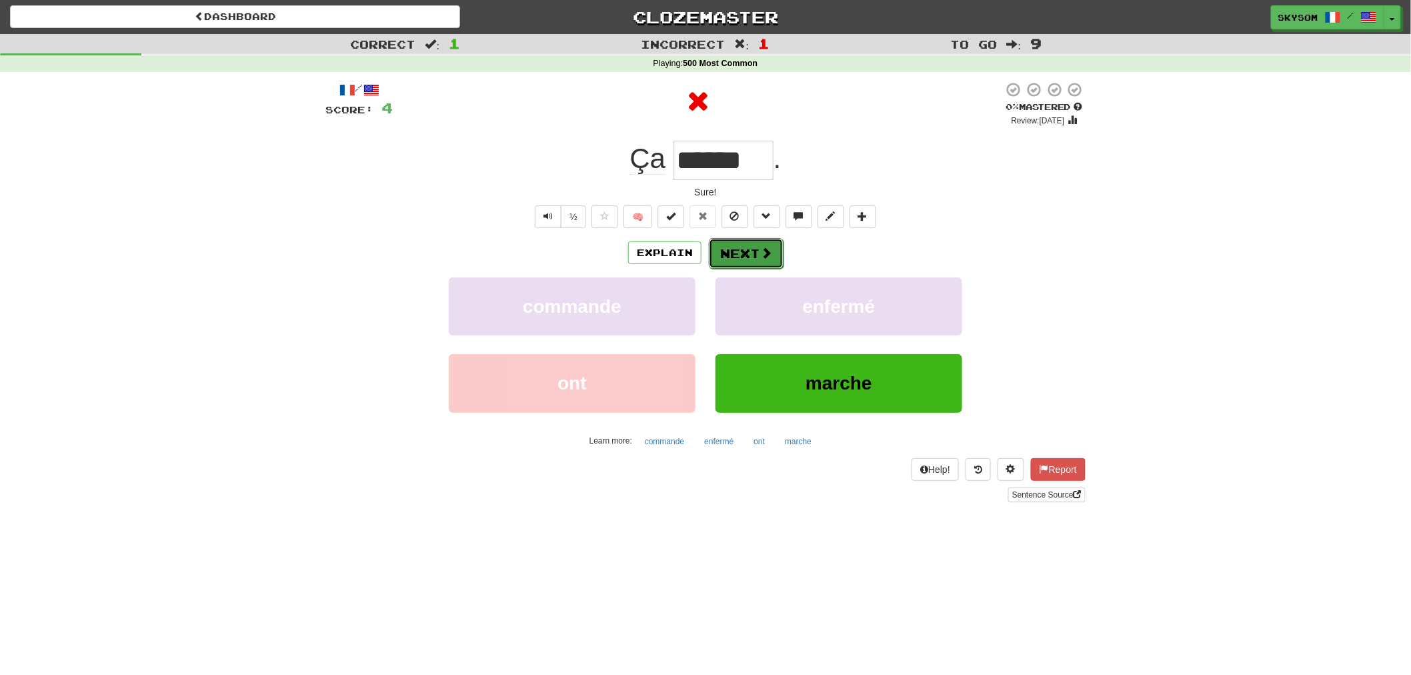
click at [751, 251] on button "Next" at bounding box center [746, 253] width 75 height 31
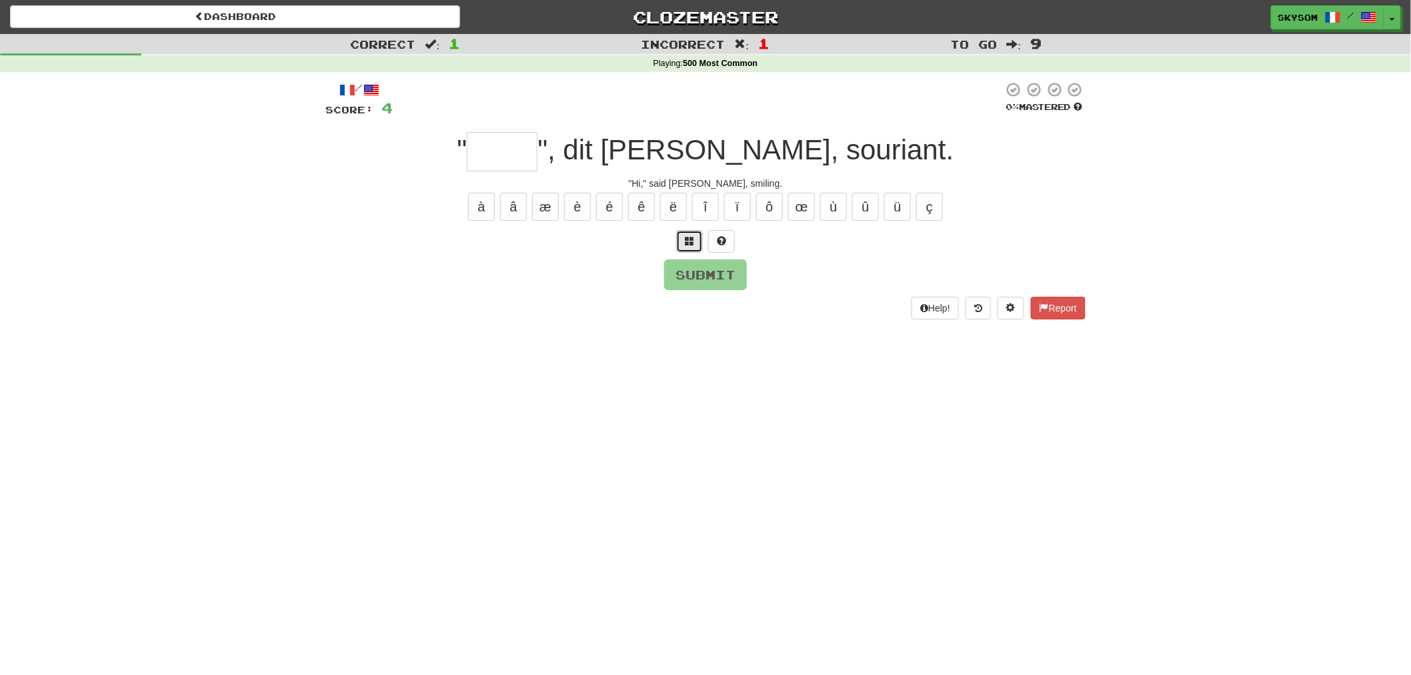
click at [685, 240] on span at bounding box center [689, 240] width 9 height 9
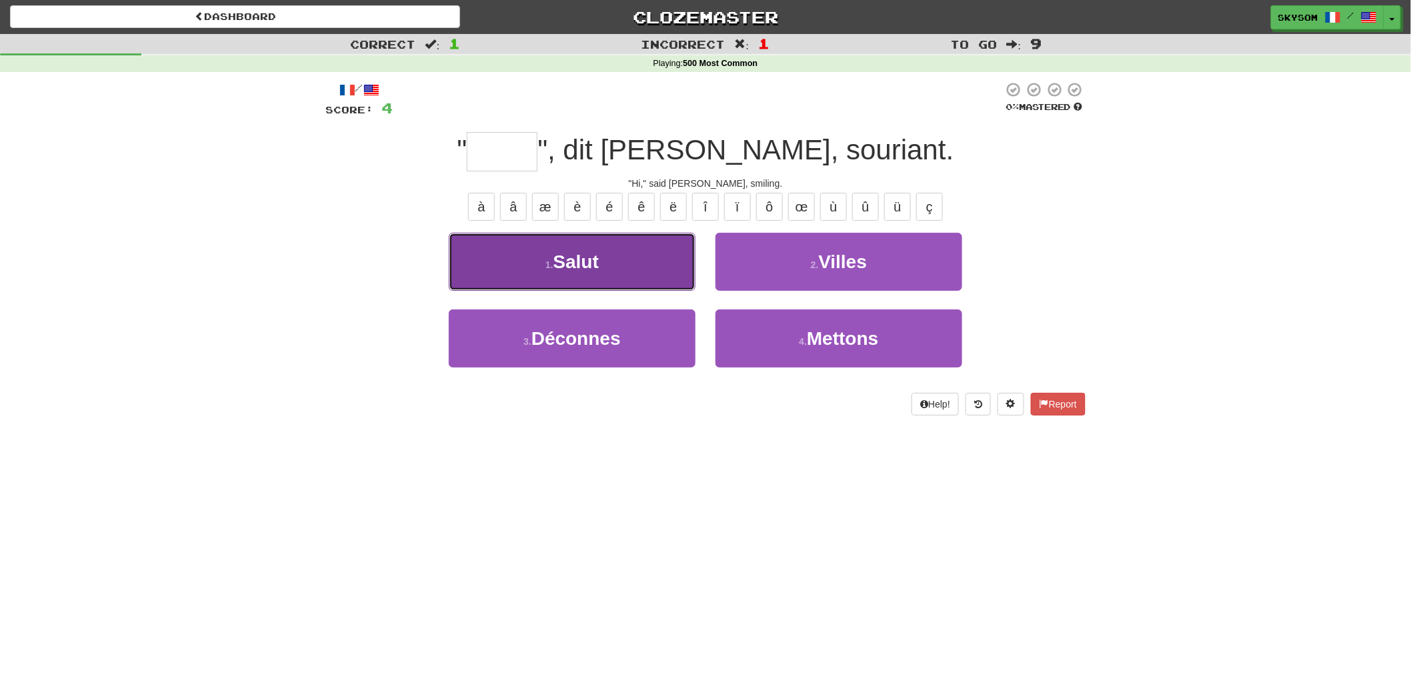
click at [678, 260] on button "1 . Salut" at bounding box center [572, 262] width 247 height 58
type input "*****"
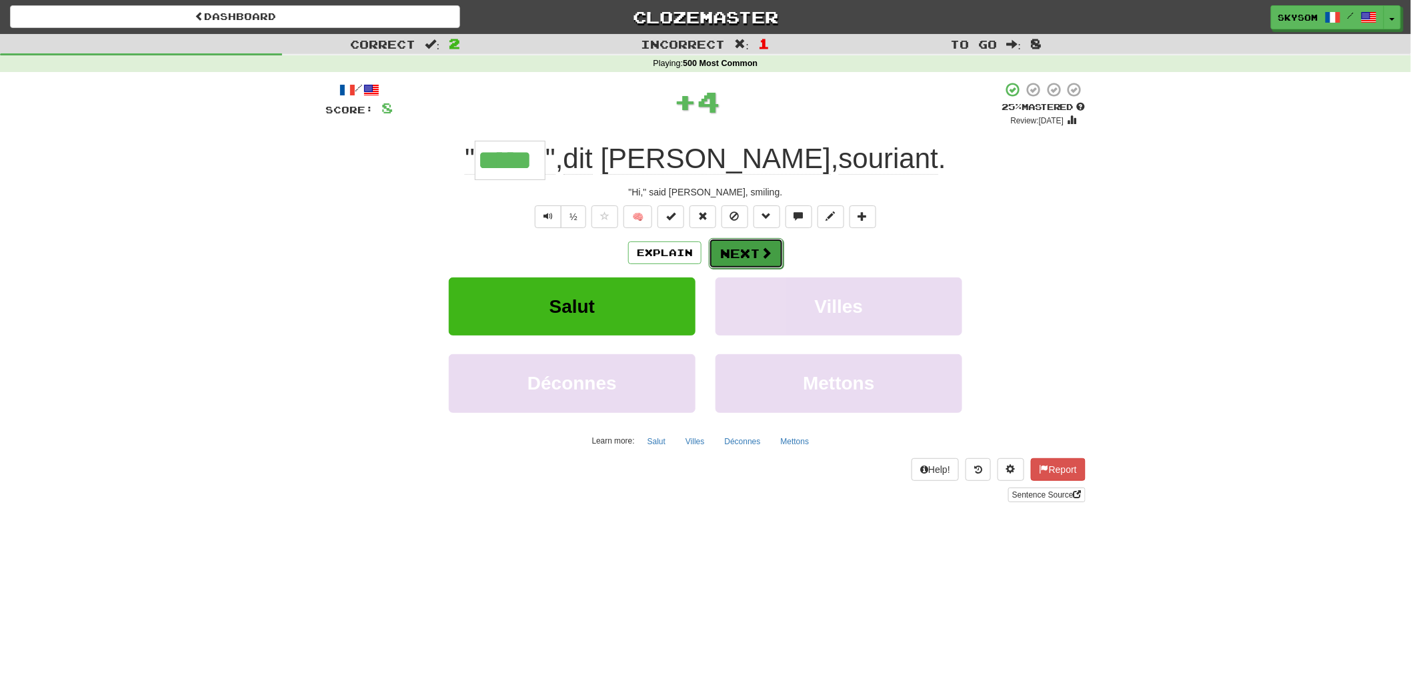
click at [744, 245] on button "Next" at bounding box center [746, 253] width 75 height 31
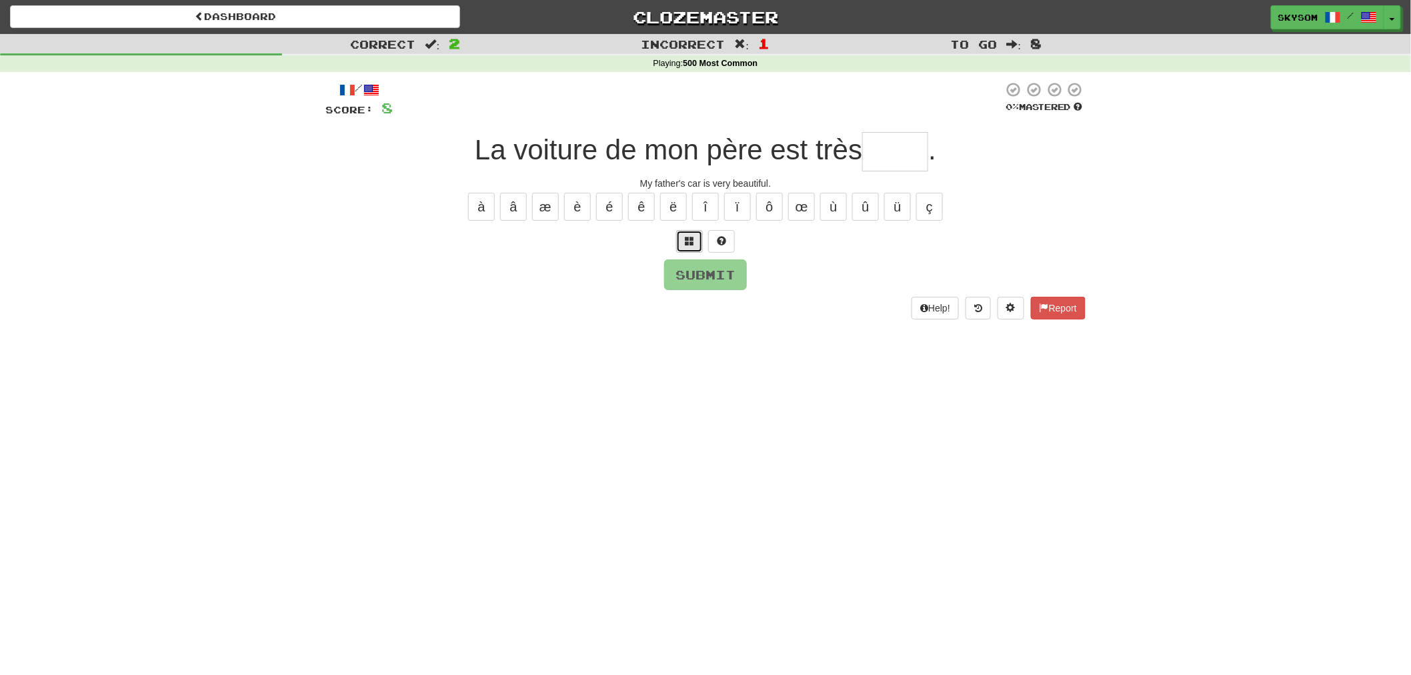
click at [679, 240] on button at bounding box center [689, 241] width 27 height 23
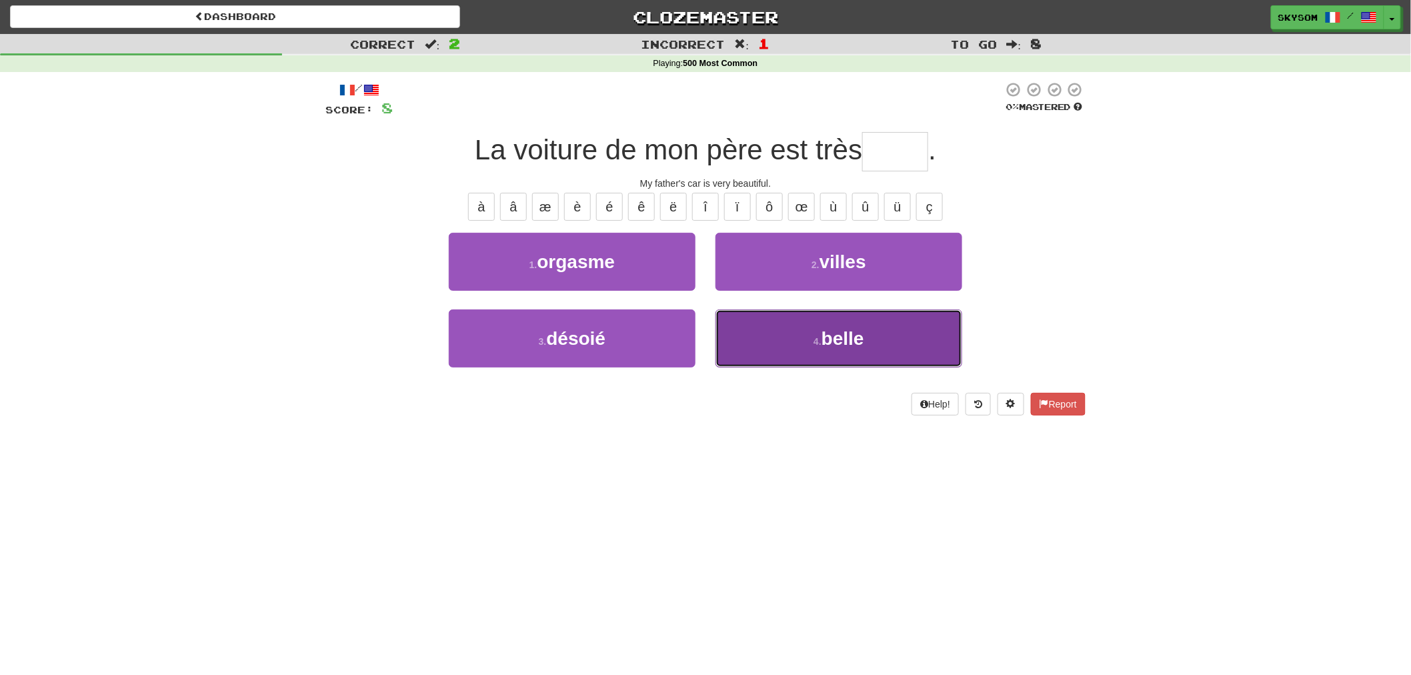
click at [774, 327] on button "4 . belle" at bounding box center [838, 338] width 247 height 58
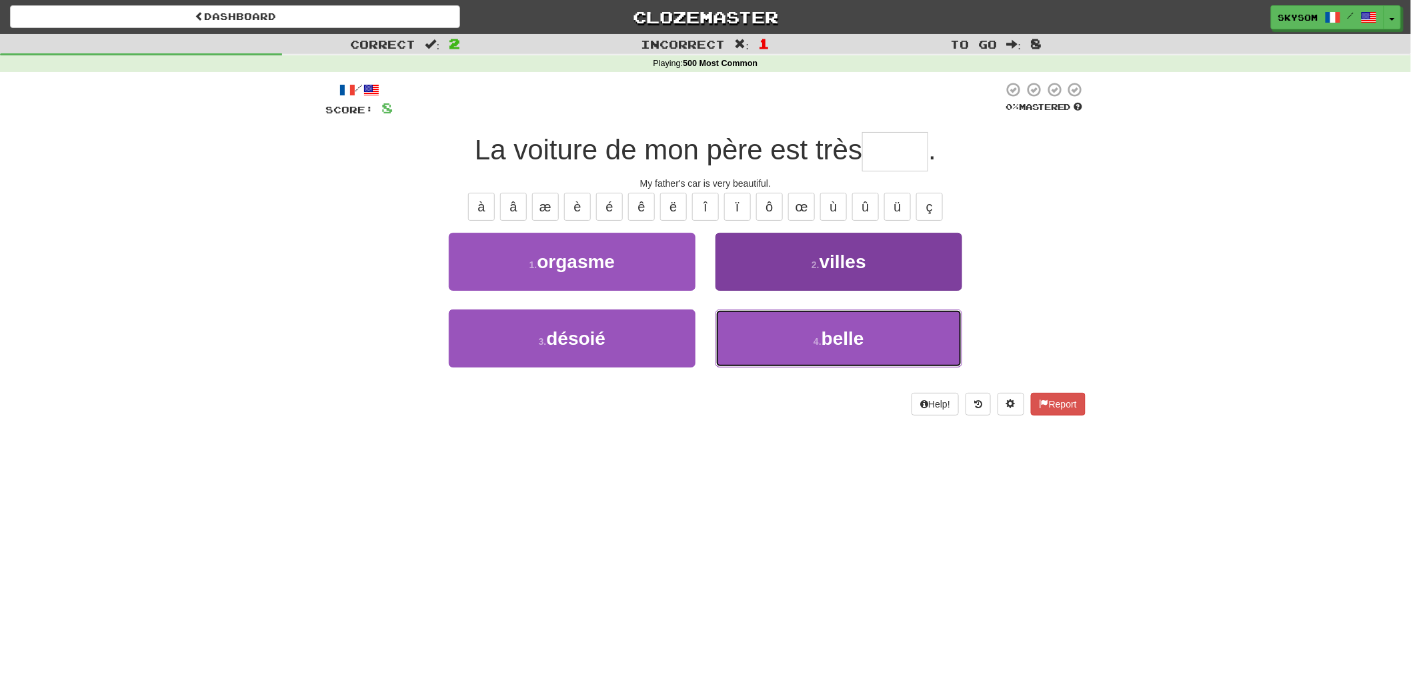
type input "*****"
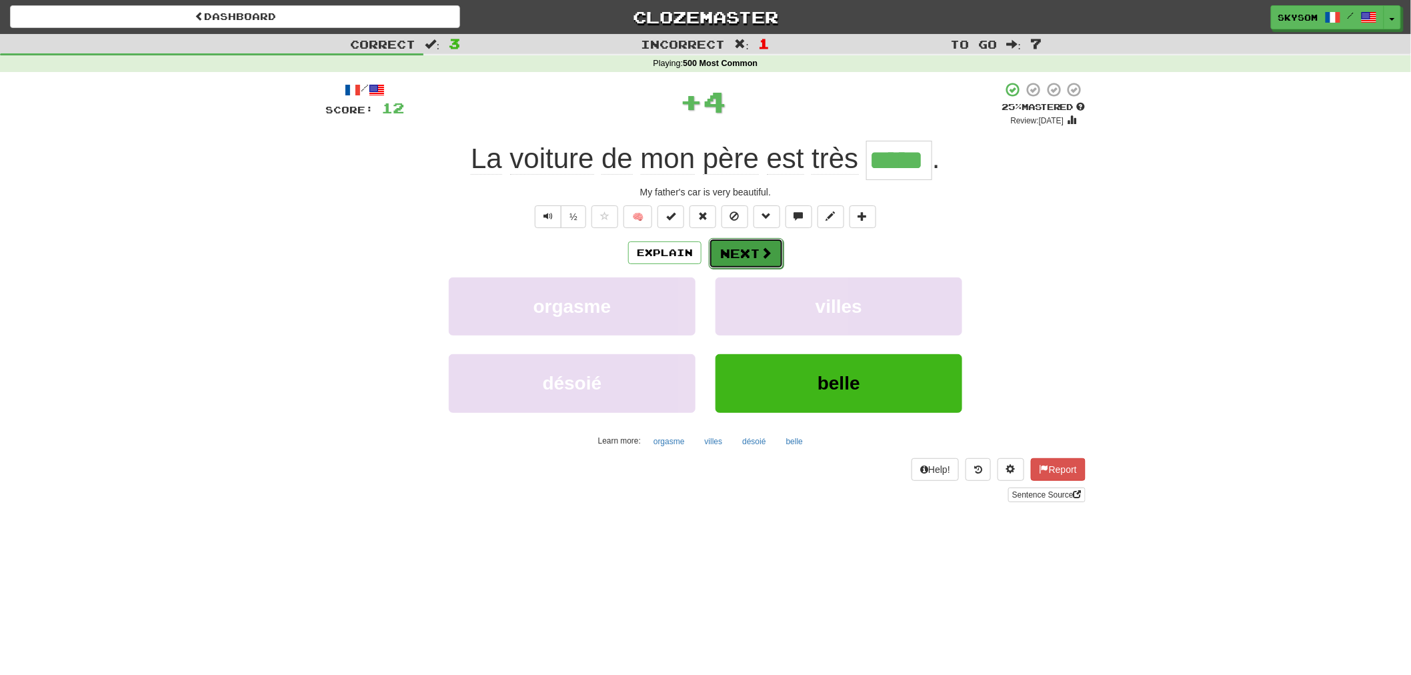
click at [747, 258] on button "Next" at bounding box center [746, 253] width 75 height 31
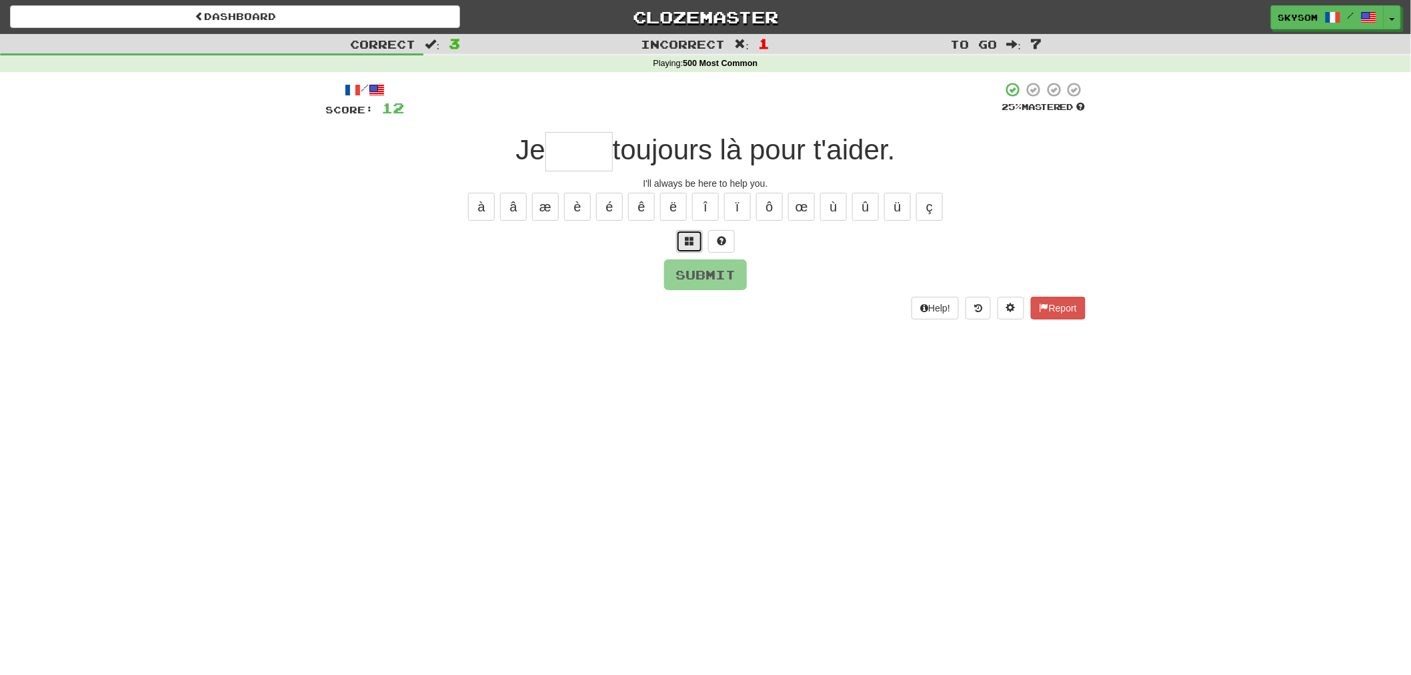
click at [685, 243] on span at bounding box center [689, 240] width 9 height 9
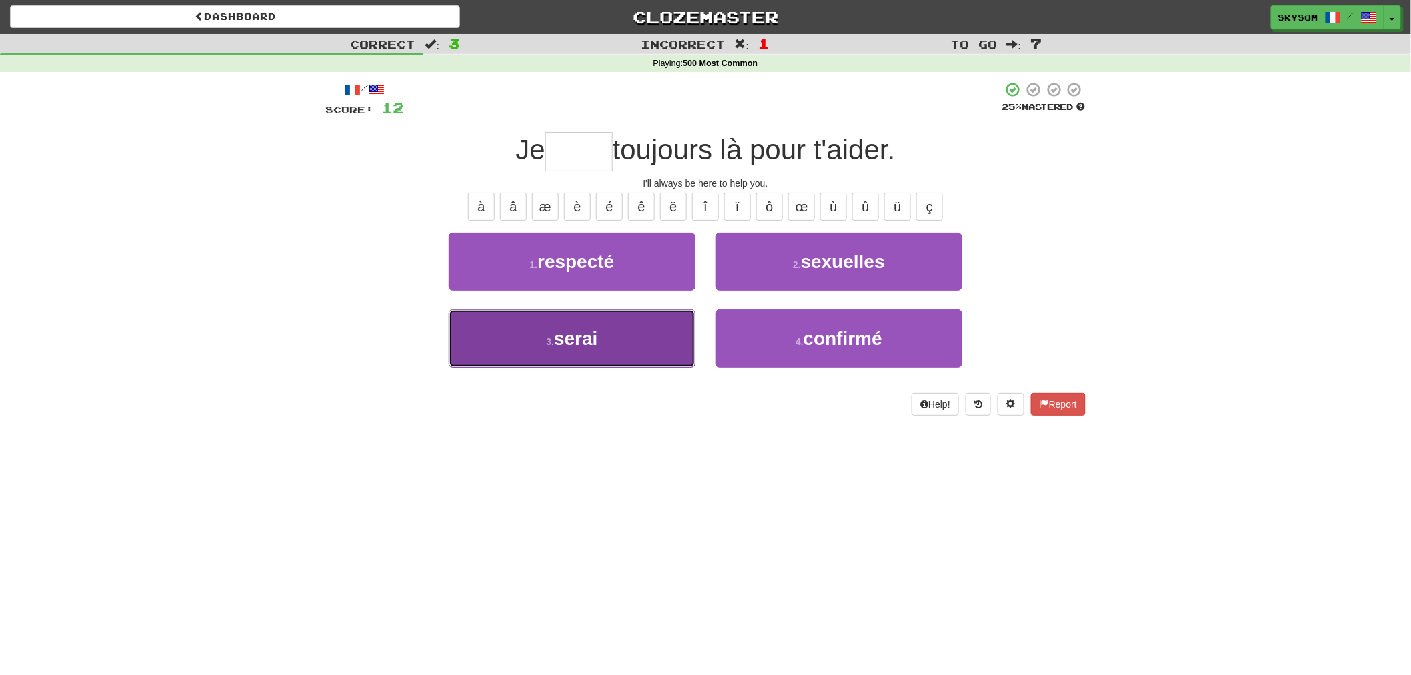
click at [618, 361] on button "3 . serai" at bounding box center [572, 338] width 247 height 58
type input "*****"
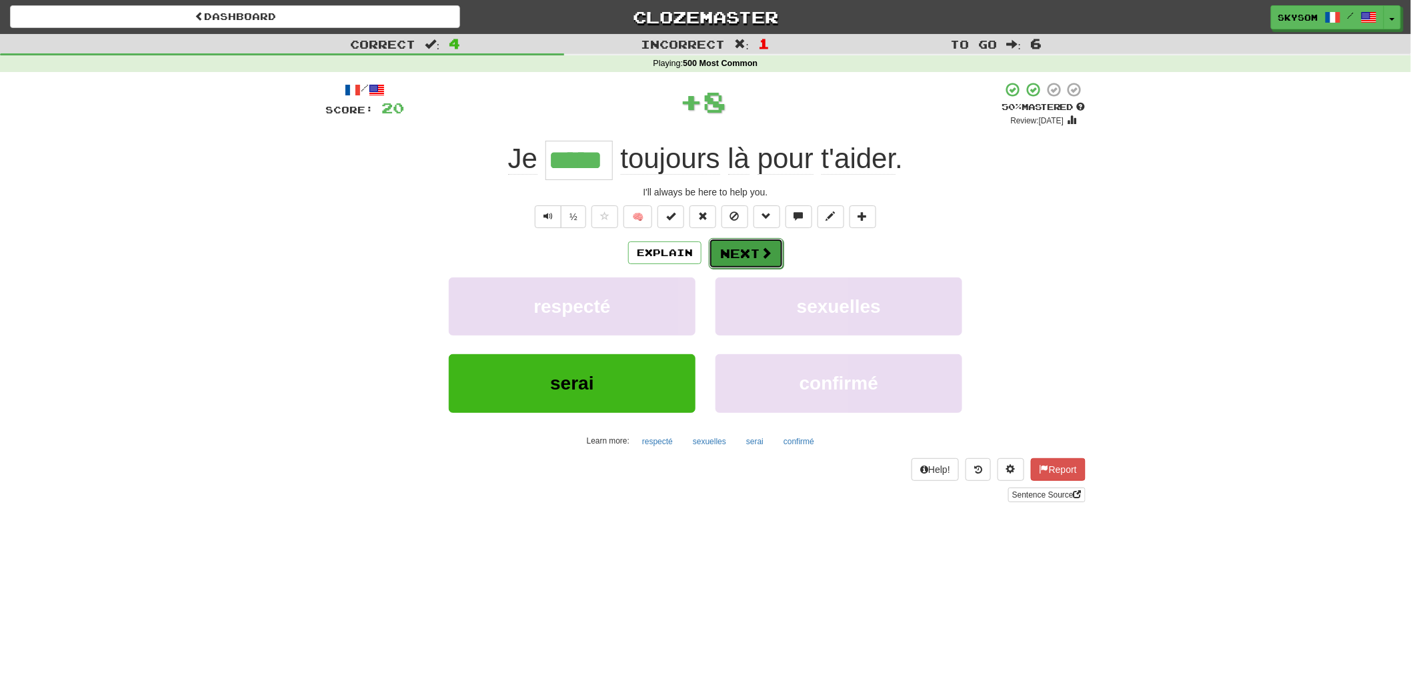
click at [722, 261] on button "Next" at bounding box center [746, 253] width 75 height 31
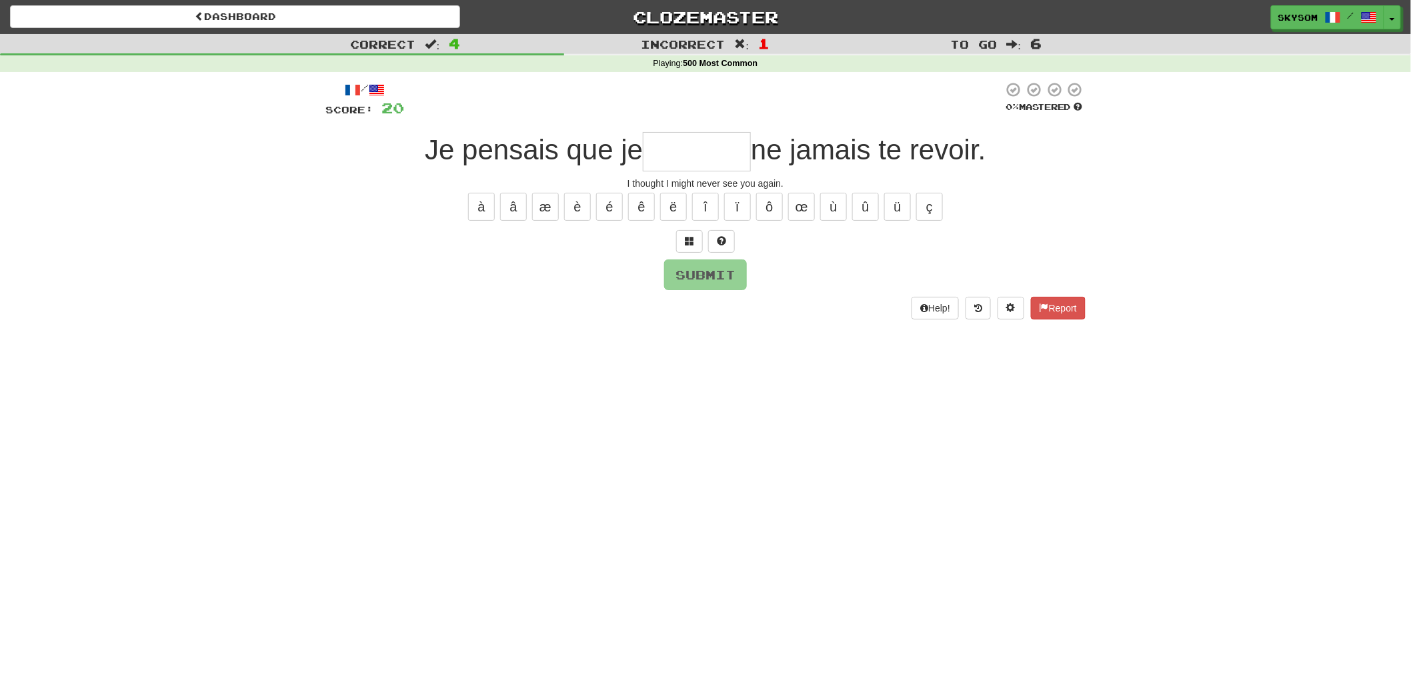
click at [691, 255] on div "/ Score: 20 0 % Mastered Je pensais que je ne jamais te revoir. I thought I mig…" at bounding box center [705, 199] width 760 height 237
click at [691, 242] on span at bounding box center [689, 240] width 9 height 9
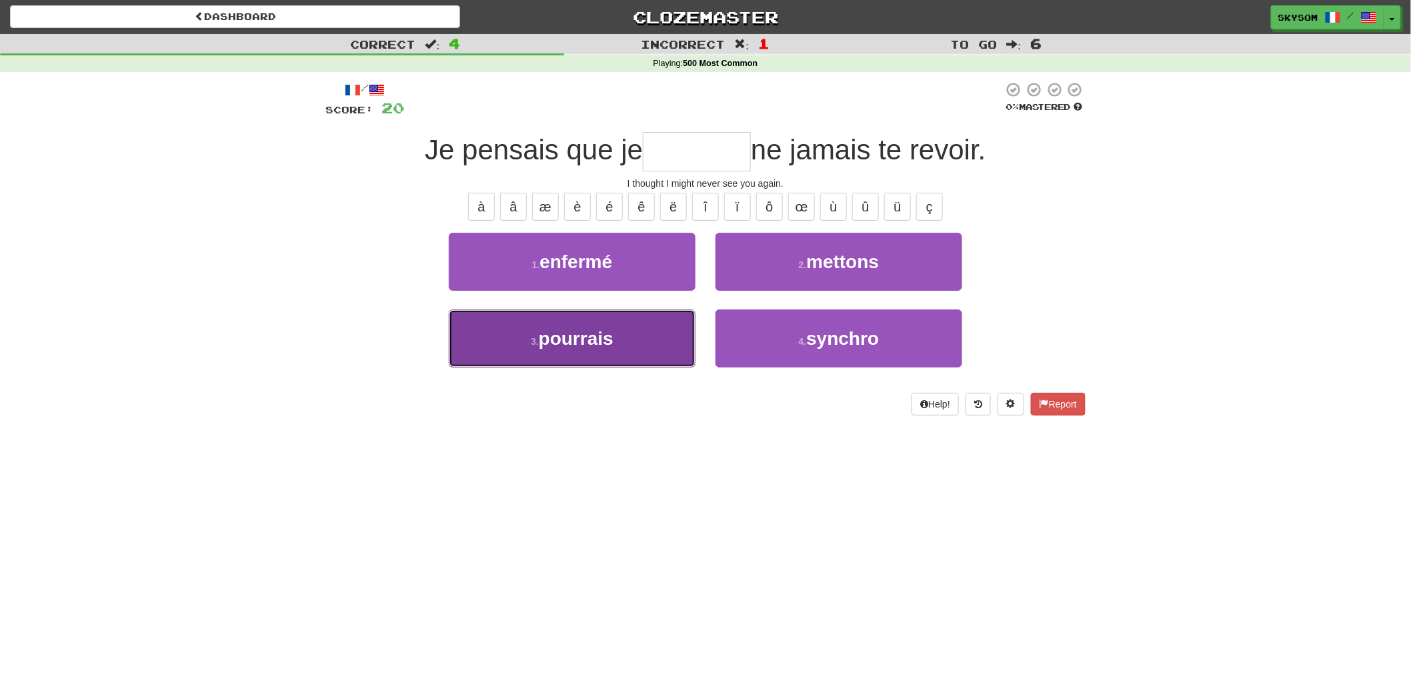
click at [676, 327] on button "3 . pourrais" at bounding box center [572, 338] width 247 height 58
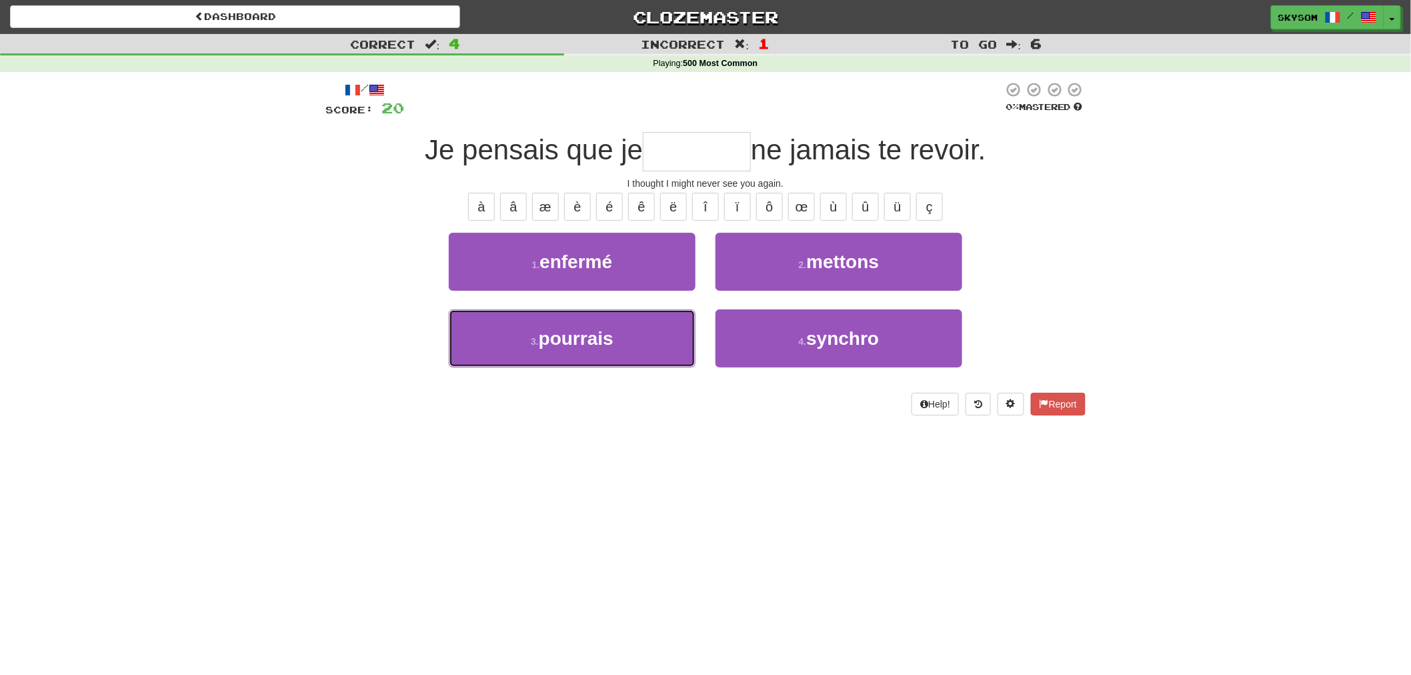
type input "********"
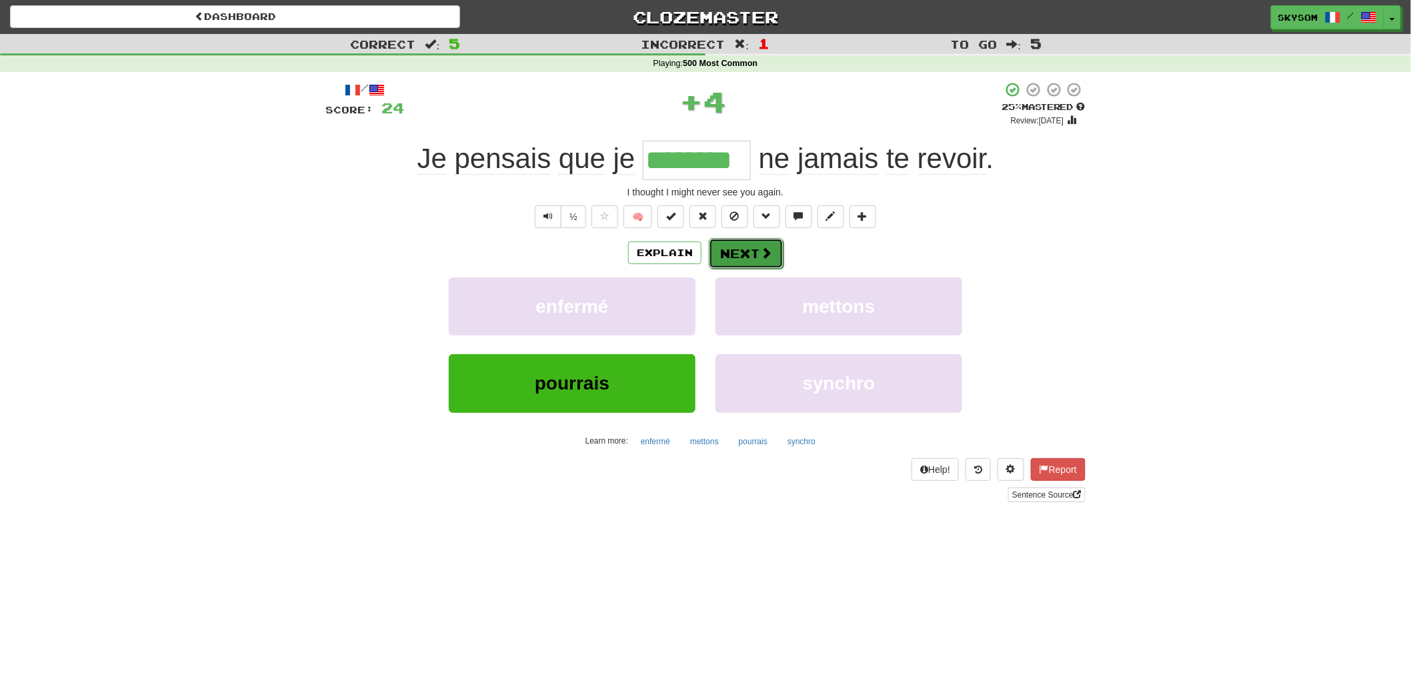
click at [745, 256] on button "Next" at bounding box center [746, 253] width 75 height 31
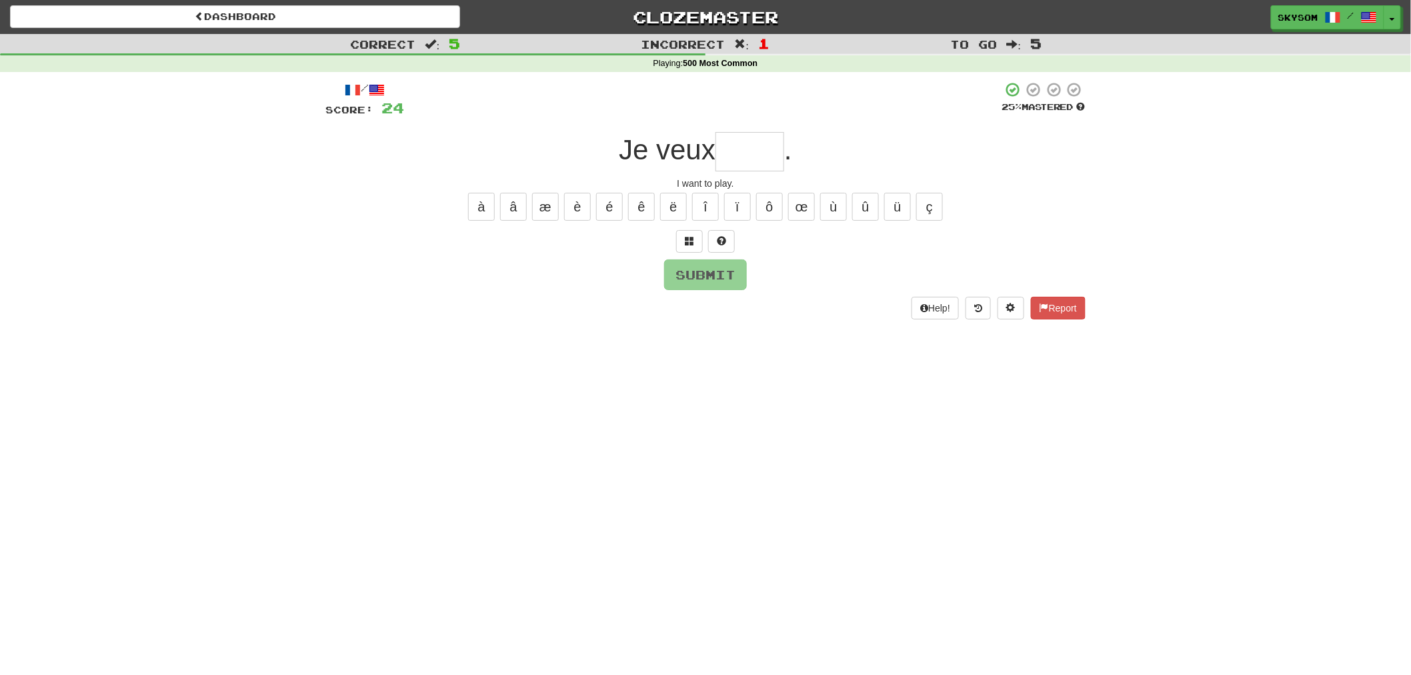
click at [675, 241] on div at bounding box center [705, 241] width 760 height 23
click at [676, 239] on button at bounding box center [689, 241] width 27 height 23
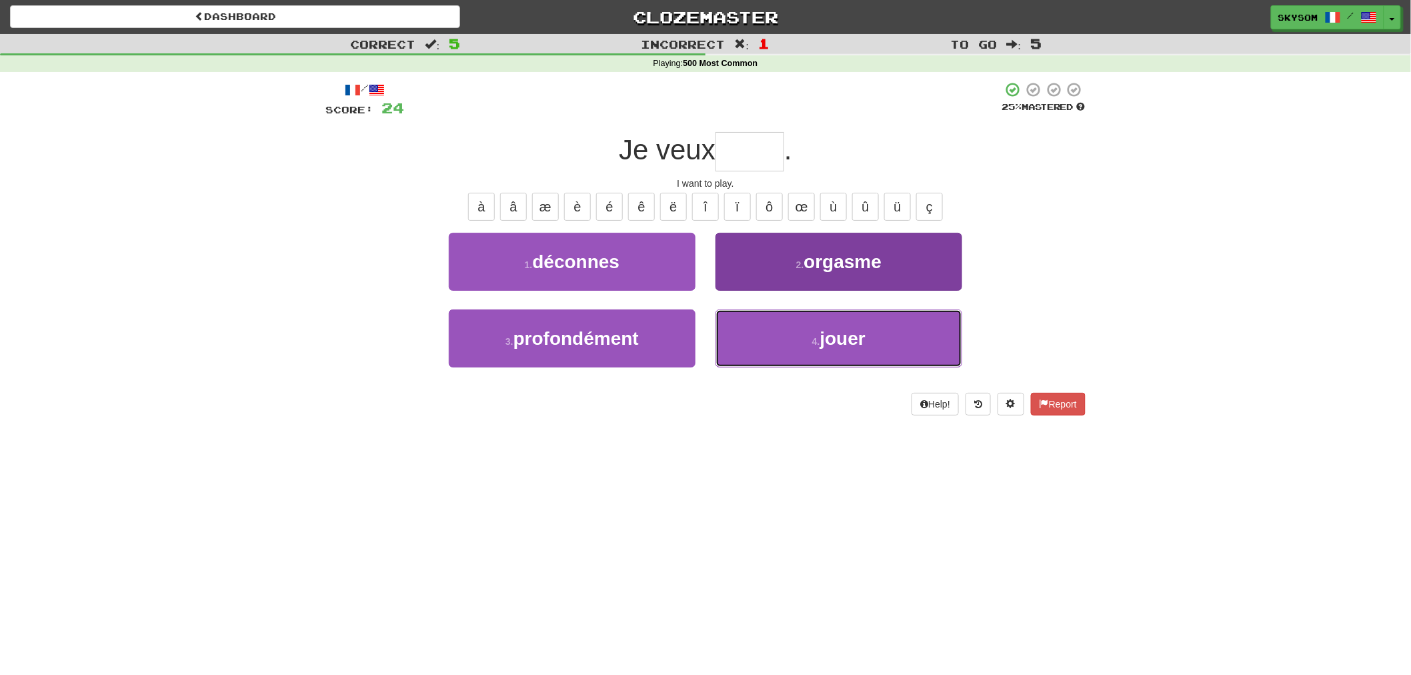
drag, startPoint x: 765, startPoint y: 323, endPoint x: 762, endPoint y: 305, distance: 18.3
click at [765, 322] on button "4 . jouer" at bounding box center [838, 338] width 247 height 58
type input "*****"
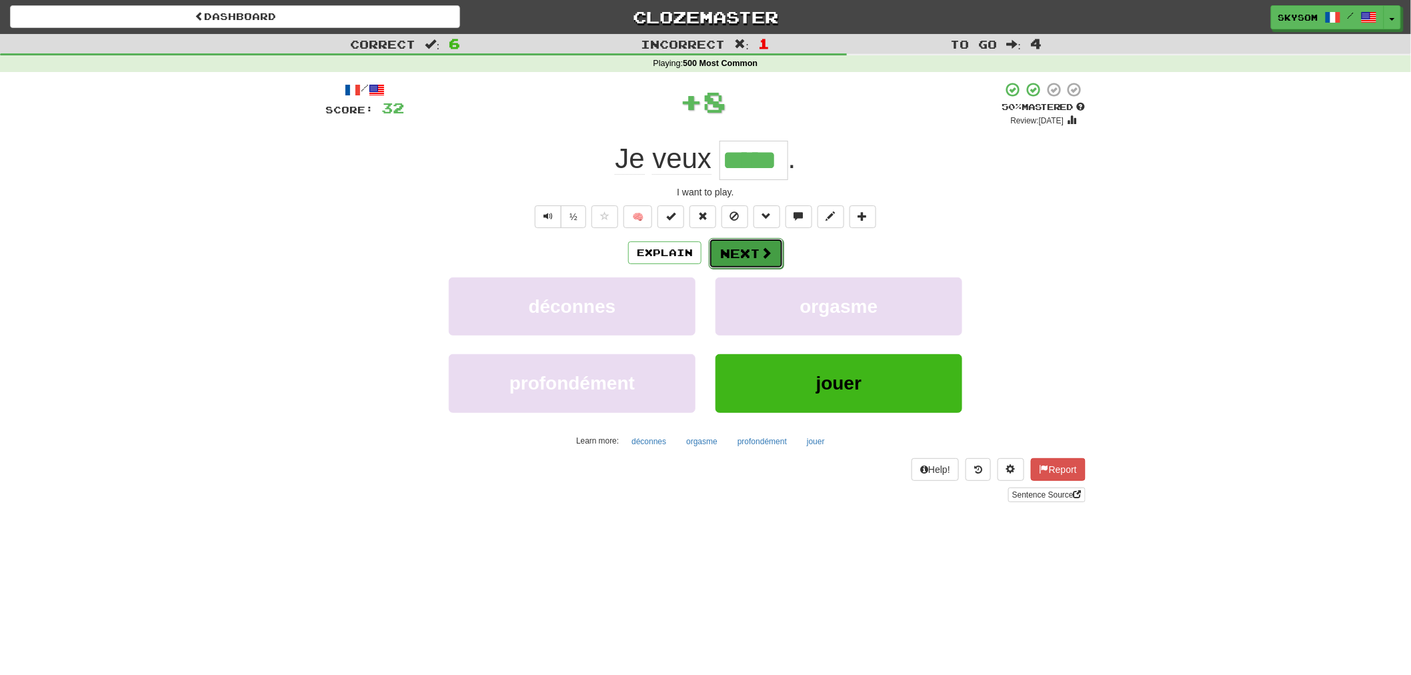
click at [741, 255] on button "Next" at bounding box center [746, 253] width 75 height 31
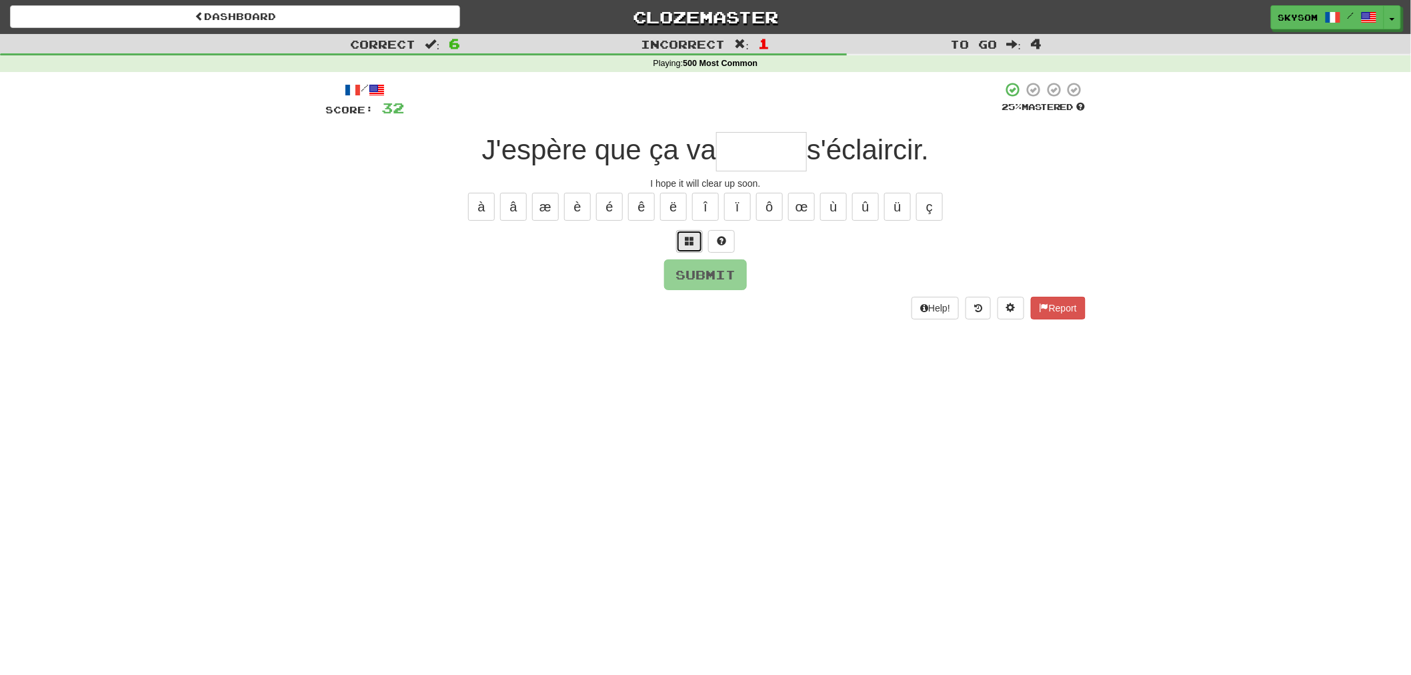
click at [688, 251] on button at bounding box center [689, 241] width 27 height 23
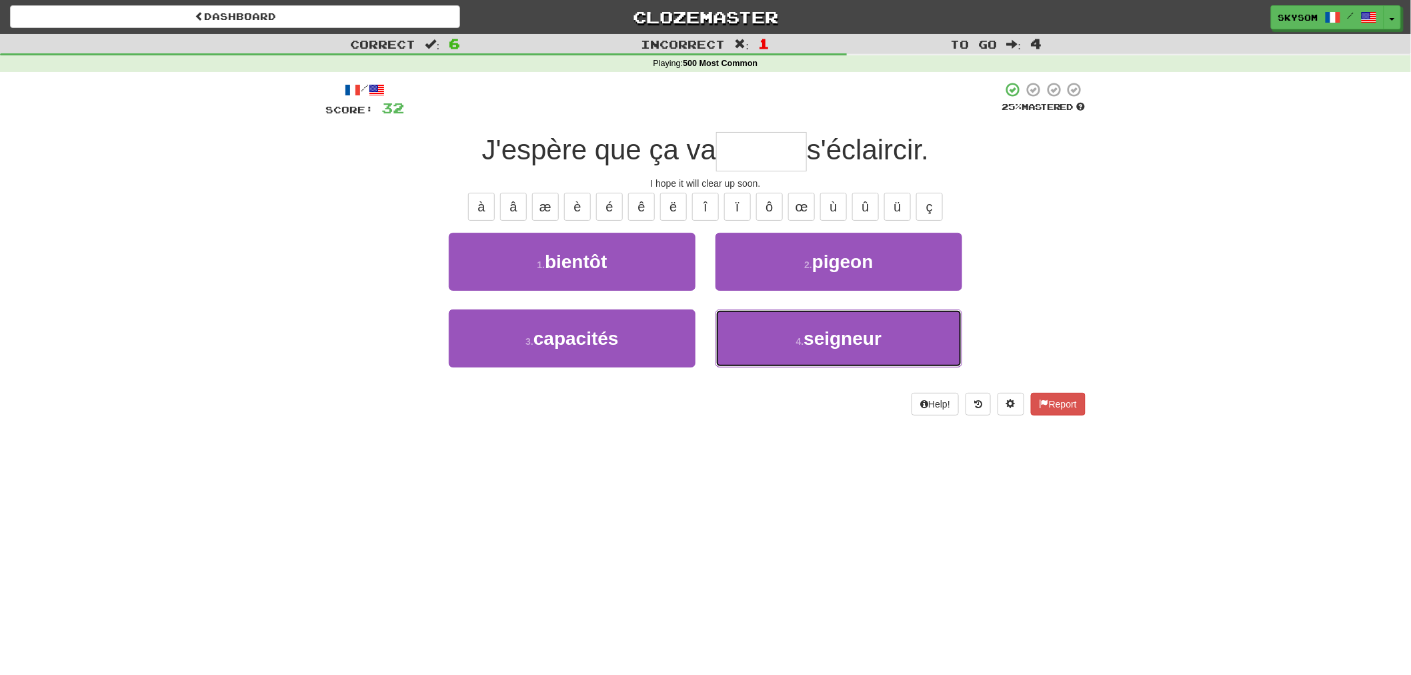
click at [807, 341] on span "seigneur" at bounding box center [842, 338] width 78 height 21
type input "*******"
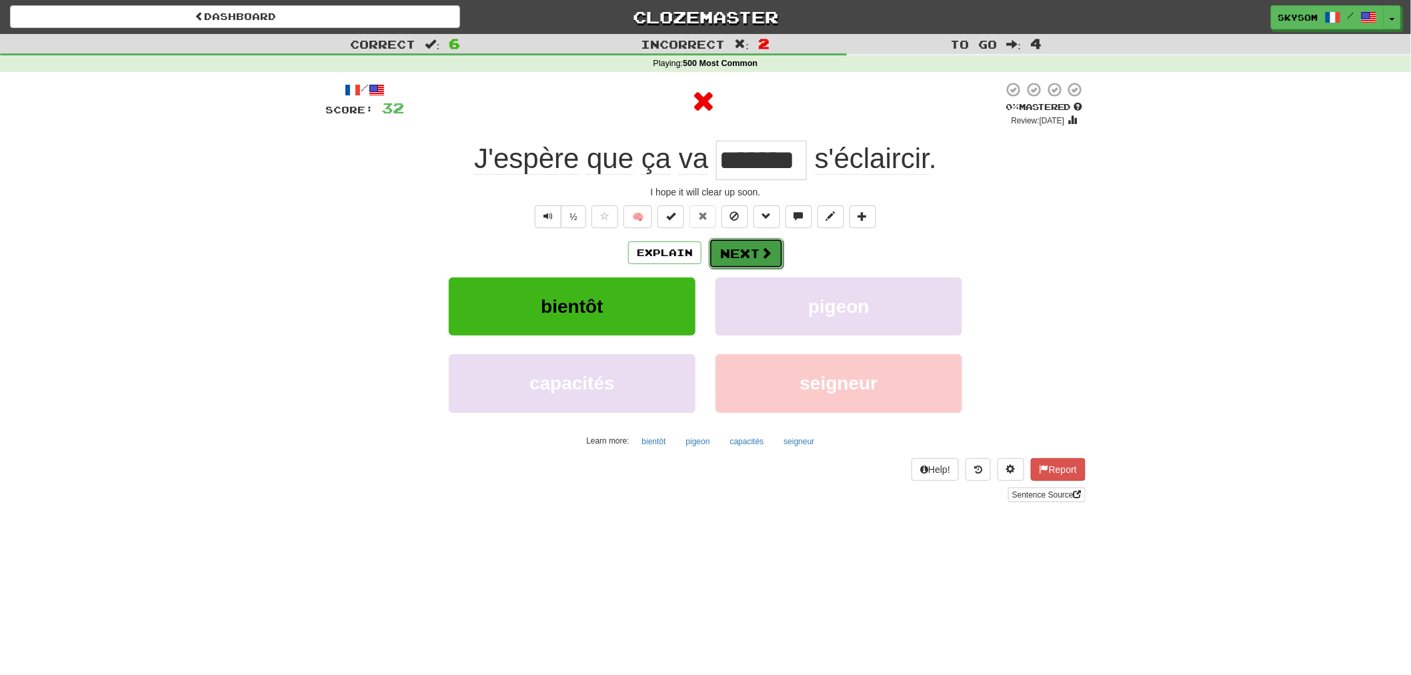
click at [737, 254] on button "Next" at bounding box center [746, 253] width 75 height 31
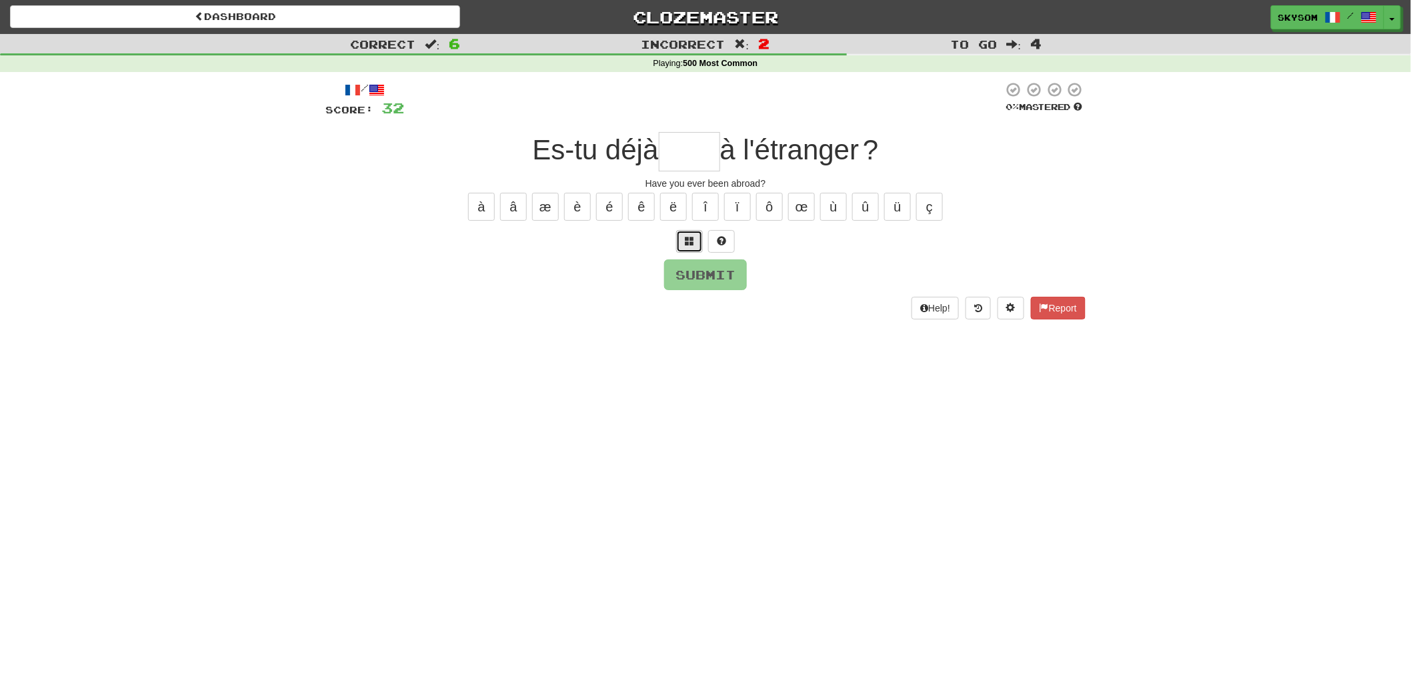
click at [685, 247] on button at bounding box center [689, 241] width 27 height 23
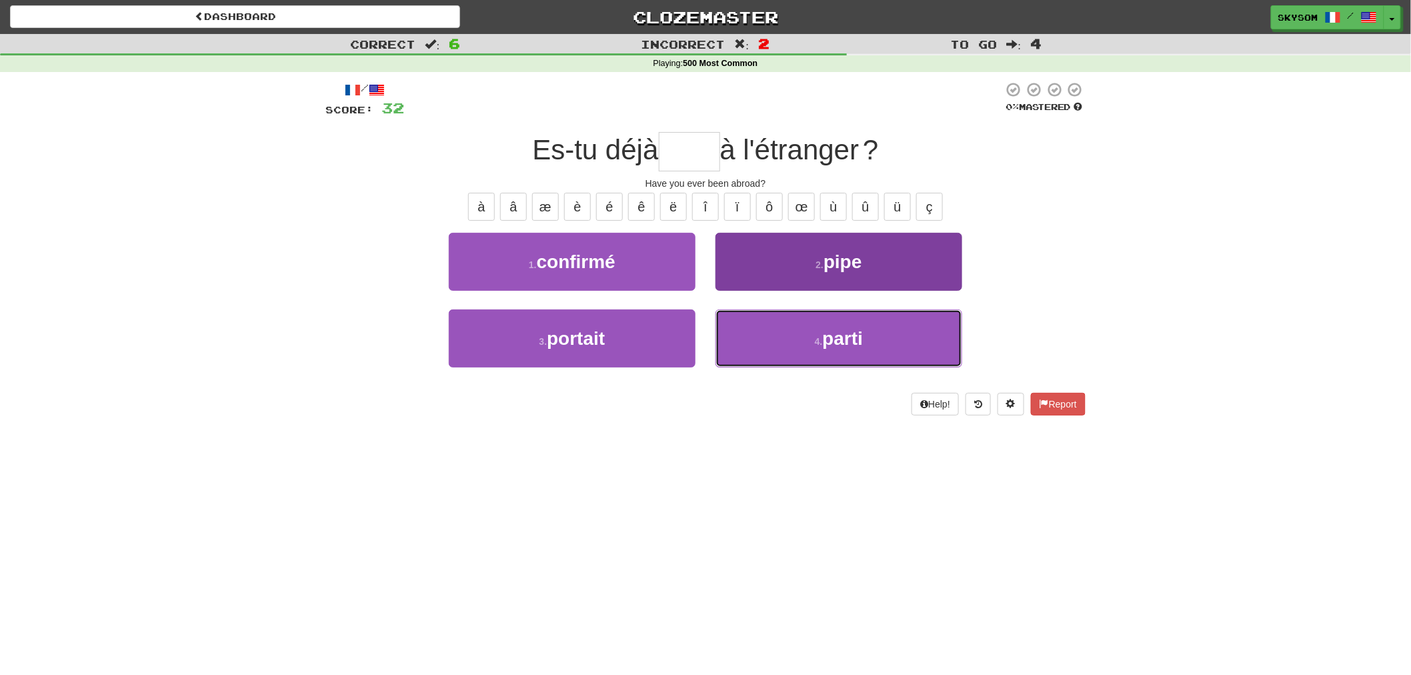
click at [807, 335] on button "4 . parti" at bounding box center [838, 338] width 247 height 58
type input "*****"
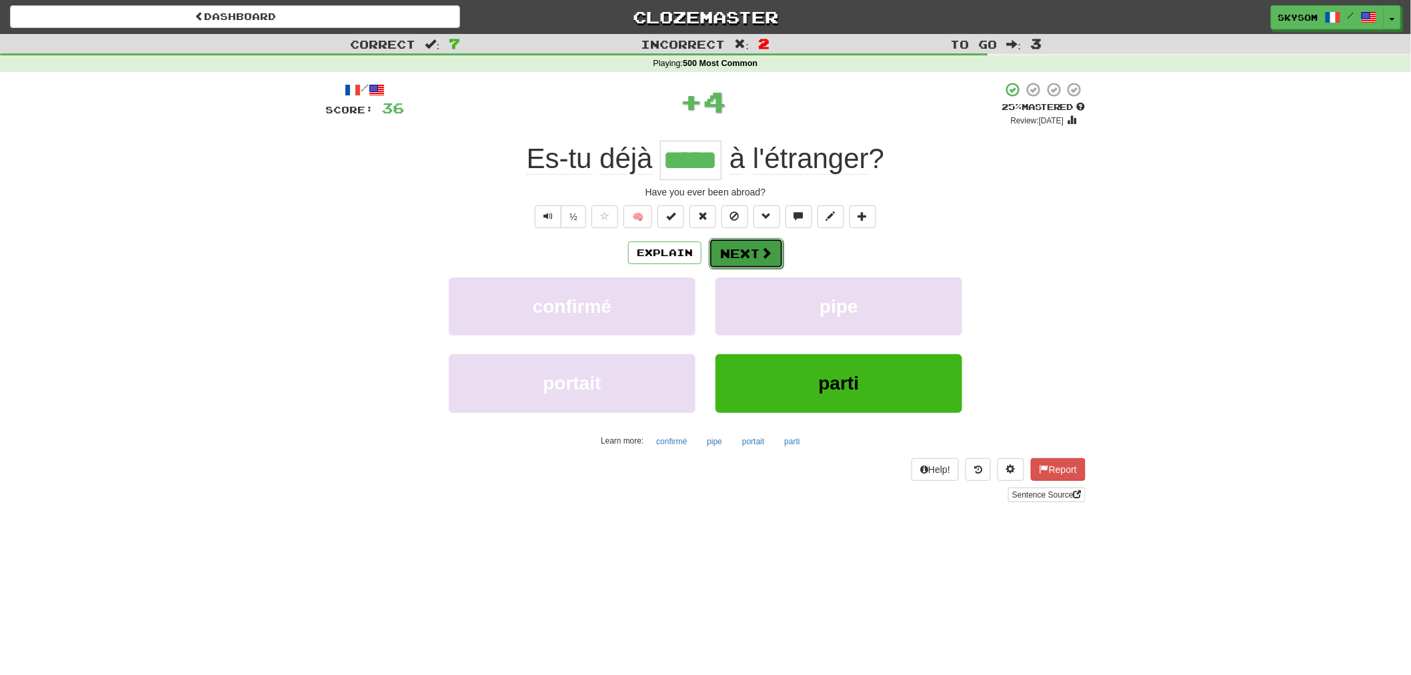
click at [749, 263] on button "Next" at bounding box center [746, 253] width 75 height 31
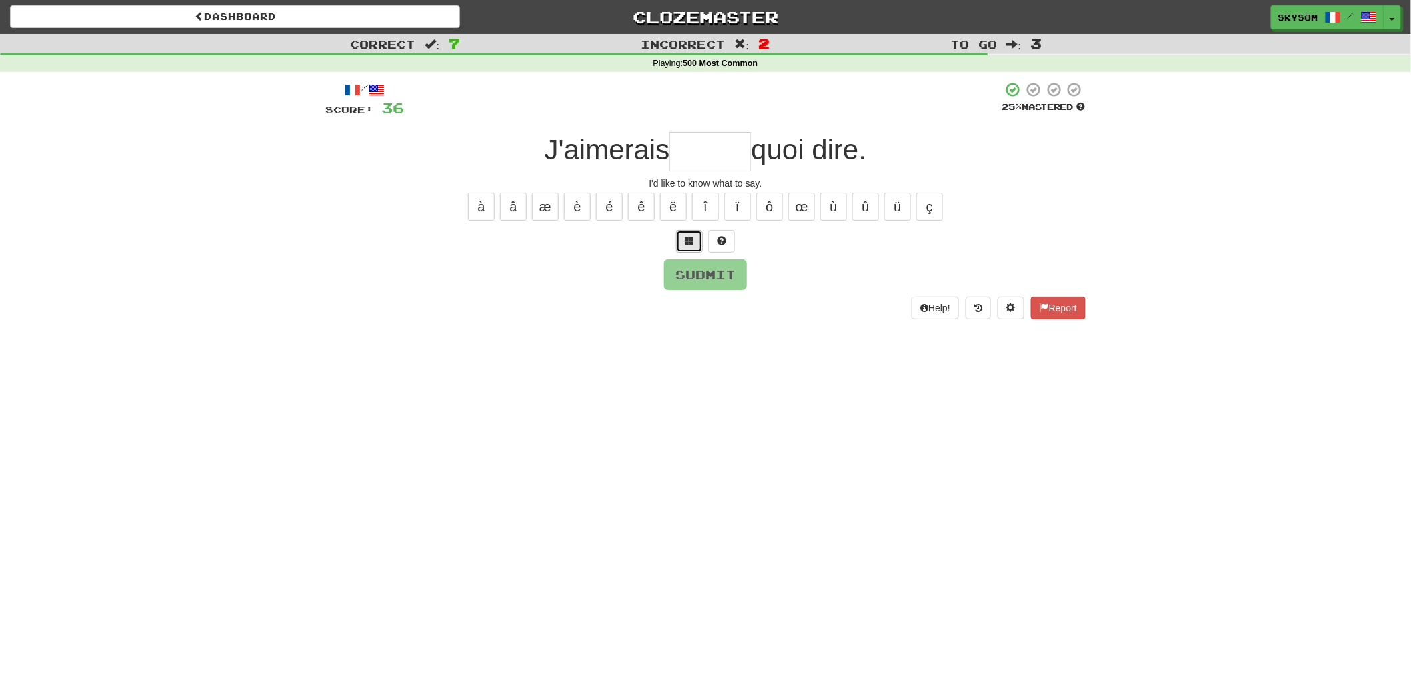
click at [688, 251] on button at bounding box center [689, 241] width 27 height 23
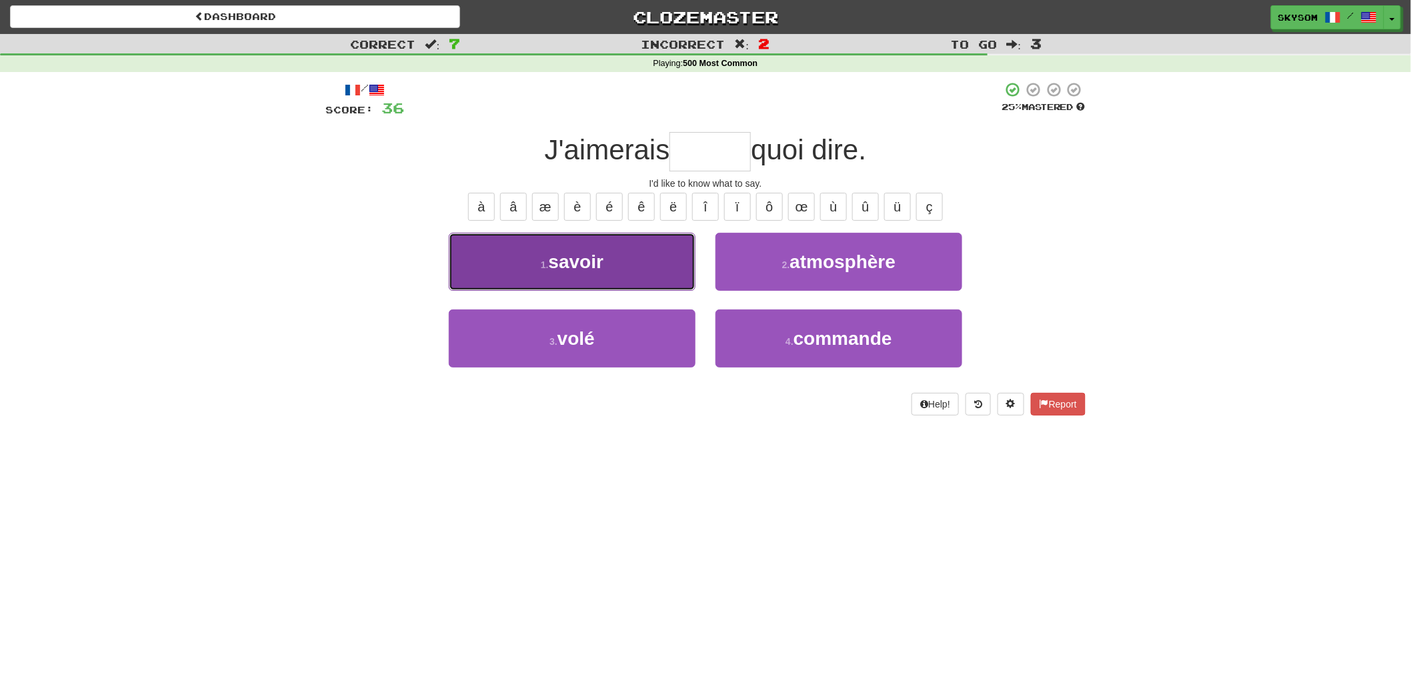
click at [632, 275] on button "1 . savoir" at bounding box center [572, 262] width 247 height 58
type input "******"
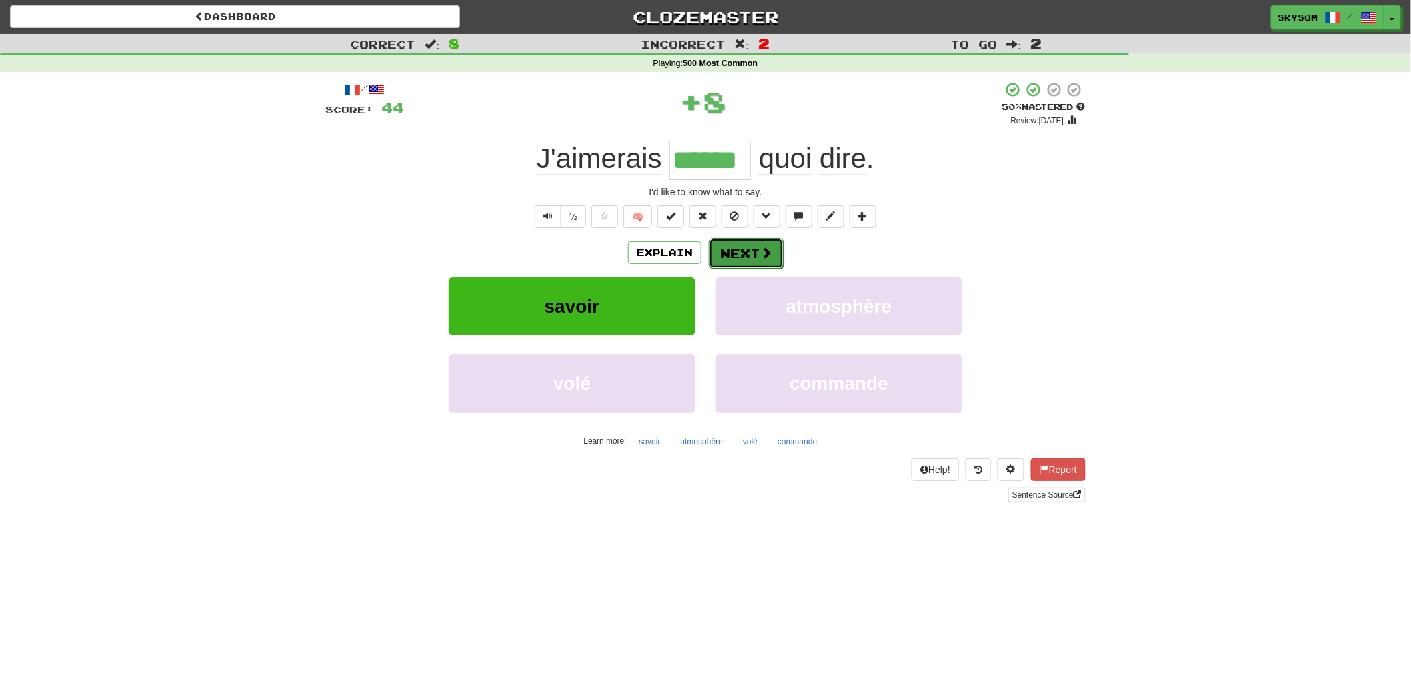
click at [745, 241] on button "Next" at bounding box center [746, 253] width 75 height 31
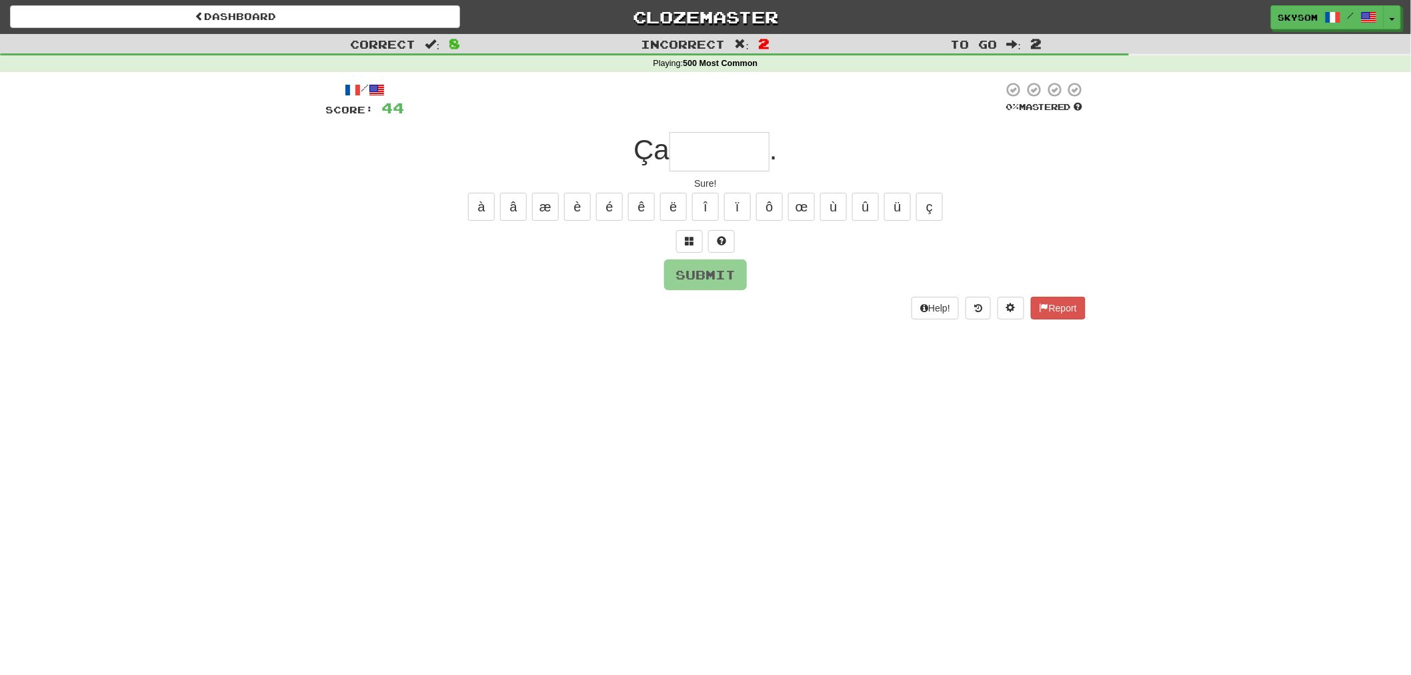
click at [675, 241] on div at bounding box center [705, 241] width 760 height 23
click at [687, 241] on span at bounding box center [689, 240] width 9 height 9
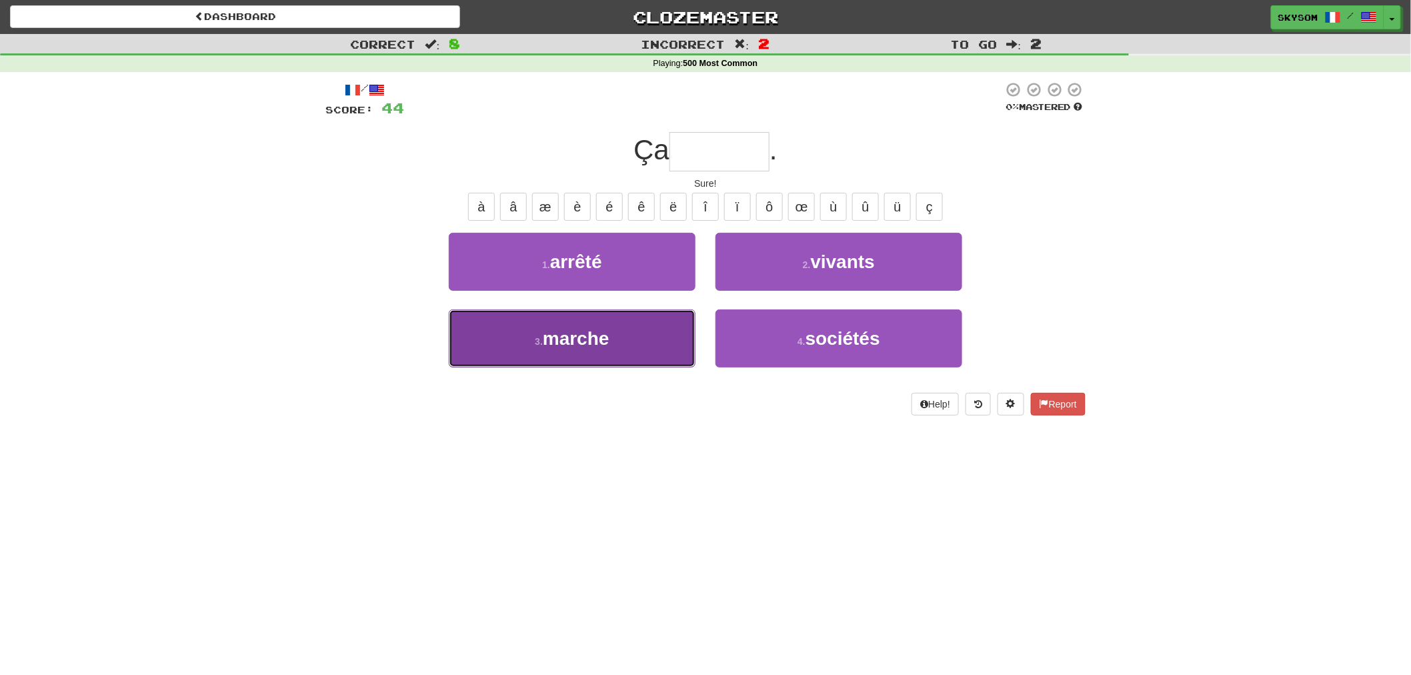
click at [683, 337] on button "3 . marche" at bounding box center [572, 338] width 247 height 58
type input "******"
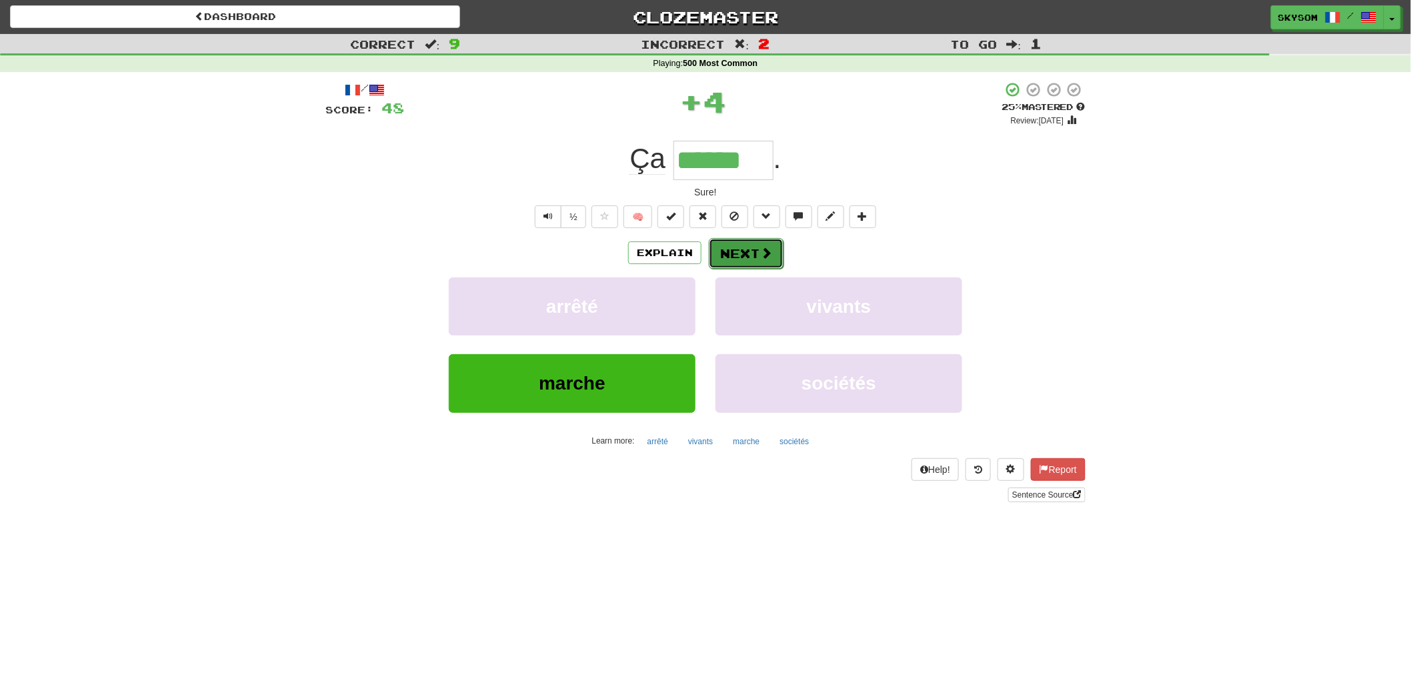
click at [752, 240] on button "Next" at bounding box center [746, 253] width 75 height 31
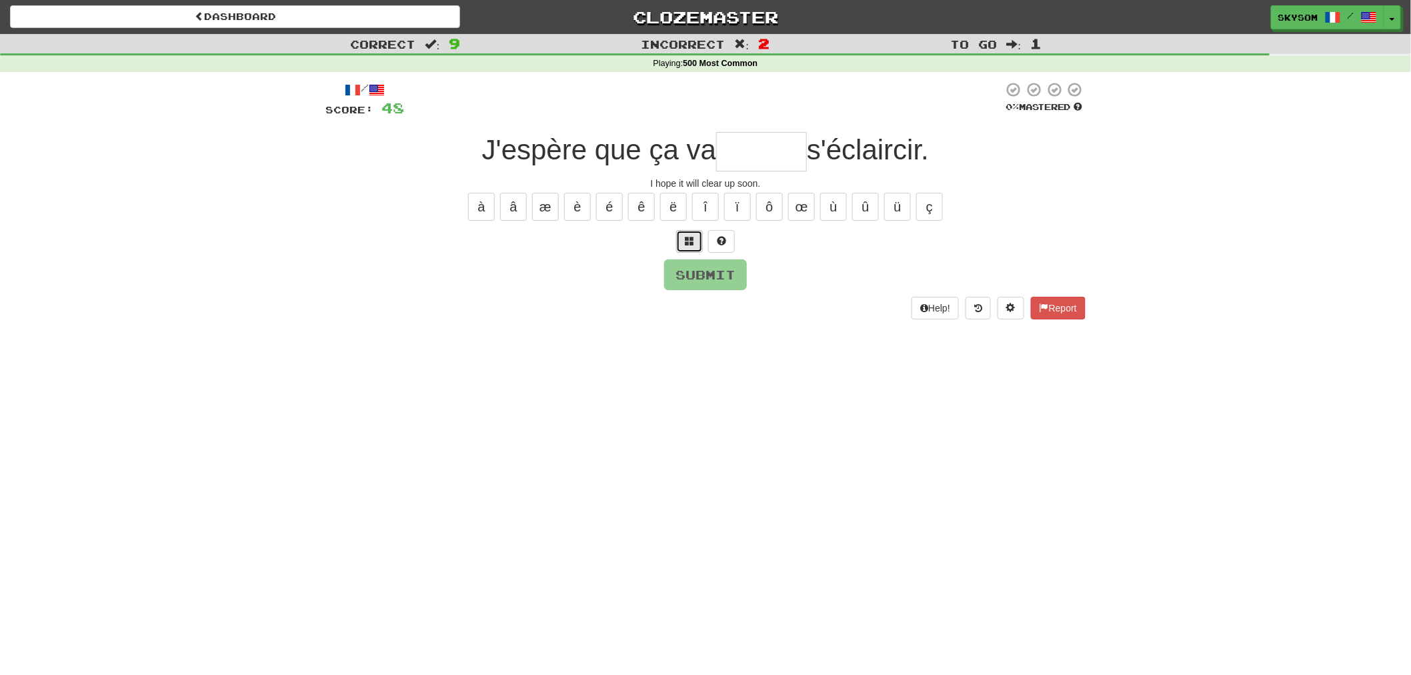
click at [681, 245] on button at bounding box center [689, 241] width 27 height 23
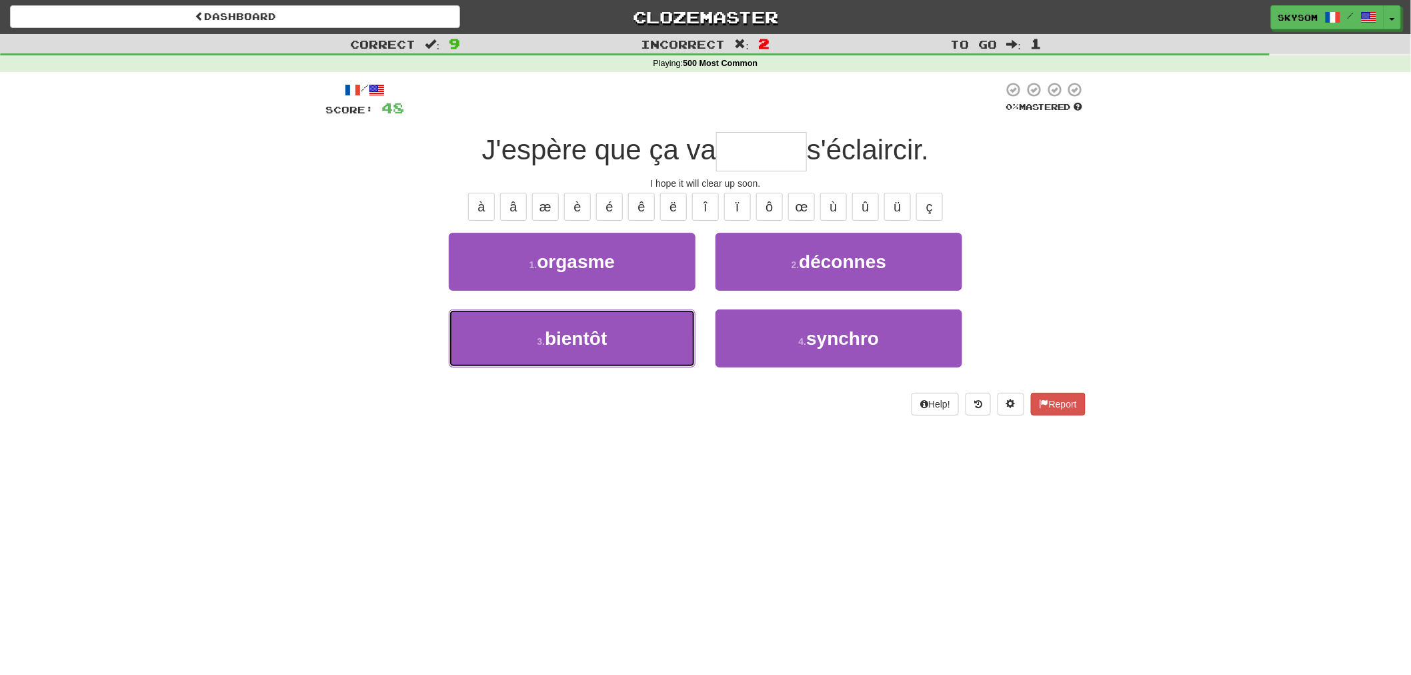
drag, startPoint x: 685, startPoint y: 334, endPoint x: 709, endPoint y: 307, distance: 36.3
click at [684, 334] on button "3 . bientôt" at bounding box center [572, 338] width 247 height 58
type input "*******"
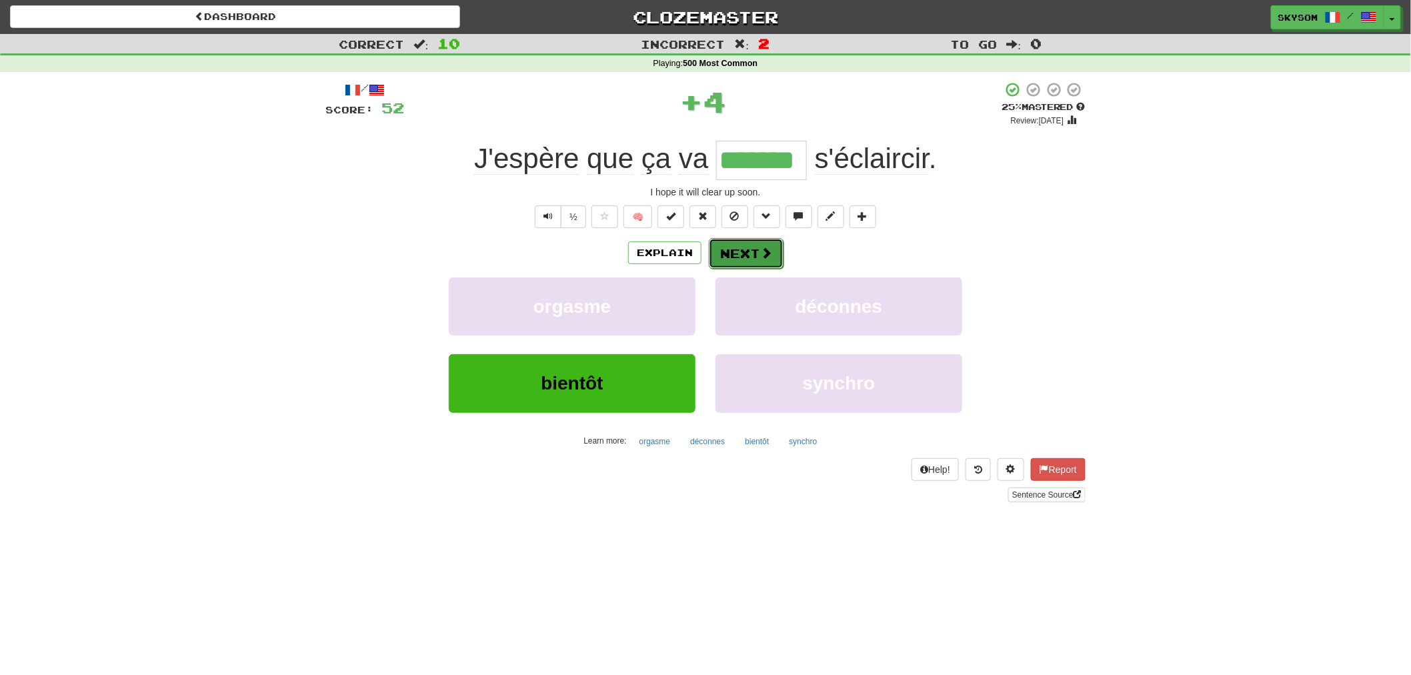
click at [745, 255] on button "Next" at bounding box center [746, 253] width 75 height 31
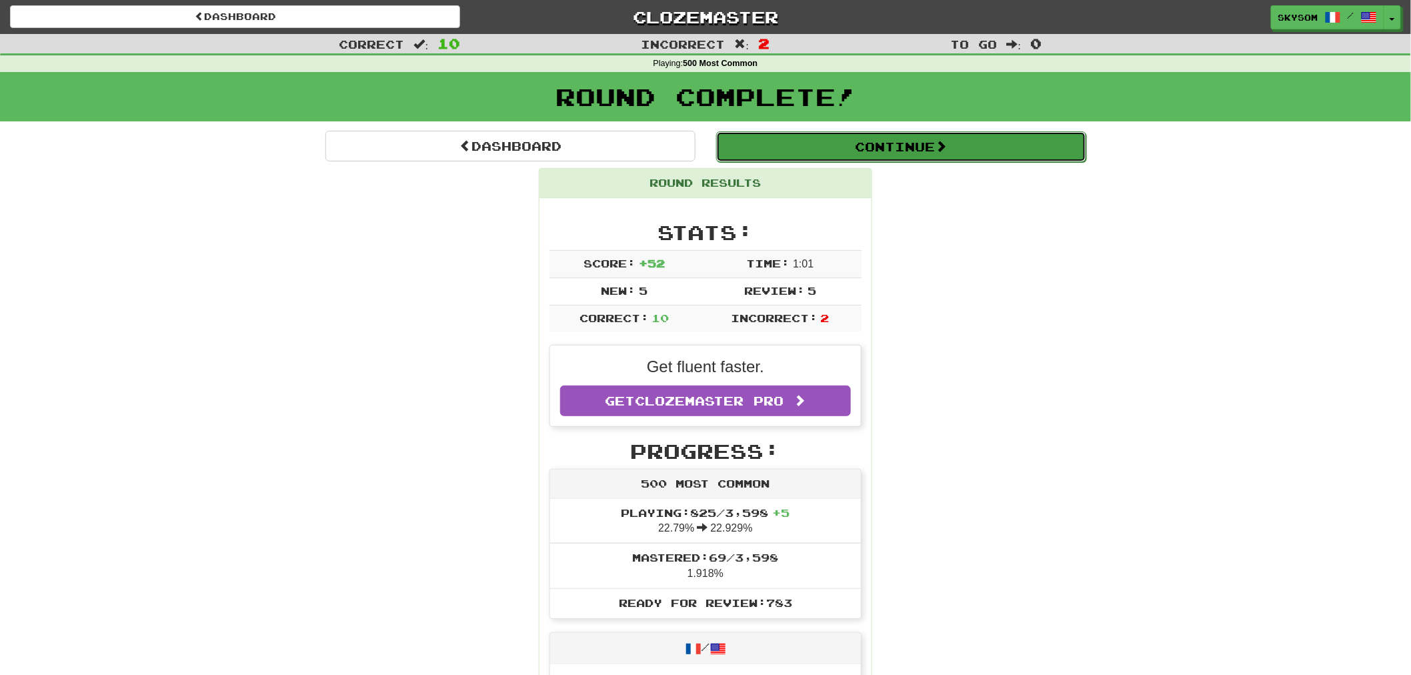
click at [792, 141] on button "Continue" at bounding box center [901, 146] width 370 height 31
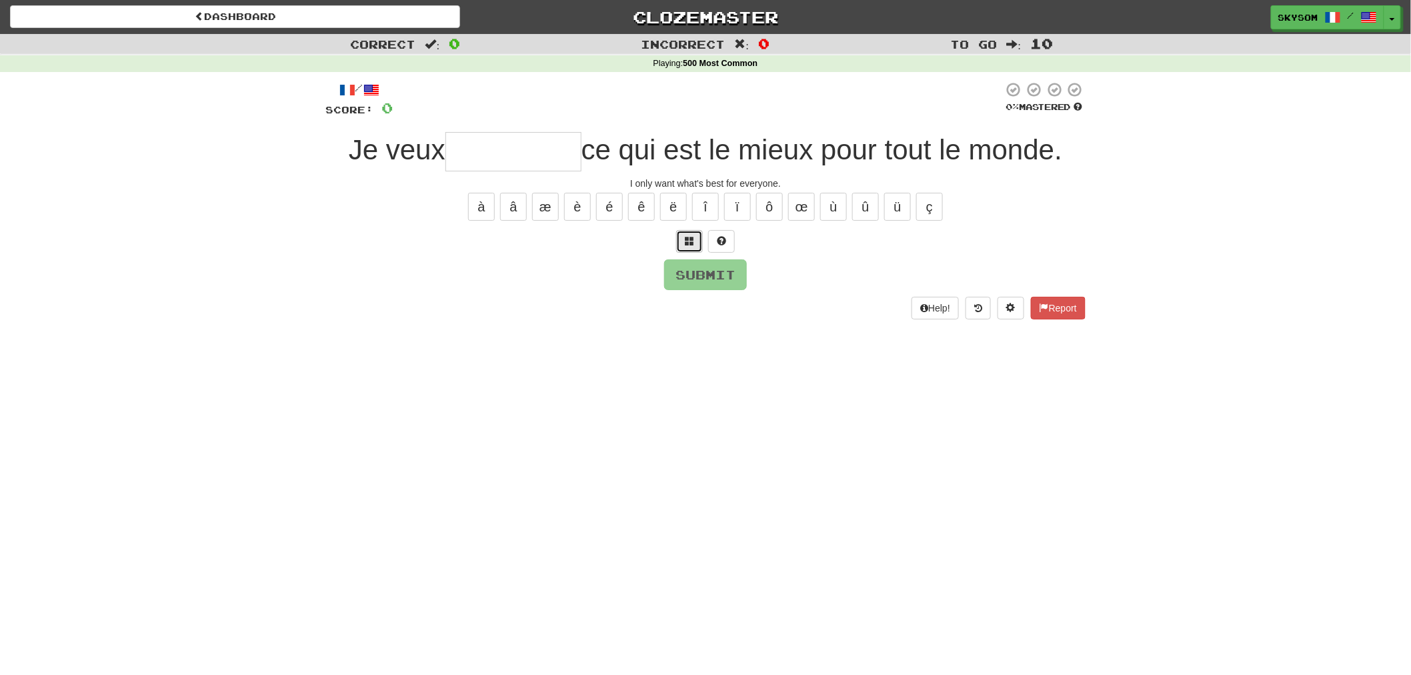
click at [680, 243] on button at bounding box center [689, 241] width 27 height 23
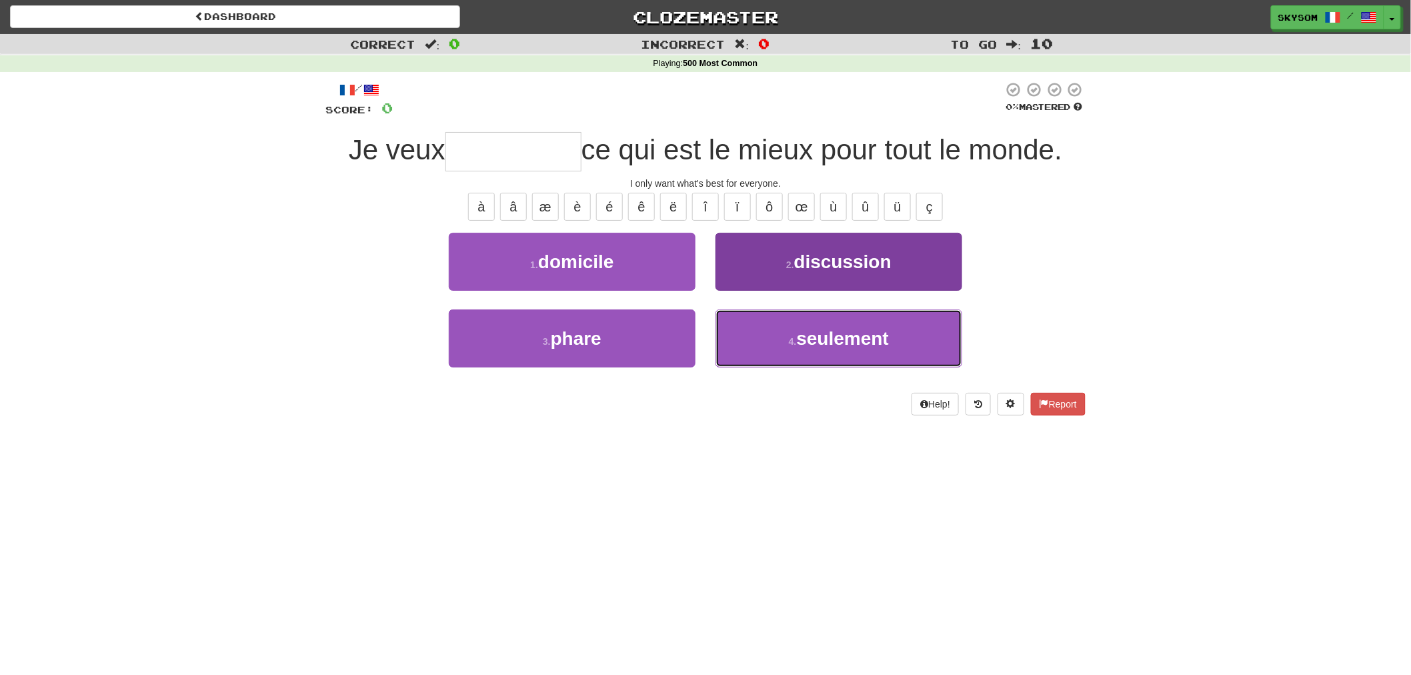
drag, startPoint x: 770, startPoint y: 331, endPoint x: 763, endPoint y: 294, distance: 37.4
click at [770, 330] on button "4 . seulement" at bounding box center [838, 338] width 247 height 58
type input "*********"
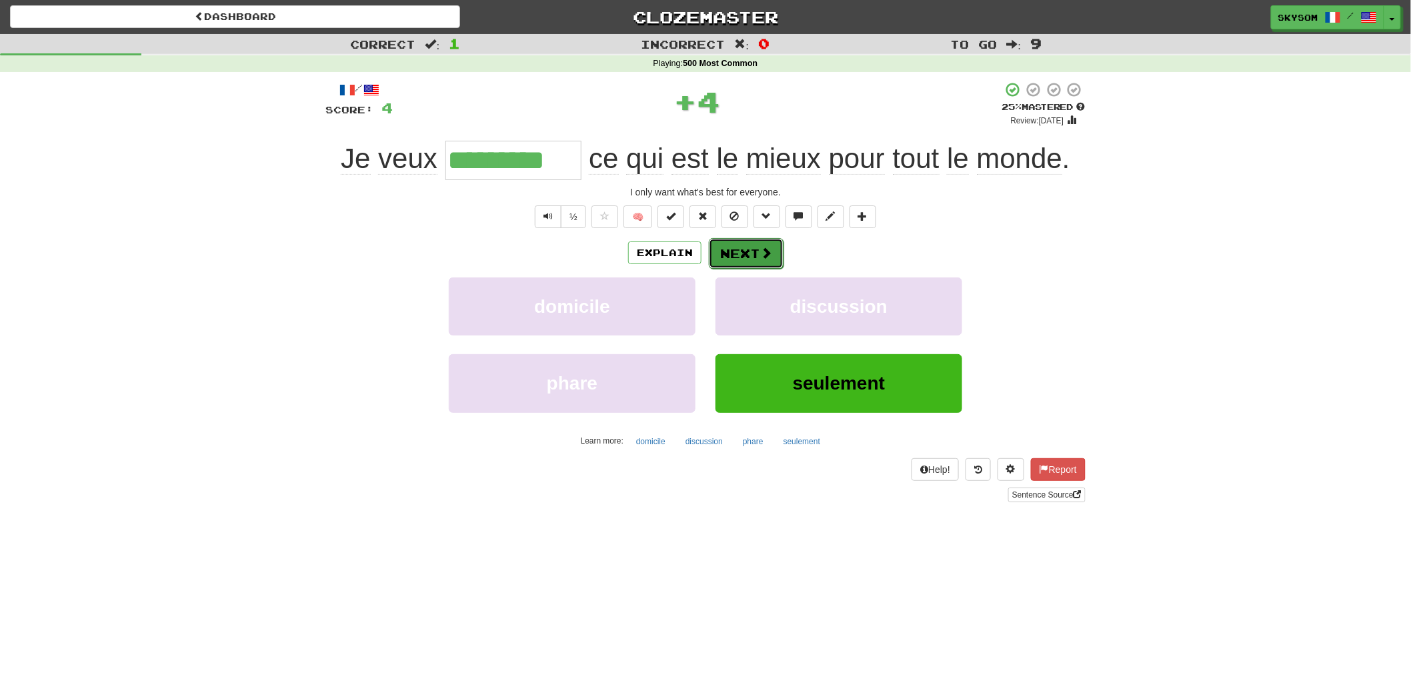
click at [754, 251] on button "Next" at bounding box center [746, 253] width 75 height 31
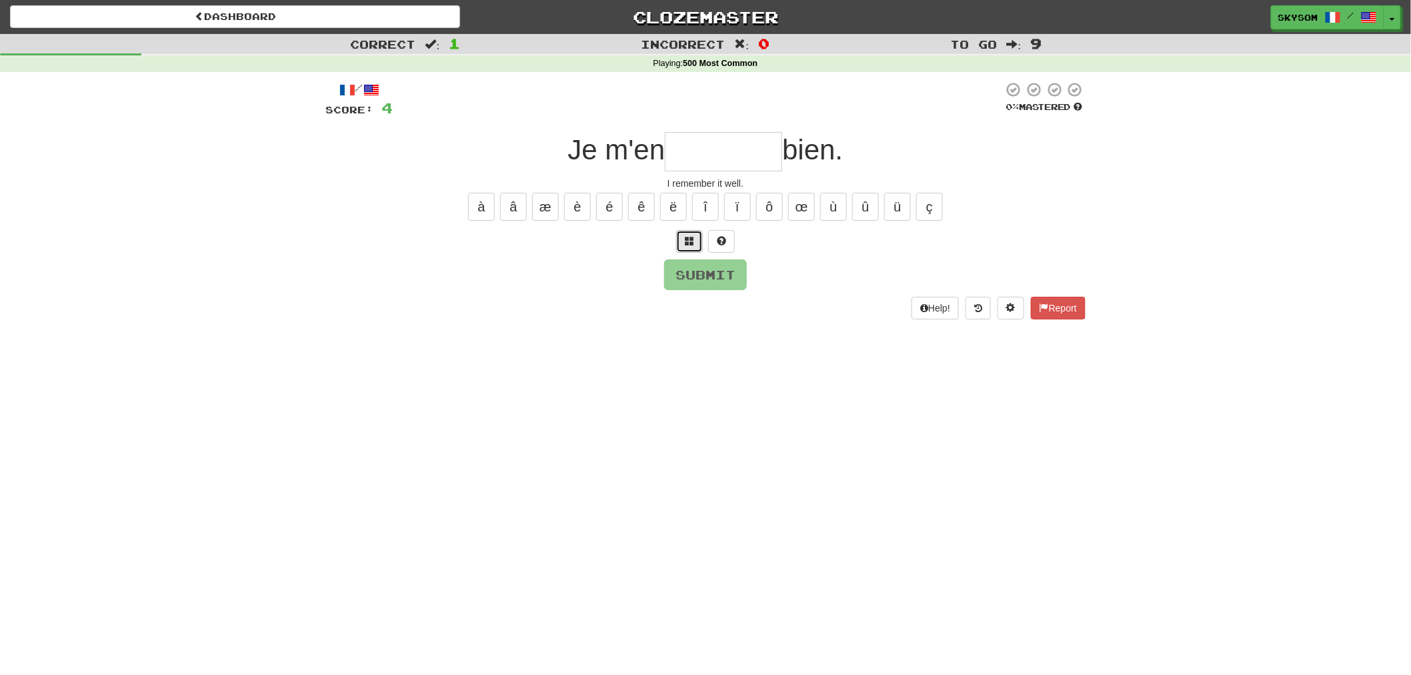
click at [687, 243] on span at bounding box center [689, 240] width 9 height 9
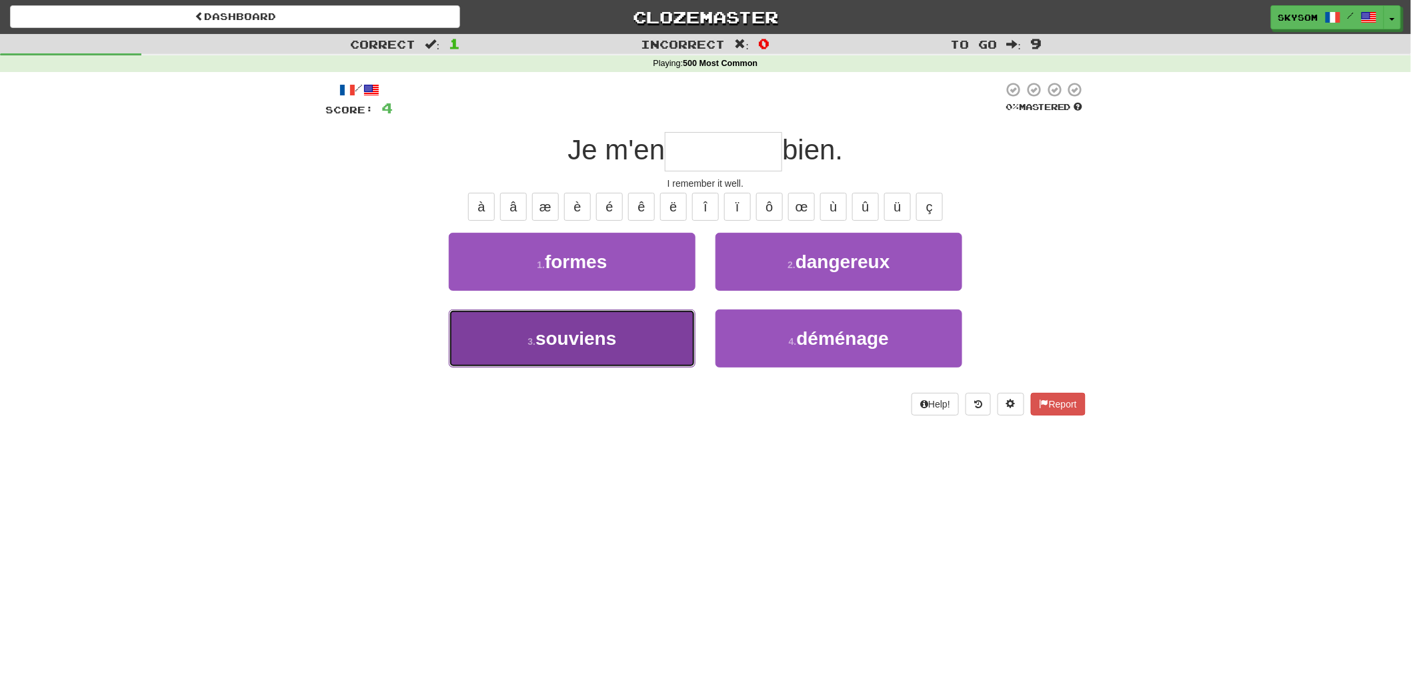
click at [688, 335] on button "3 . souviens" at bounding box center [572, 338] width 247 height 58
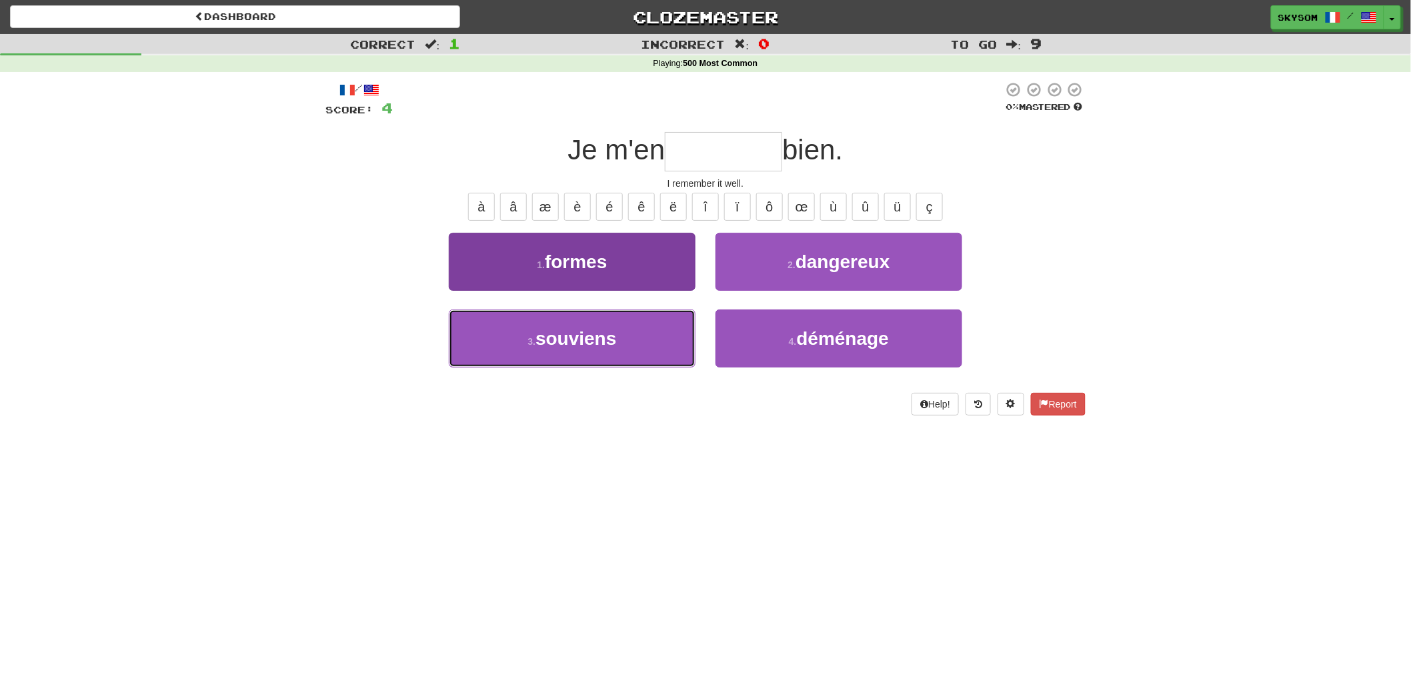
type input "********"
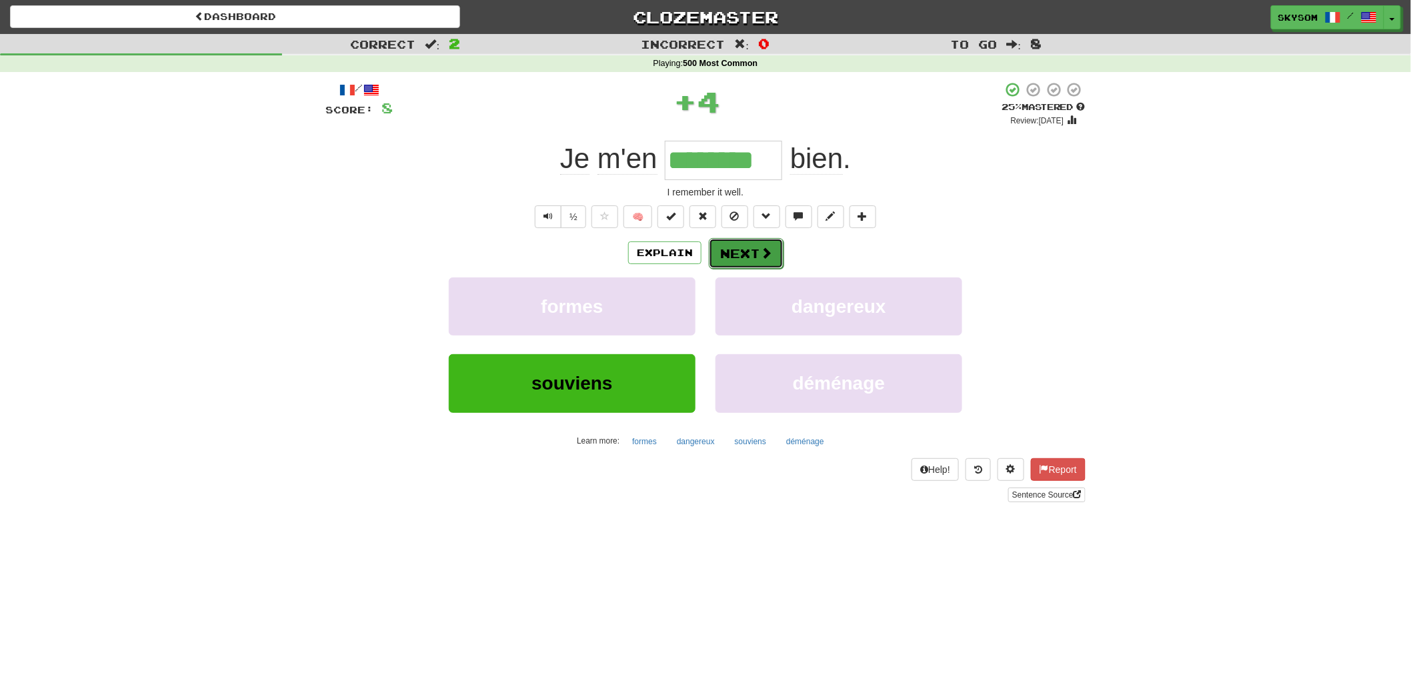
click at [731, 248] on button "Next" at bounding box center [746, 253] width 75 height 31
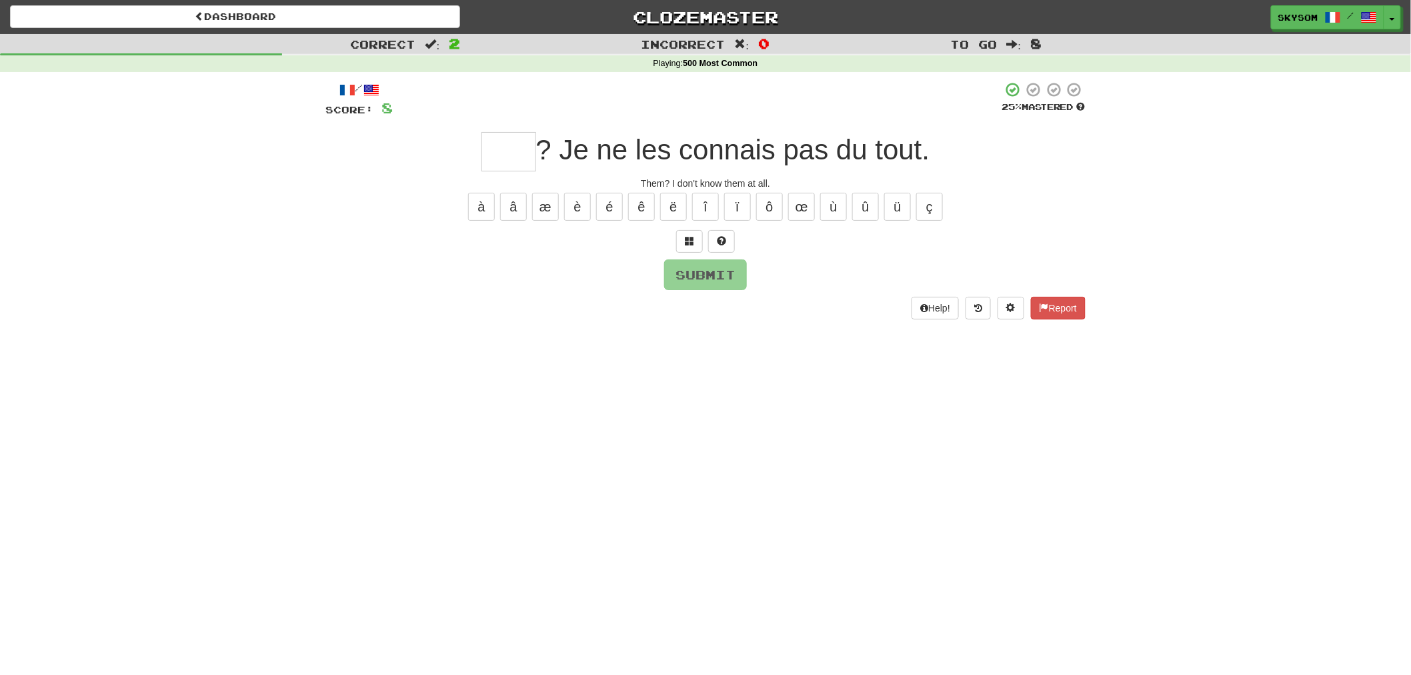
click at [689, 257] on div "/ Score: 8 25 % Mastered ? Je ne les connais pas du tout. Them? I don't know th…" at bounding box center [705, 199] width 760 height 237
click at [685, 248] on button at bounding box center [689, 241] width 27 height 23
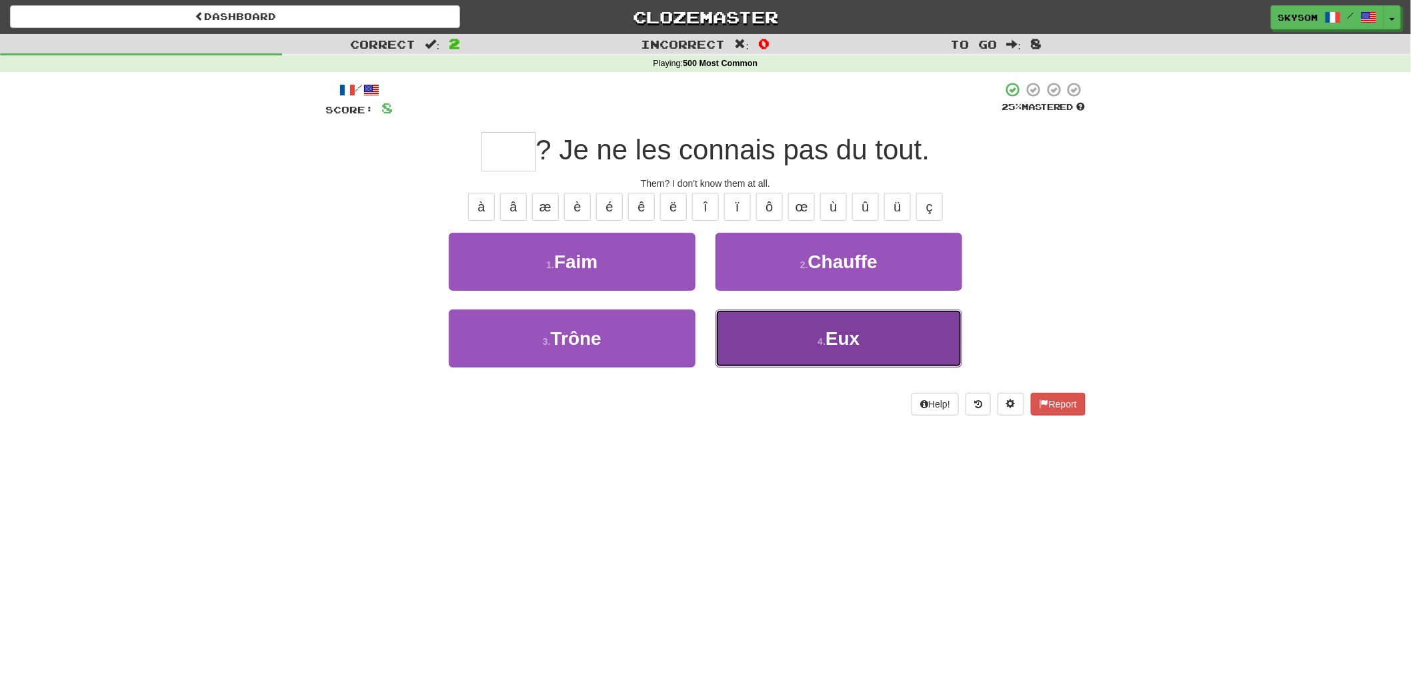
click at [729, 325] on button "4 . Eux" at bounding box center [838, 338] width 247 height 58
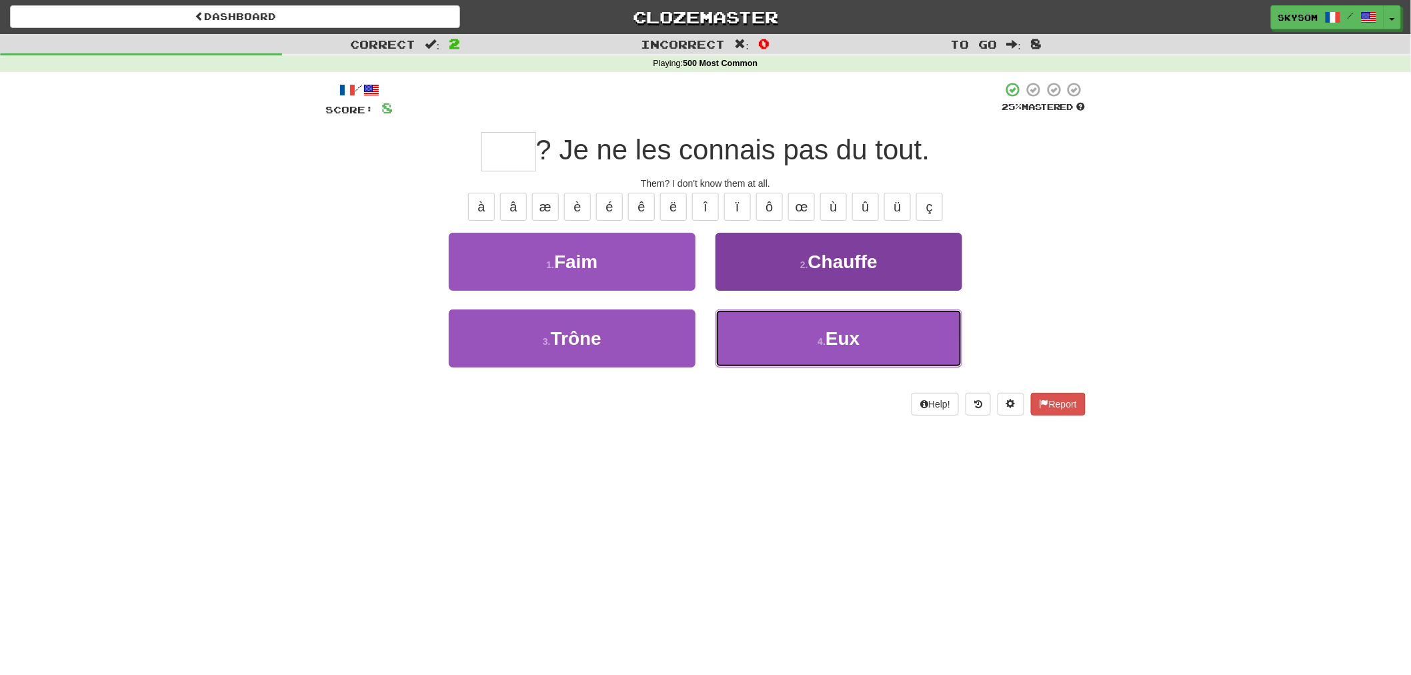
type input "***"
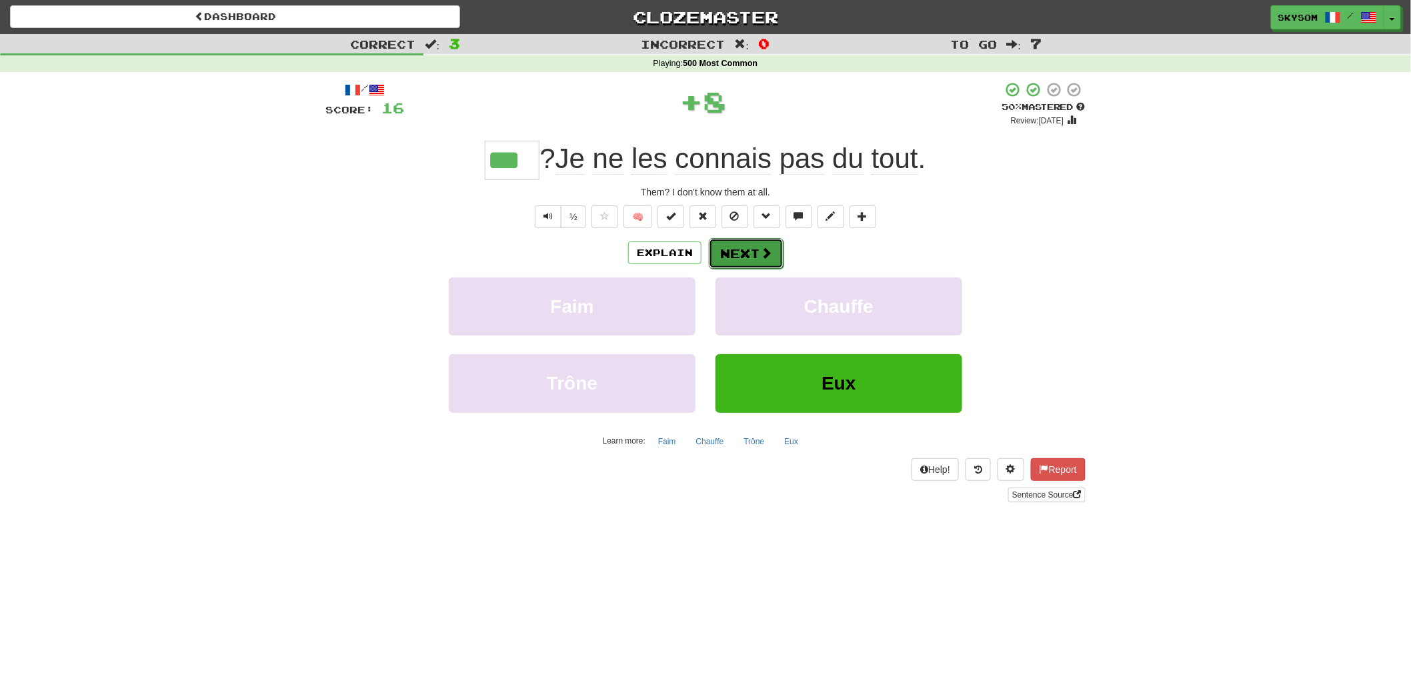
click at [731, 247] on button "Next" at bounding box center [746, 253] width 75 height 31
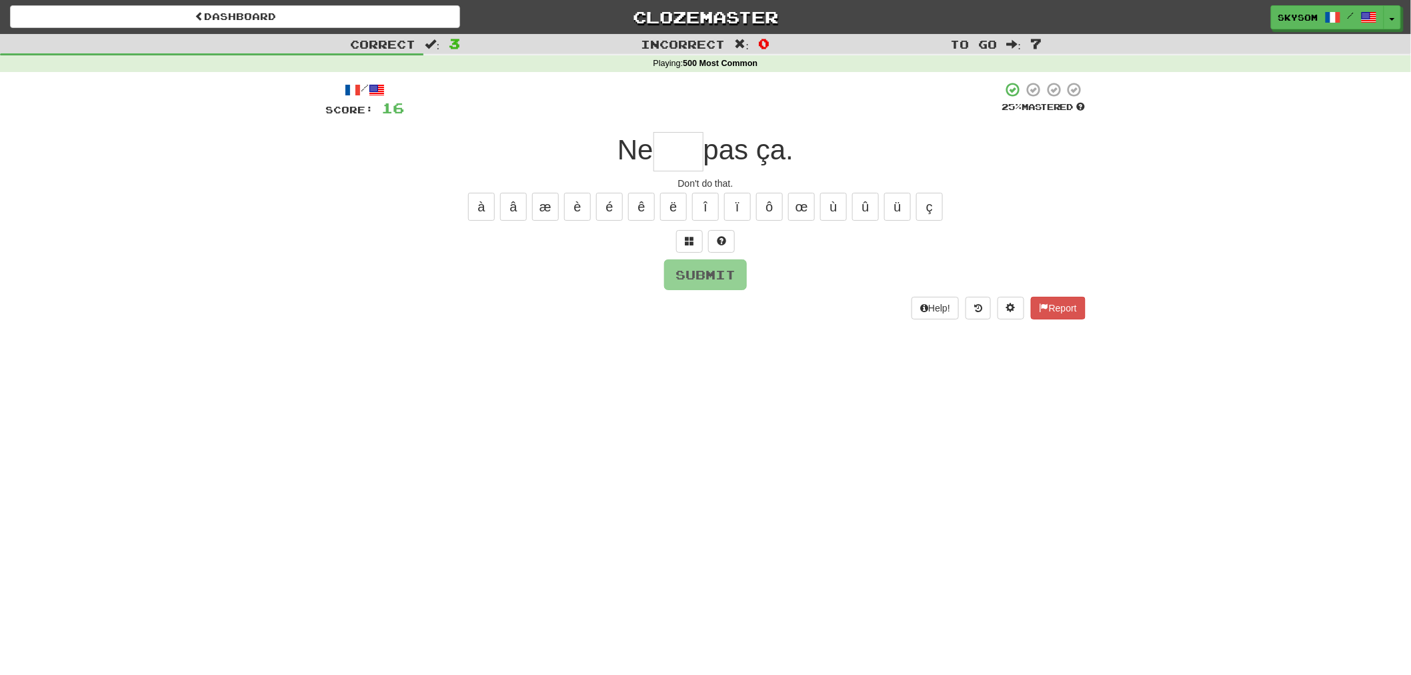
click at [685, 254] on div "/ Score: 16 25 % Mastered Ne pas ça. Don't do that. à â æ è é ê ë î ï ô œ ù û ü…" at bounding box center [705, 199] width 760 height 237
click at [685, 249] on button at bounding box center [689, 241] width 27 height 23
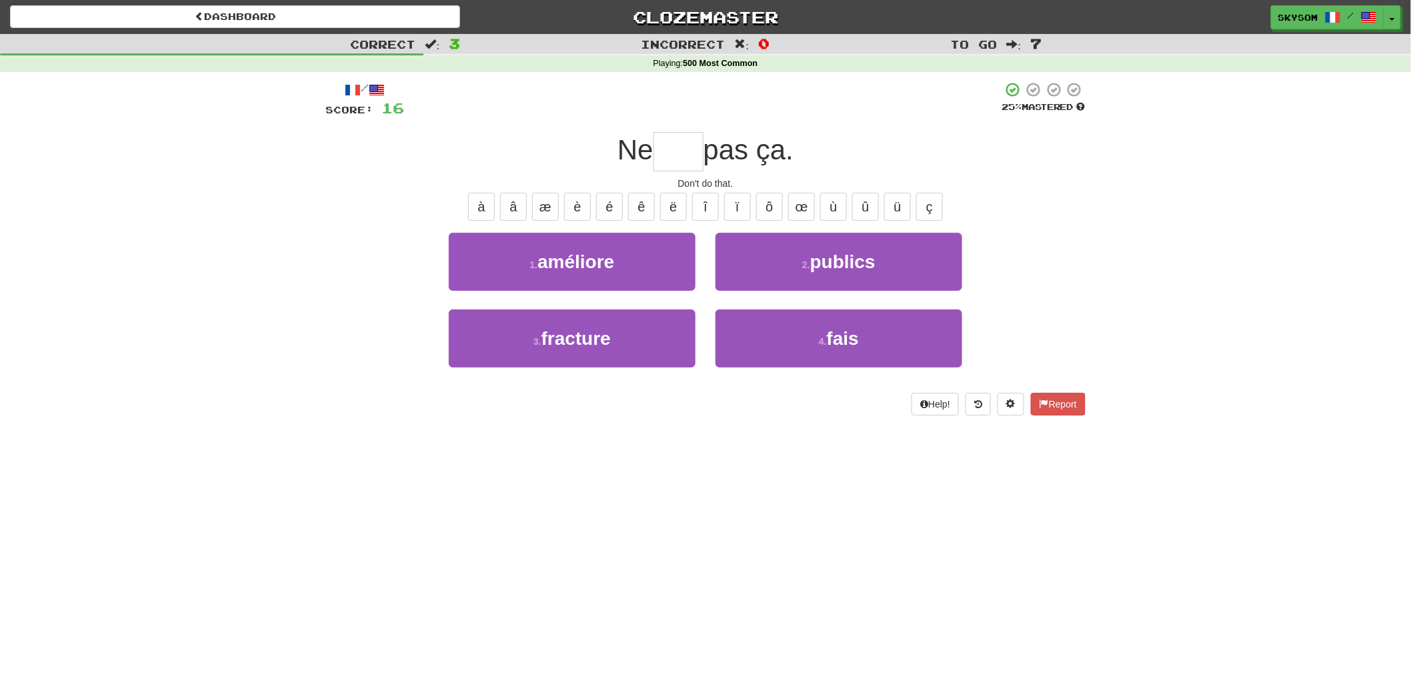
click at [770, 304] on div "2 . publics" at bounding box center [838, 271] width 267 height 77
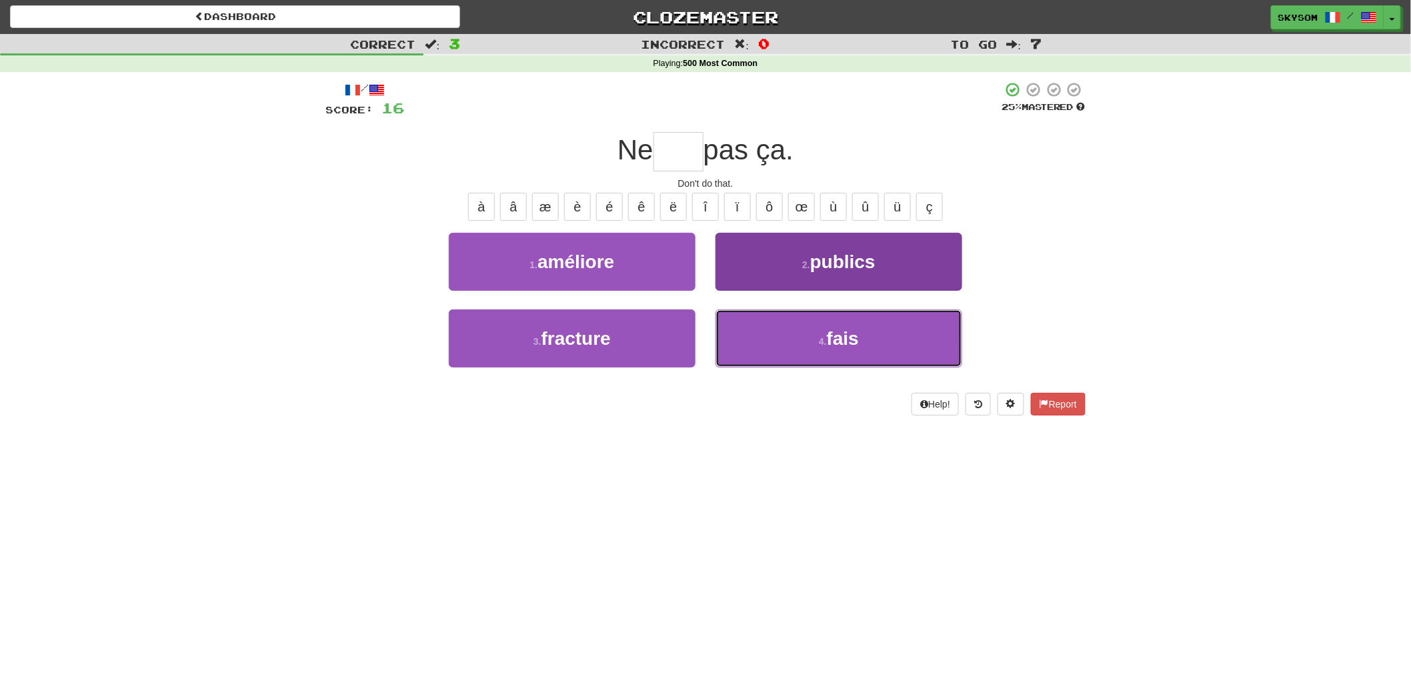
click at [771, 322] on button "4 . fais" at bounding box center [838, 338] width 247 height 58
type input "****"
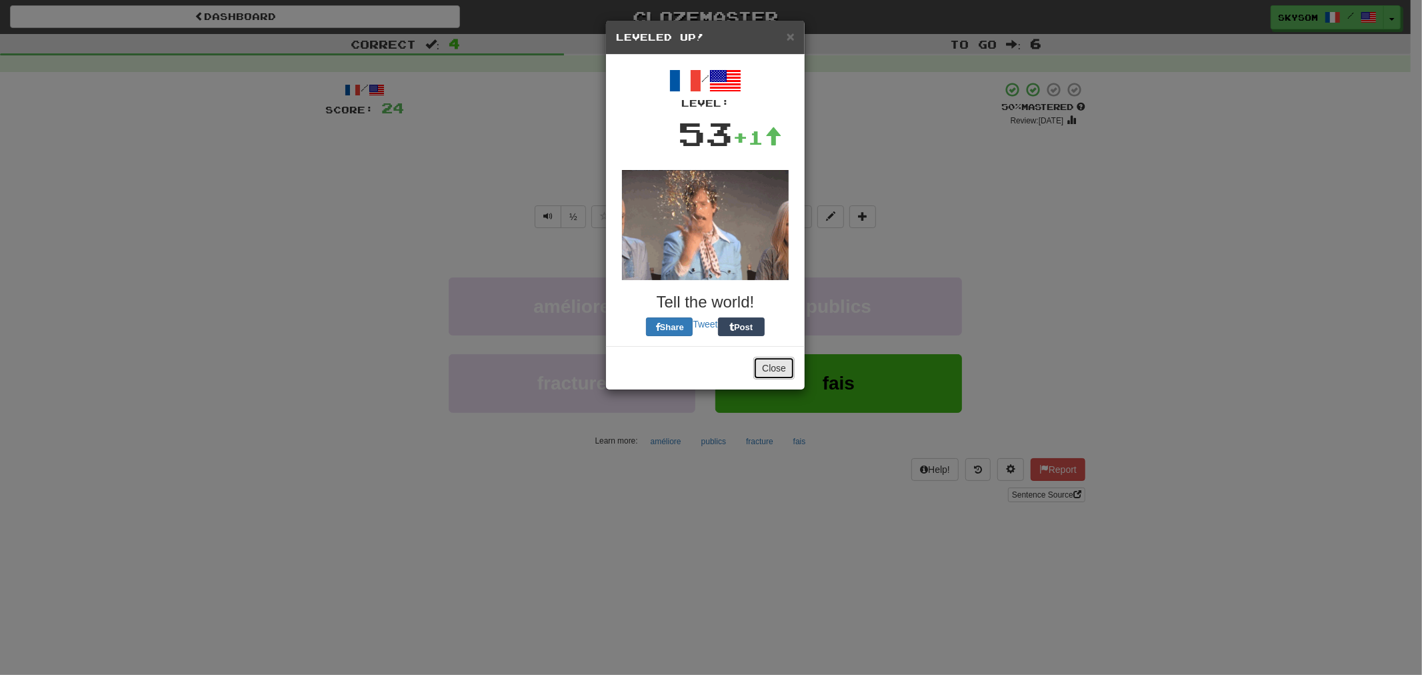
drag, startPoint x: 768, startPoint y: 367, endPoint x: 761, endPoint y: 347, distance: 21.1
click at [765, 358] on button "Close" at bounding box center [773, 368] width 41 height 23
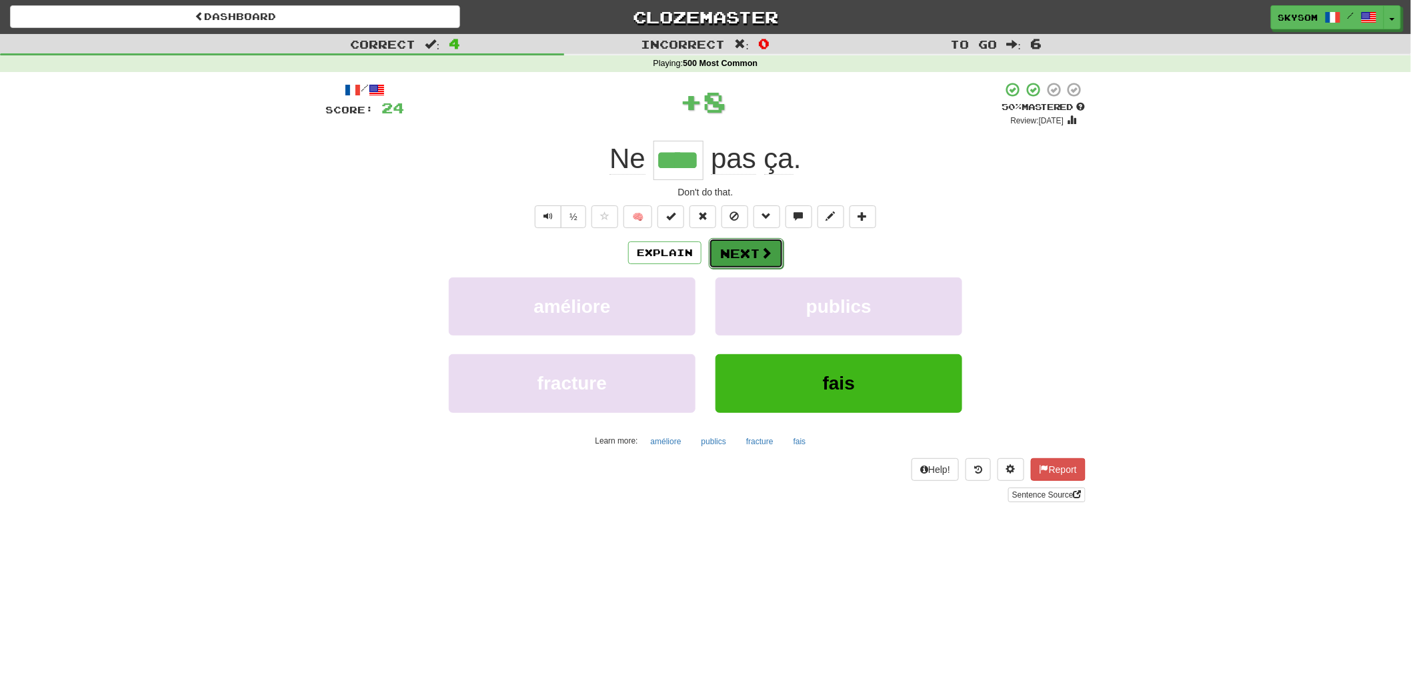
click at [723, 259] on button "Next" at bounding box center [746, 253] width 75 height 31
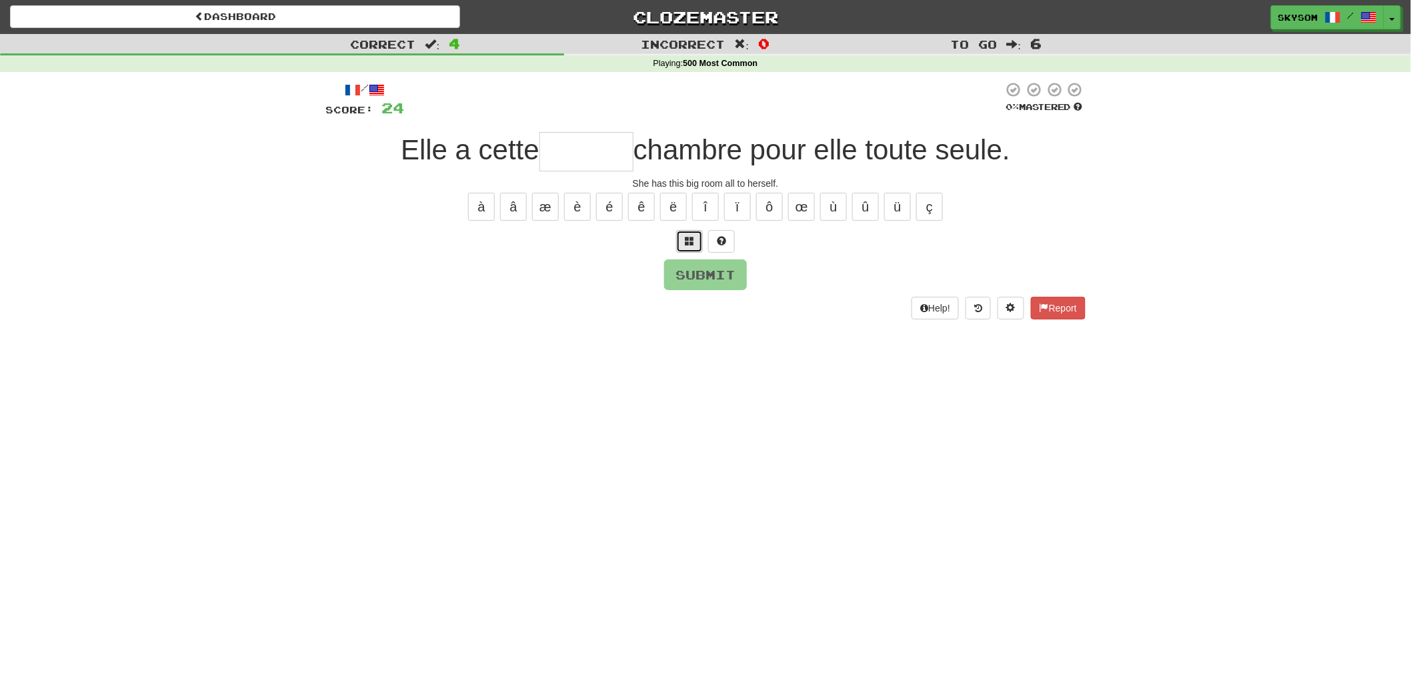
click at [689, 245] on button at bounding box center [689, 241] width 27 height 23
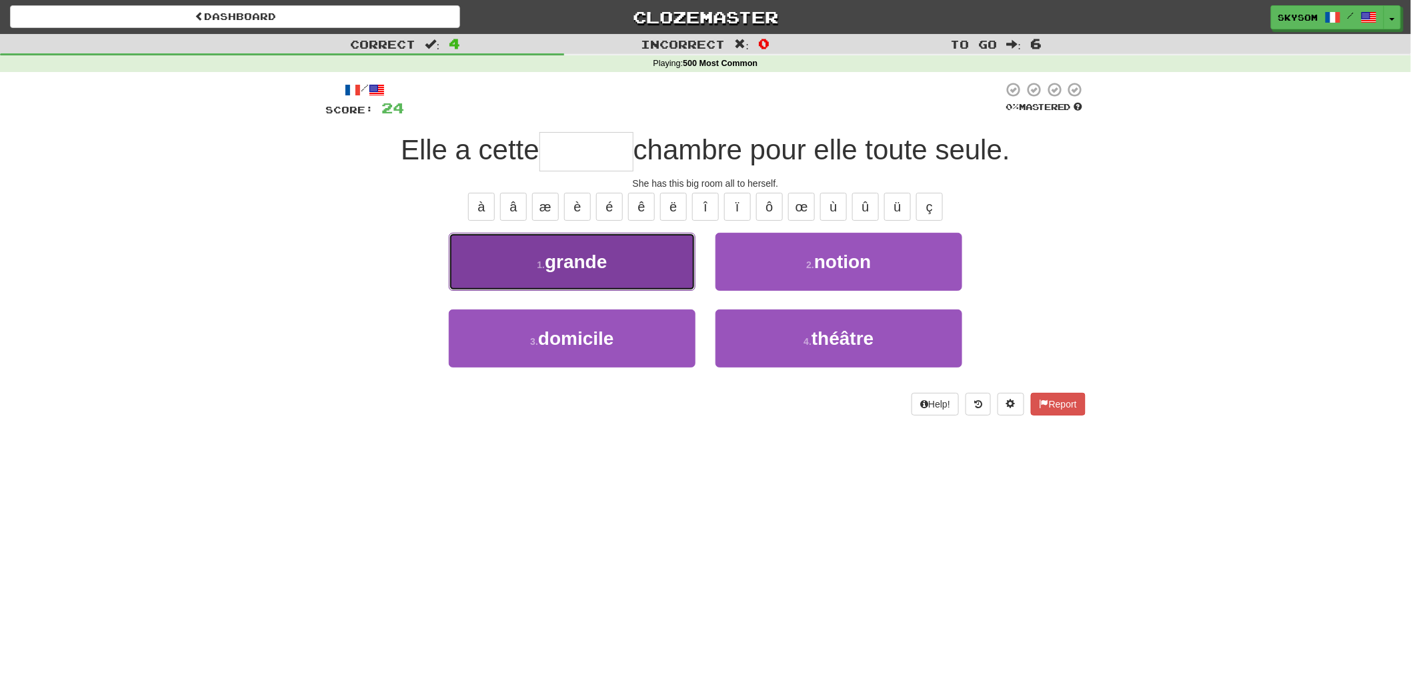
click at [685, 262] on button "1 . grande" at bounding box center [572, 262] width 247 height 58
type input "******"
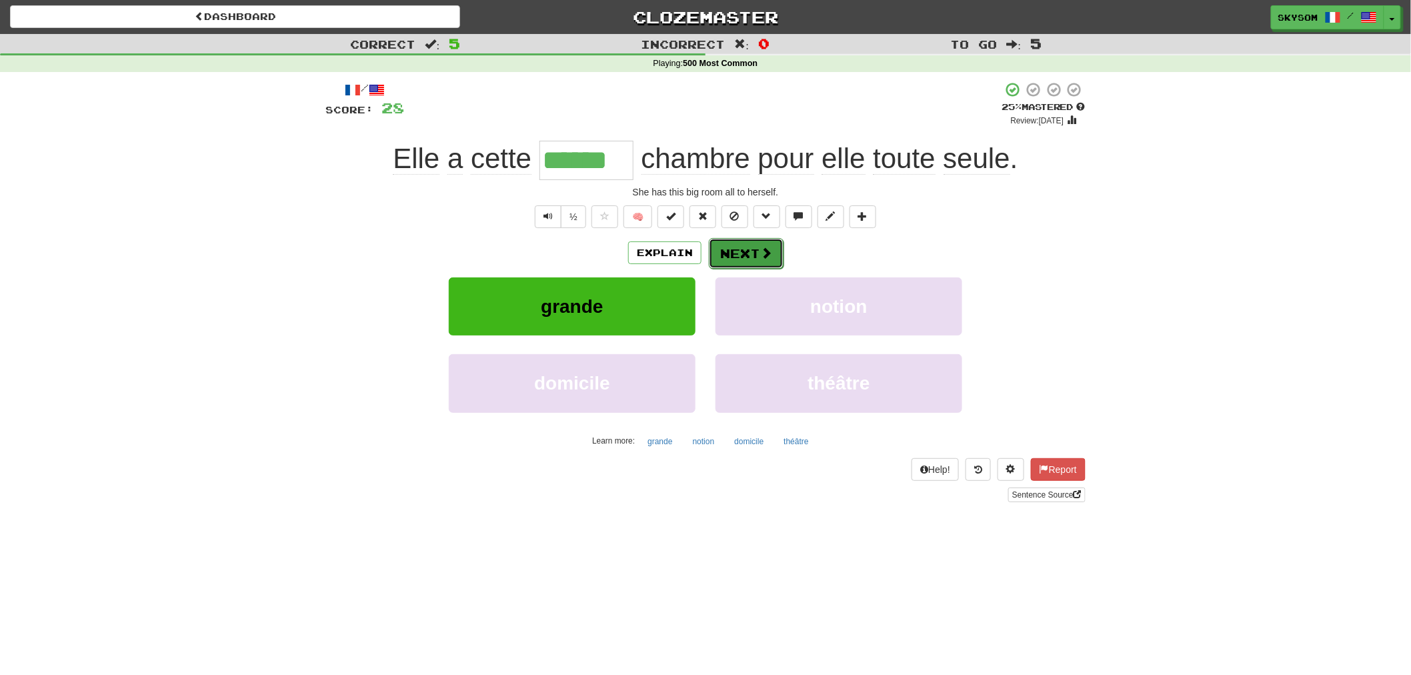
click at [752, 261] on button "Next" at bounding box center [746, 253] width 75 height 31
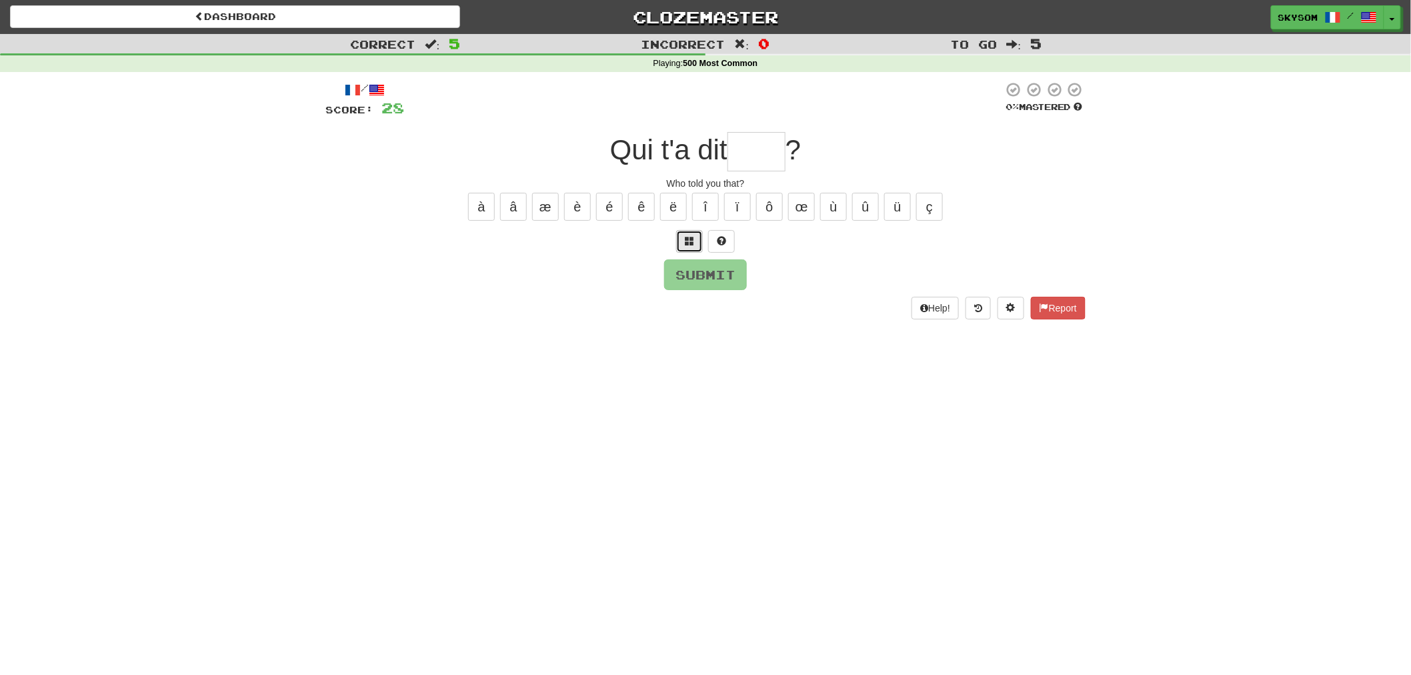
click at [687, 243] on span at bounding box center [689, 240] width 9 height 9
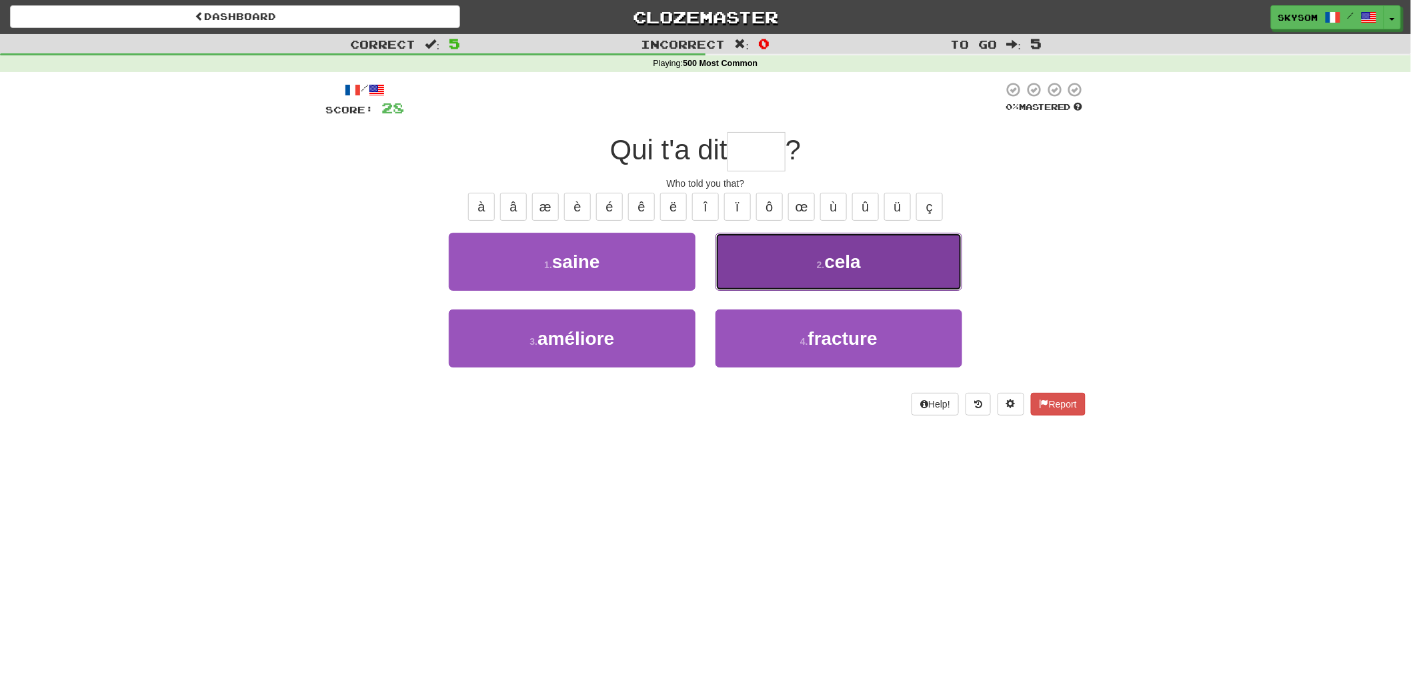
click at [745, 247] on button "2 . cela" at bounding box center [838, 262] width 247 height 58
type input "****"
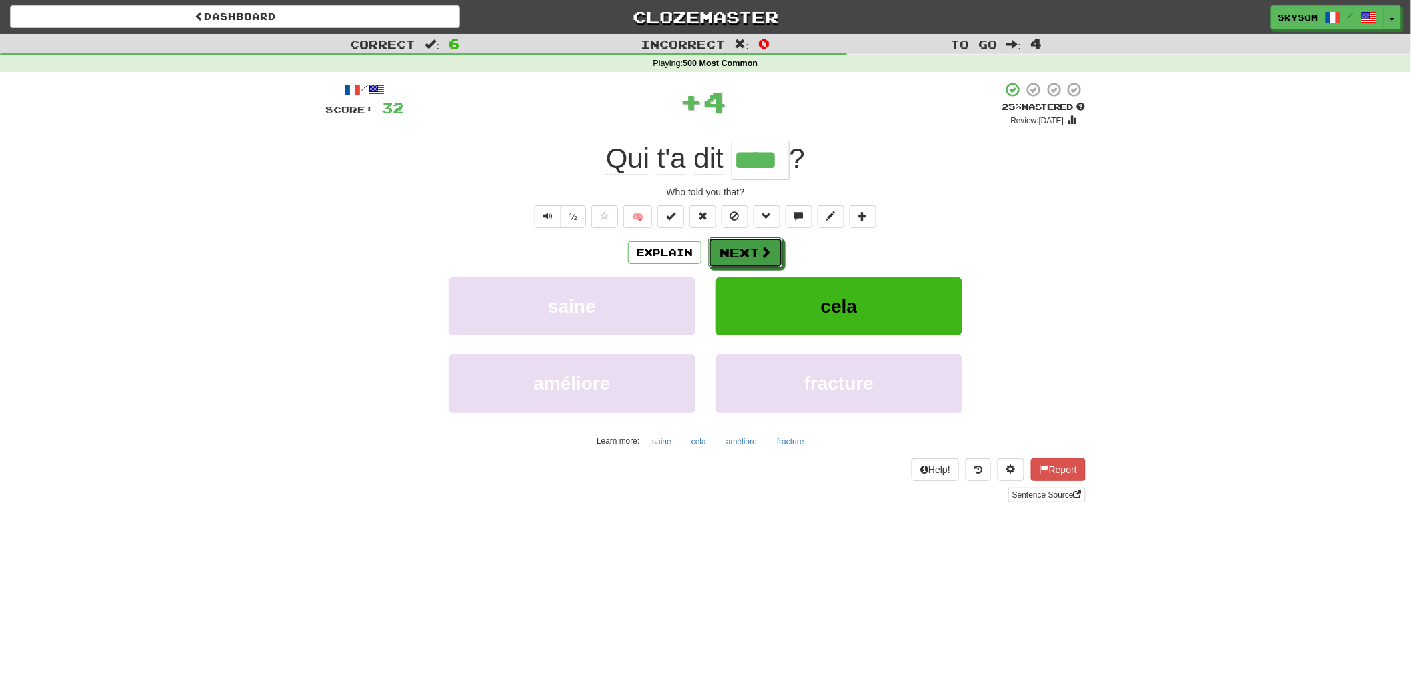
click at [745, 247] on button "Next" at bounding box center [745, 252] width 75 height 31
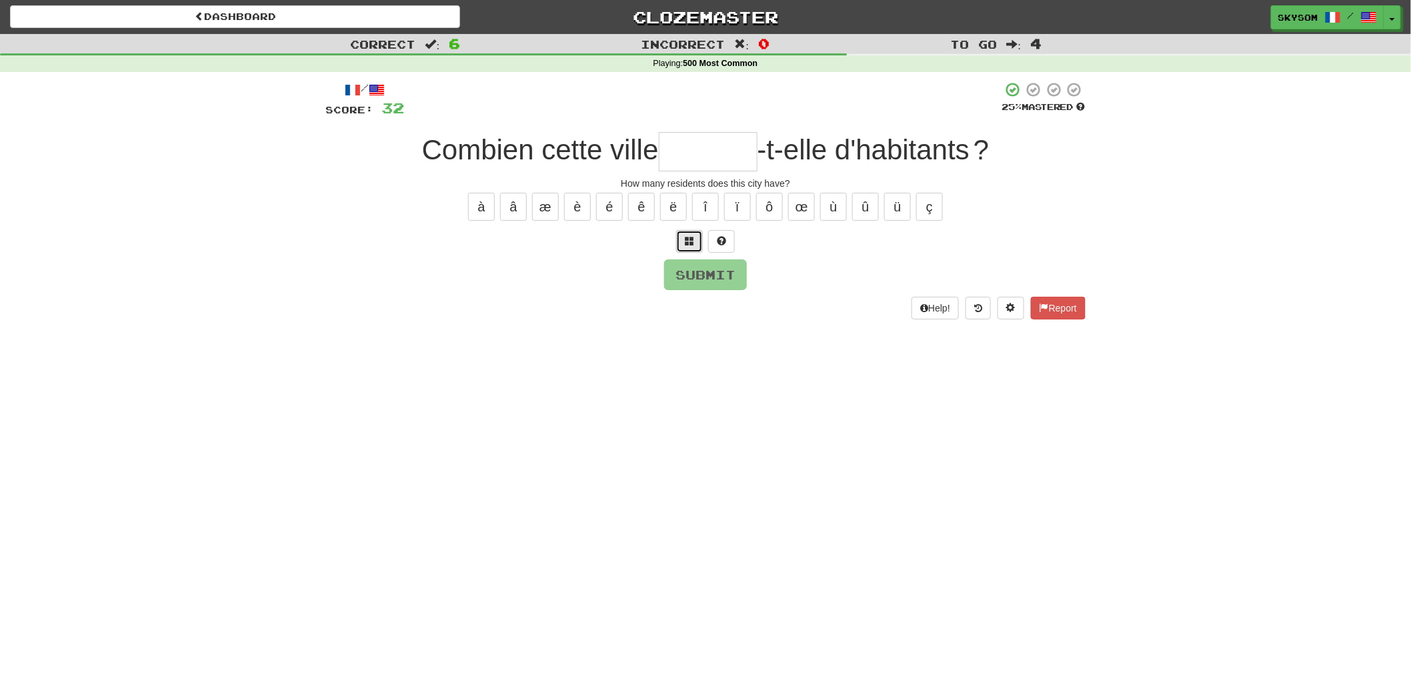
click at [689, 237] on span at bounding box center [689, 240] width 9 height 9
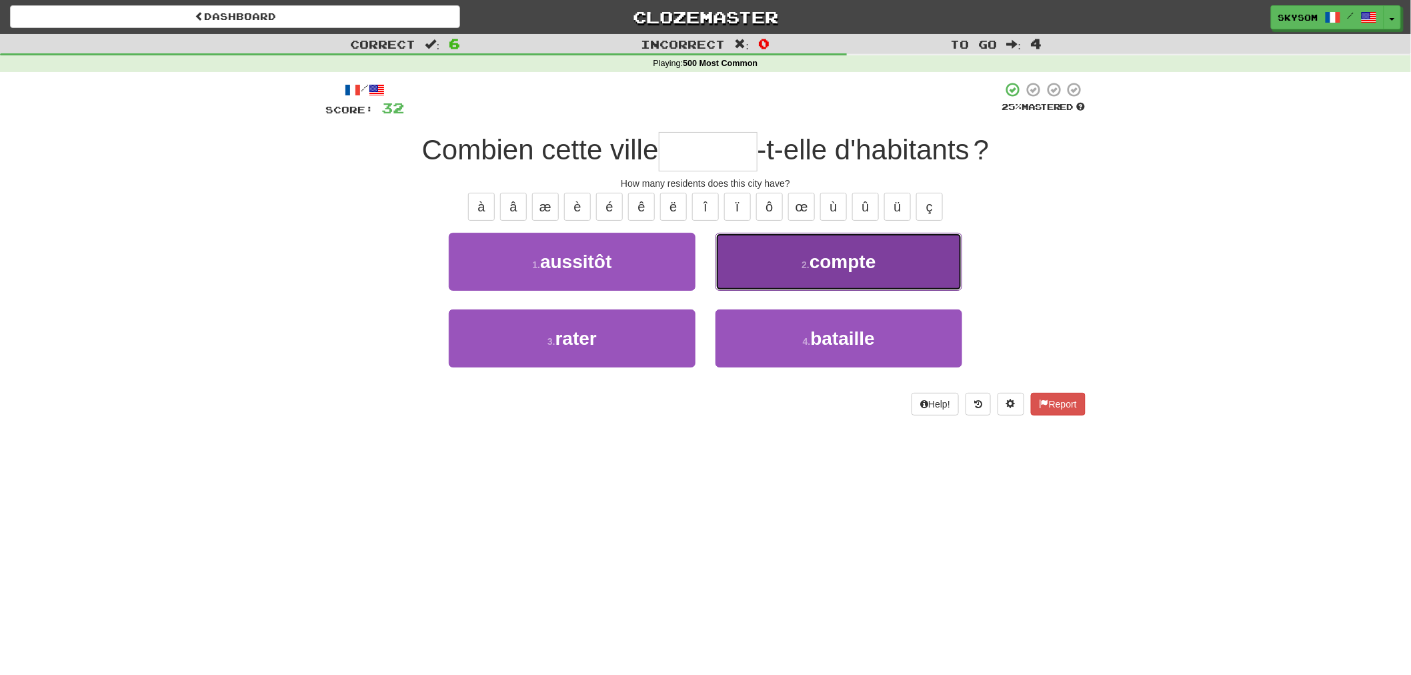
click at [757, 261] on button "2 . compte" at bounding box center [838, 262] width 247 height 58
type input "******"
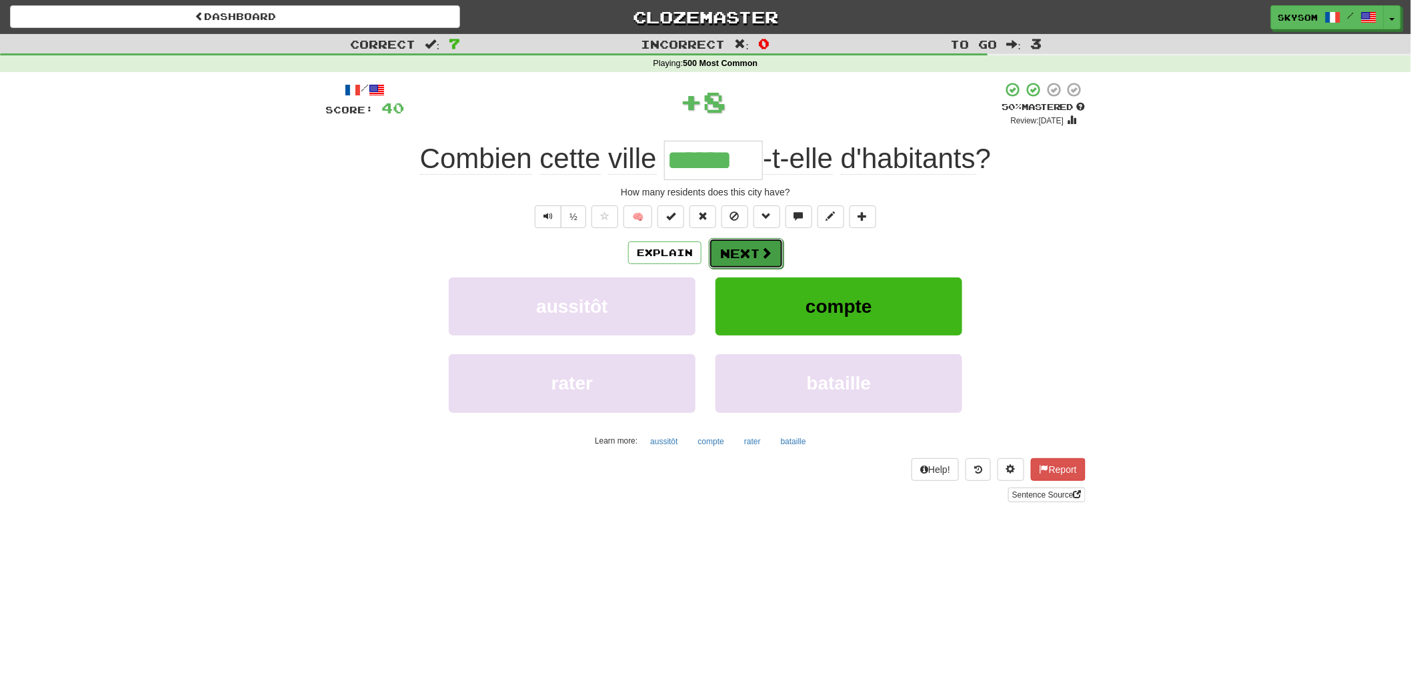
click at [760, 257] on span at bounding box center [766, 253] width 12 height 12
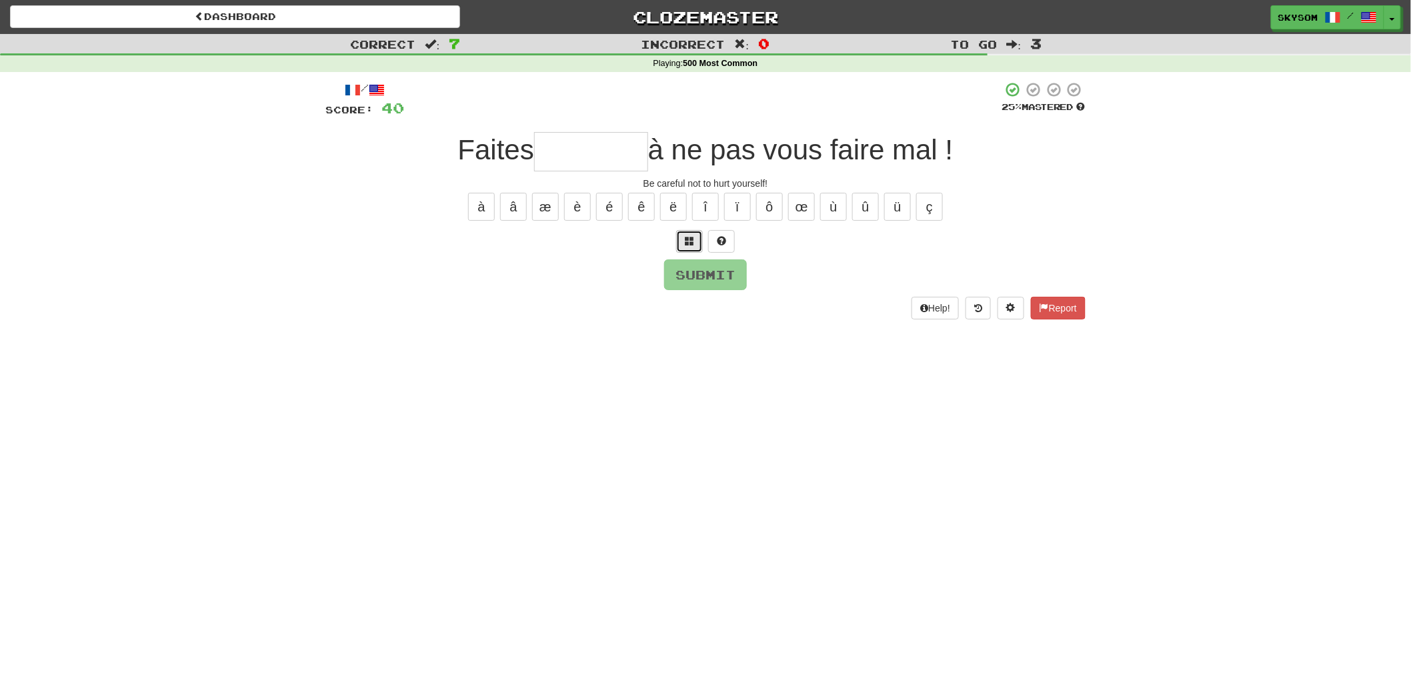
click at [681, 244] on button at bounding box center [689, 241] width 27 height 23
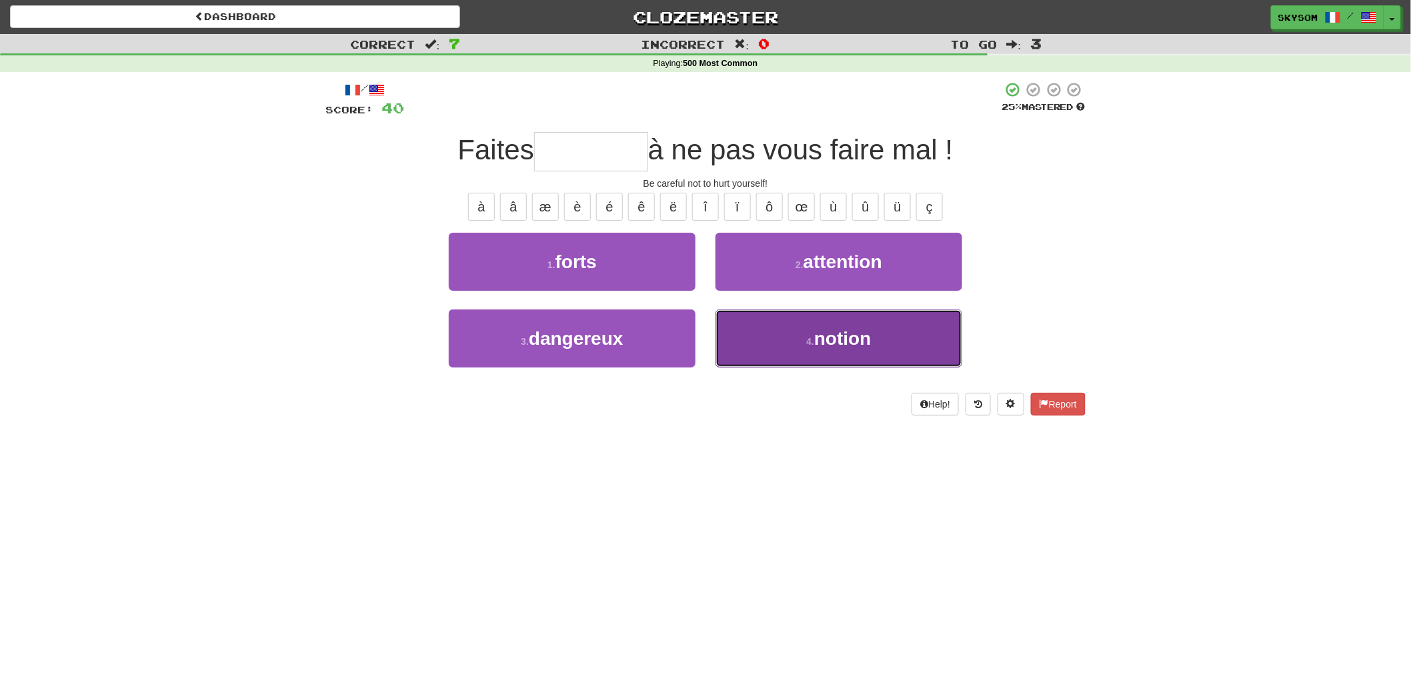
click at [777, 329] on button "4 . notion" at bounding box center [838, 338] width 247 height 58
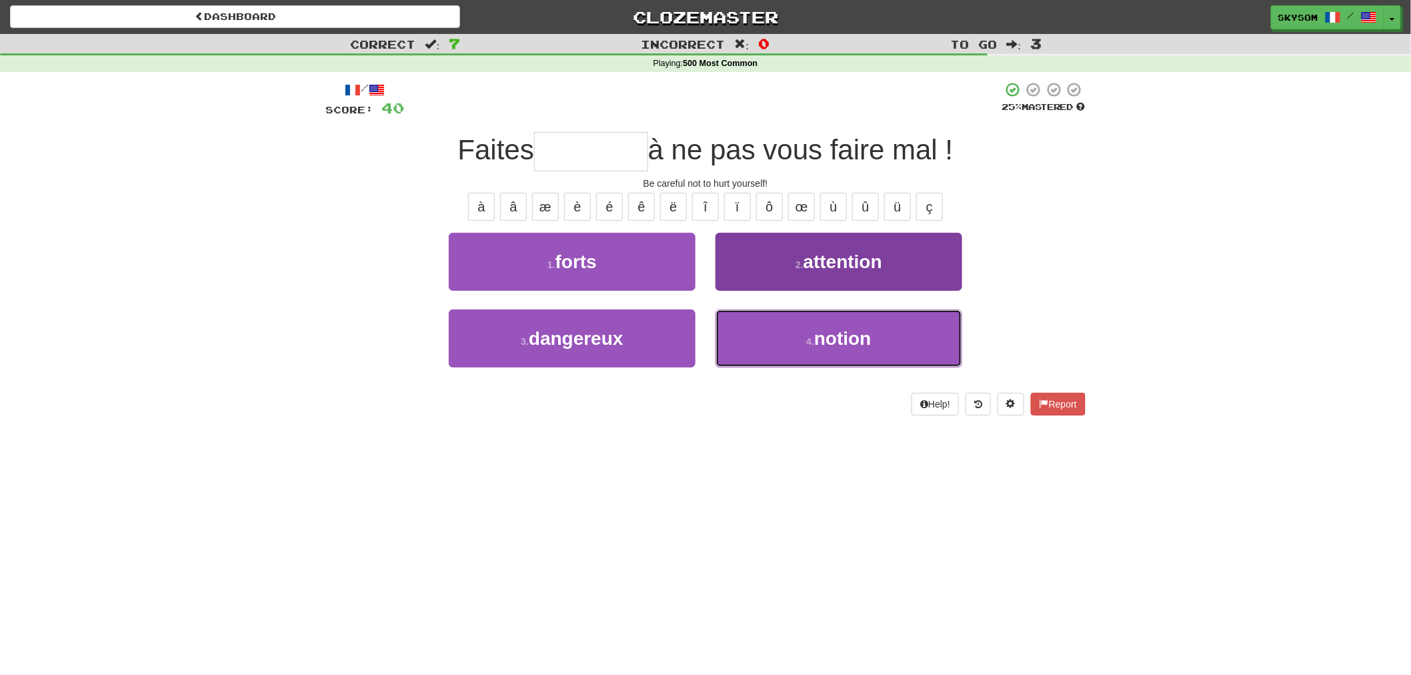
type input "*********"
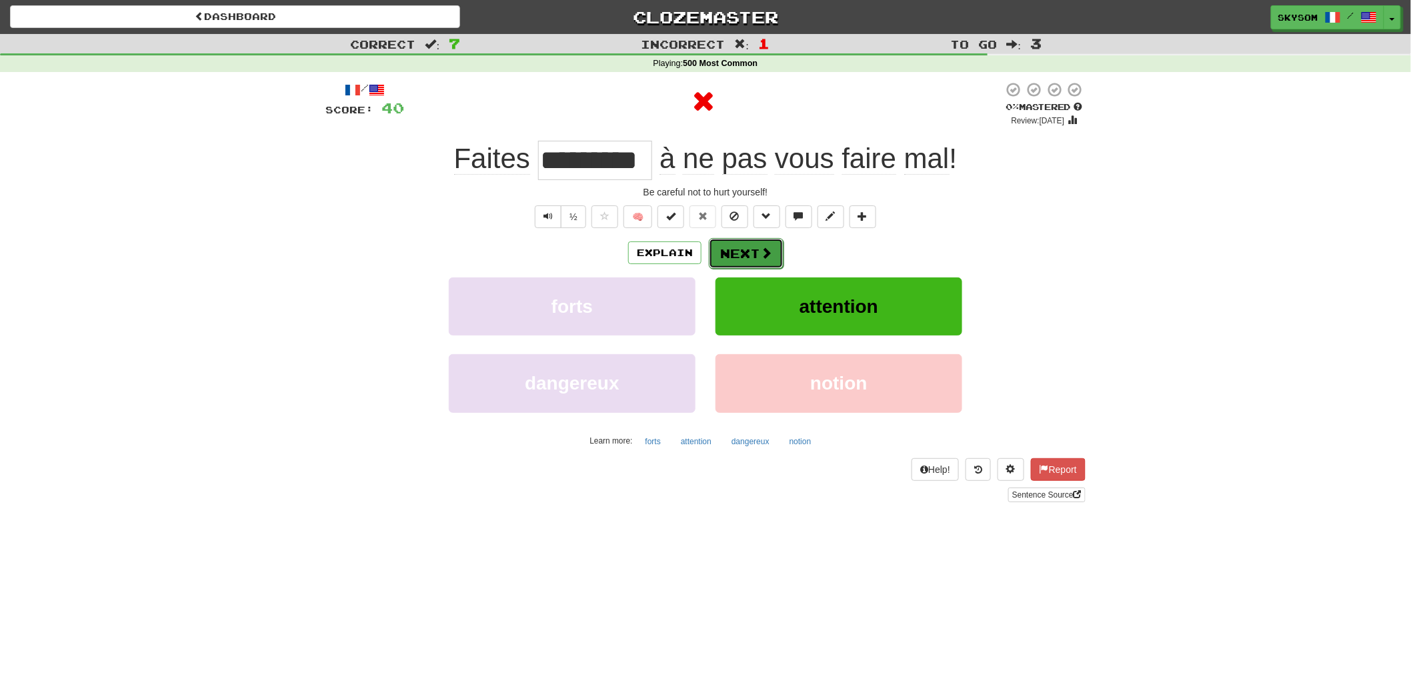
click at [770, 253] on span at bounding box center [766, 253] width 12 height 12
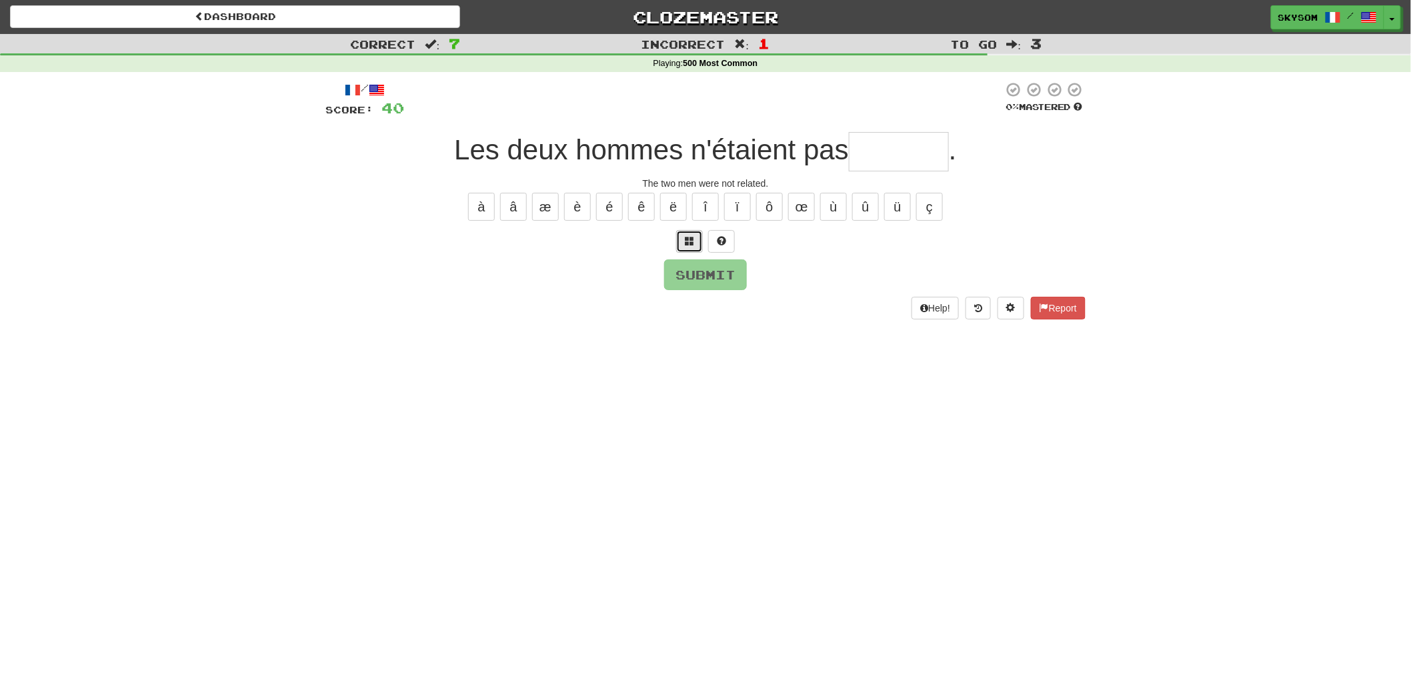
click at [697, 248] on button at bounding box center [689, 241] width 27 height 23
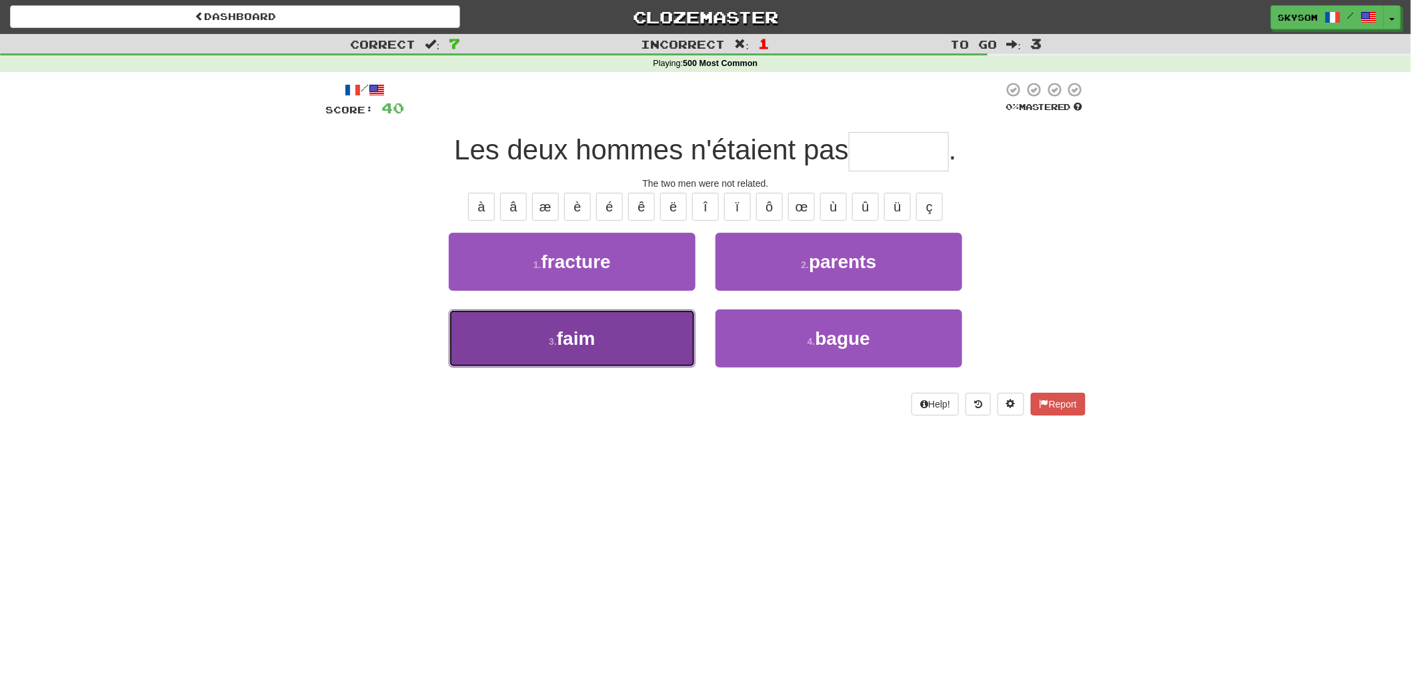
click at [657, 347] on button "3 . faim" at bounding box center [572, 338] width 247 height 58
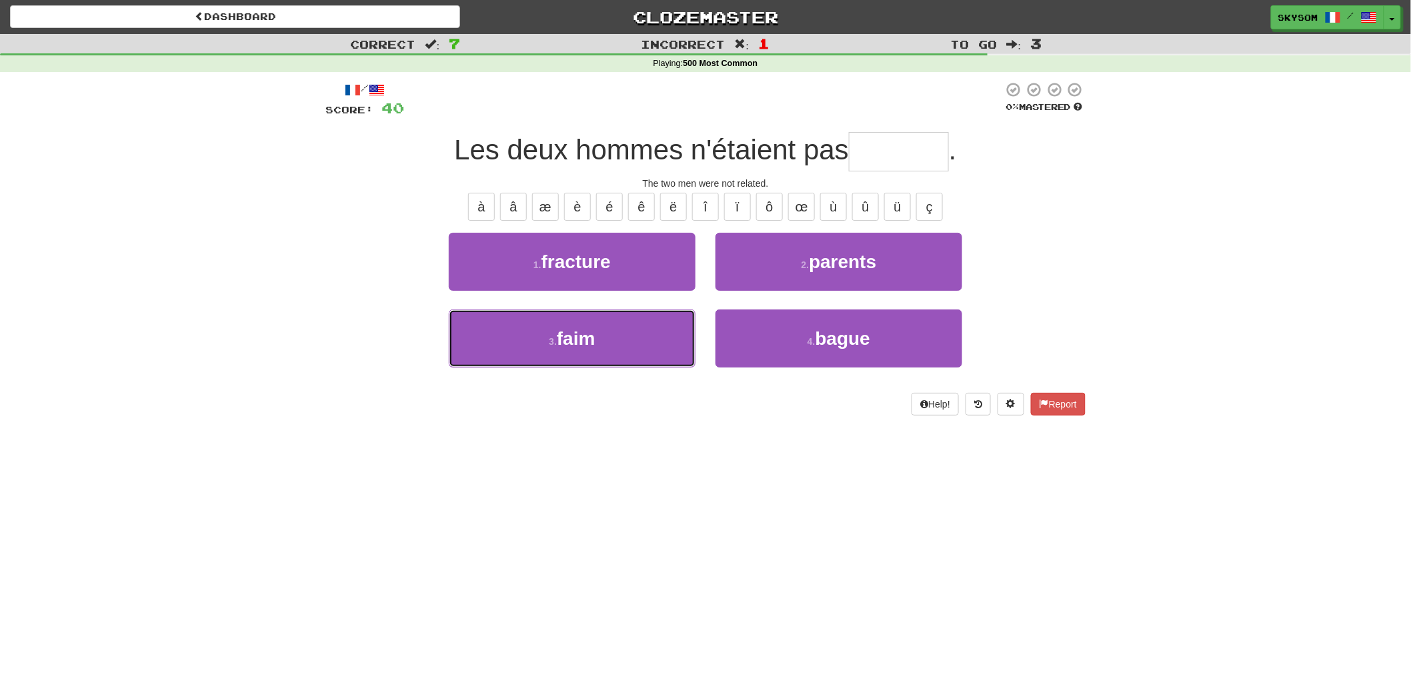
type input "*******"
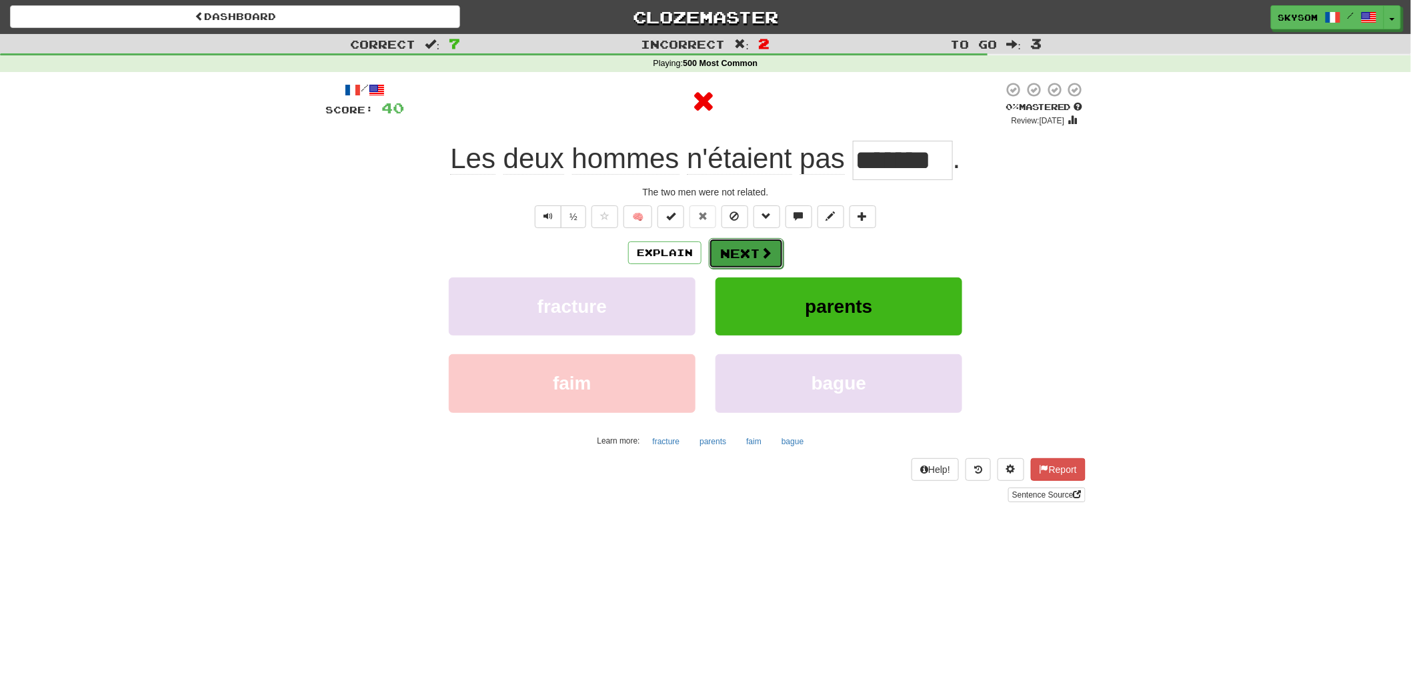
click at [763, 243] on button "Next" at bounding box center [746, 253] width 75 height 31
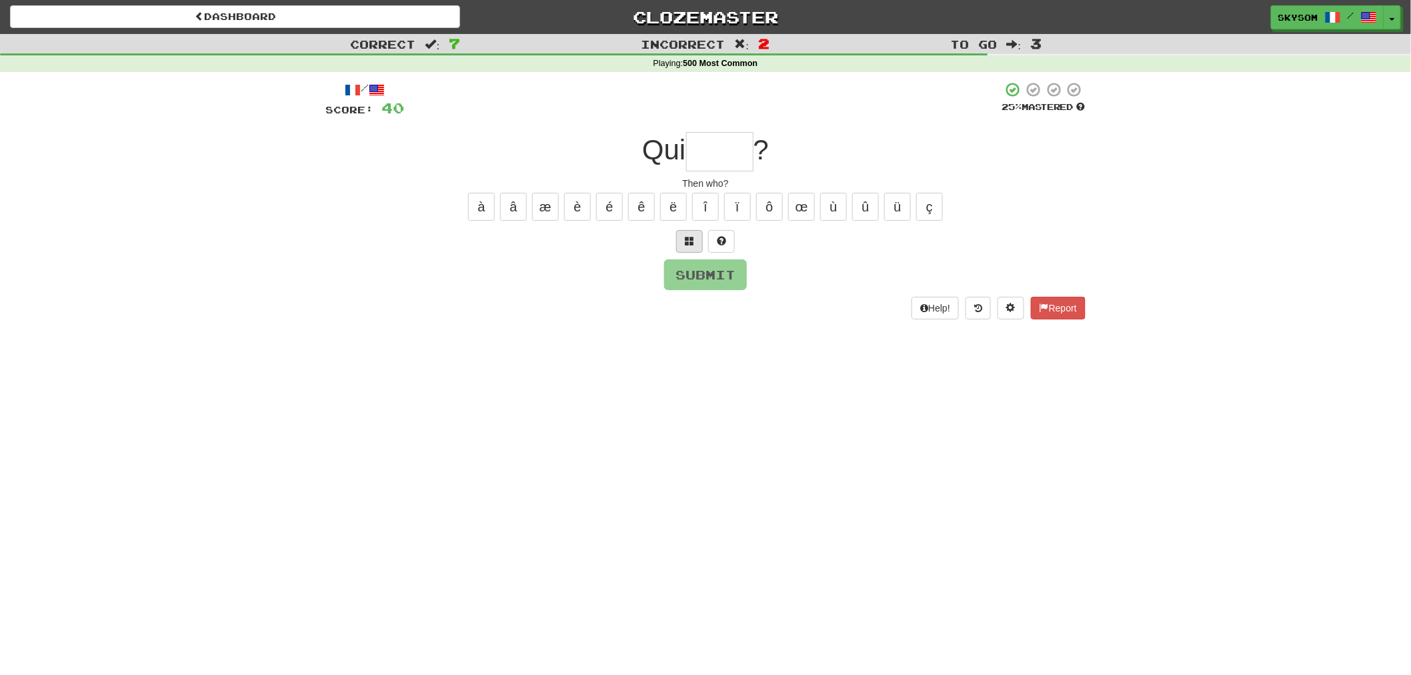
drag, startPoint x: 690, startPoint y: 255, endPoint x: 685, endPoint y: 249, distance: 8.0
click at [685, 250] on div "/ Score: 40 25 % Mastered Qui ? Then who? à â æ è é ê ë î ï ô œ ù û ü ç Submit …" at bounding box center [705, 199] width 760 height 237
click at [685, 248] on button at bounding box center [689, 241] width 27 height 23
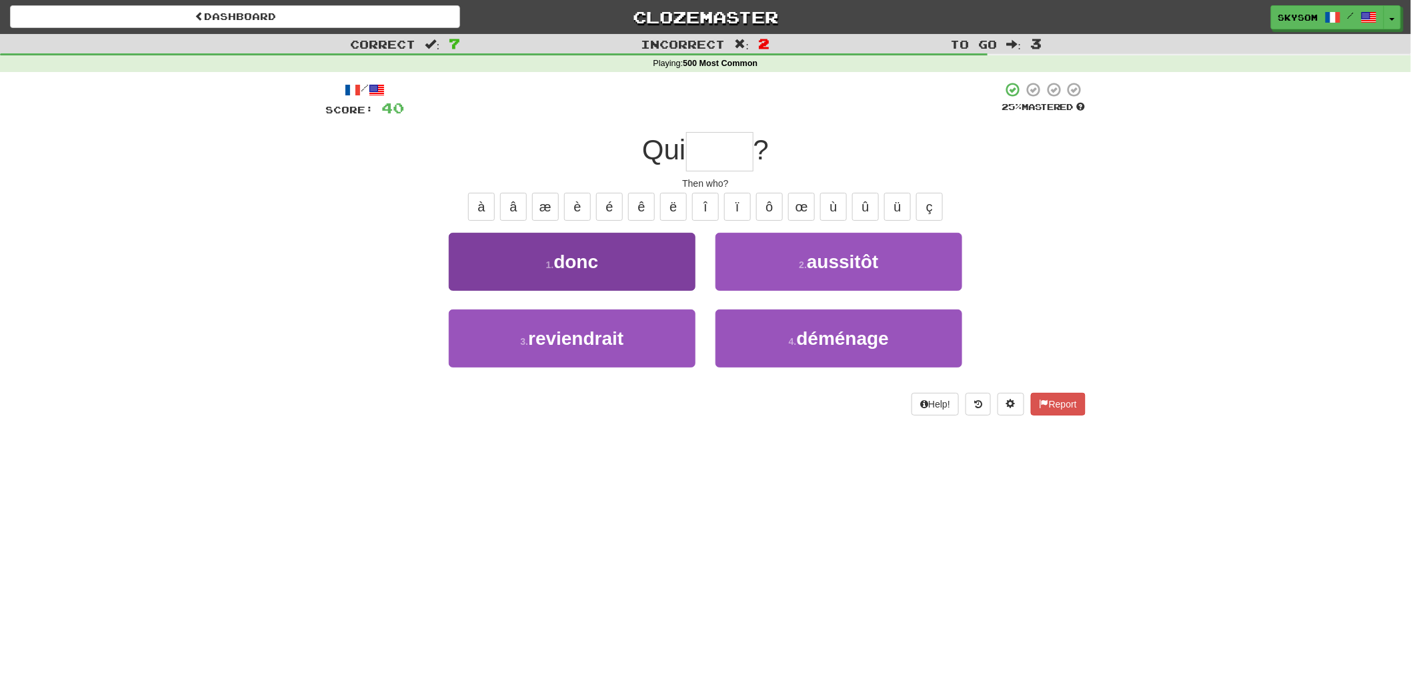
click at [695, 283] on div "1 . donc" at bounding box center [572, 271] width 267 height 77
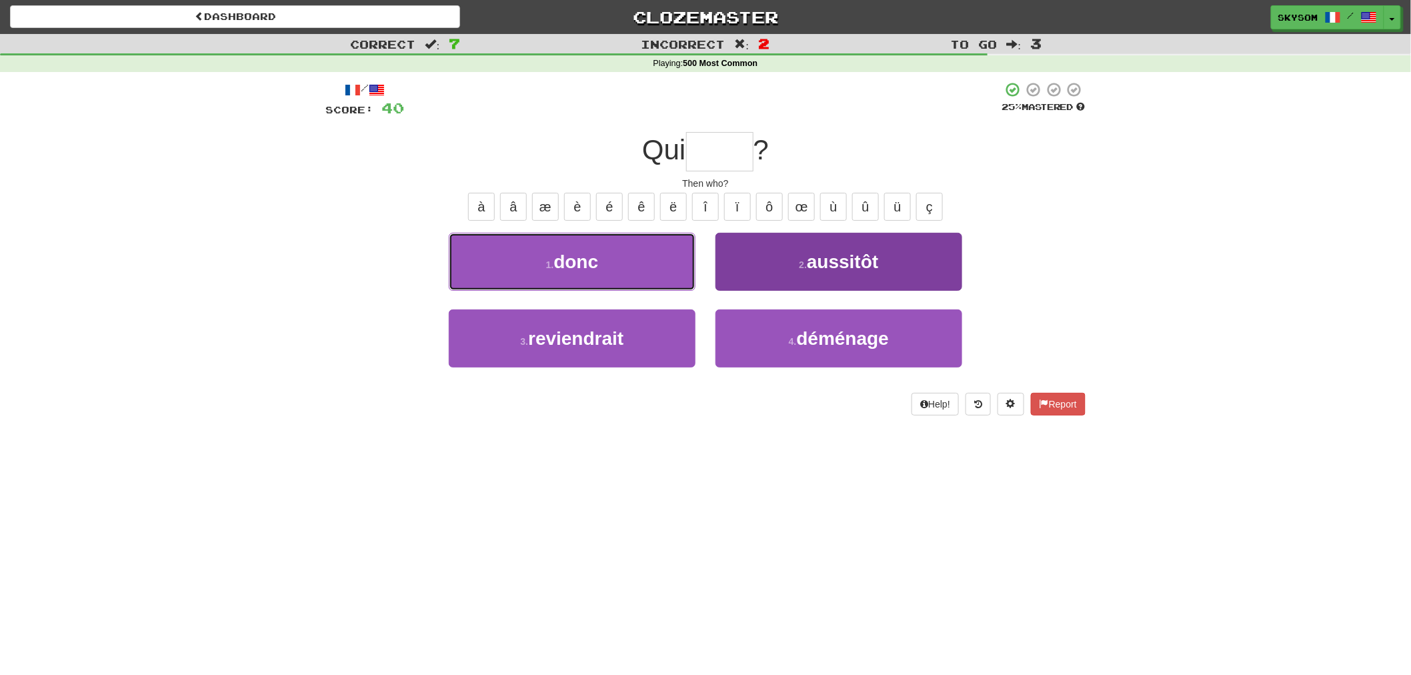
drag, startPoint x: 688, startPoint y: 281, endPoint x: 730, endPoint y: 281, distance: 42.0
click at [730, 281] on div "1 . donc 2 . aussitôt" at bounding box center [705, 271] width 800 height 77
click at [732, 278] on button "2 . aussitôt" at bounding box center [838, 262] width 247 height 58
type input "****"
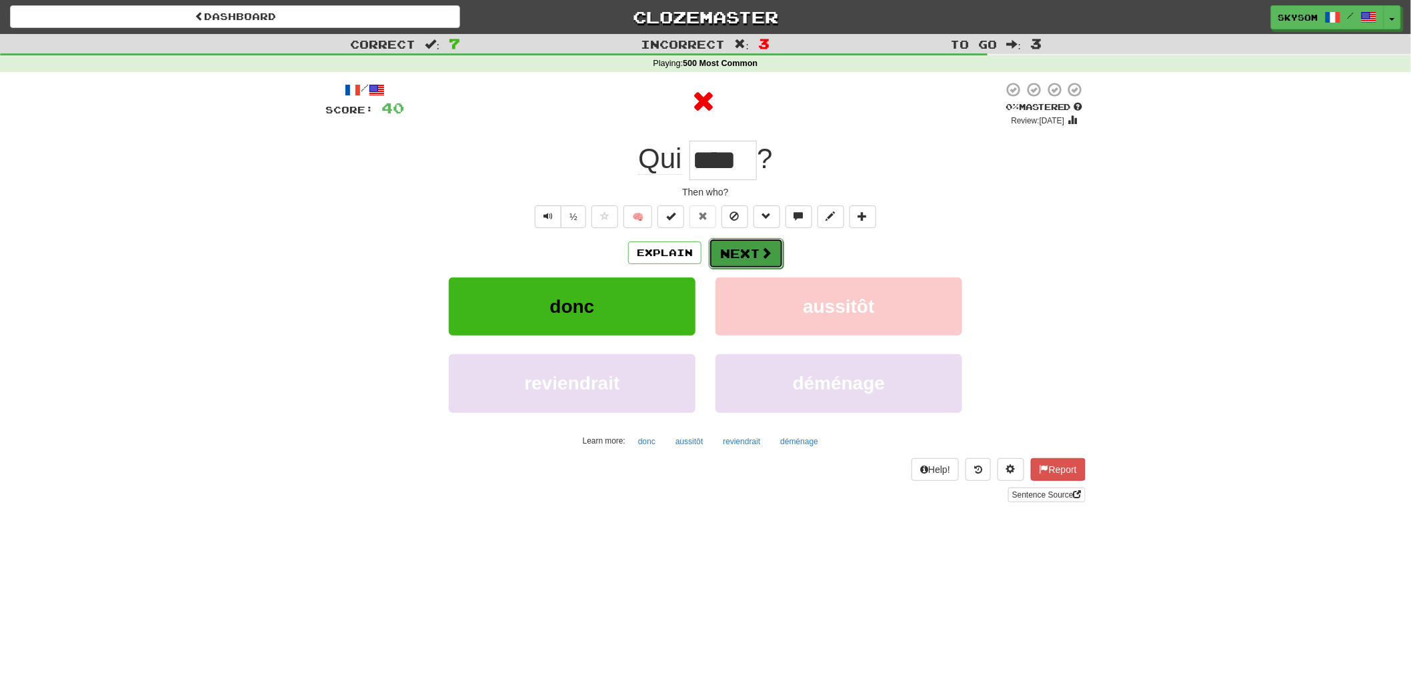
click at [725, 256] on button "Next" at bounding box center [746, 253] width 75 height 31
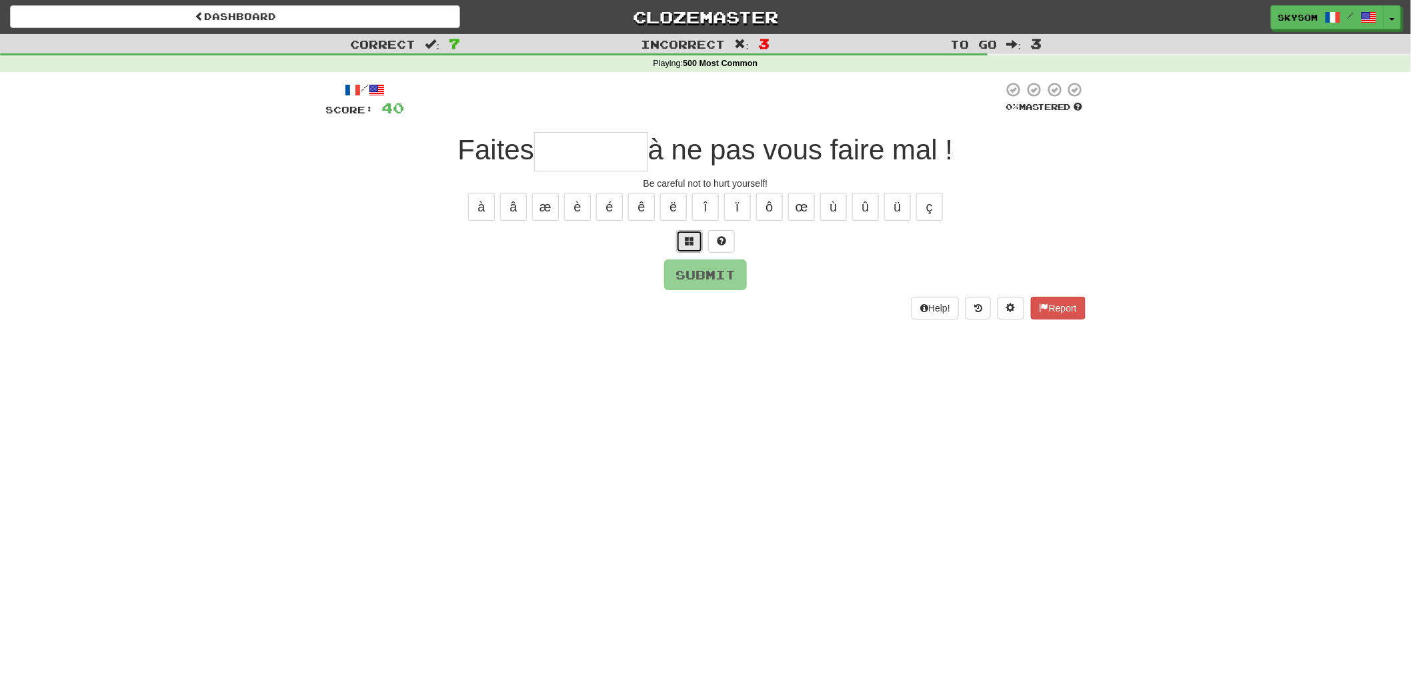
click at [689, 251] on button at bounding box center [689, 241] width 27 height 23
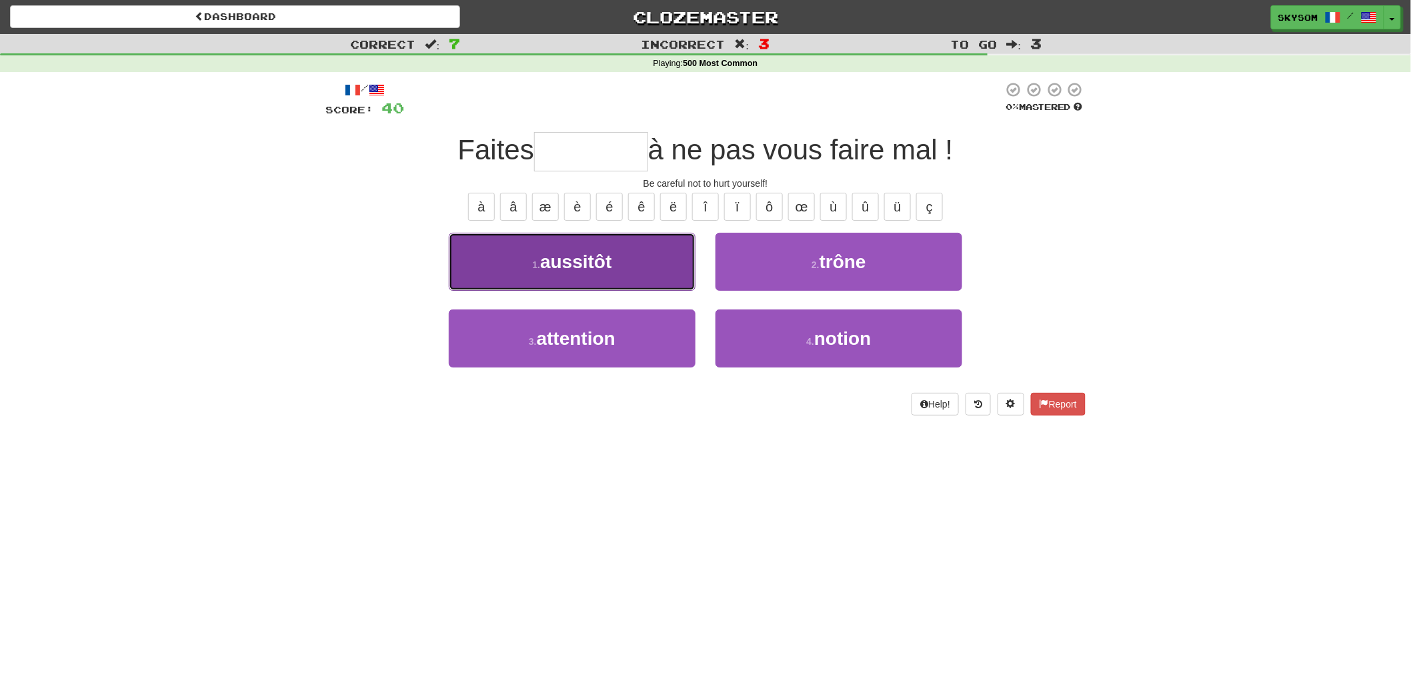
click at [679, 280] on button "1 . aussitôt" at bounding box center [572, 262] width 247 height 58
type input "*********"
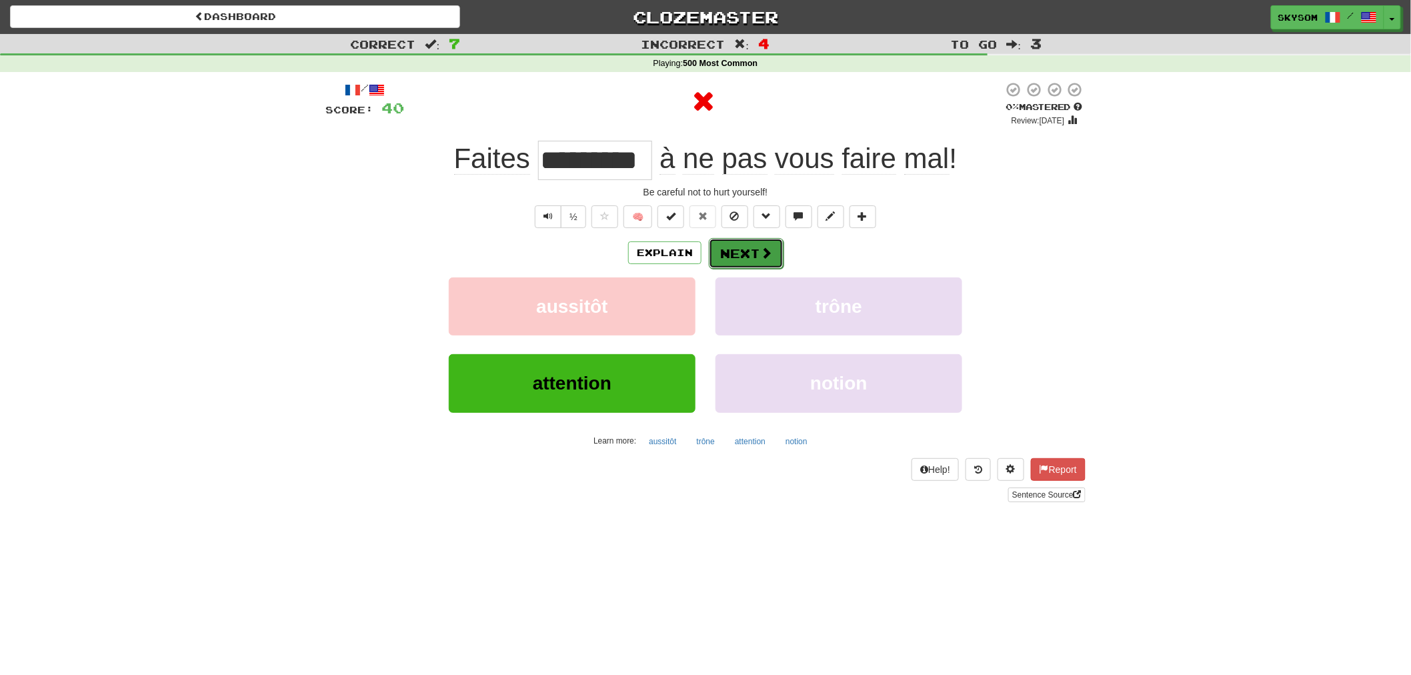
click at [723, 264] on button "Next" at bounding box center [746, 253] width 75 height 31
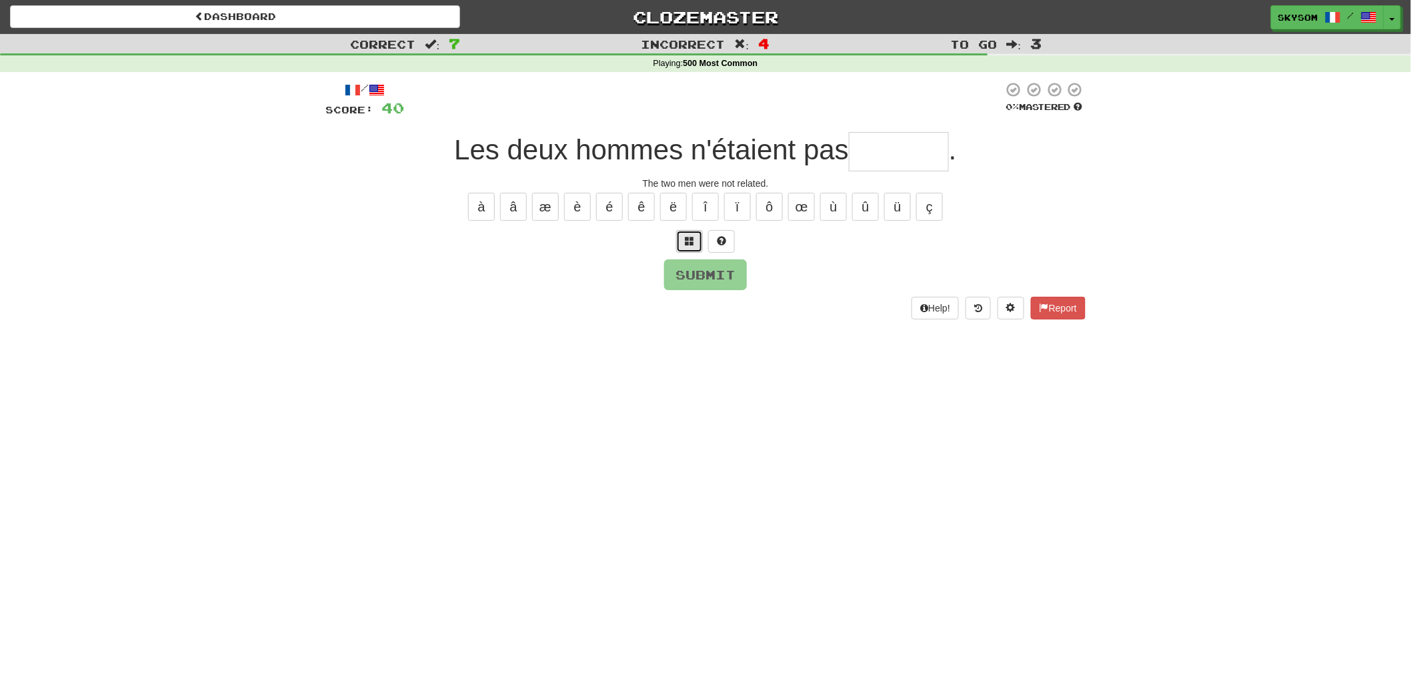
click at [691, 241] on span at bounding box center [689, 240] width 9 height 9
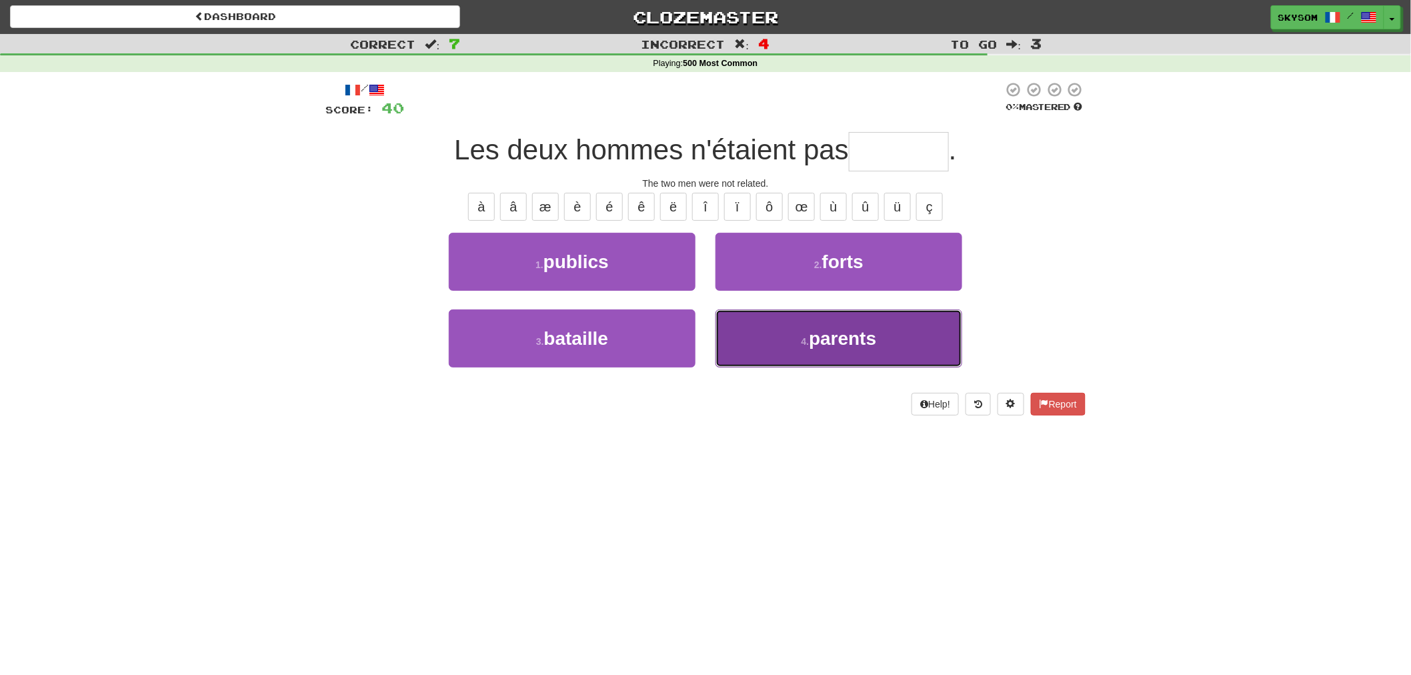
click at [758, 332] on button "4 . parents" at bounding box center [838, 338] width 247 height 58
type input "*******"
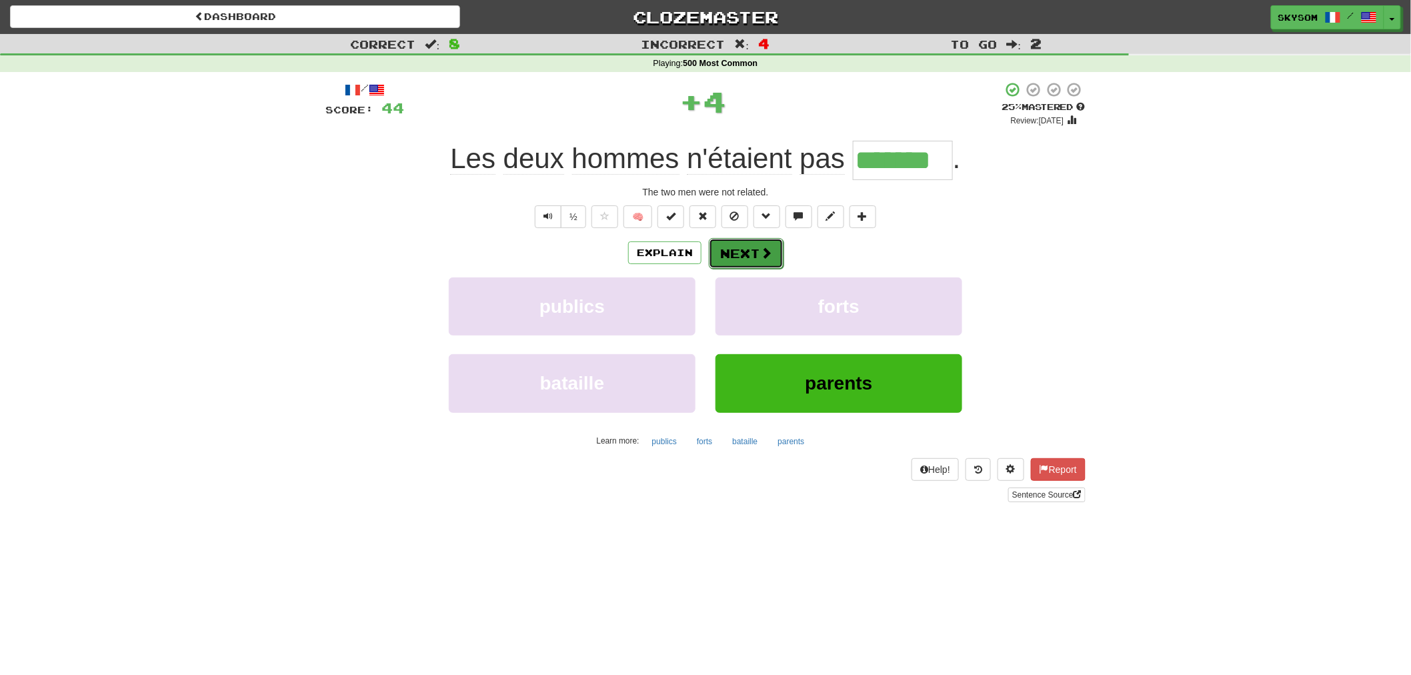
click at [750, 255] on button "Next" at bounding box center [746, 253] width 75 height 31
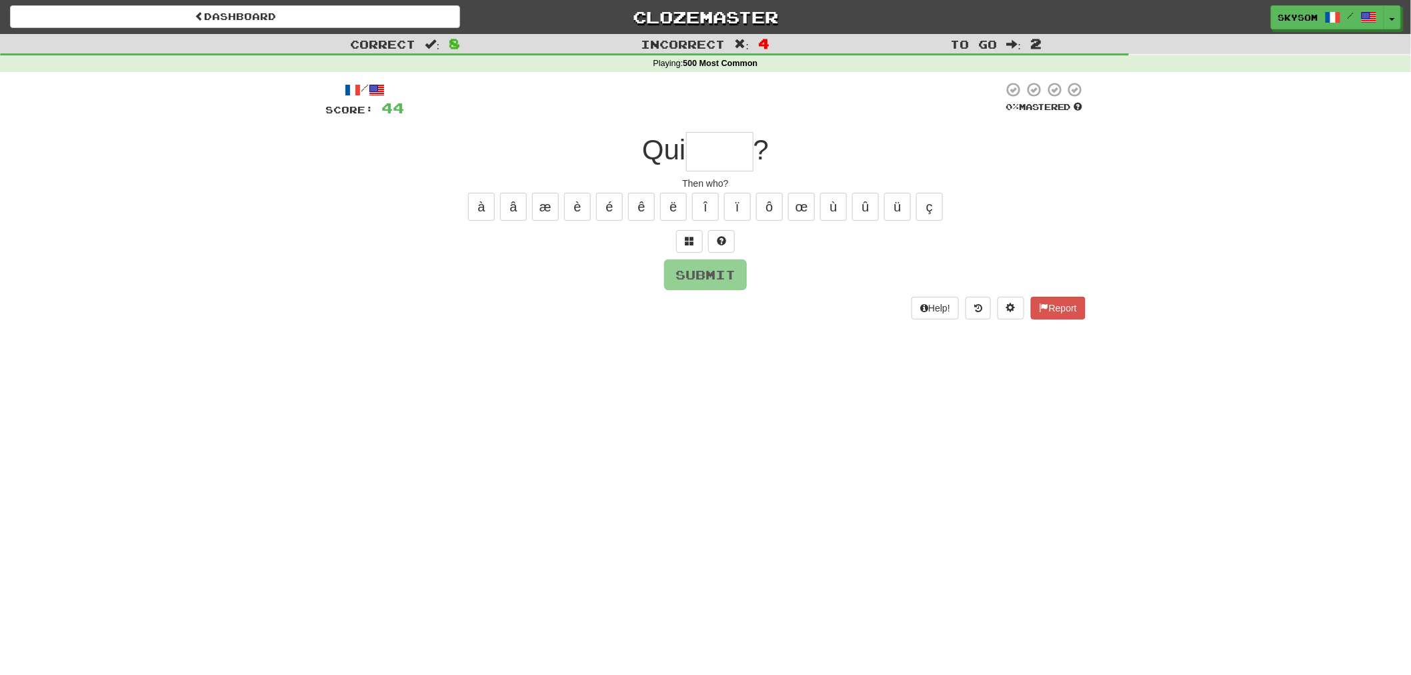
click at [670, 230] on div at bounding box center [705, 241] width 760 height 23
drag, startPoint x: 676, startPoint y: 228, endPoint x: 691, endPoint y: 235, distance: 16.7
click at [680, 228] on div "/ Score: 44 0 % Mastered Qui ? Then who? à â æ è é ê ë î ï ô œ ù û ü ç Submit H…" at bounding box center [705, 199] width 760 height 237
click at [692, 236] on span at bounding box center [689, 240] width 9 height 9
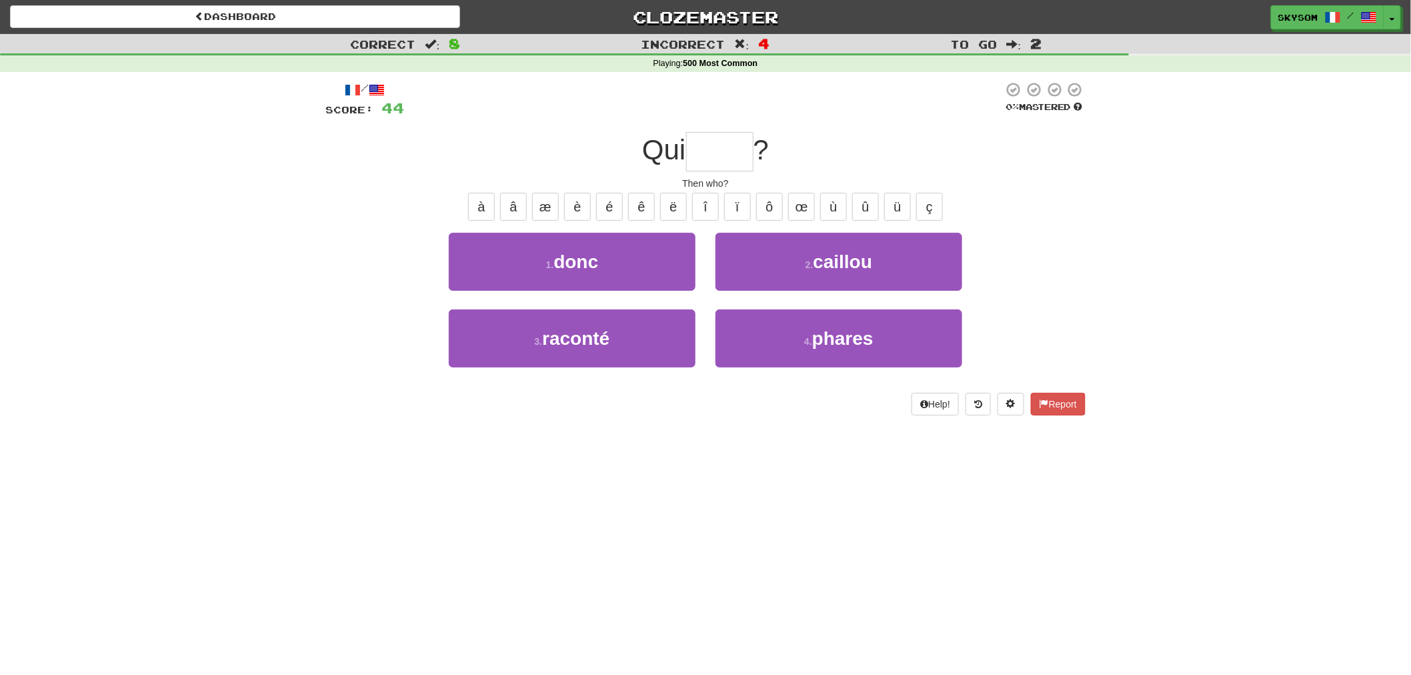
click at [696, 276] on div "1 . donc" at bounding box center [572, 271] width 267 height 77
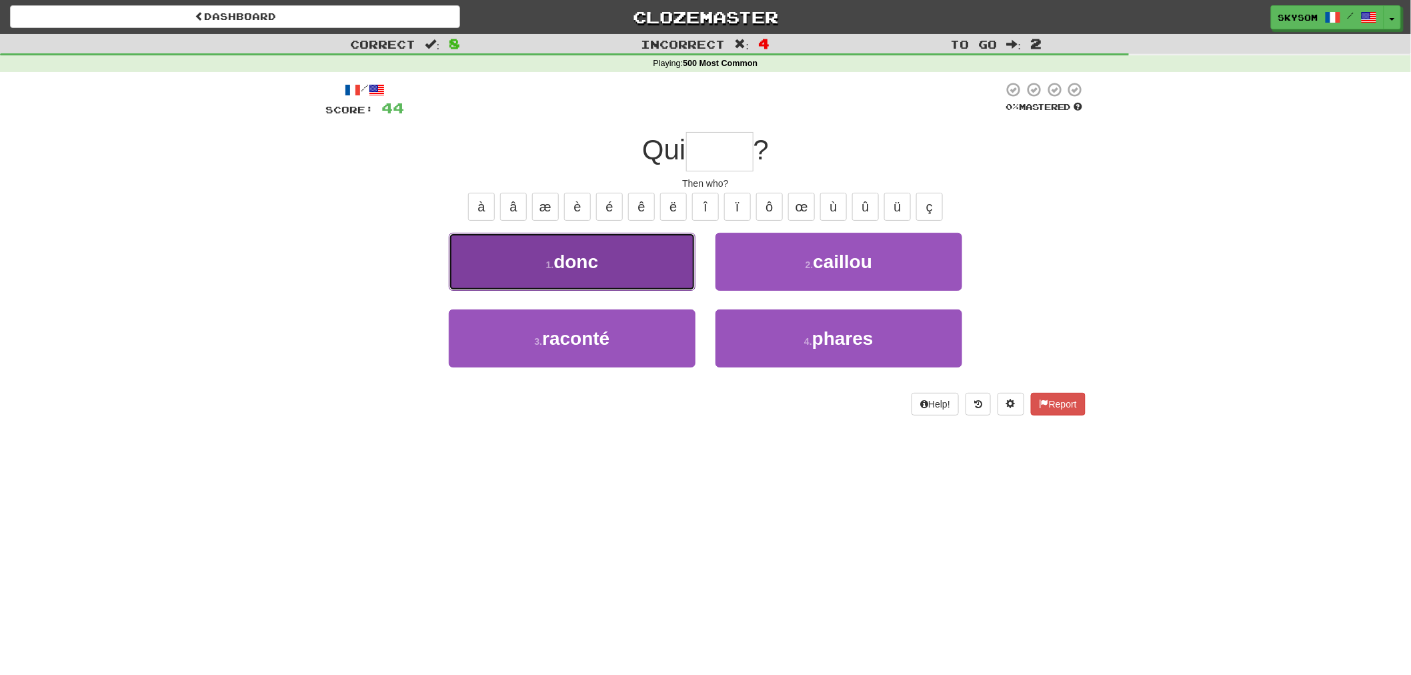
click at [679, 270] on button "1 . donc" at bounding box center [572, 262] width 247 height 58
type input "****"
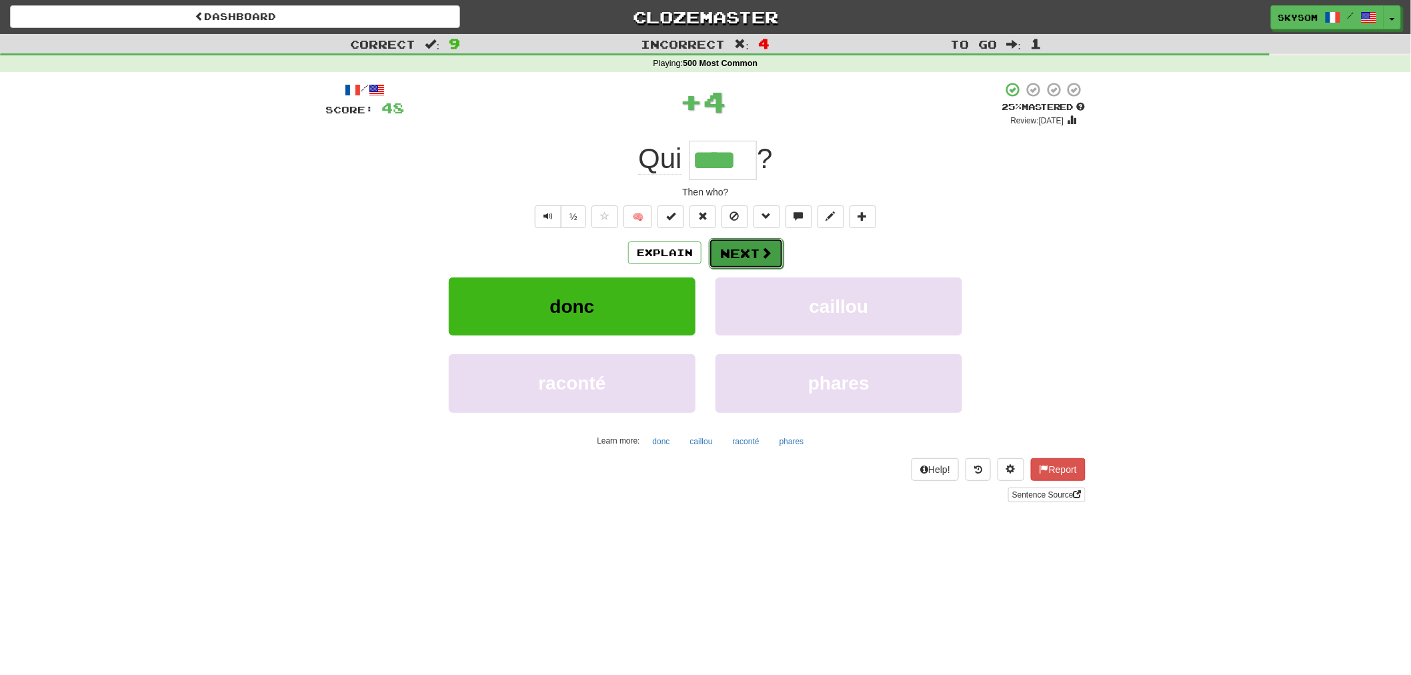
click at [737, 250] on button "Next" at bounding box center [746, 253] width 75 height 31
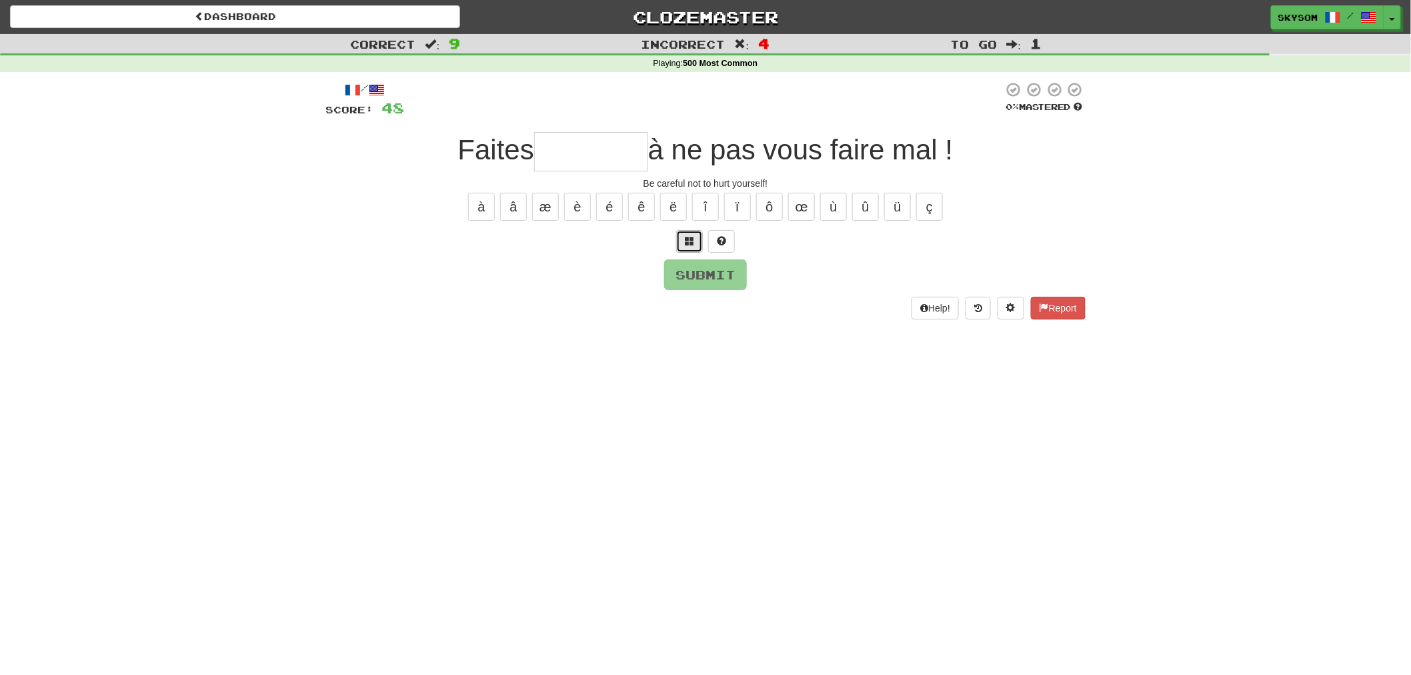
click at [690, 247] on button at bounding box center [689, 241] width 27 height 23
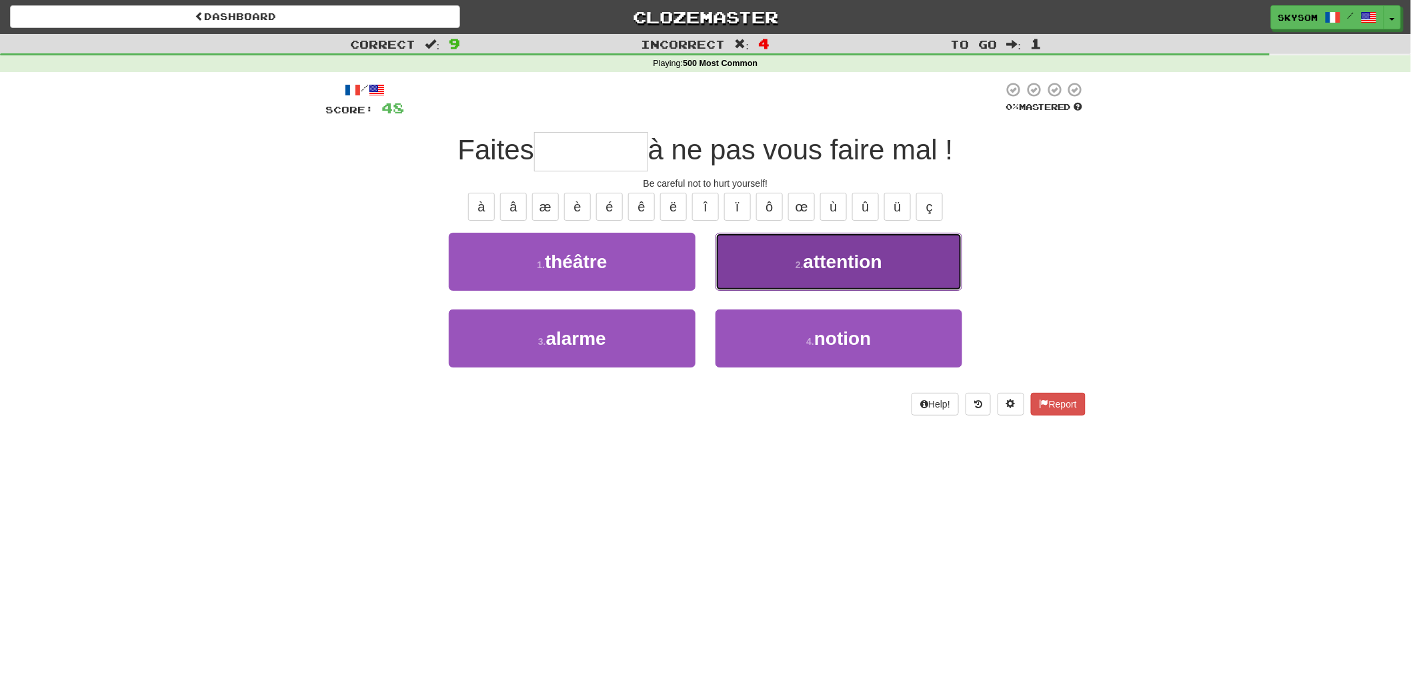
click at [751, 273] on button "2 . attention" at bounding box center [838, 262] width 247 height 58
type input "*********"
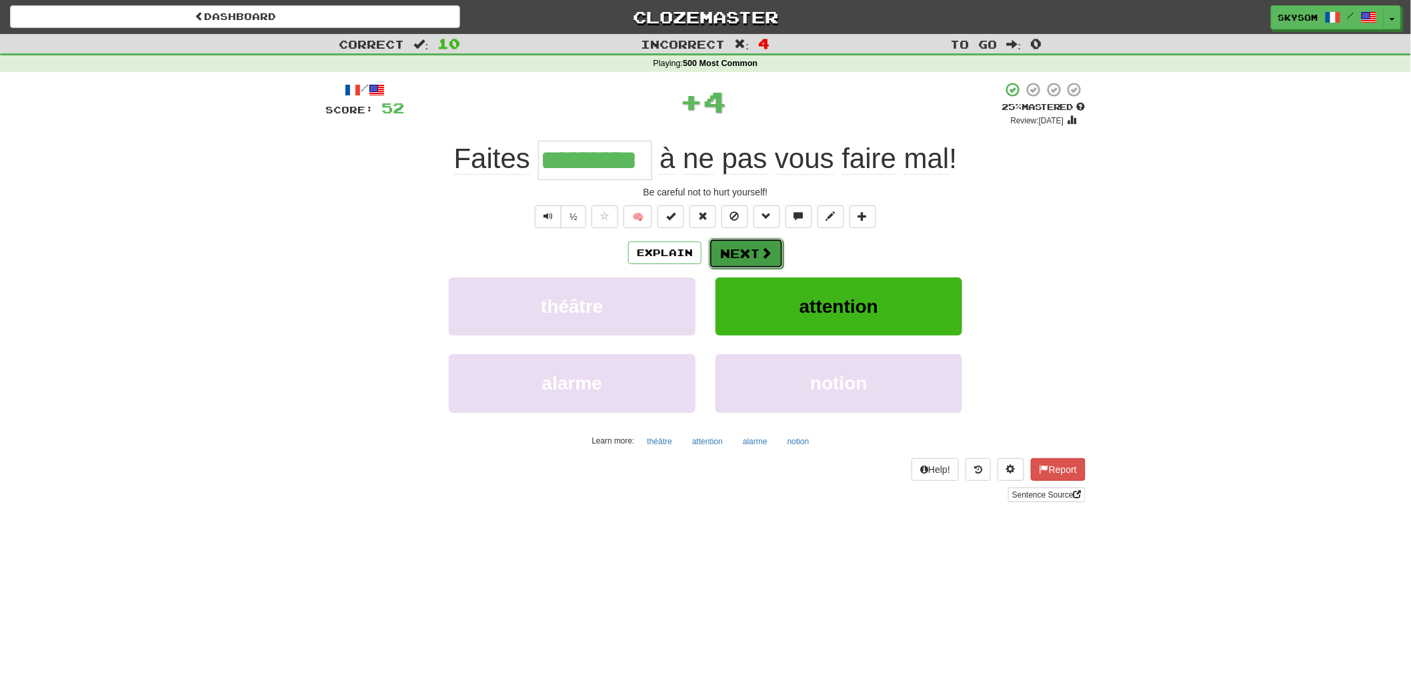
click at [738, 267] on button "Next" at bounding box center [746, 253] width 75 height 31
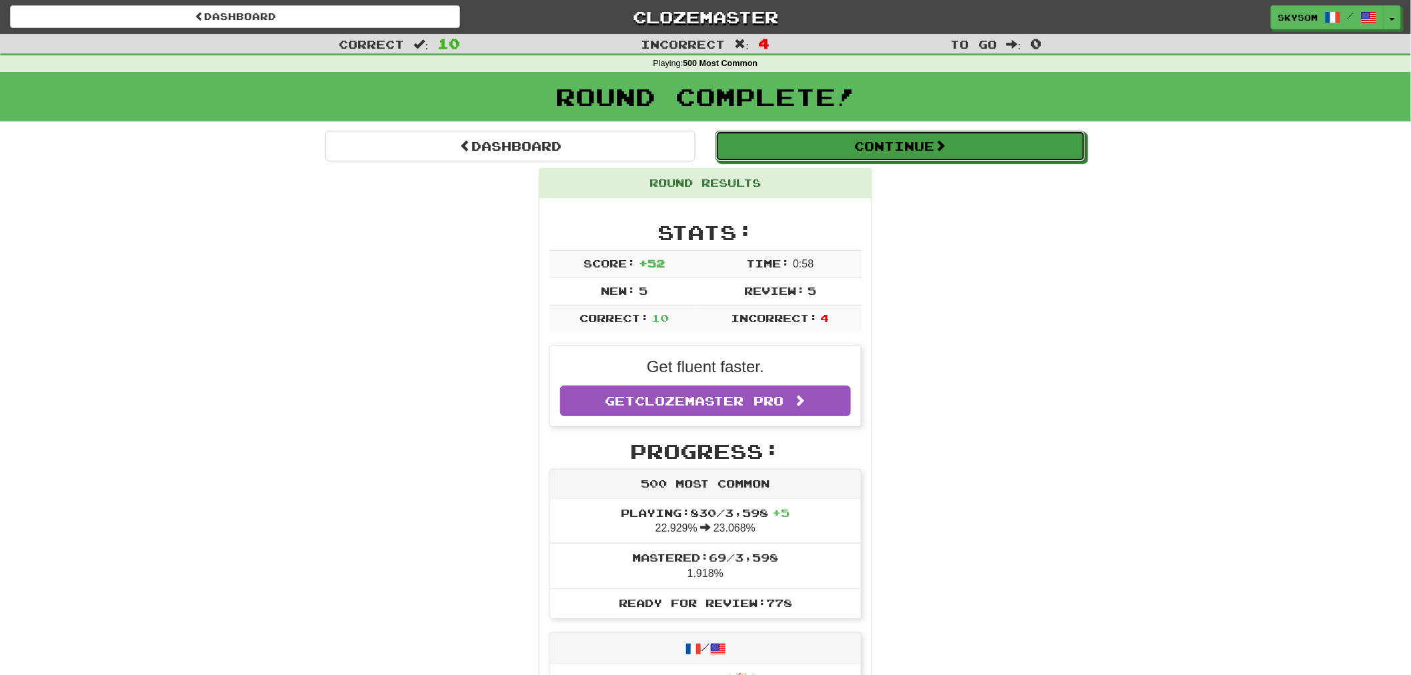
click at [929, 151] on button "Continue" at bounding box center [900, 146] width 370 height 31
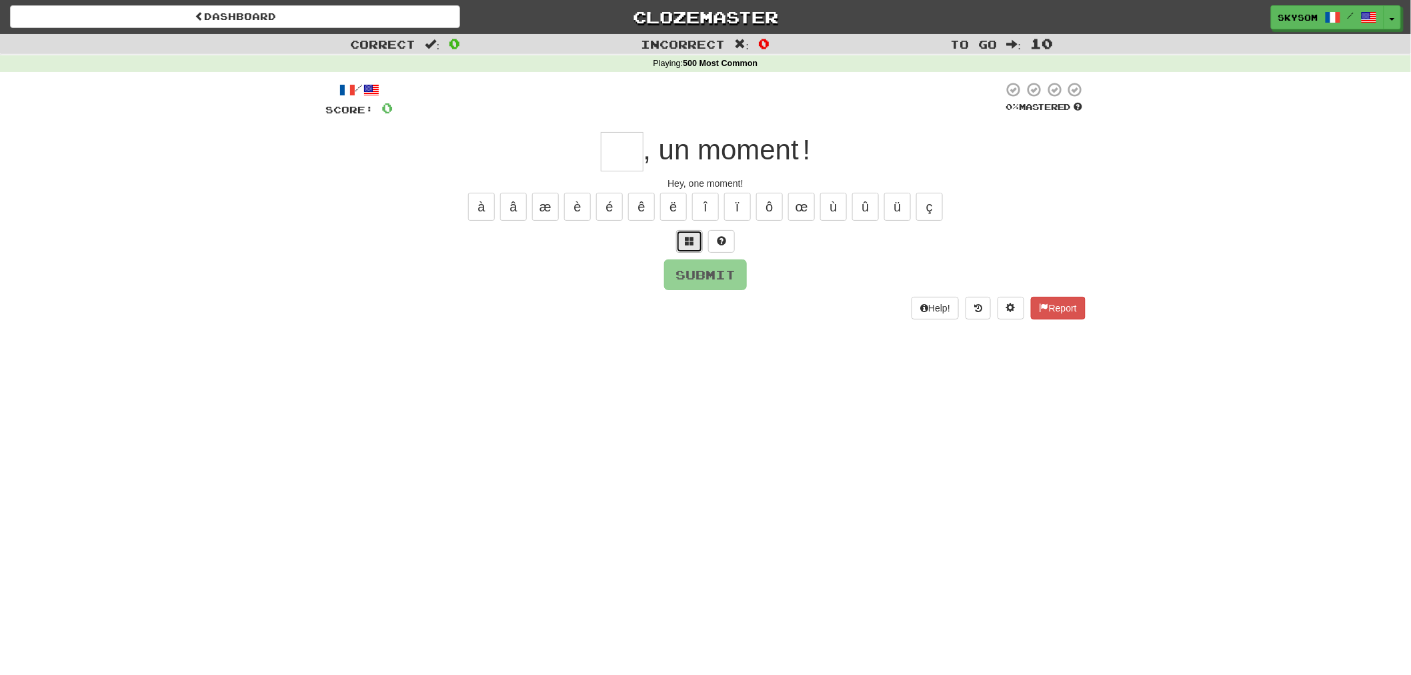
click at [678, 237] on button at bounding box center [689, 241] width 27 height 23
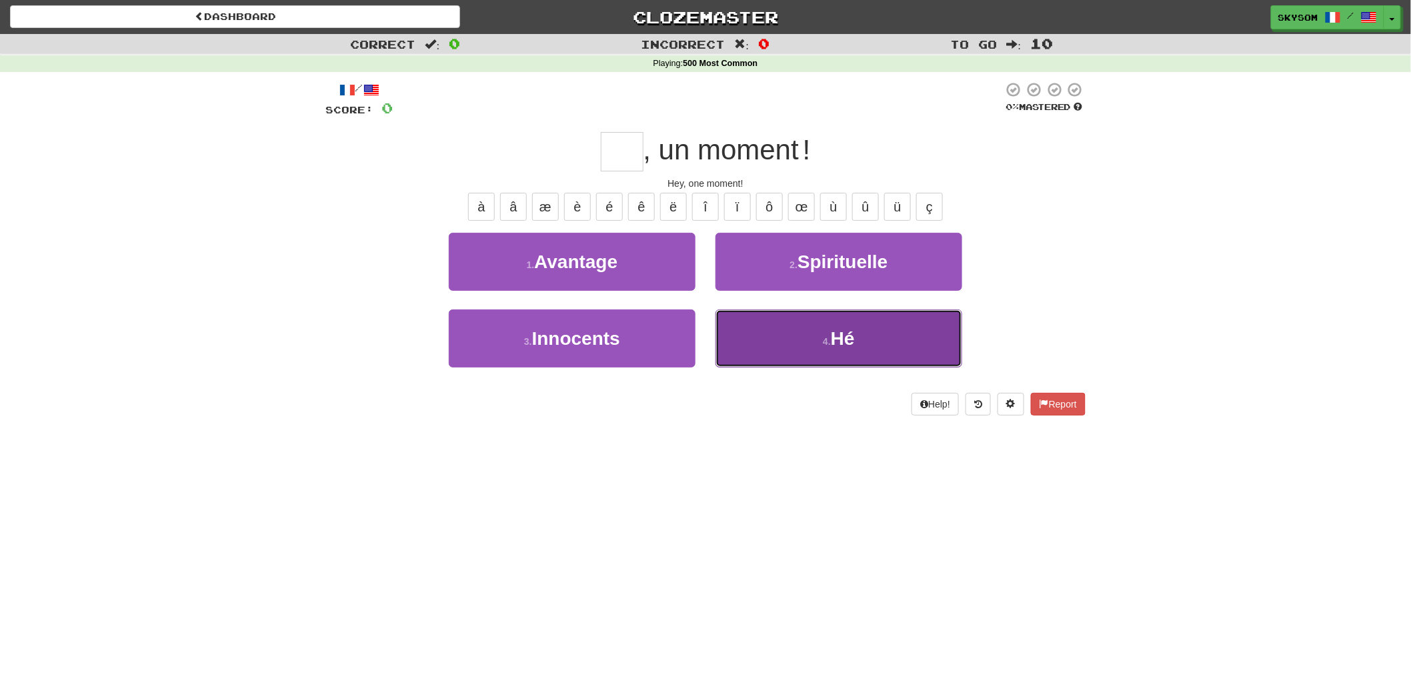
click at [820, 341] on button "4 . Hé" at bounding box center [838, 338] width 247 height 58
type input "**"
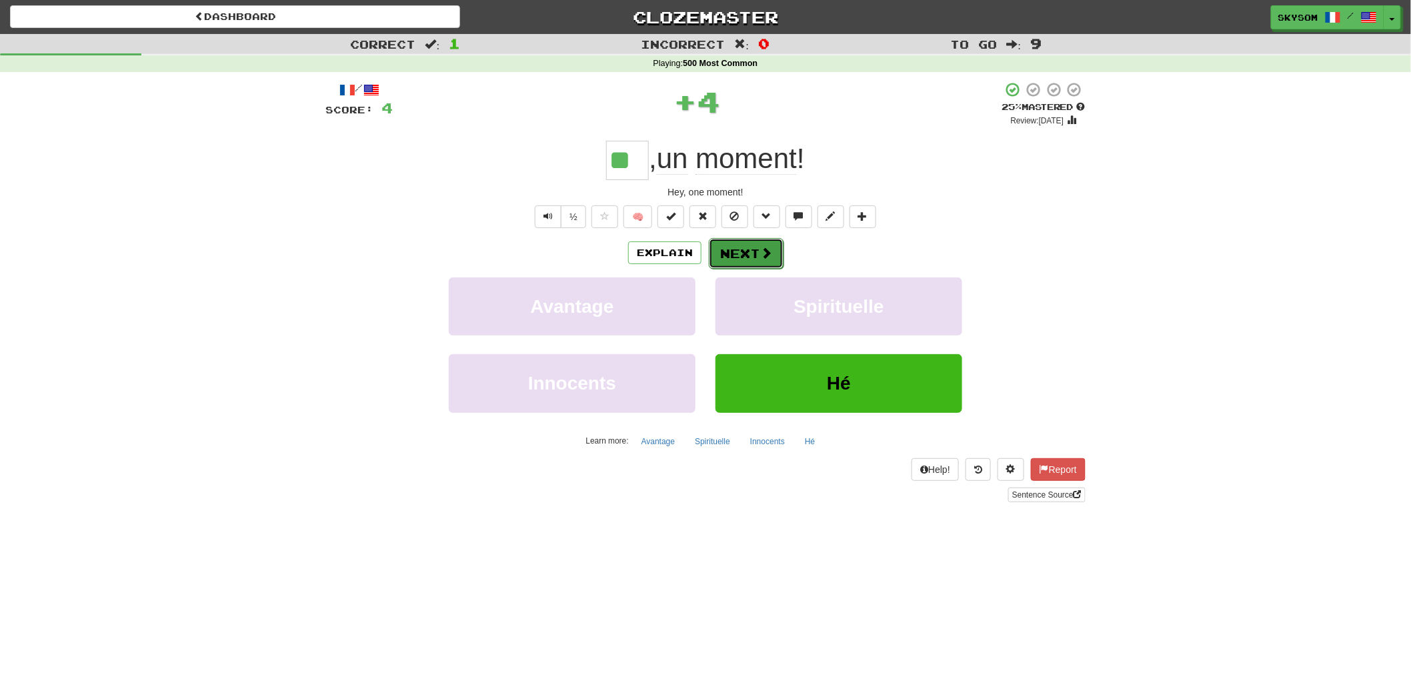
click at [767, 251] on span at bounding box center [766, 253] width 12 height 12
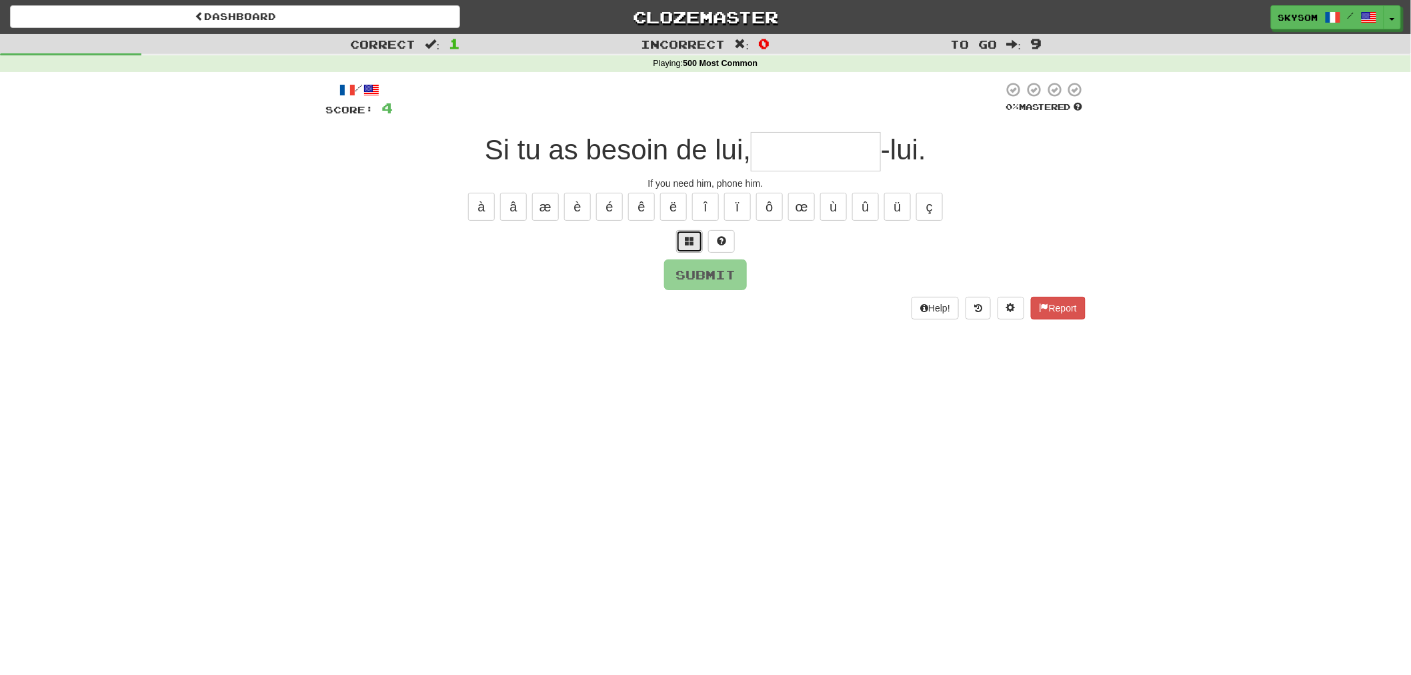
click at [689, 244] on button at bounding box center [689, 241] width 27 height 23
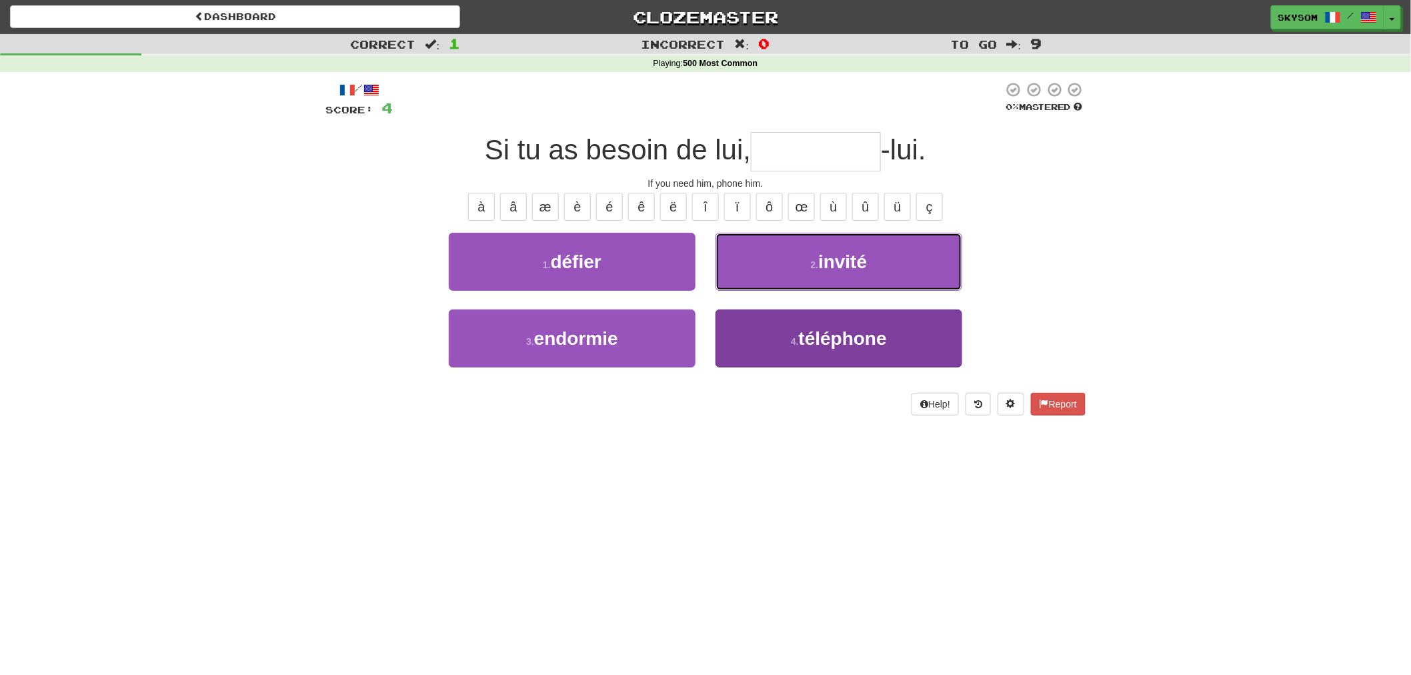
drag, startPoint x: 804, startPoint y: 255, endPoint x: 804, endPoint y: 325, distance: 69.3
click at [804, 325] on div "1 . défier 2 . invité 3 . endormie 4 . téléphone" at bounding box center [705, 310] width 780 height 154
click at [804, 325] on button "4 . téléphone" at bounding box center [838, 338] width 247 height 58
type input "*********"
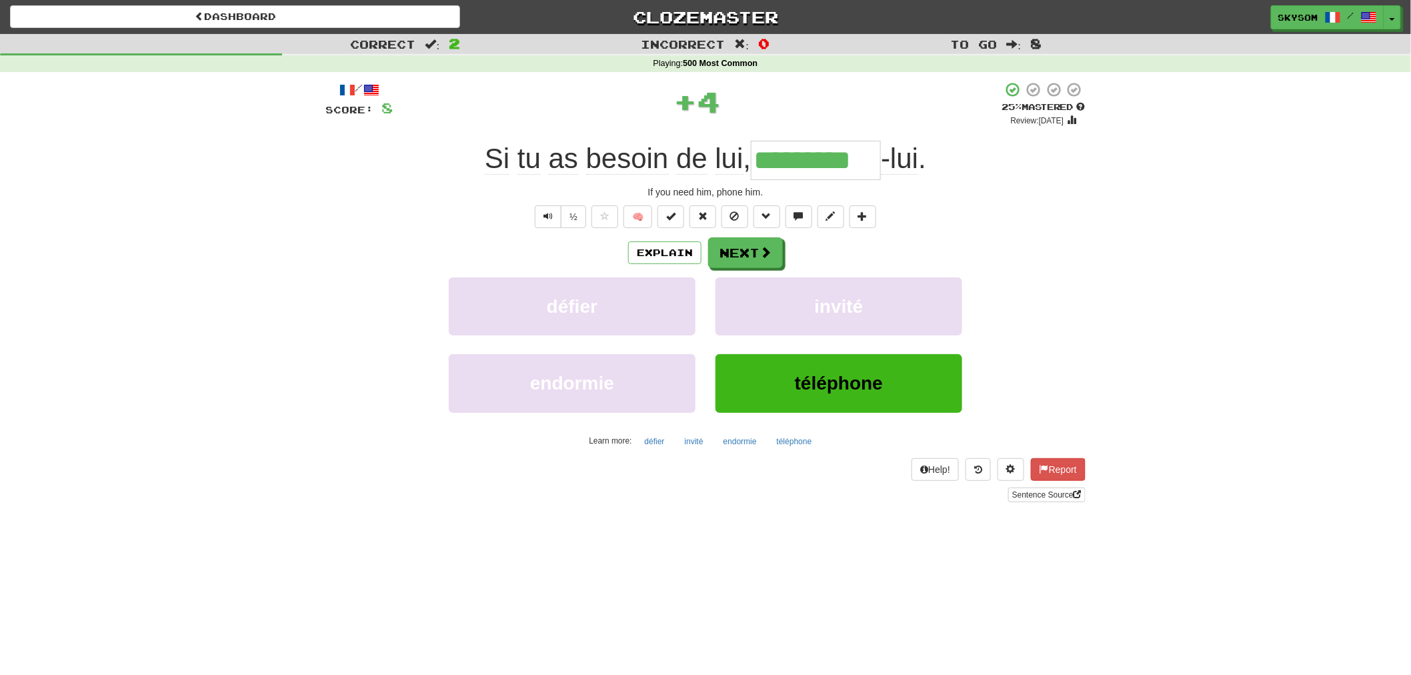
click at [783, 267] on div "Explain Next" at bounding box center [705, 252] width 760 height 31
click at [769, 255] on span at bounding box center [766, 253] width 12 height 12
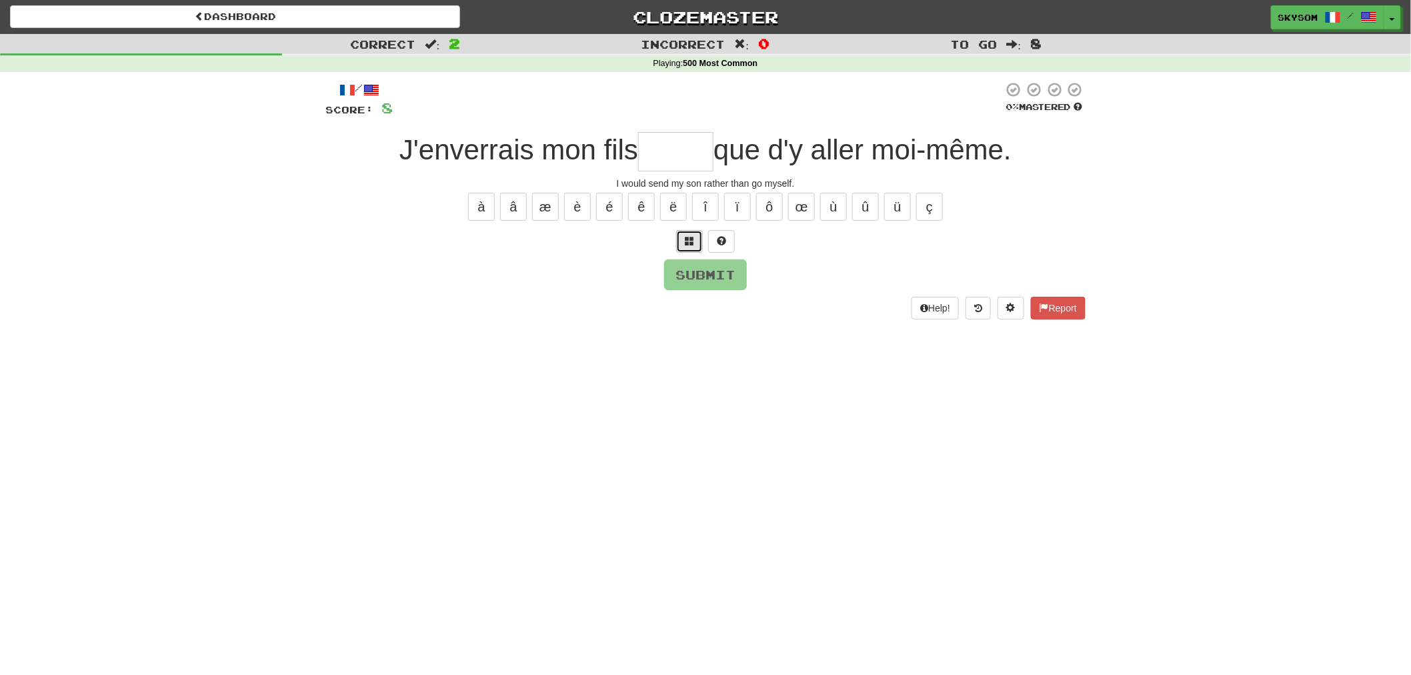
click at [690, 242] on span at bounding box center [689, 240] width 9 height 9
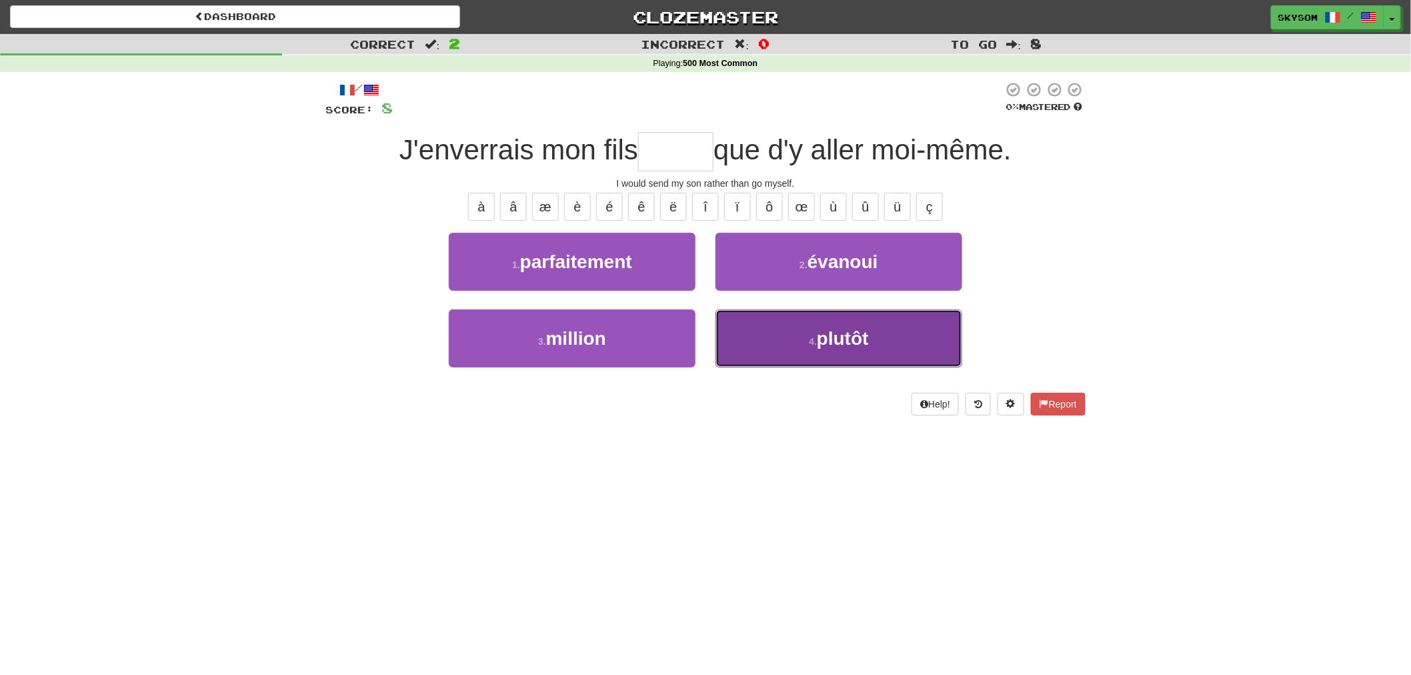
click at [803, 337] on button "4 . plutôt" at bounding box center [838, 338] width 247 height 58
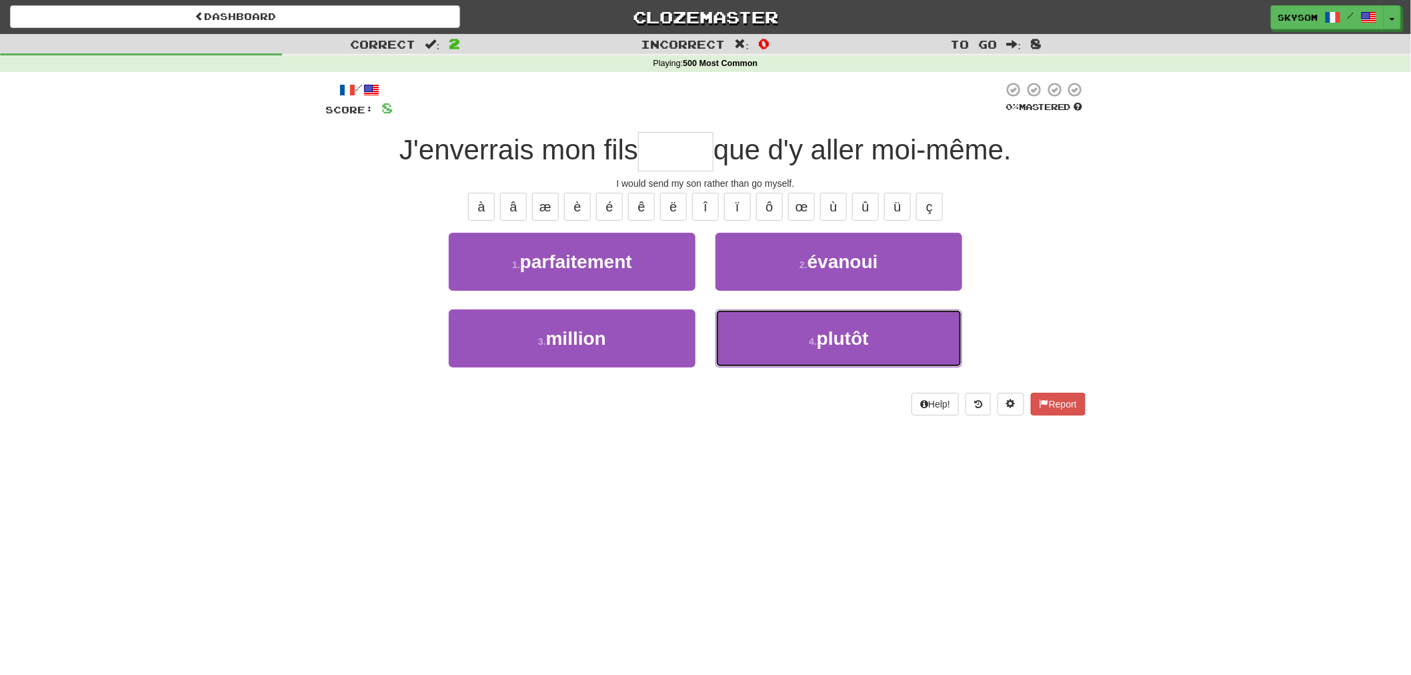
type input "******"
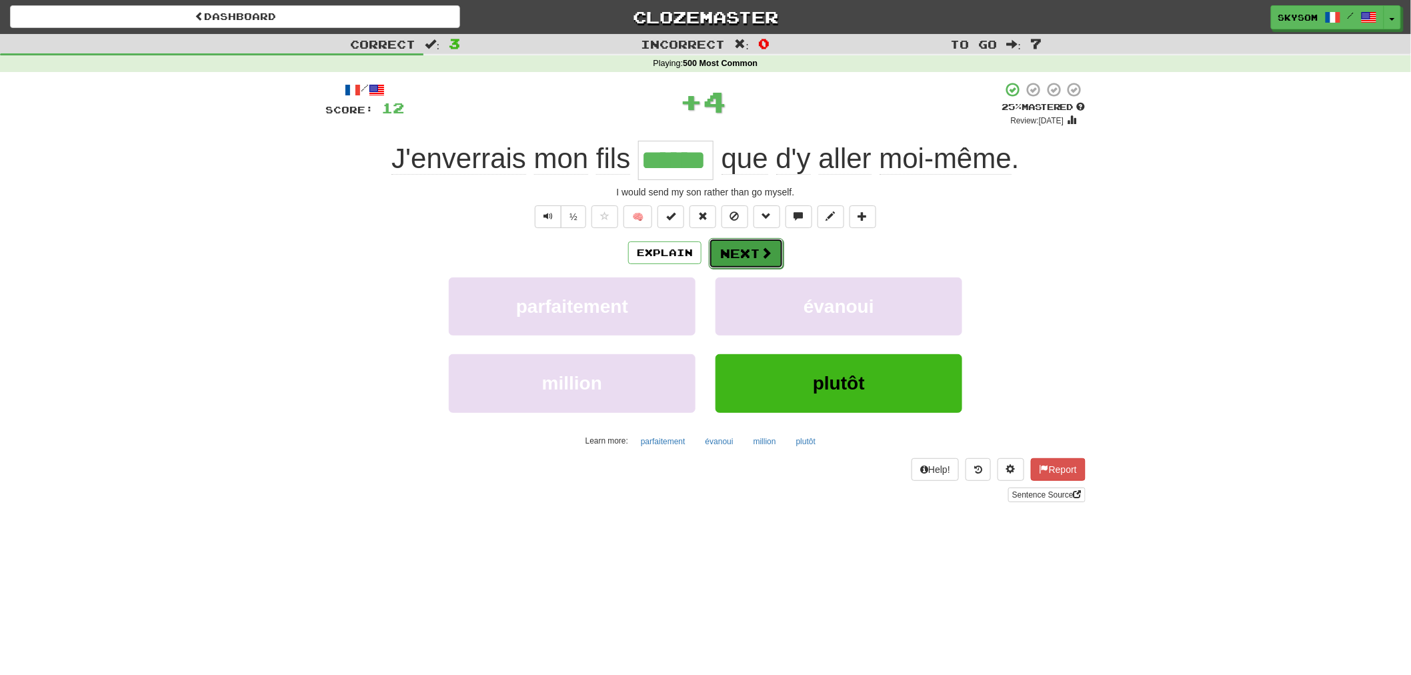
click at [758, 242] on button "Next" at bounding box center [746, 253] width 75 height 31
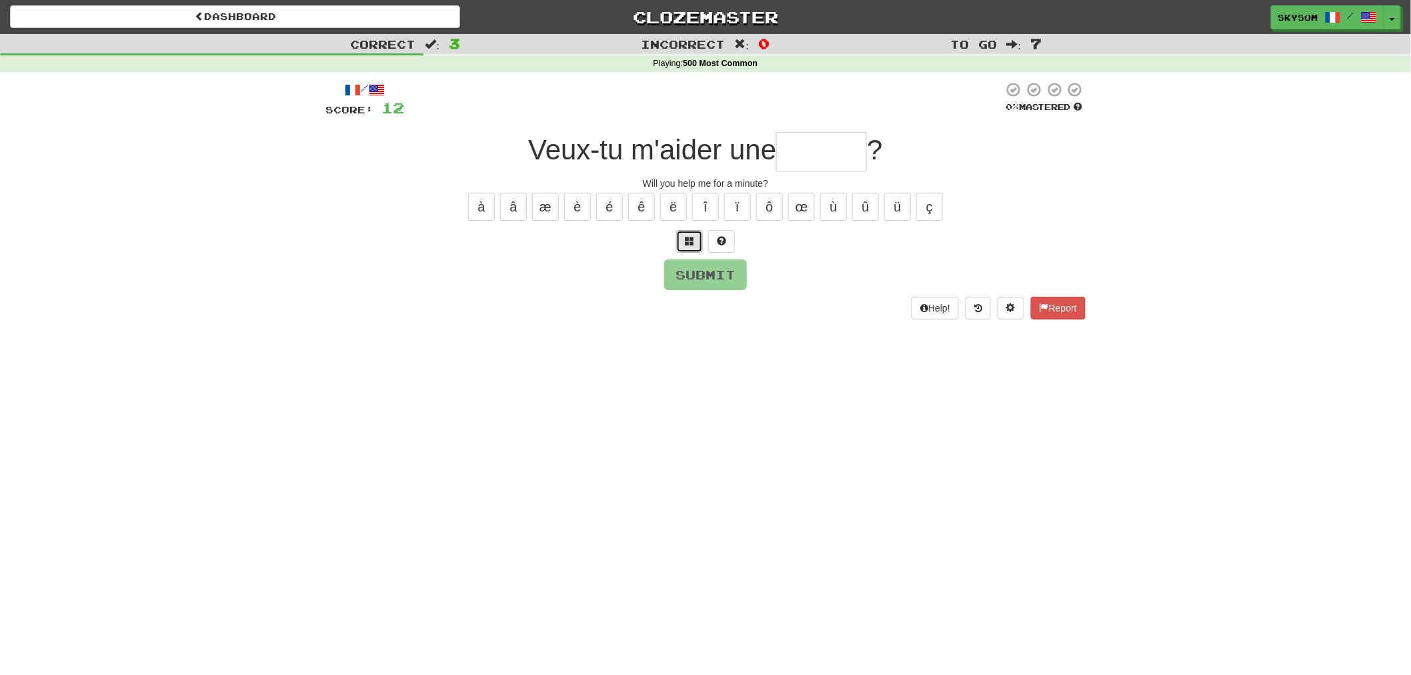
click at [699, 242] on button at bounding box center [689, 241] width 27 height 23
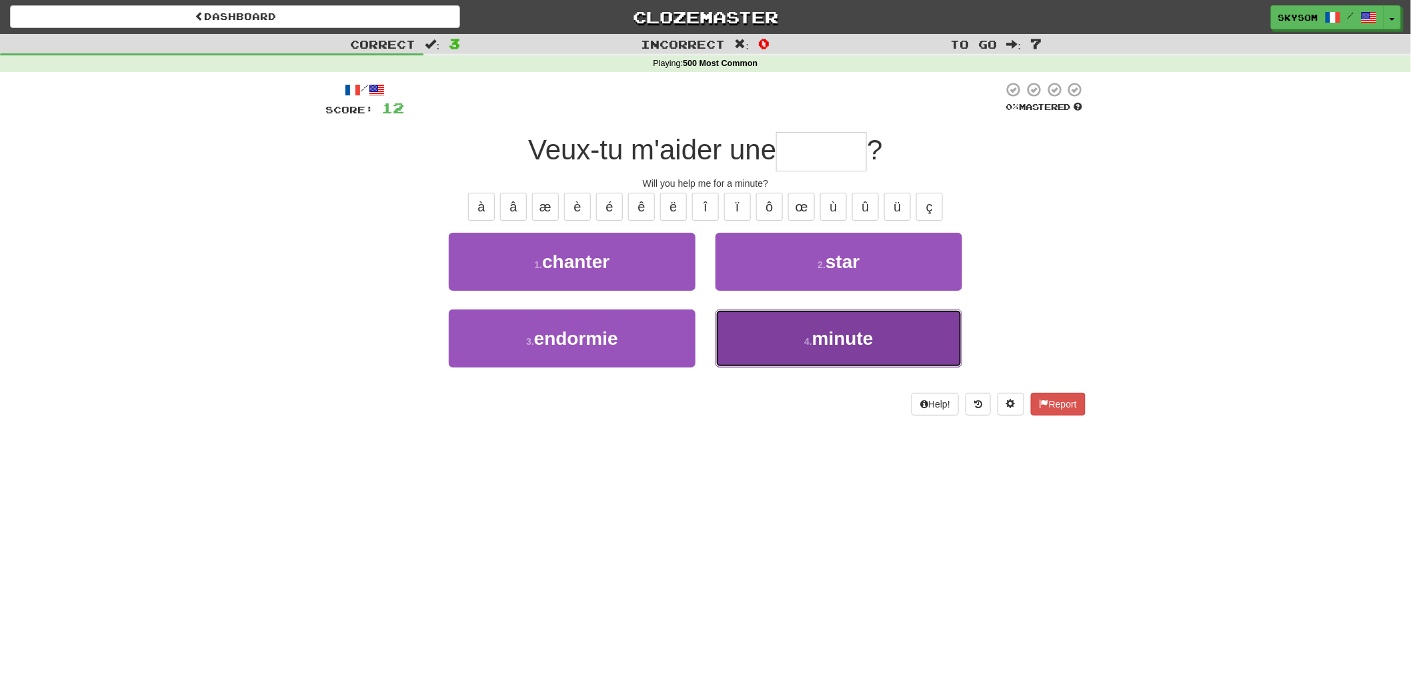
click at [809, 328] on button "4 . minute" at bounding box center [838, 338] width 247 height 58
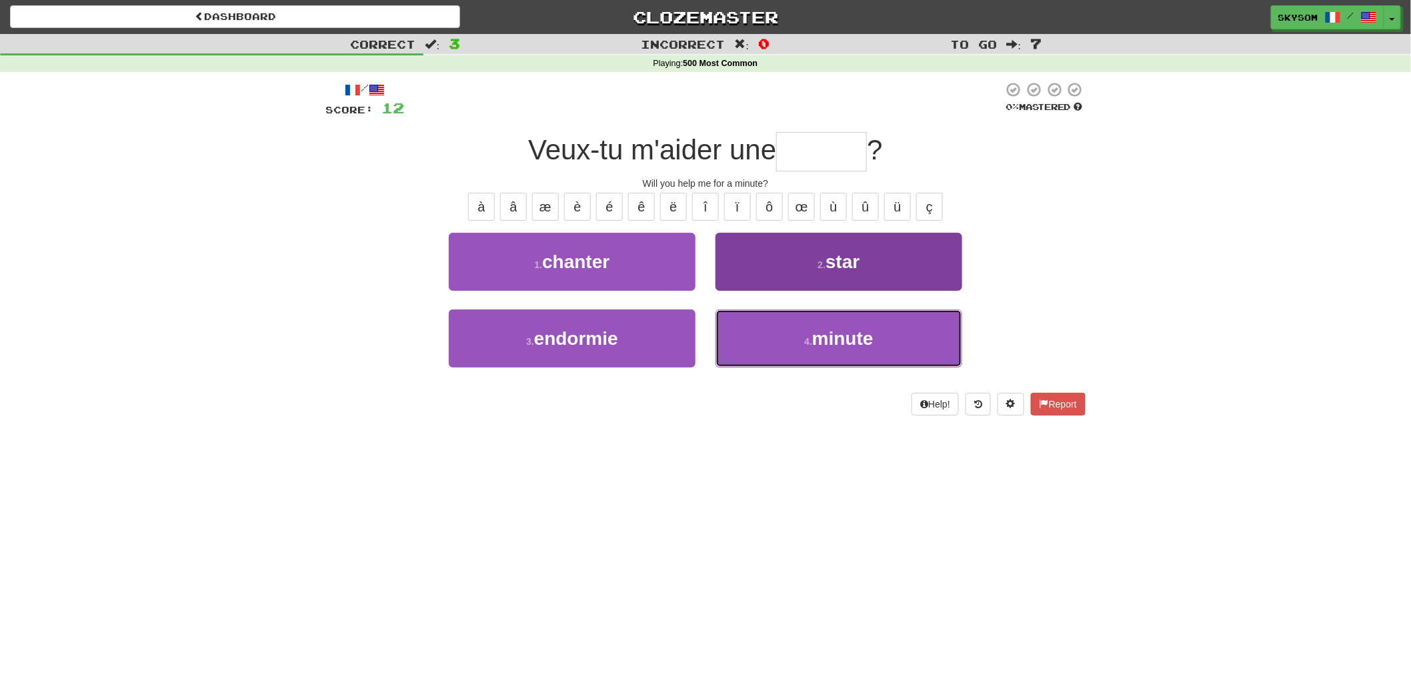
type input "******"
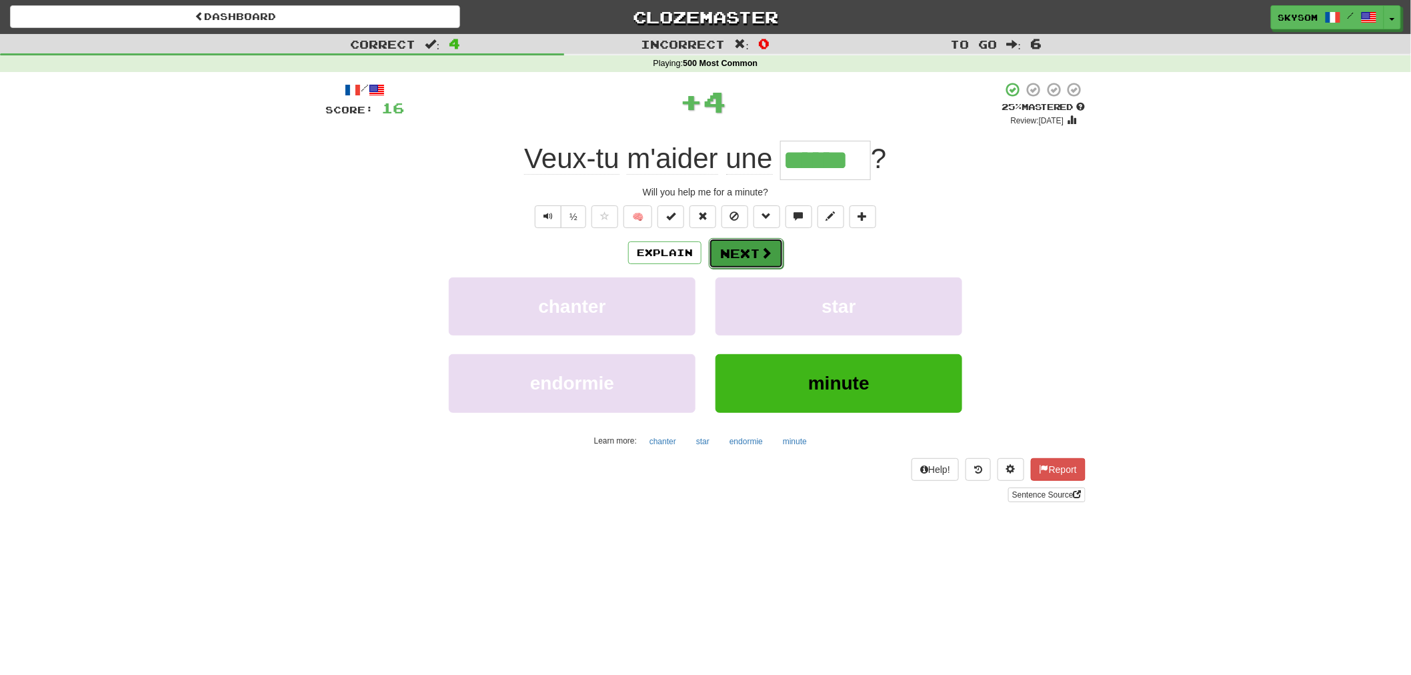
click at [751, 254] on button "Next" at bounding box center [746, 253] width 75 height 31
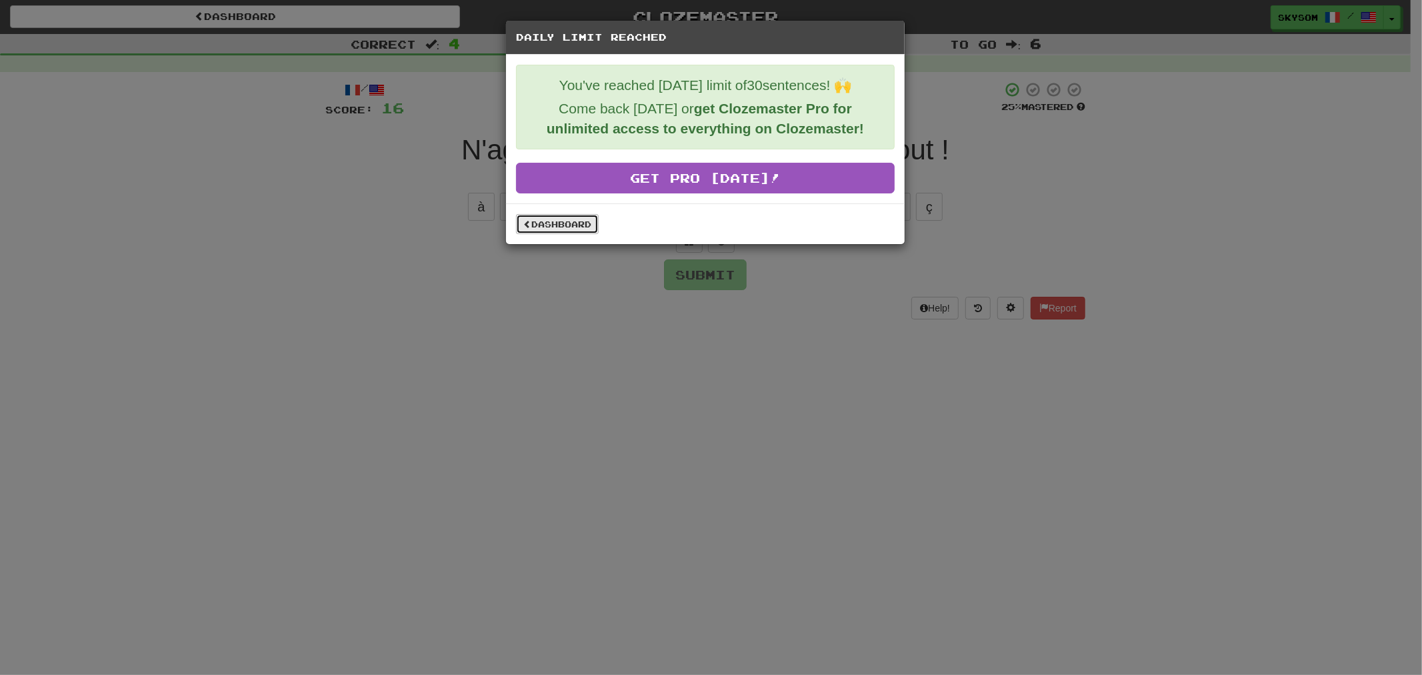
click at [569, 225] on link "Dashboard" at bounding box center [557, 224] width 83 height 20
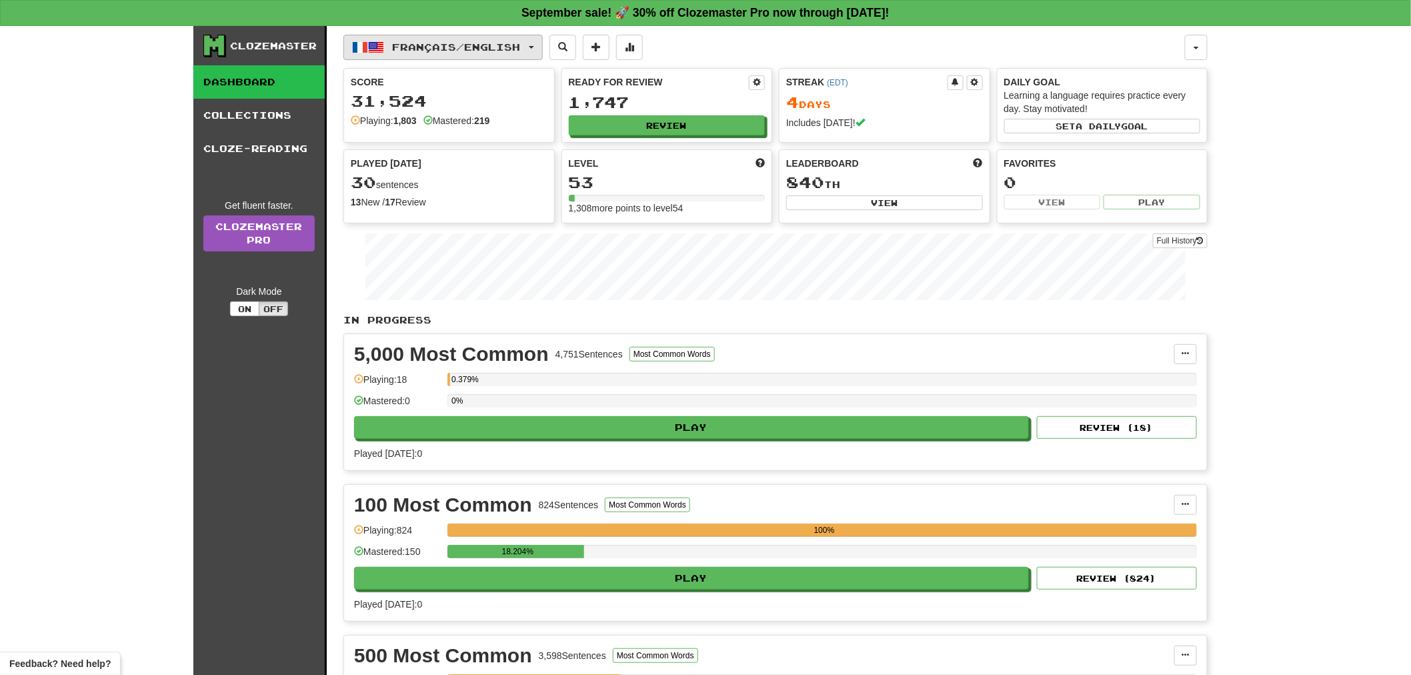
click at [543, 44] on button "Français / English" at bounding box center [442, 47] width 199 height 25
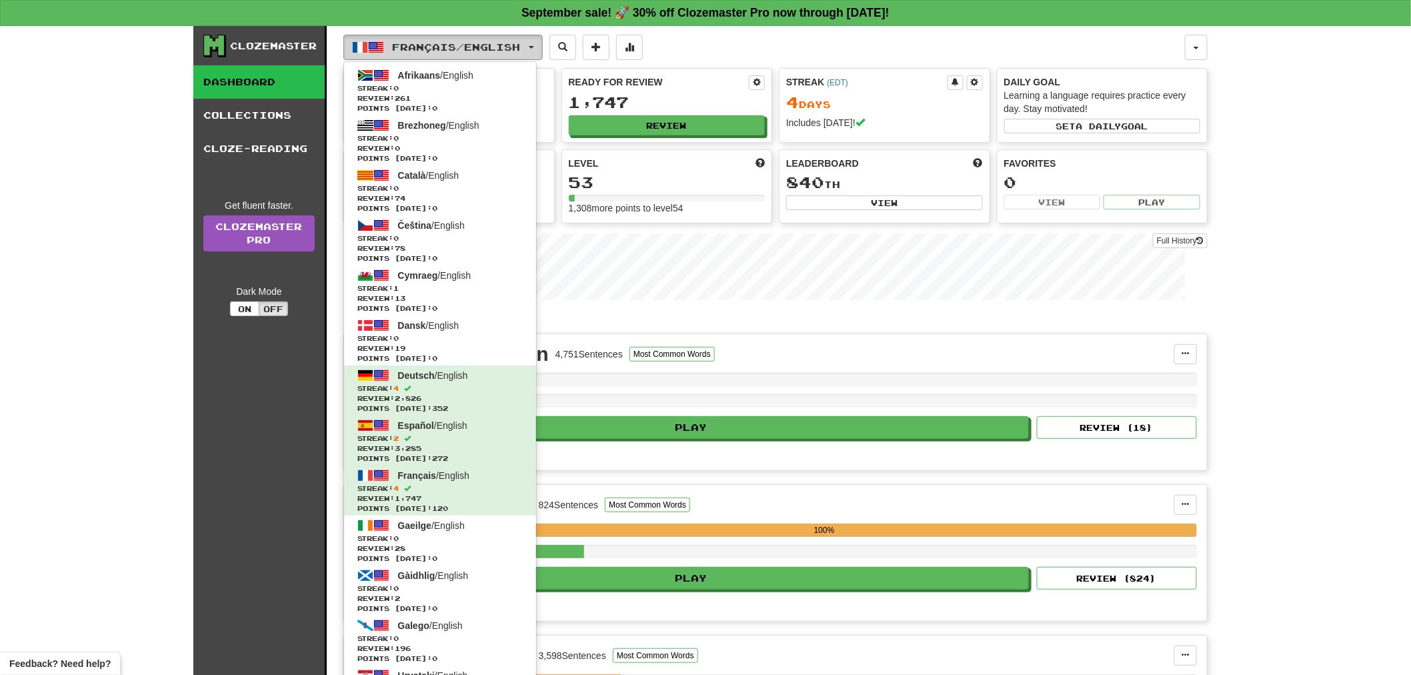
click at [543, 44] on button "Français / English" at bounding box center [442, 47] width 199 height 25
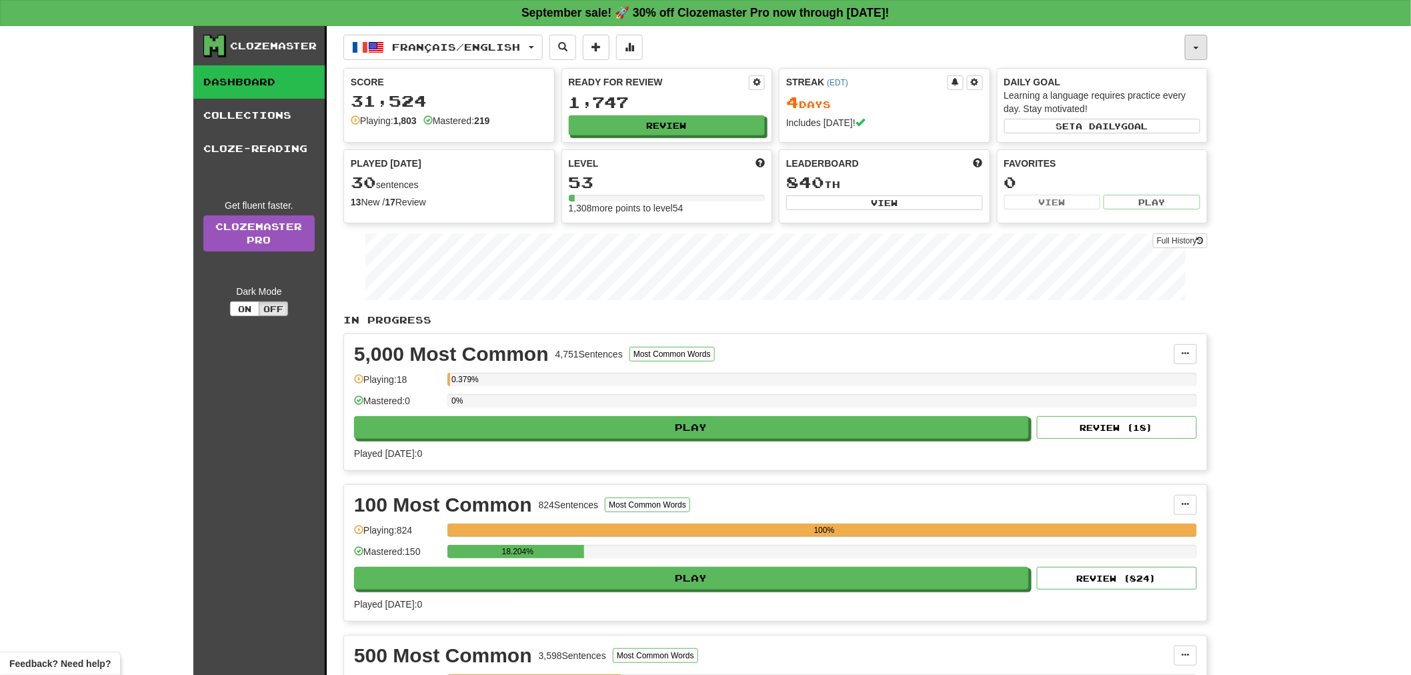
click at [1194, 51] on button "button" at bounding box center [1196, 47] width 23 height 25
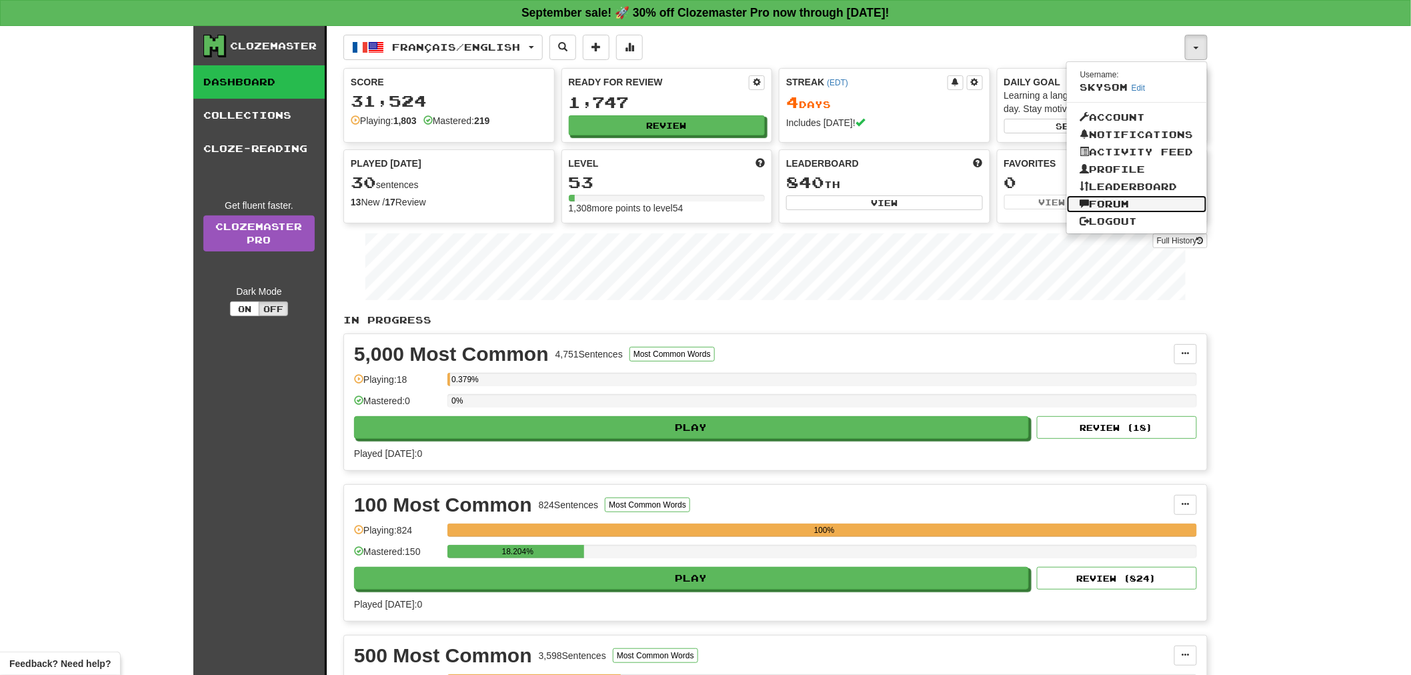
click at [1125, 202] on link "Forum" at bounding box center [1137, 203] width 140 height 17
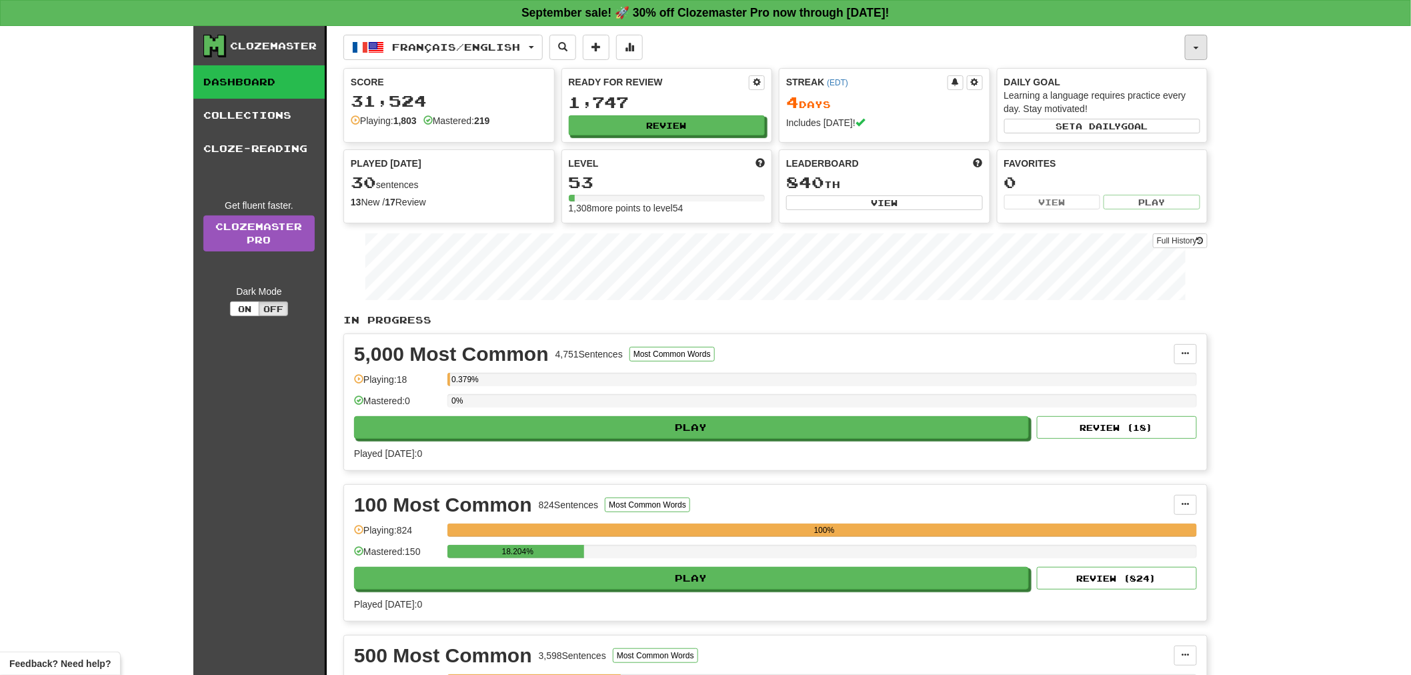
click at [1197, 43] on button "button" at bounding box center [1196, 47] width 23 height 25
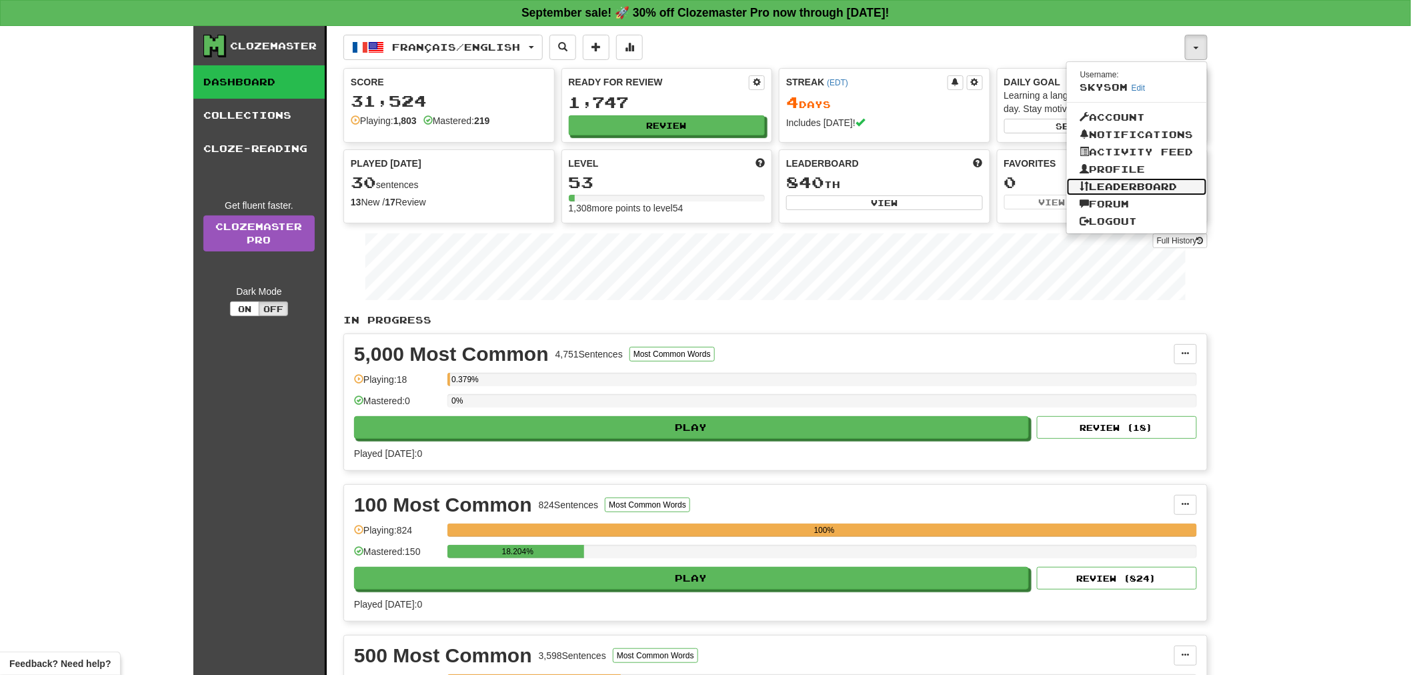
click at [1169, 181] on link "Leaderboard" at bounding box center [1137, 186] width 140 height 17
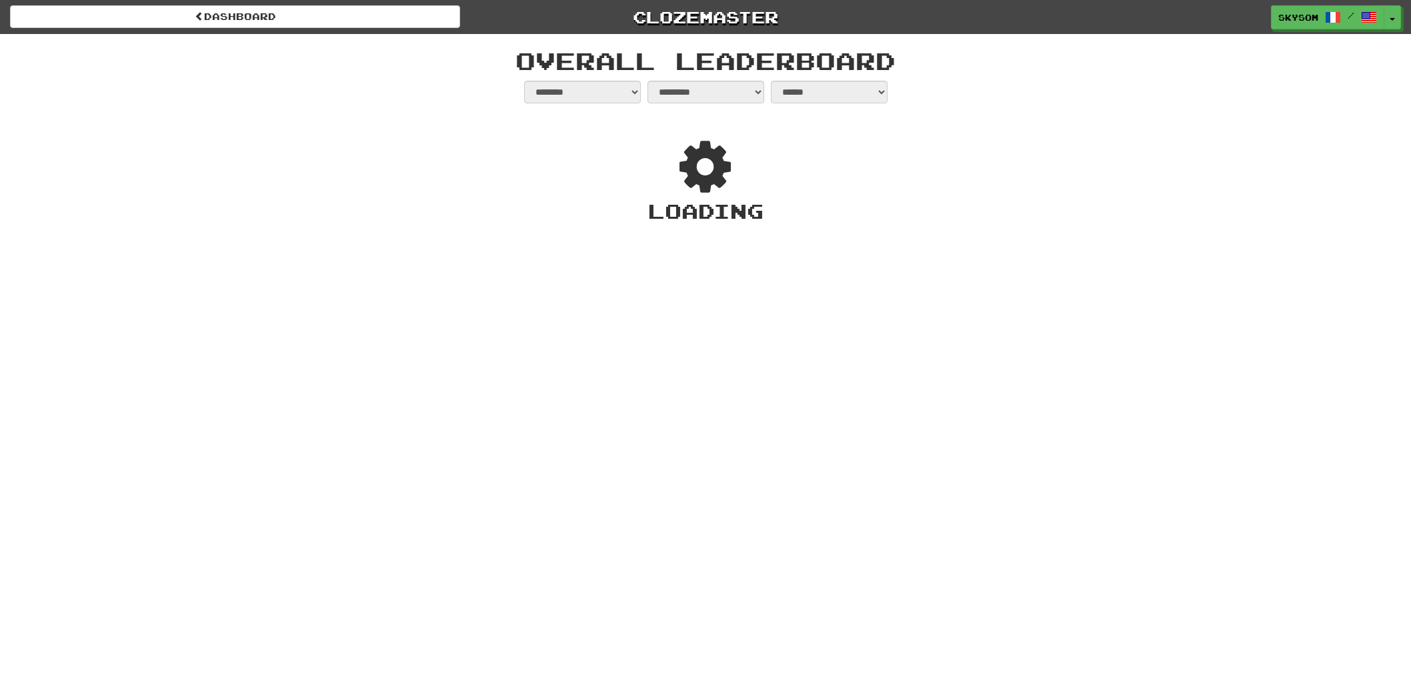
select select "**********"
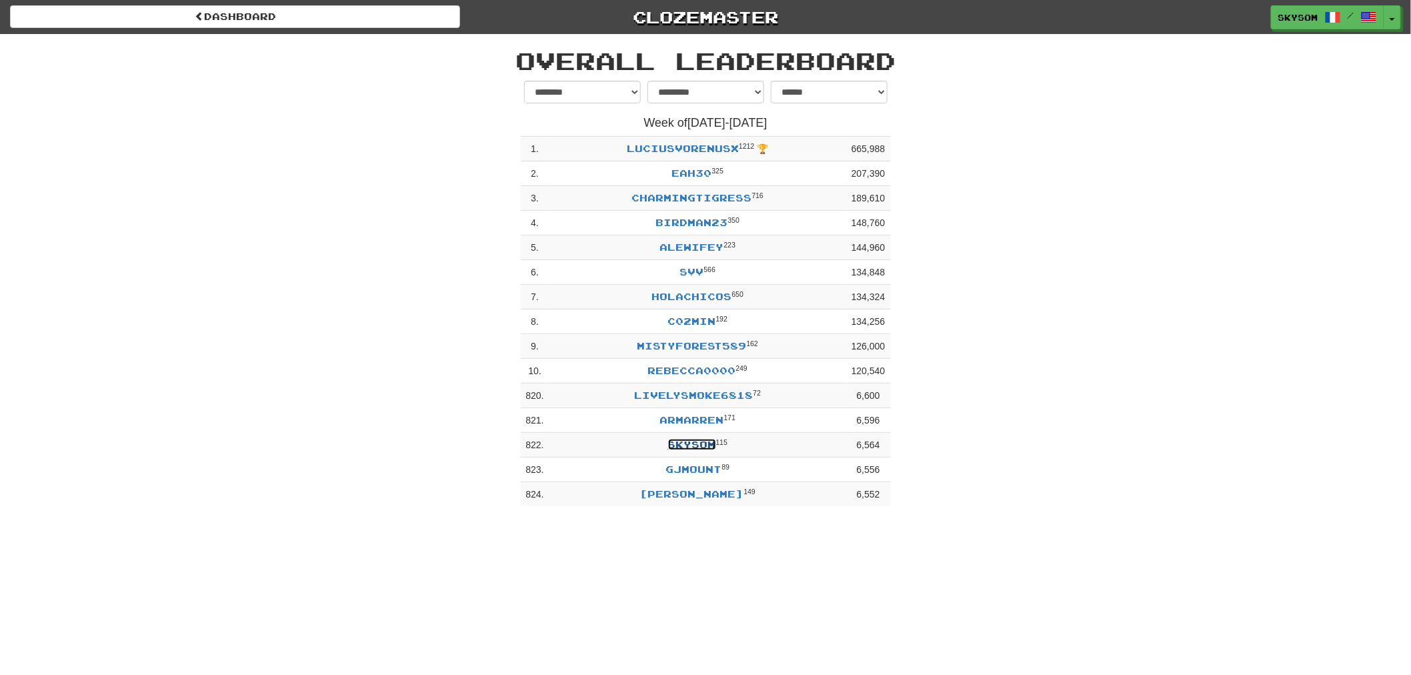
click at [697, 450] on link "Skysom" at bounding box center [692, 444] width 48 height 11
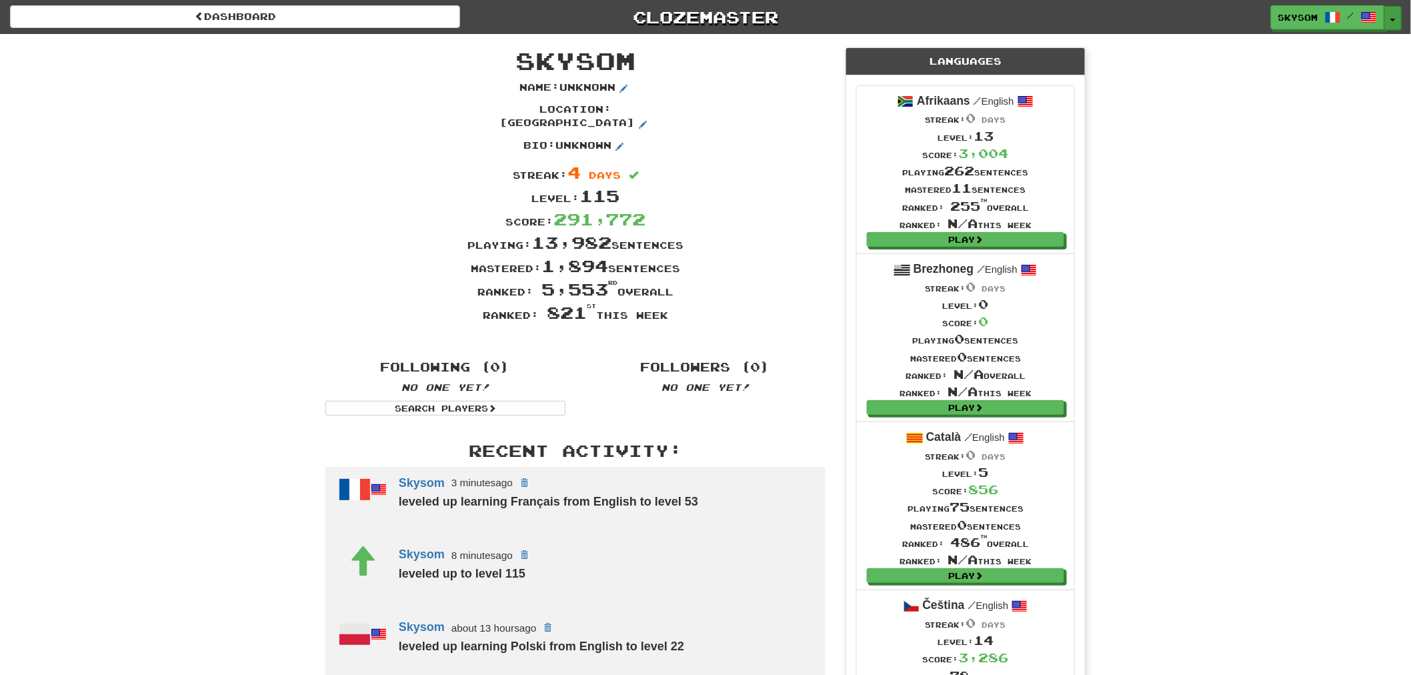
click at [1392, 16] on button "Toggle Dropdown" at bounding box center [1392, 18] width 17 height 24
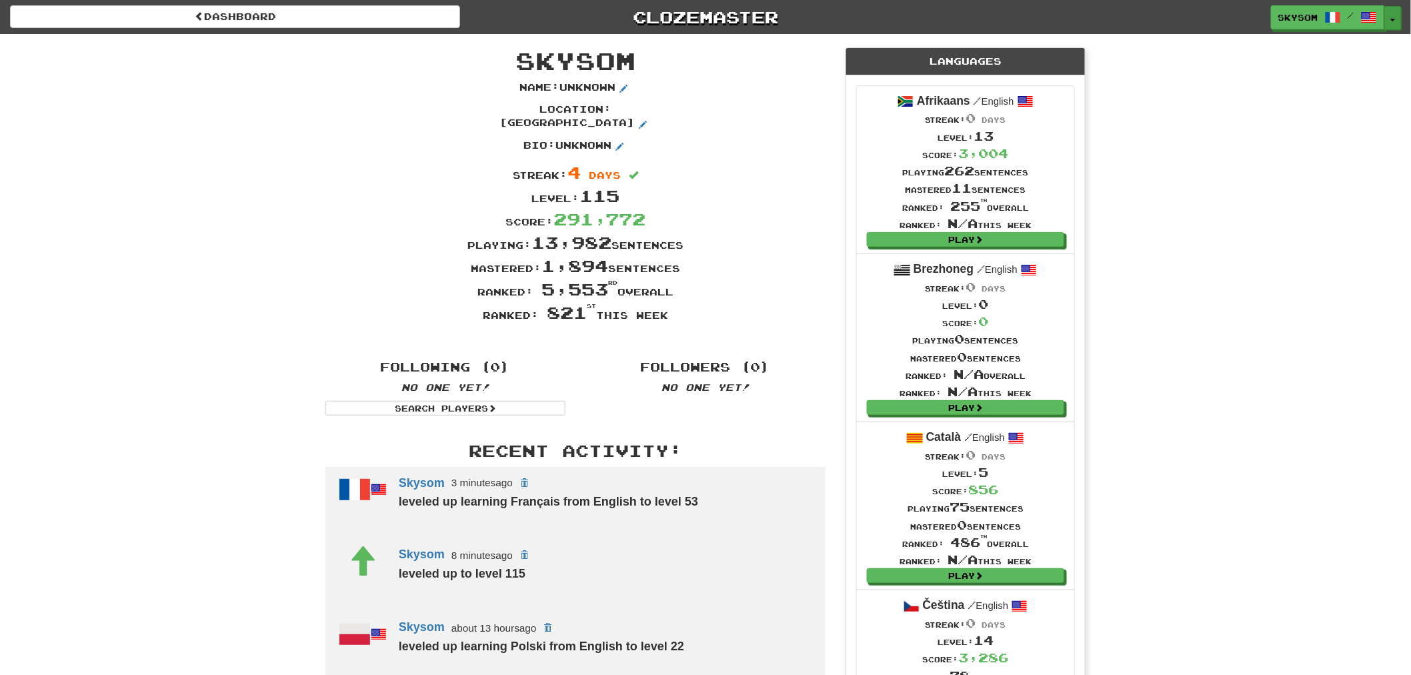
click at [1394, 21] on button "Toggle Dropdown" at bounding box center [1392, 18] width 17 height 24
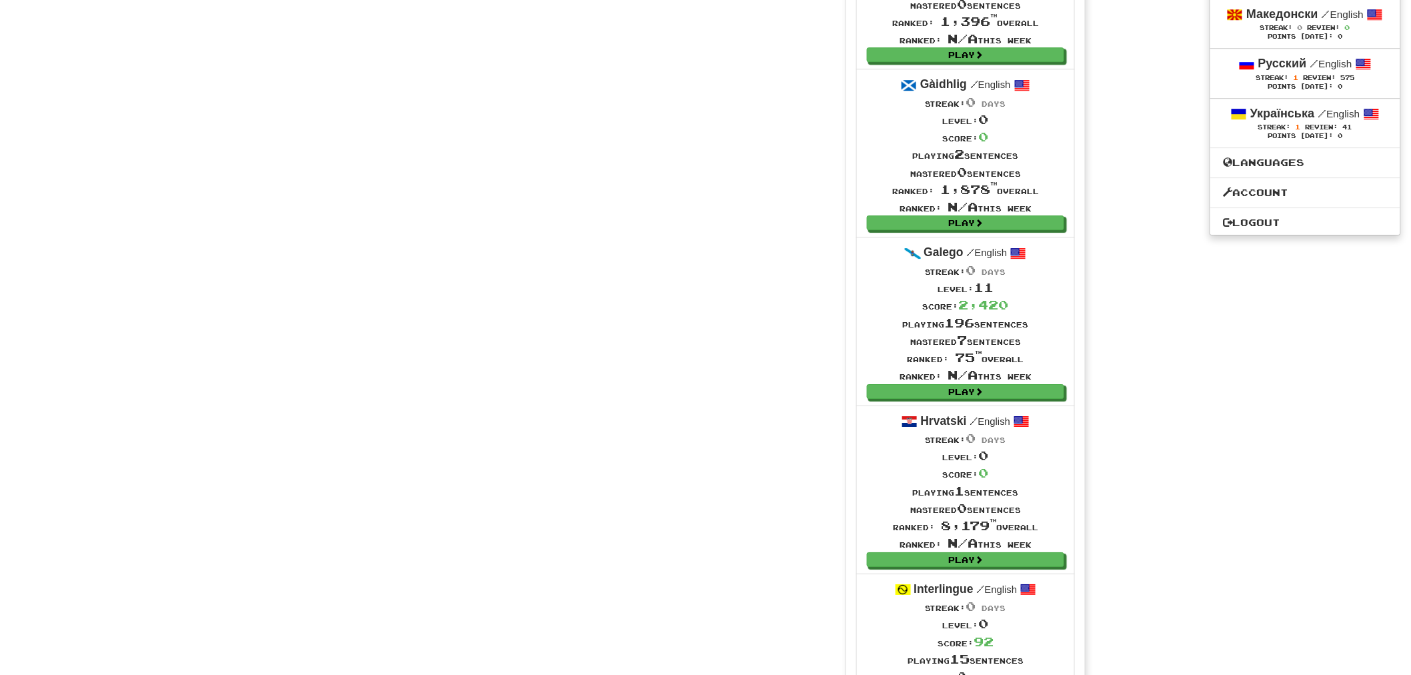
scroll to position [1704, 0]
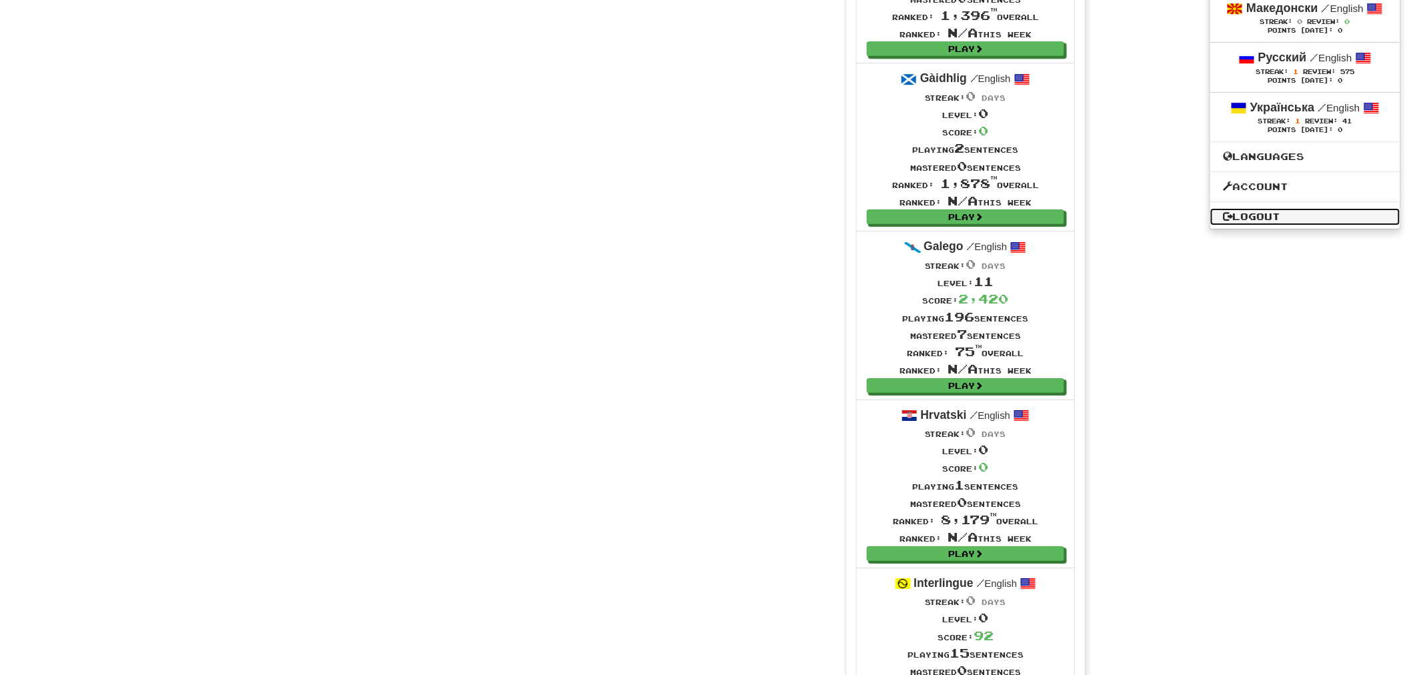
click at [1252, 219] on link "Logout" at bounding box center [1305, 216] width 190 height 17
